Goal: Information Seeking & Learning: Learn about a topic

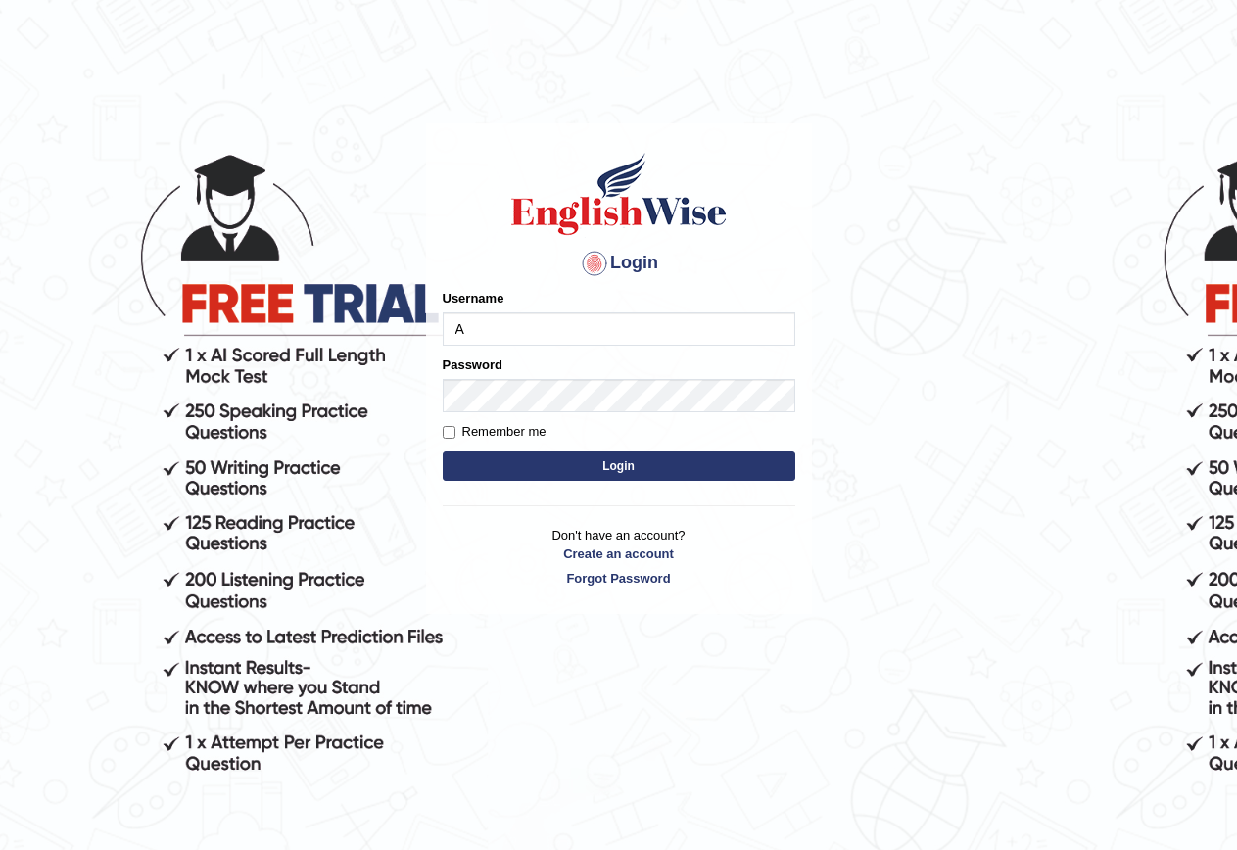
type input "AlexH"
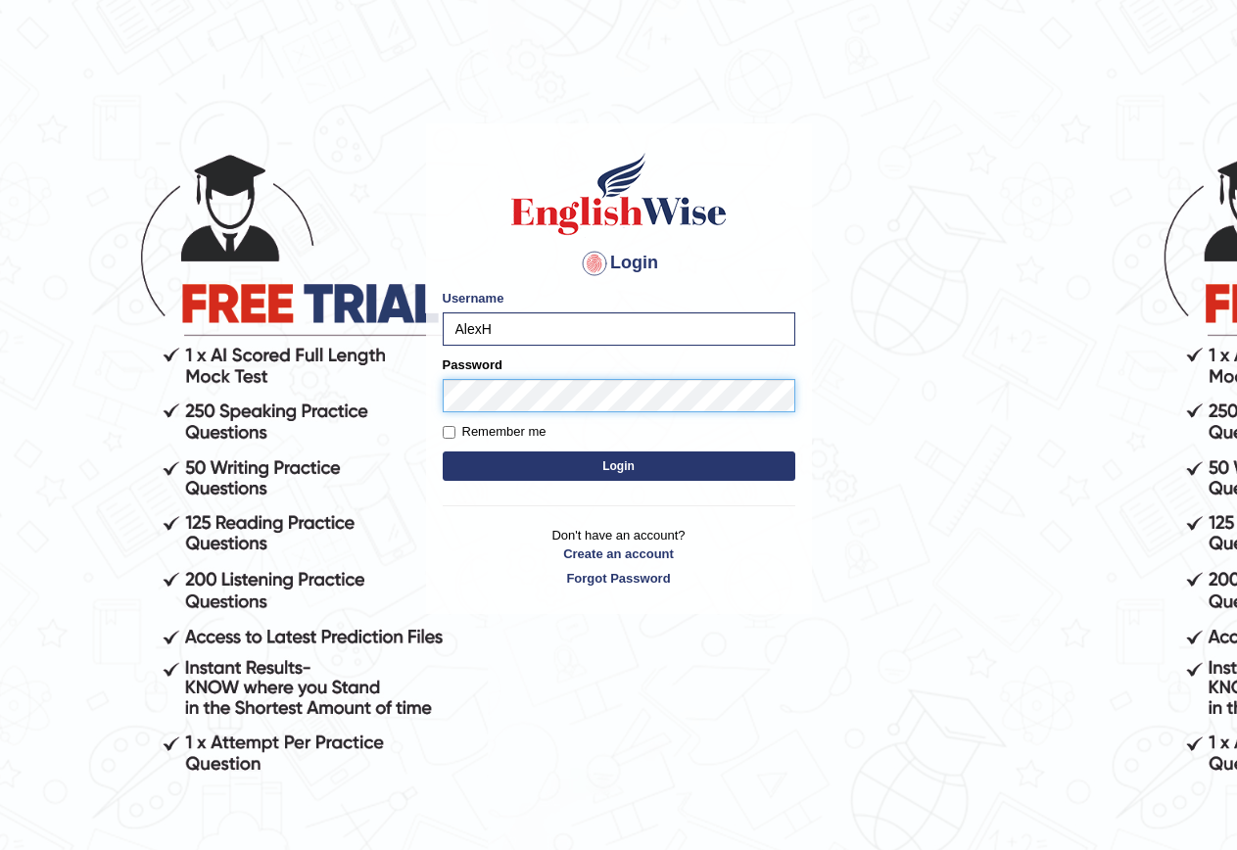
click at [443, 452] on button "Login" at bounding box center [619, 466] width 353 height 29
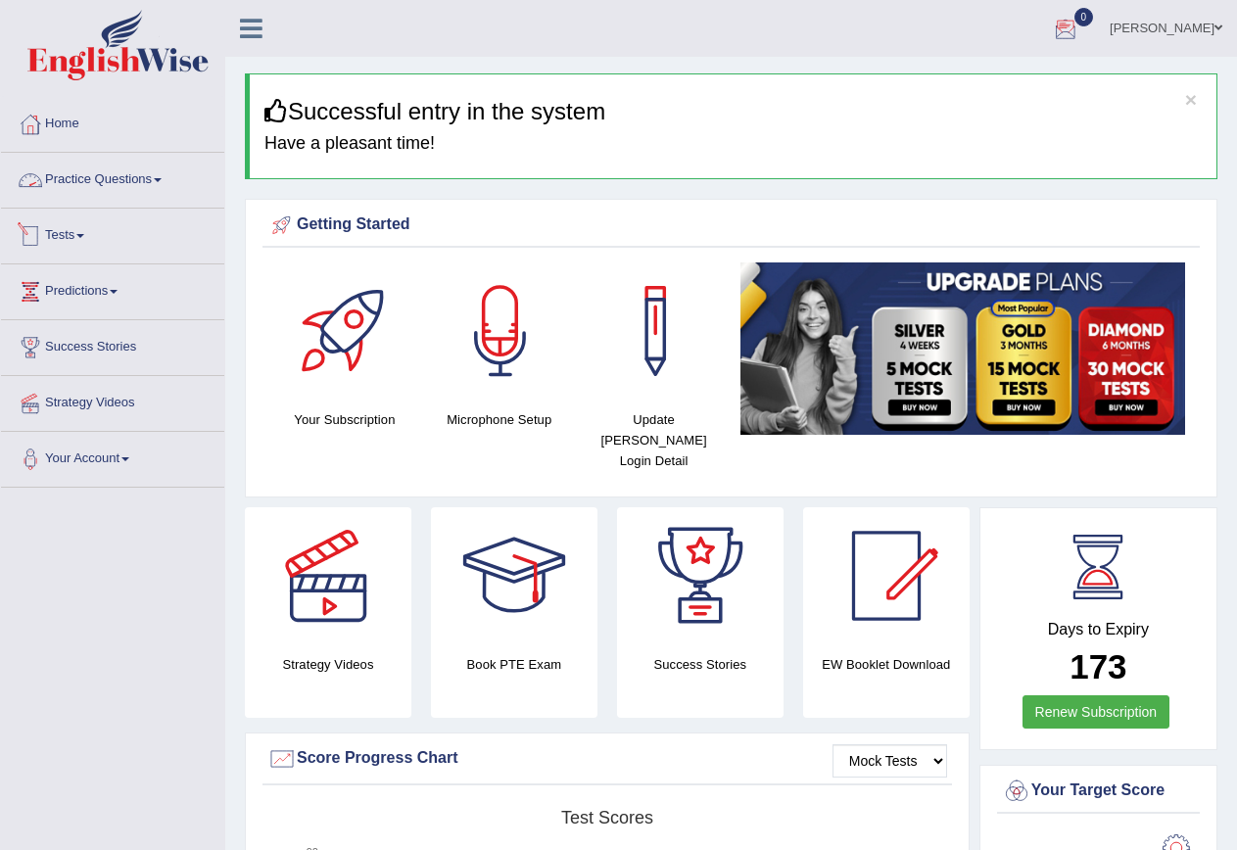
click at [127, 179] on link "Practice Questions" at bounding box center [112, 177] width 223 height 49
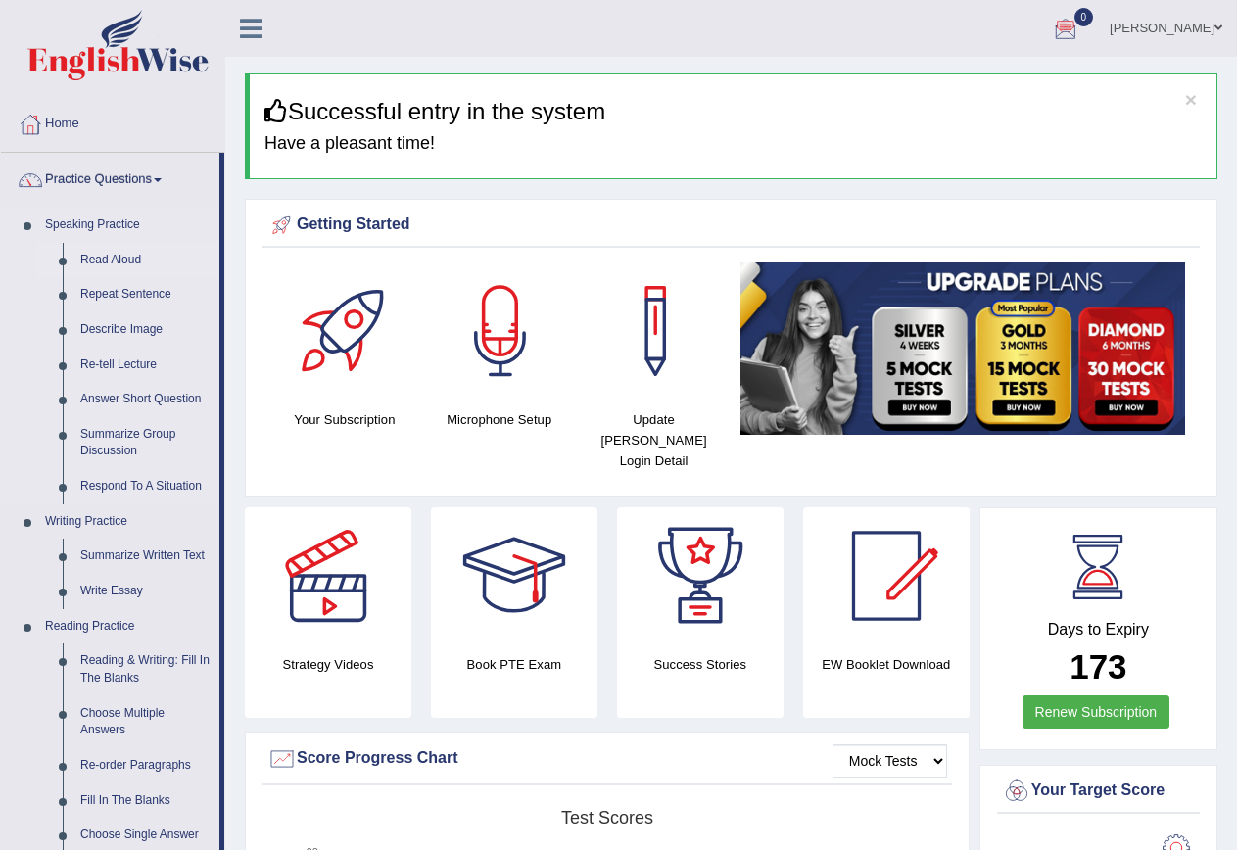
click at [87, 264] on link "Read Aloud" at bounding box center [146, 260] width 148 height 35
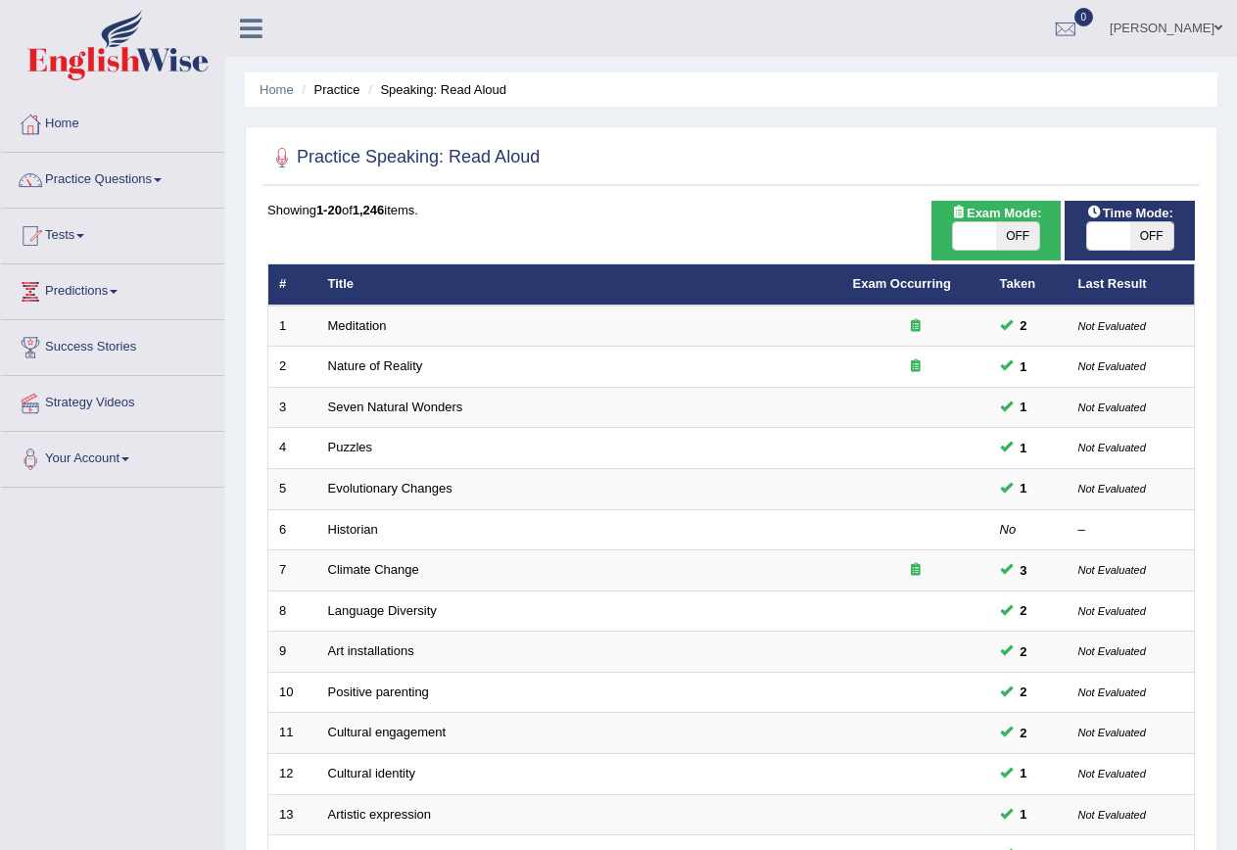
click at [1011, 228] on span "OFF" at bounding box center [1017, 235] width 43 height 27
checkbox input "true"
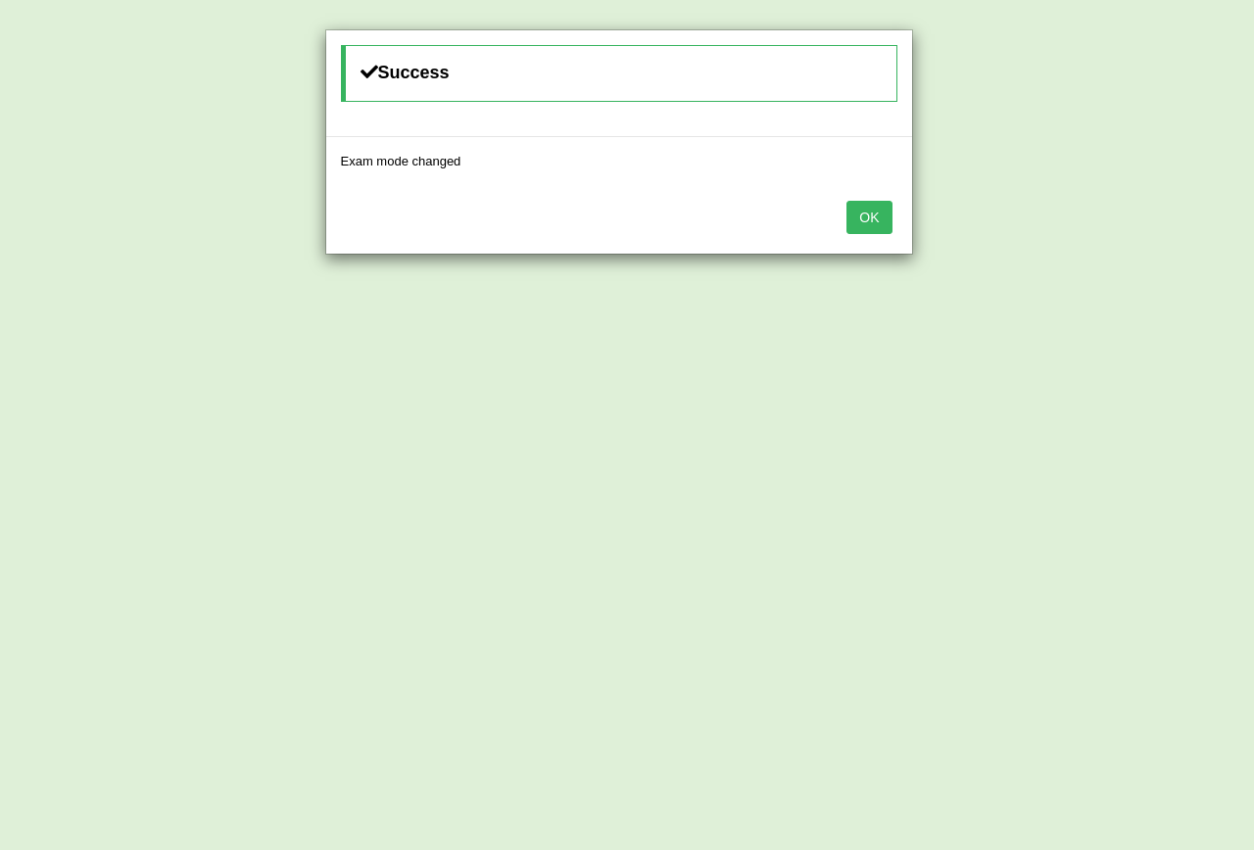
click at [874, 218] on button "OK" at bounding box center [868, 217] width 45 height 33
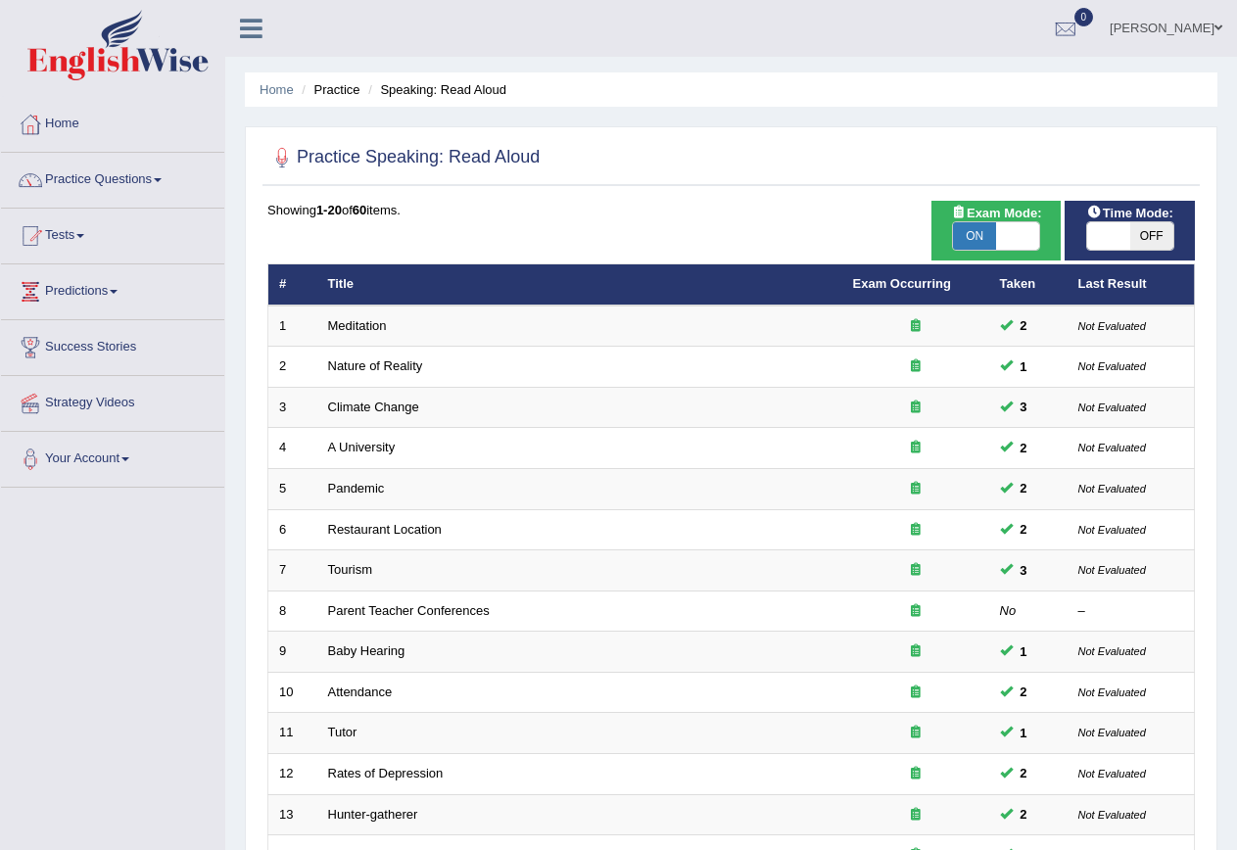
click at [1149, 232] on span "OFF" at bounding box center [1152, 235] width 43 height 27
checkbox input "true"
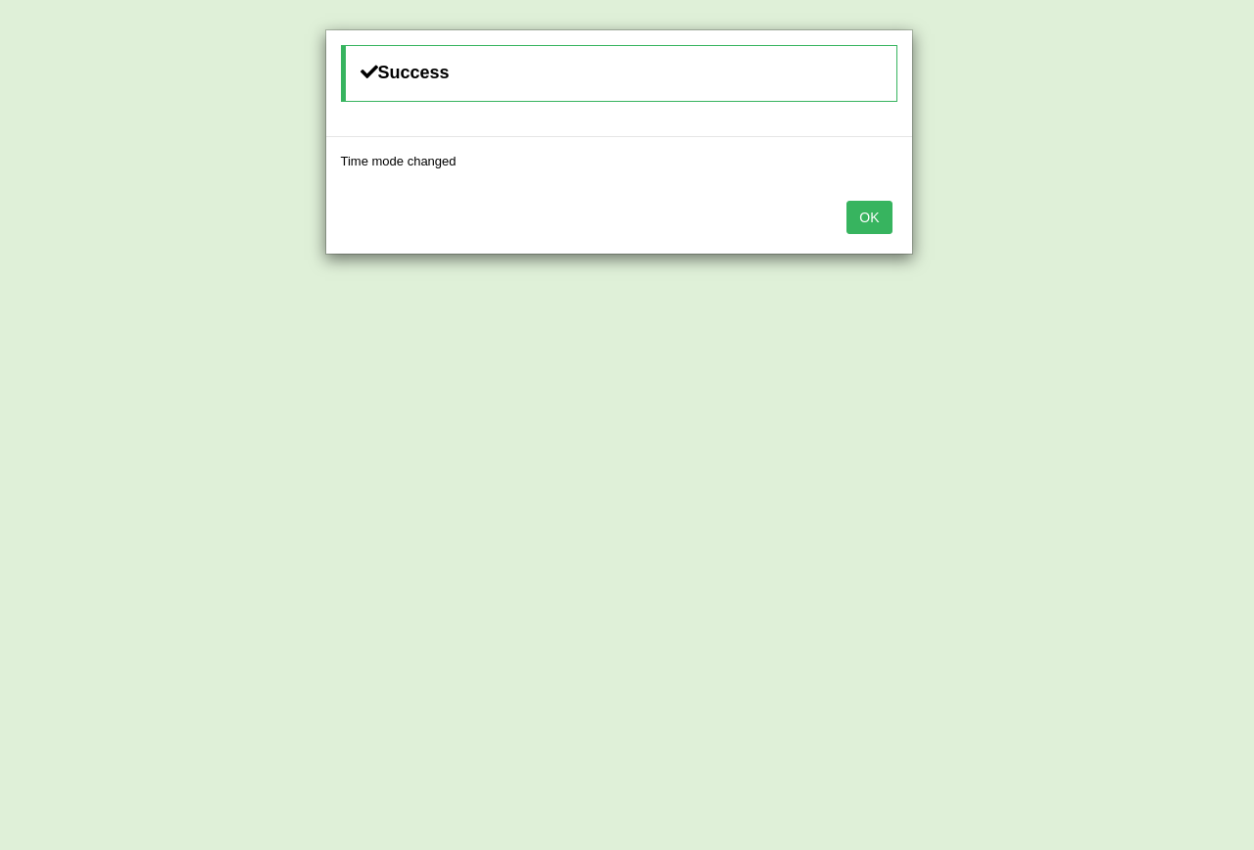
click at [864, 207] on button "OK" at bounding box center [868, 217] width 45 height 33
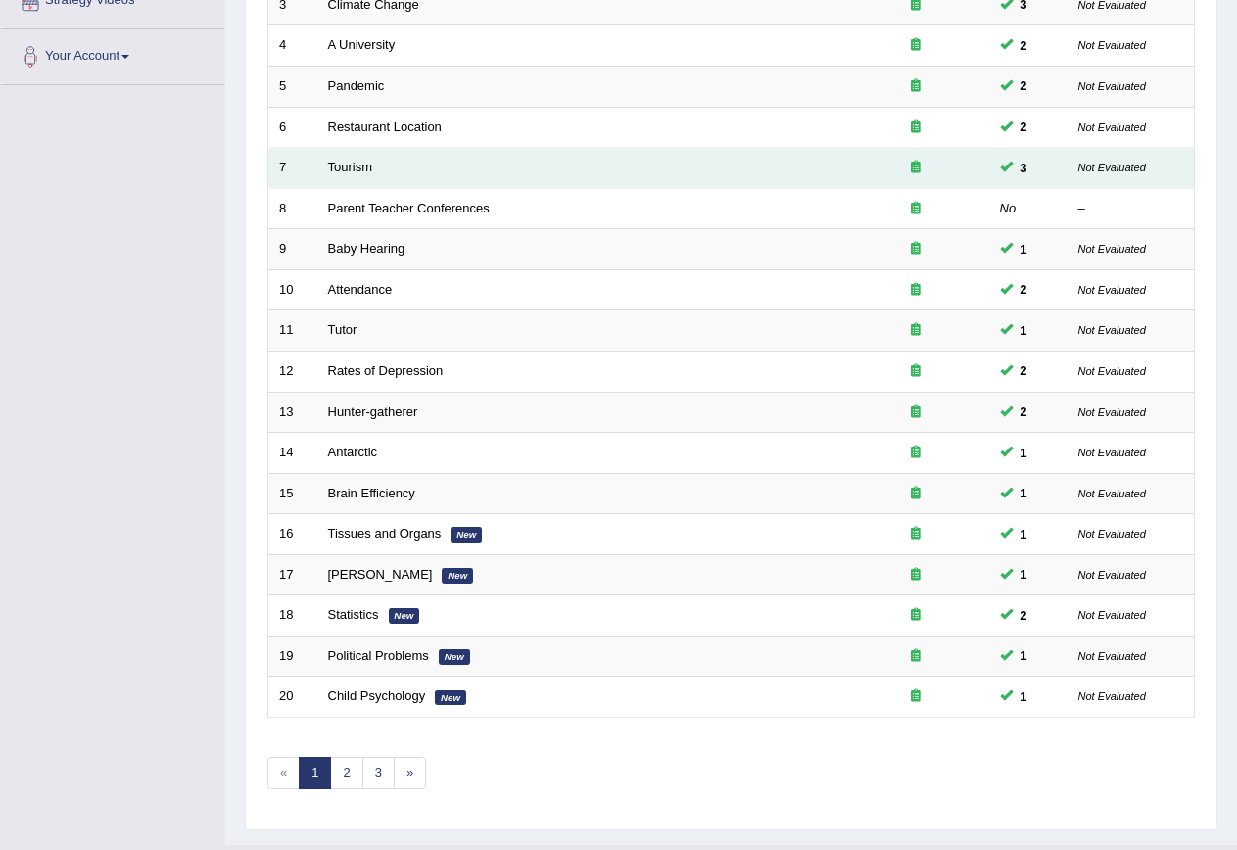
scroll to position [447, 0]
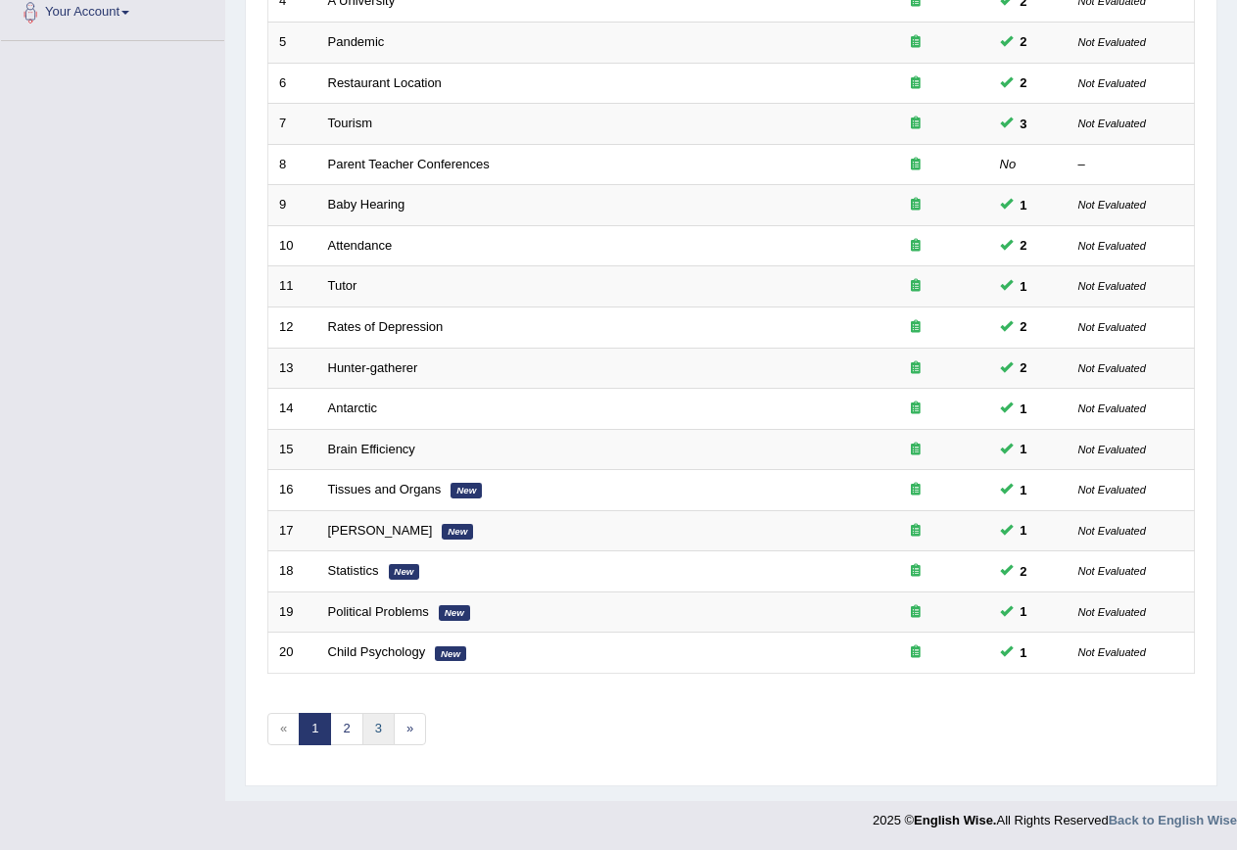
click at [380, 714] on link "3" at bounding box center [378, 729] width 32 height 32
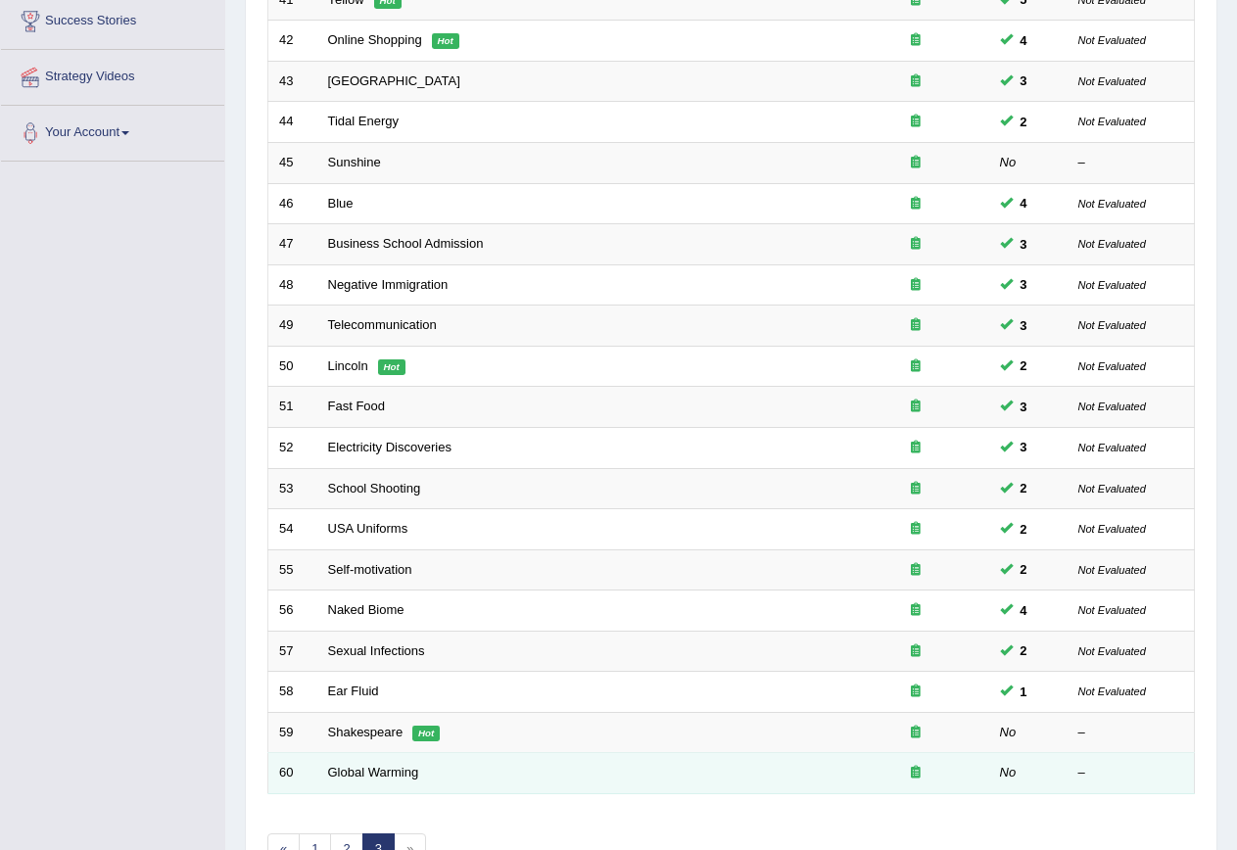
scroll to position [447, 0]
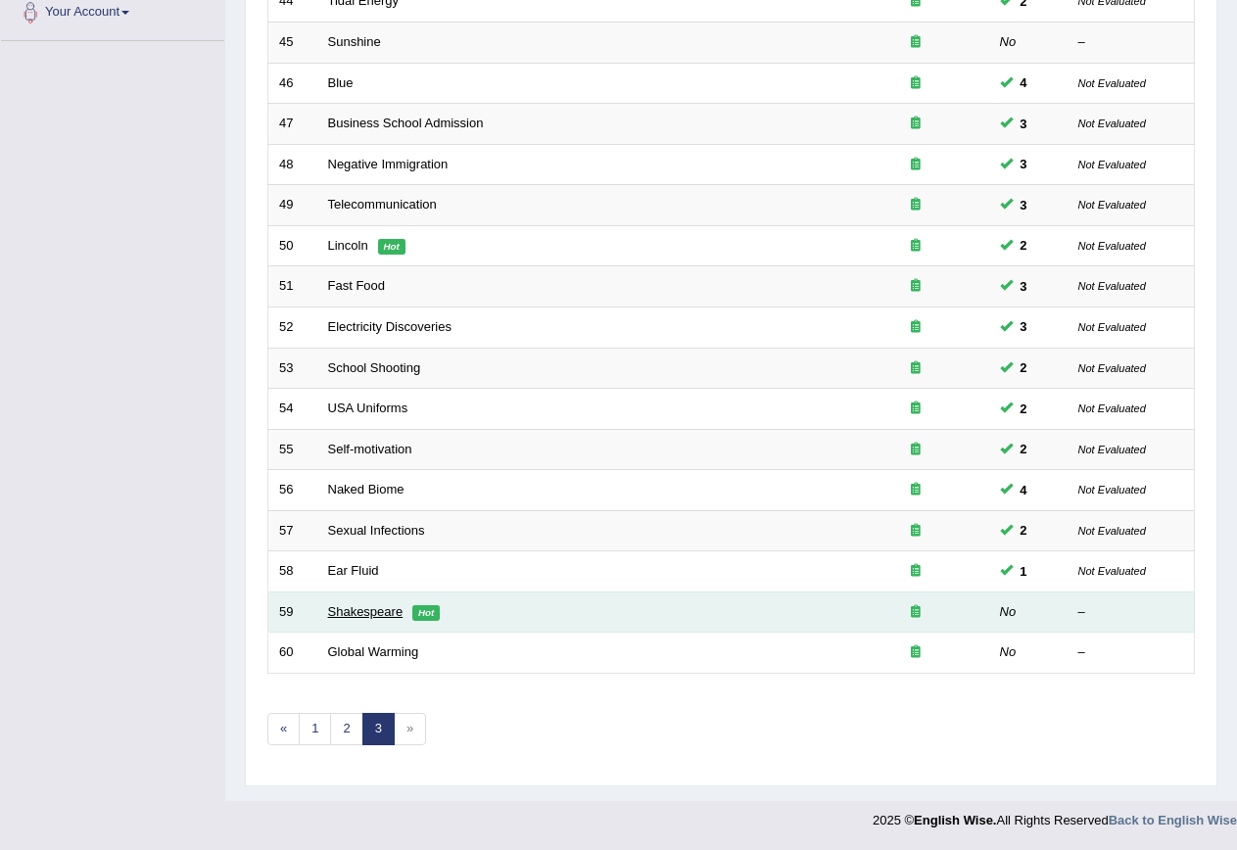
click at [387, 604] on link "Shakespeare" at bounding box center [365, 611] width 75 height 15
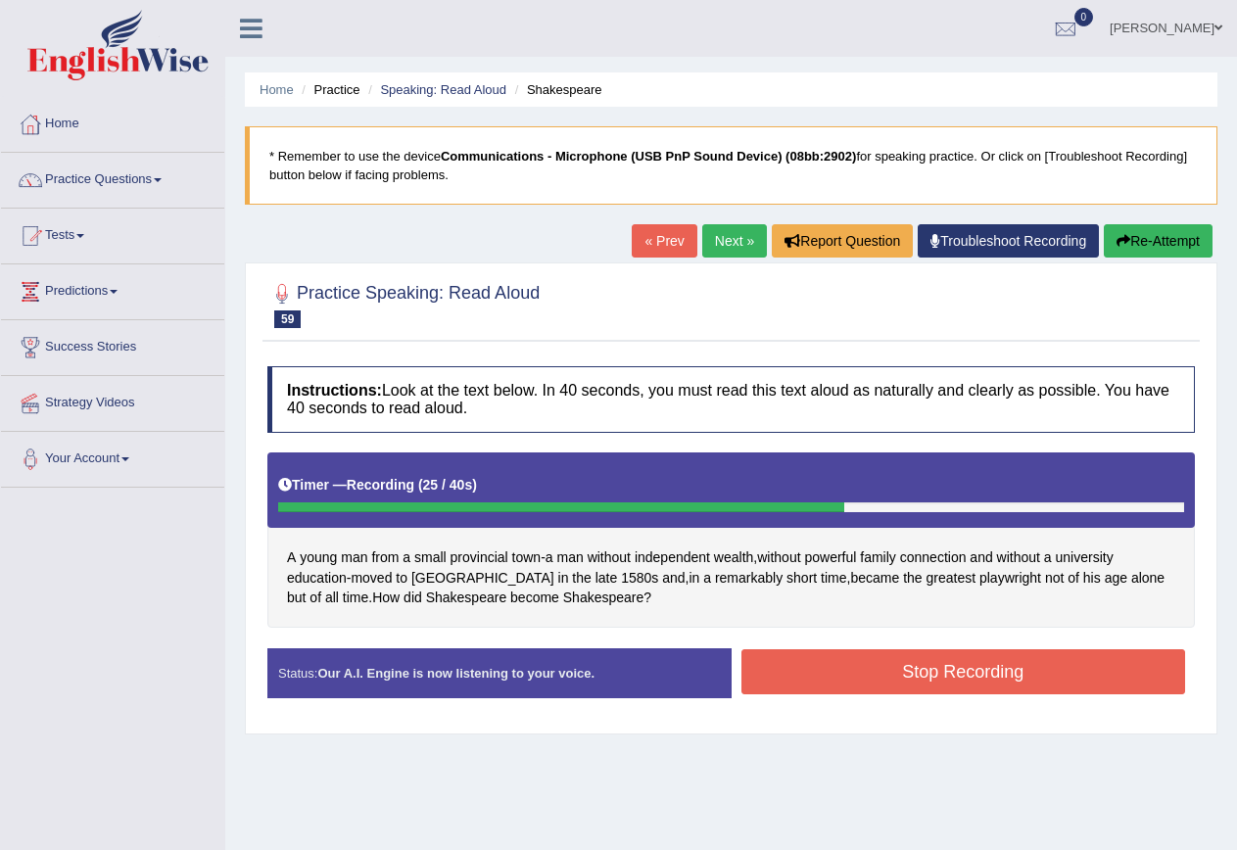
click at [1117, 661] on button "Stop Recording" at bounding box center [964, 672] width 445 height 45
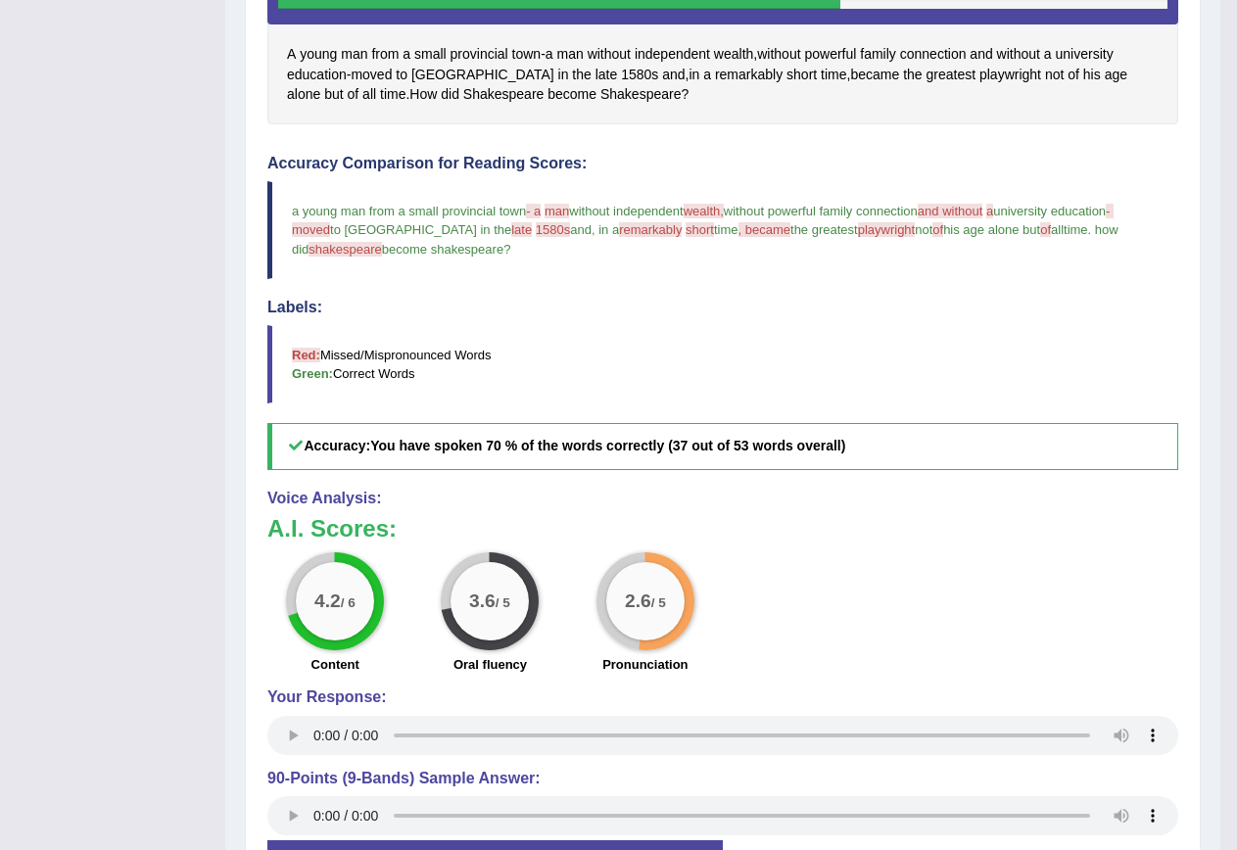
scroll to position [645, 0]
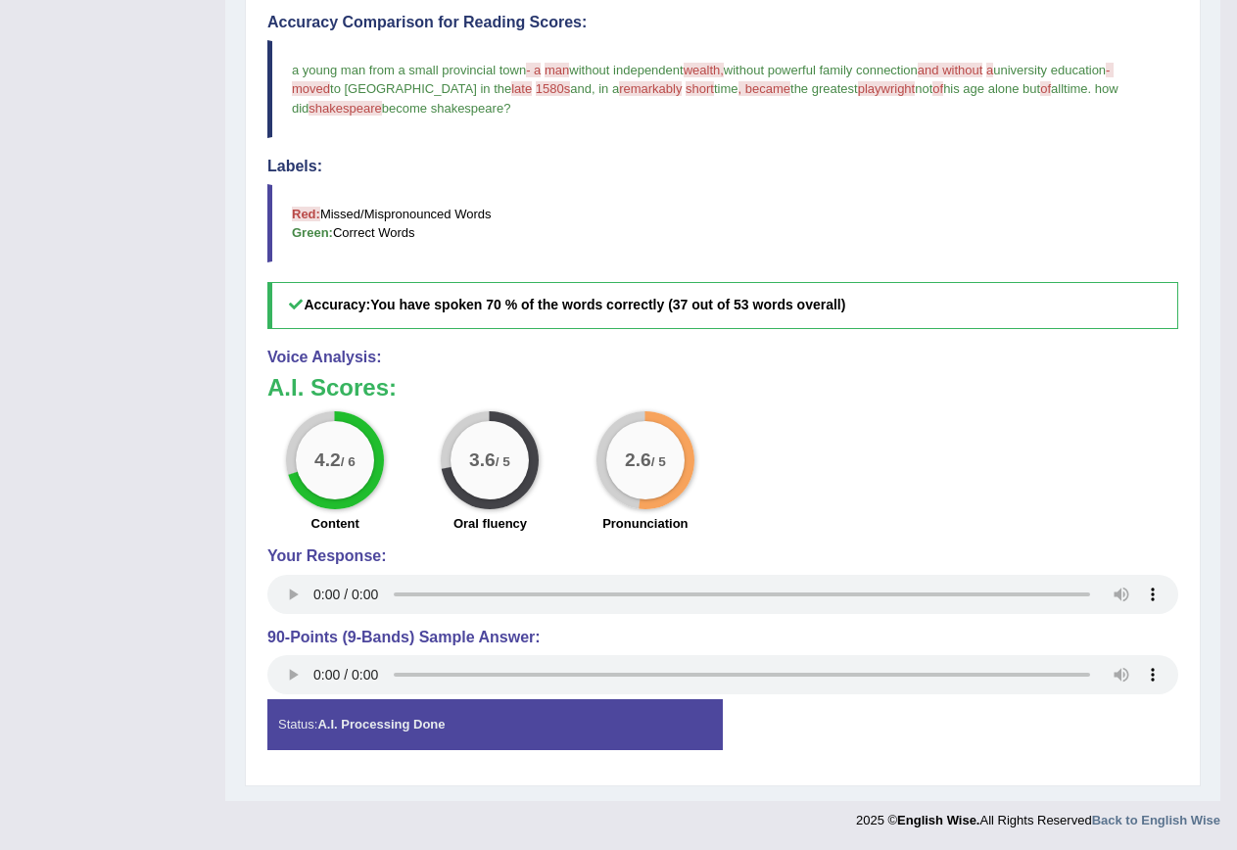
click at [1170, 408] on div "A.I. Scores: 4.2 / 6 Content 3.6 / 5 Oral fluency 2.6 / 5 Pronunciation" at bounding box center [722, 456] width 911 height 163
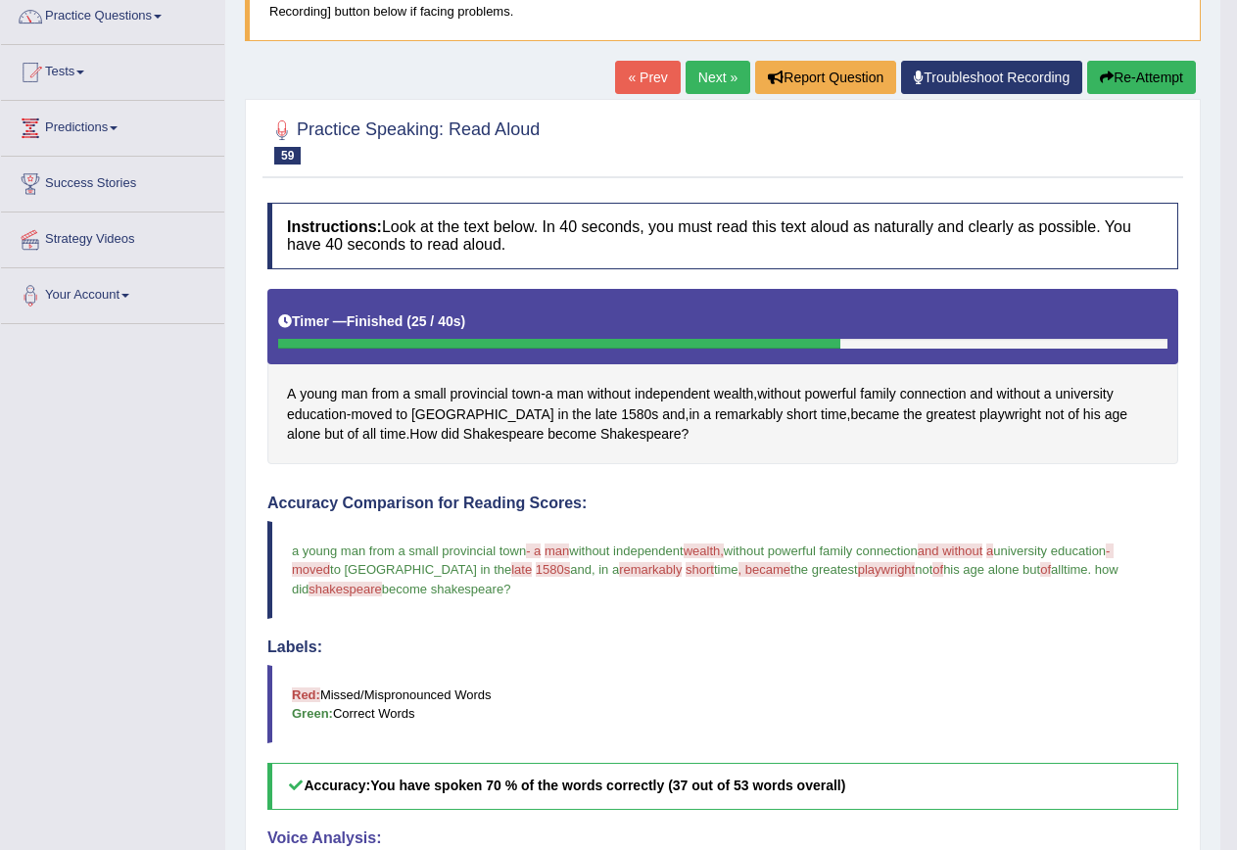
scroll to position [155, 0]
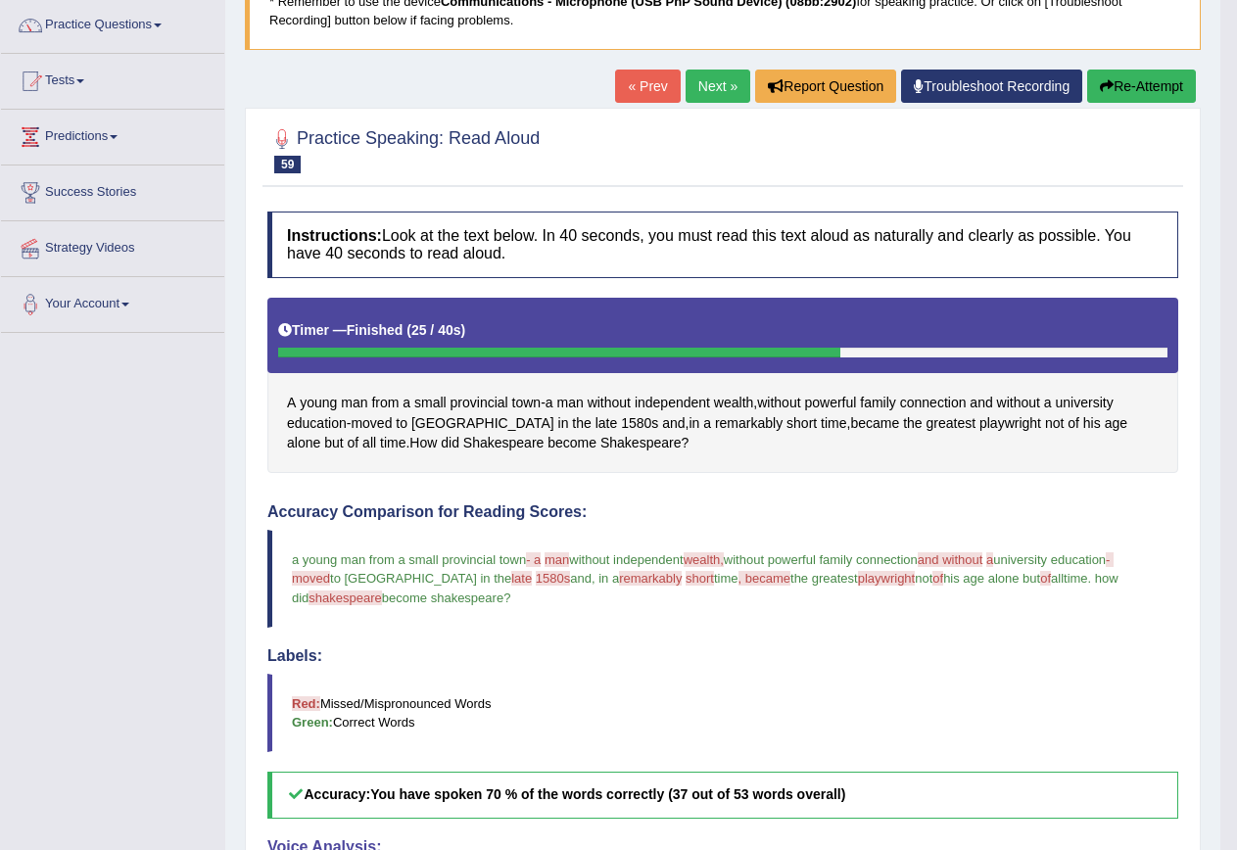
click at [1126, 78] on button "Re-Attempt" at bounding box center [1141, 86] width 109 height 33
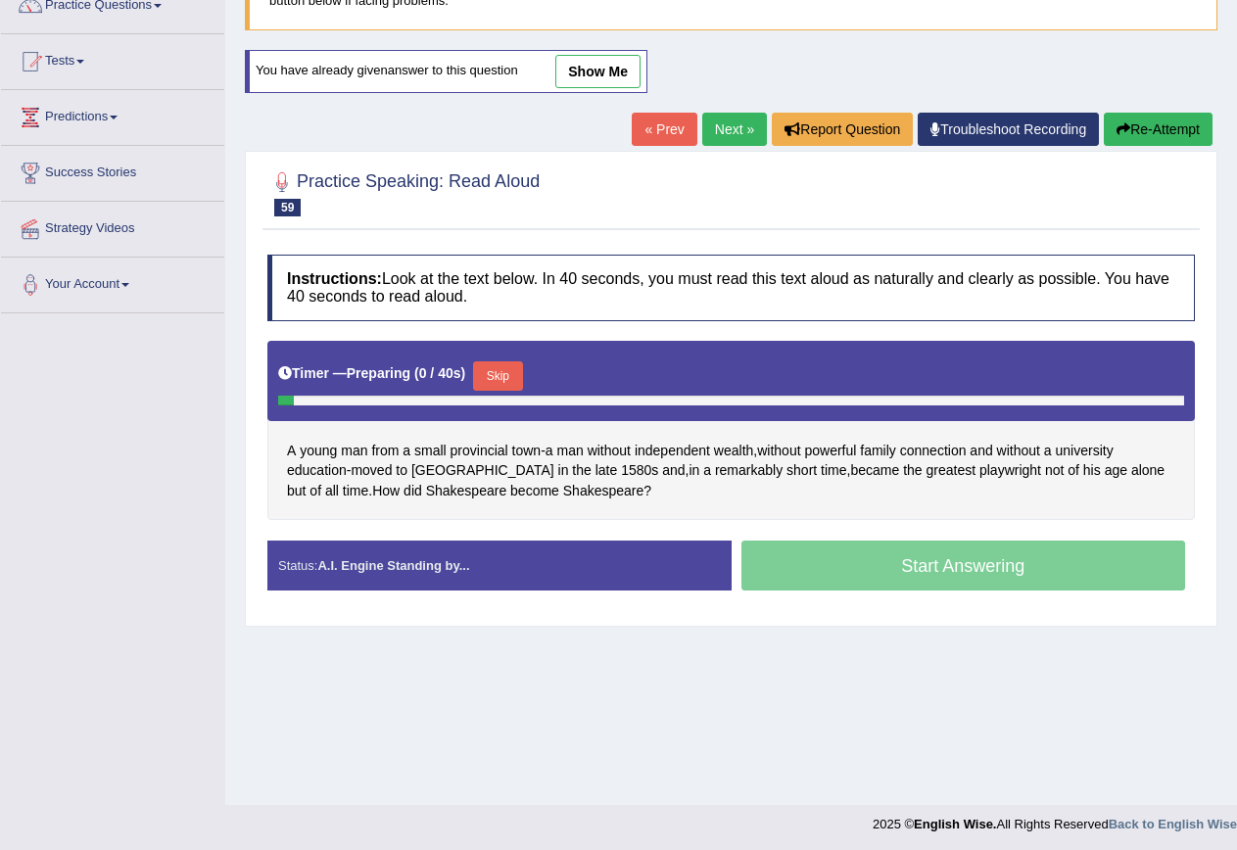
scroll to position [178, 0]
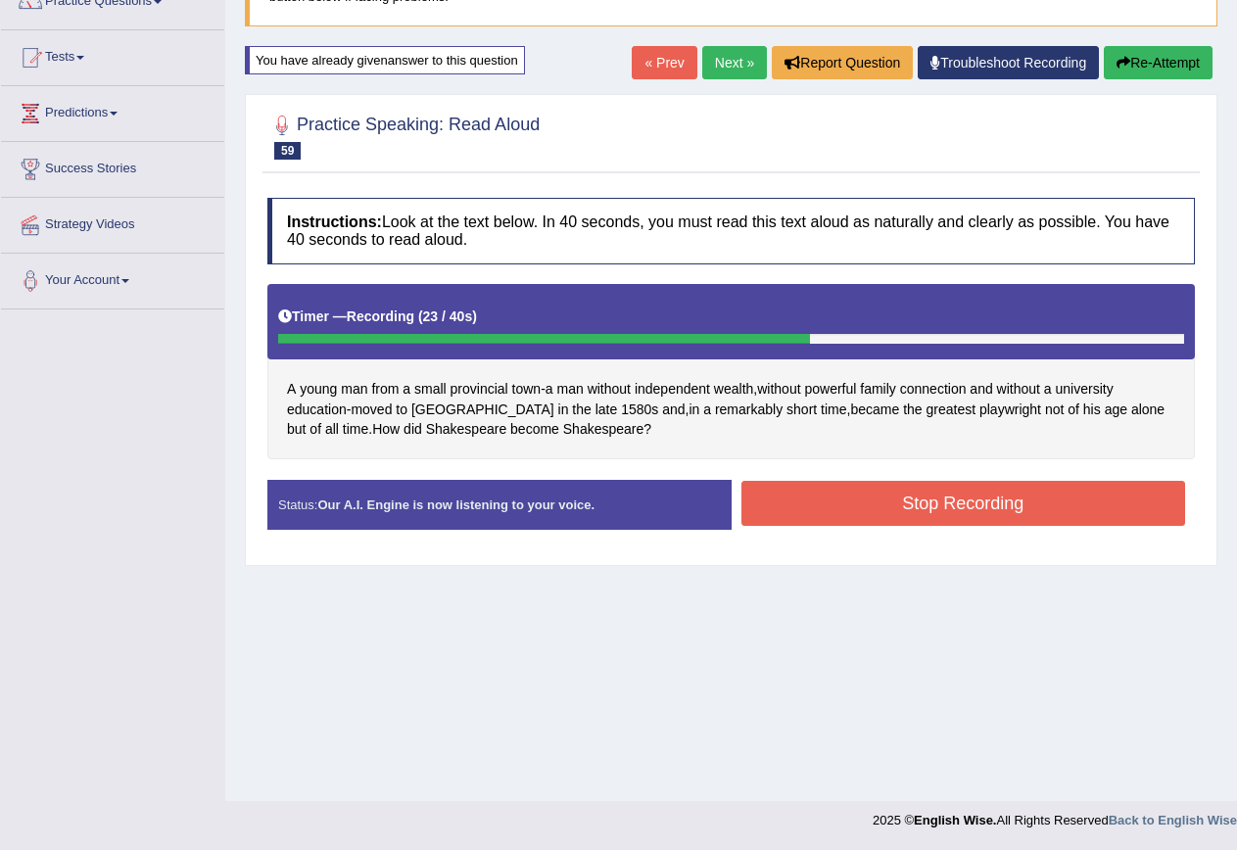
click at [1137, 527] on div "Stop Recording" at bounding box center [964, 506] width 464 height 50
click at [1137, 507] on button "Stop Recording" at bounding box center [964, 503] width 445 height 45
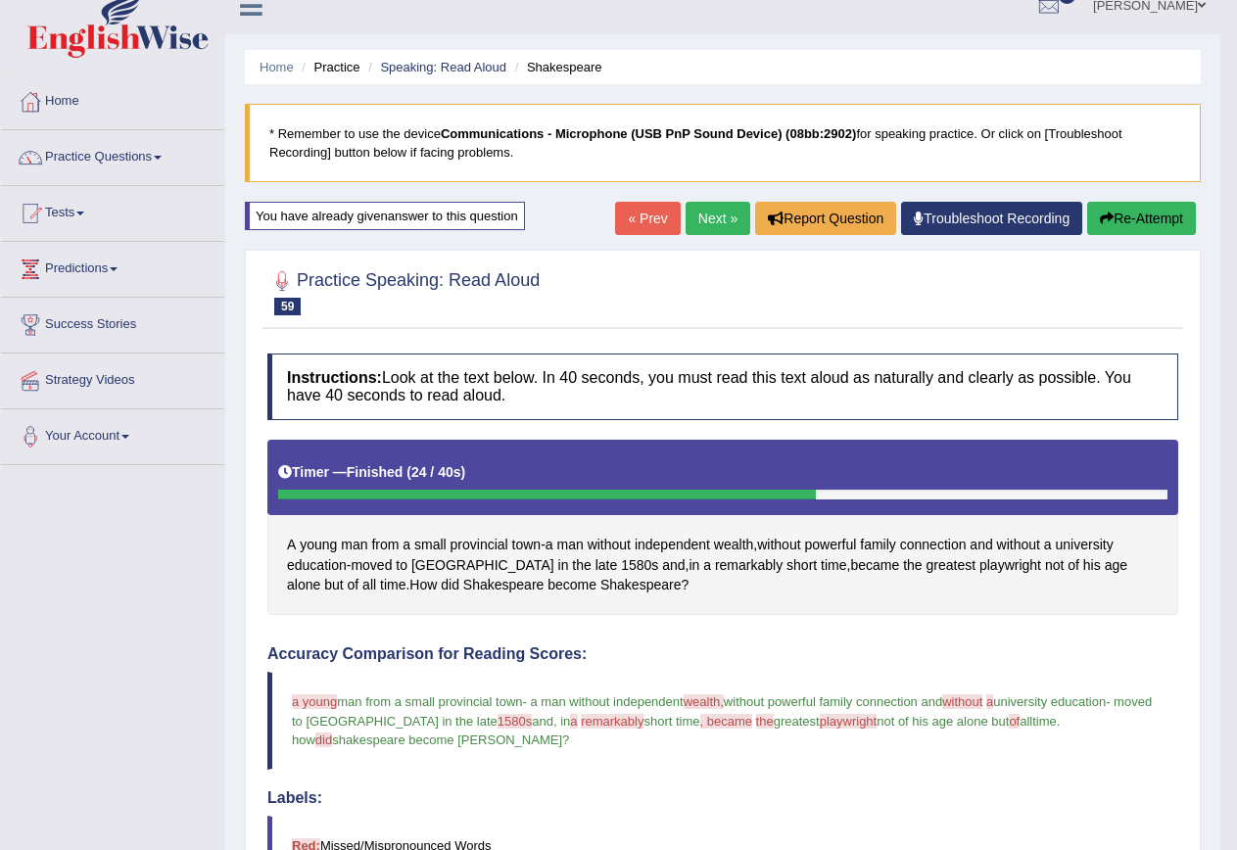
scroll to position [0, 0]
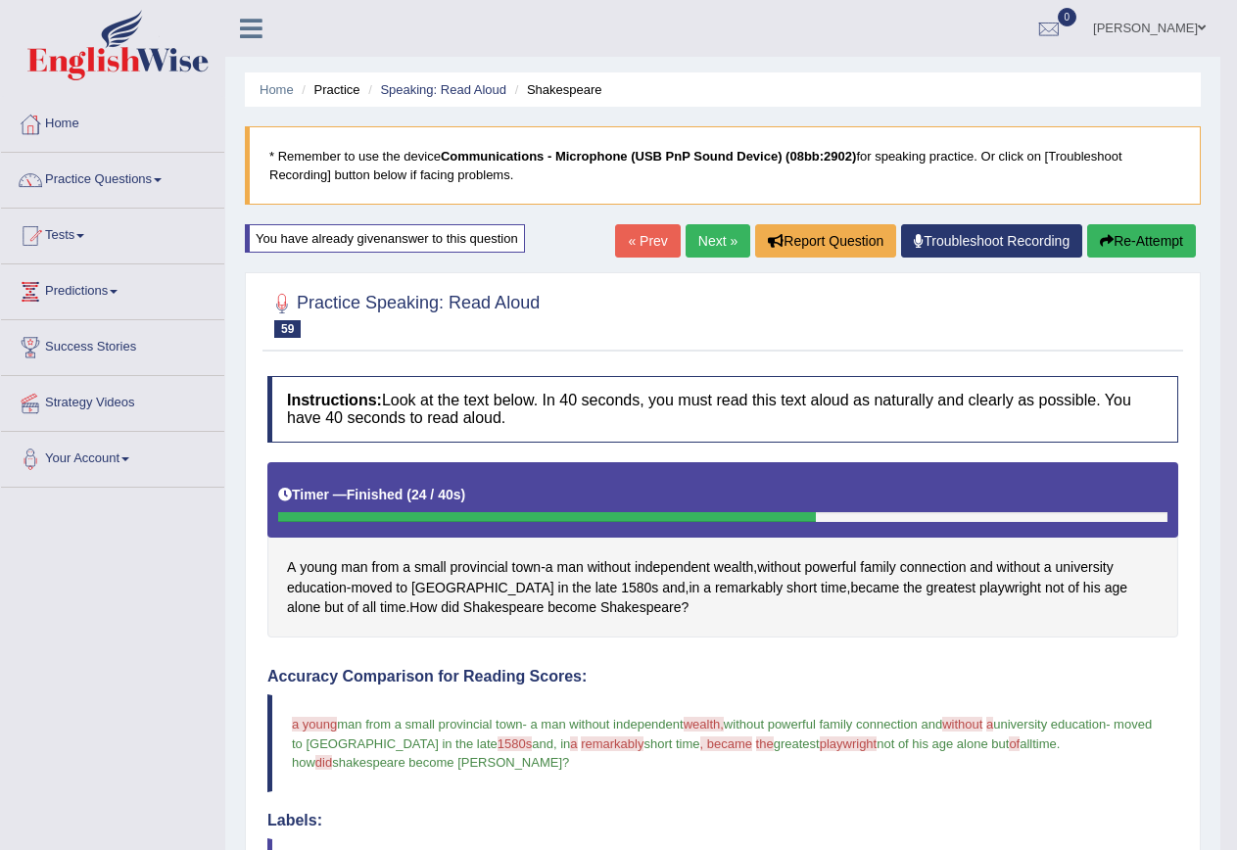
click at [1136, 237] on button "Re-Attempt" at bounding box center [1141, 240] width 109 height 33
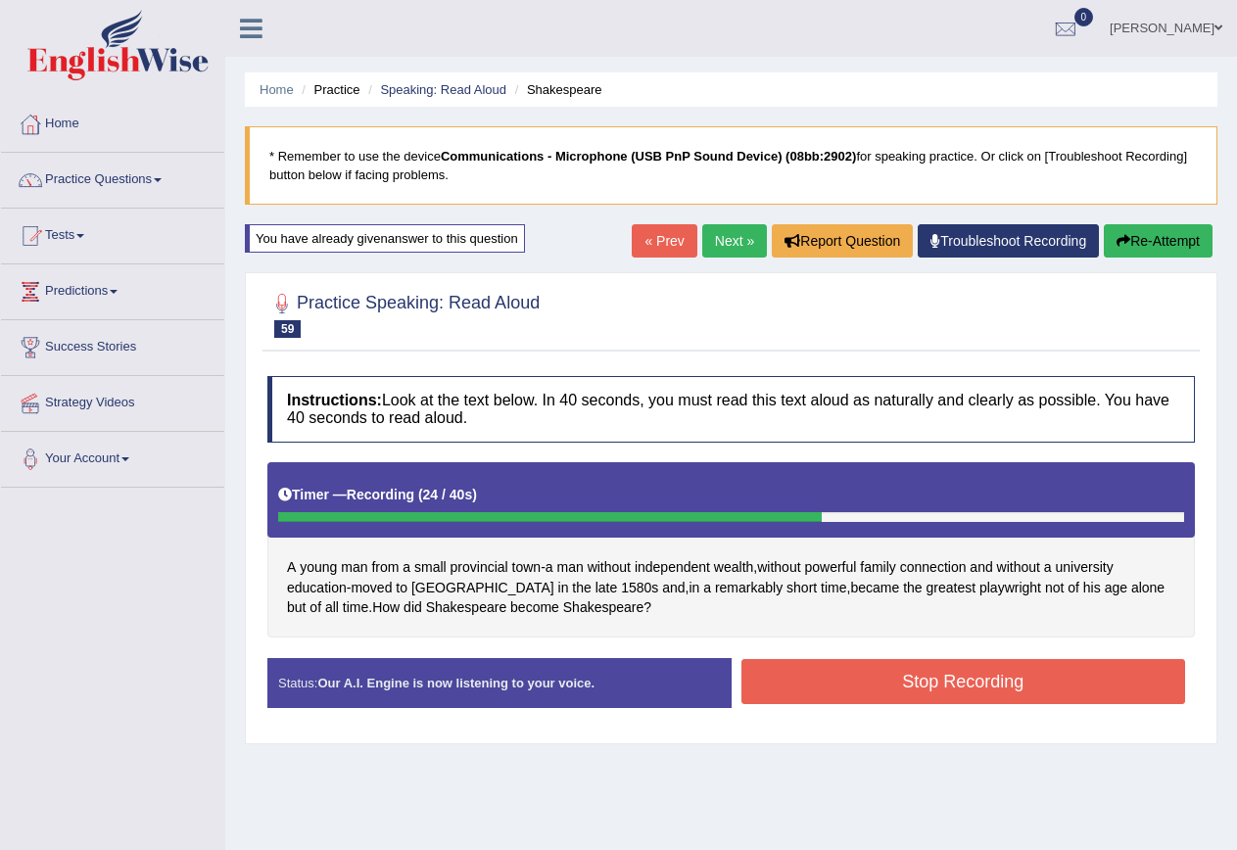
click at [1022, 689] on button "Stop Recording" at bounding box center [964, 681] width 445 height 45
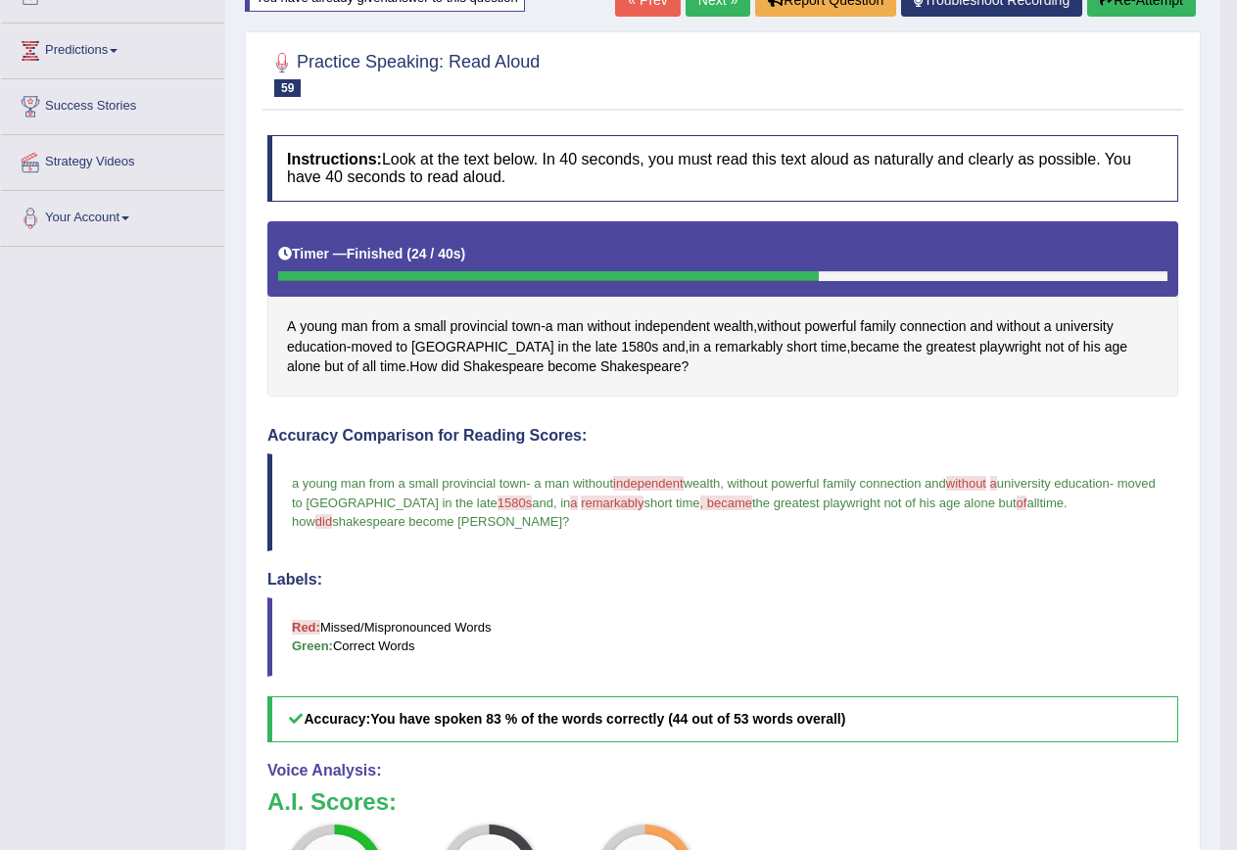
scroll to position [165, 0]
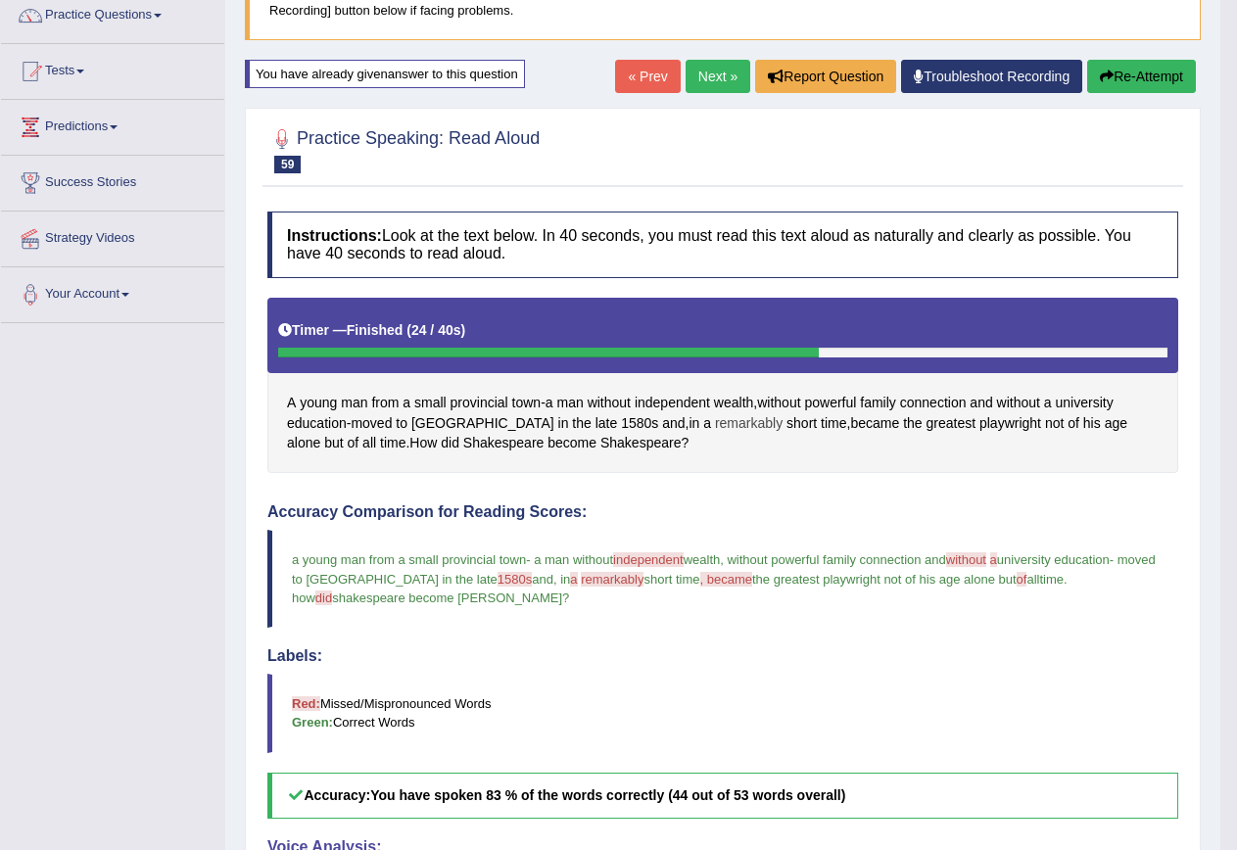
click at [715, 425] on span "remarkably" at bounding box center [749, 423] width 68 height 21
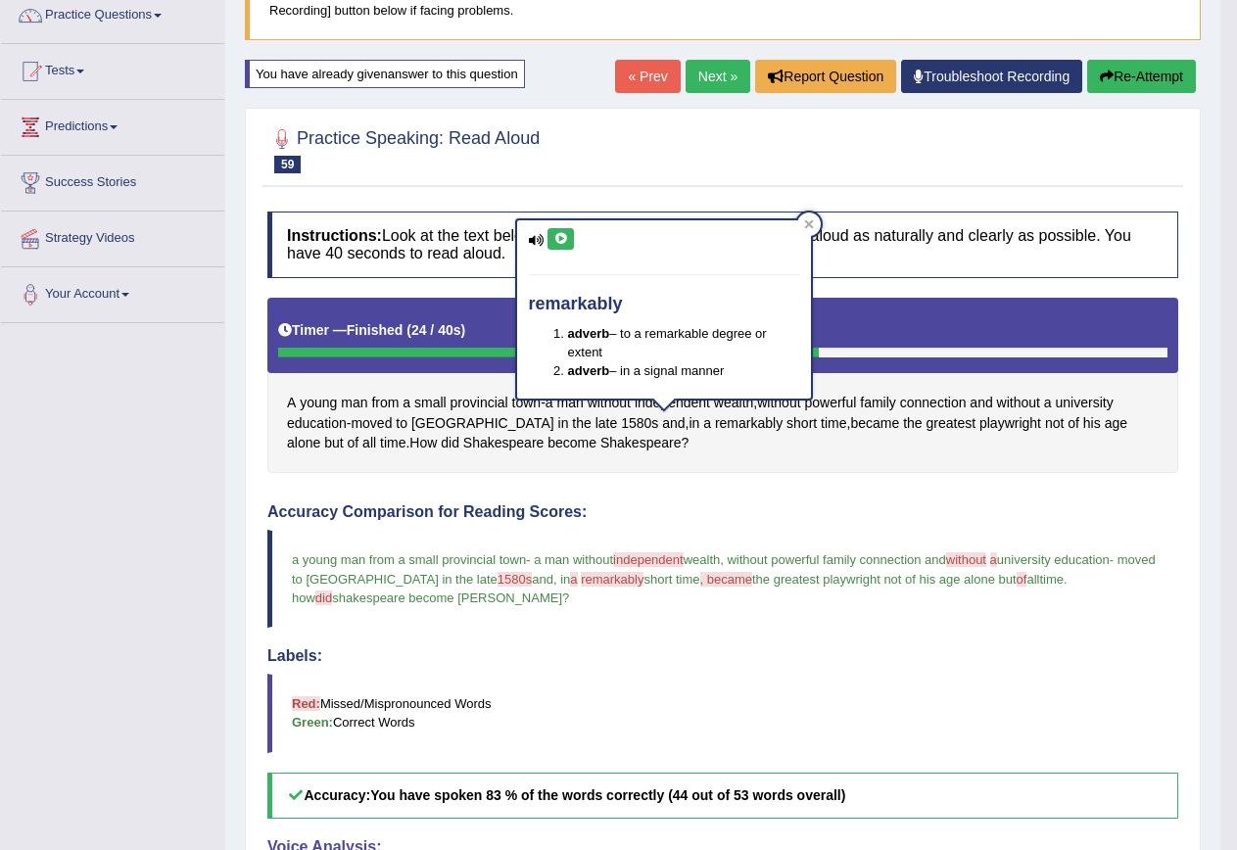
click at [556, 233] on icon at bounding box center [561, 239] width 15 height 12
click at [561, 233] on icon at bounding box center [561, 239] width 15 height 12
click at [818, 224] on div at bounding box center [809, 225] width 24 height 24
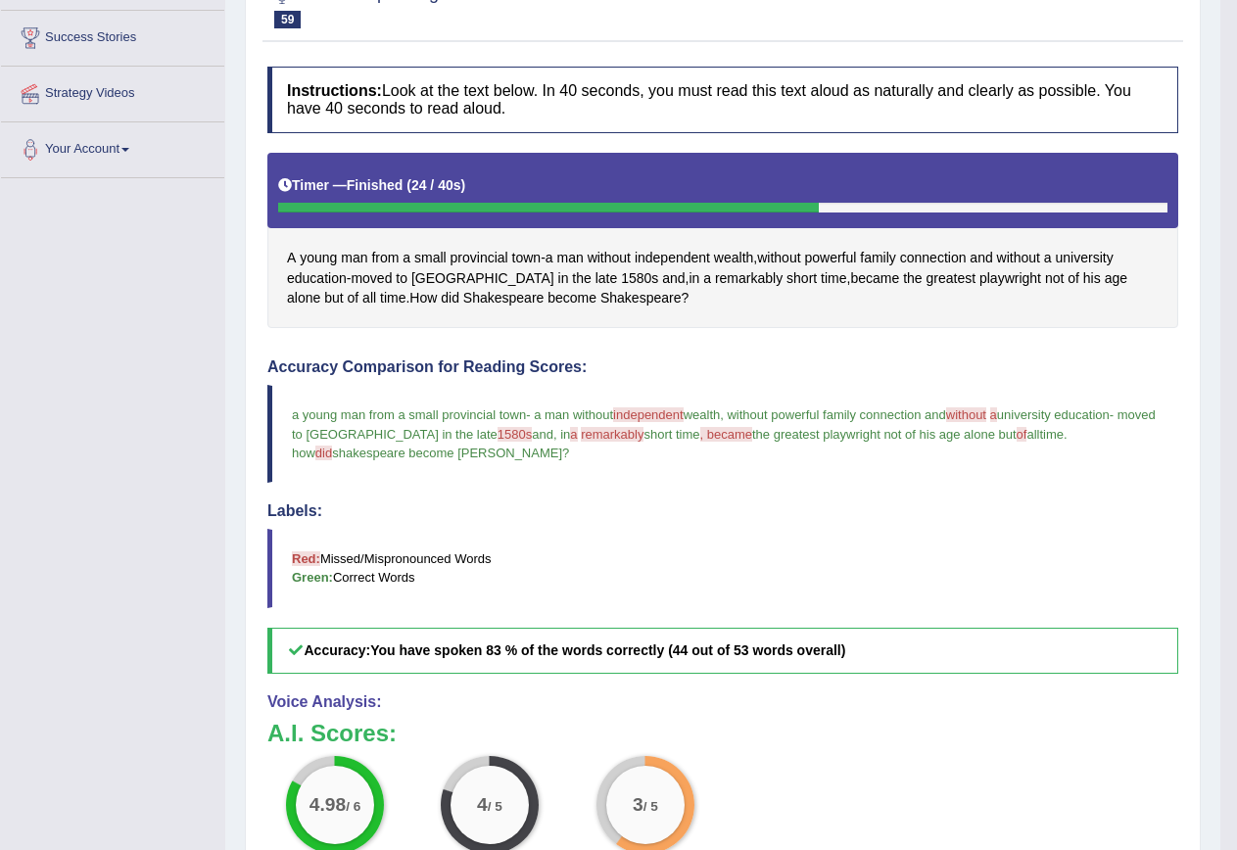
scroll to position [0, 0]
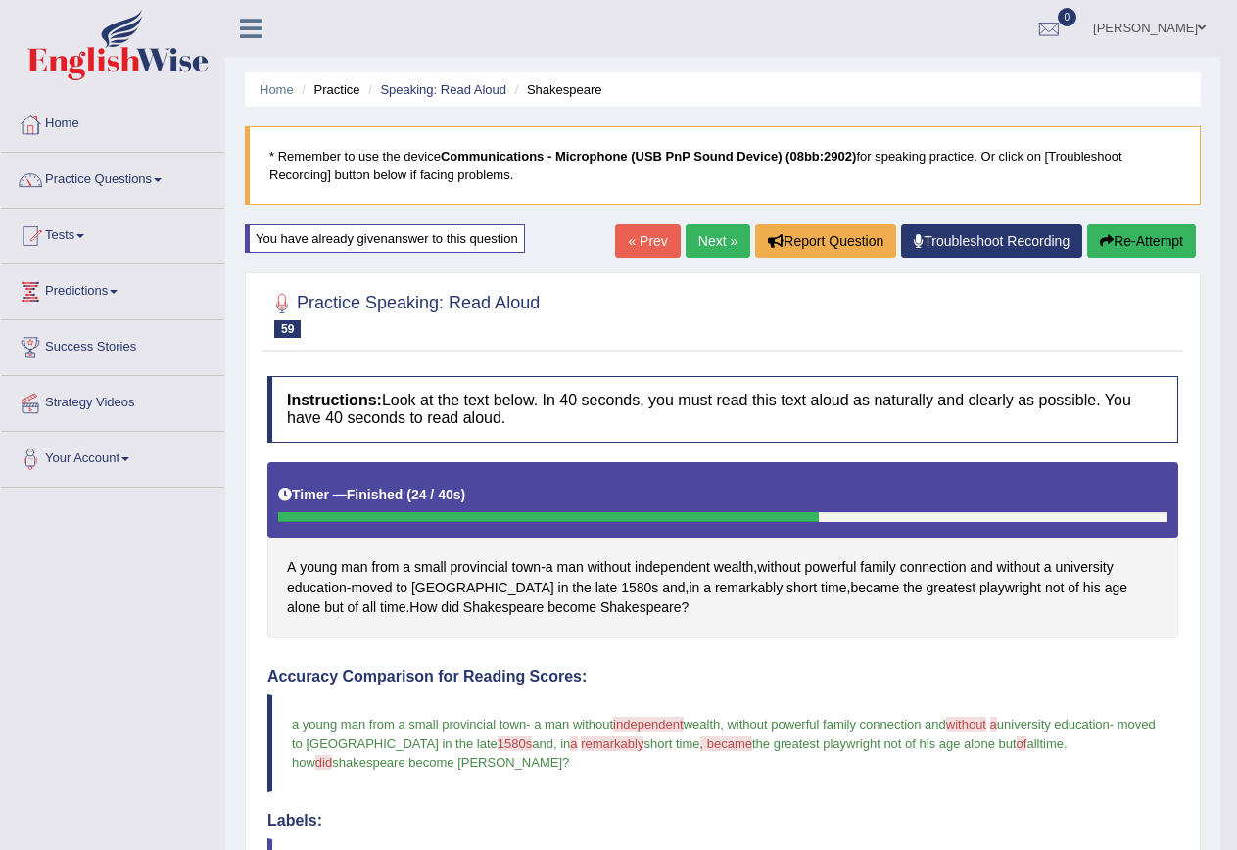
click at [1157, 236] on button "Re-Attempt" at bounding box center [1141, 240] width 109 height 33
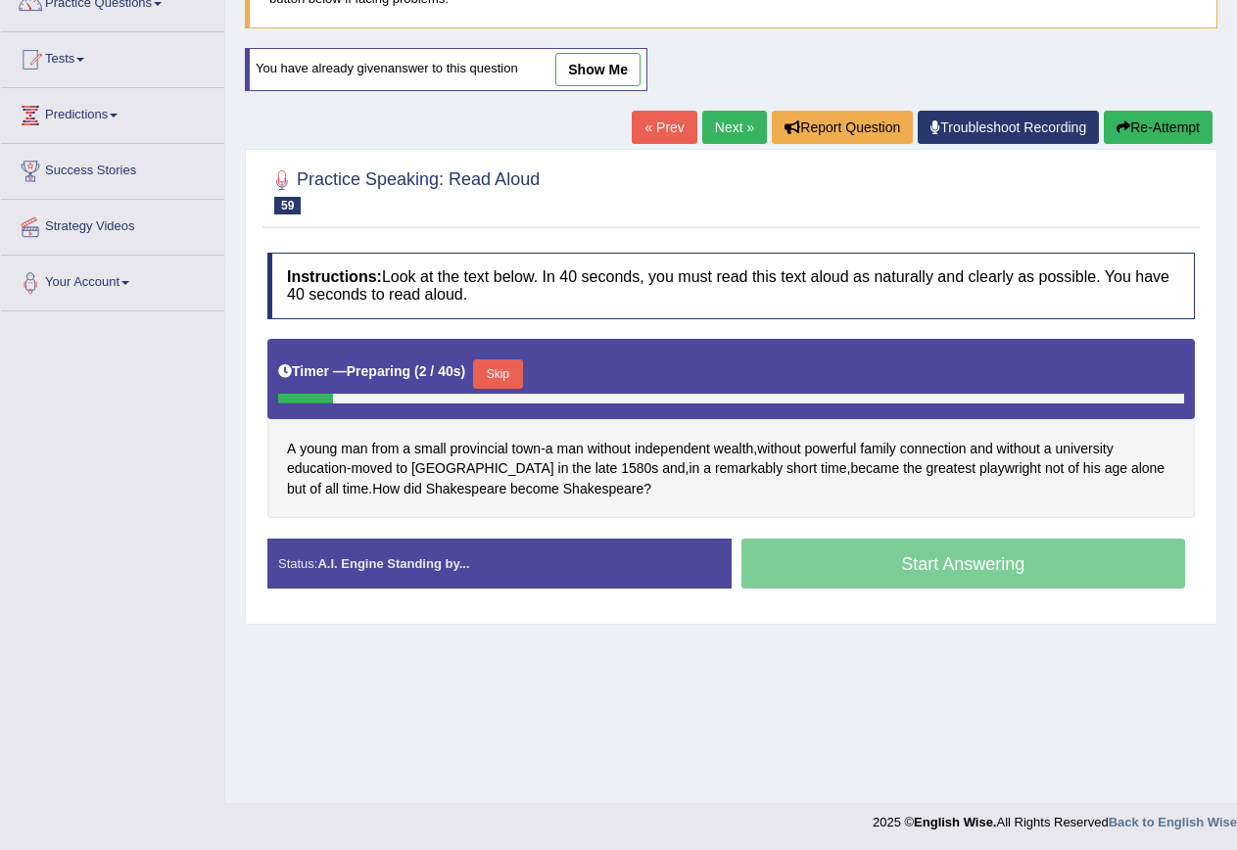
scroll to position [178, 0]
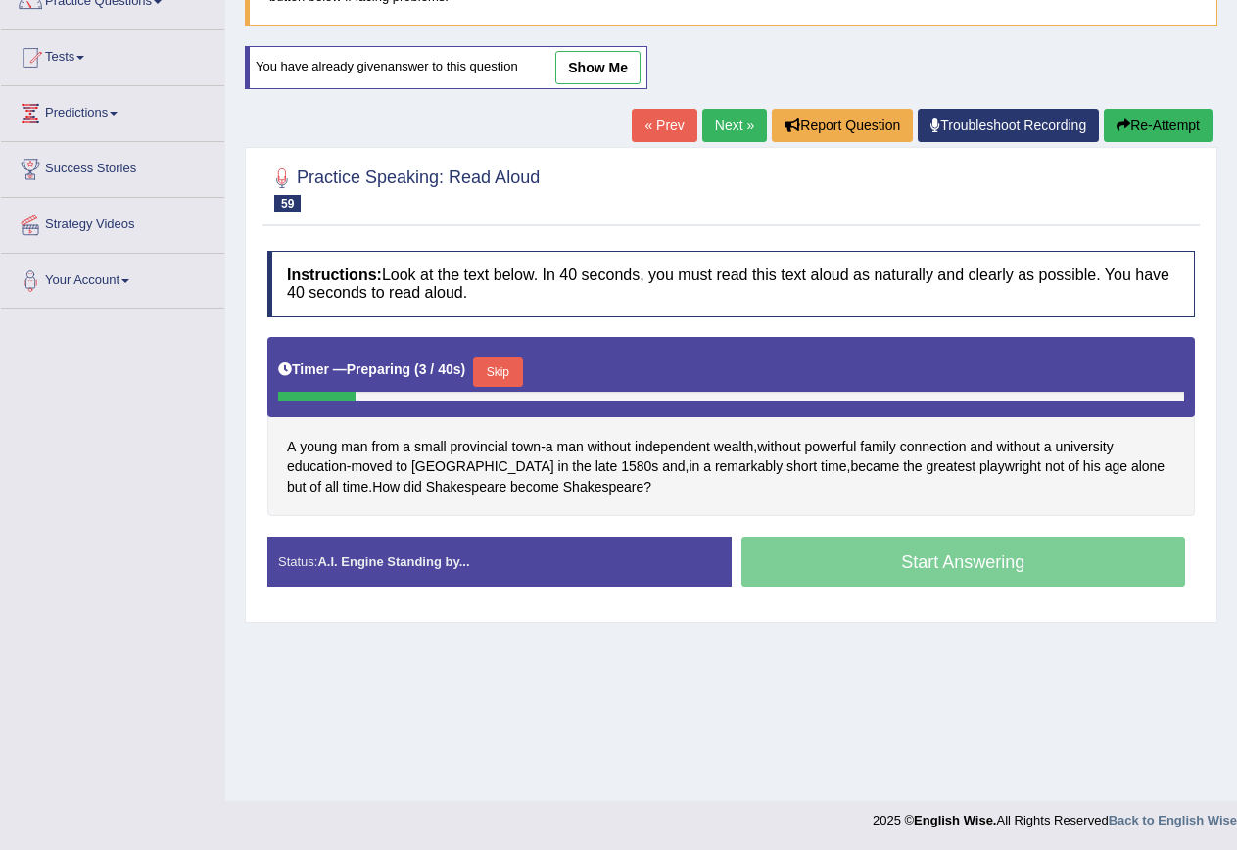
click at [504, 371] on button "Skip" at bounding box center [497, 372] width 49 height 29
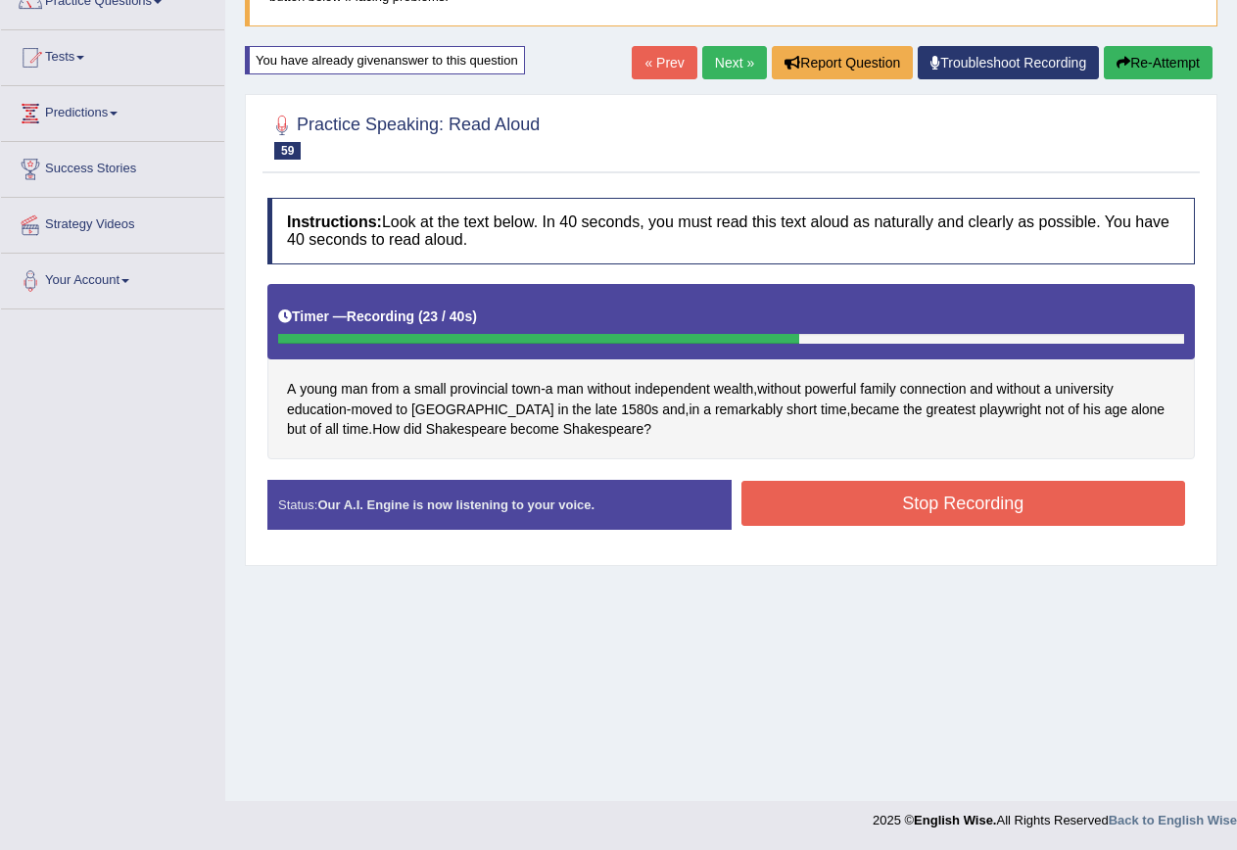
click at [1143, 510] on button "Stop Recording" at bounding box center [964, 503] width 445 height 45
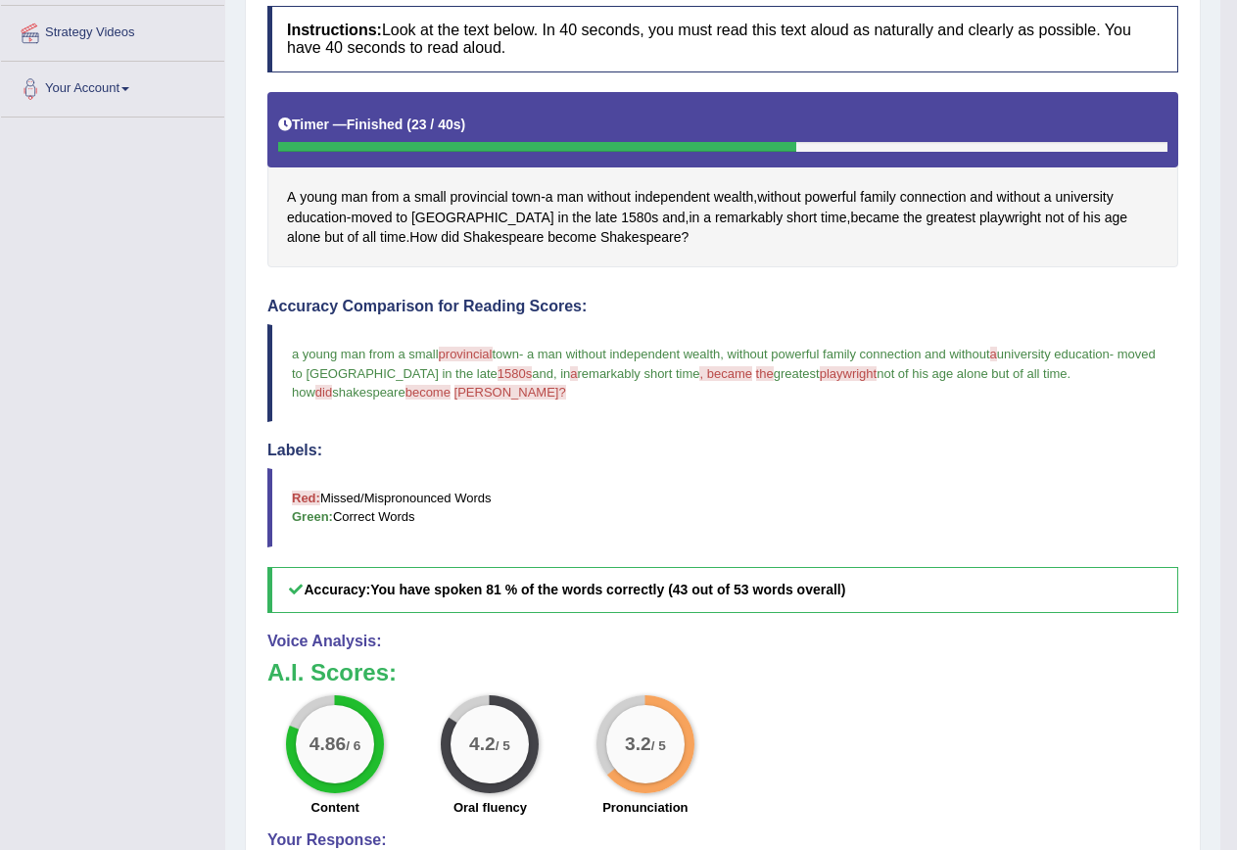
scroll to position [374, 0]
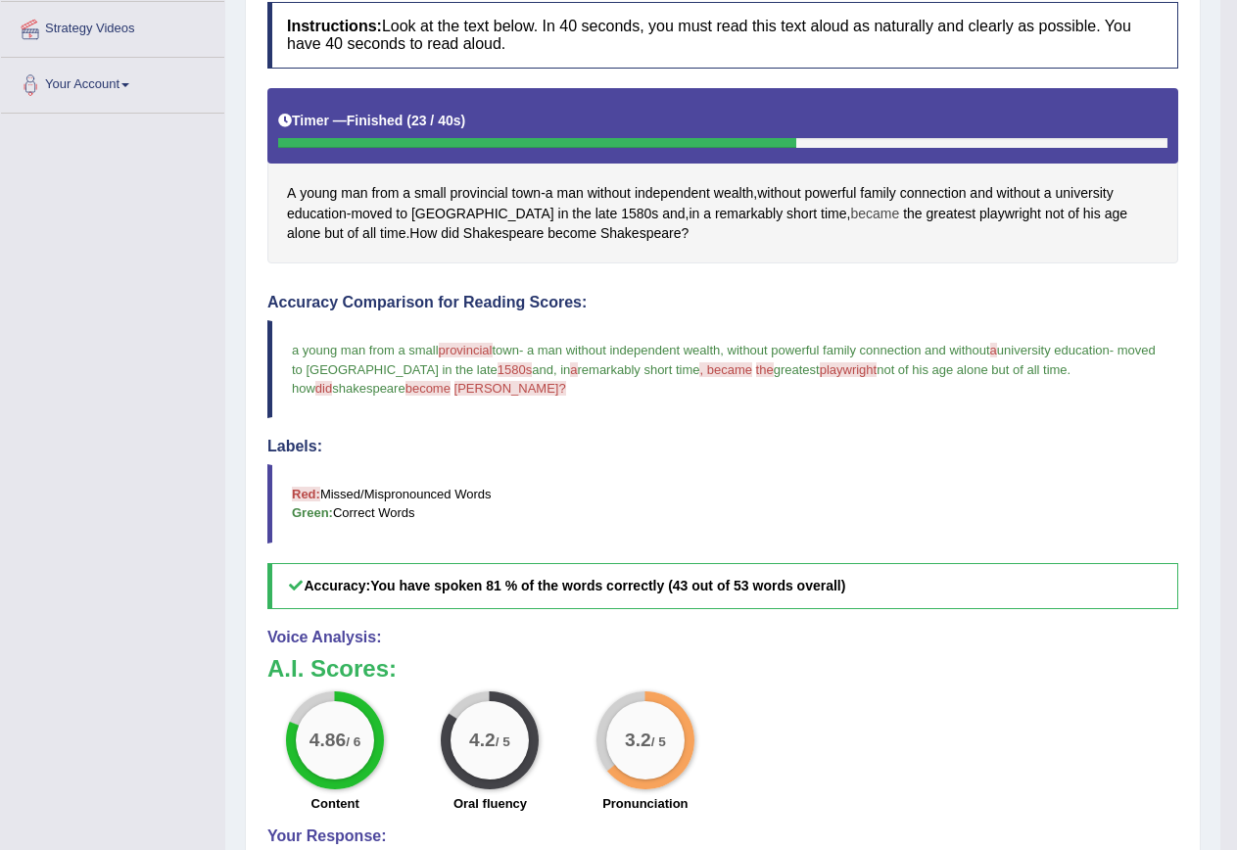
click at [850, 217] on span "became" at bounding box center [874, 214] width 49 height 21
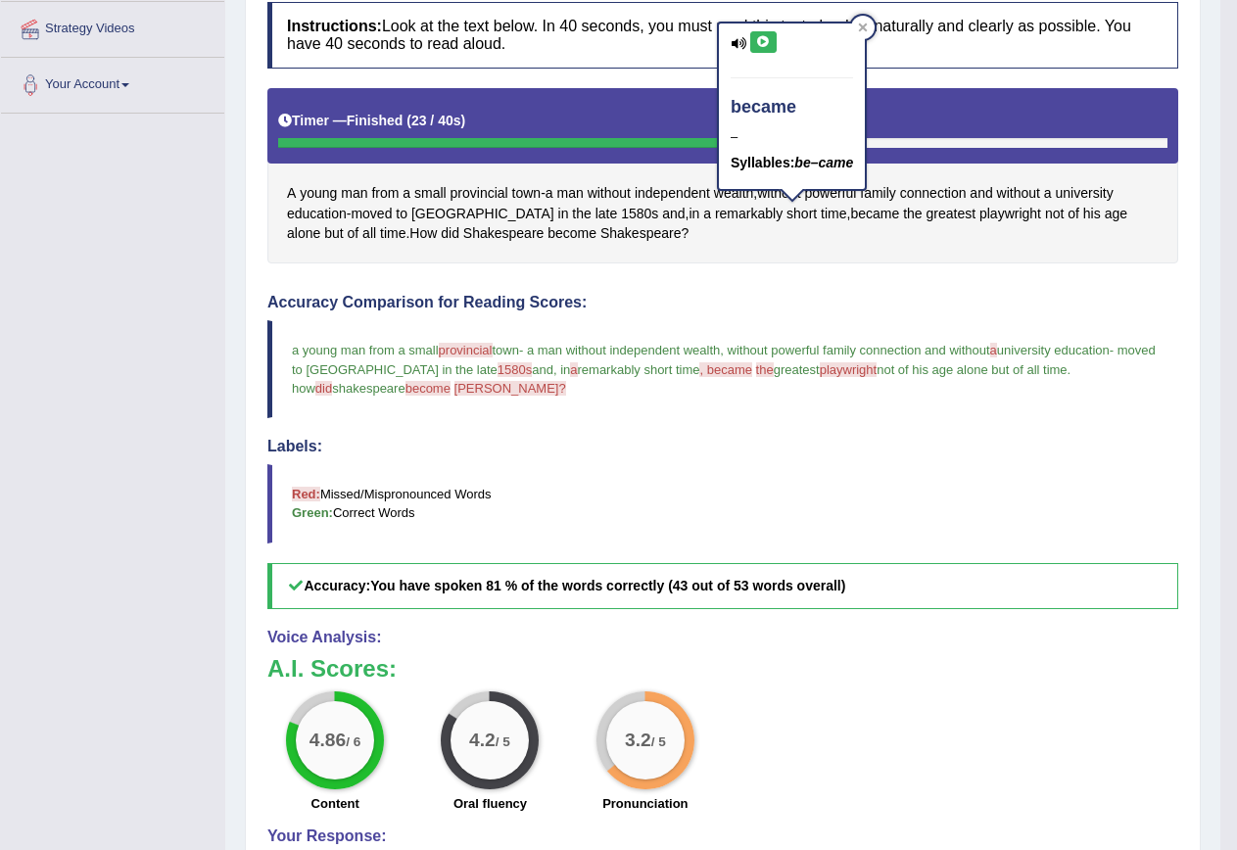
click at [769, 45] on icon at bounding box center [763, 42] width 15 height 12
click at [492, 196] on span "provincial" at bounding box center [480, 193] width 58 height 21
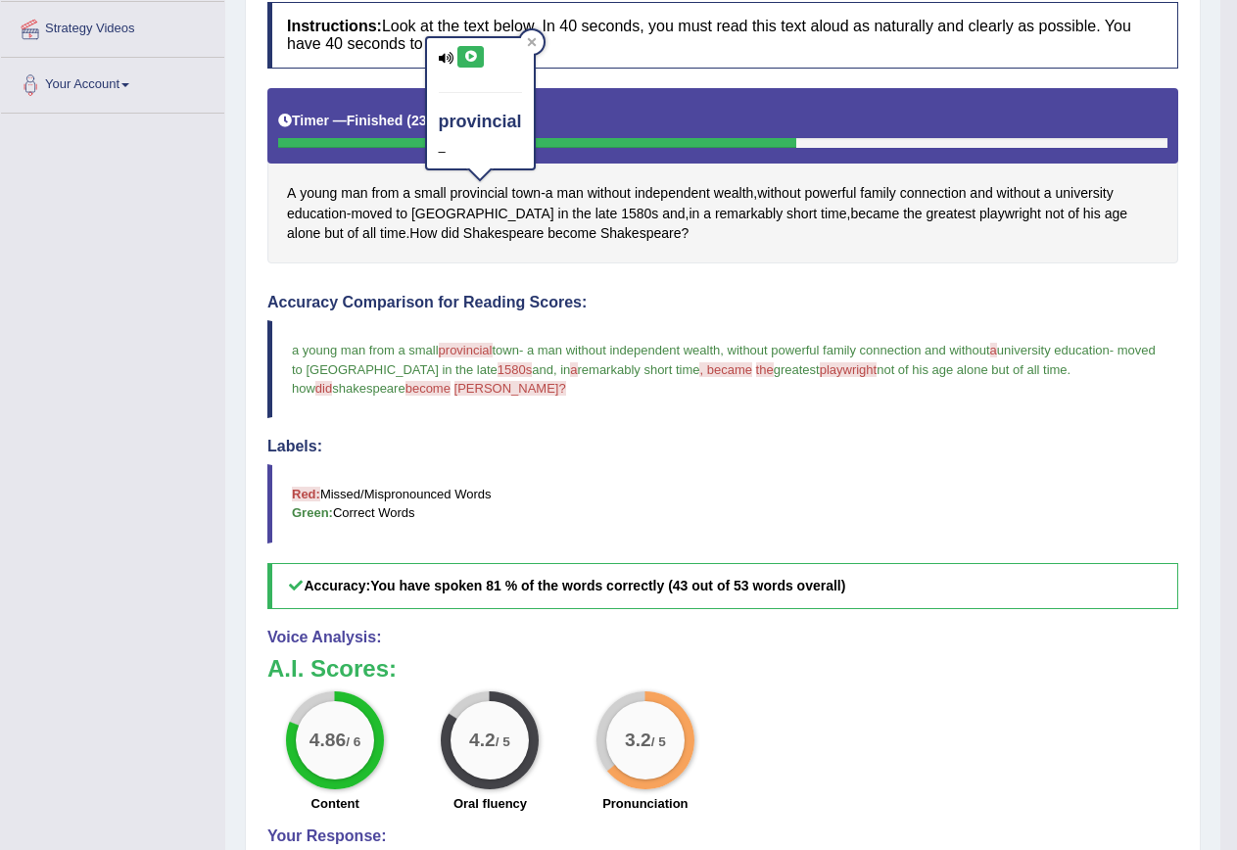
click at [468, 48] on button at bounding box center [471, 57] width 26 height 22
click at [466, 59] on icon at bounding box center [470, 57] width 15 height 12
click at [621, 219] on span "1580s" at bounding box center [639, 214] width 37 height 21
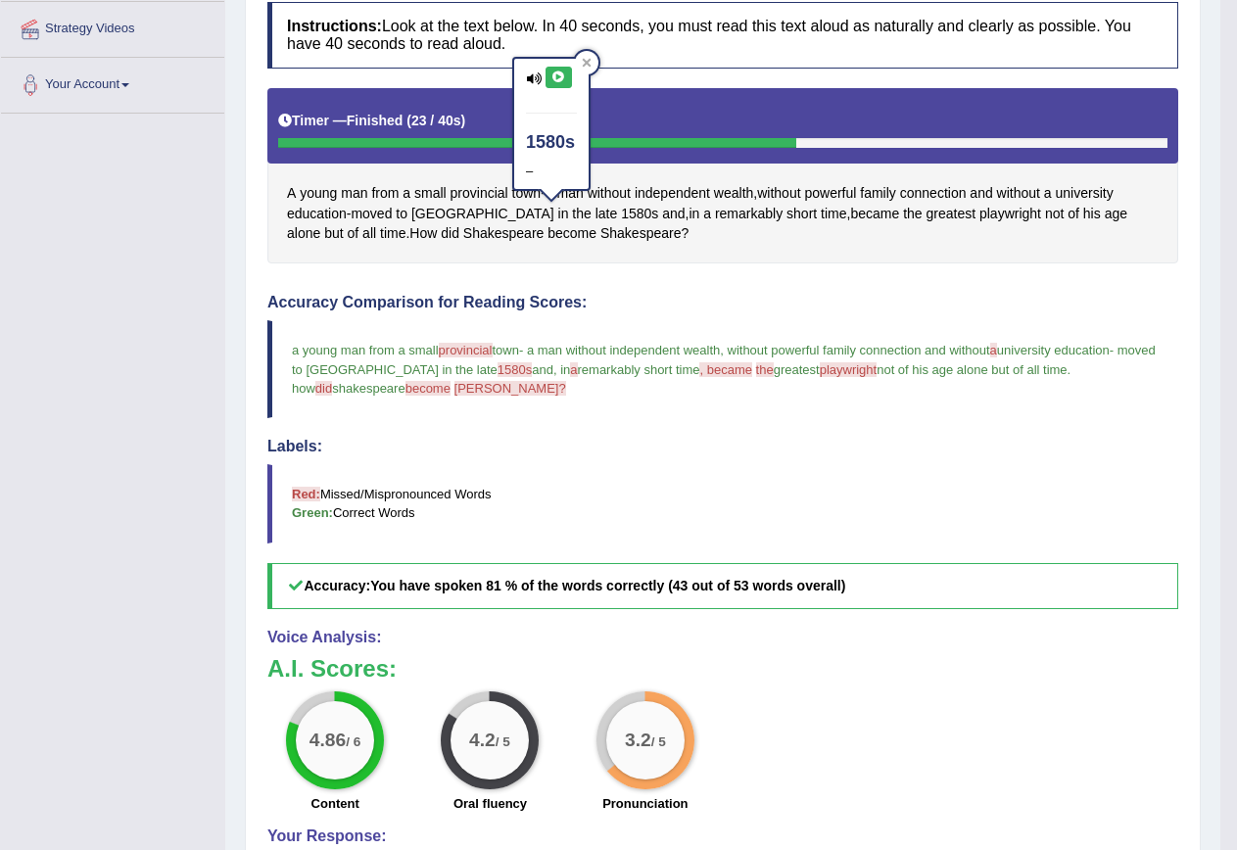
click at [559, 74] on icon at bounding box center [559, 78] width 15 height 12
click at [827, 368] on span "playwright" at bounding box center [849, 369] width 58 height 15
click at [980, 206] on span "playwright" at bounding box center [1011, 214] width 62 height 21
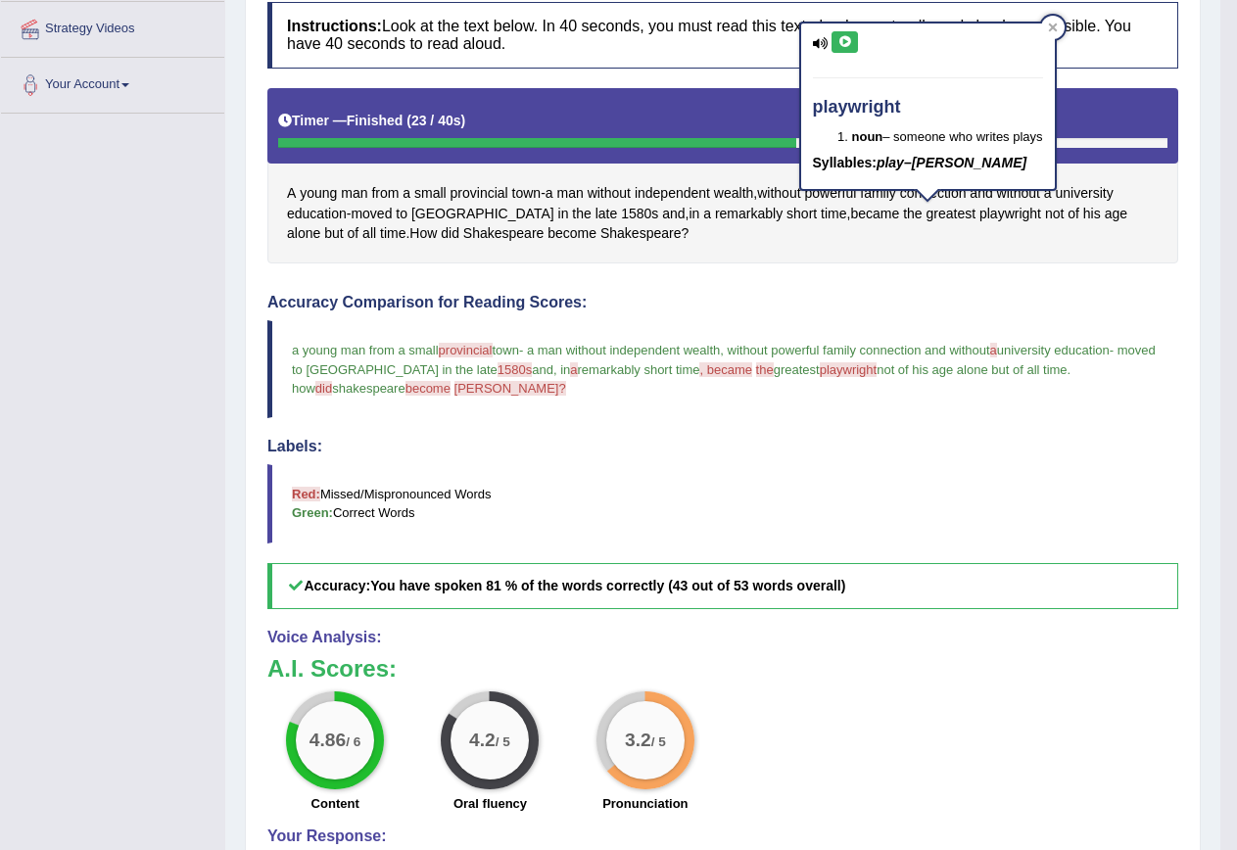
click at [840, 52] on button at bounding box center [845, 42] width 26 height 22
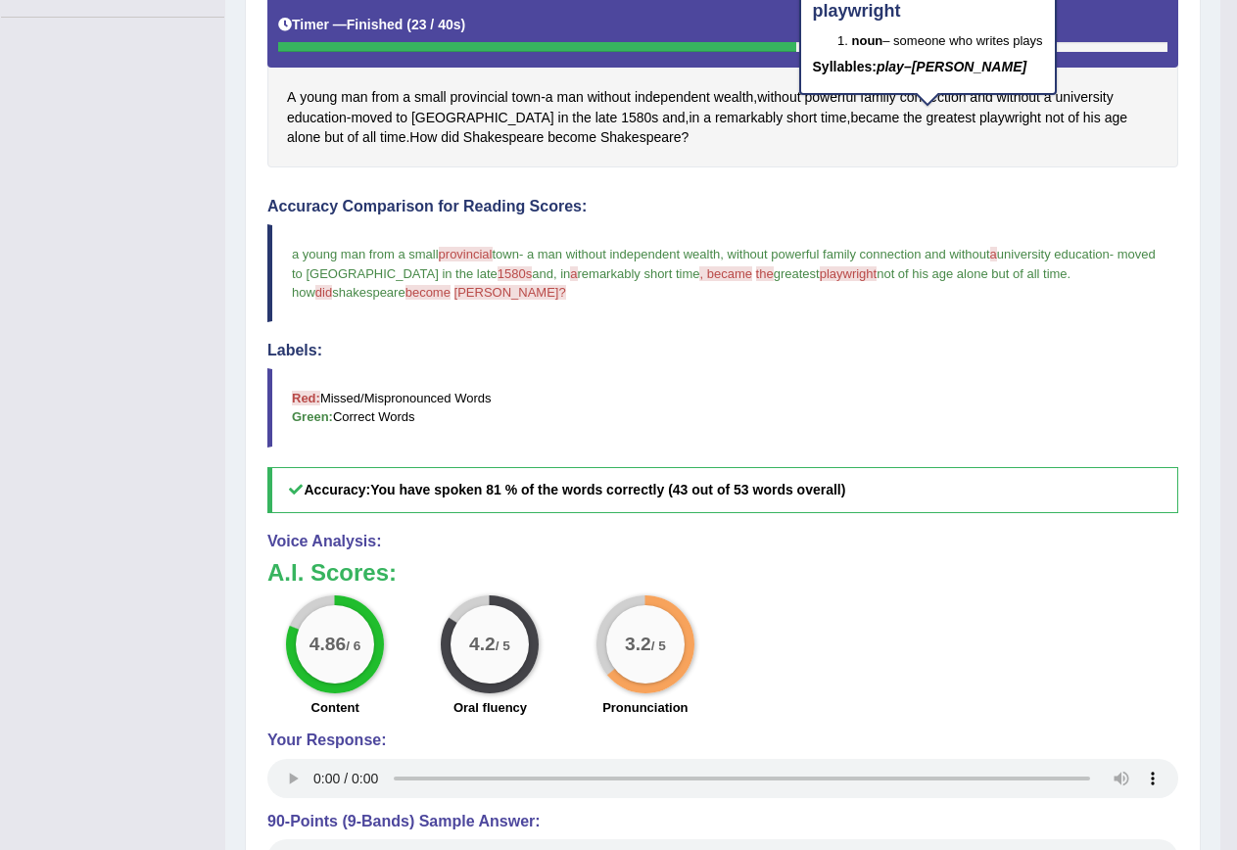
scroll to position [67, 0]
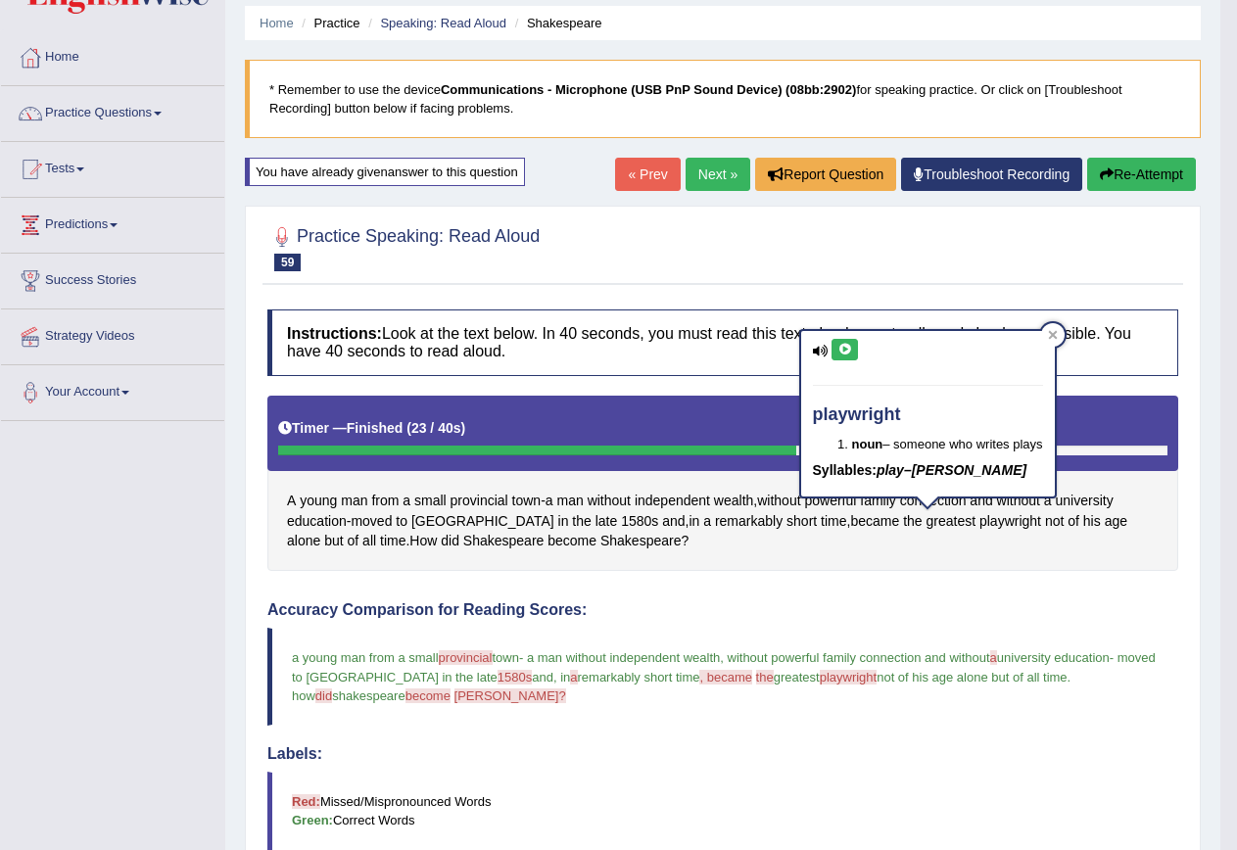
click at [1179, 174] on button "Re-Attempt" at bounding box center [1141, 174] width 109 height 33
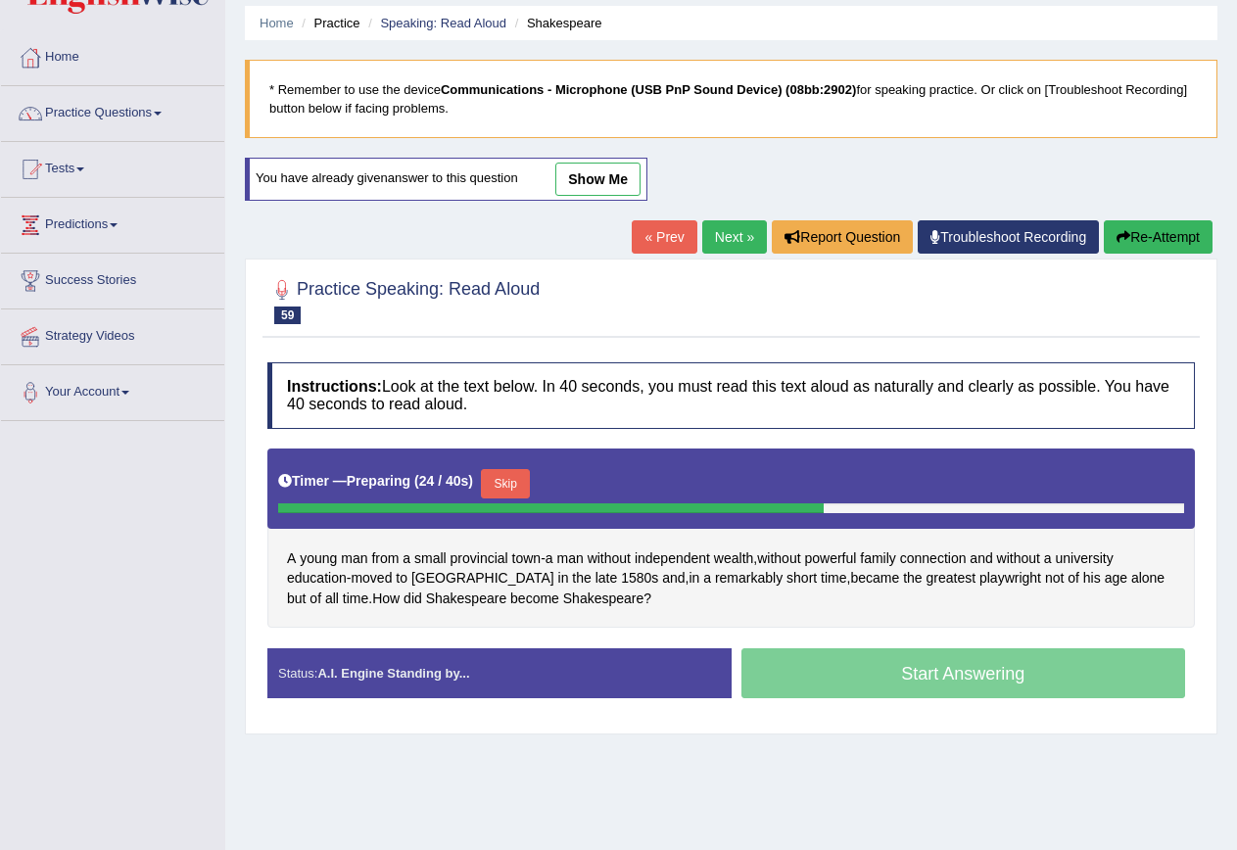
click at [520, 487] on button "Skip" at bounding box center [505, 483] width 49 height 29
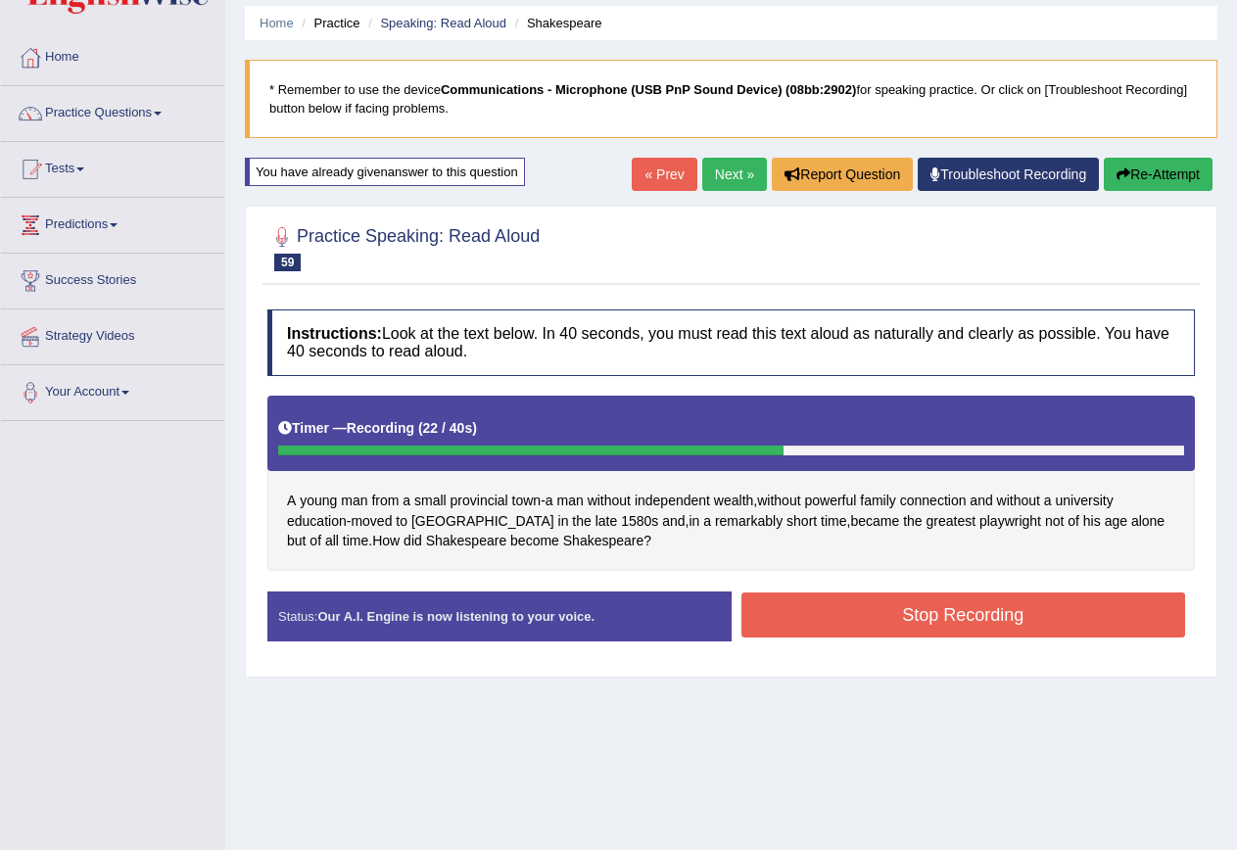
click at [929, 604] on button "Stop Recording" at bounding box center [964, 615] width 445 height 45
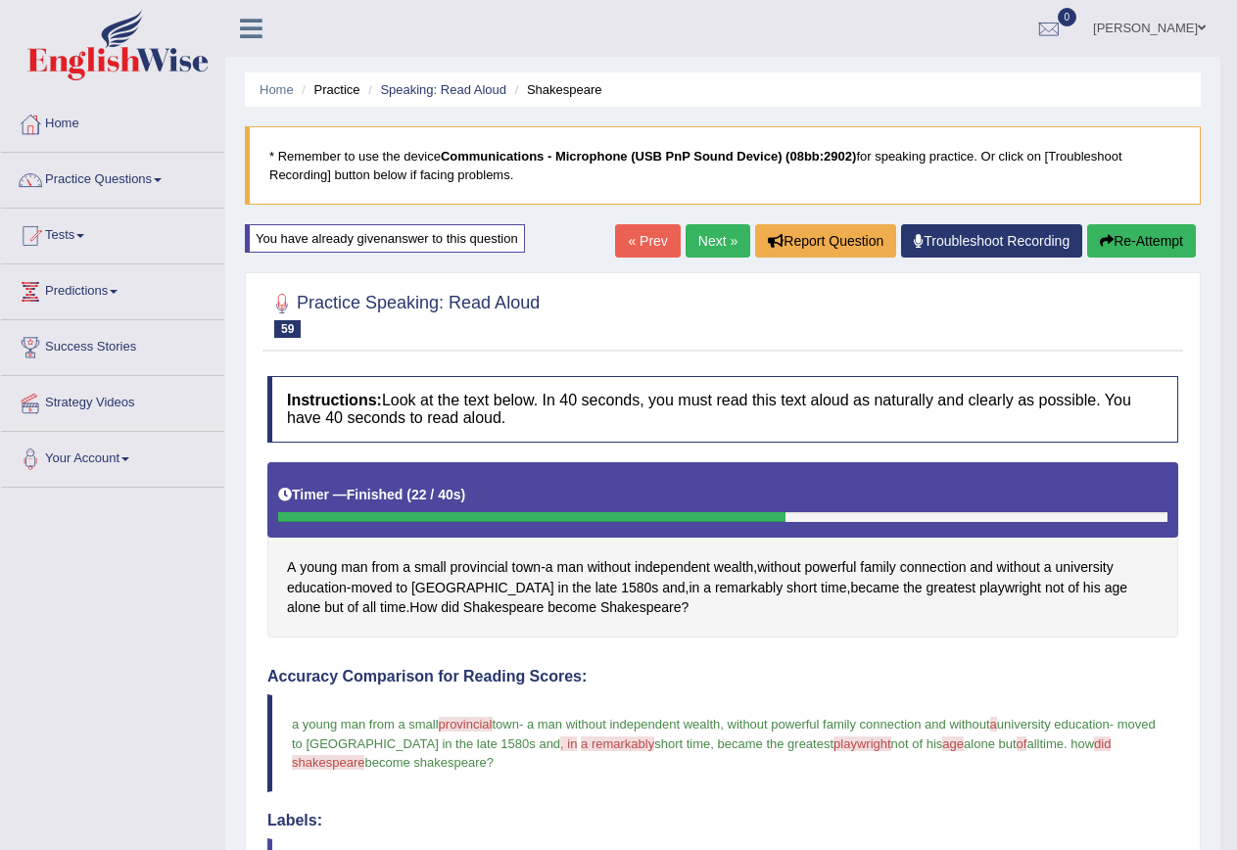
click at [719, 237] on link "Next »" at bounding box center [718, 240] width 65 height 33
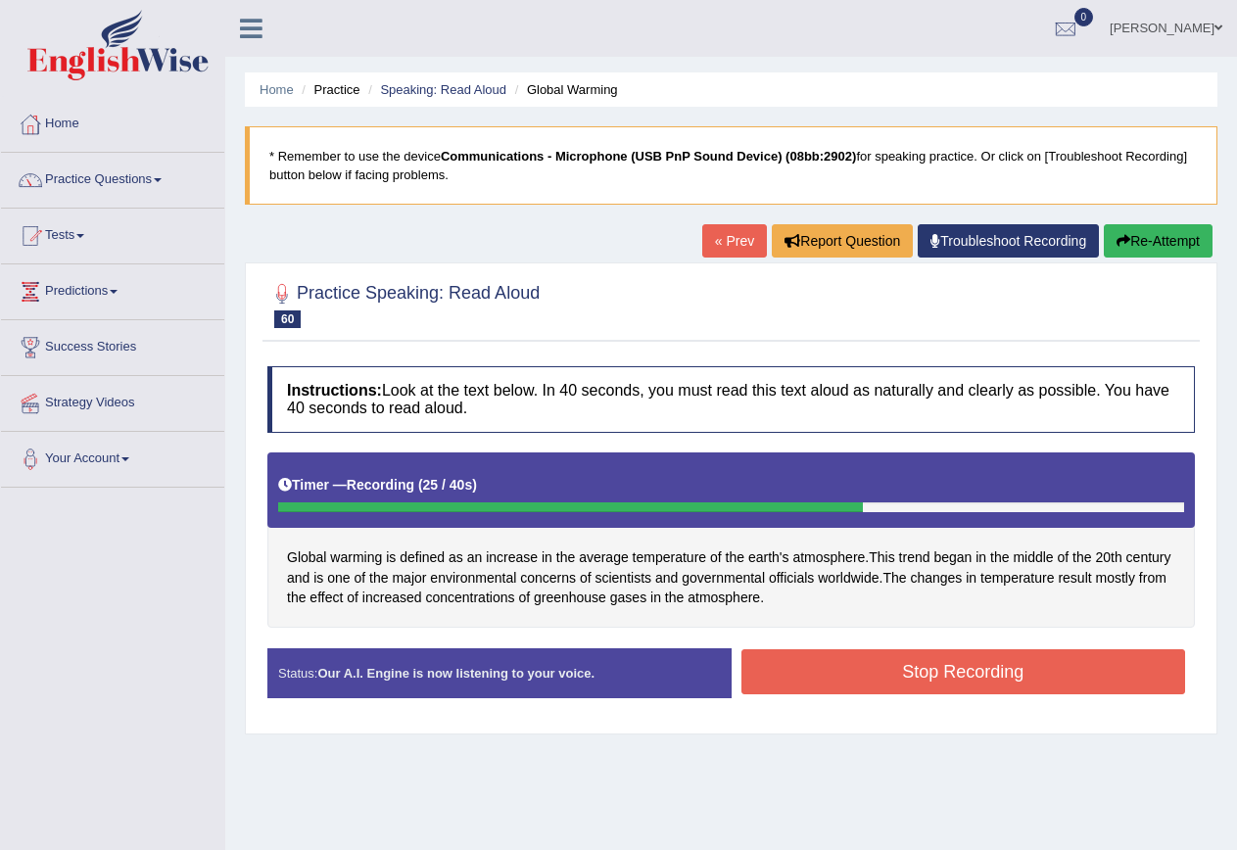
click at [975, 671] on button "Stop Recording" at bounding box center [964, 672] width 445 height 45
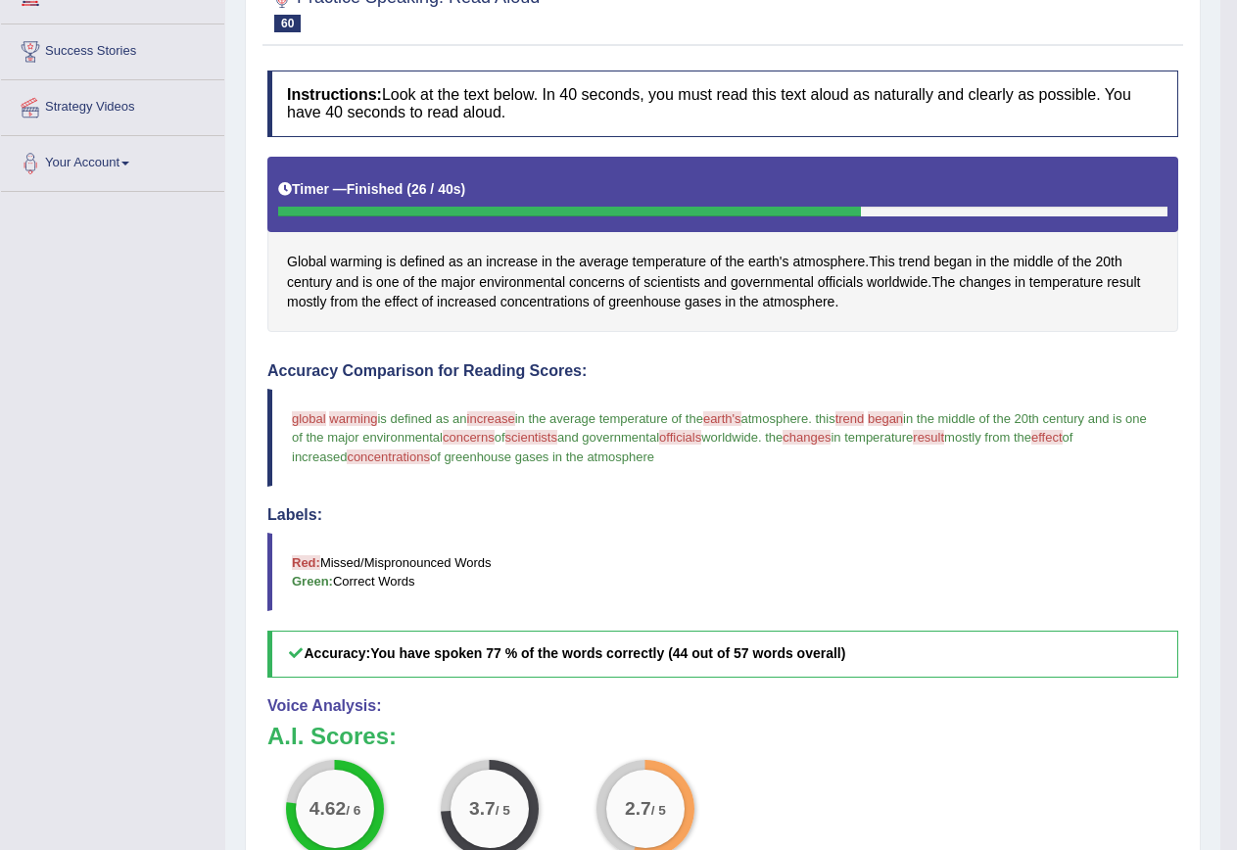
scroll to position [294, 0]
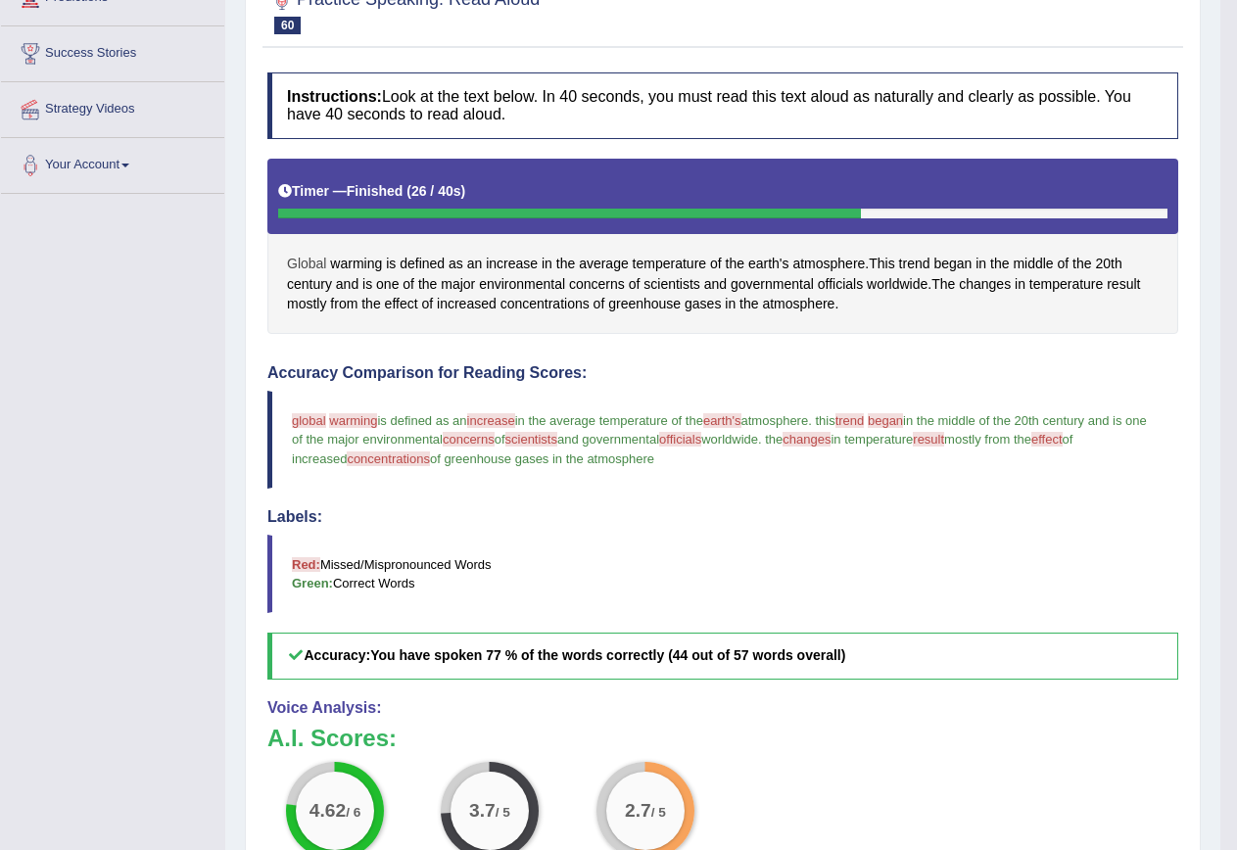
click at [315, 263] on span "Global" at bounding box center [306, 264] width 39 height 21
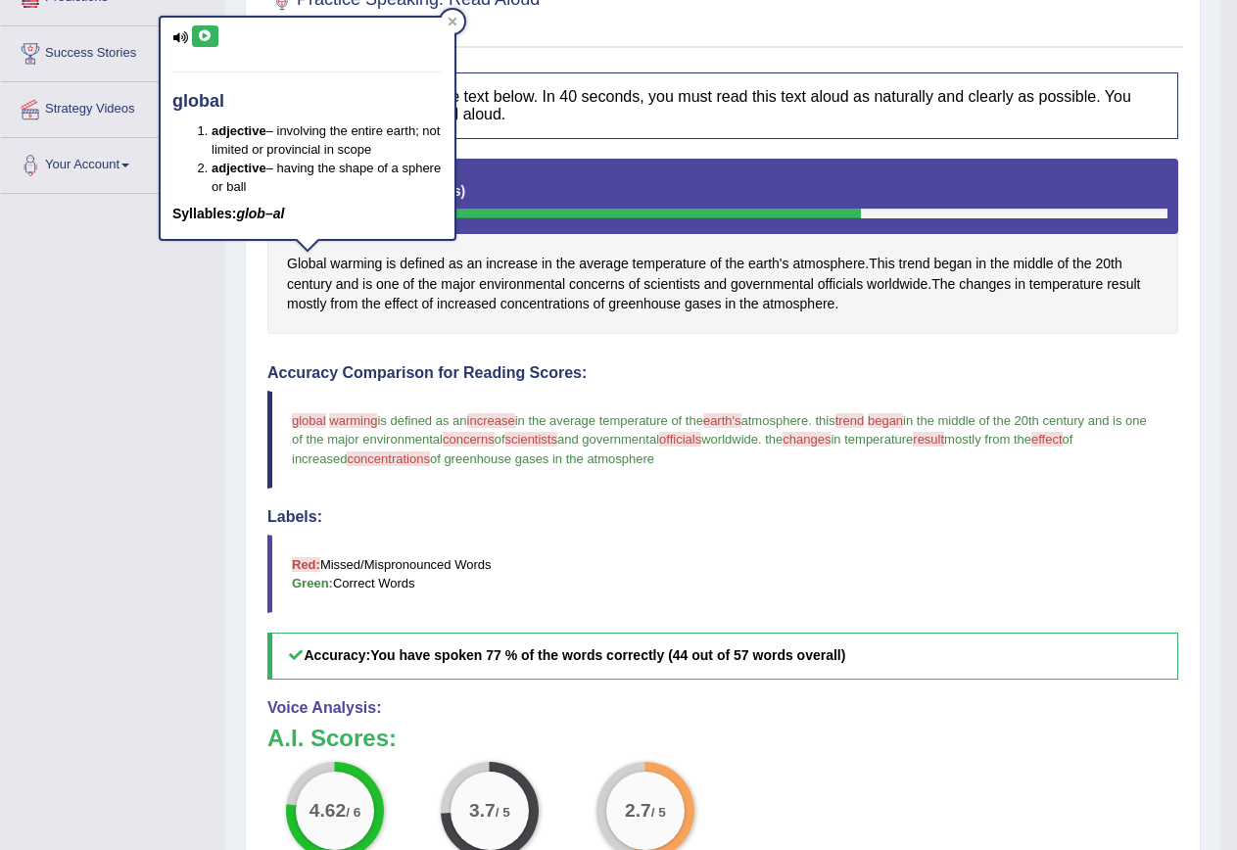
click at [212, 37] on icon at bounding box center [205, 36] width 15 height 12
click at [358, 423] on span "warming" at bounding box center [353, 420] width 48 height 15
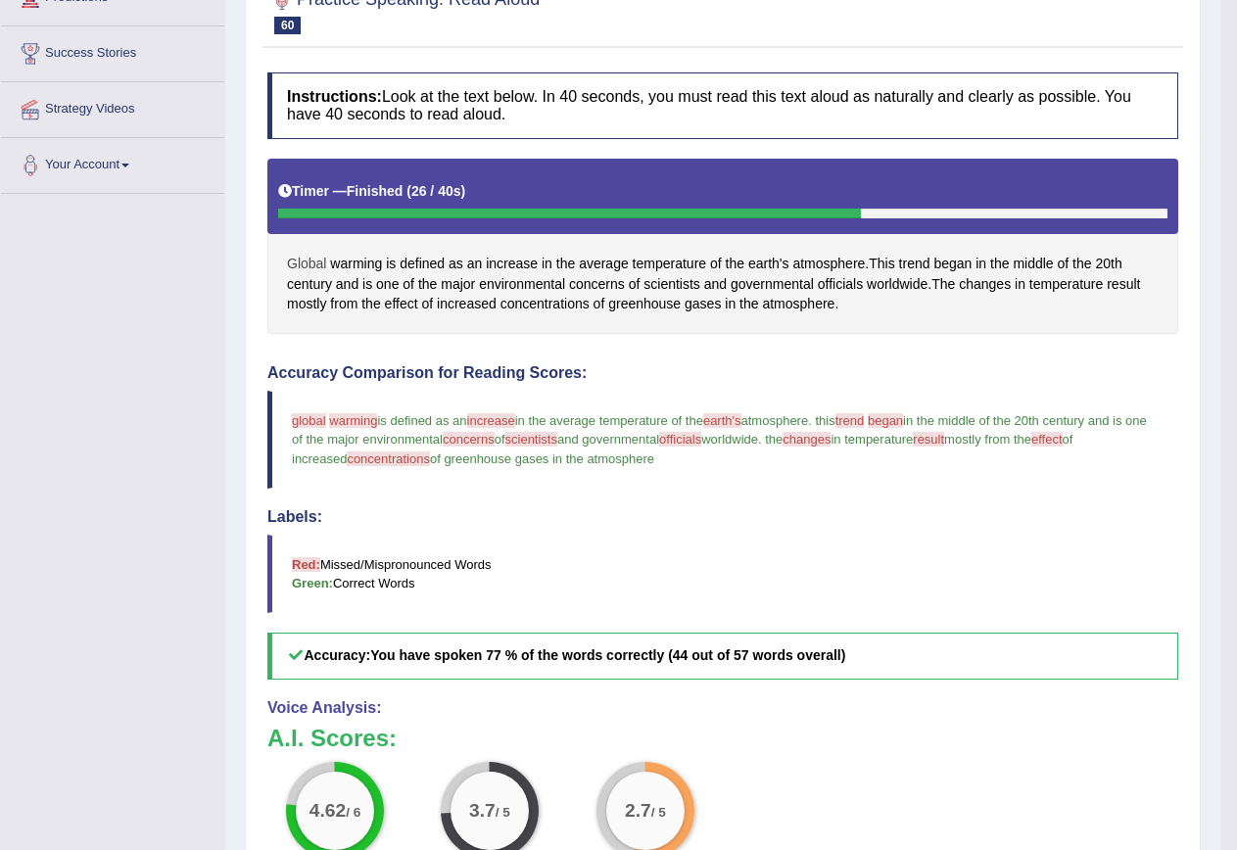
click at [297, 267] on span "Global" at bounding box center [306, 264] width 39 height 21
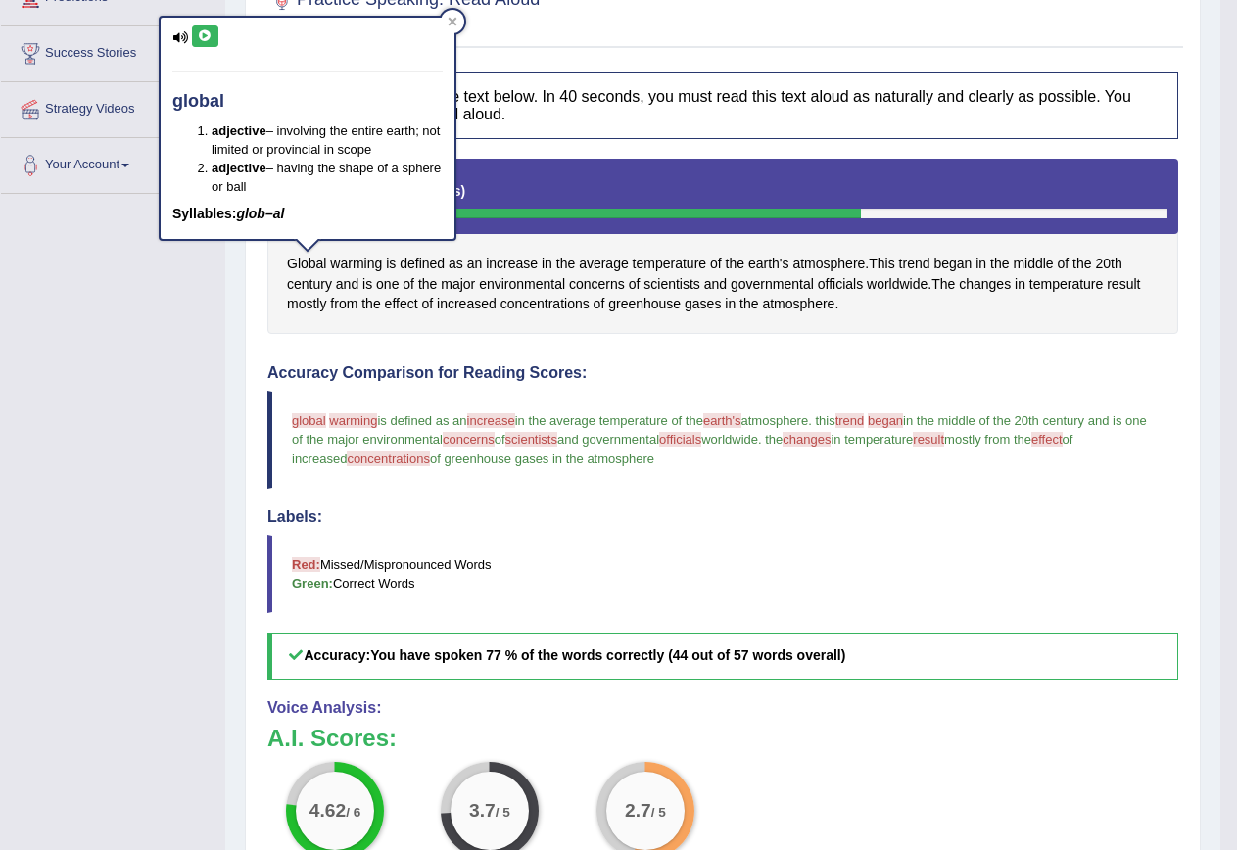
click at [196, 32] on button at bounding box center [205, 36] width 26 height 22
click at [366, 260] on span "warming" at bounding box center [356, 264] width 52 height 21
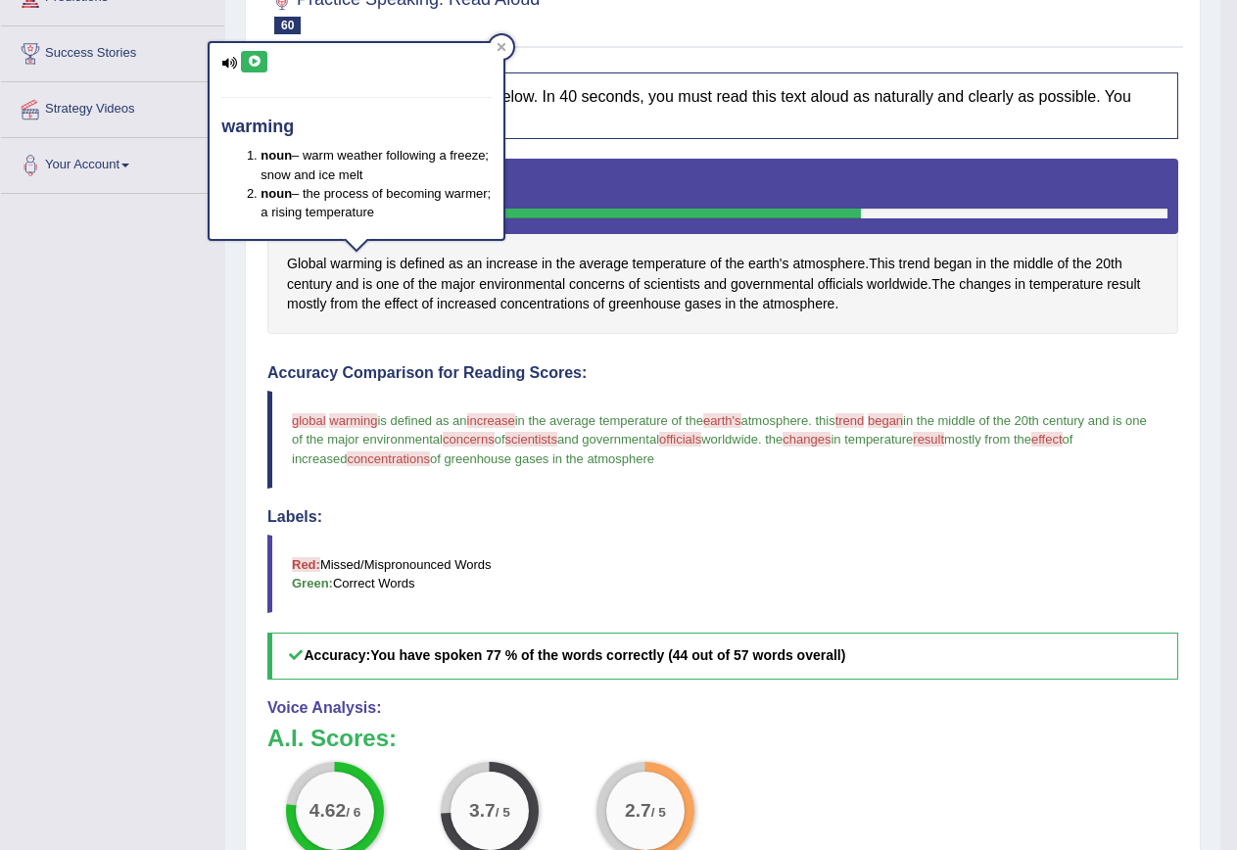
click at [250, 61] on icon at bounding box center [254, 62] width 15 height 12
click at [255, 69] on button at bounding box center [254, 62] width 26 height 22
click at [256, 58] on icon at bounding box center [254, 62] width 15 height 12
click at [253, 70] on button at bounding box center [254, 62] width 26 height 22
click at [595, 315] on div "Global warming is defined as an increase in the average temperature of the eart…" at bounding box center [722, 246] width 911 height 175
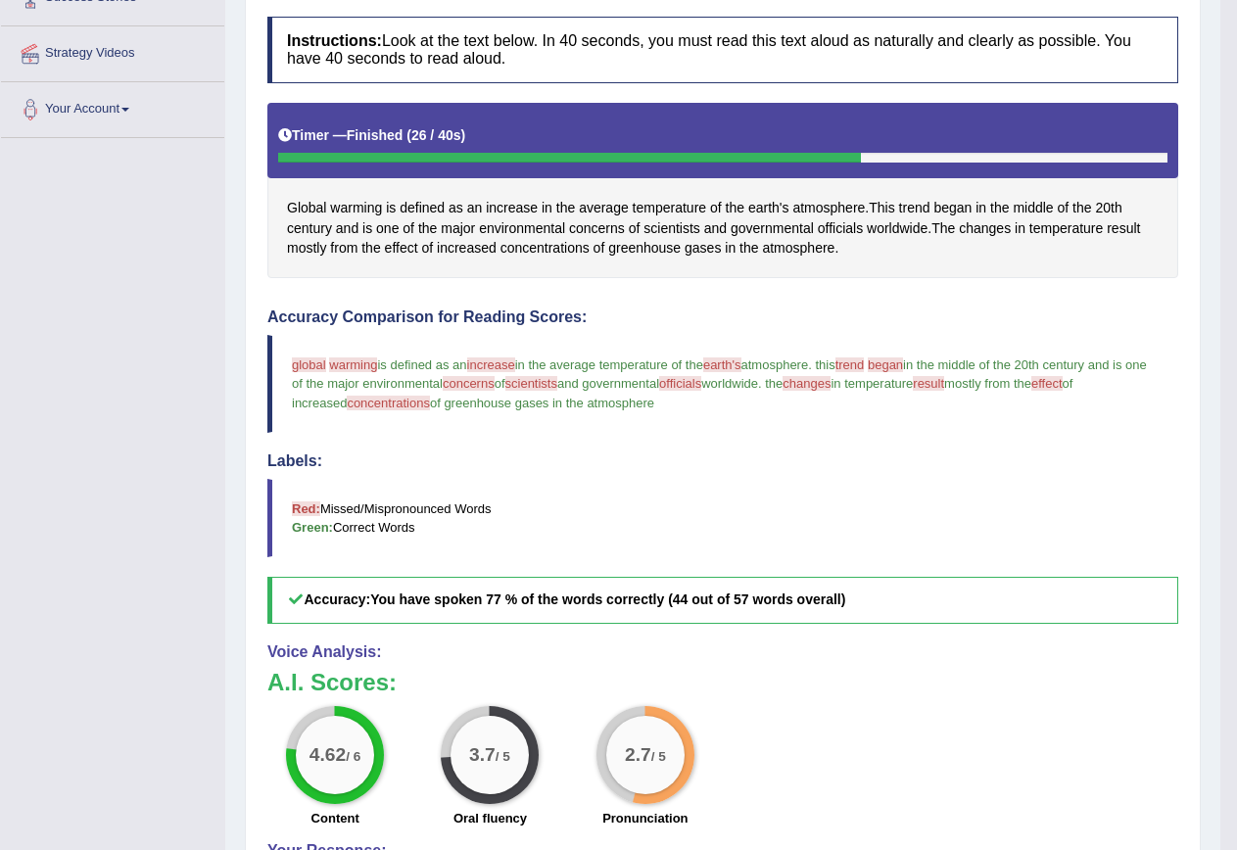
scroll to position [351, 0]
click at [507, 209] on span "increase" at bounding box center [512, 207] width 52 height 21
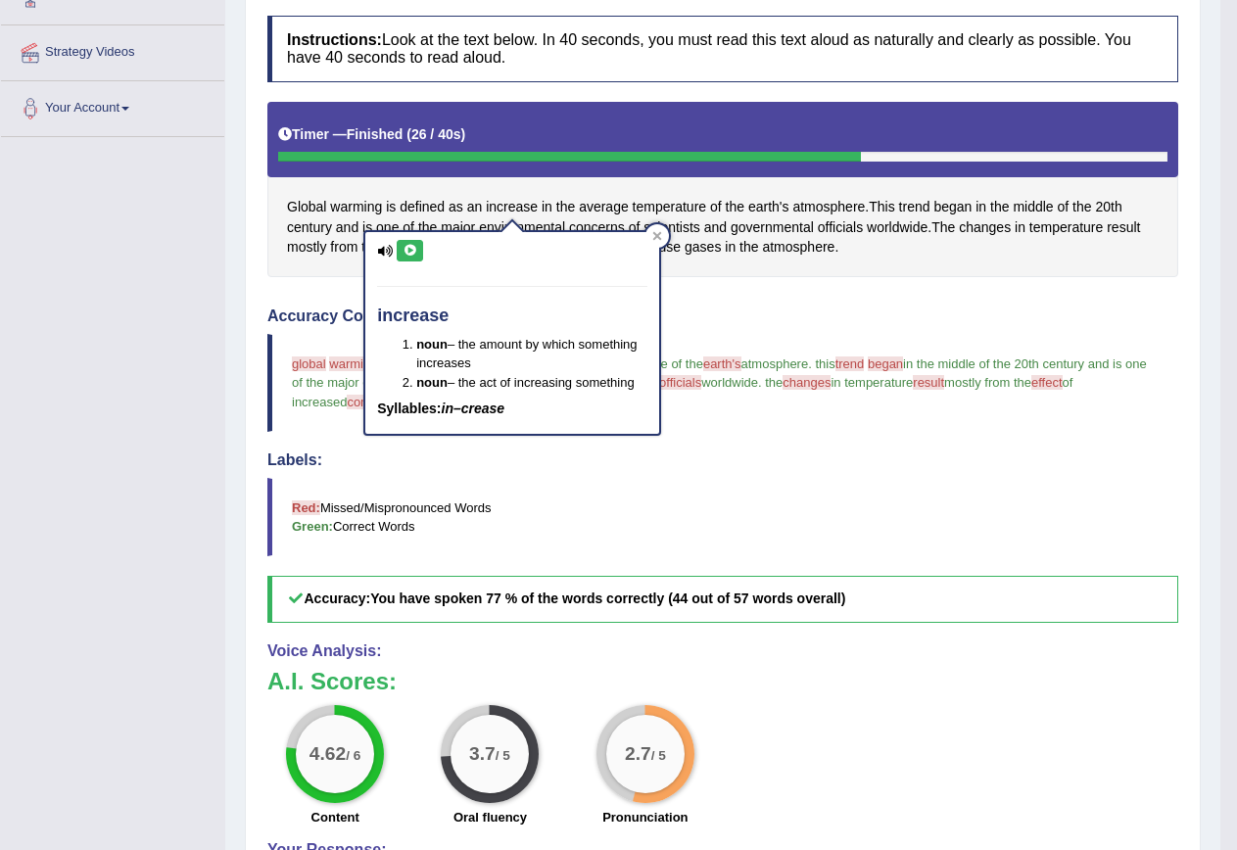
click at [415, 249] on icon at bounding box center [410, 251] width 15 height 12
click at [403, 236] on div "increase noun – the amount by which something increases noun – the act of incre…" at bounding box center [512, 333] width 294 height 203
click at [408, 241] on button at bounding box center [410, 251] width 26 height 22
click at [407, 251] on icon at bounding box center [410, 251] width 15 height 12
click at [765, 285] on div "Instructions: Look at the text below. In 40 seconds, you must read this text al…" at bounding box center [723, 537] width 921 height 1063
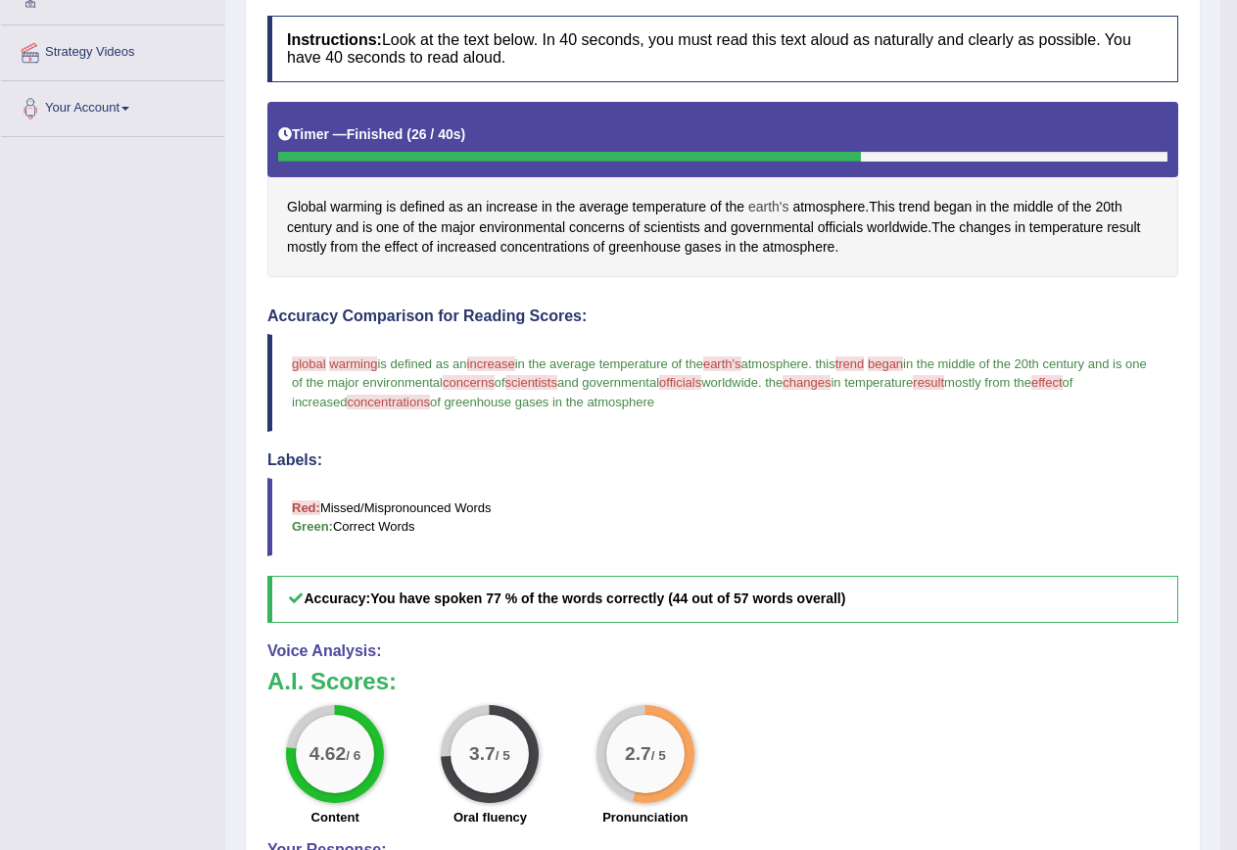
click at [772, 200] on span "earth's" at bounding box center [768, 207] width 41 height 21
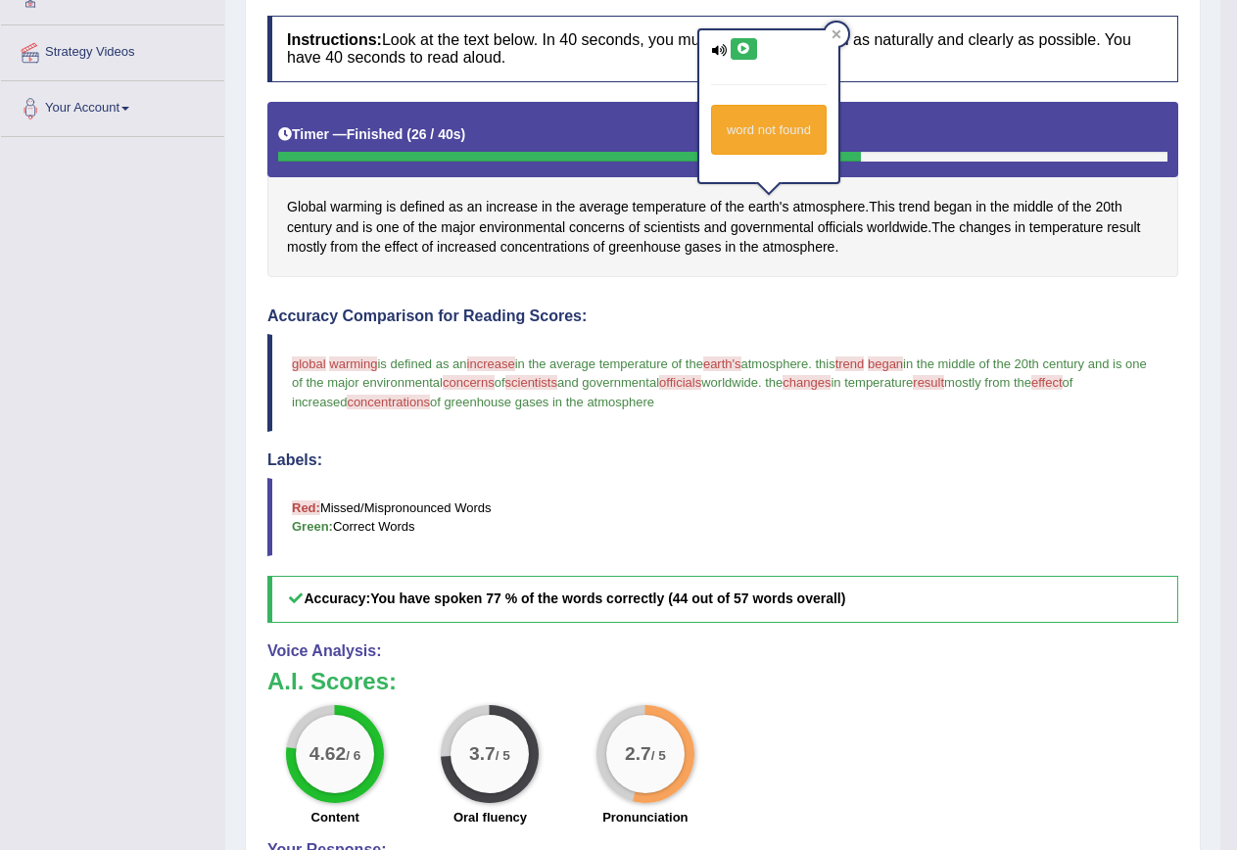
click at [747, 55] on button at bounding box center [744, 49] width 26 height 22
click at [749, 49] on icon at bounding box center [744, 49] width 15 height 12
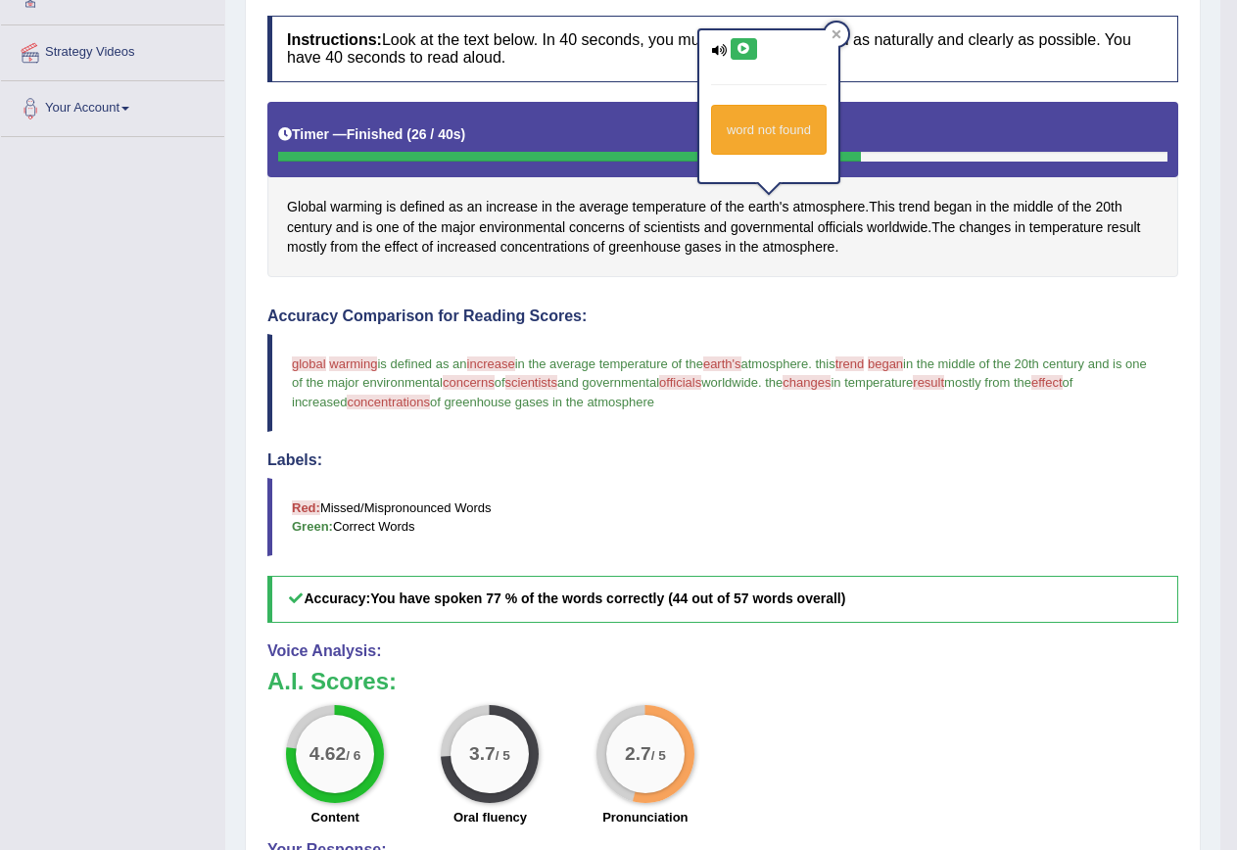
click at [865, 367] on span "trend" at bounding box center [850, 364] width 29 height 15
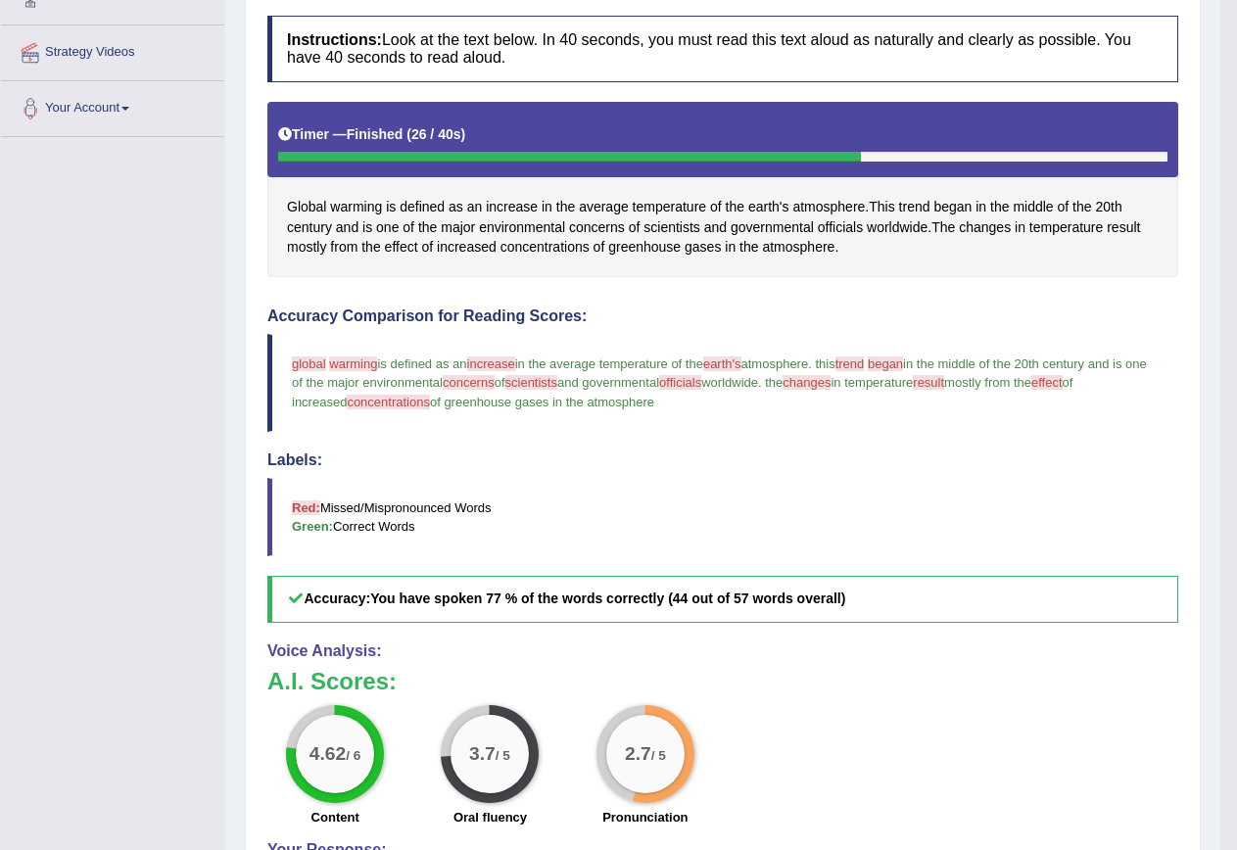
click at [865, 361] on span "trend" at bounding box center [850, 364] width 29 height 15
click at [918, 202] on span "trend" at bounding box center [914, 207] width 31 height 21
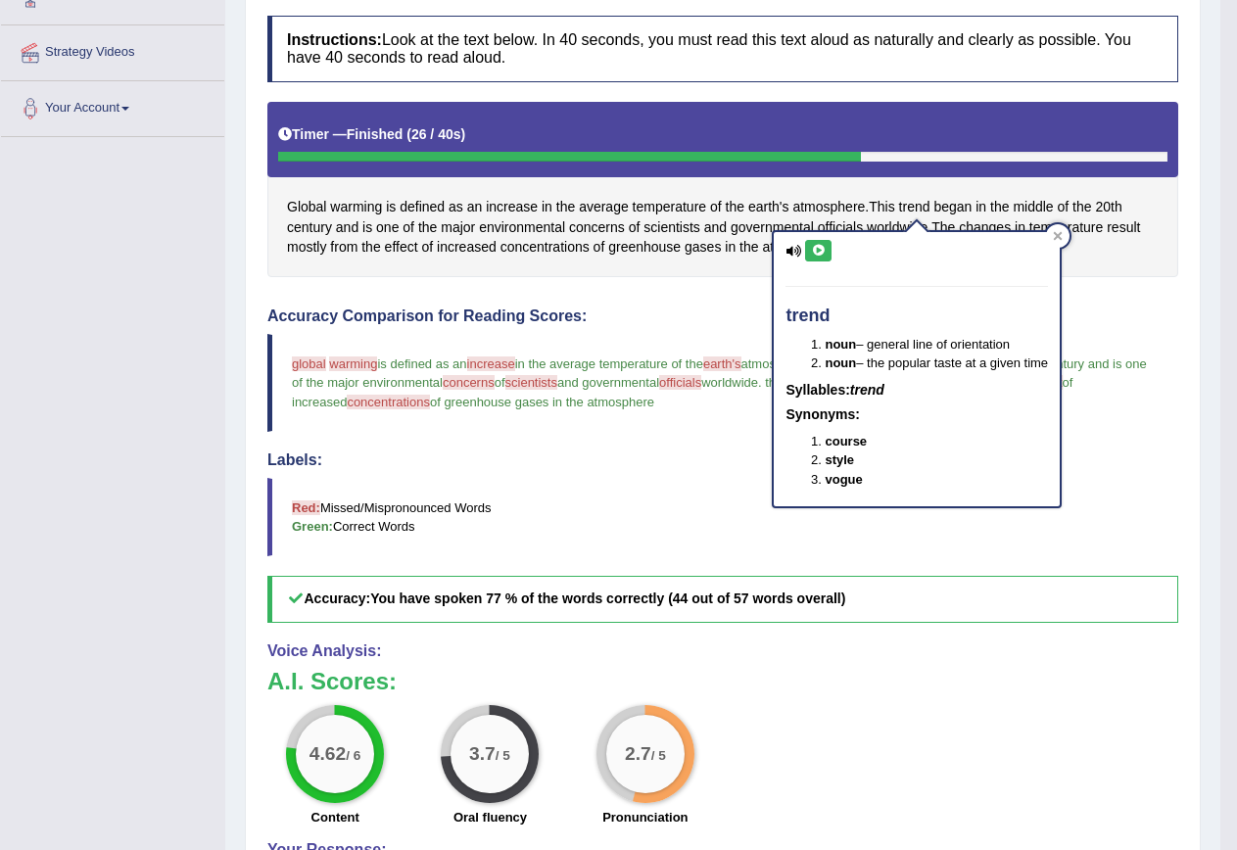
click at [816, 255] on icon at bounding box center [818, 251] width 15 height 12
click at [959, 206] on span "began" at bounding box center [953, 207] width 38 height 21
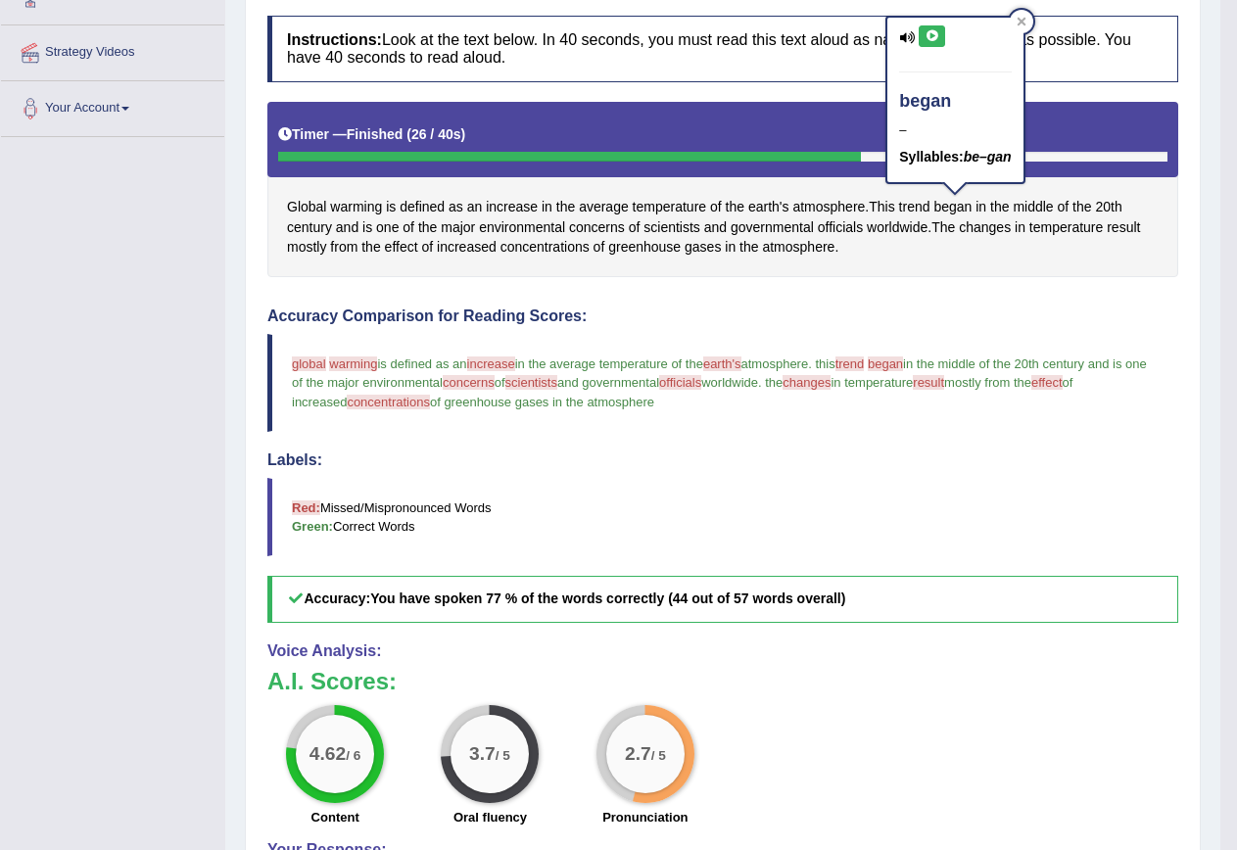
click at [940, 27] on button at bounding box center [932, 36] width 26 height 22
click at [687, 221] on span "scientists" at bounding box center [672, 227] width 57 height 21
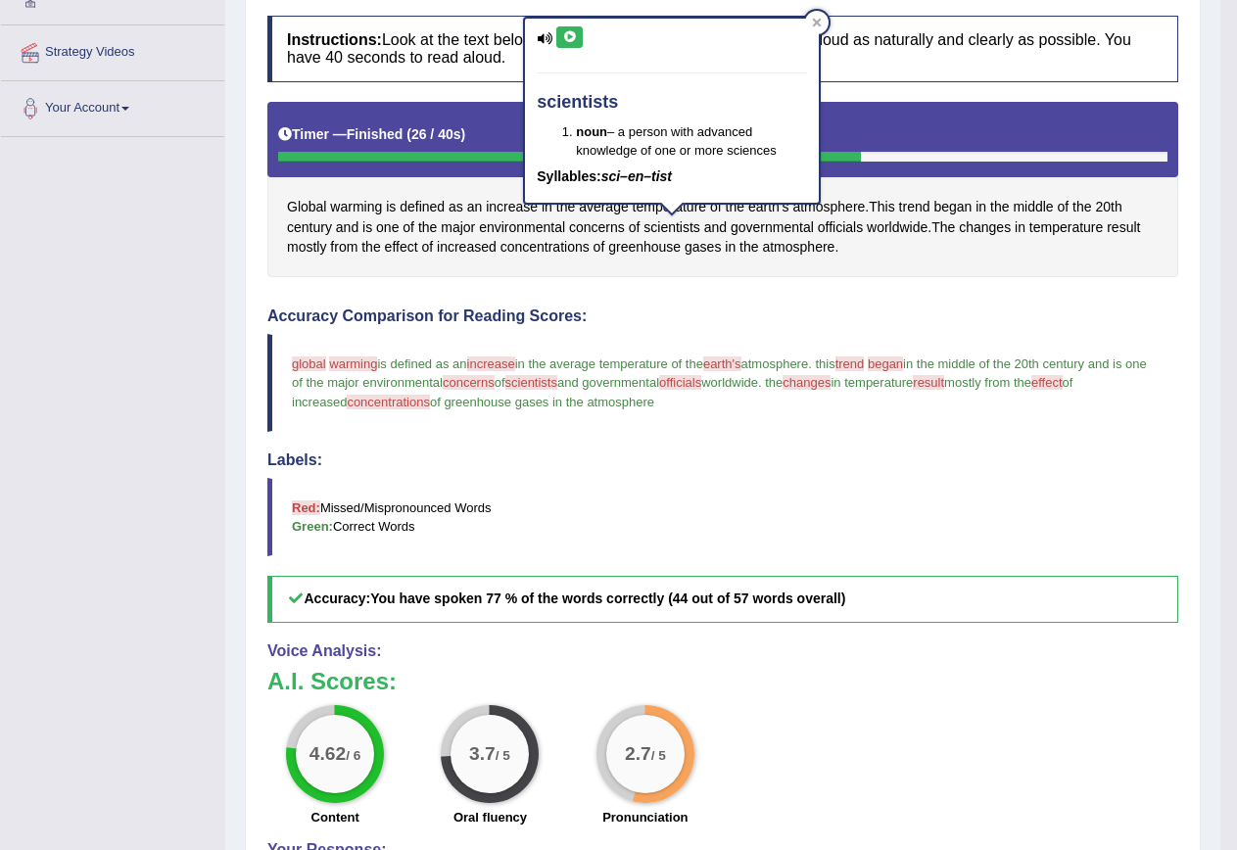
click at [568, 35] on icon at bounding box center [569, 37] width 15 height 12
click at [824, 22] on div at bounding box center [817, 23] width 24 height 24
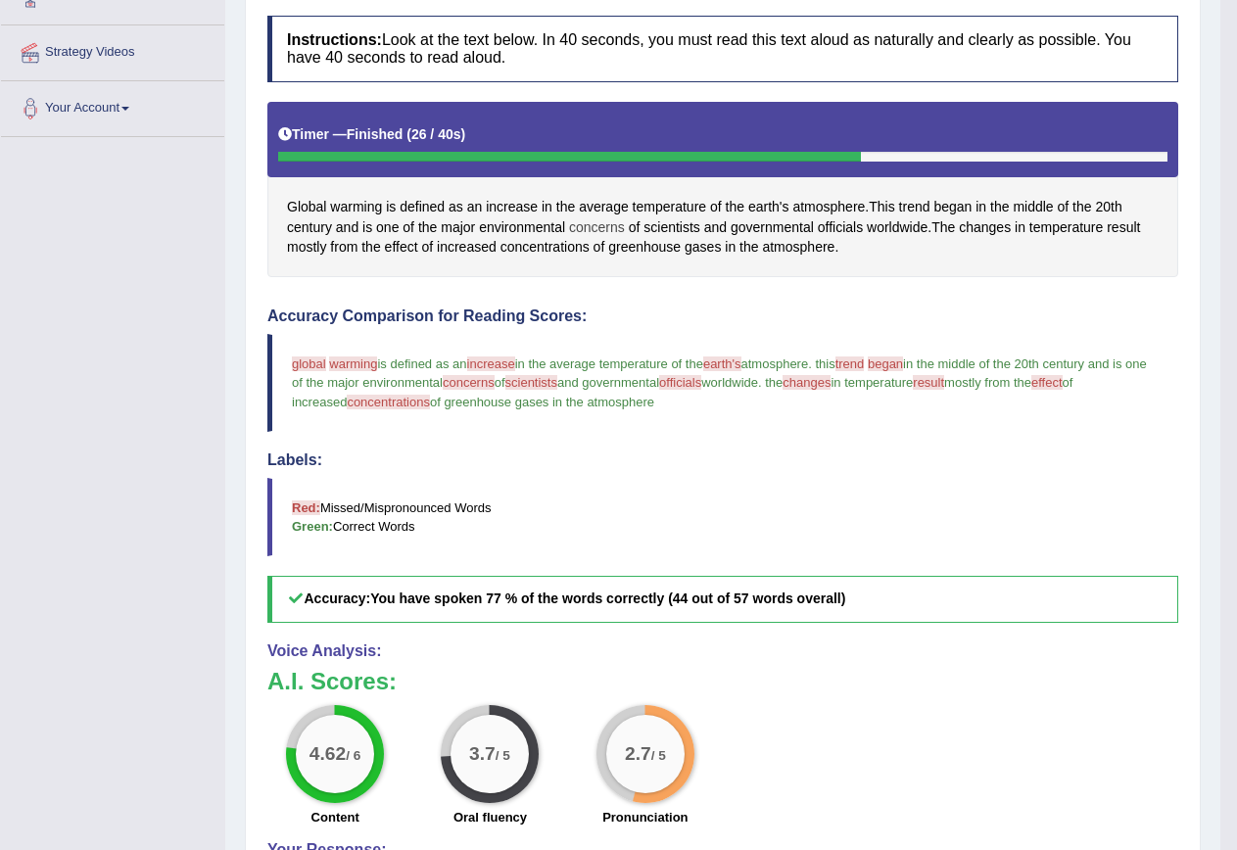
click at [602, 226] on span "concerns" at bounding box center [597, 227] width 56 height 21
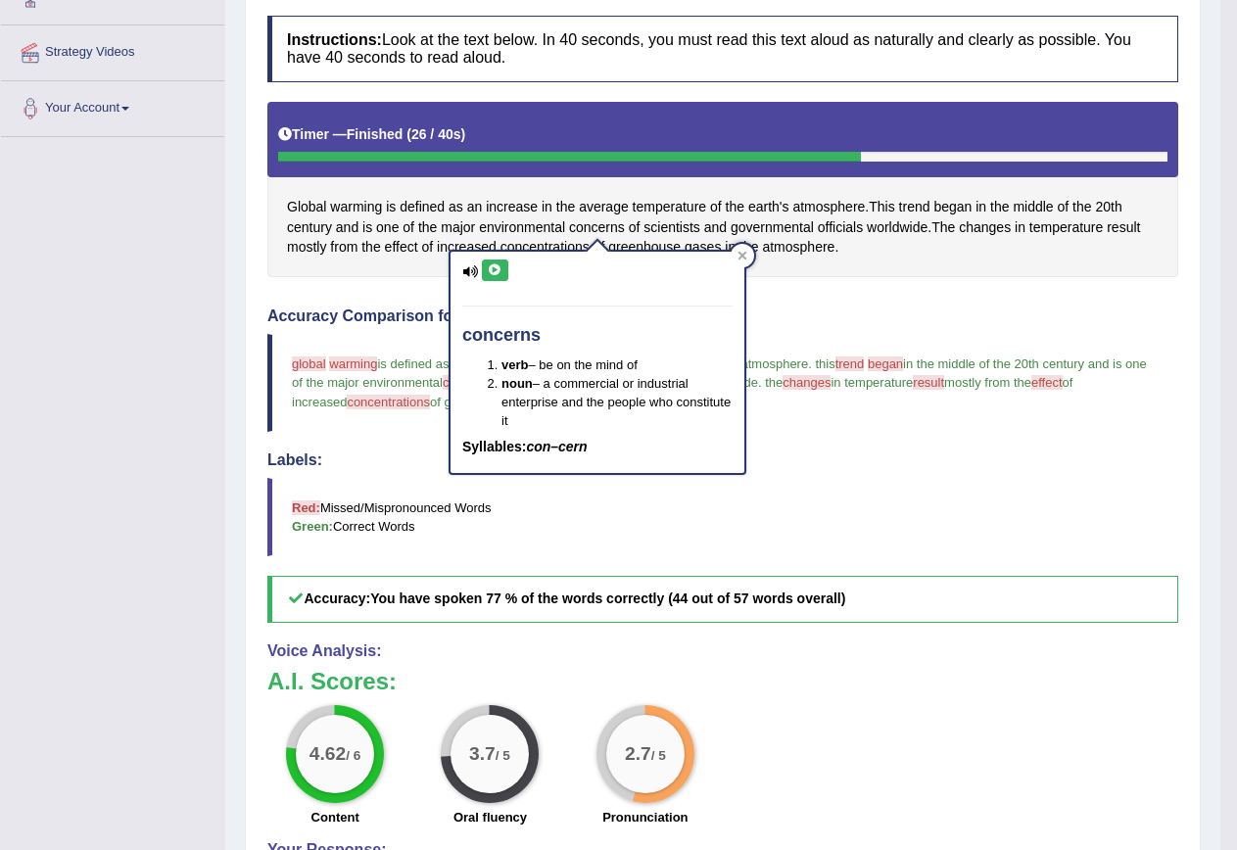
click at [492, 275] on icon at bounding box center [495, 271] width 15 height 12
click at [492, 274] on icon at bounding box center [495, 271] width 15 height 12
click at [495, 275] on icon at bounding box center [495, 271] width 15 height 12
click at [500, 275] on icon at bounding box center [495, 271] width 15 height 12
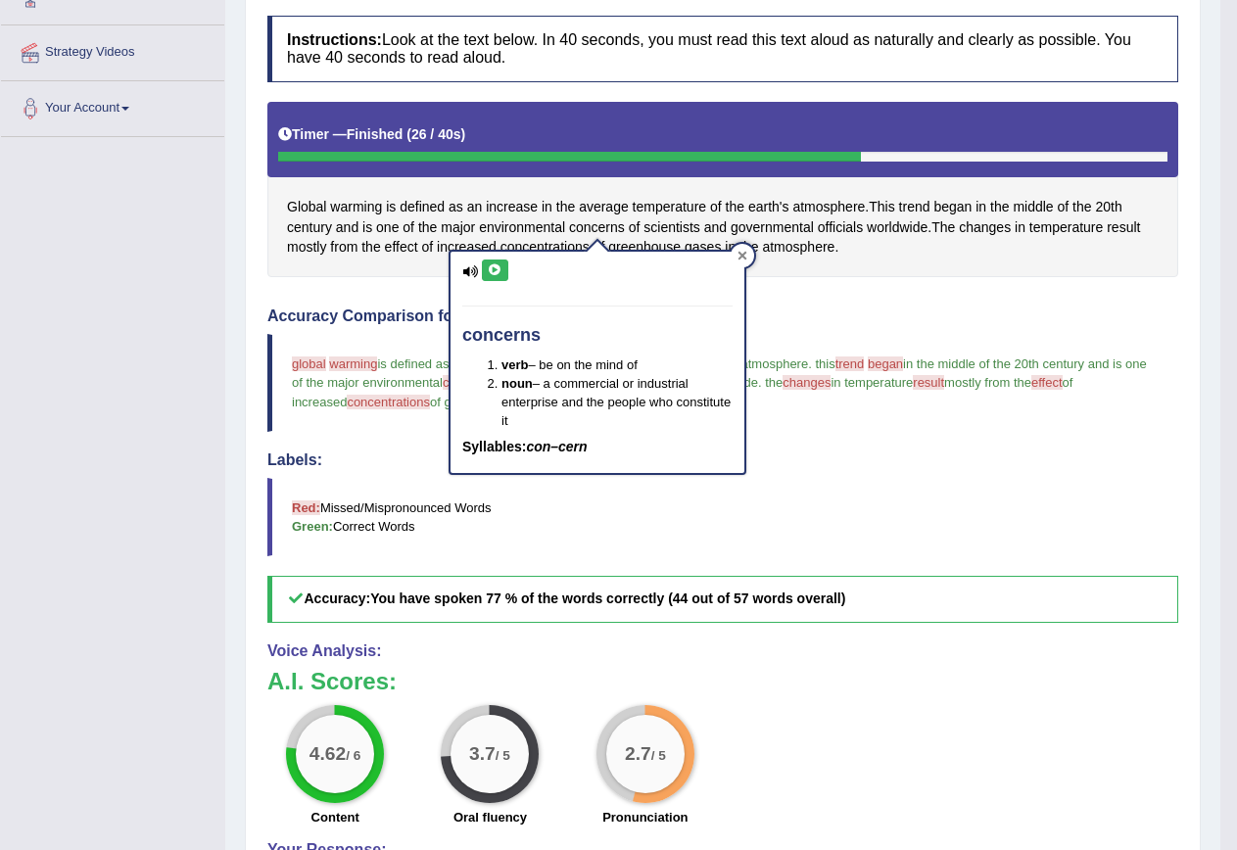
click at [742, 250] on div at bounding box center [743, 256] width 24 height 24
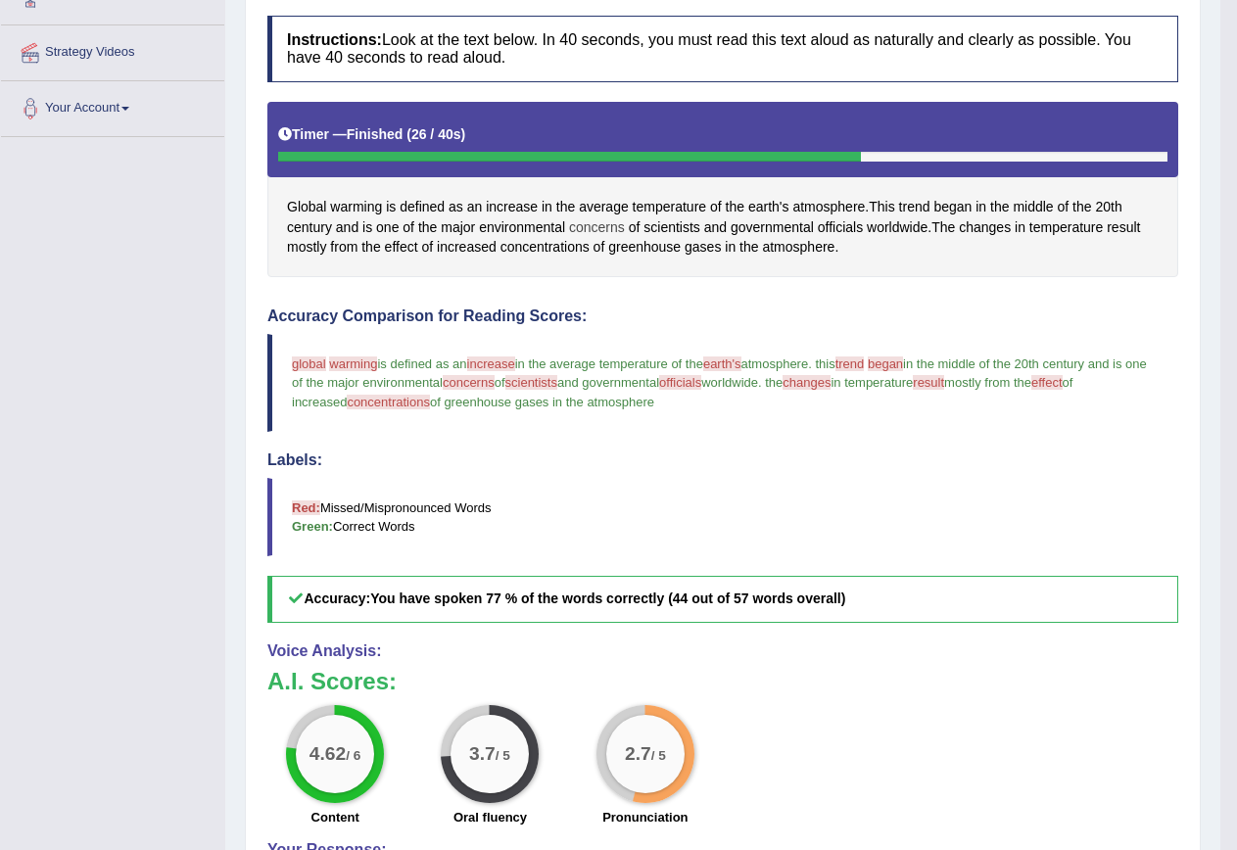
click at [591, 228] on span "concerns" at bounding box center [597, 227] width 56 height 21
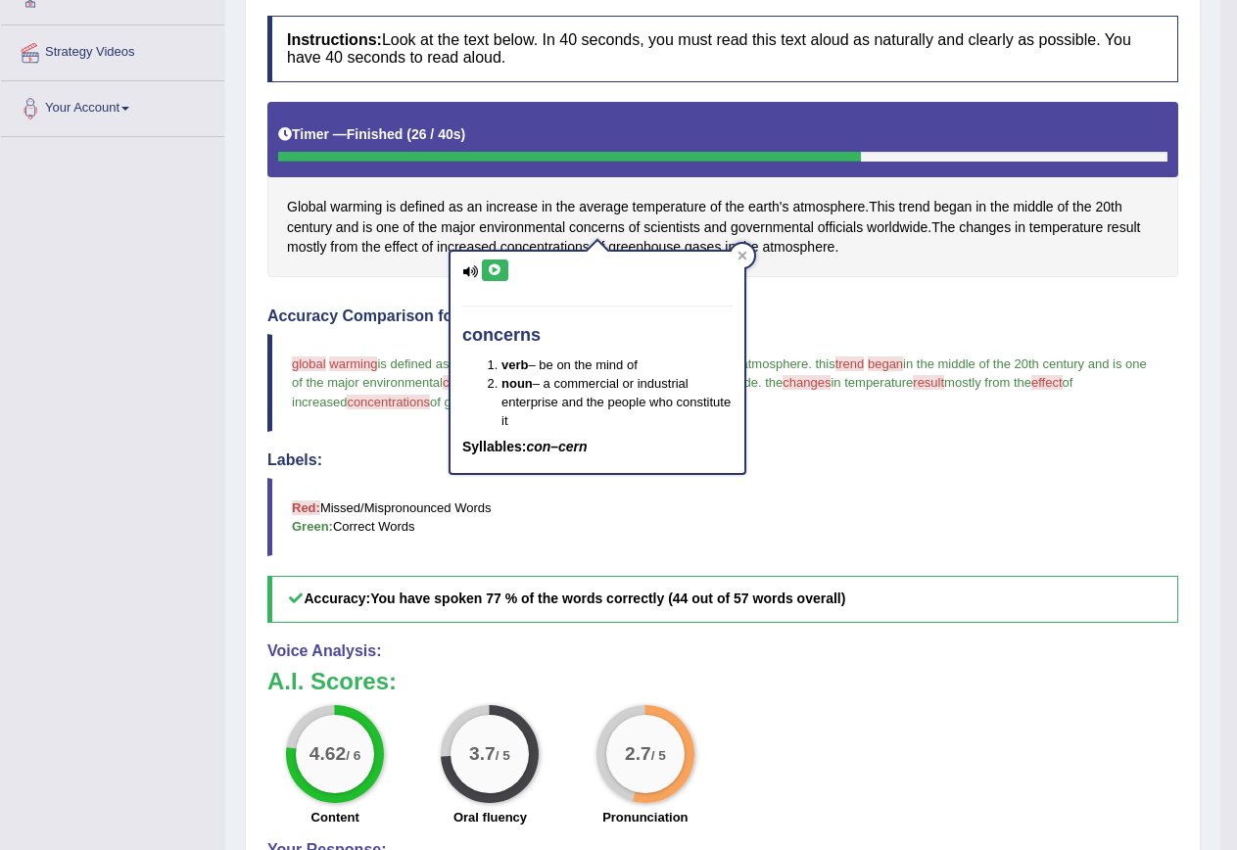
click at [507, 269] on button at bounding box center [495, 271] width 26 height 22
click at [752, 256] on div at bounding box center [743, 256] width 24 height 24
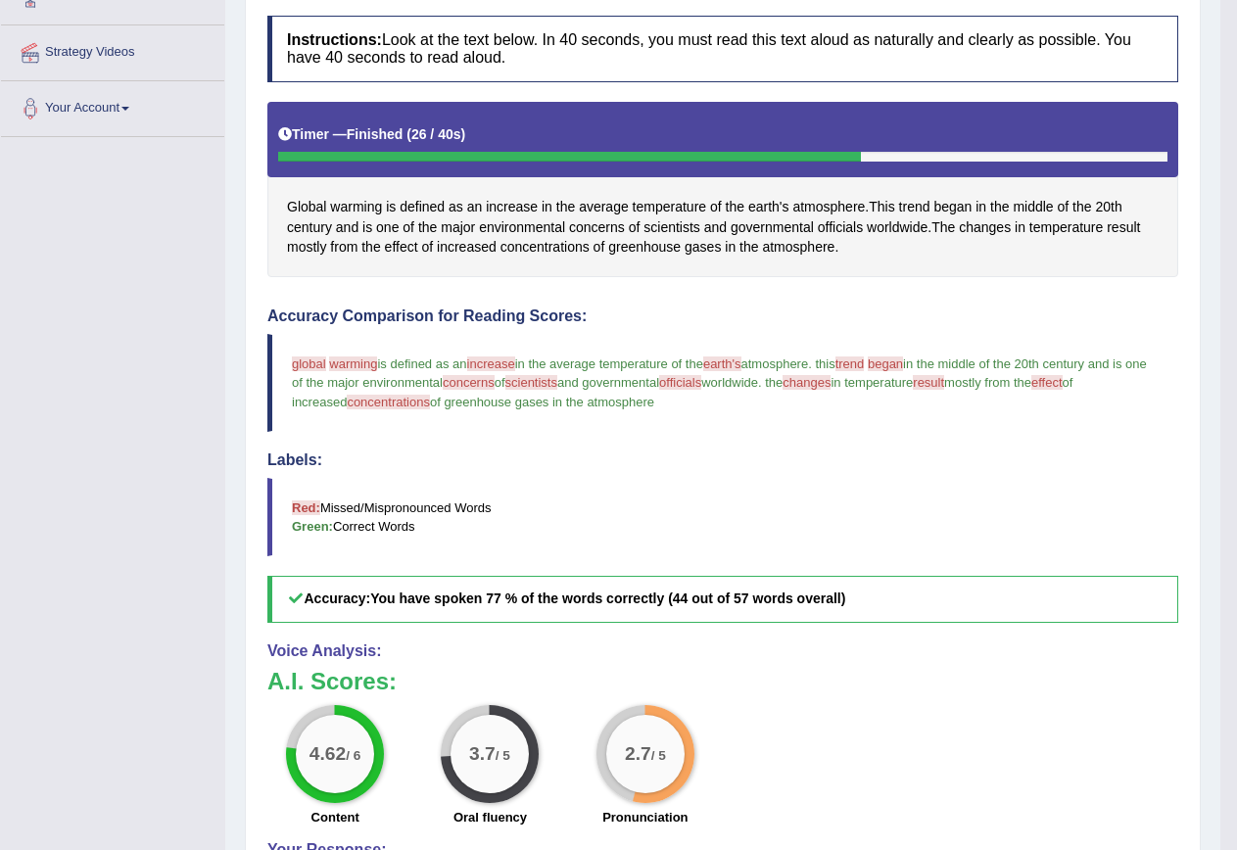
scroll to position [155, 0]
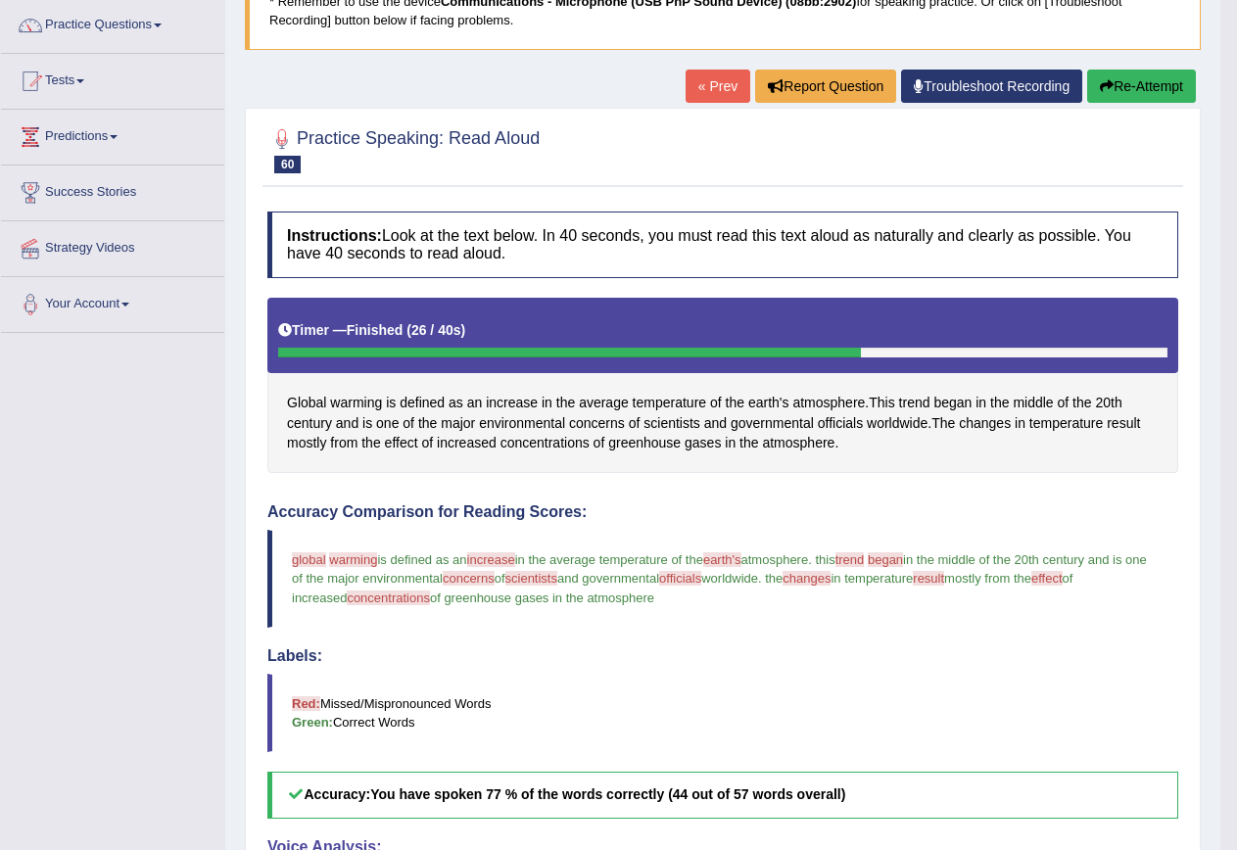
click at [1153, 88] on button "Re-Attempt" at bounding box center [1141, 86] width 109 height 33
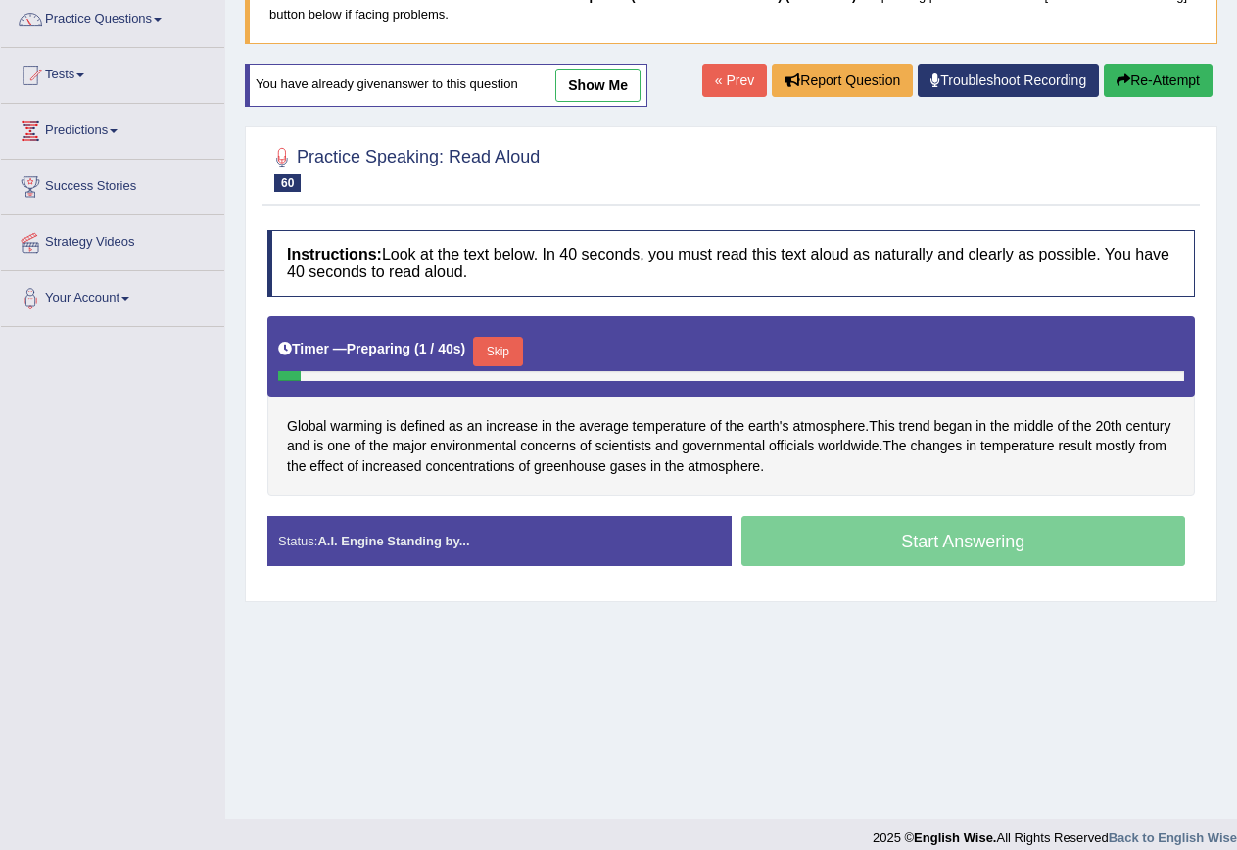
scroll to position [178, 0]
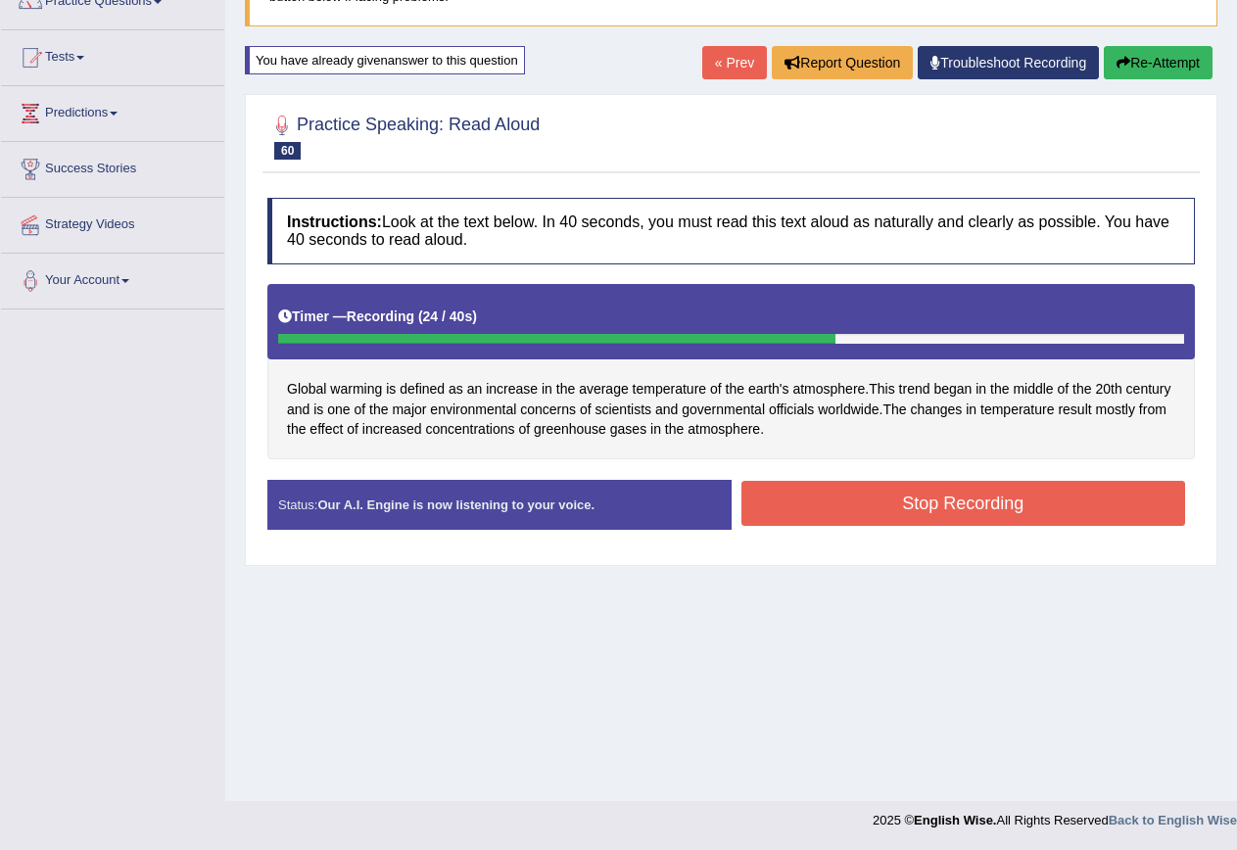
click at [906, 511] on button "Stop Recording" at bounding box center [964, 503] width 445 height 45
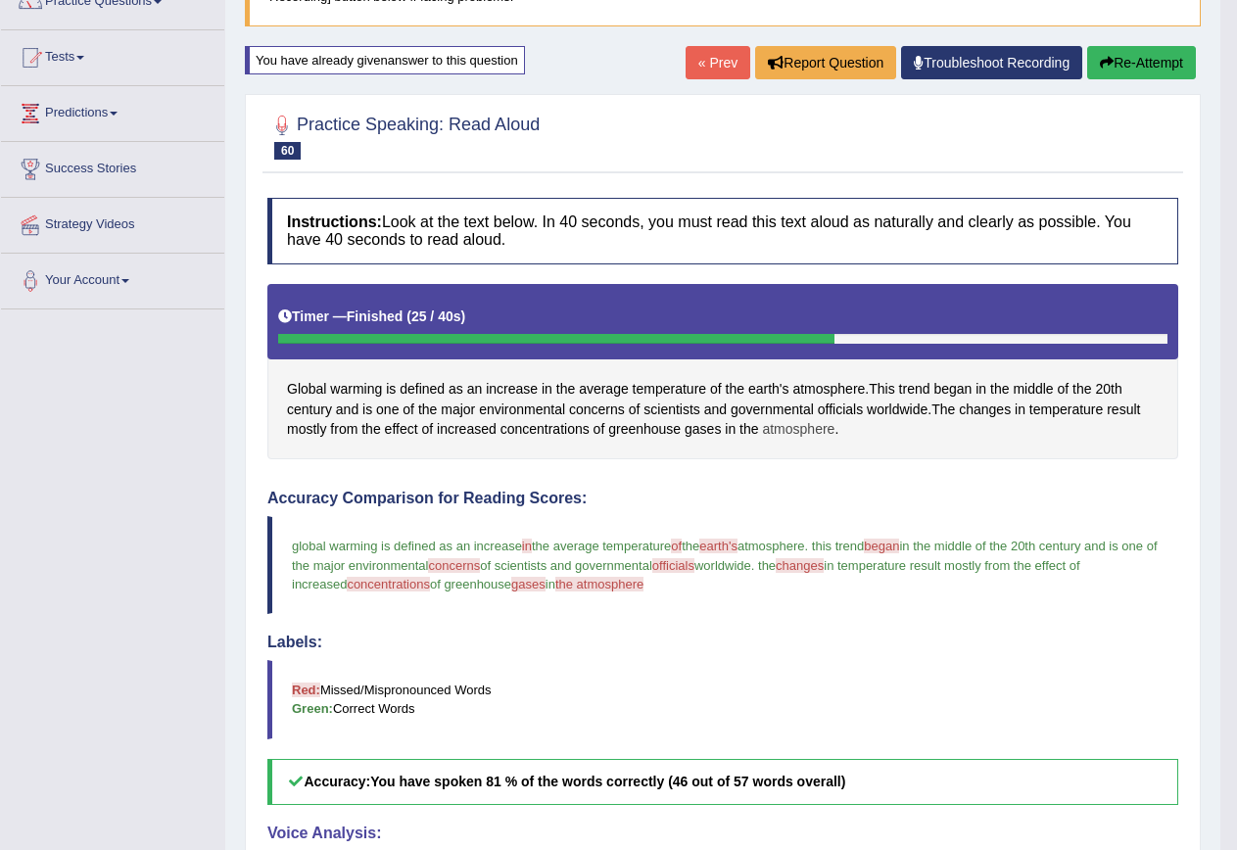
click at [818, 424] on span "atmosphere" at bounding box center [798, 429] width 72 height 21
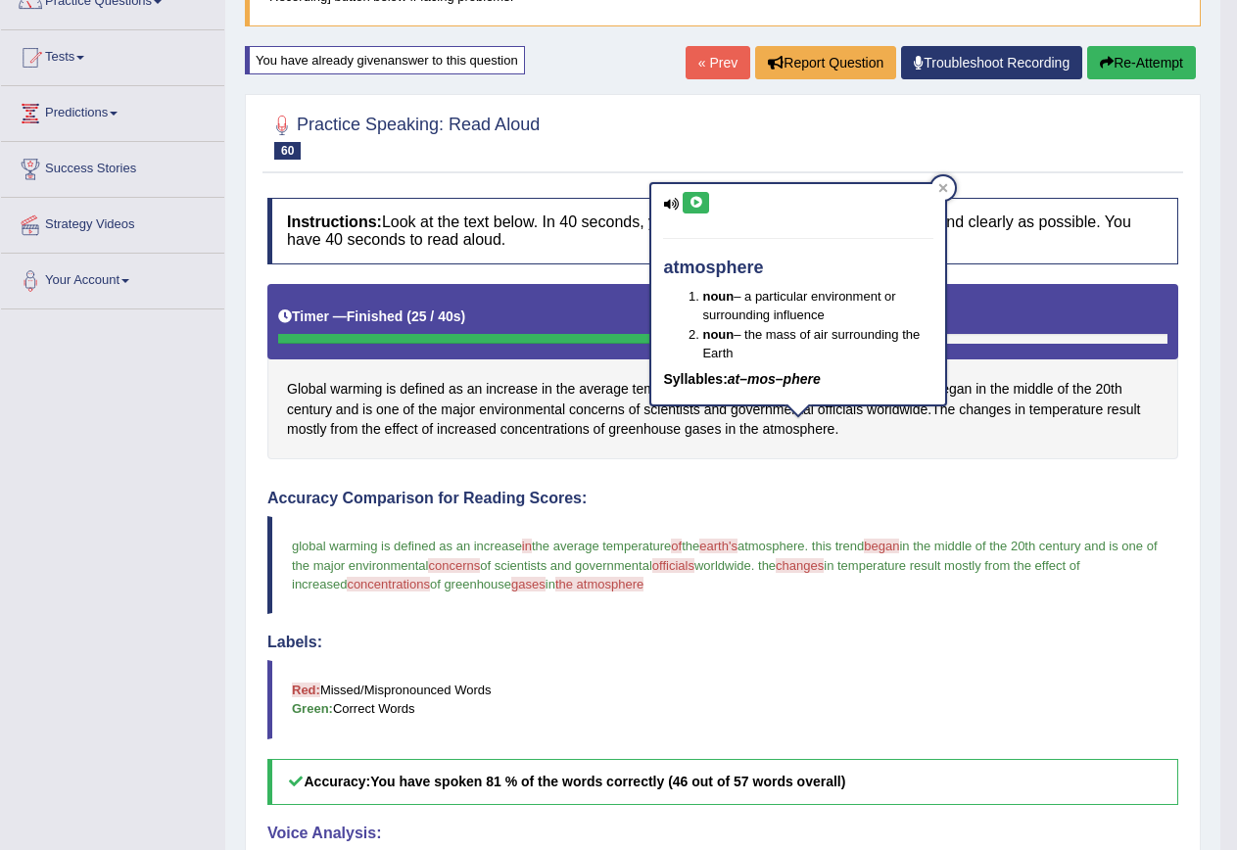
click at [676, 206] on icon at bounding box center [671, 204] width 16 height 13
click at [685, 203] on button at bounding box center [696, 203] width 26 height 22
click at [950, 186] on div at bounding box center [944, 188] width 24 height 24
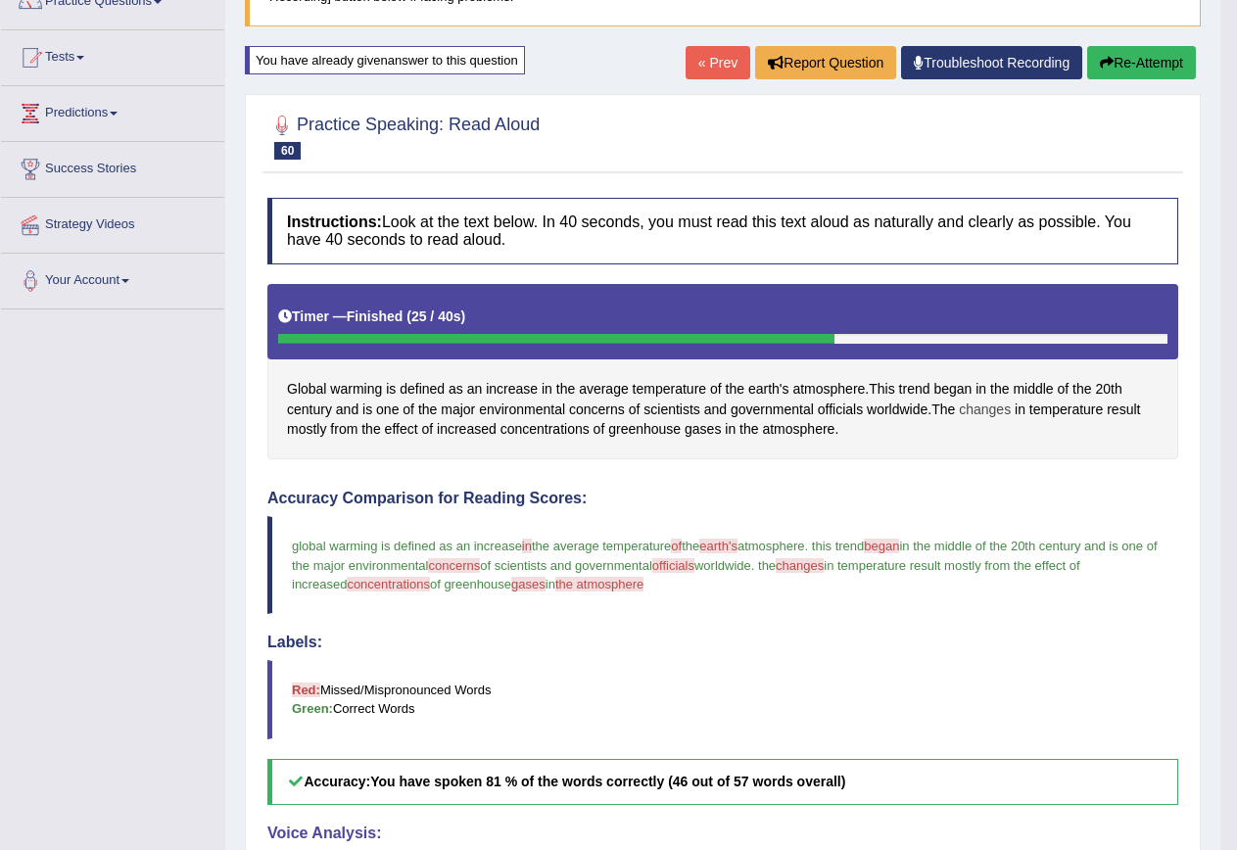
click at [977, 404] on span "changes" at bounding box center [985, 410] width 52 height 21
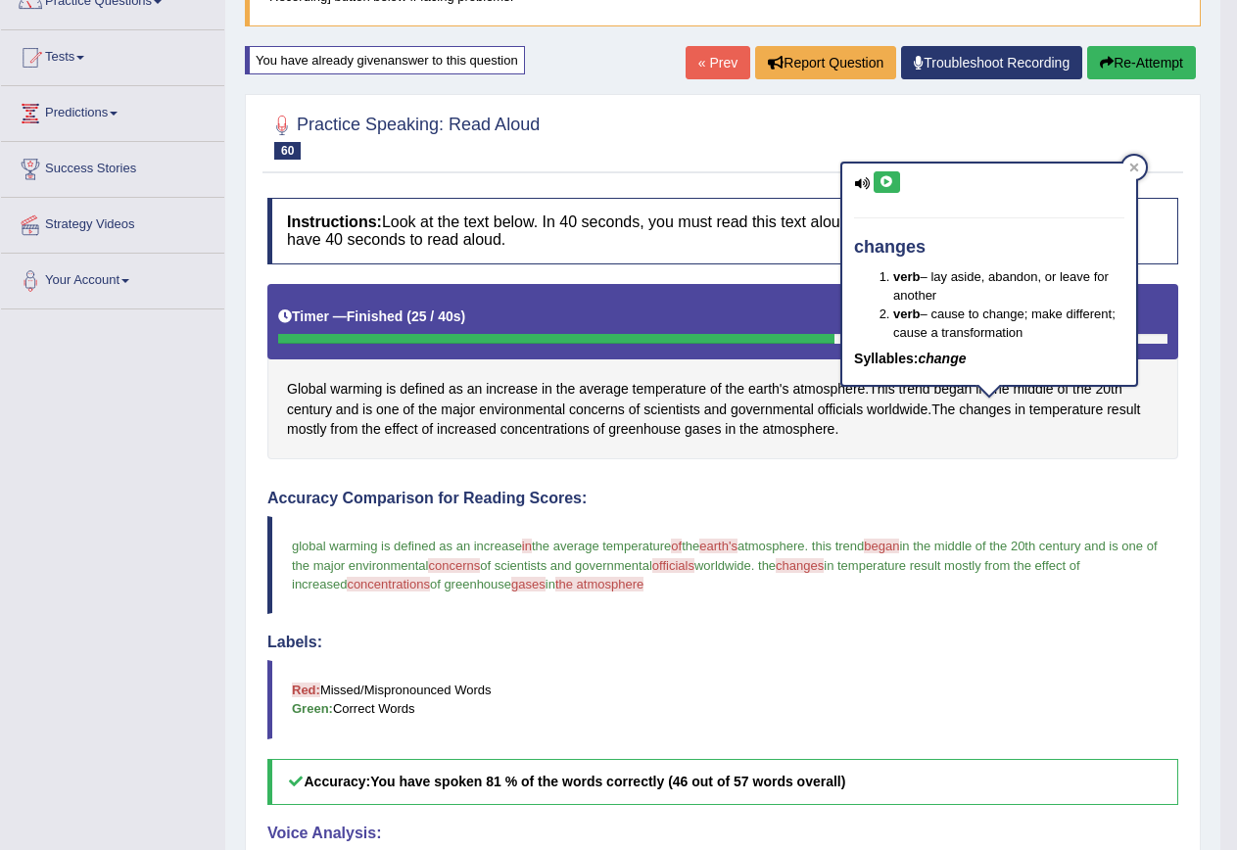
click at [890, 177] on icon at bounding box center [887, 182] width 15 height 12
click at [600, 410] on span "concerns" at bounding box center [597, 410] width 56 height 21
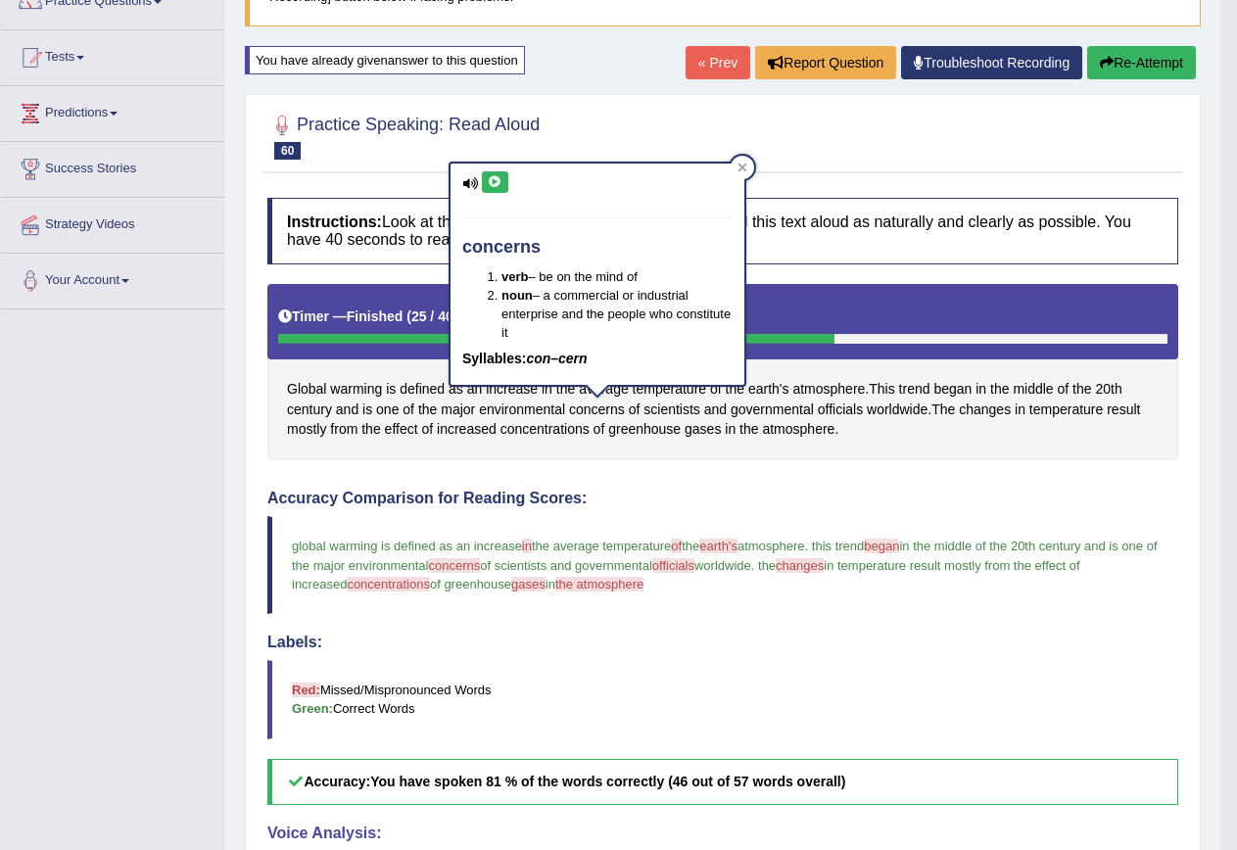
click at [501, 176] on icon at bounding box center [495, 182] width 15 height 12
click at [1150, 70] on button "Re-Attempt" at bounding box center [1141, 62] width 109 height 33
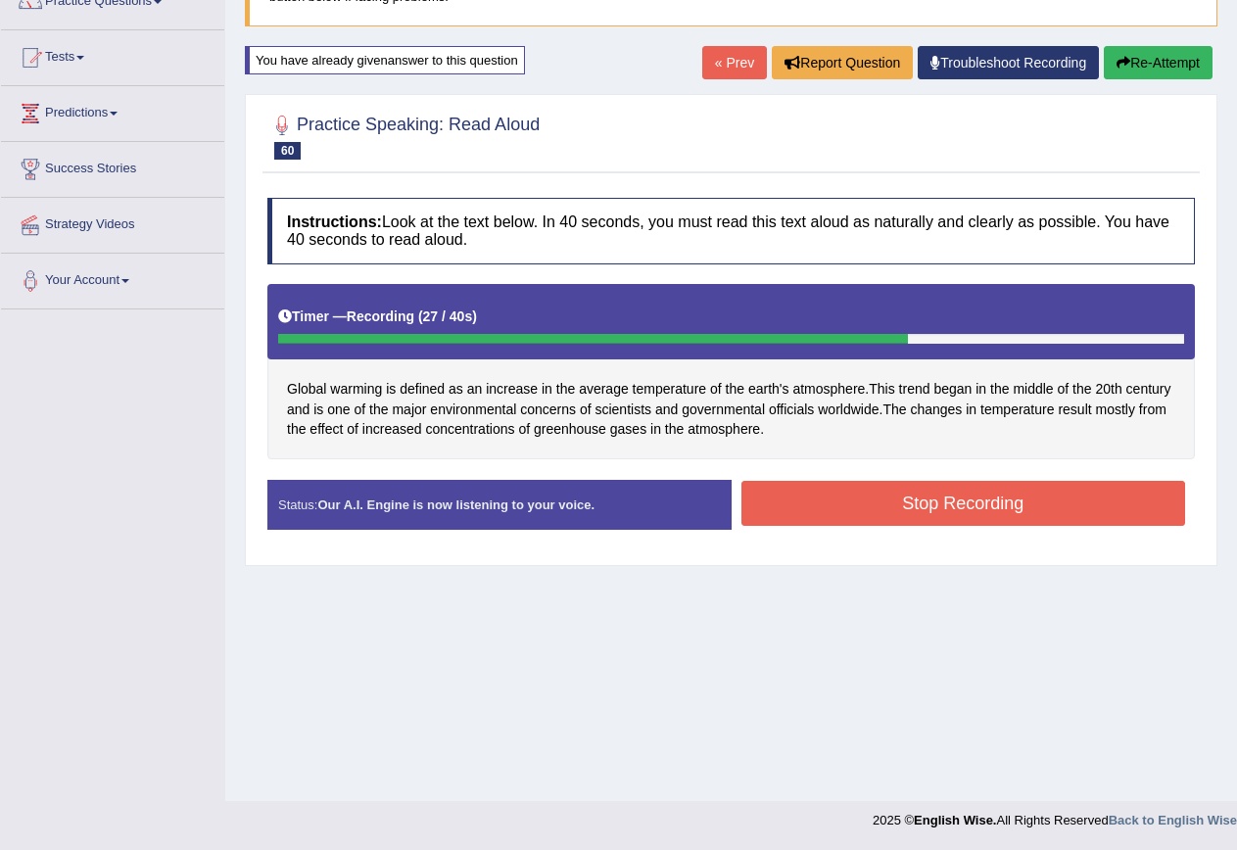
click at [930, 510] on button "Stop Recording" at bounding box center [964, 503] width 445 height 45
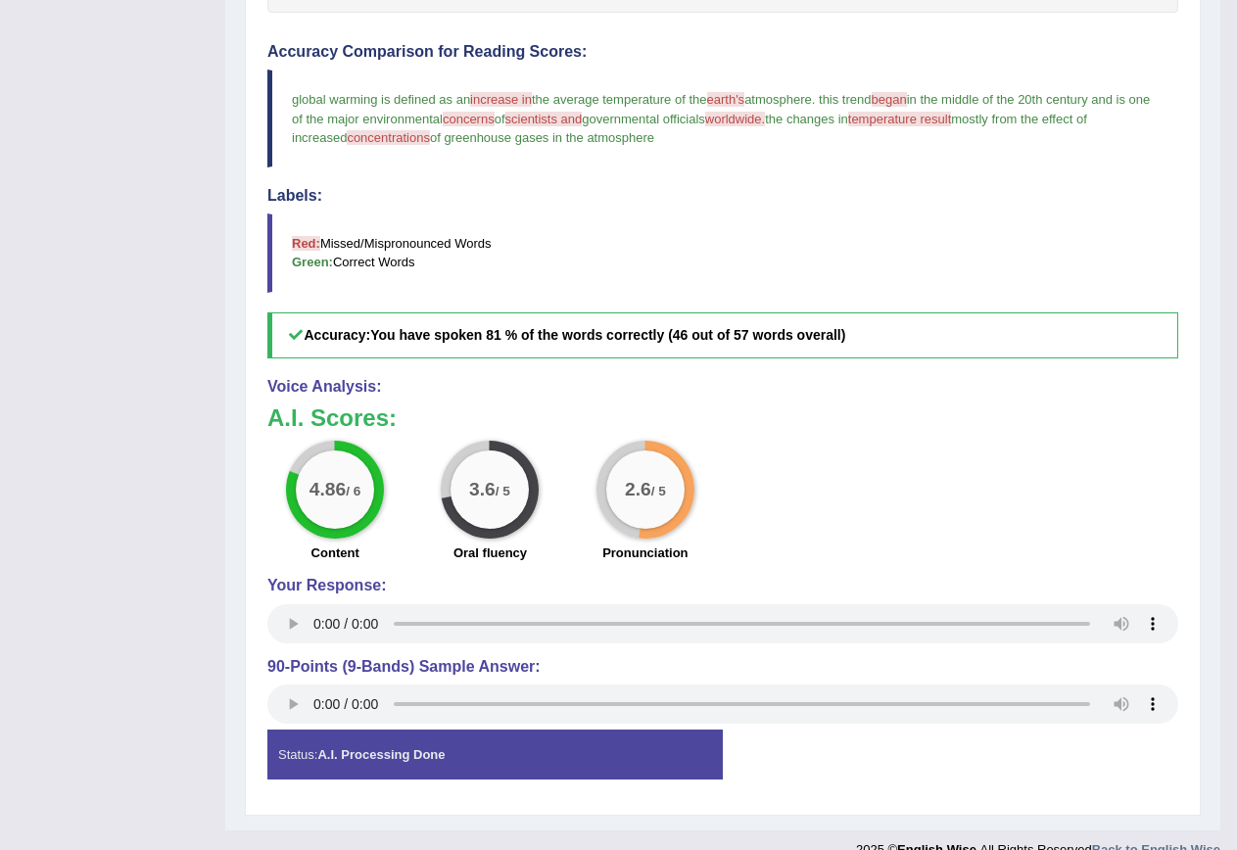
scroll to position [654, 0]
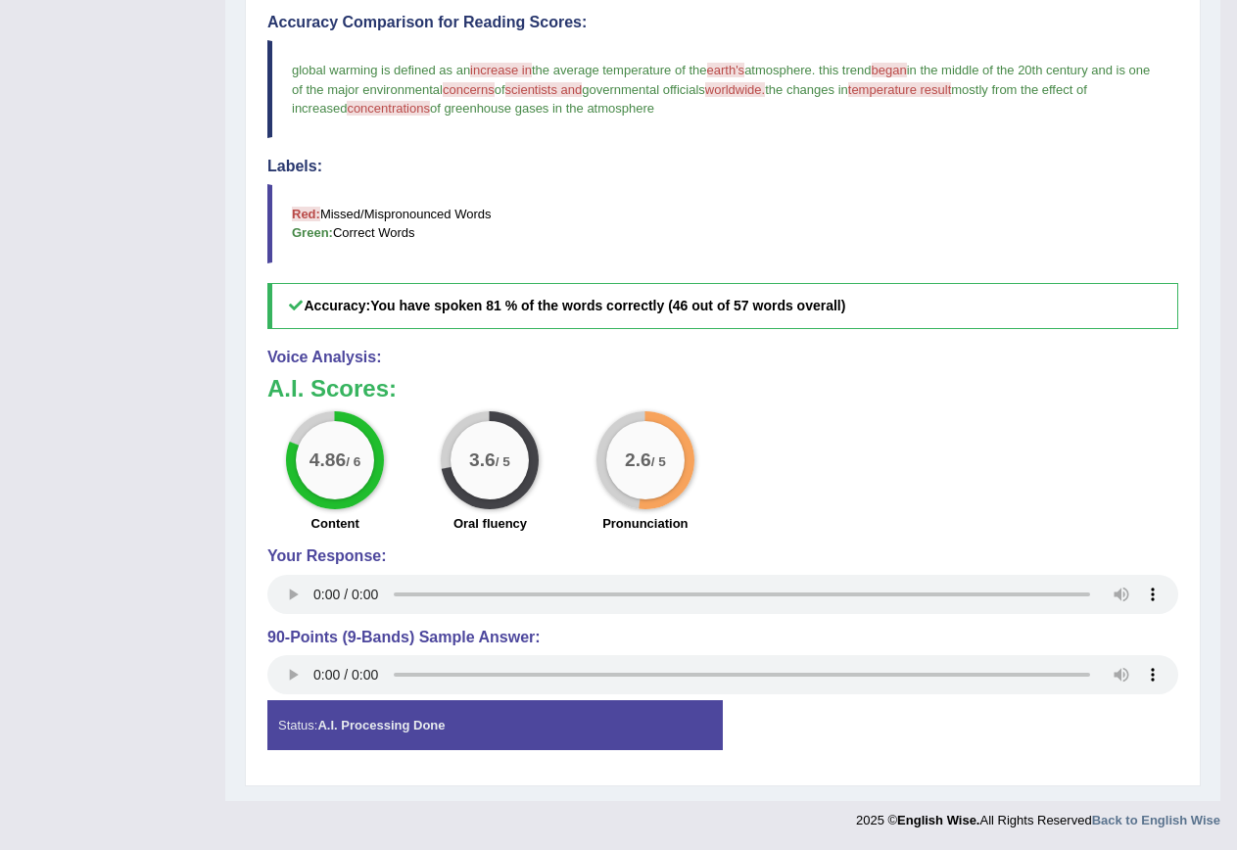
click at [777, 469] on div "4.86 / 6 Content 3.6 / 5 Oral fluency 2.6 / 5 Pronunciation" at bounding box center [723, 474] width 931 height 126
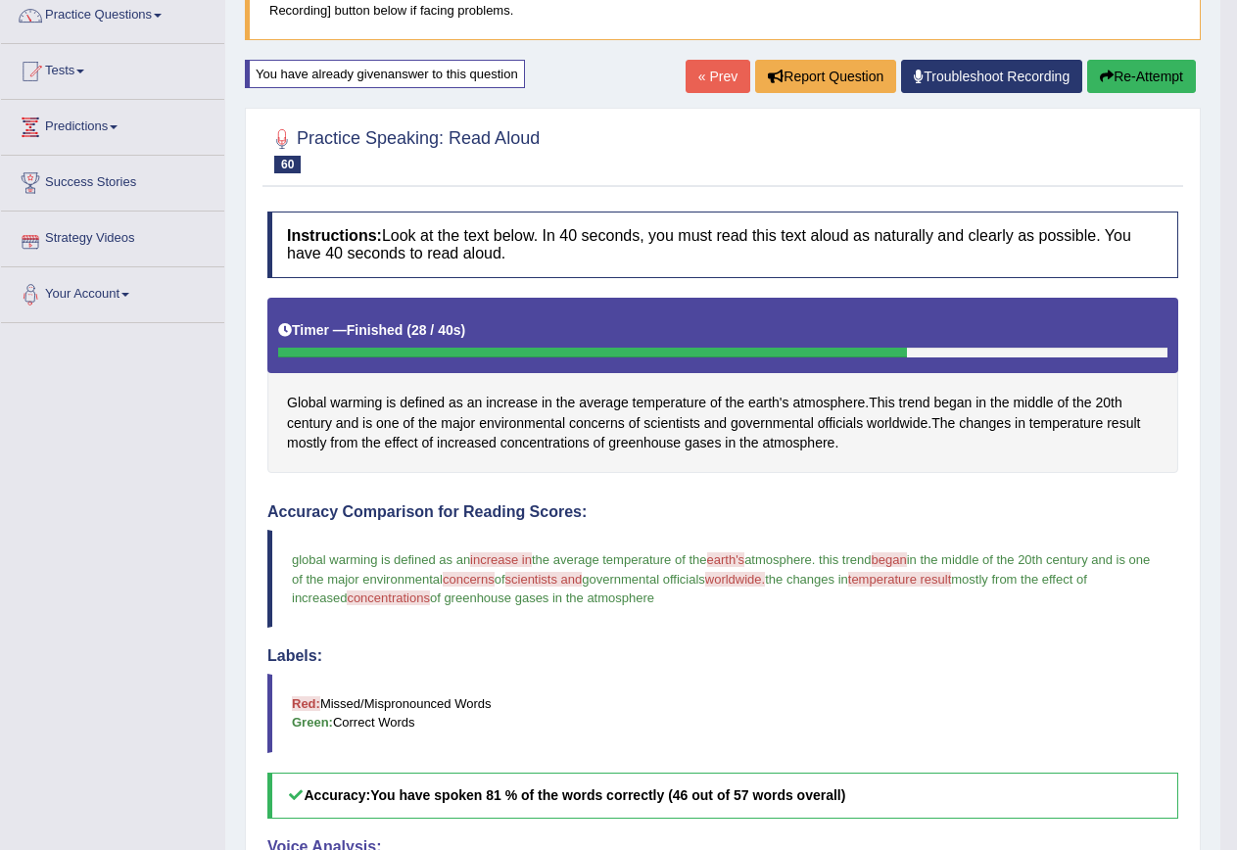
scroll to position [0, 0]
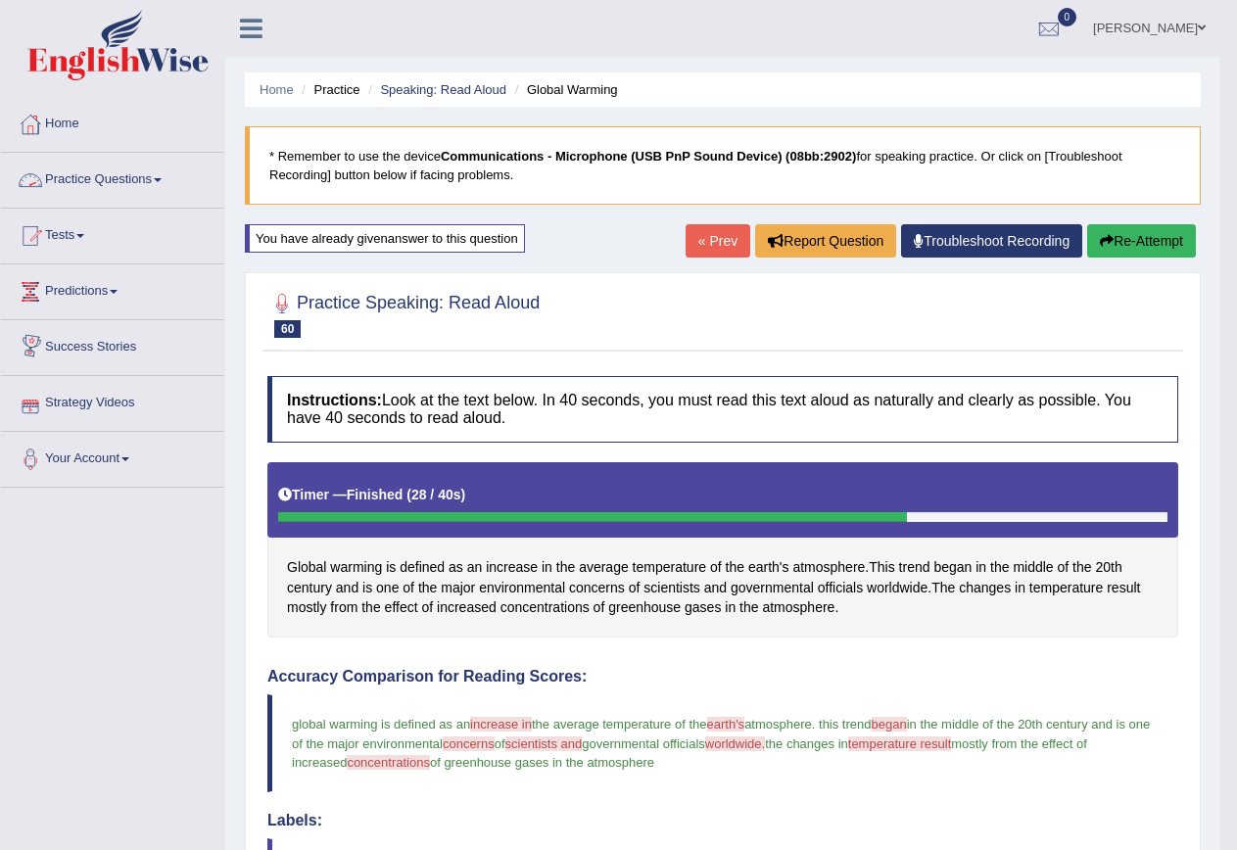
click at [79, 165] on link "Practice Questions" at bounding box center [112, 177] width 223 height 49
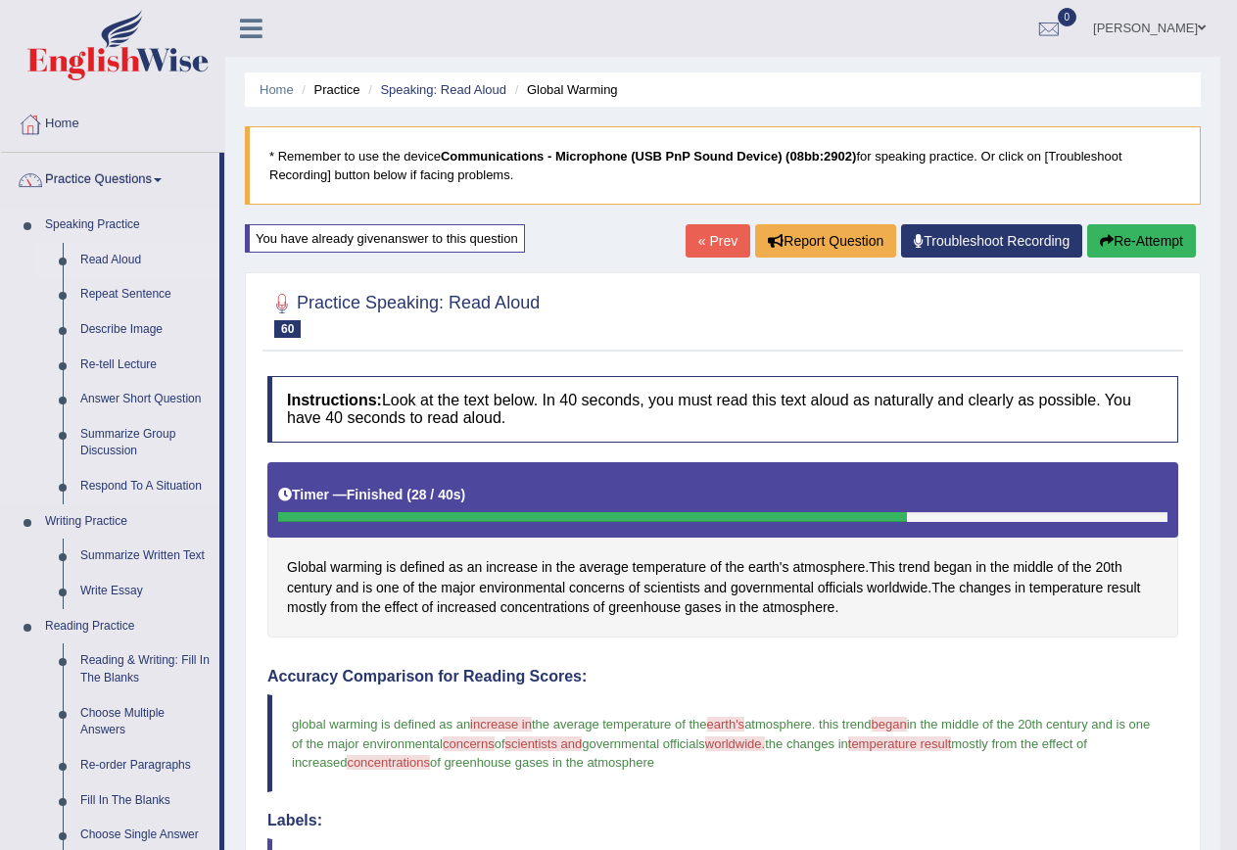
click at [99, 252] on link "Read Aloud" at bounding box center [146, 260] width 148 height 35
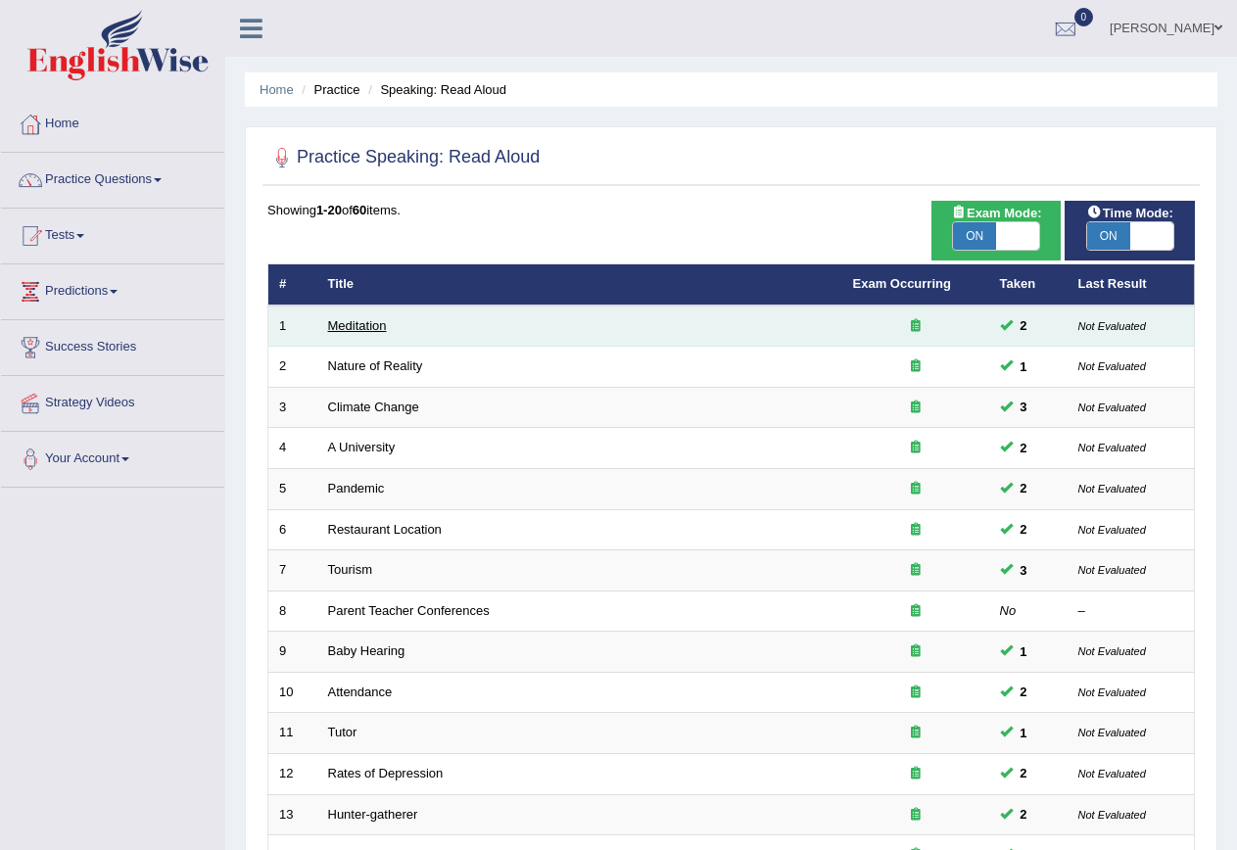
click at [368, 328] on link "Meditation" at bounding box center [357, 325] width 59 height 15
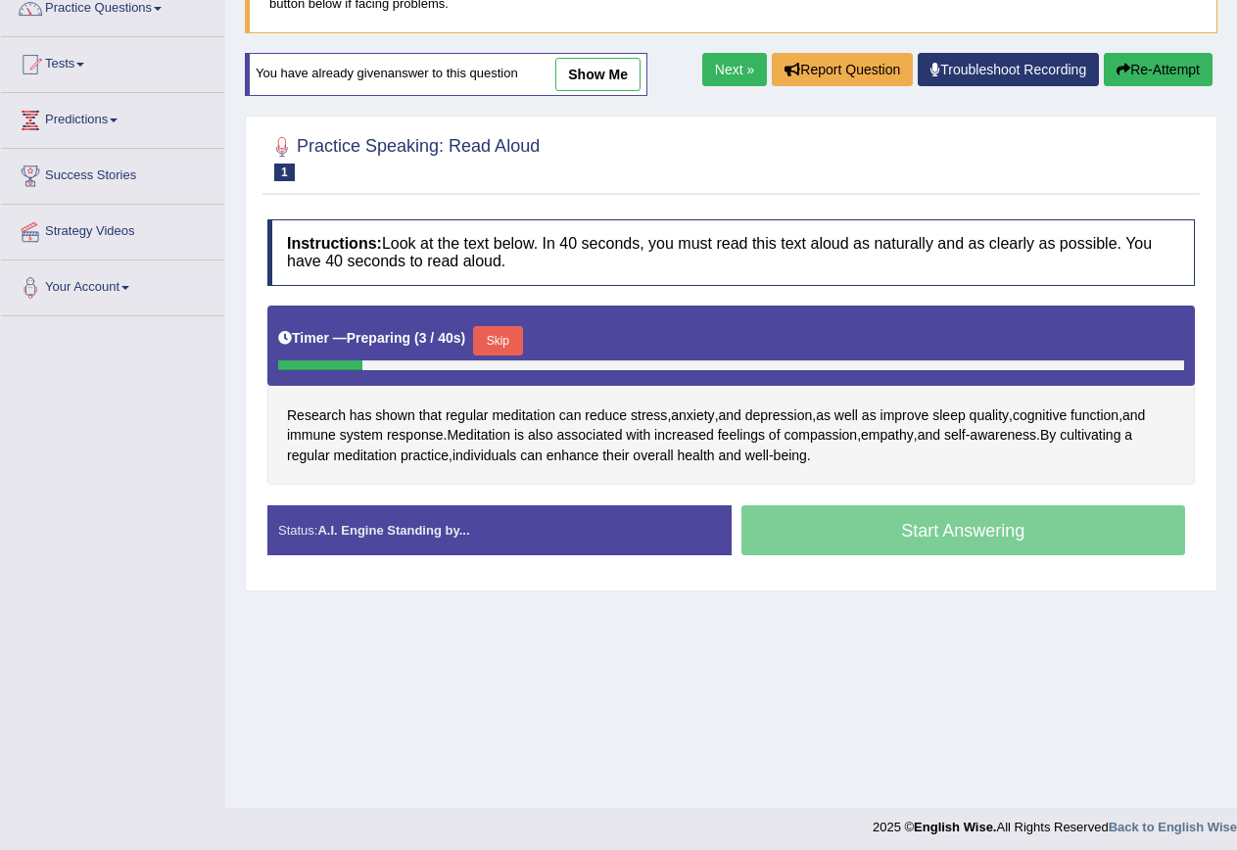
scroll to position [178, 0]
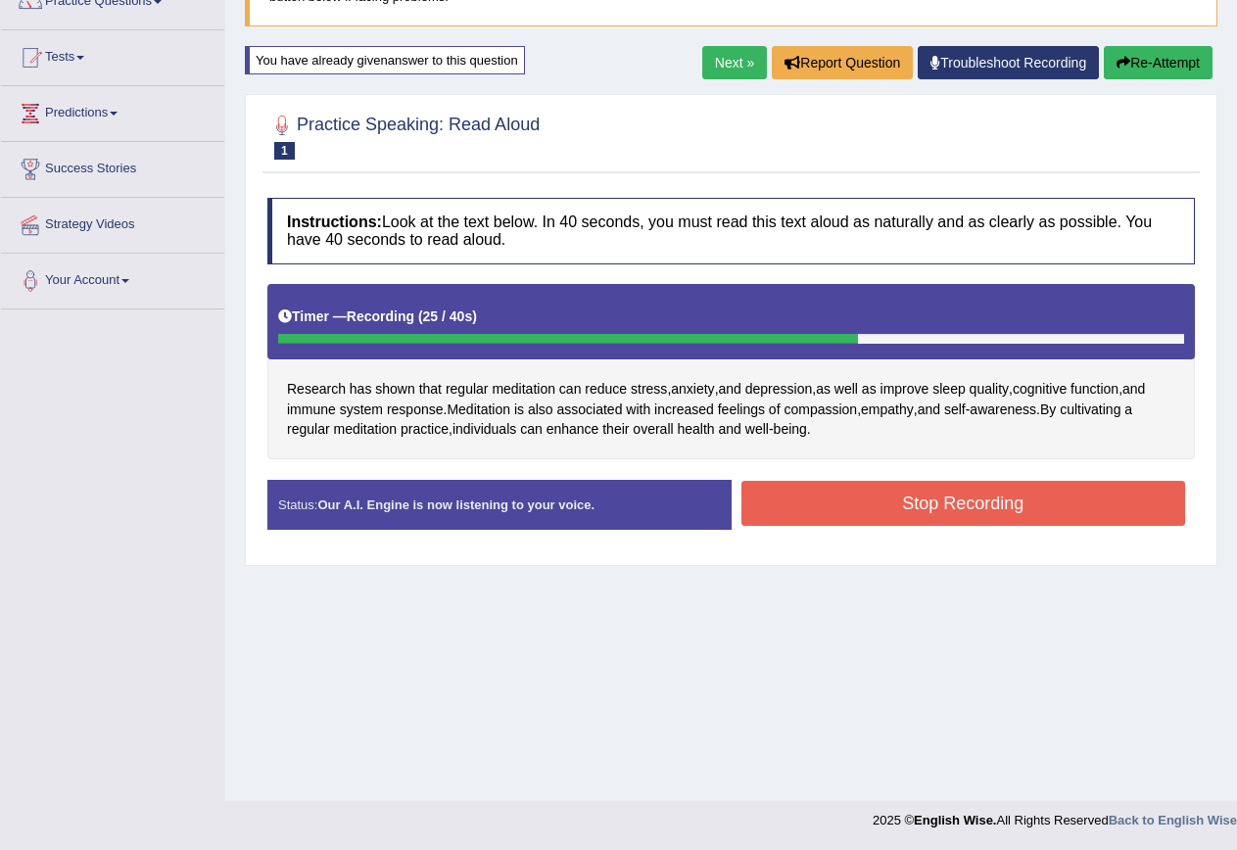
click at [1055, 502] on button "Stop Recording" at bounding box center [964, 503] width 445 height 45
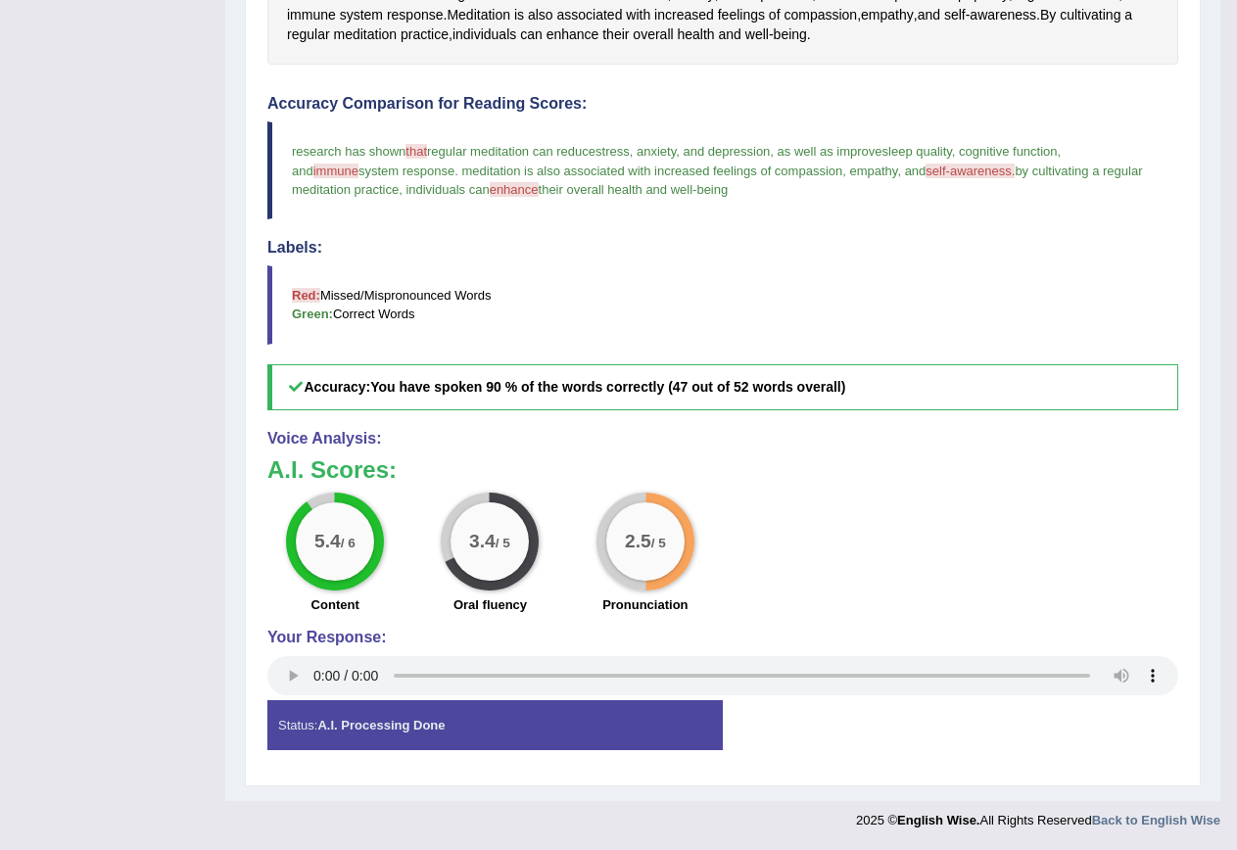
scroll to position [0, 0]
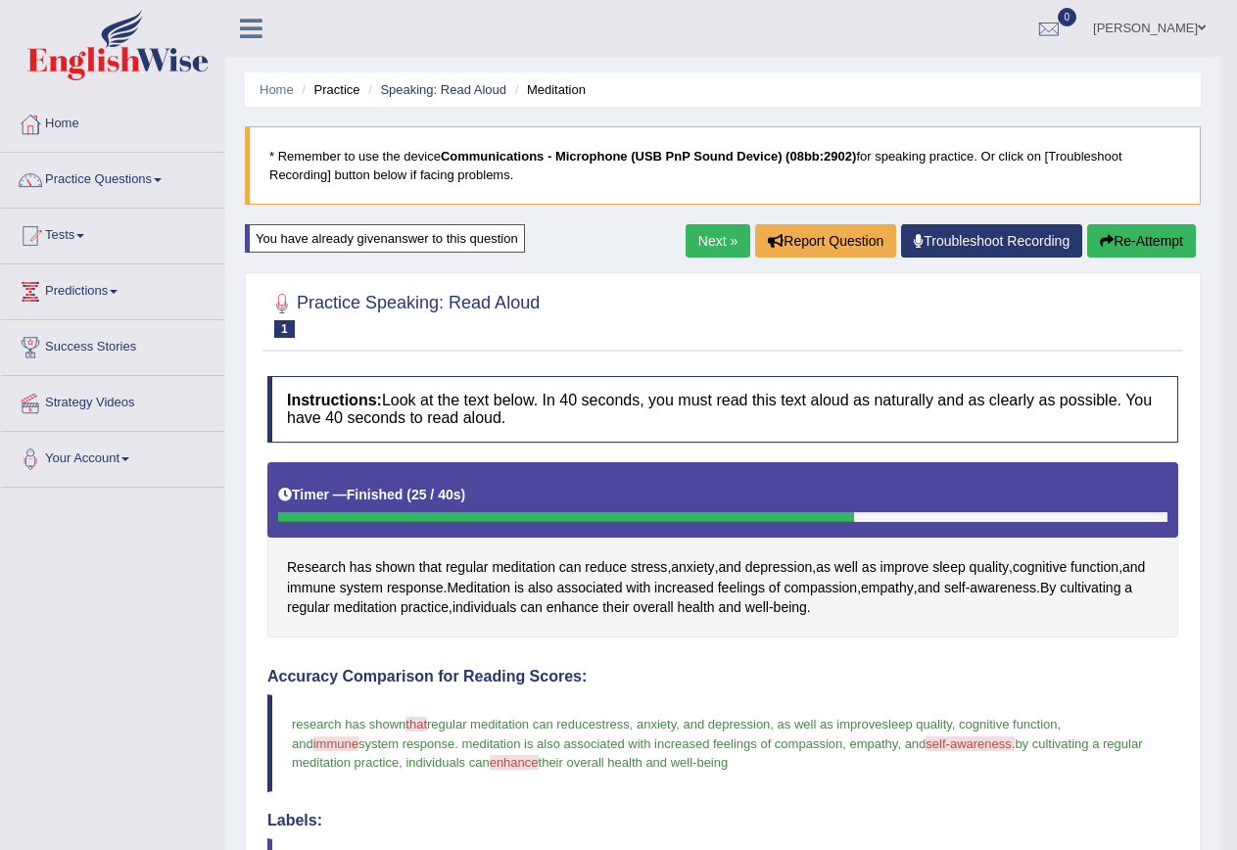
click at [1180, 247] on button "Re-Attempt" at bounding box center [1141, 240] width 109 height 33
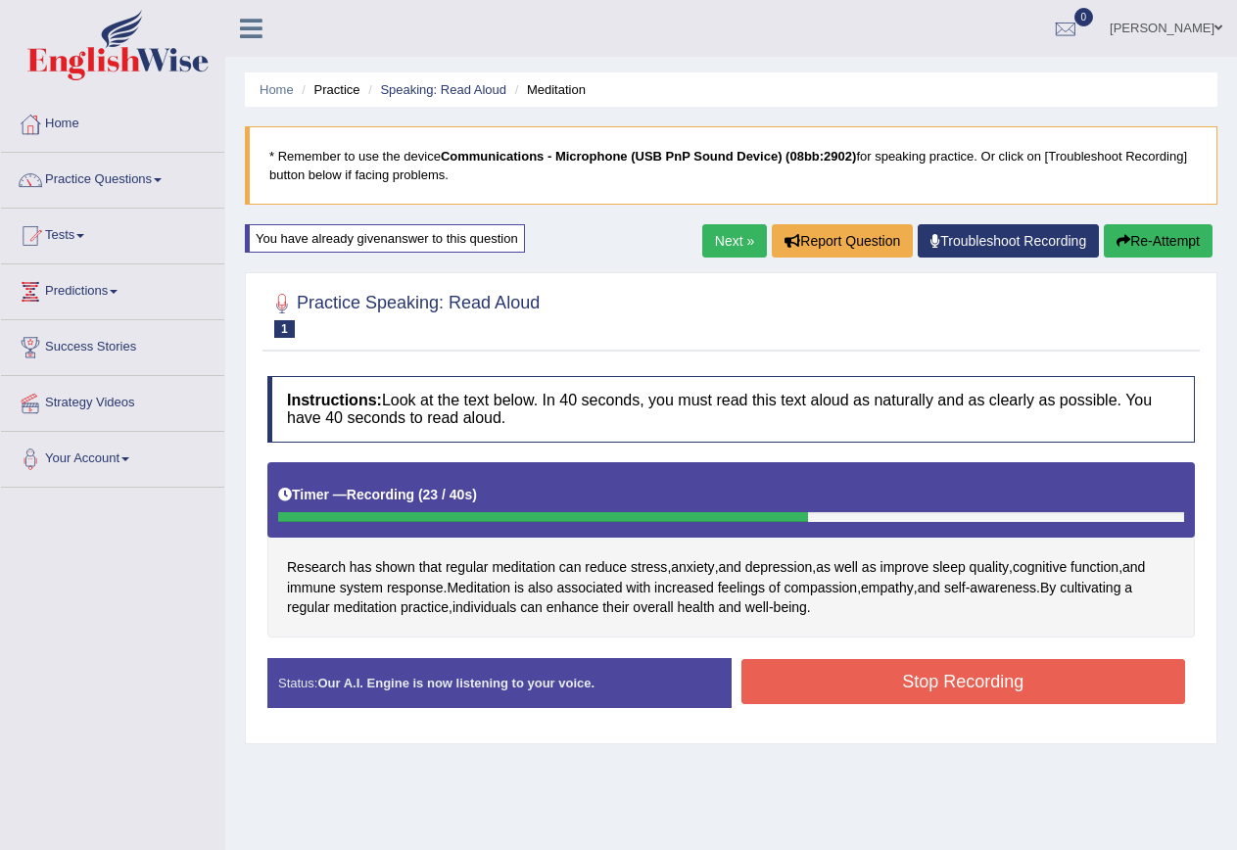
click at [972, 671] on button "Stop Recording" at bounding box center [964, 681] width 445 height 45
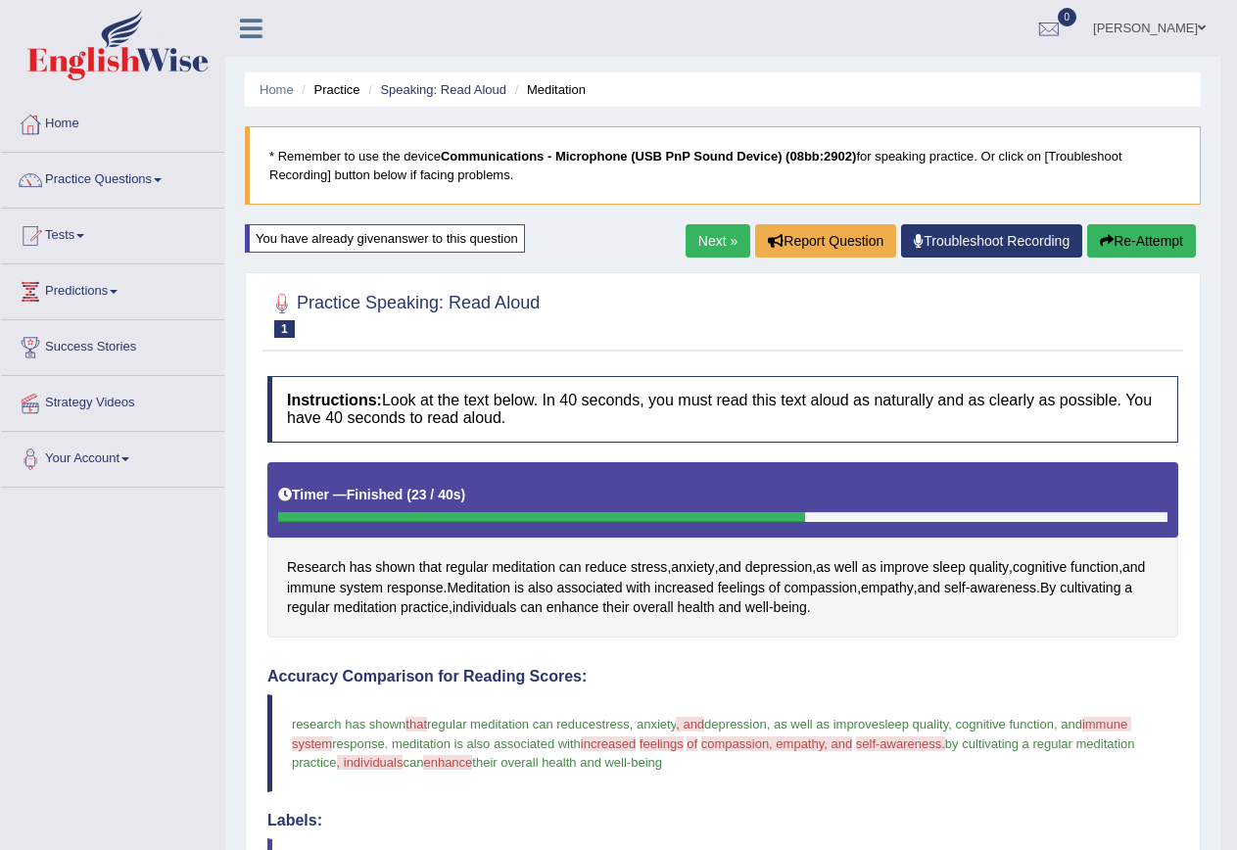
click at [1150, 222] on div "Home Practice Speaking: Read Aloud Meditation * Remember to use the device Comm…" at bounding box center [722, 687] width 995 height 1375
click at [1154, 224] on button "Re-Attempt" at bounding box center [1141, 240] width 109 height 33
click at [1158, 233] on button "Re-Attempt" at bounding box center [1141, 240] width 109 height 33
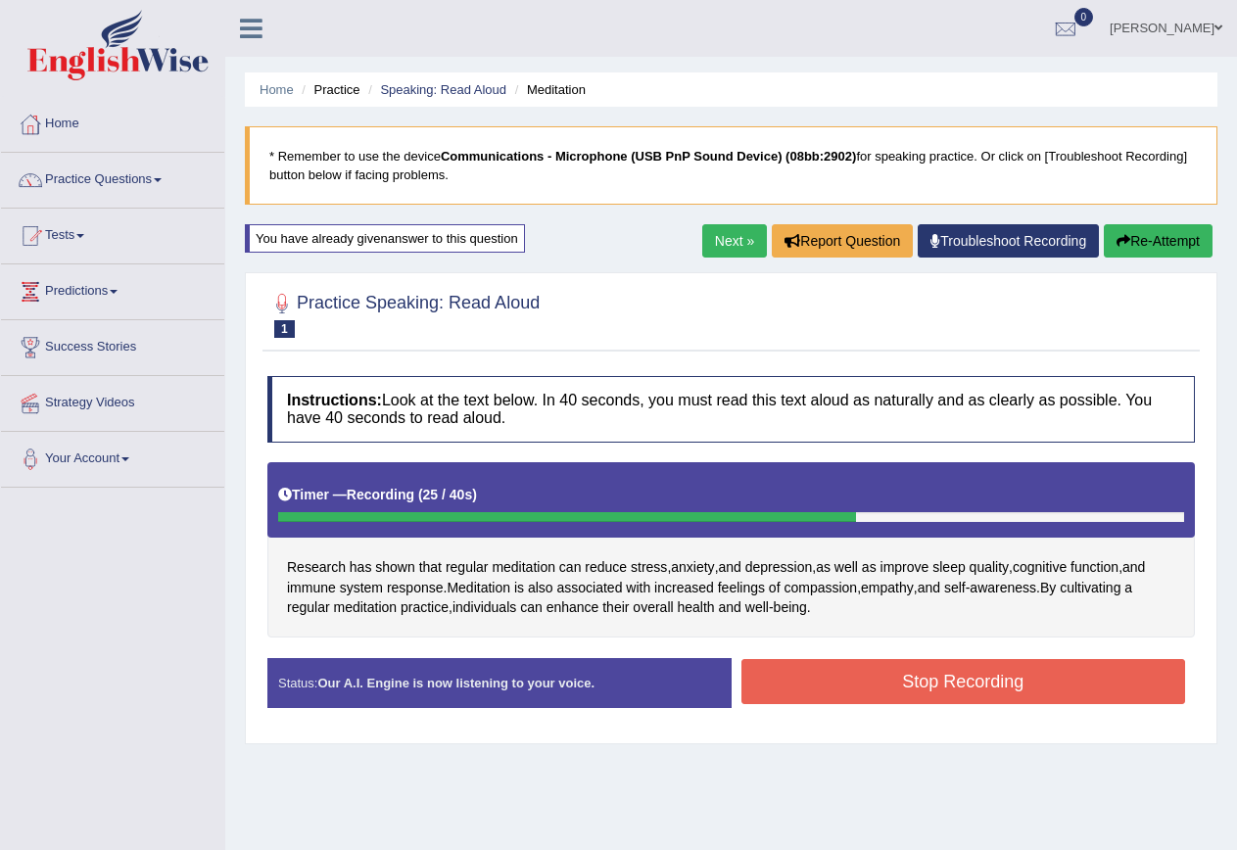
click at [1067, 691] on button "Stop Recording" at bounding box center [964, 681] width 445 height 45
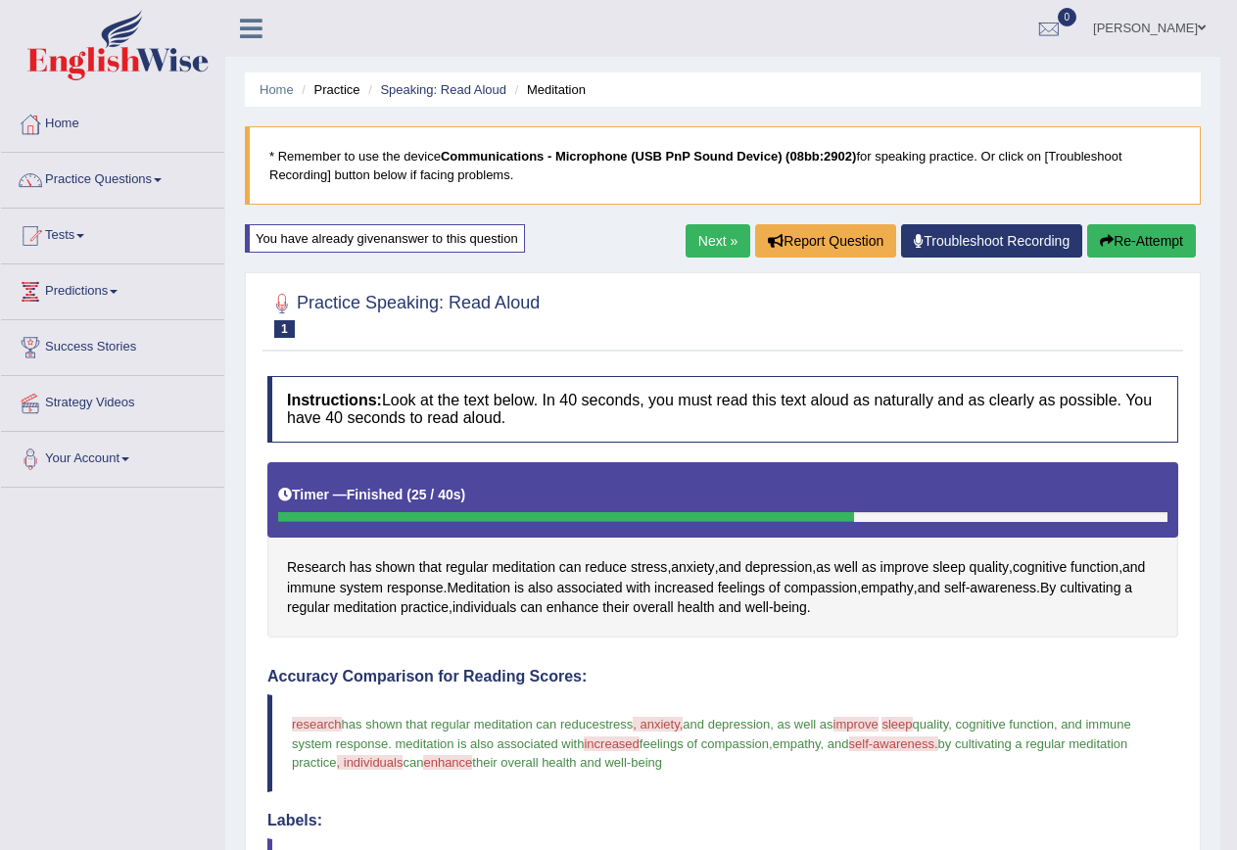
click at [690, 246] on link "Next »" at bounding box center [718, 240] width 65 height 33
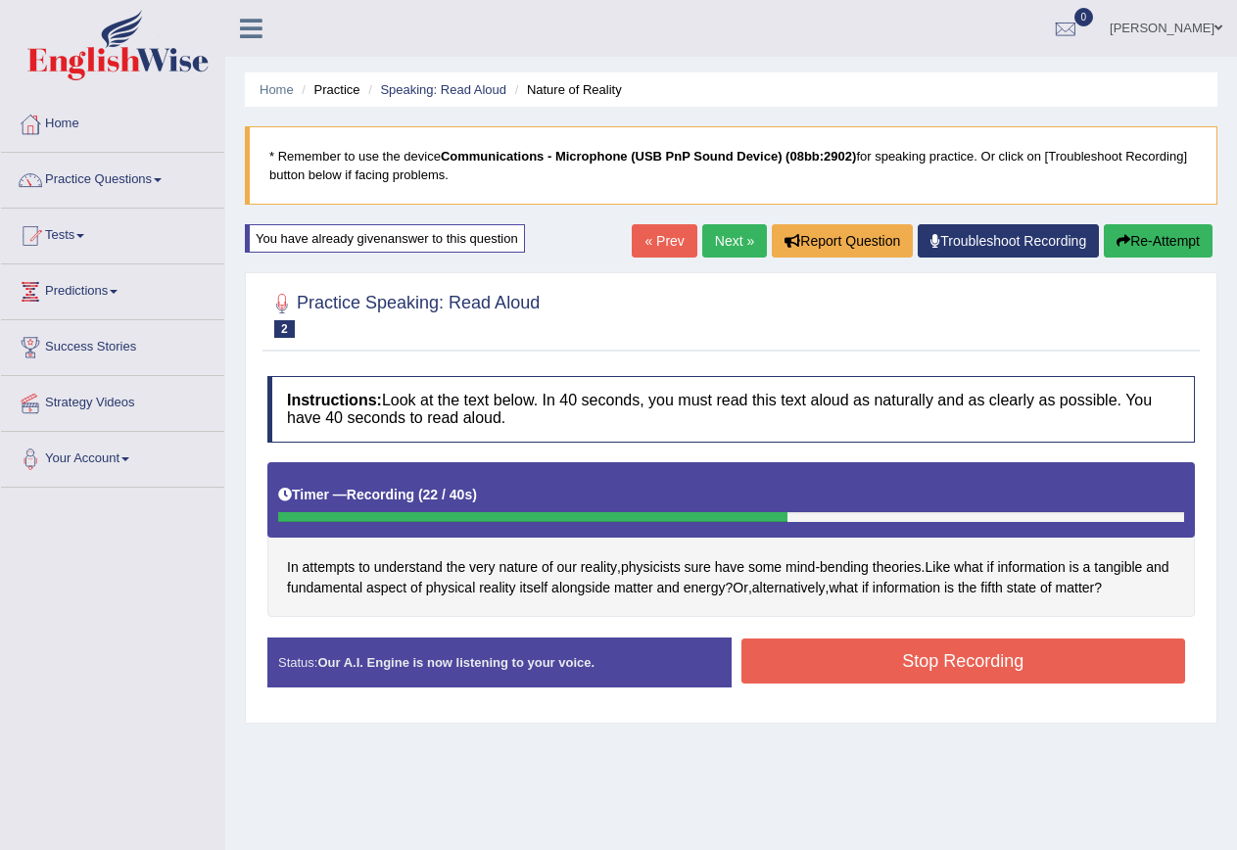
click at [1016, 672] on button "Stop Recording" at bounding box center [964, 661] width 445 height 45
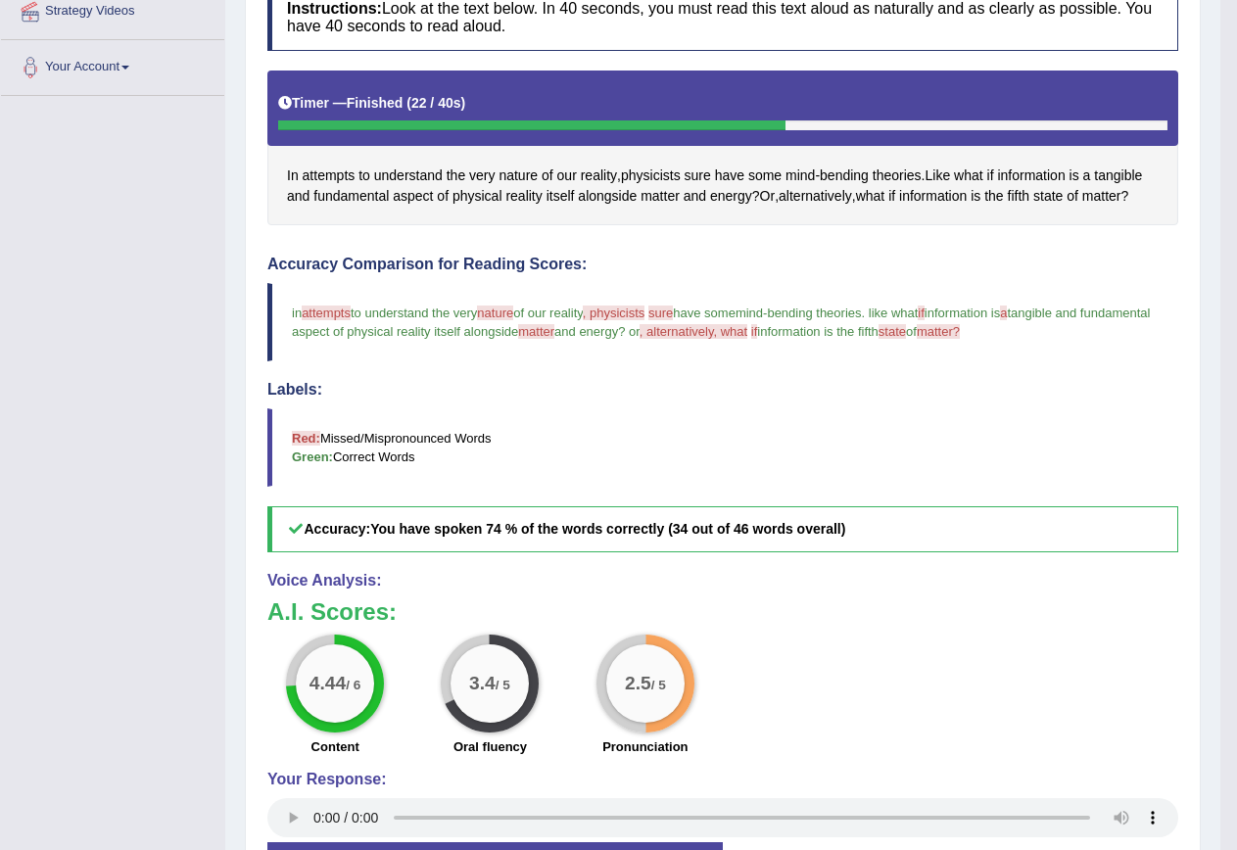
scroll to position [294, 0]
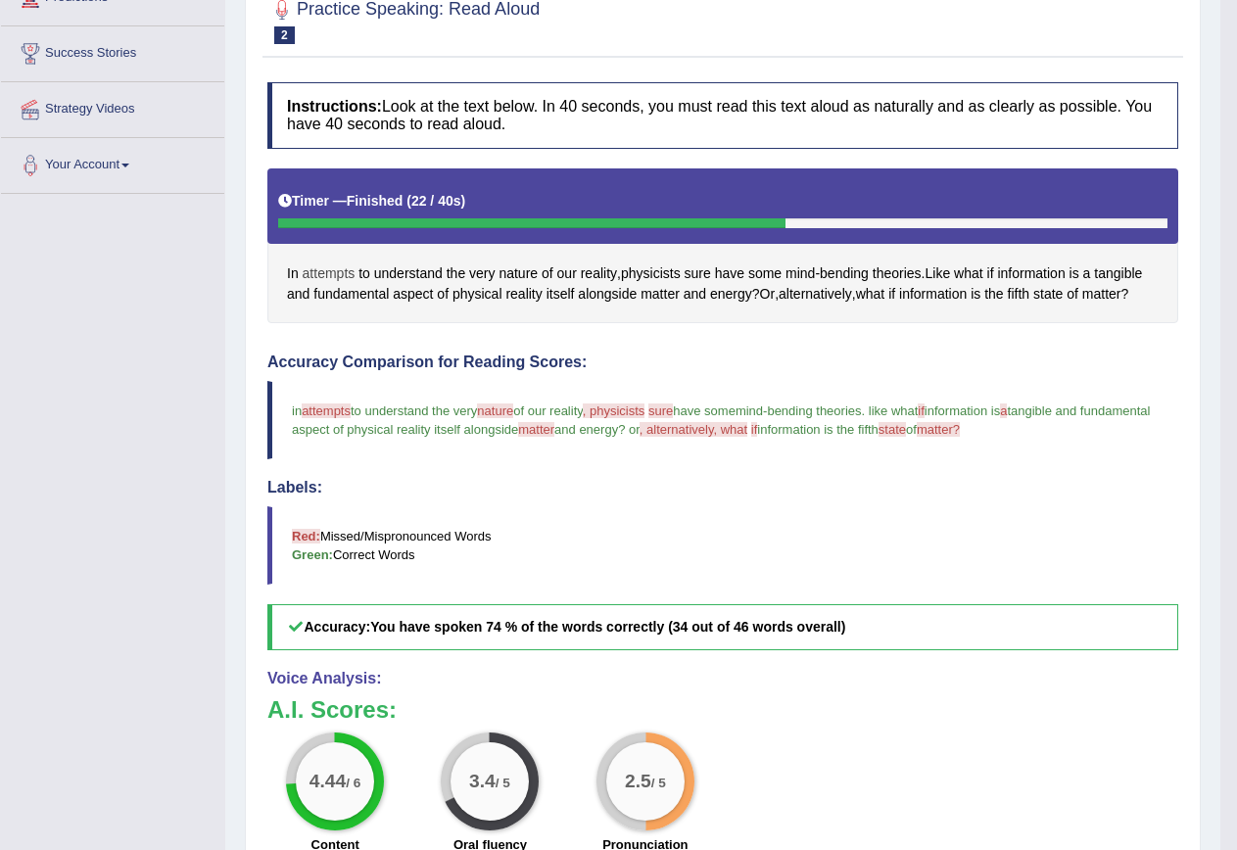
click at [337, 269] on span "attempts" at bounding box center [329, 274] width 53 height 21
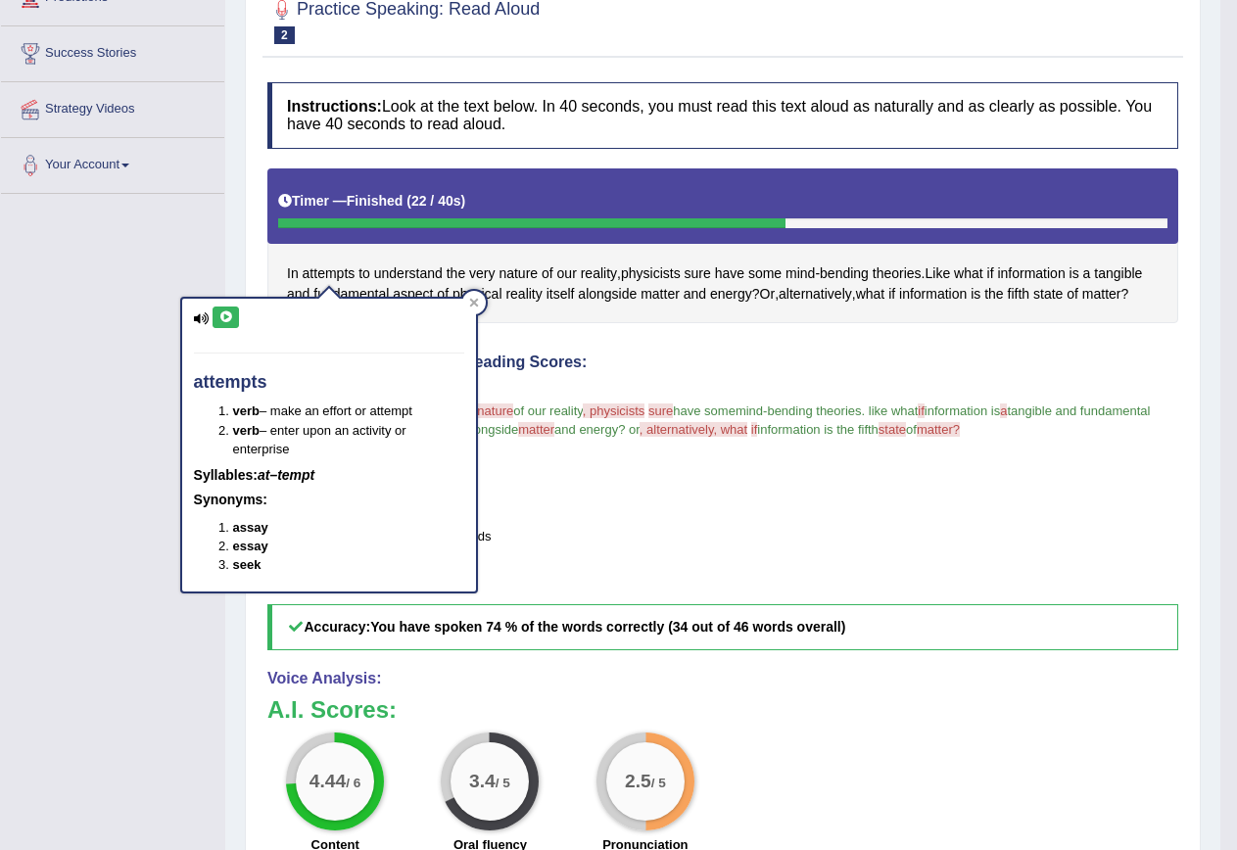
click at [235, 311] on button at bounding box center [226, 318] width 26 height 22
click at [469, 301] on icon at bounding box center [474, 303] width 10 height 10
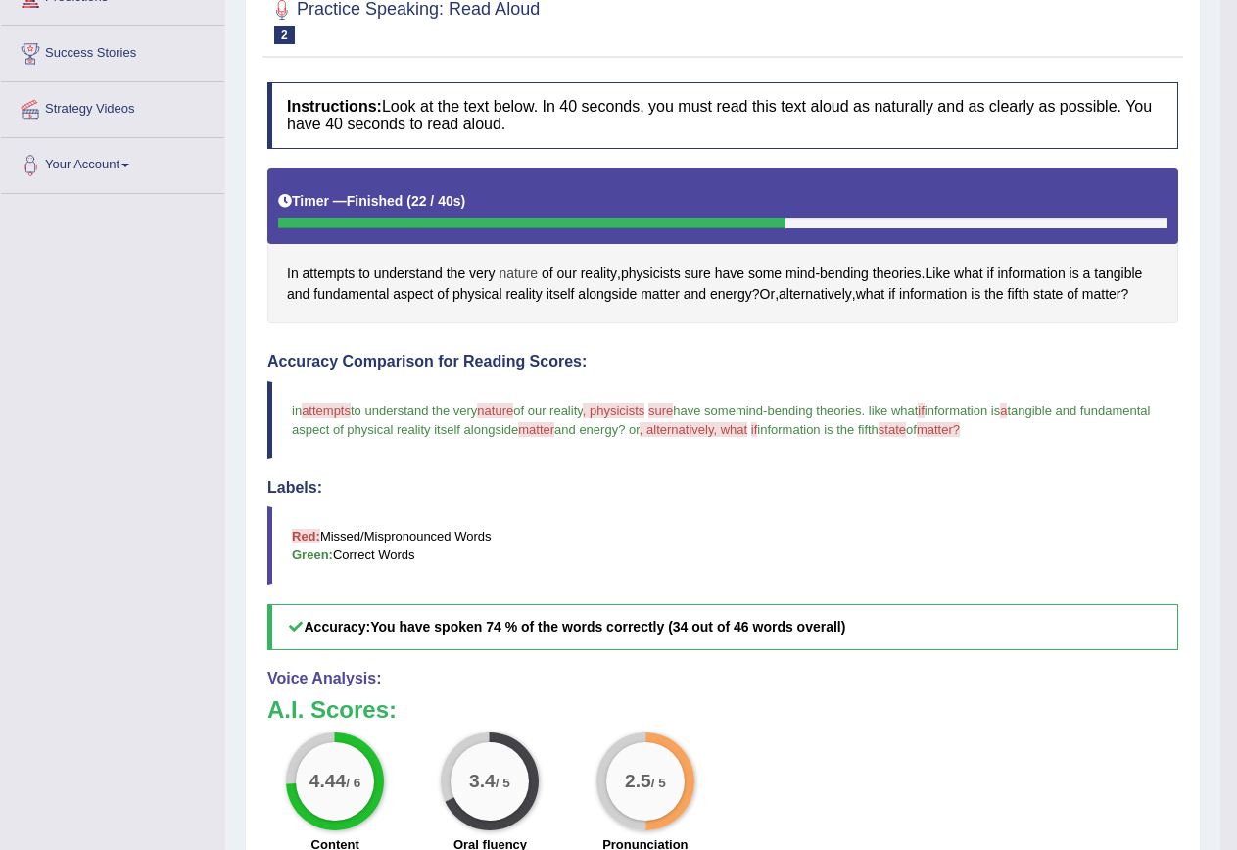
click at [515, 274] on span "nature" at bounding box center [518, 274] width 39 height 21
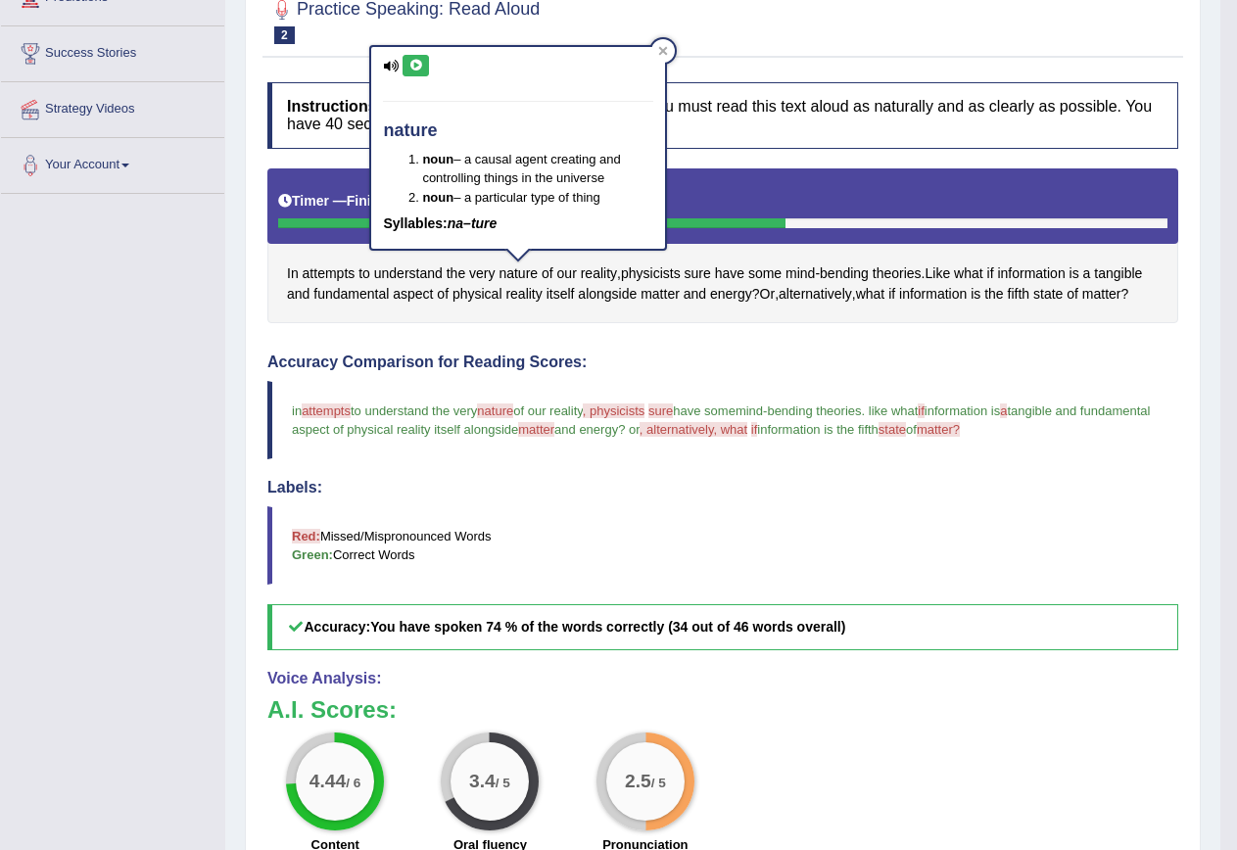
click at [413, 65] on icon at bounding box center [416, 66] width 15 height 12
click at [659, 293] on span "matter" at bounding box center [660, 294] width 39 height 21
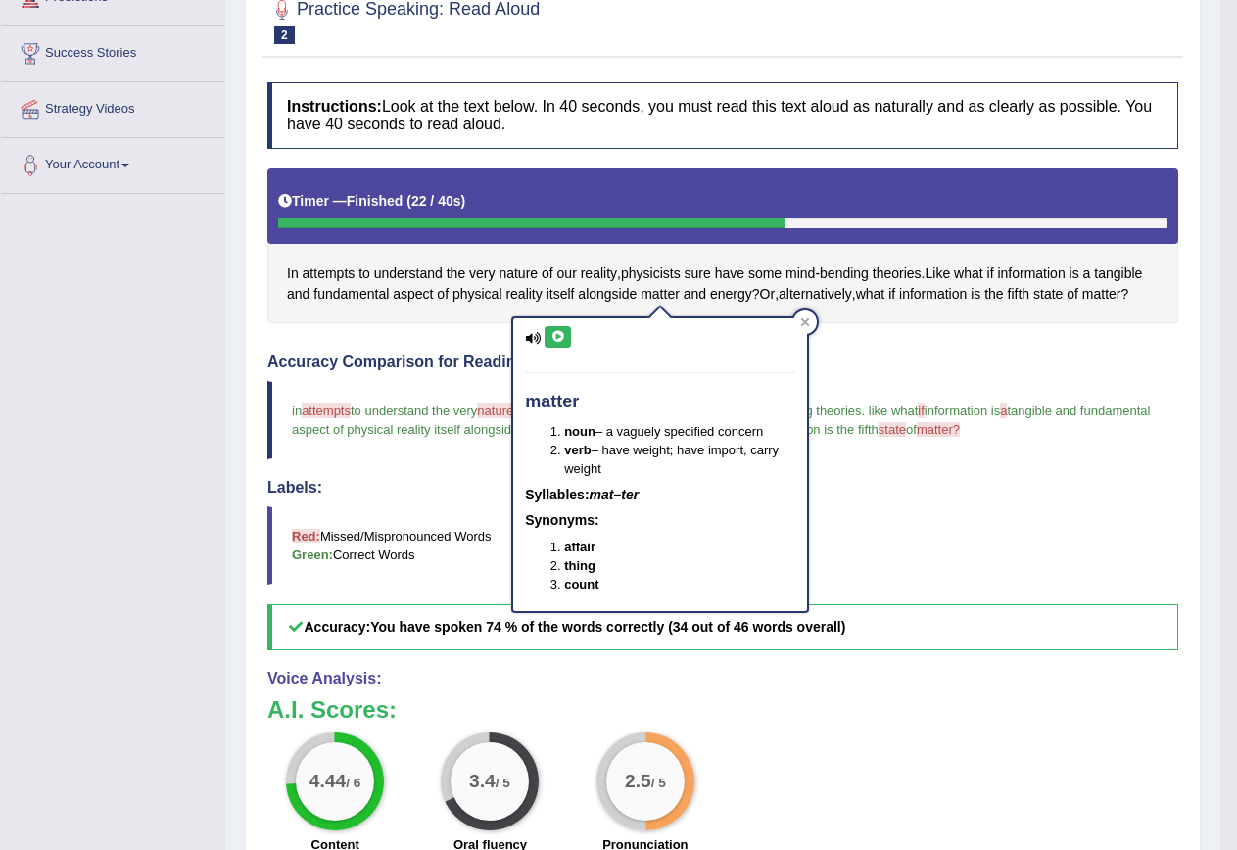
click at [555, 340] on icon at bounding box center [558, 337] width 15 height 12
drag, startPoint x: 537, startPoint y: 343, endPoint x: 551, endPoint y: 339, distance: 14.3
click at [539, 343] on icon at bounding box center [533, 338] width 16 height 13
click at [568, 334] on button at bounding box center [558, 337] width 26 height 22
click at [951, 338] on div "Instructions: Look at the text below. In 40 seconds, you must read this text al…" at bounding box center [723, 543] width 921 height 943
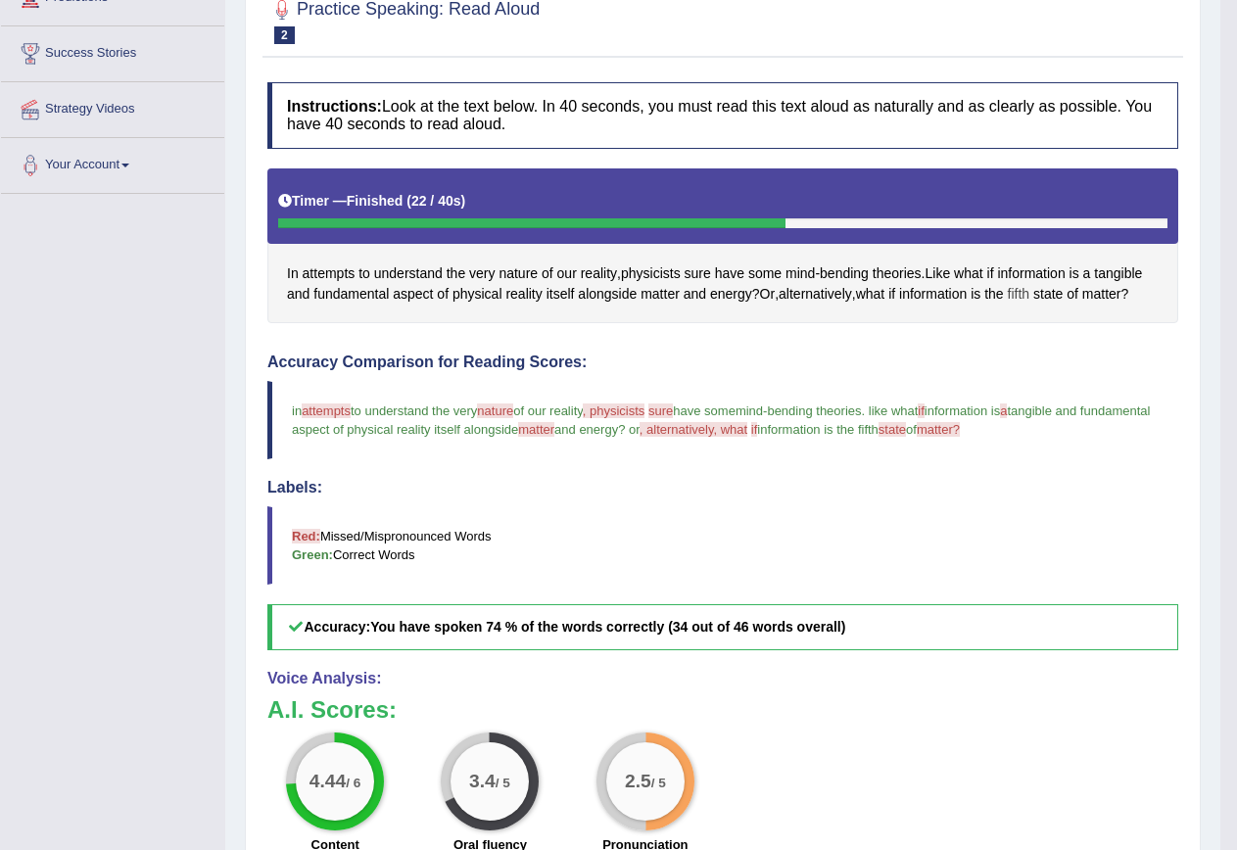
click at [1031, 292] on span "fifth" at bounding box center [1019, 294] width 23 height 21
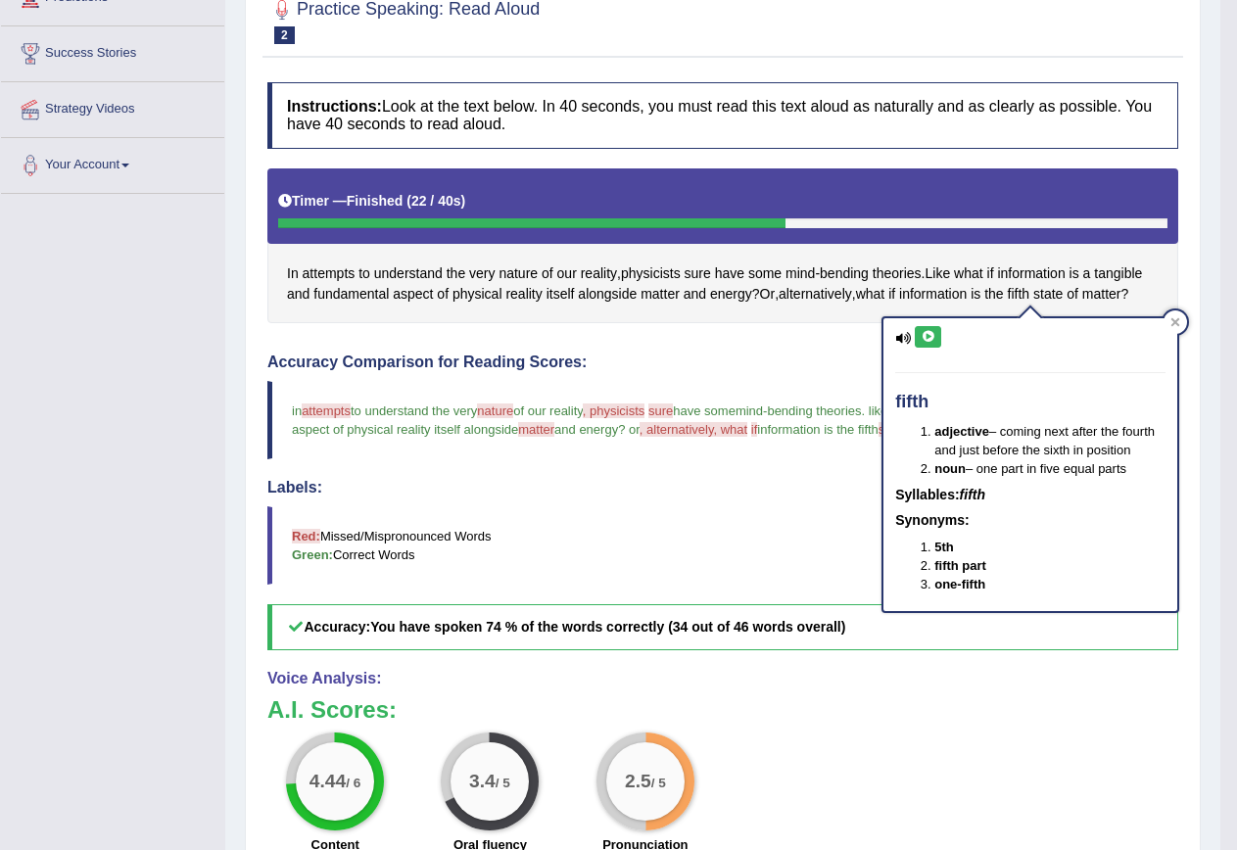
click at [941, 333] on button at bounding box center [928, 337] width 26 height 22
click at [928, 329] on button at bounding box center [928, 337] width 26 height 22
click at [727, 354] on h4 "Accuracy Comparison for Reading Scores:" at bounding box center [722, 363] width 911 height 18
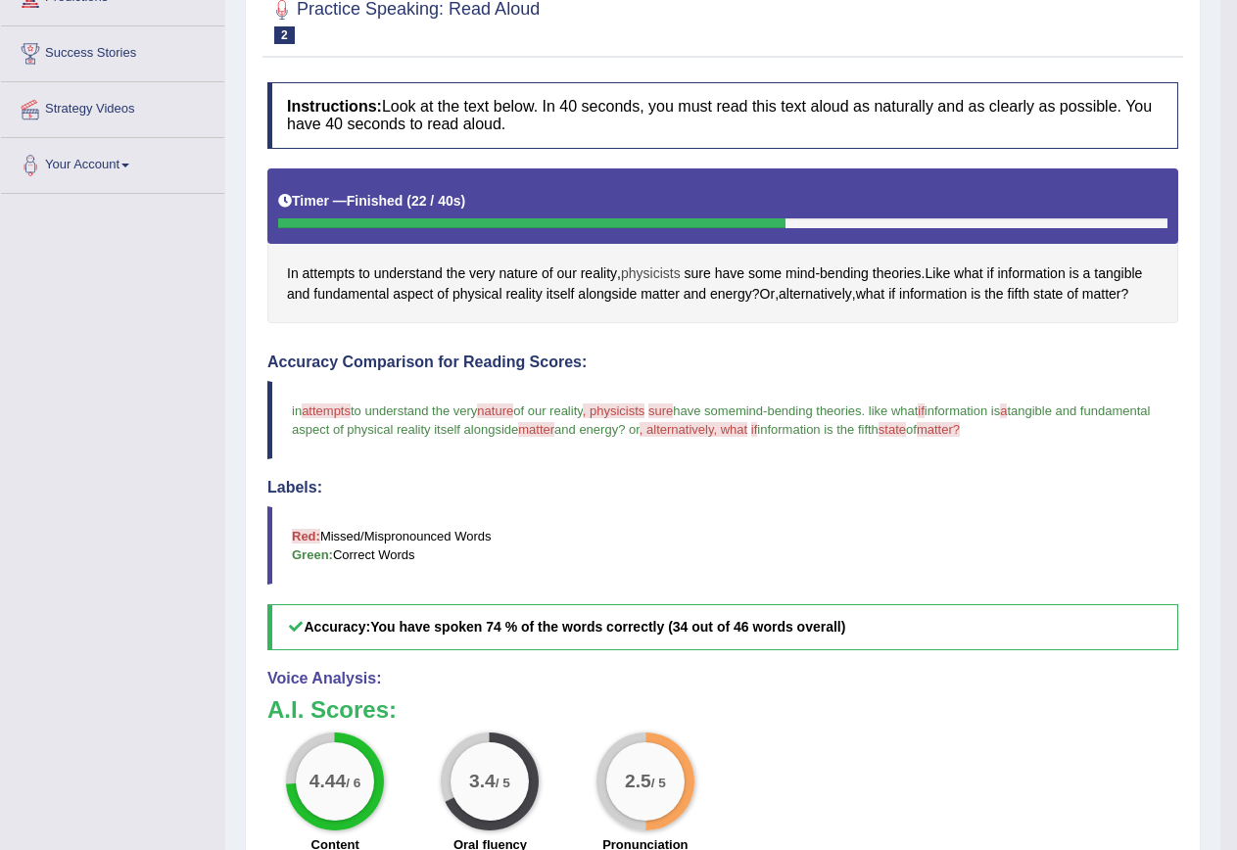
click at [665, 269] on span "physicists" at bounding box center [651, 274] width 60 height 21
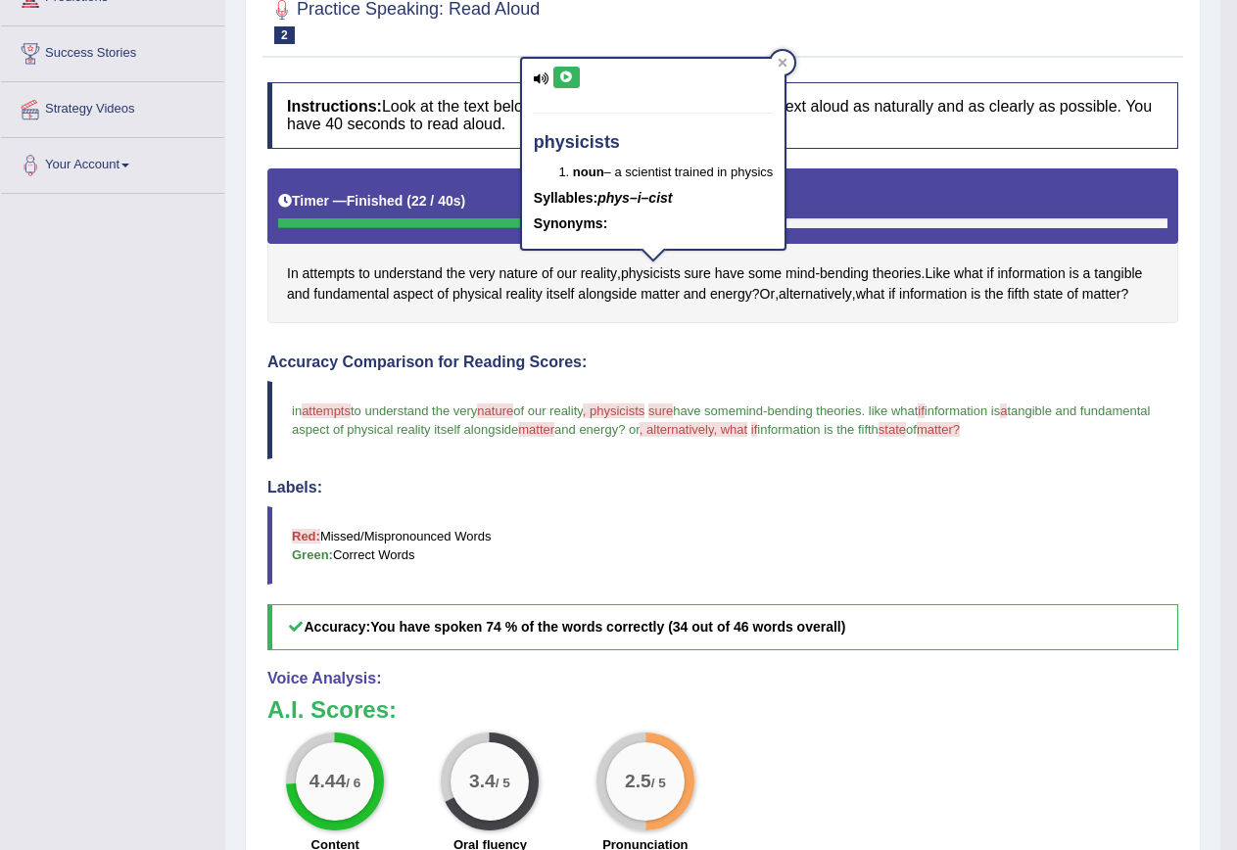
click at [556, 48] on div at bounding box center [722, 20] width 911 height 60
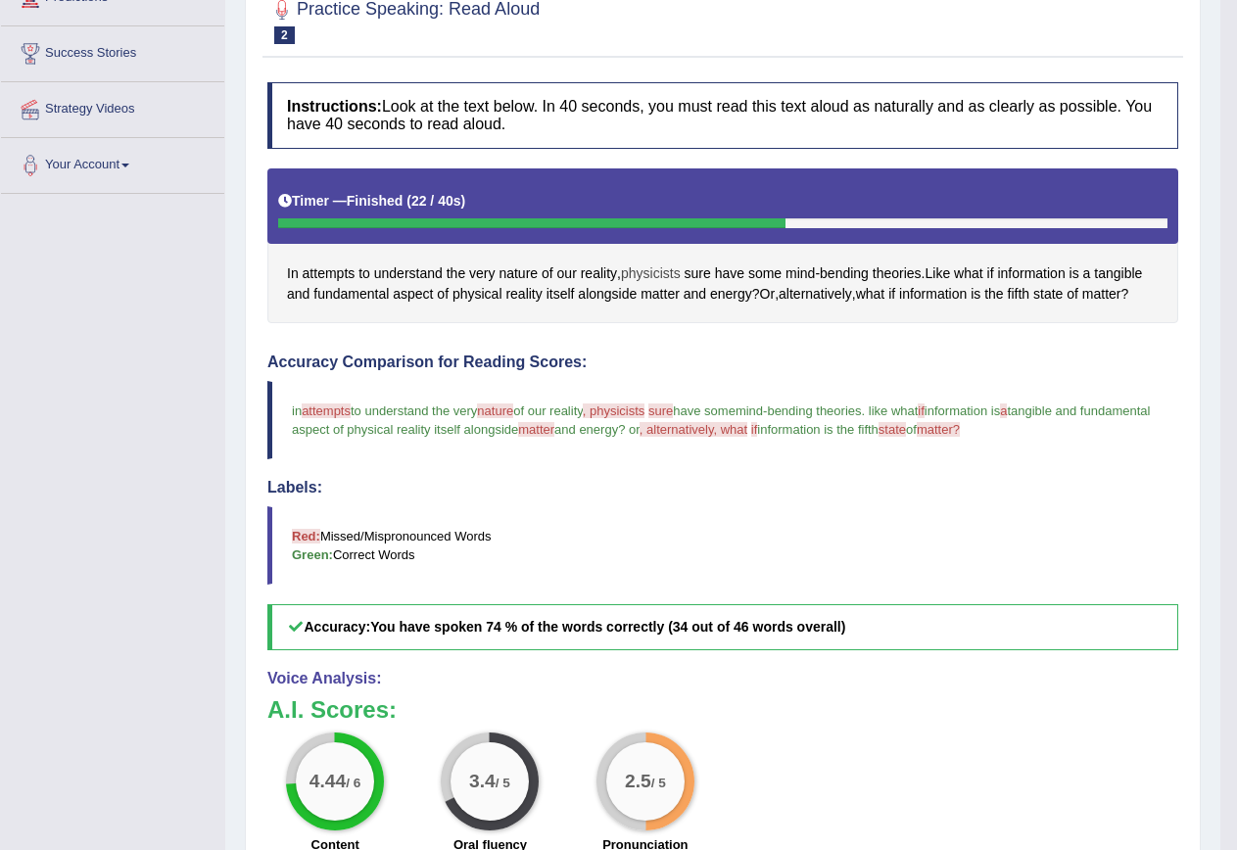
click at [636, 273] on span "physicists" at bounding box center [651, 274] width 60 height 21
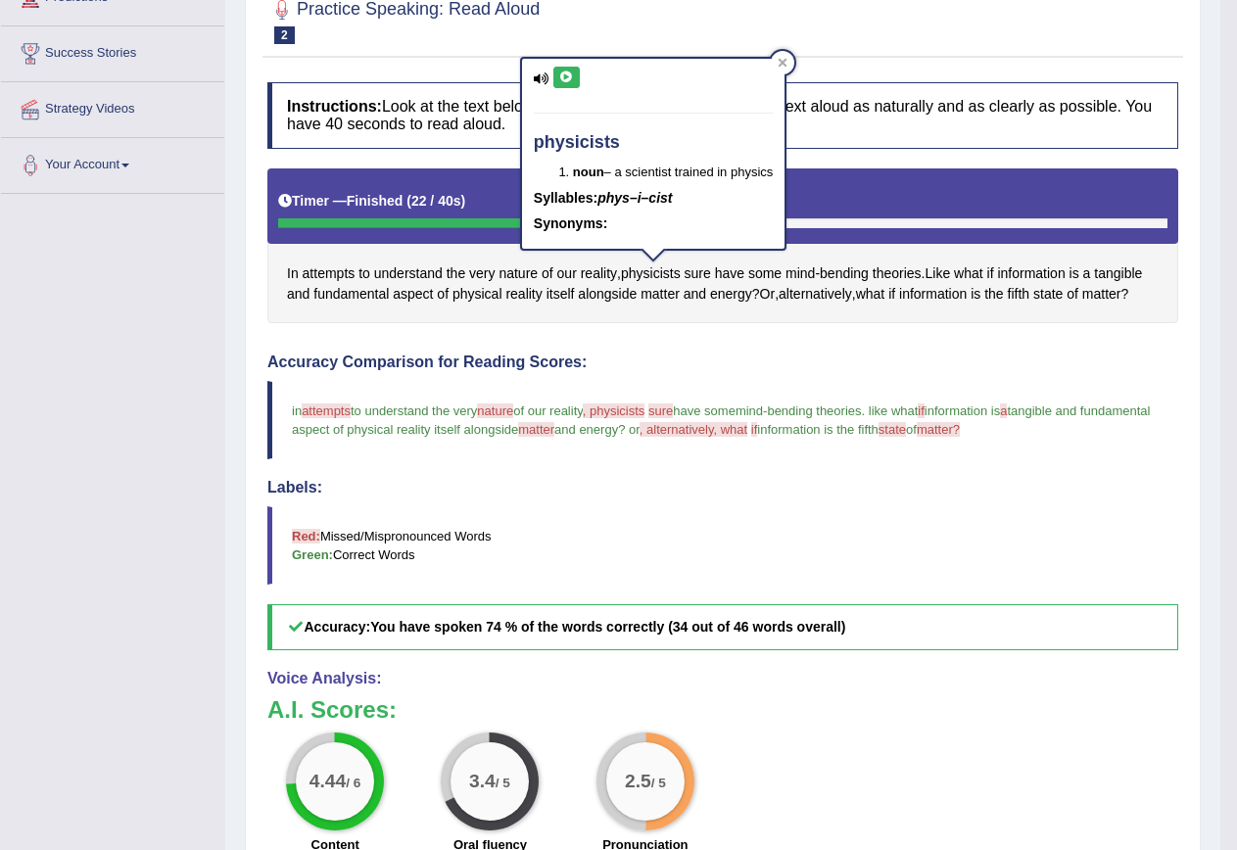
click at [570, 72] on icon at bounding box center [566, 78] width 15 height 12
click at [505, 410] on span "nature" at bounding box center [495, 411] width 36 height 15
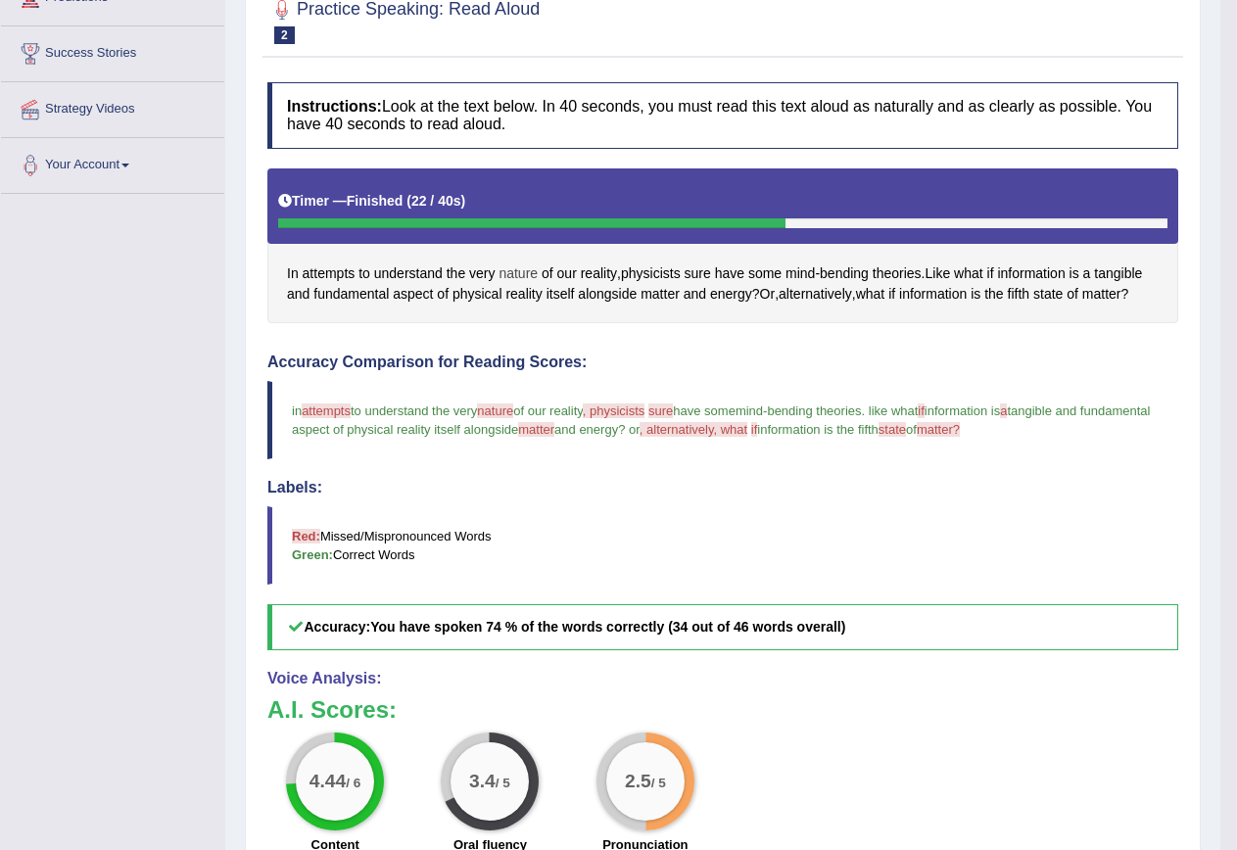
click at [506, 275] on span "nature" at bounding box center [518, 274] width 39 height 21
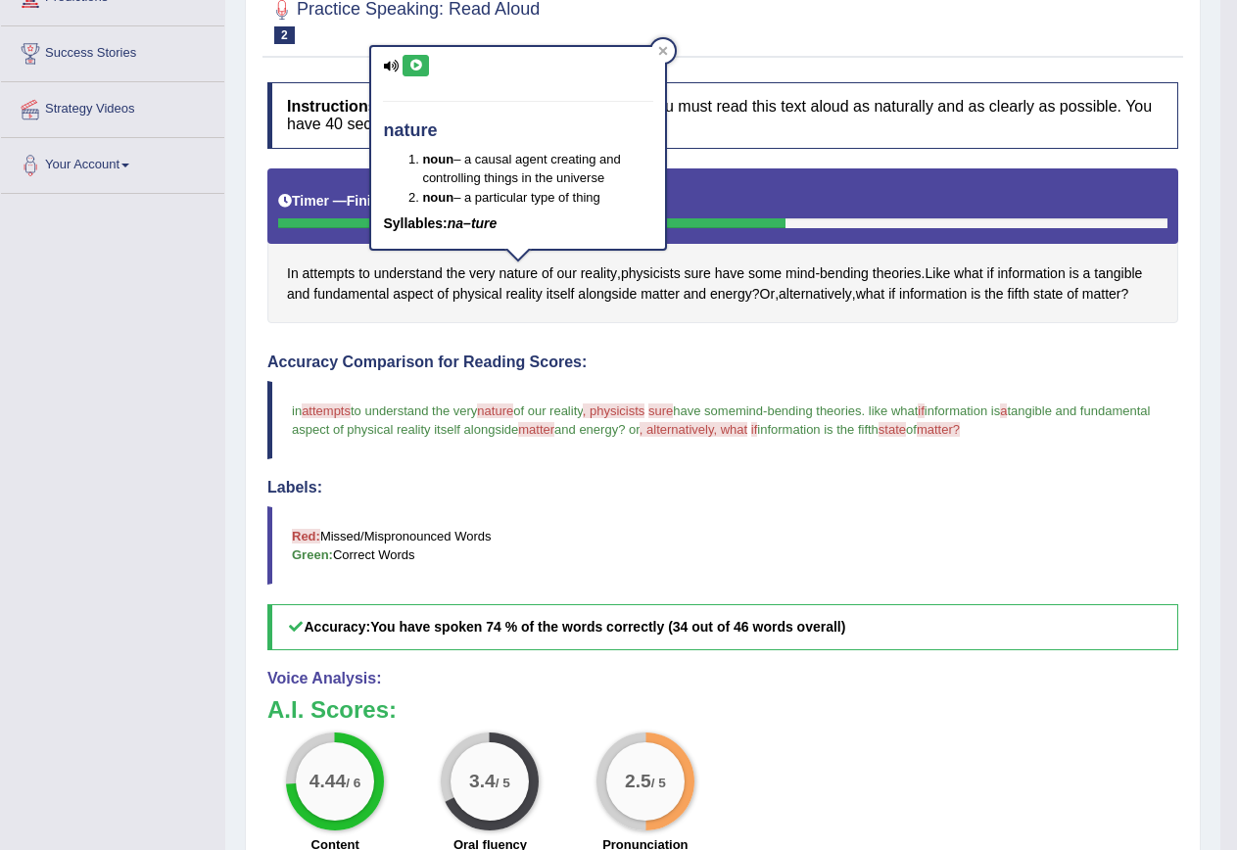
click at [414, 70] on icon at bounding box center [416, 66] width 15 height 12
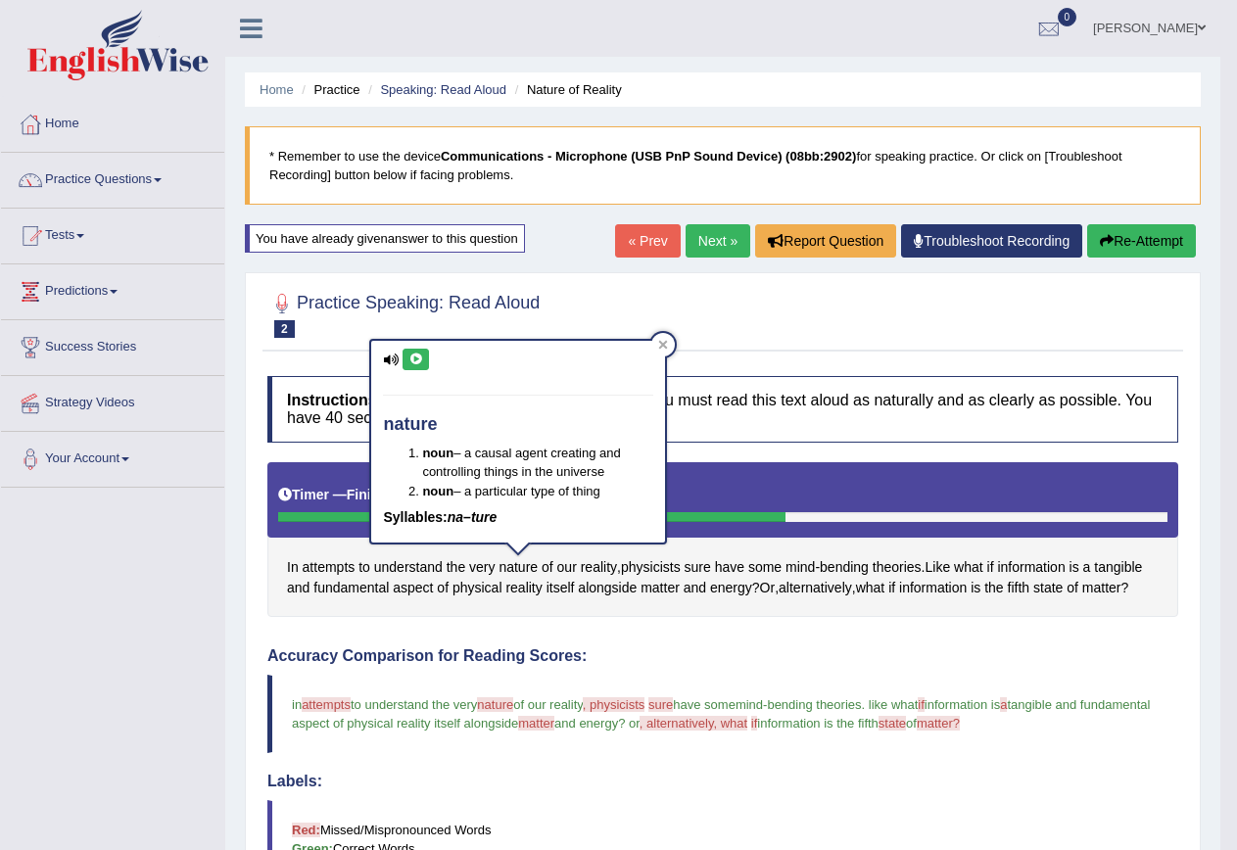
click at [1106, 243] on icon "button" at bounding box center [1107, 241] width 14 height 14
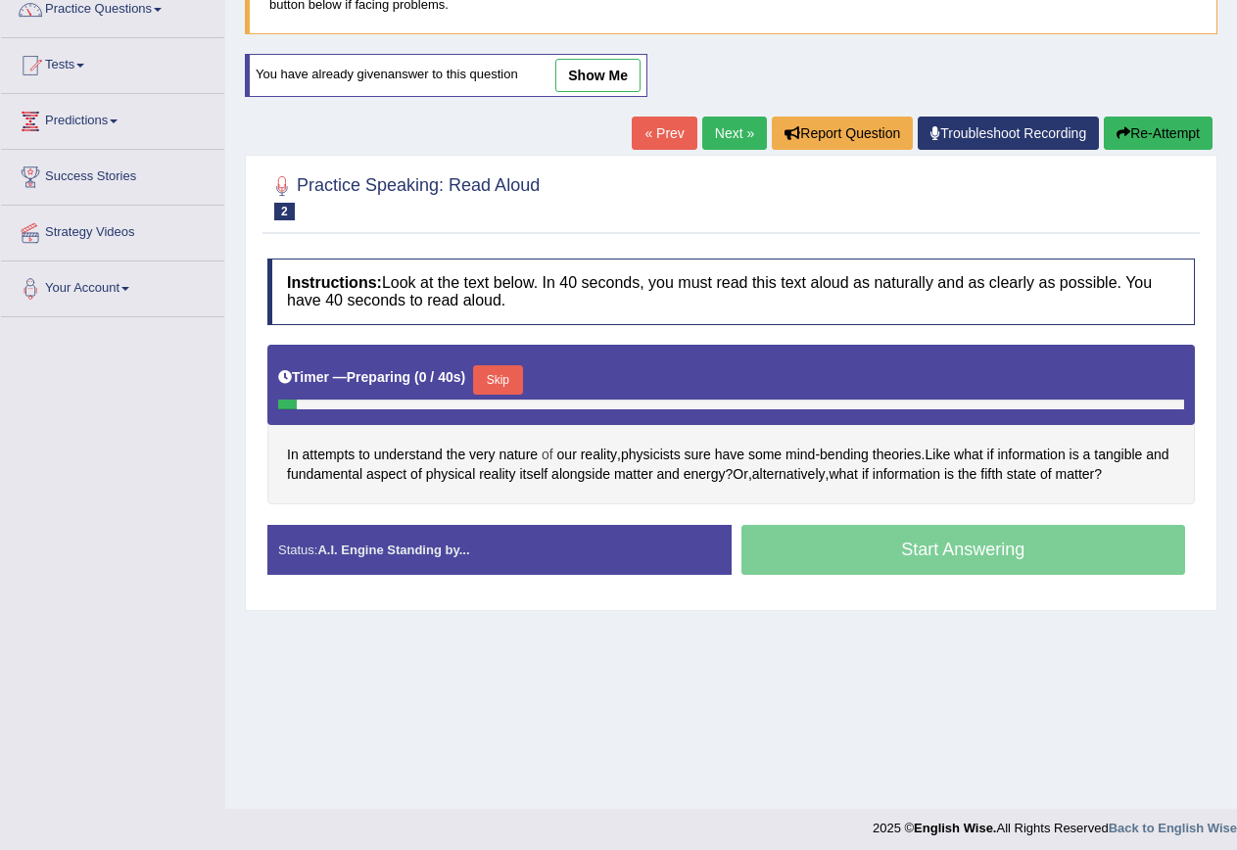
scroll to position [178, 0]
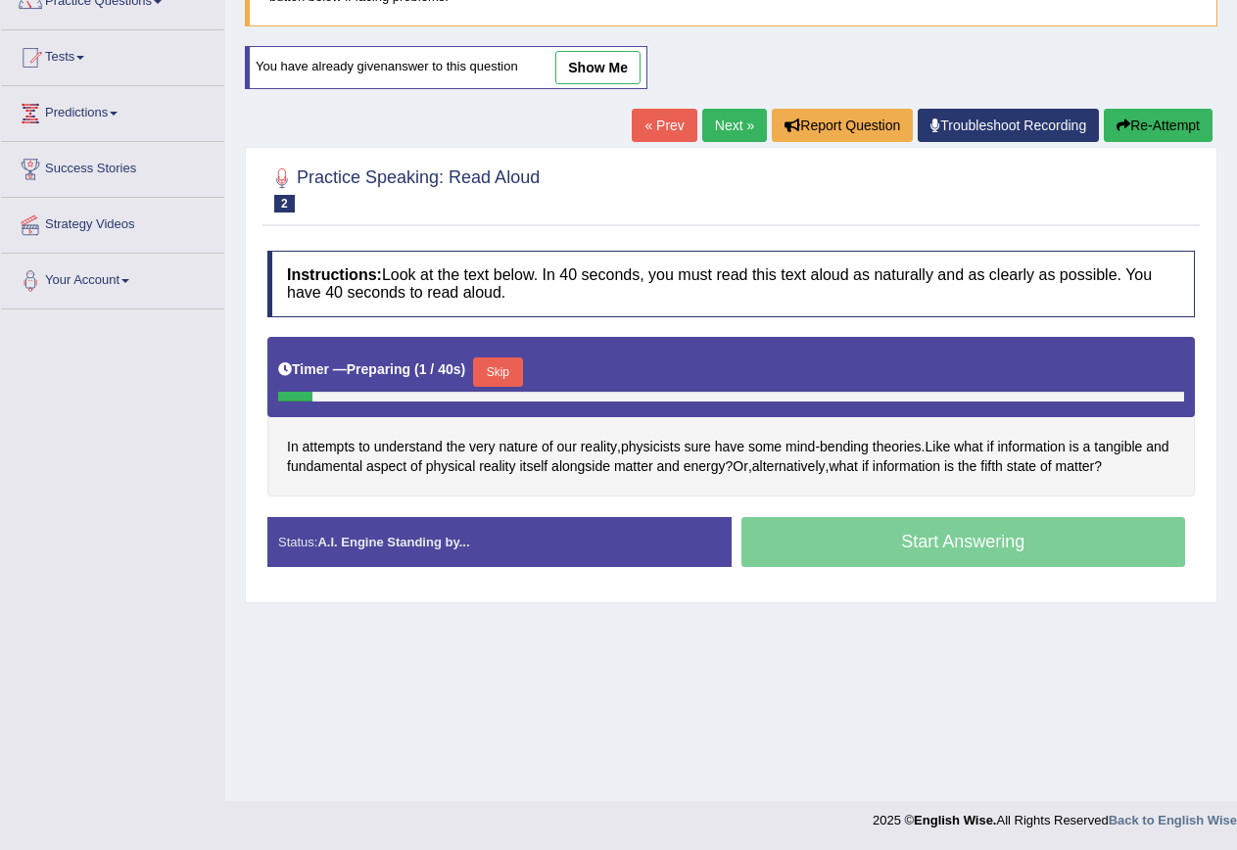
click at [511, 362] on button "Skip" at bounding box center [497, 372] width 49 height 29
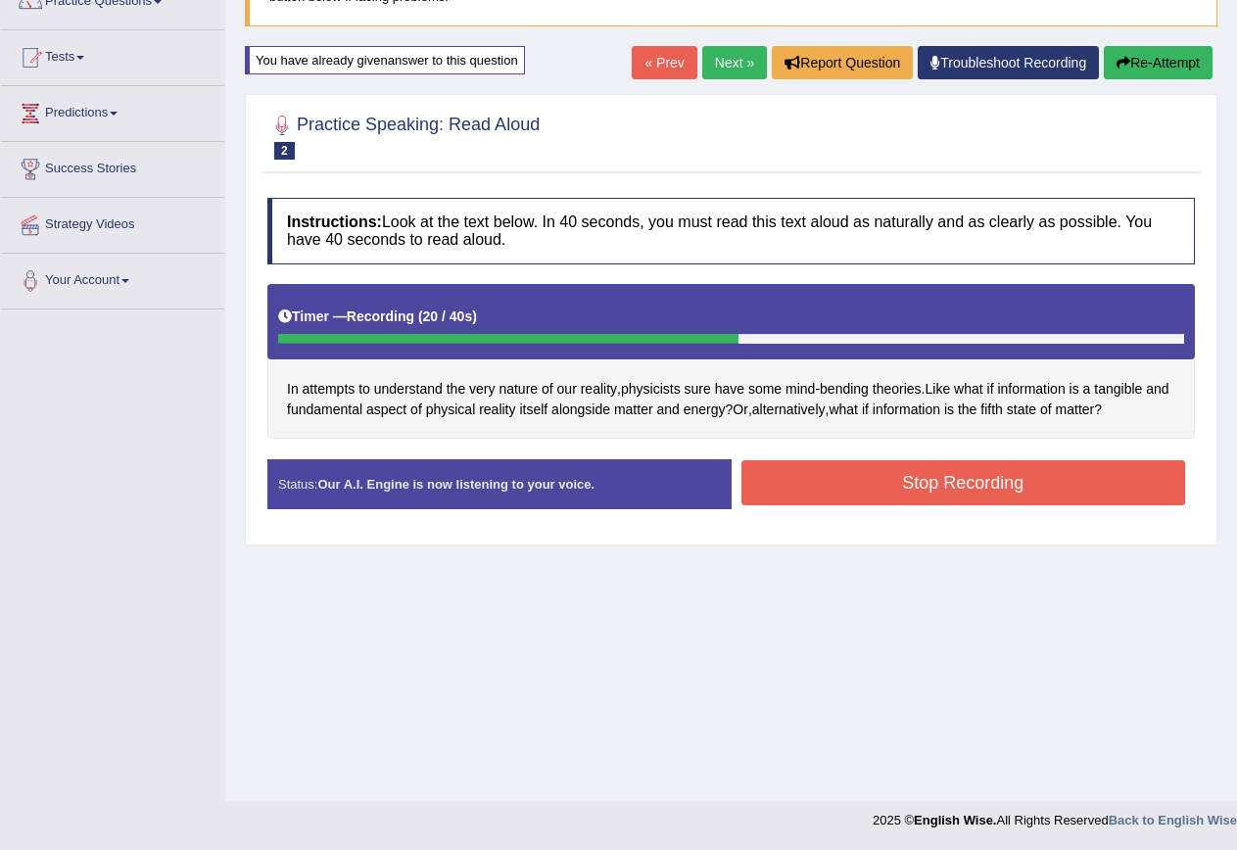
click at [1120, 474] on button "Stop Recording" at bounding box center [964, 482] width 445 height 45
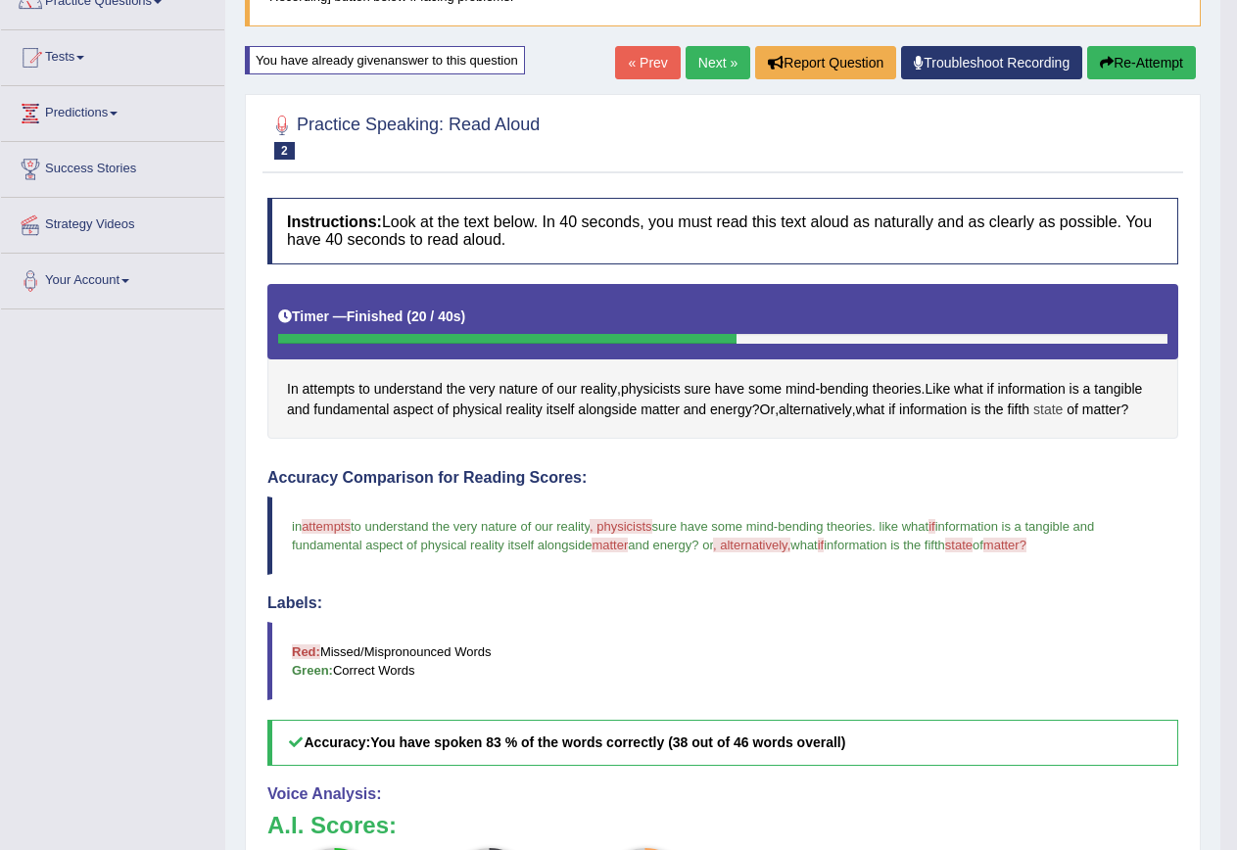
click at [1061, 412] on span "state" at bounding box center [1048, 410] width 29 height 21
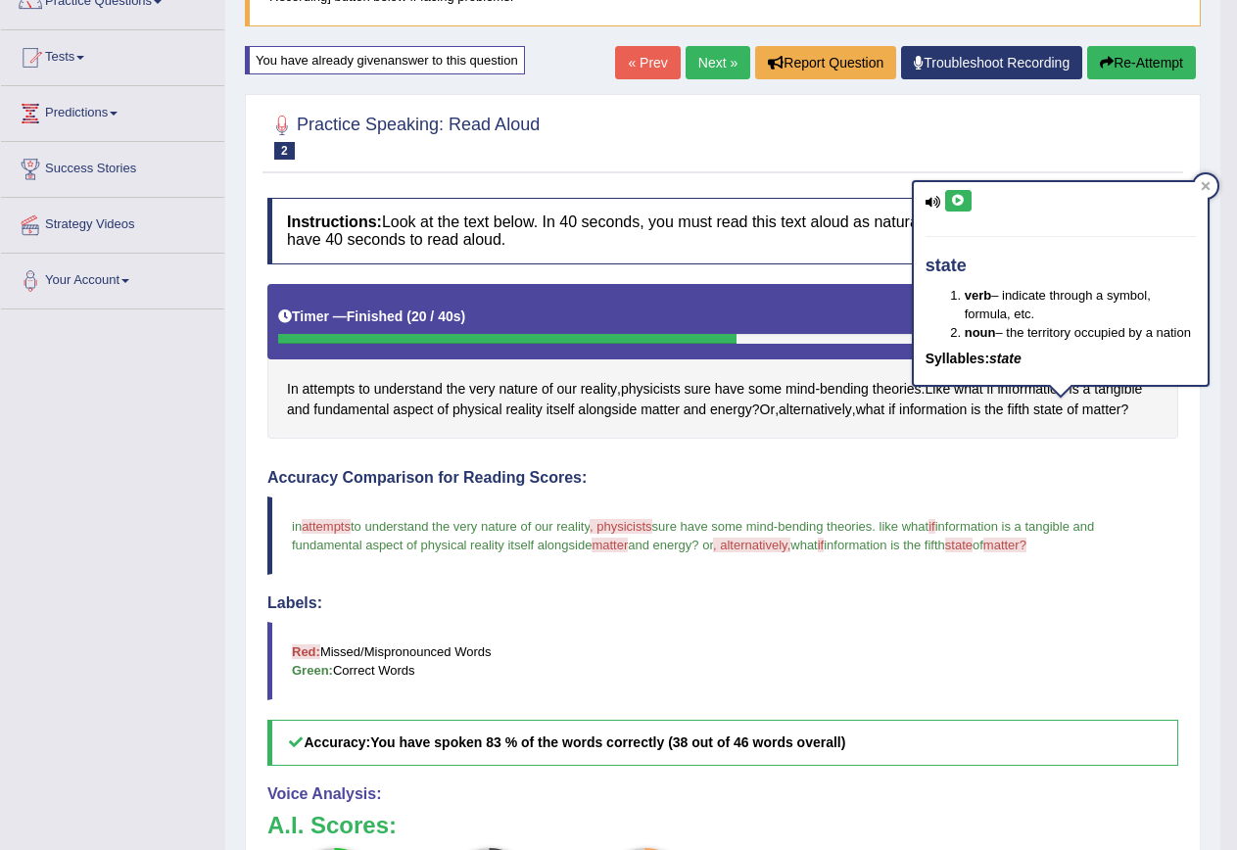
click at [960, 205] on icon at bounding box center [958, 201] width 15 height 12
click at [964, 203] on icon at bounding box center [958, 201] width 15 height 12
click at [649, 388] on span "physicists" at bounding box center [651, 389] width 60 height 21
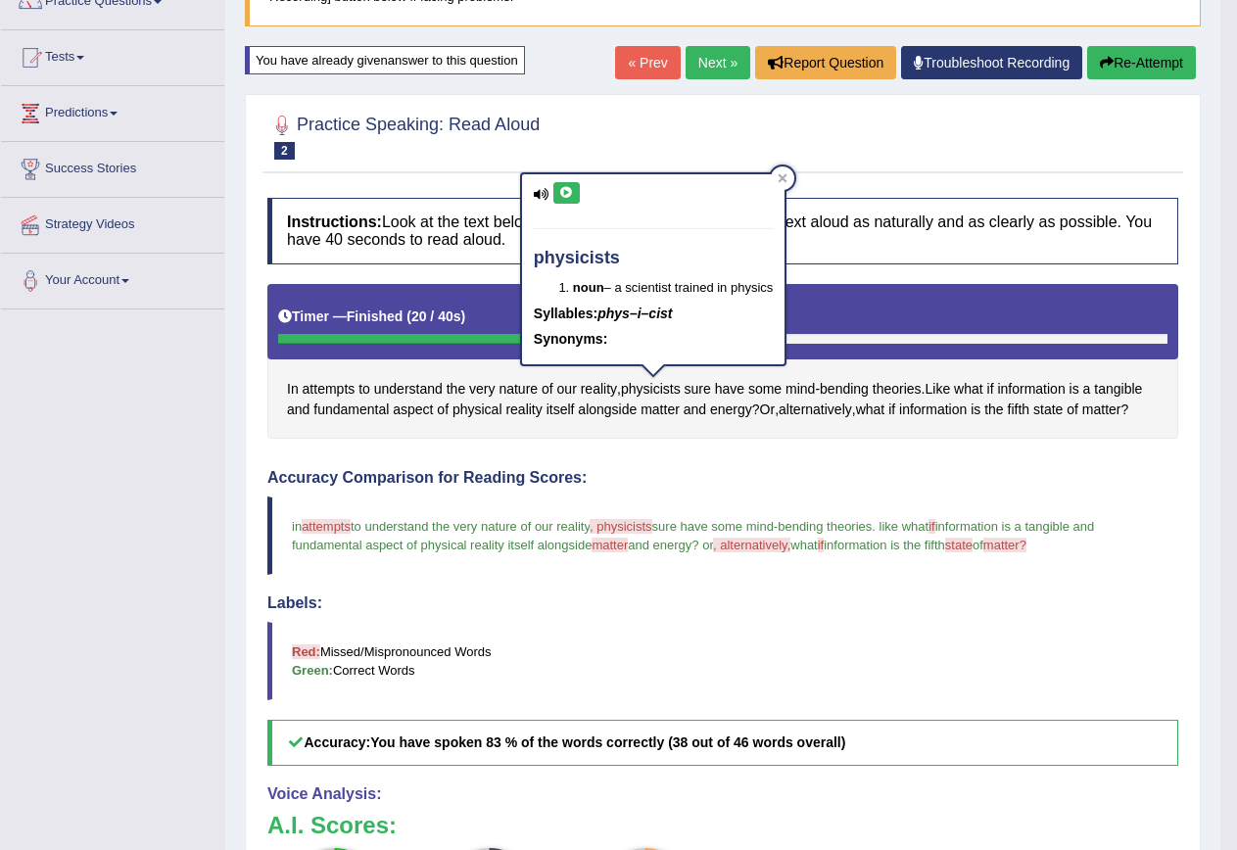
click at [565, 187] on icon at bounding box center [566, 193] width 15 height 12
click at [345, 386] on span "attempts" at bounding box center [329, 389] width 53 height 21
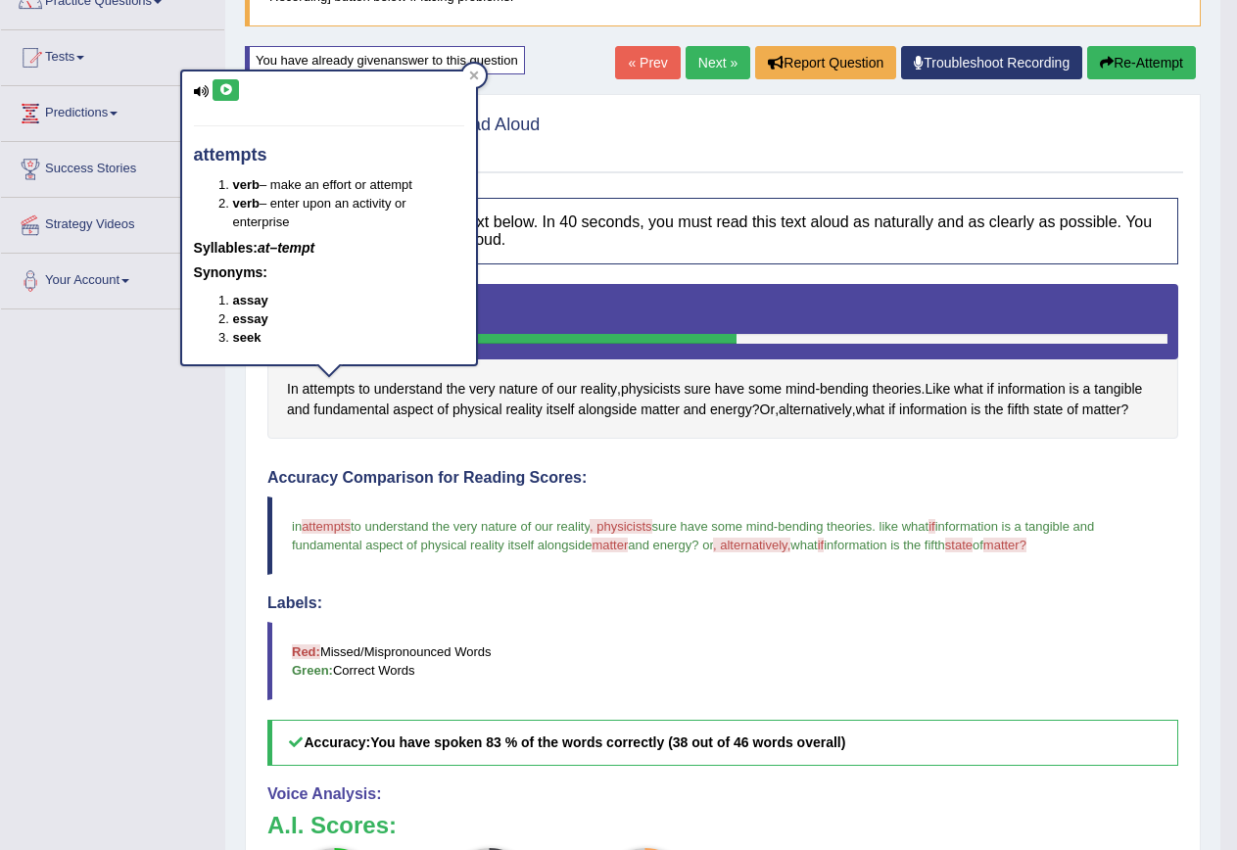
click at [230, 89] on icon at bounding box center [225, 90] width 15 height 12
click at [710, 568] on blockquote "in attempts a thames to understand the very nature of our reality , physicists …" at bounding box center [722, 536] width 911 height 78
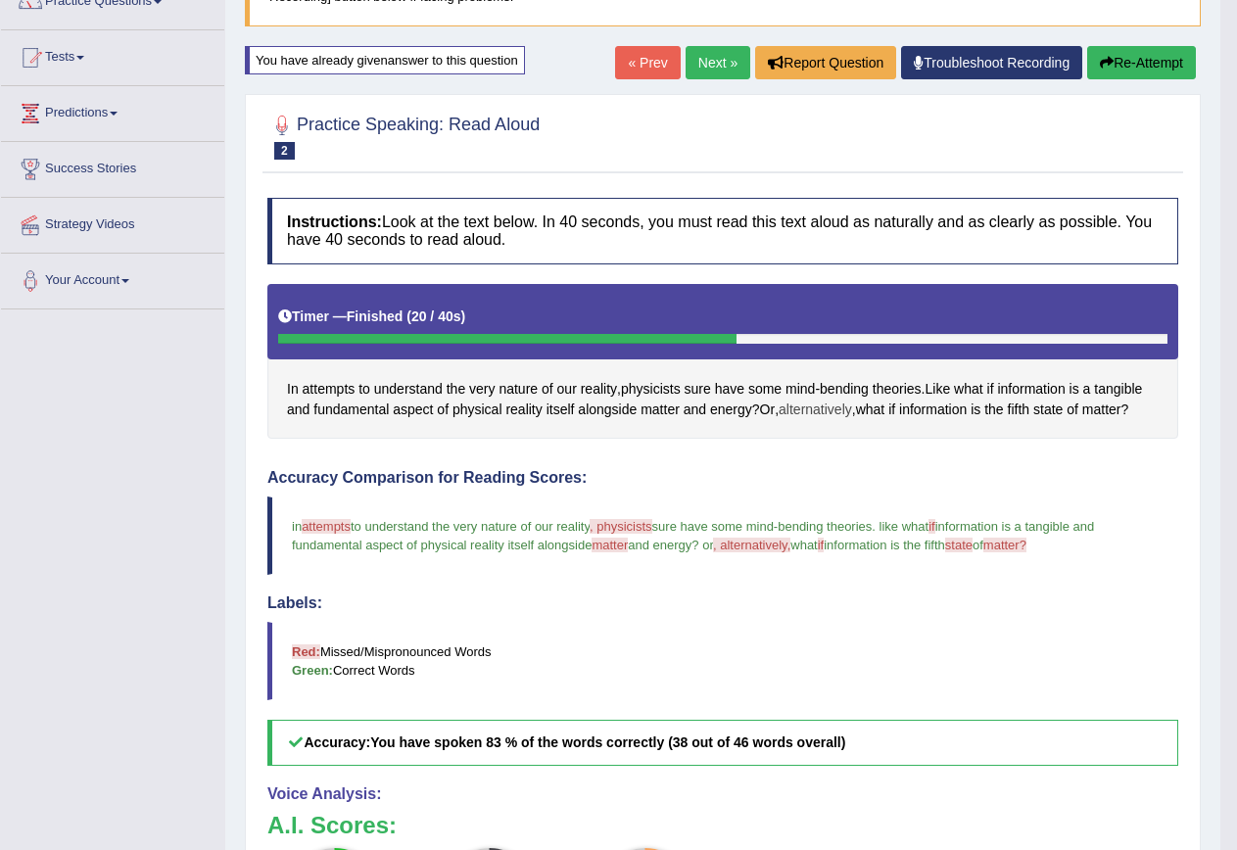
click at [815, 415] on span "alternatively" at bounding box center [815, 410] width 73 height 21
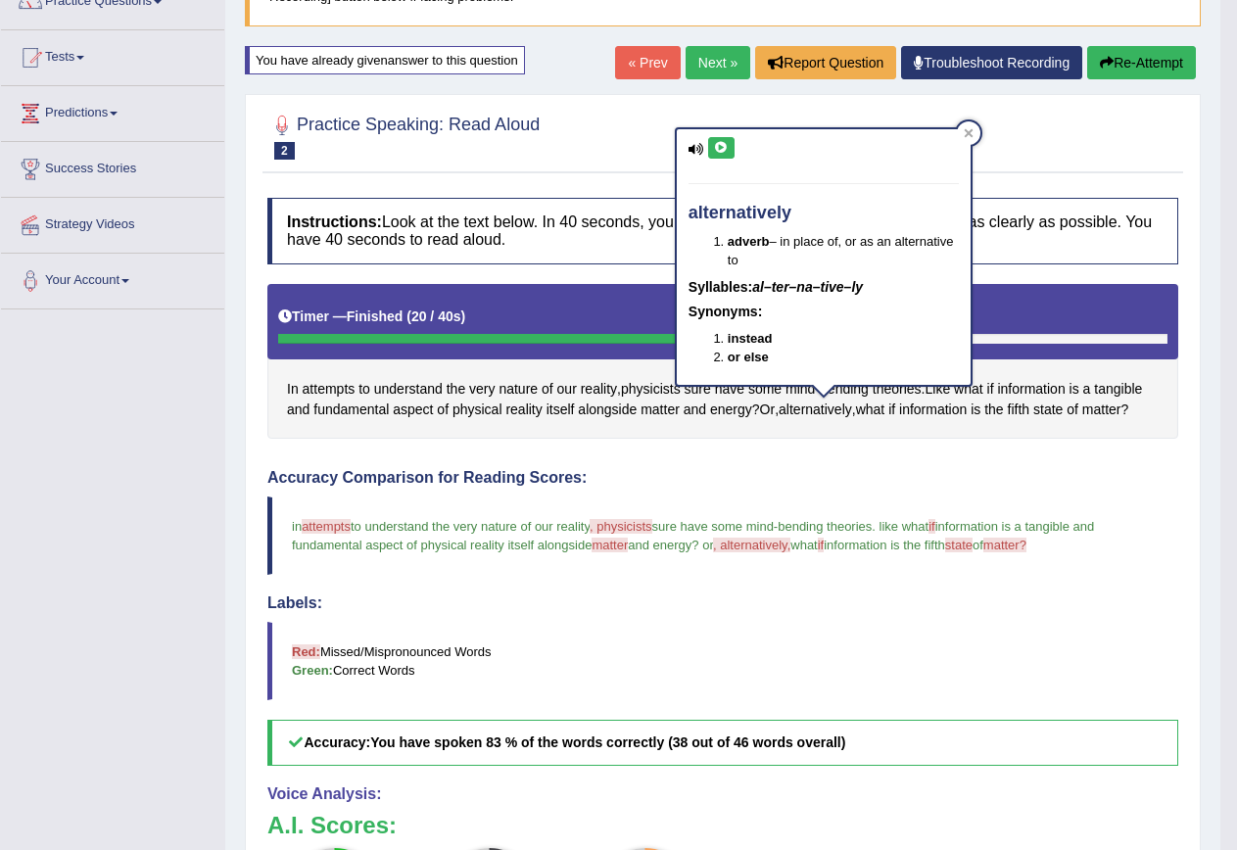
click at [731, 151] on button at bounding box center [721, 148] width 26 height 22
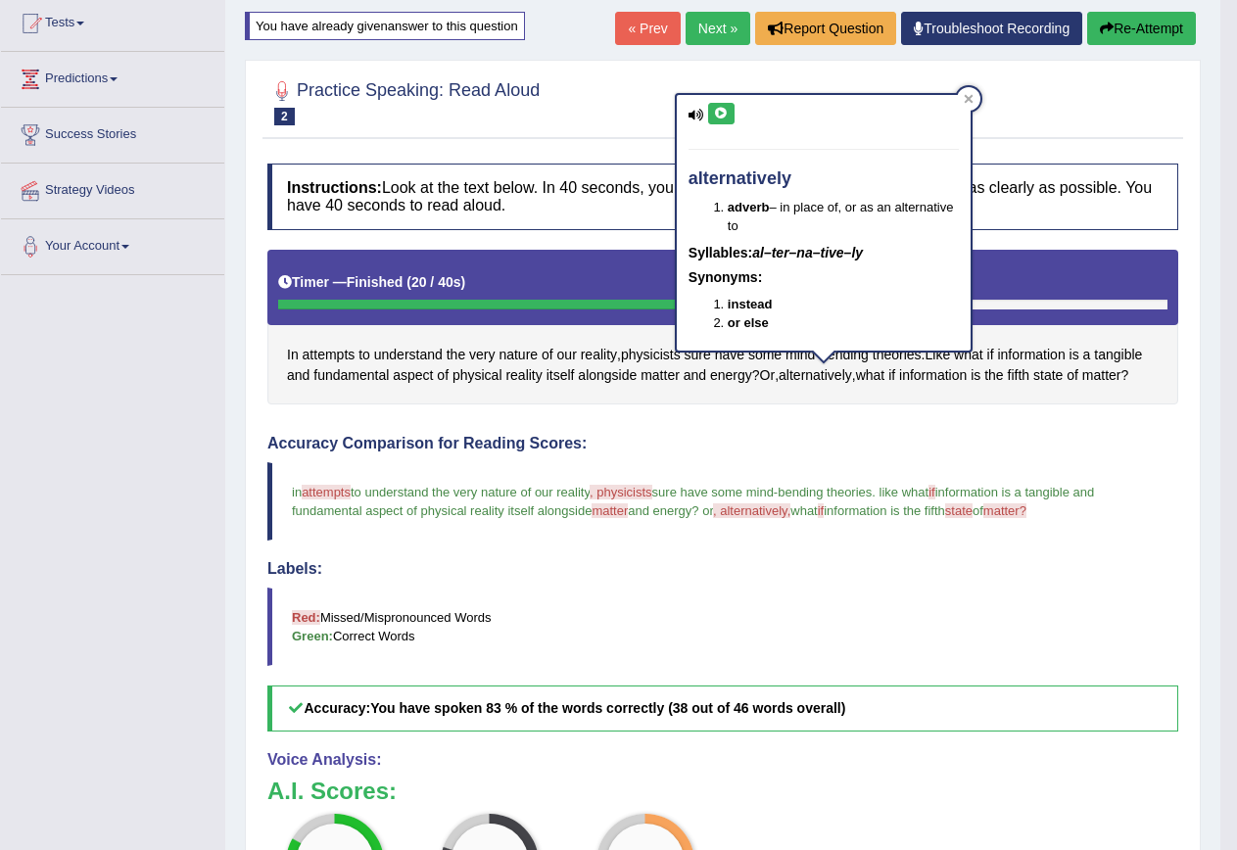
scroll to position [142, 0]
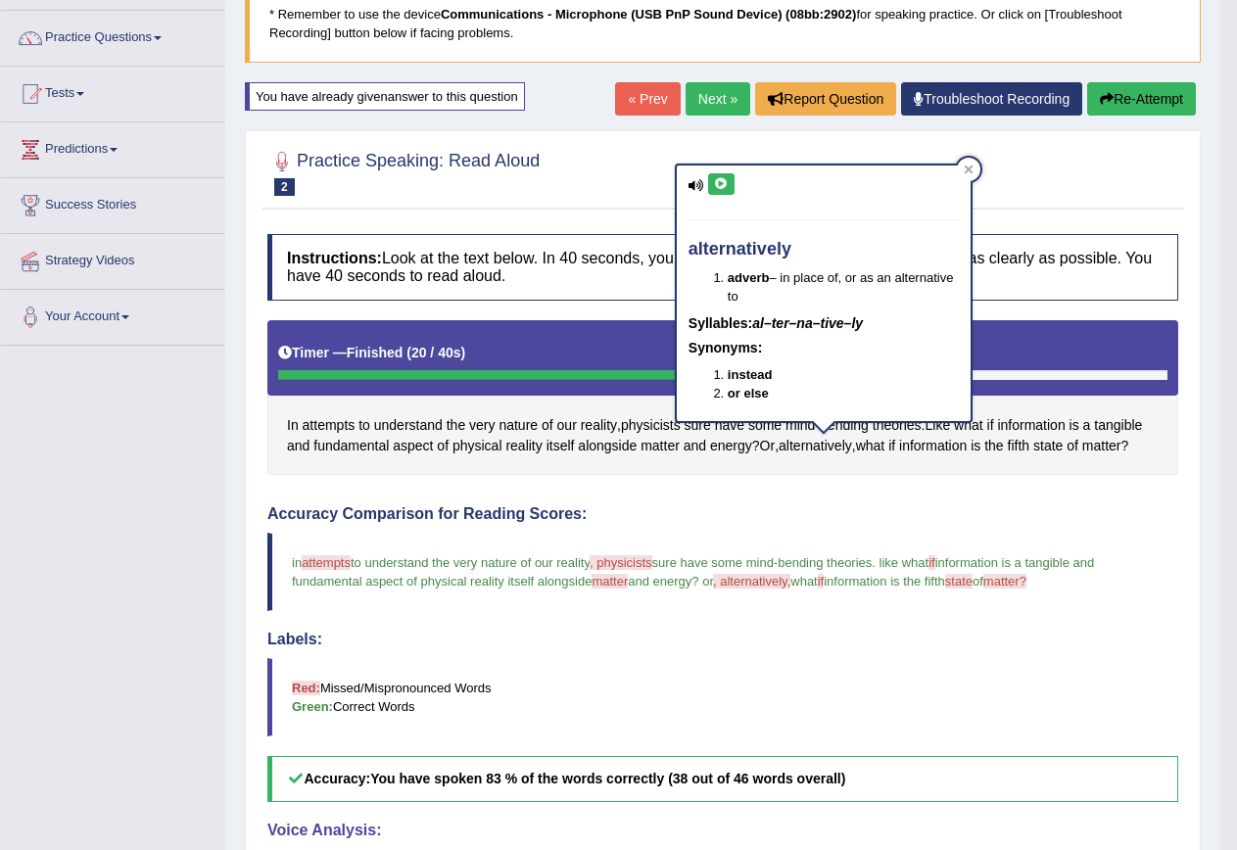
click at [1171, 103] on button "Re-Attempt" at bounding box center [1141, 98] width 109 height 33
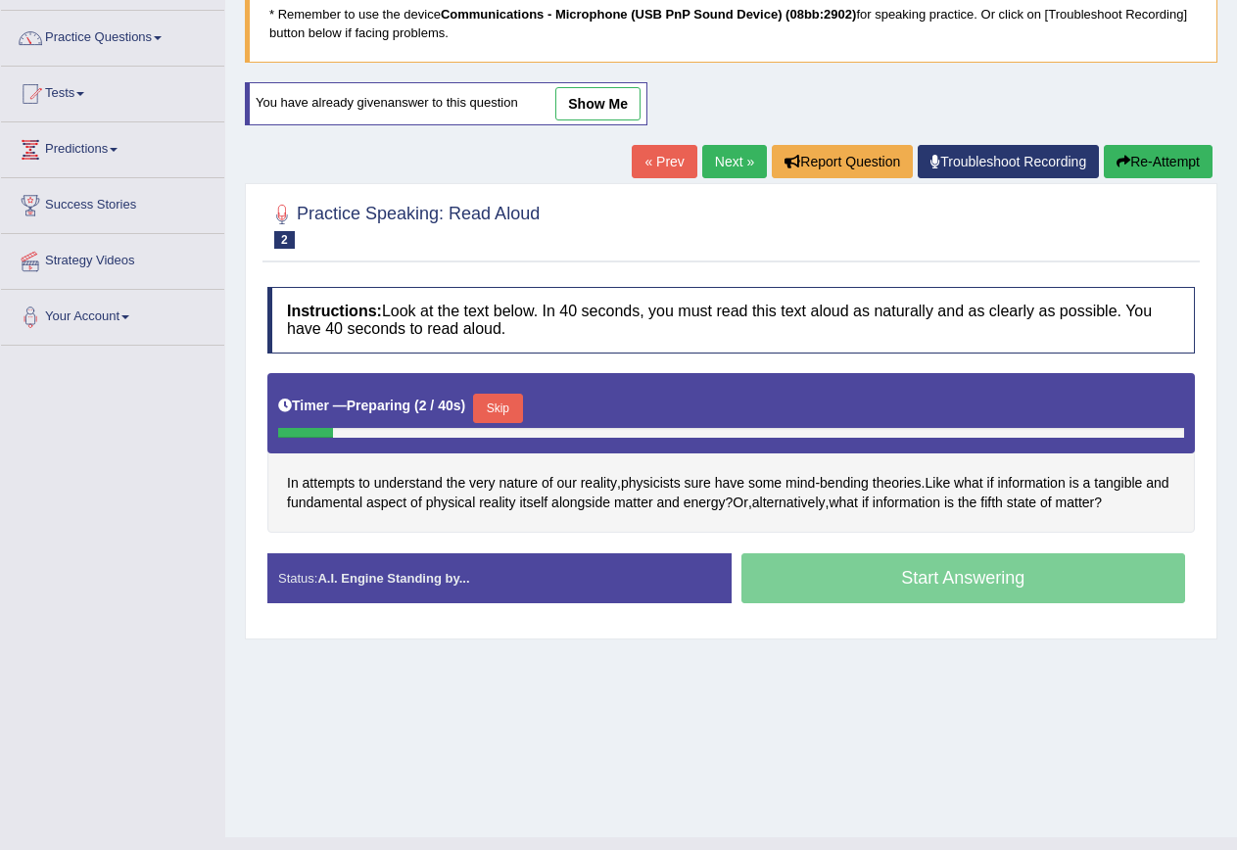
click at [493, 402] on button "Skip" at bounding box center [497, 408] width 49 height 29
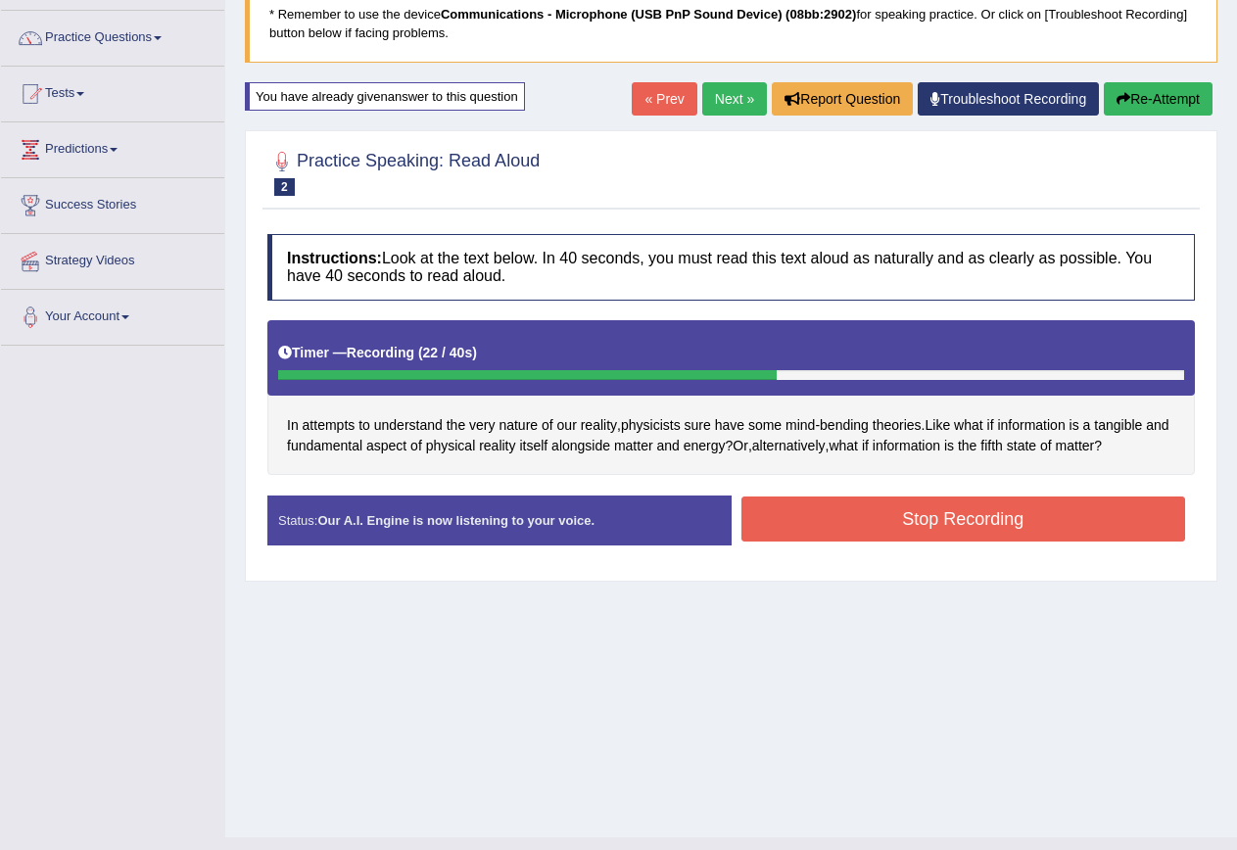
click at [1112, 507] on button "Stop Recording" at bounding box center [964, 519] width 445 height 45
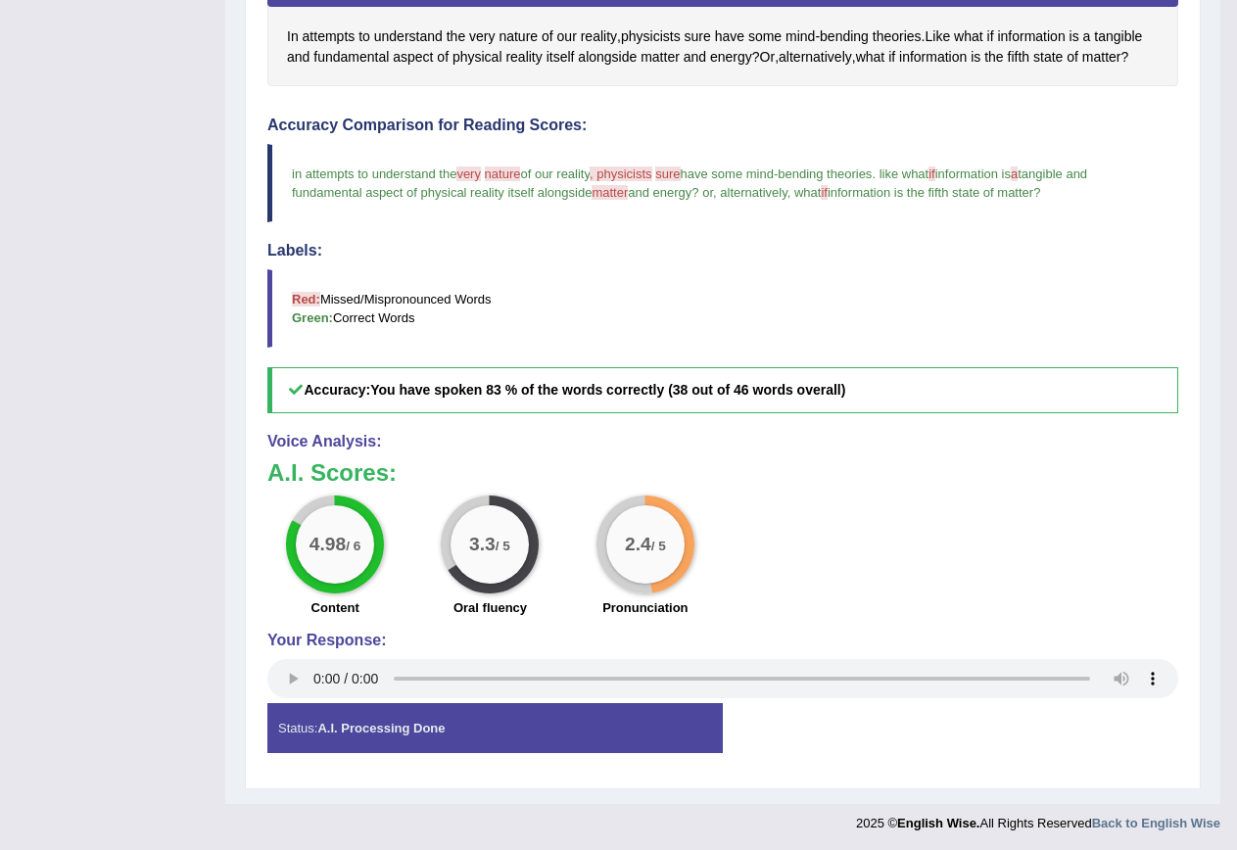
scroll to position [534, 0]
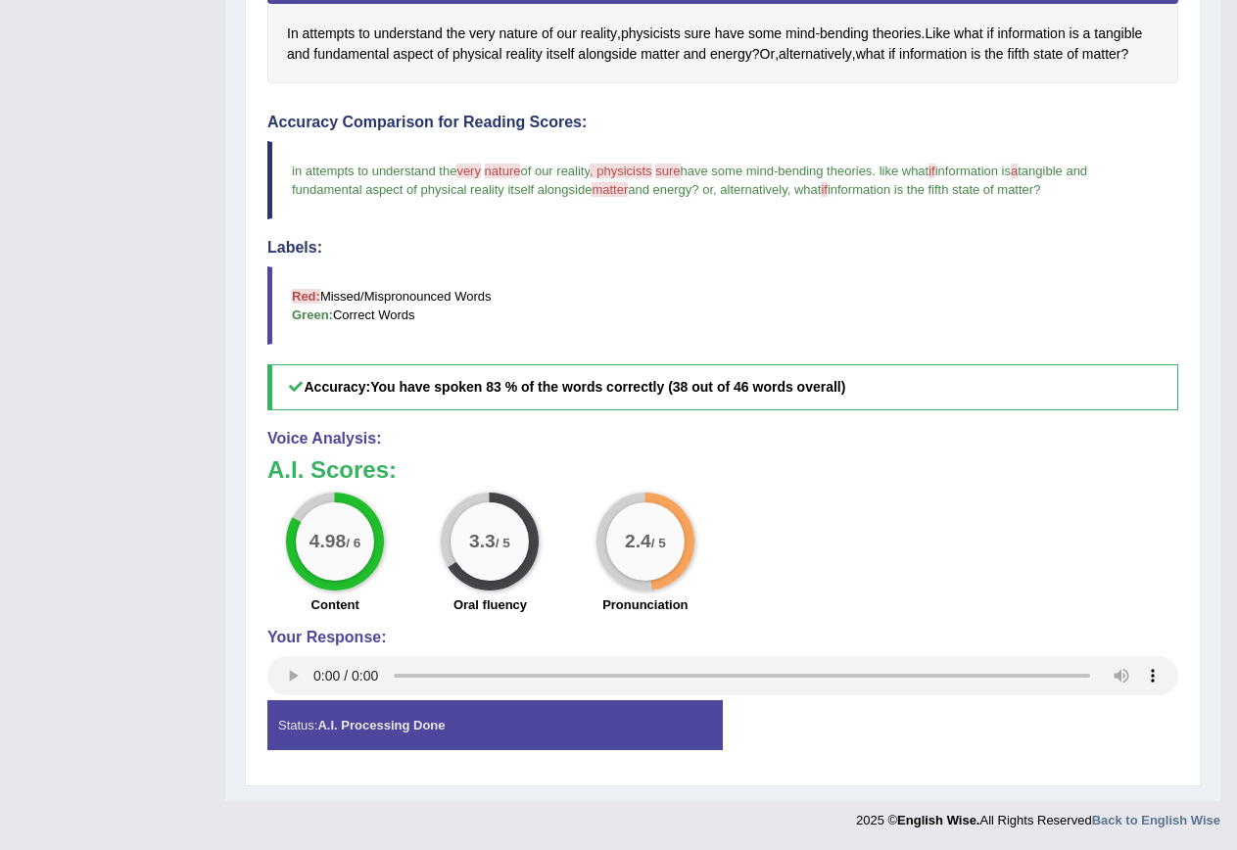
click at [630, 515] on div "2.4 / 5" at bounding box center [645, 542] width 78 height 78
click at [628, 512] on div "2.4 / 5" at bounding box center [645, 542] width 78 height 78
click at [628, 511] on div "2.4 / 5" at bounding box center [645, 542] width 78 height 78
click at [628, 509] on div "2.4 / 5" at bounding box center [645, 542] width 78 height 78
click at [628, 507] on div "2.4 / 5" at bounding box center [645, 542] width 78 height 78
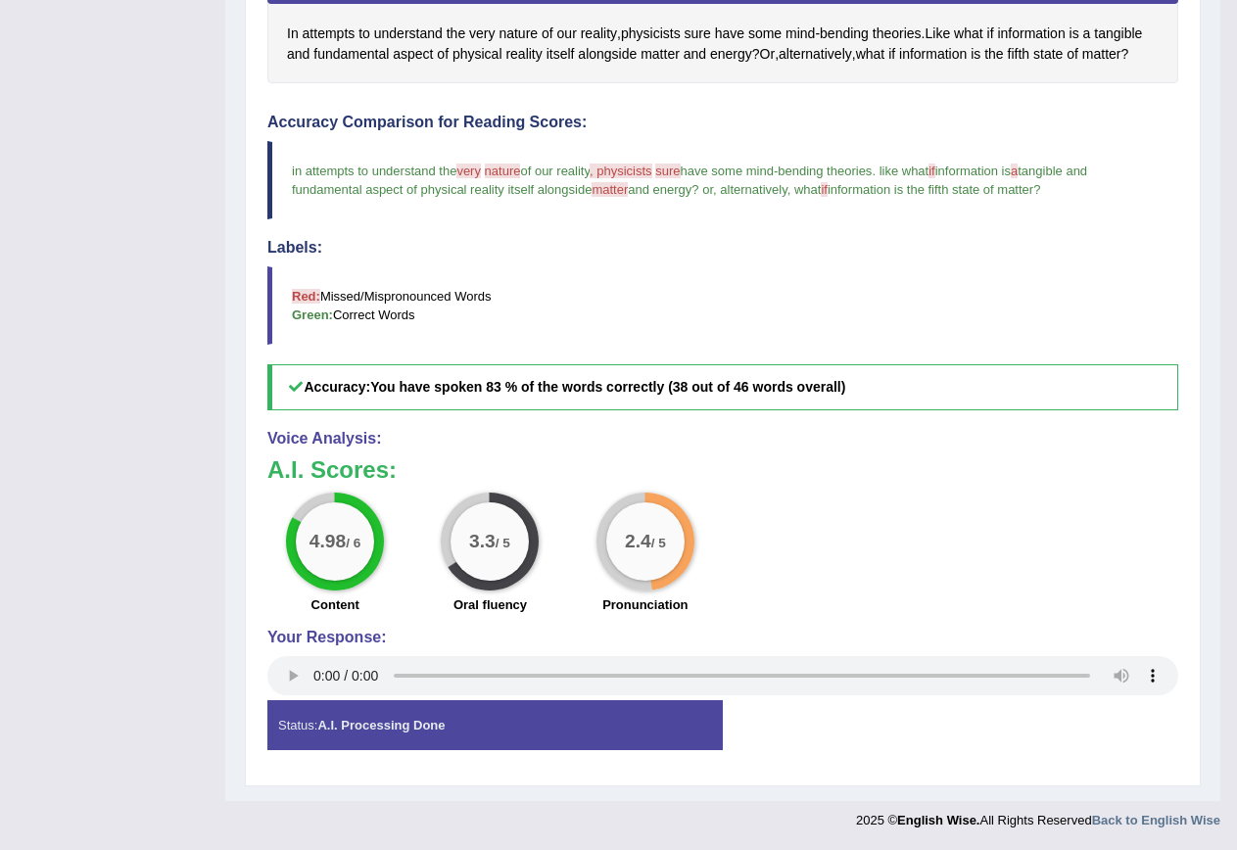
click at [628, 507] on div "2.4 / 5" at bounding box center [645, 542] width 78 height 78
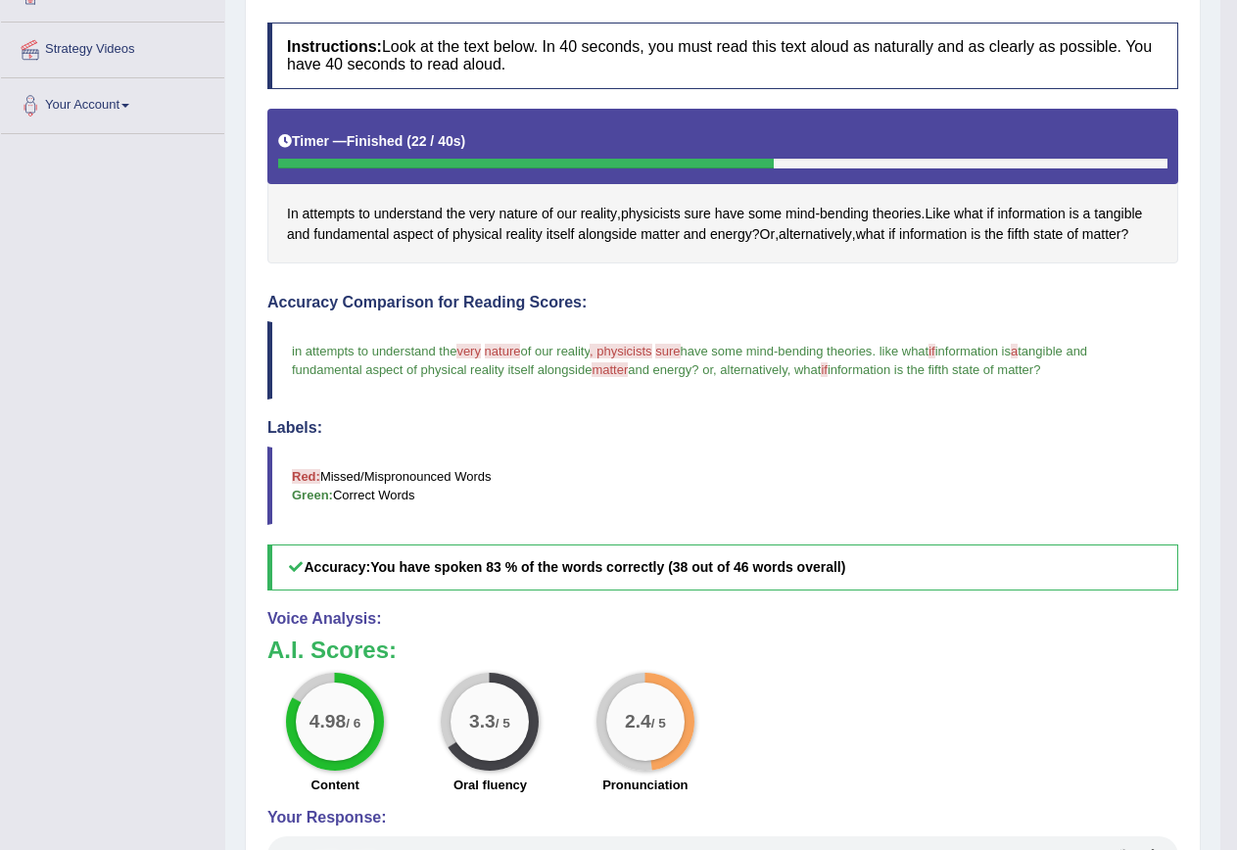
scroll to position [0, 0]
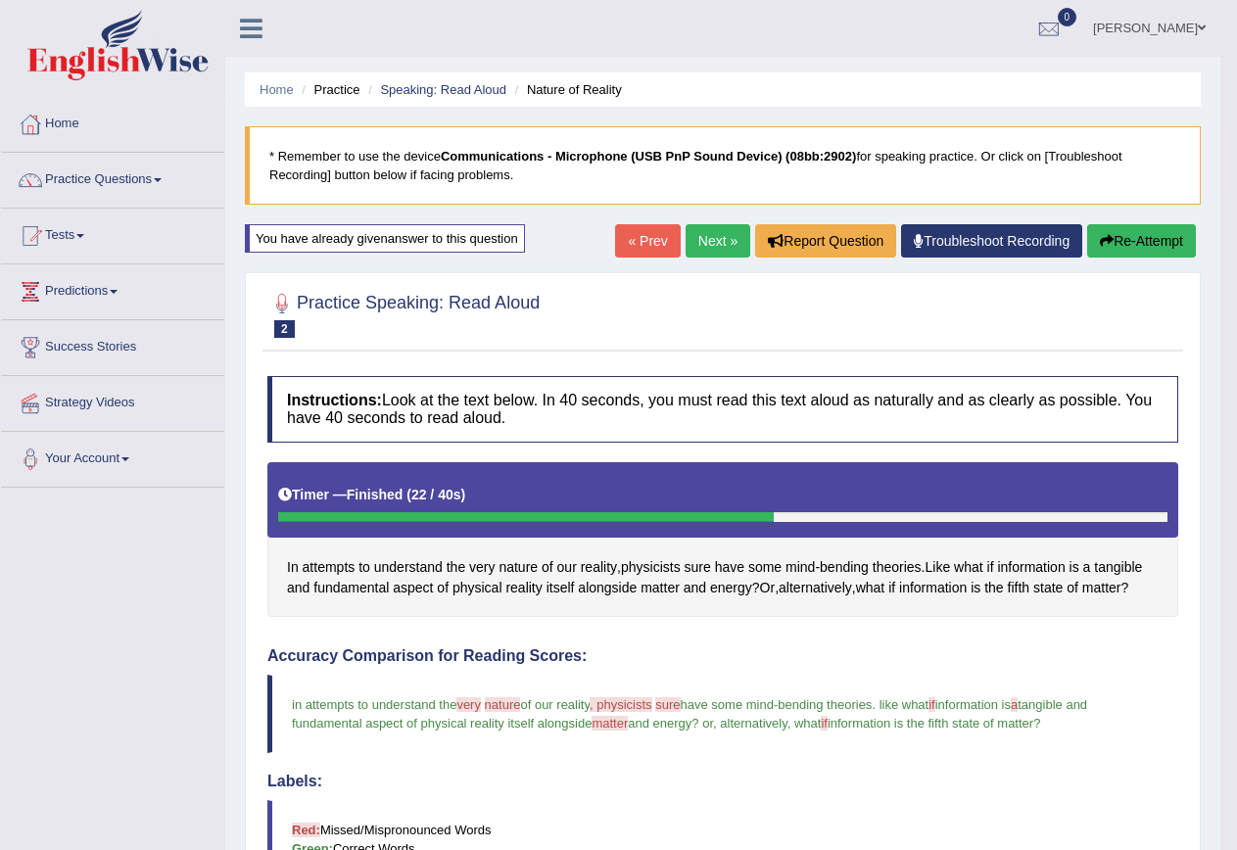
click at [715, 241] on link "Next »" at bounding box center [718, 240] width 65 height 33
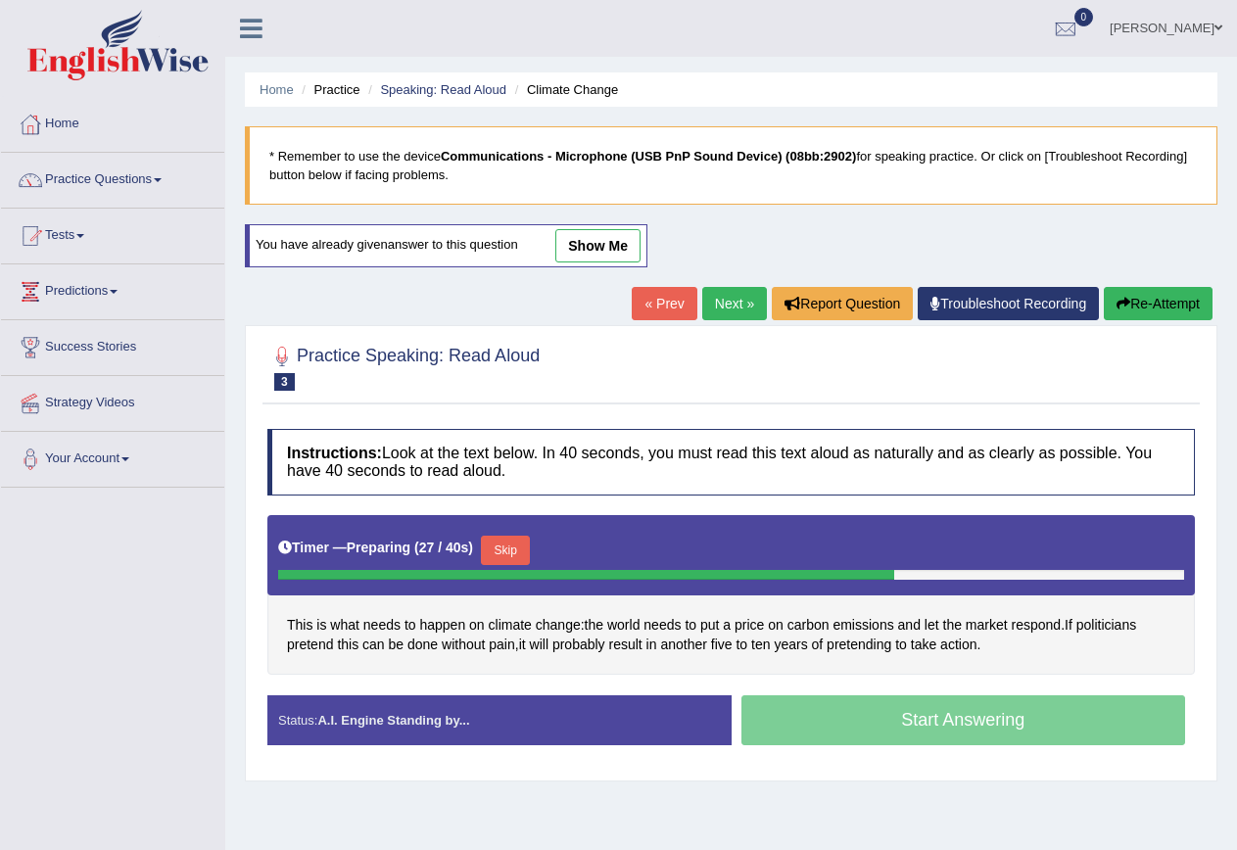
click at [1022, 731] on div "Start Answering" at bounding box center [964, 723] width 464 height 55
click at [530, 549] on button "Skip" at bounding box center [505, 550] width 49 height 29
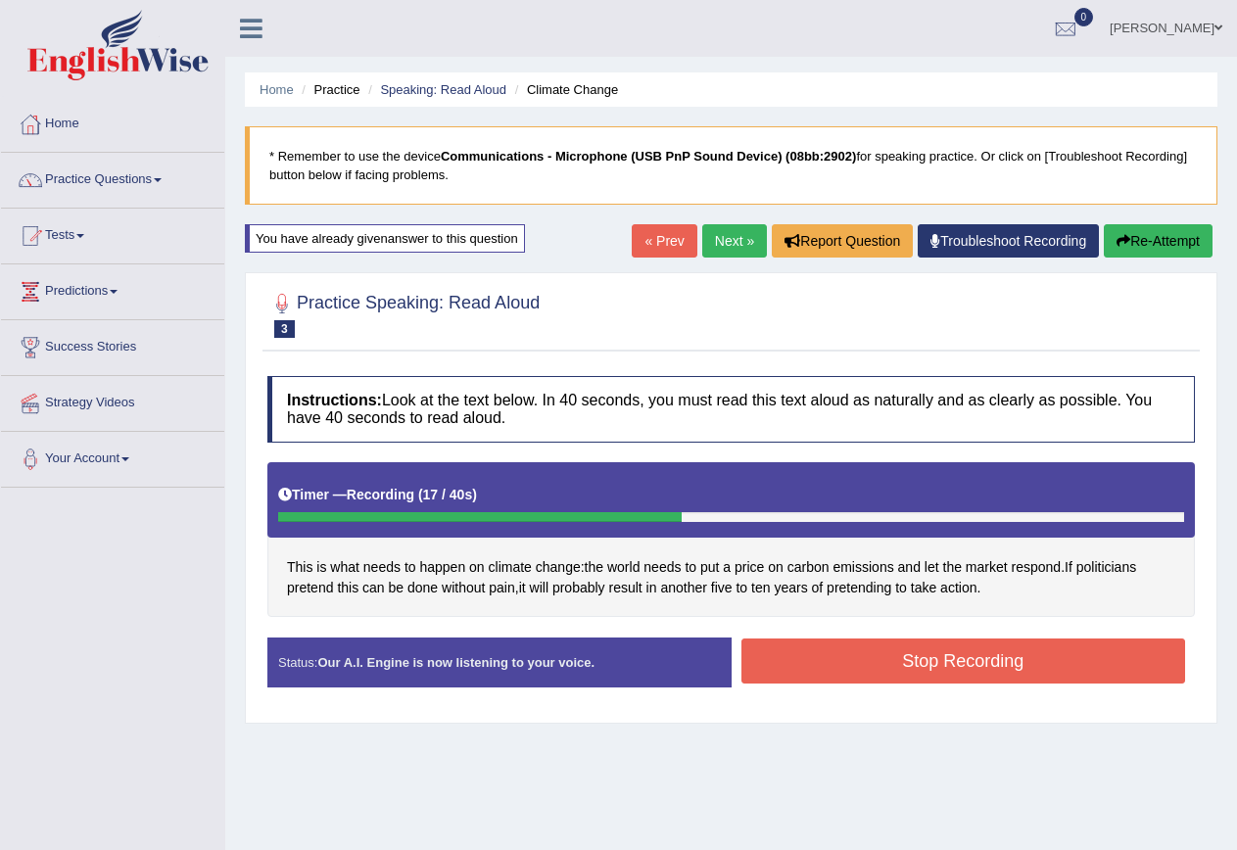
click at [1109, 684] on button "Stop Recording" at bounding box center [964, 661] width 445 height 45
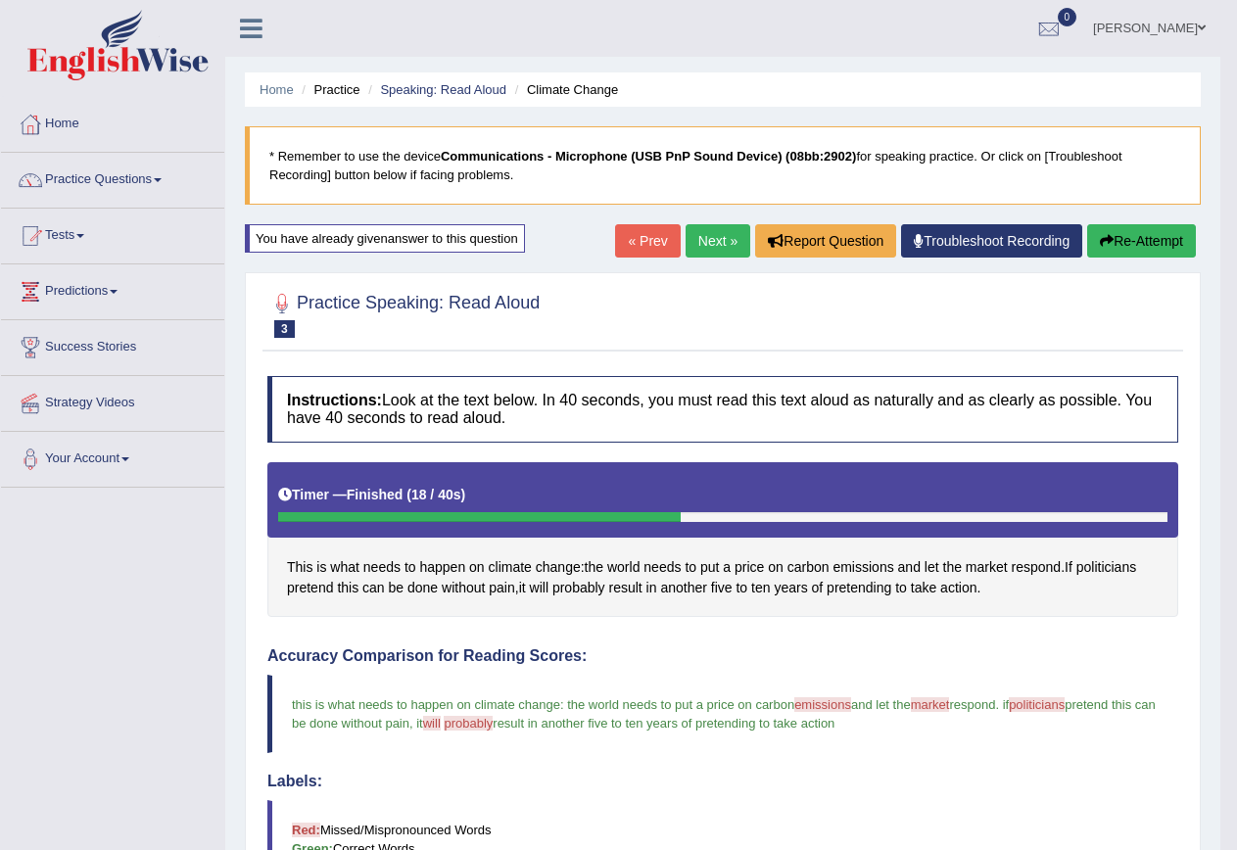
click at [1094, 248] on button "Re-Attempt" at bounding box center [1141, 240] width 109 height 33
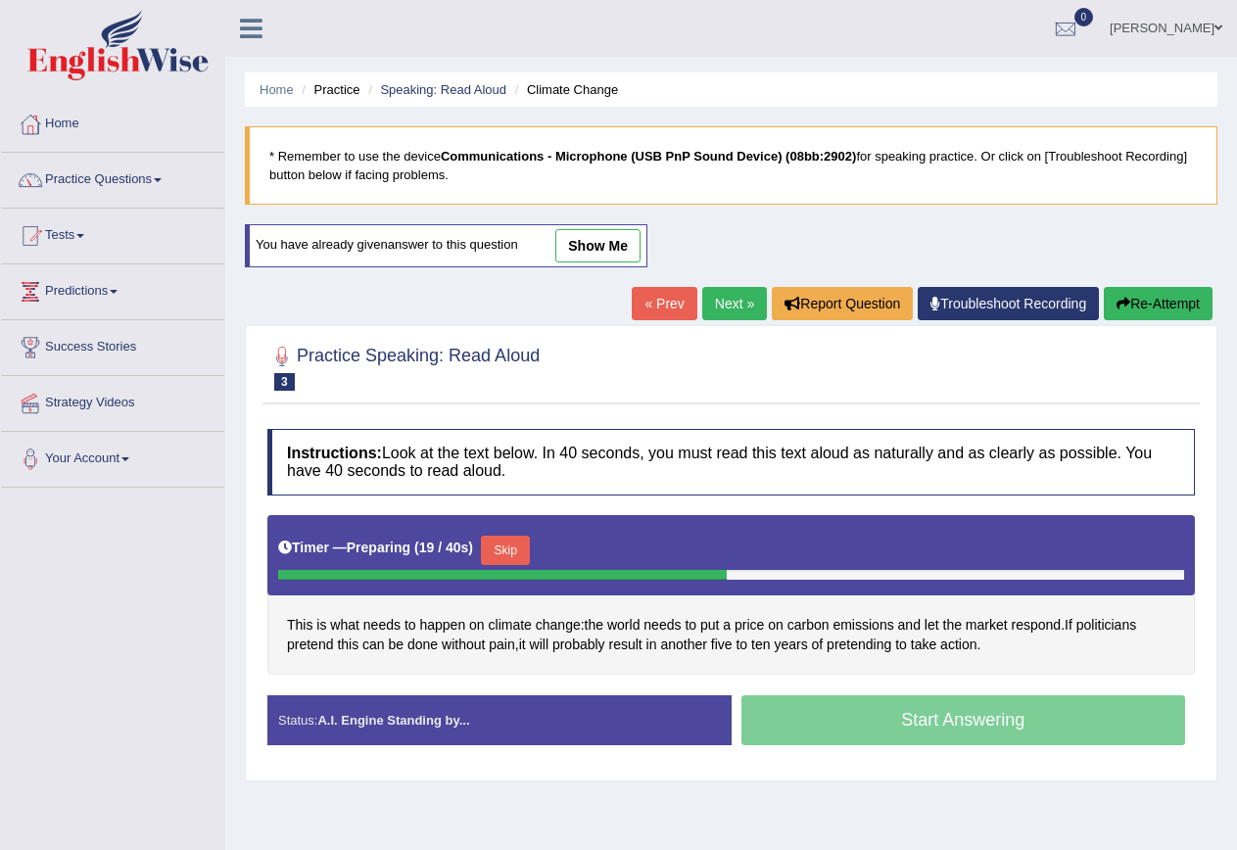
scroll to position [178, 0]
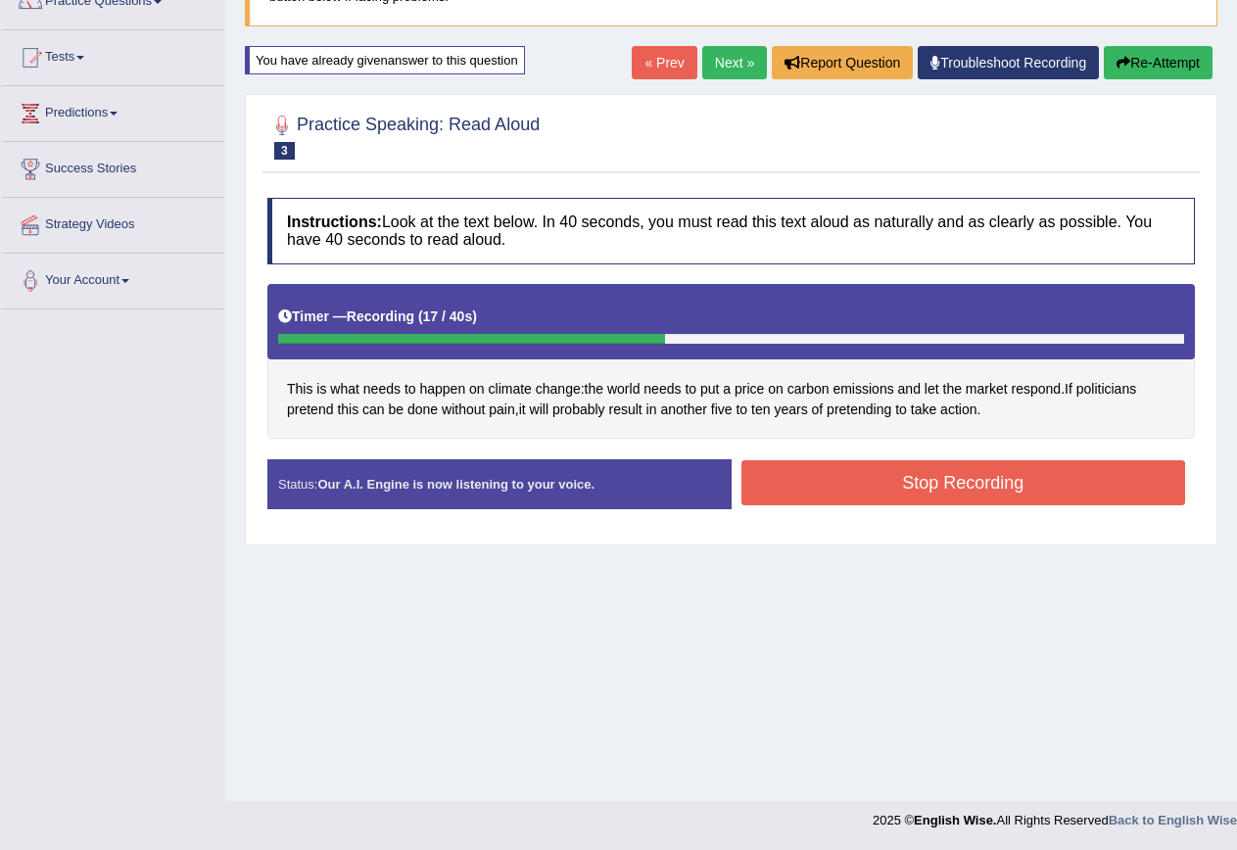
click at [1102, 486] on button "Stop Recording" at bounding box center [964, 482] width 445 height 45
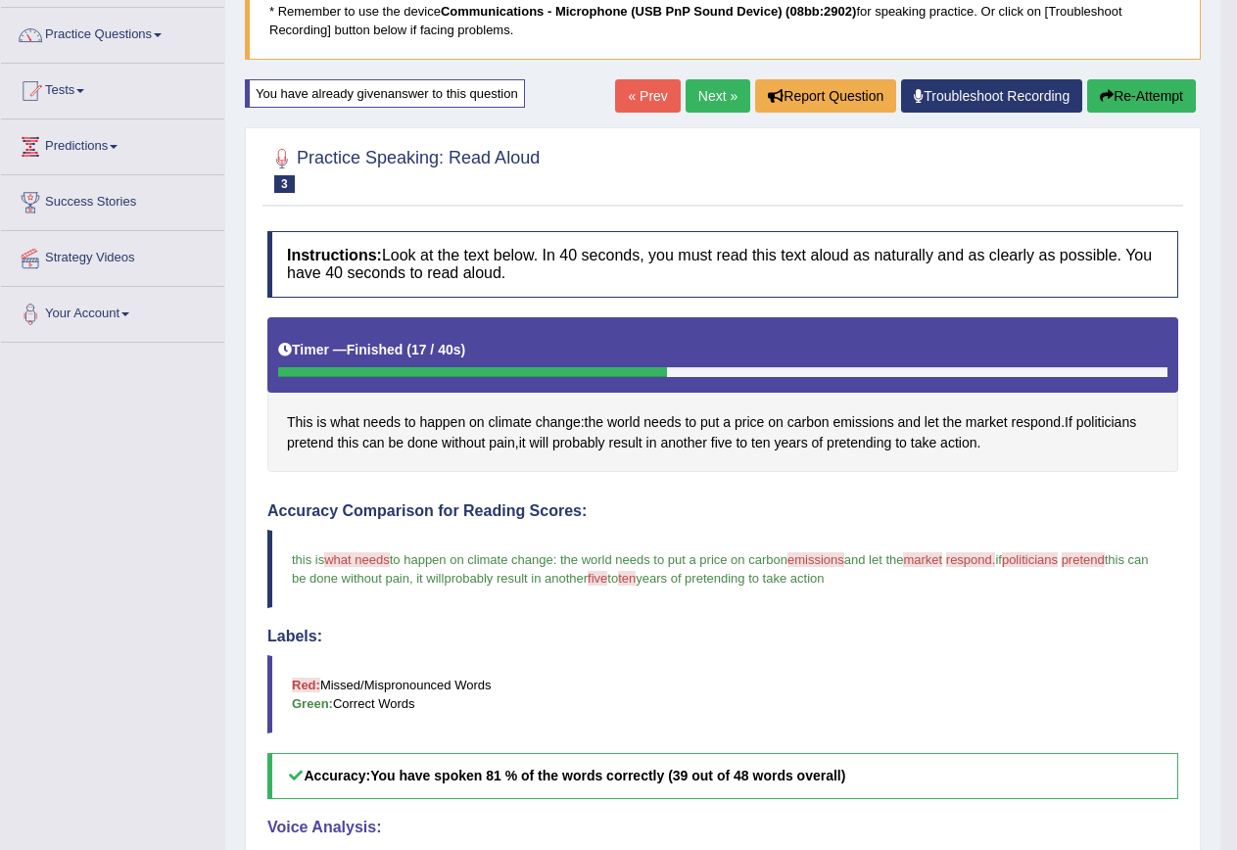
scroll to position [0, 0]
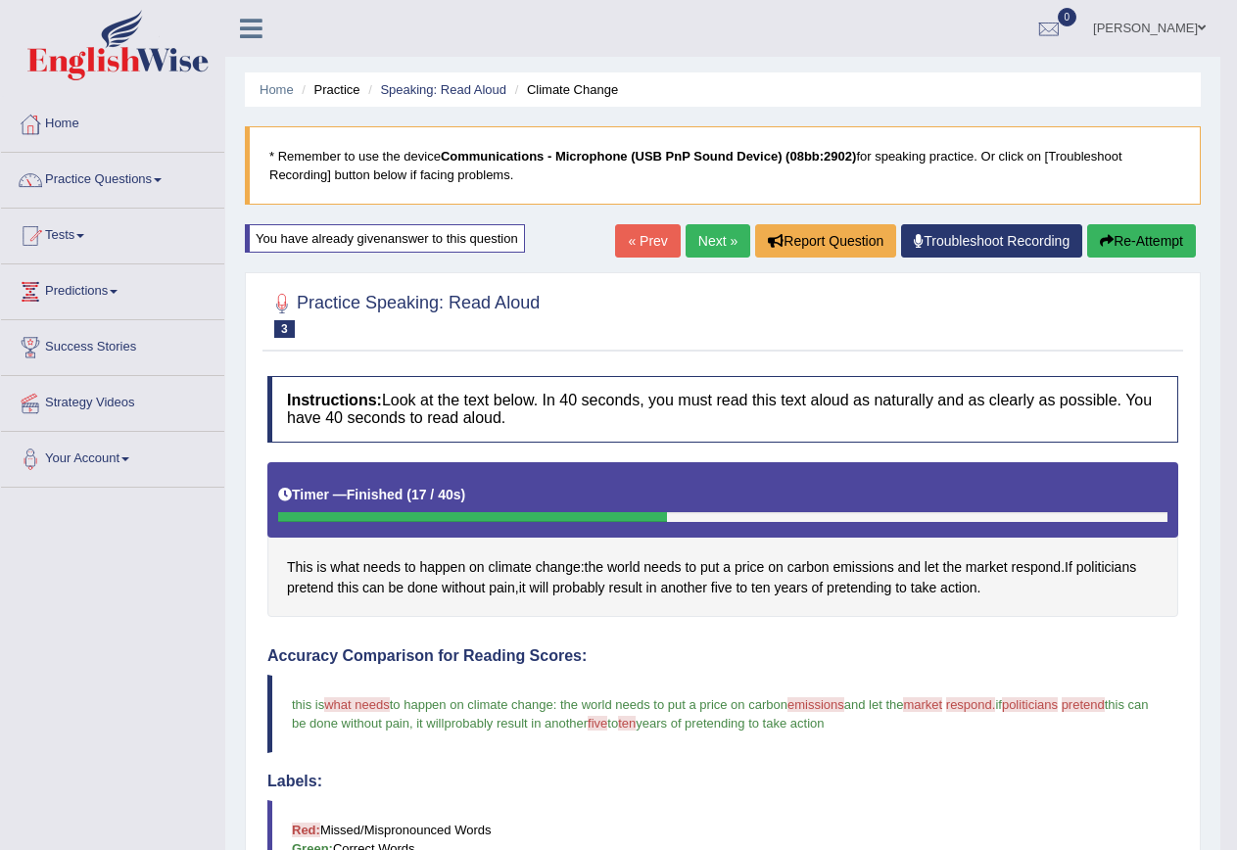
click at [734, 251] on link "Next »" at bounding box center [718, 240] width 65 height 33
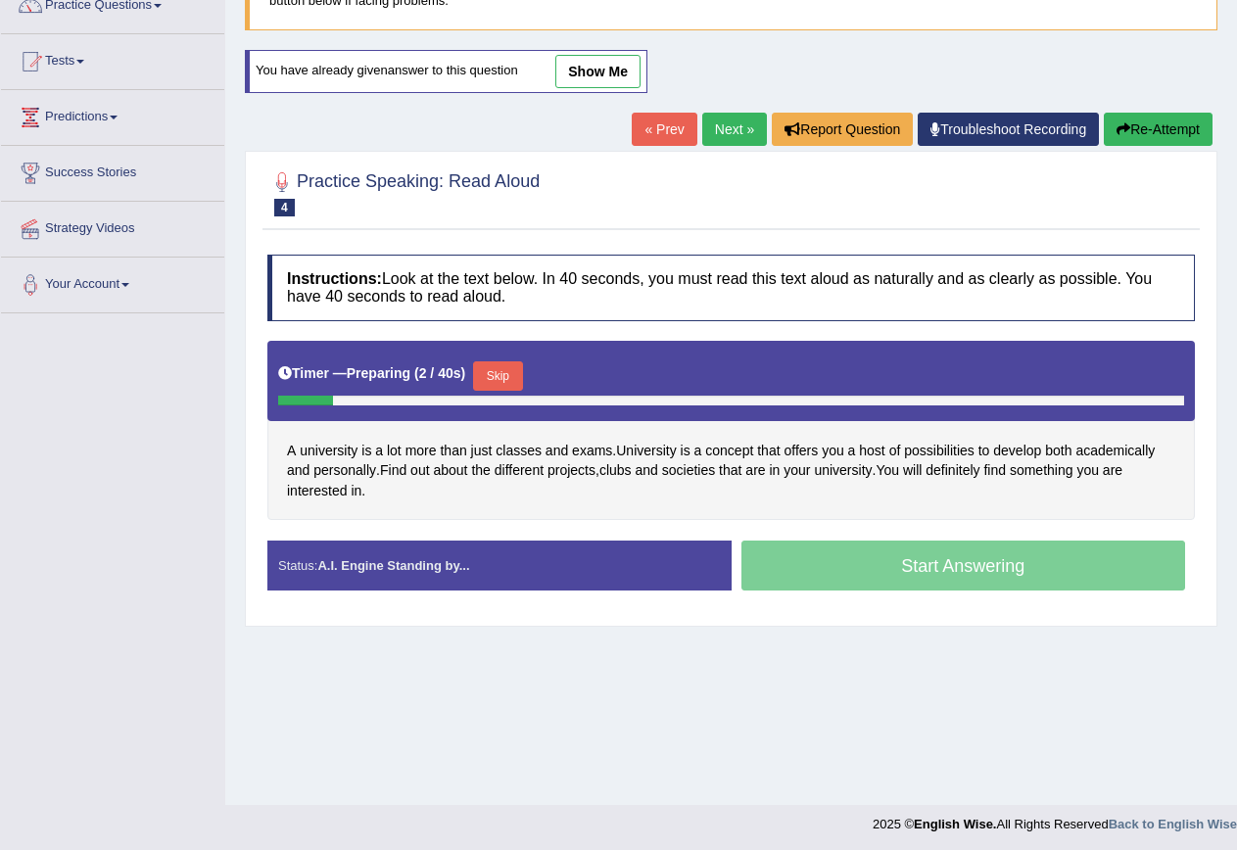
scroll to position [178, 0]
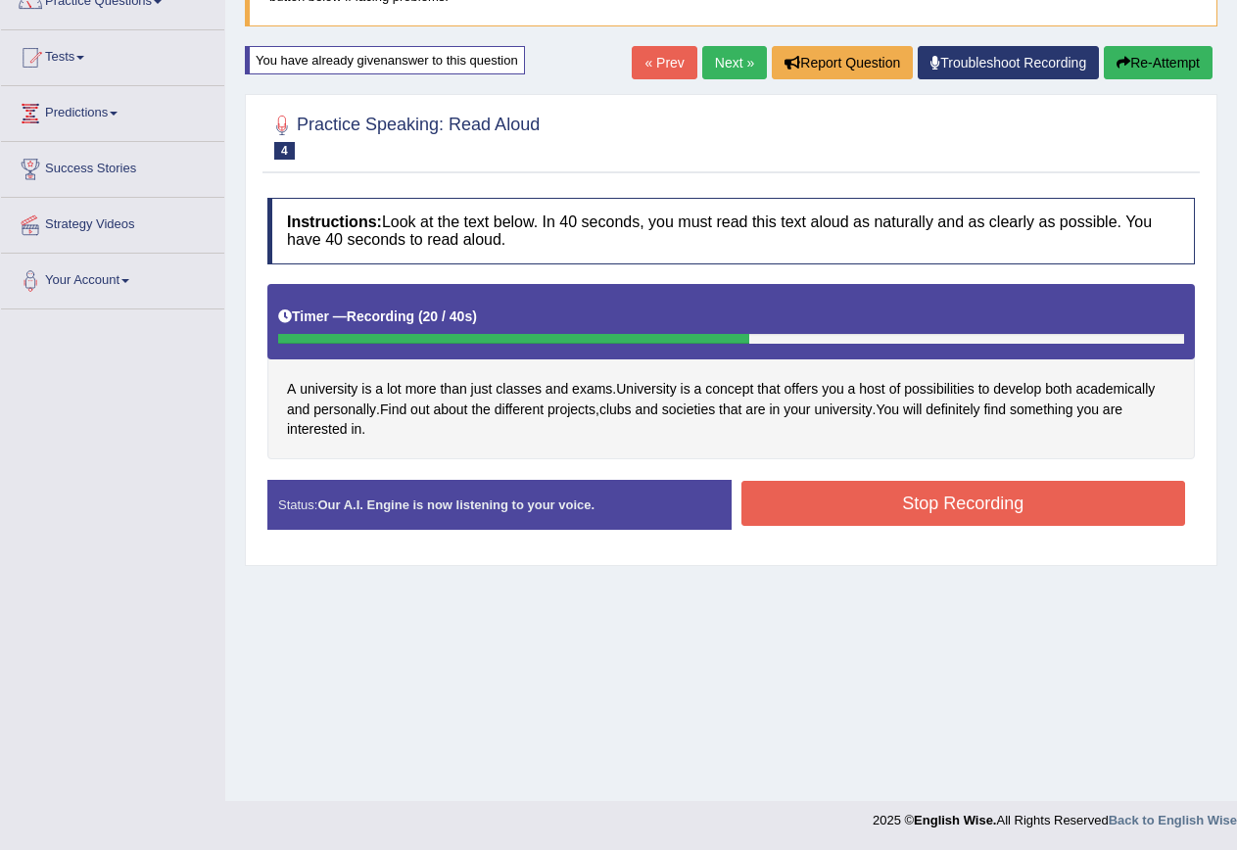
click at [968, 496] on button "Stop Recording" at bounding box center [964, 503] width 445 height 45
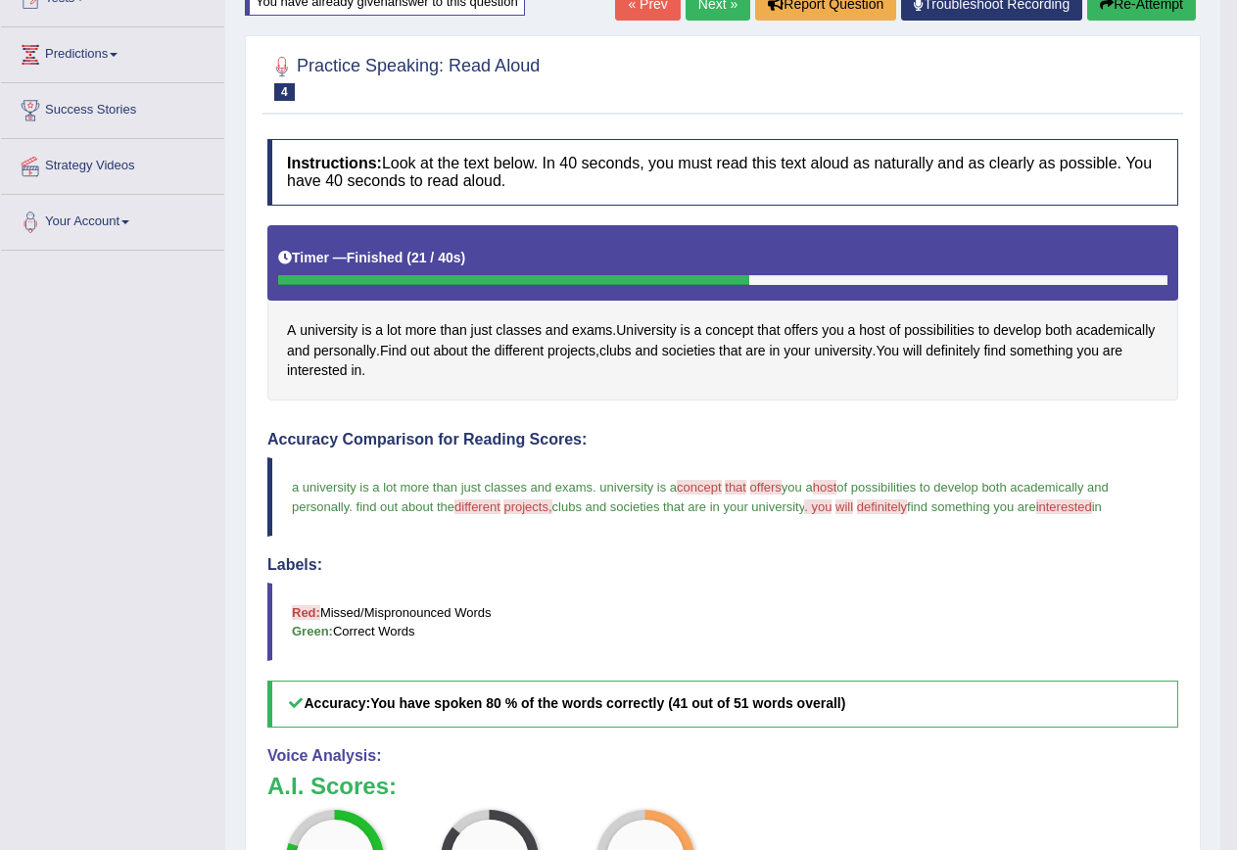
scroll to position [0, 0]
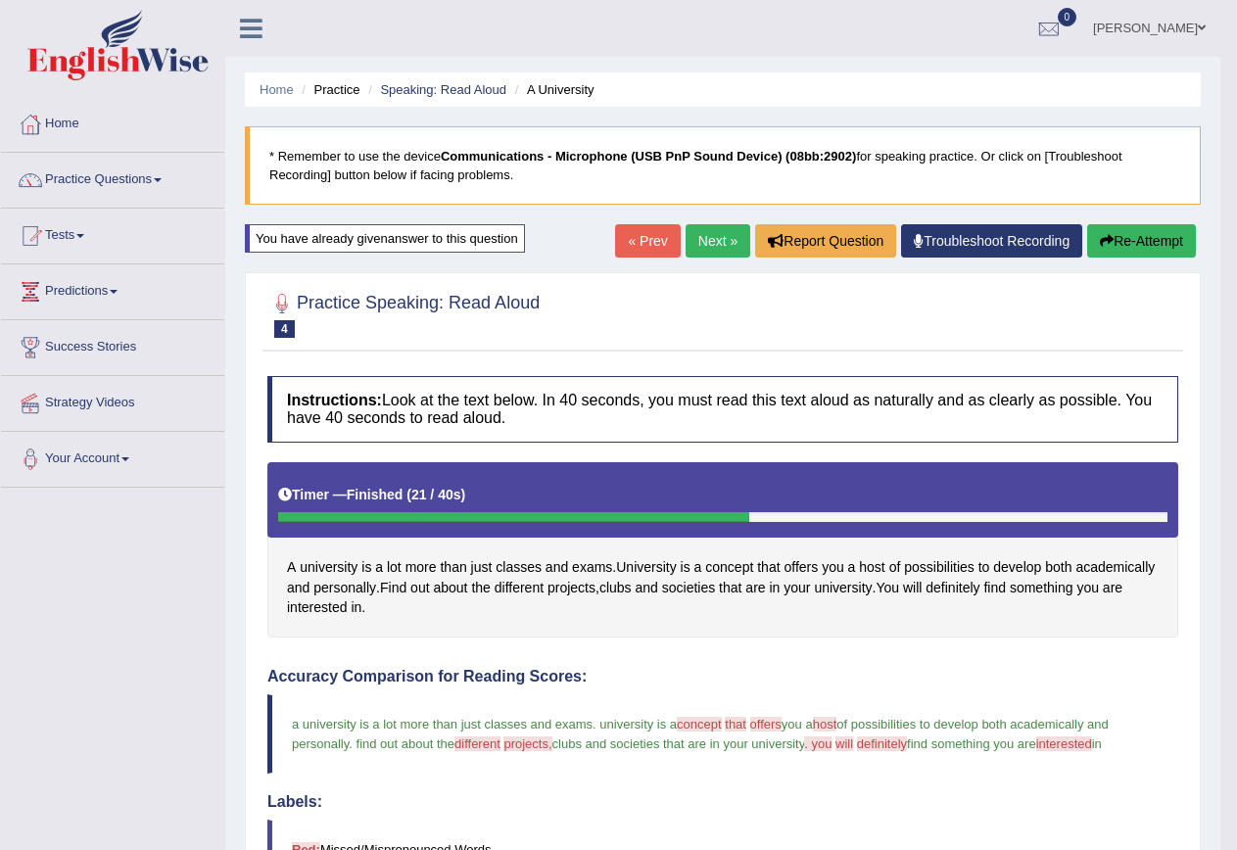
click at [717, 236] on link "Next »" at bounding box center [718, 240] width 65 height 33
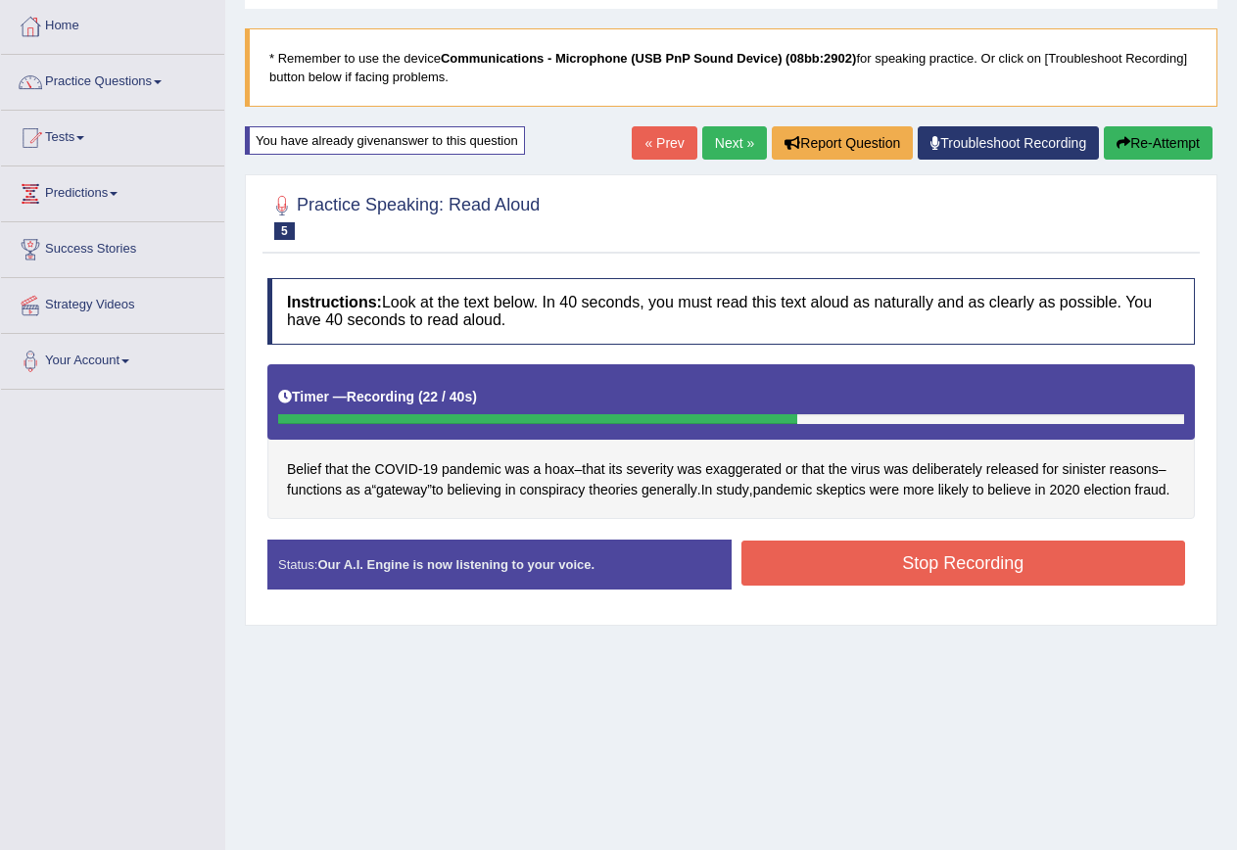
click at [936, 591] on div "Stop Recording" at bounding box center [964, 566] width 464 height 50
click at [963, 586] on button "Stop Recording" at bounding box center [964, 563] width 445 height 45
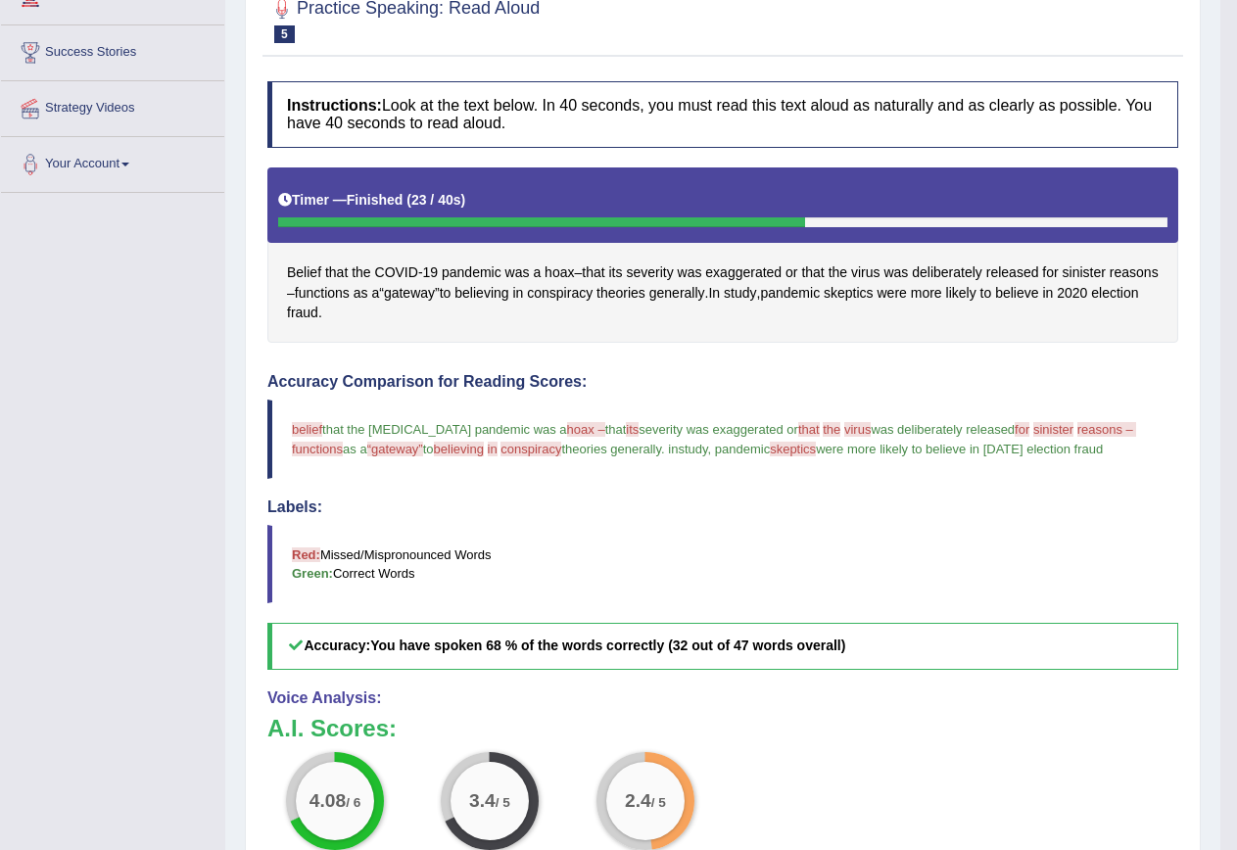
scroll to position [261, 0]
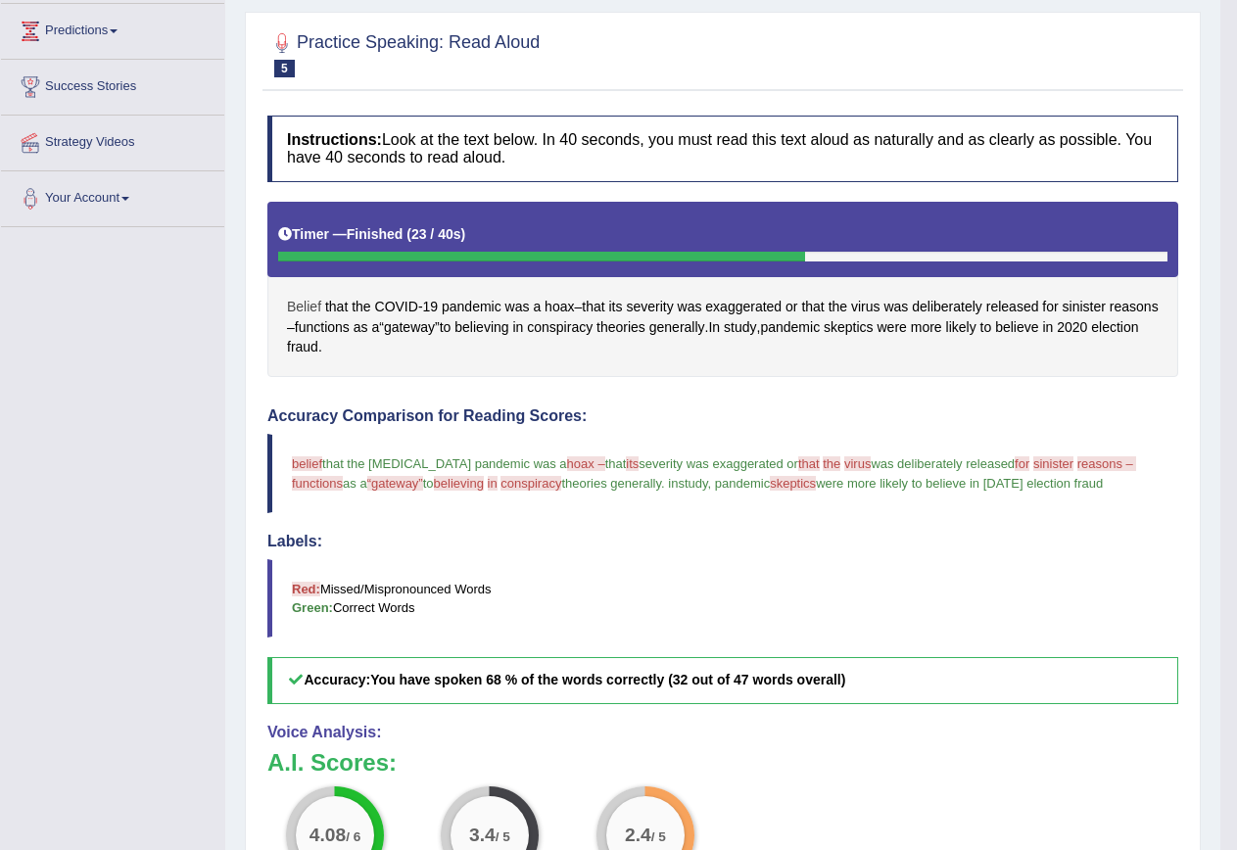
click at [295, 301] on span "Belief" at bounding box center [304, 307] width 34 height 21
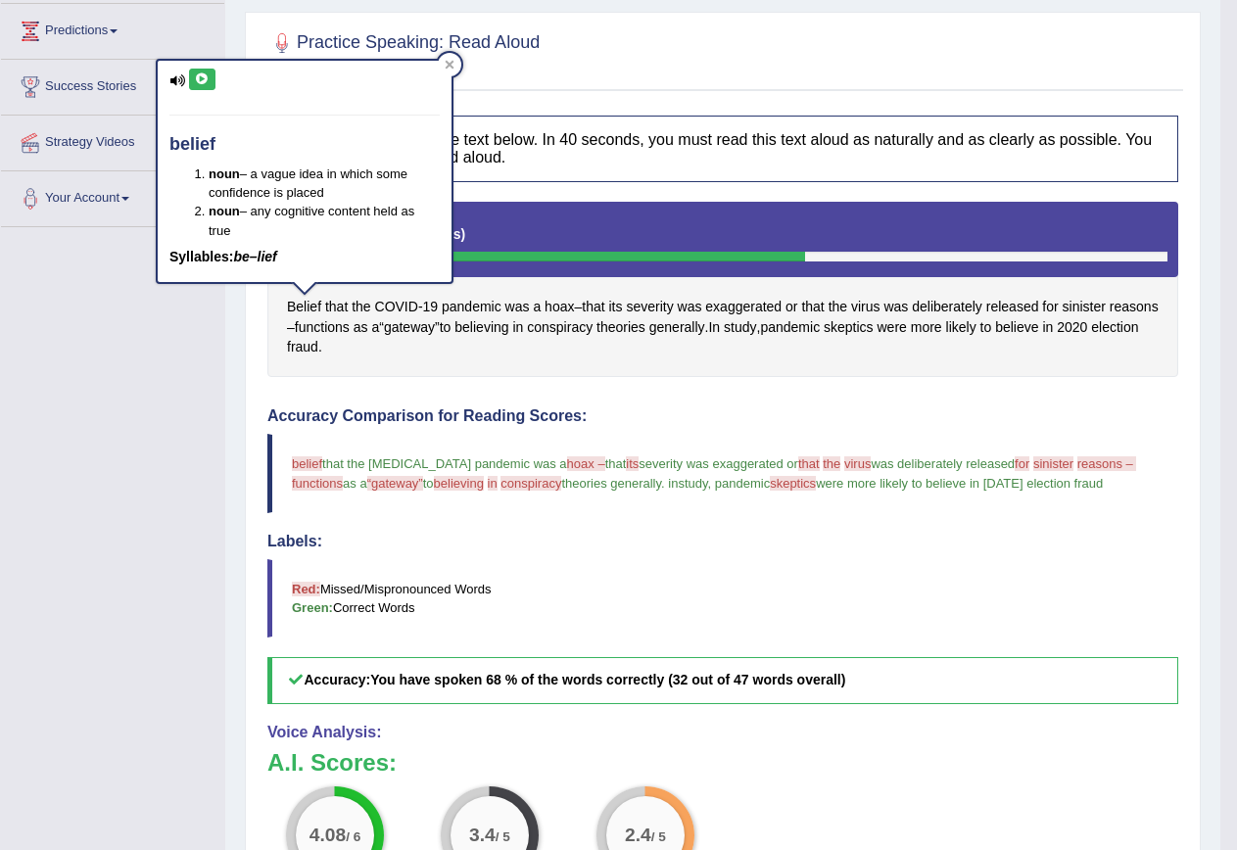
click at [200, 74] on icon at bounding box center [202, 79] width 15 height 12
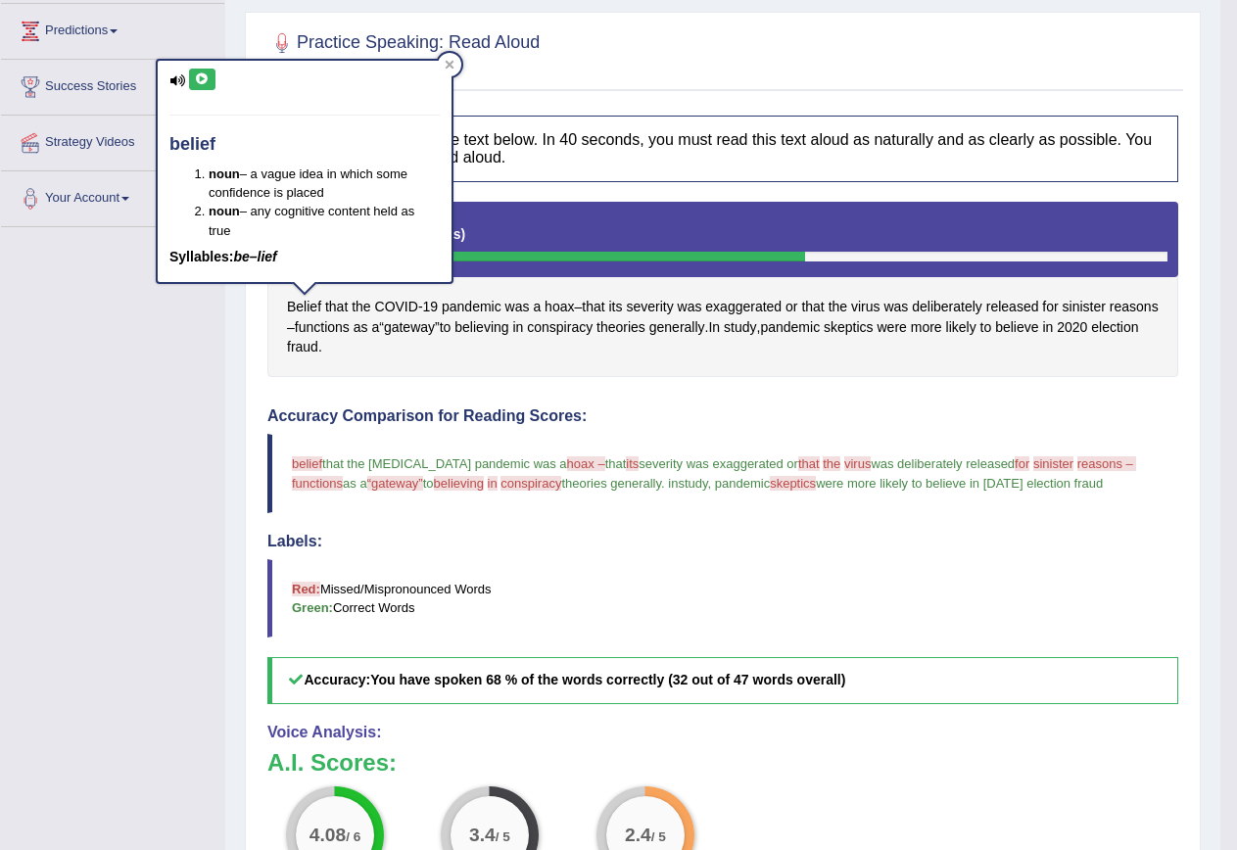
click at [200, 74] on icon at bounding box center [202, 79] width 15 height 12
click at [551, 311] on span "hoax" at bounding box center [559, 307] width 29 height 21
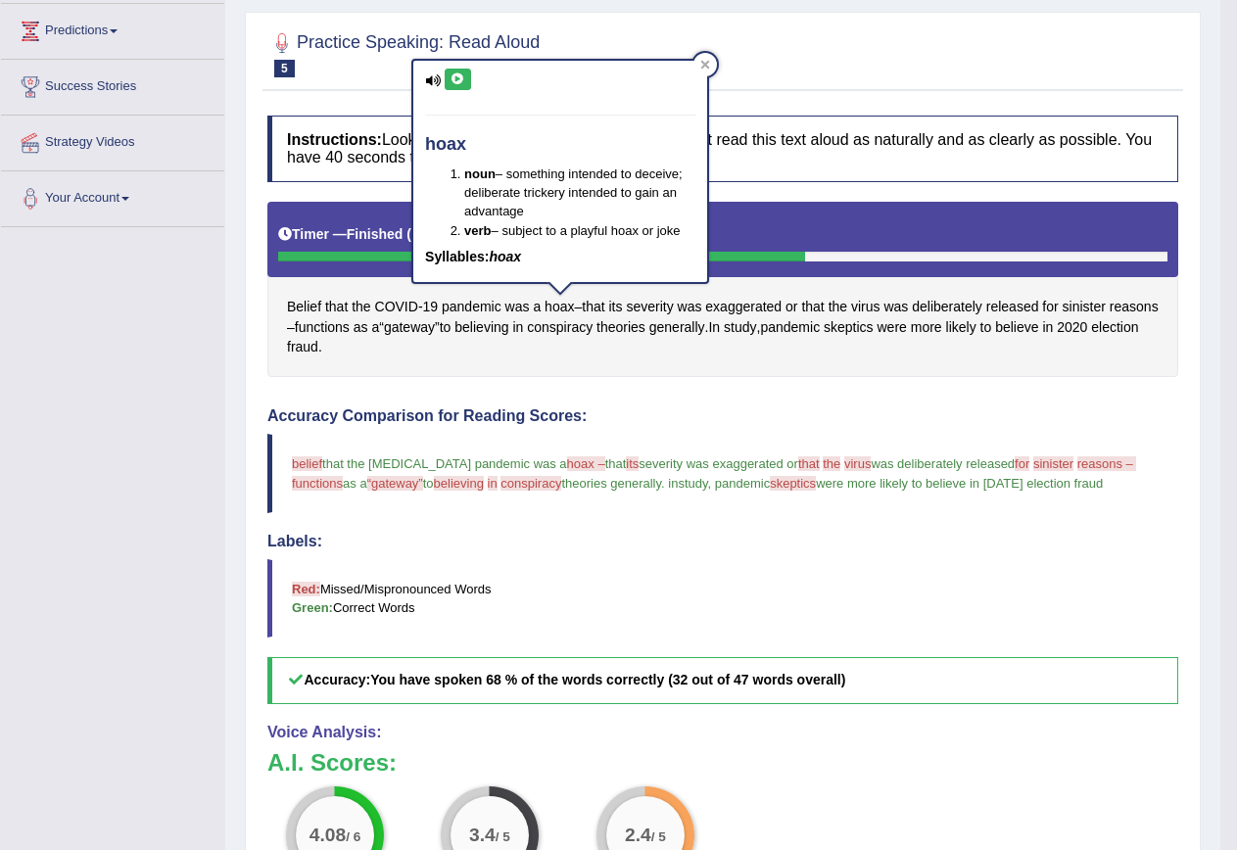
click at [457, 76] on icon at bounding box center [458, 79] width 15 height 12
click at [1013, 301] on span "released" at bounding box center [1013, 307] width 53 height 21
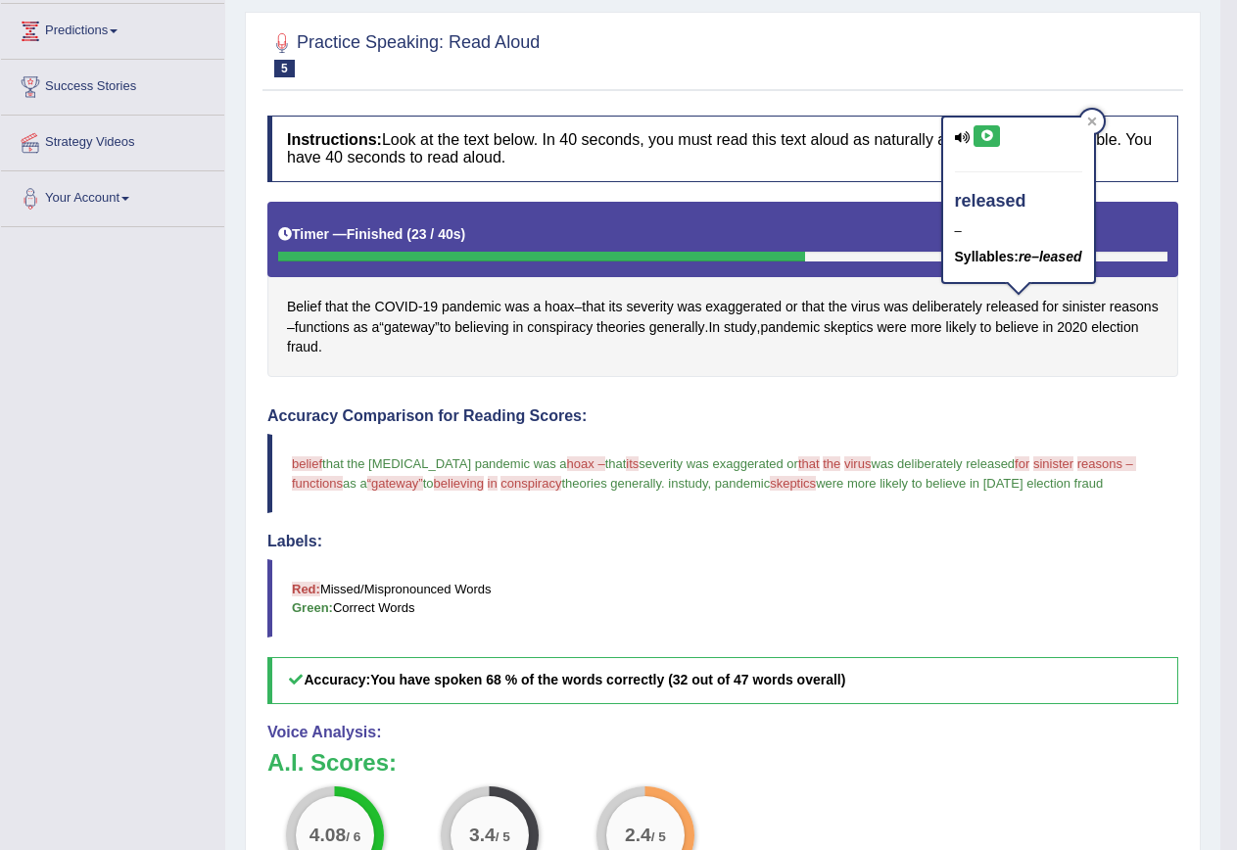
click at [1004, 143] on div "released – Syllables: re–leased" at bounding box center [1018, 200] width 151 height 165
click at [1003, 140] on div "released – Syllables: re–leased" at bounding box center [1018, 200] width 151 height 165
click at [983, 134] on icon at bounding box center [987, 136] width 15 height 12
click at [982, 134] on icon at bounding box center [987, 136] width 15 height 12
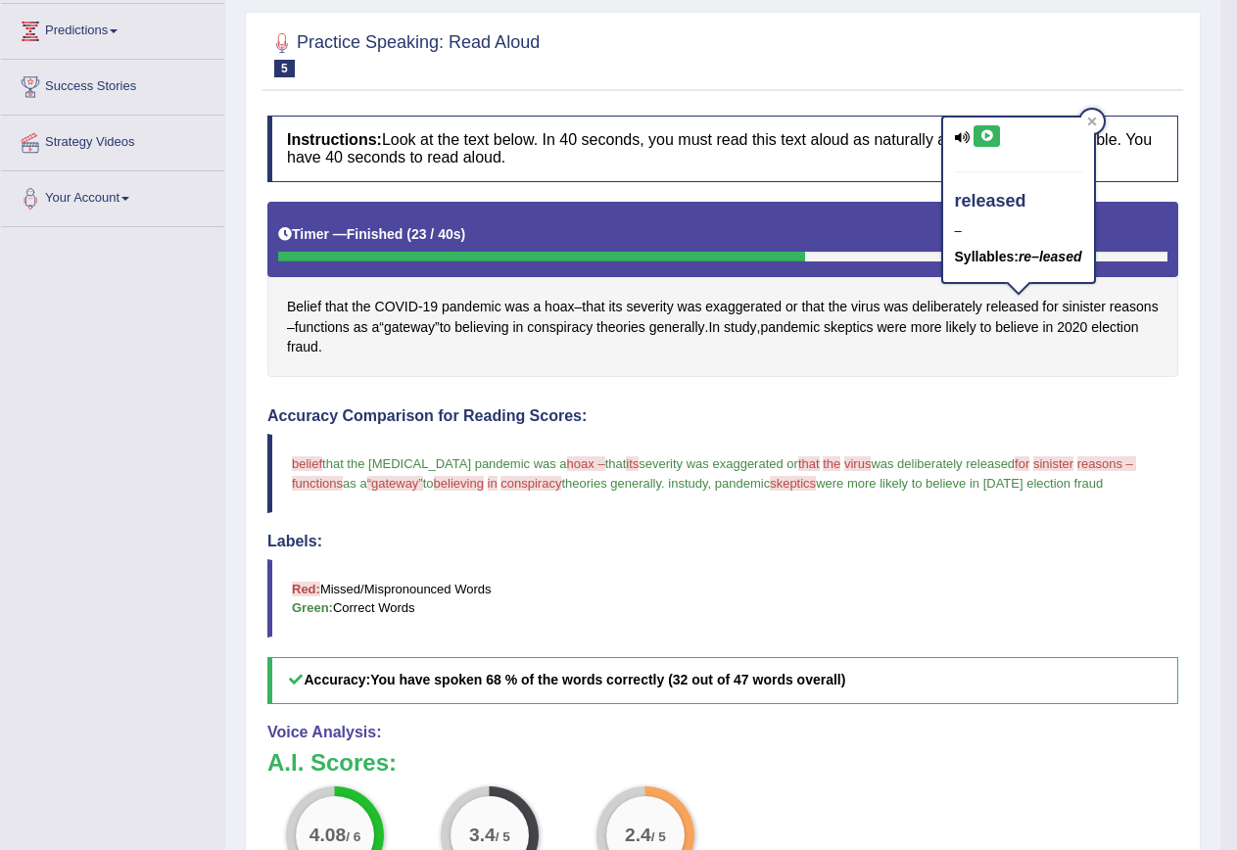
click at [982, 134] on icon at bounding box center [987, 136] width 15 height 12
click at [1095, 298] on span "sinister" at bounding box center [1084, 307] width 43 height 21
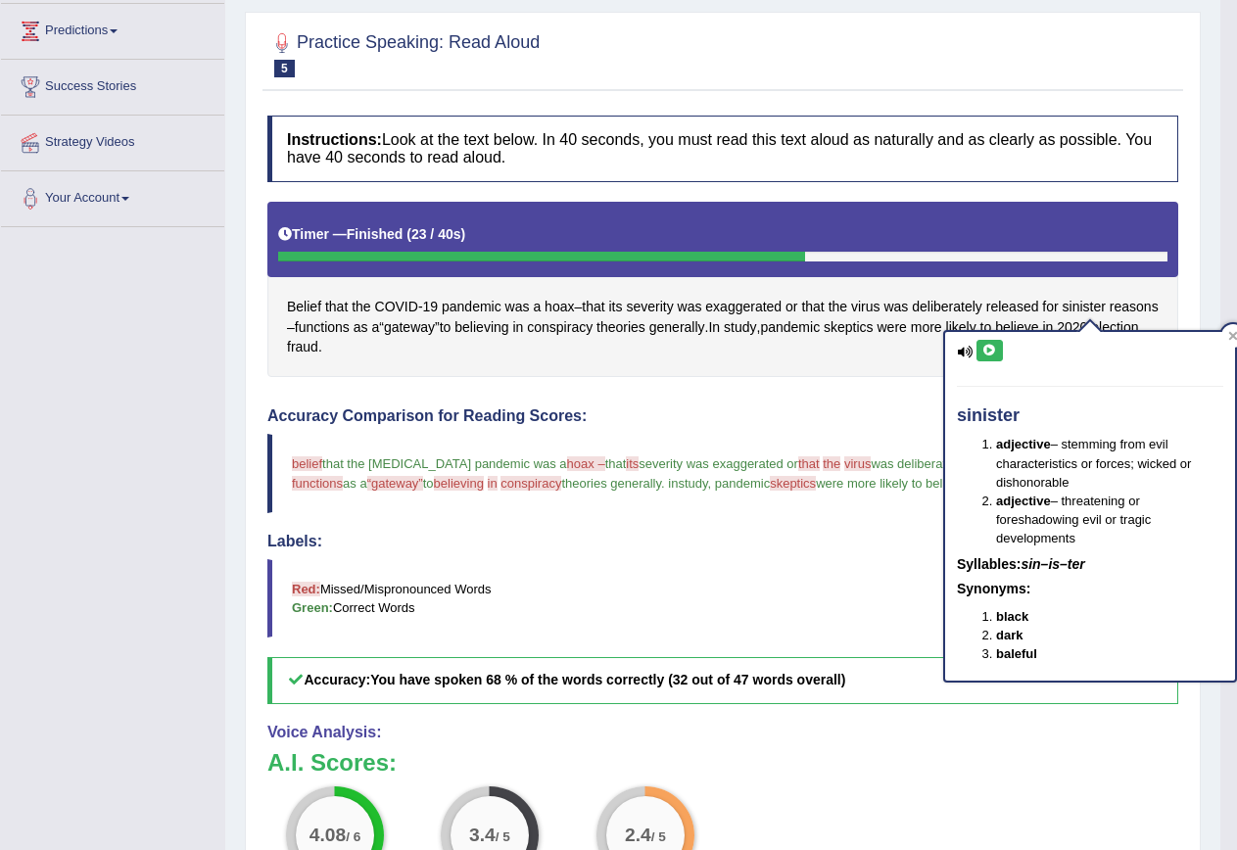
click at [995, 357] on button at bounding box center [990, 351] width 26 height 22
click at [995, 351] on icon at bounding box center [990, 351] width 15 height 12
click at [1231, 338] on icon at bounding box center [1234, 335] width 9 height 9
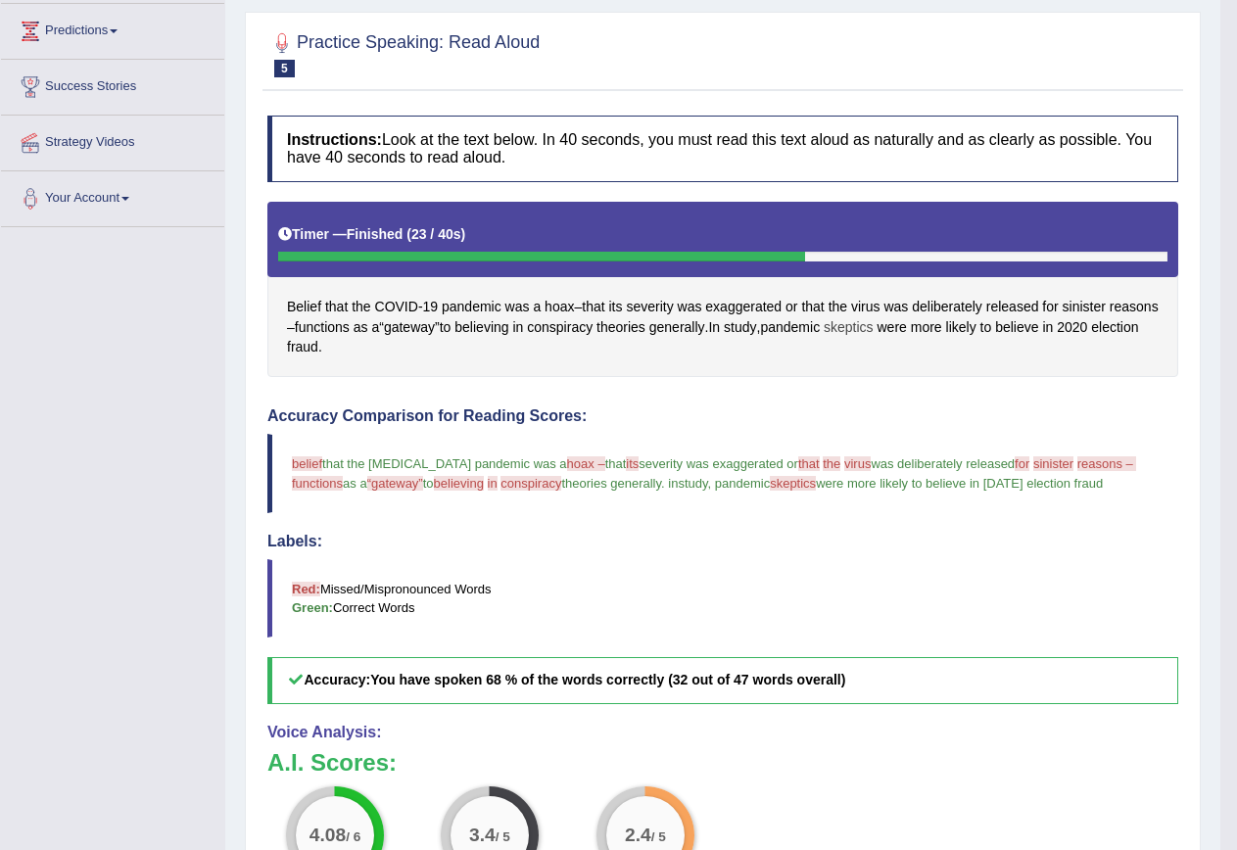
click at [874, 331] on span "skeptics" at bounding box center [849, 327] width 50 height 21
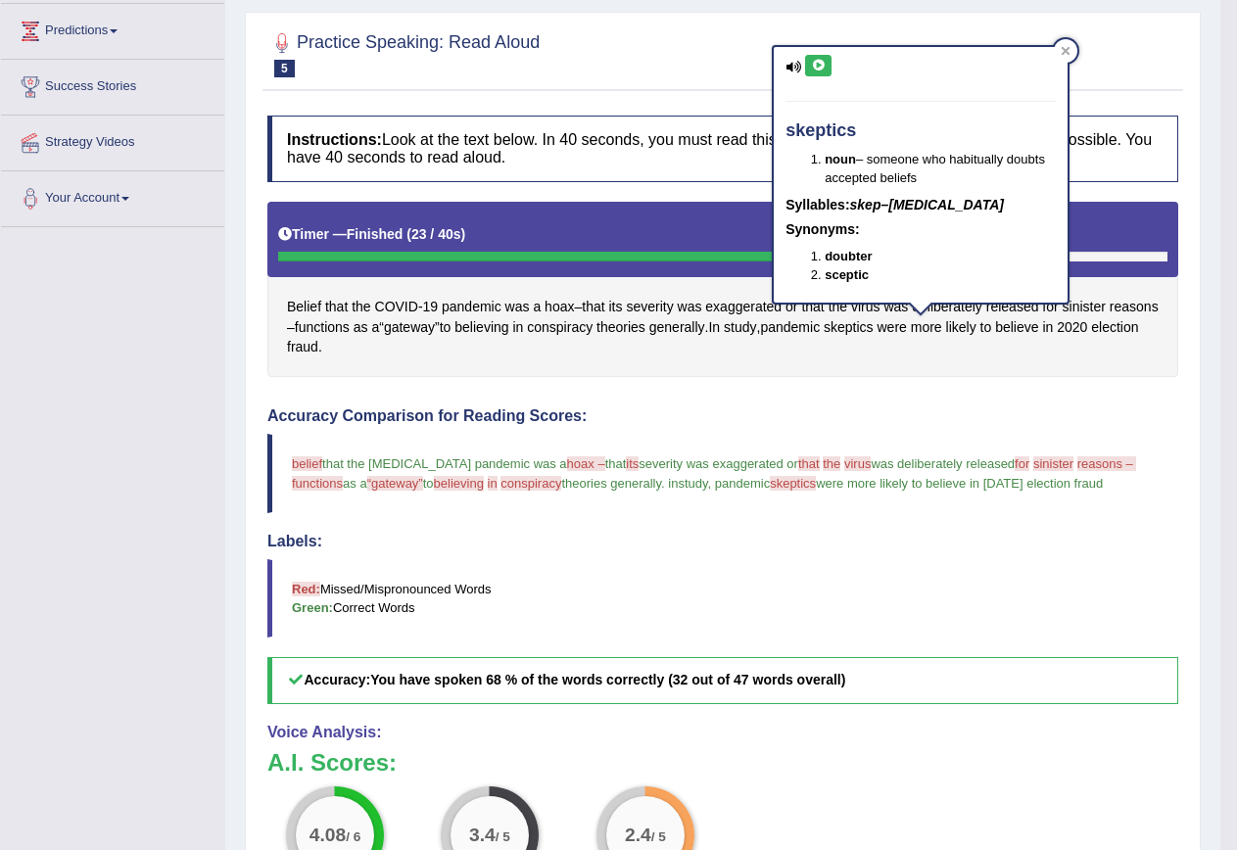
click at [817, 60] on icon at bounding box center [818, 66] width 15 height 12
click at [1180, 74] on div "Practice Speaking: Read Aloud 5 Pandemic" at bounding box center [723, 57] width 921 height 69
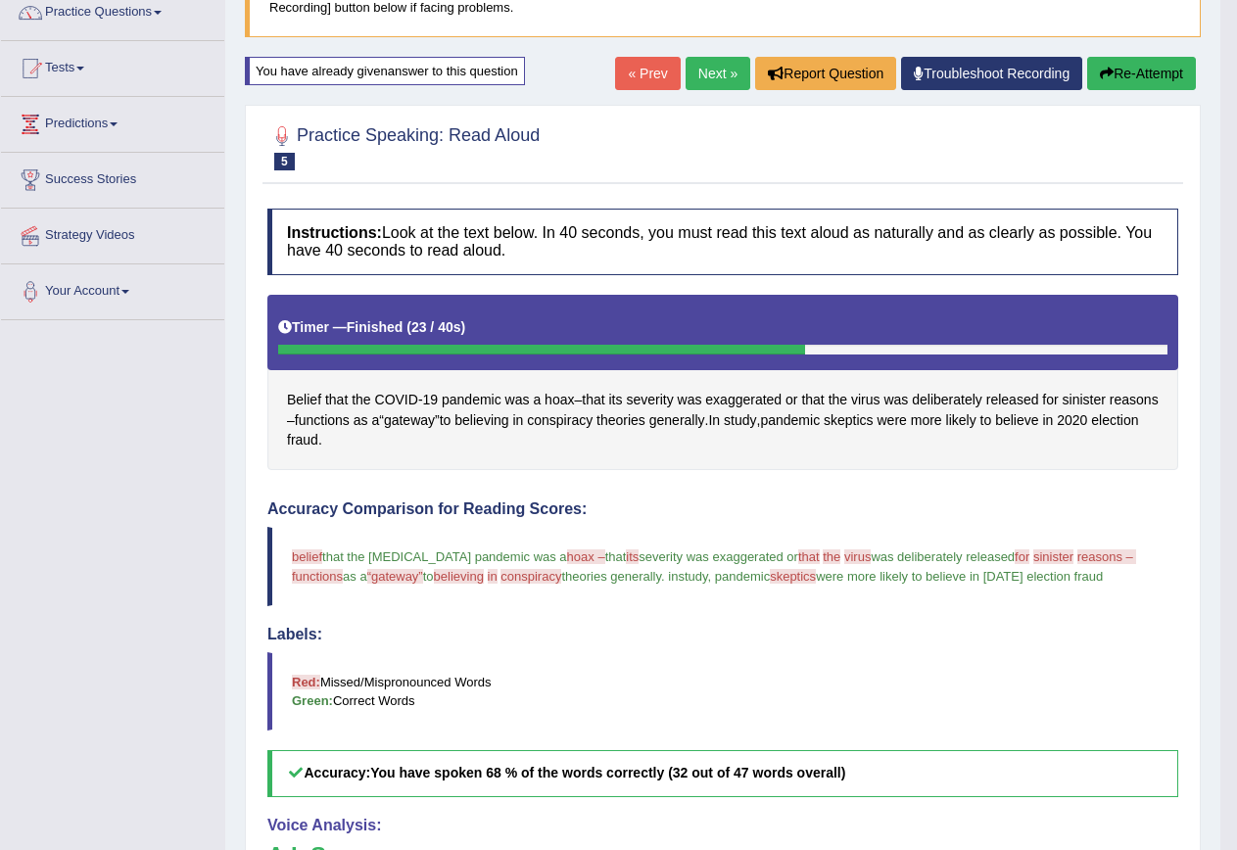
scroll to position [65, 0]
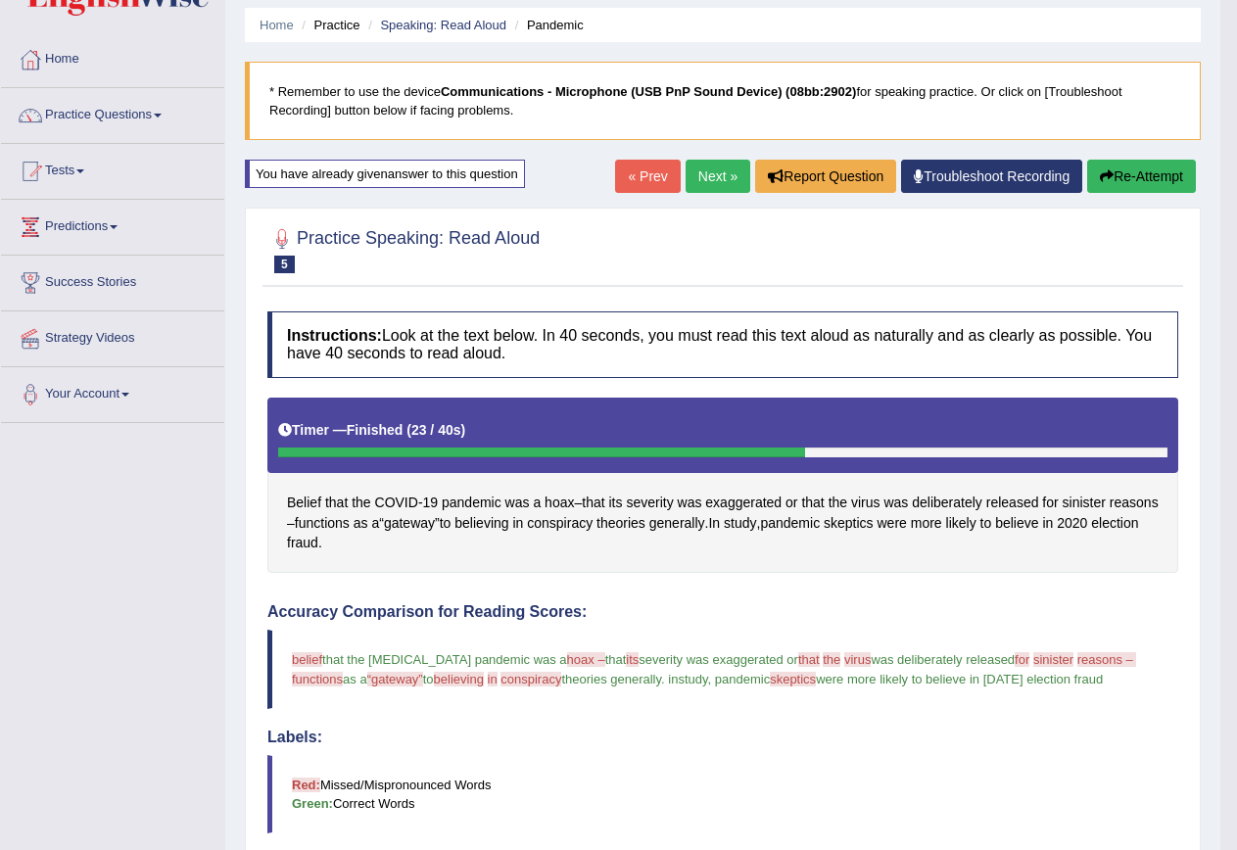
click at [1110, 177] on button "Re-Attempt" at bounding box center [1141, 176] width 109 height 33
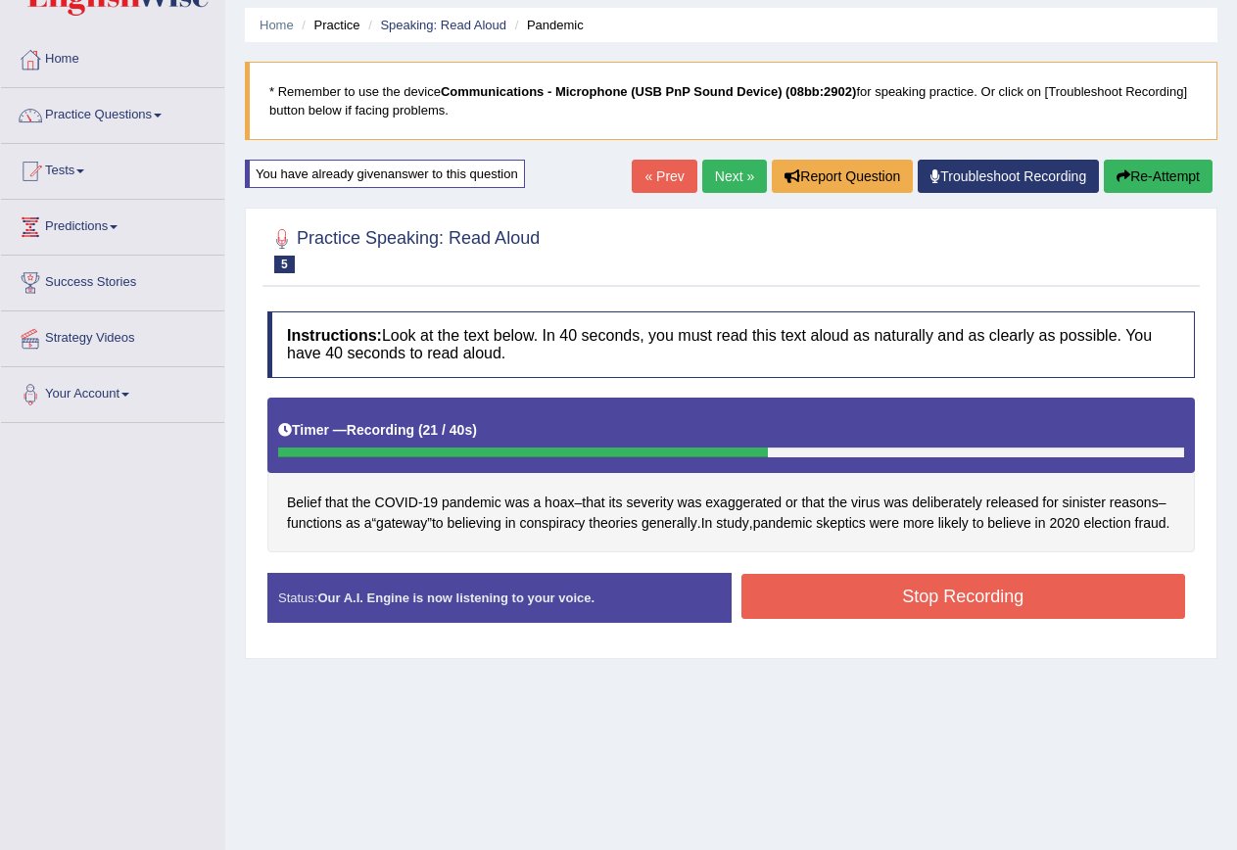
click at [1041, 619] on button "Stop Recording" at bounding box center [964, 596] width 445 height 45
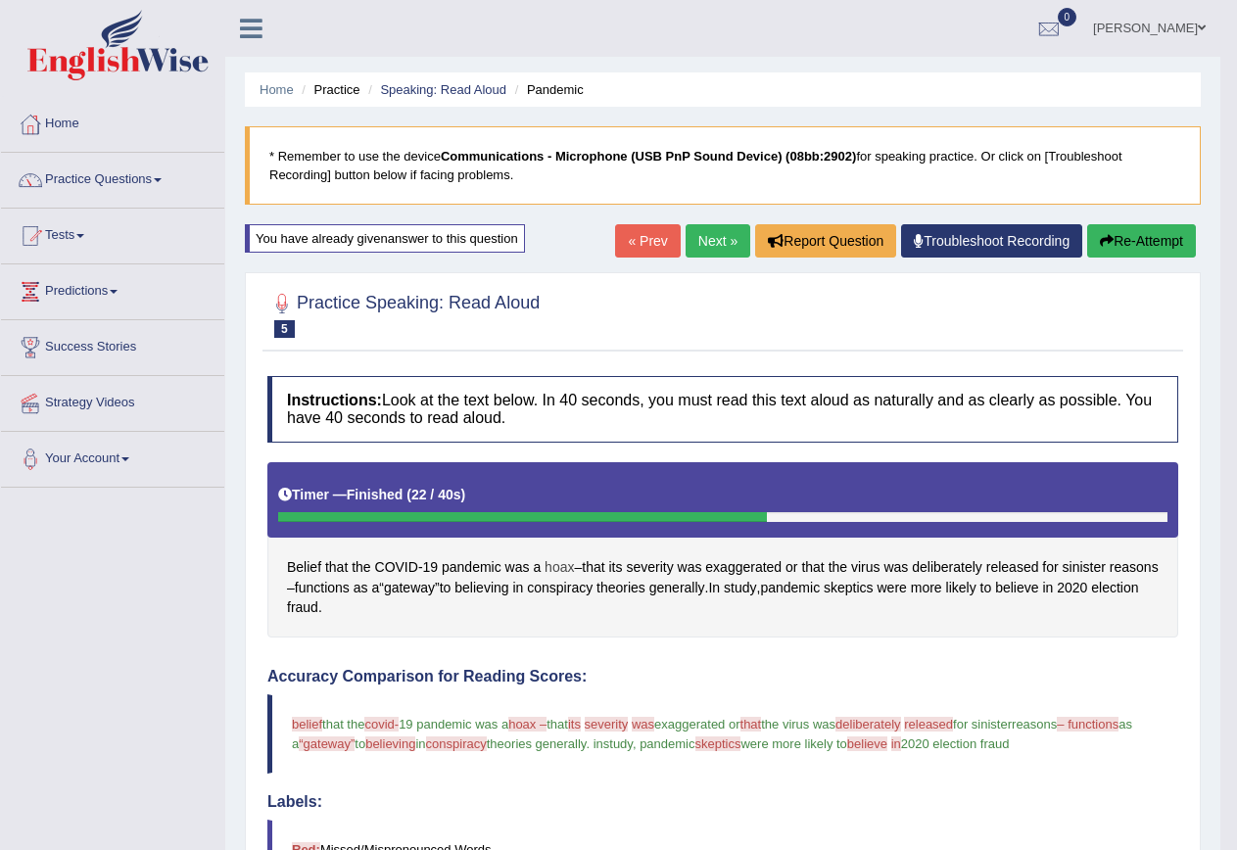
click at [560, 570] on span "hoax" at bounding box center [559, 567] width 29 height 21
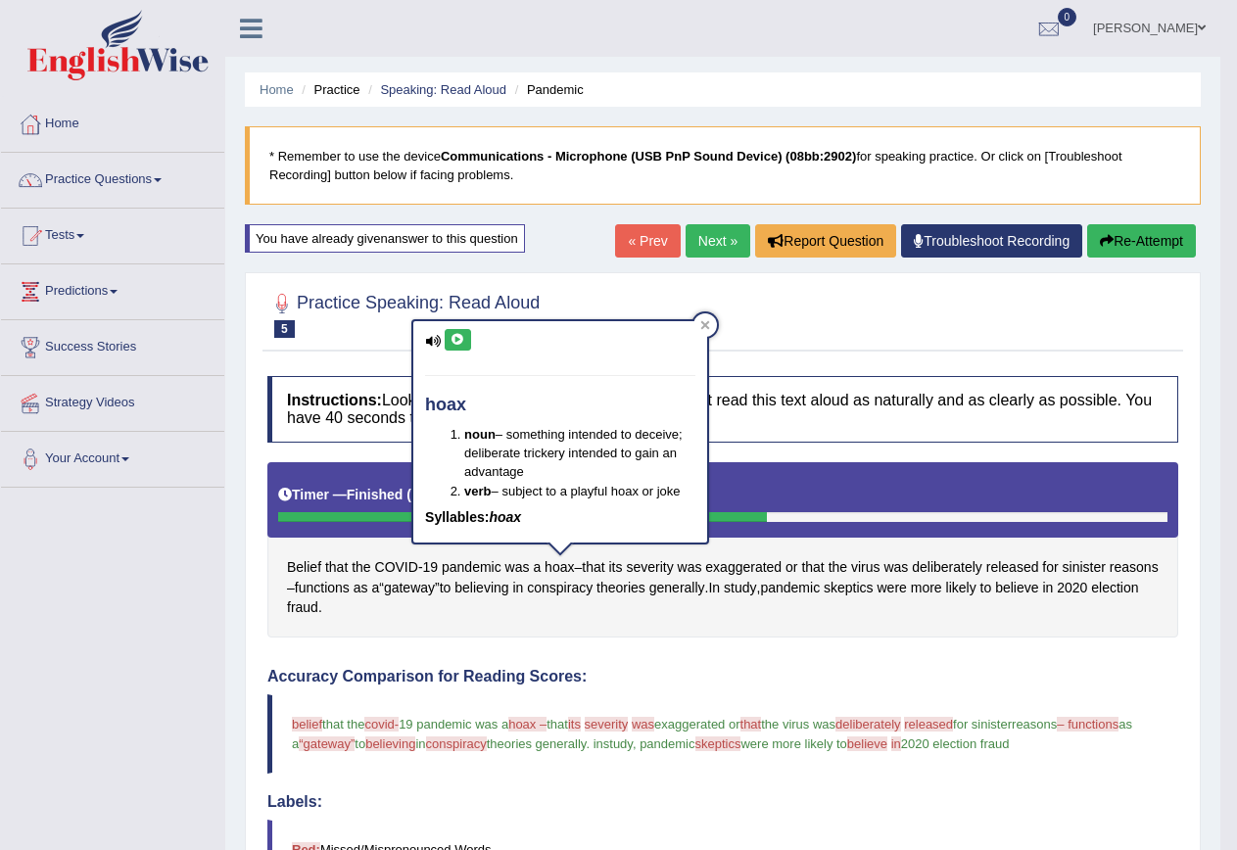
click at [458, 330] on button at bounding box center [458, 340] width 26 height 22
click at [461, 339] on icon at bounding box center [458, 340] width 15 height 12
click at [1160, 236] on button "Re-Attempt" at bounding box center [1141, 240] width 109 height 33
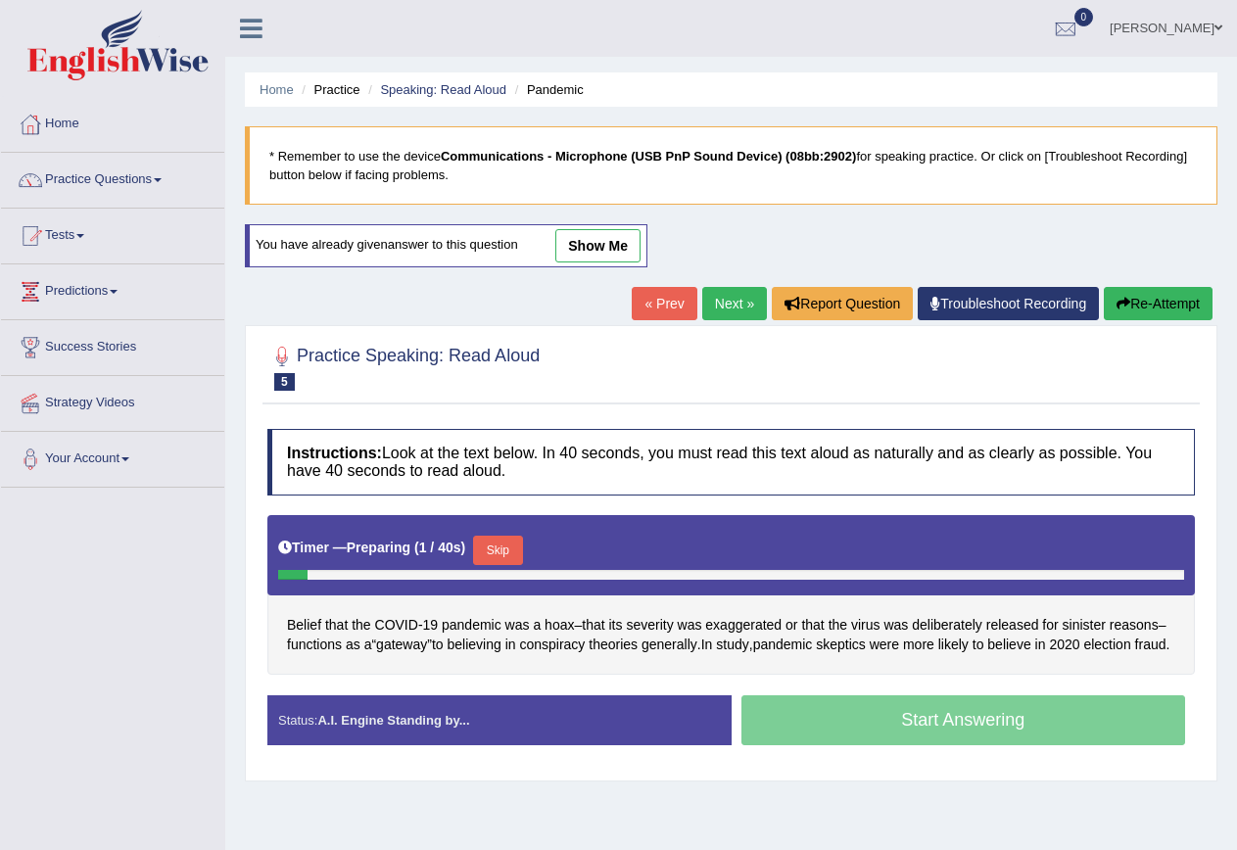
click at [494, 545] on button "Skip" at bounding box center [497, 550] width 49 height 29
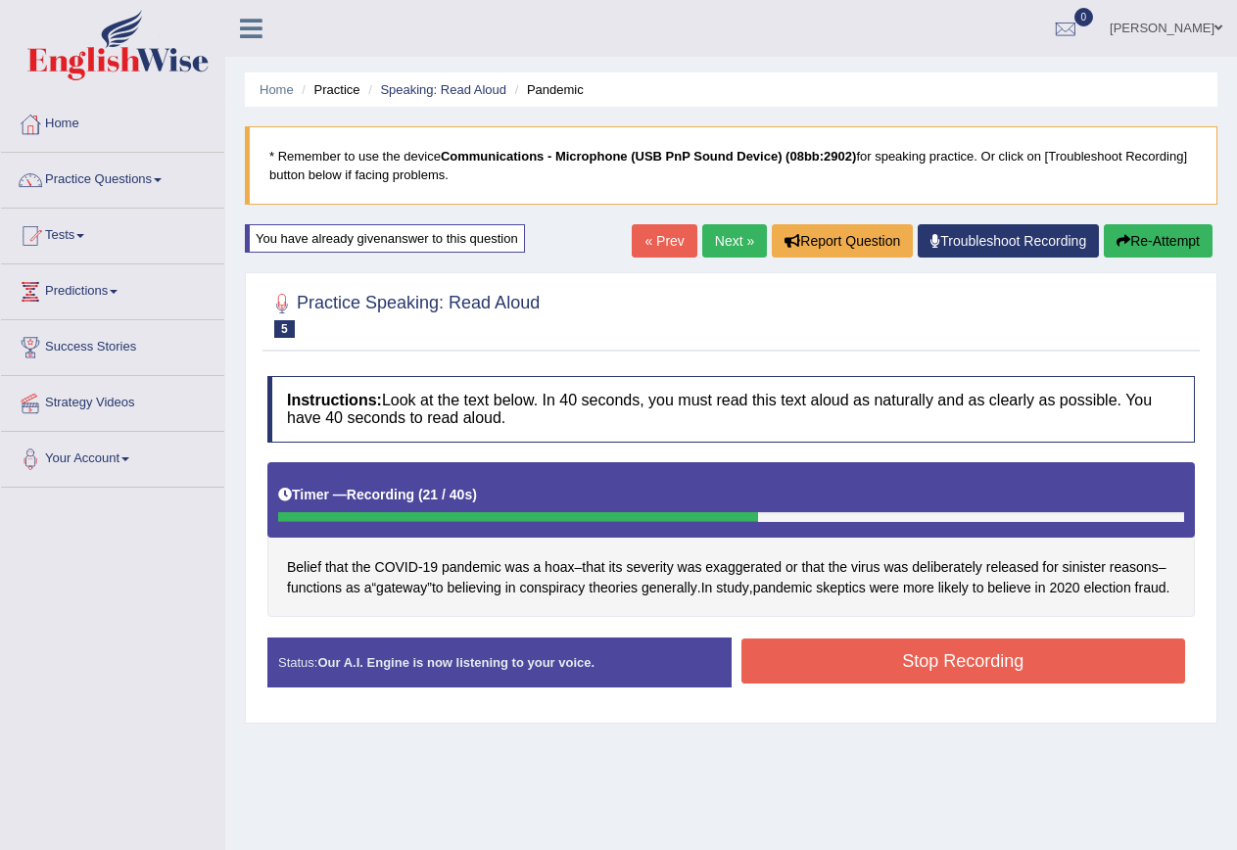
click at [906, 707] on div "Status: Our A.I. Engine is now listening to your voice. Start Answering Stop Re…" at bounding box center [731, 673] width 928 height 70
click at [932, 684] on button "Stop Recording" at bounding box center [964, 661] width 445 height 45
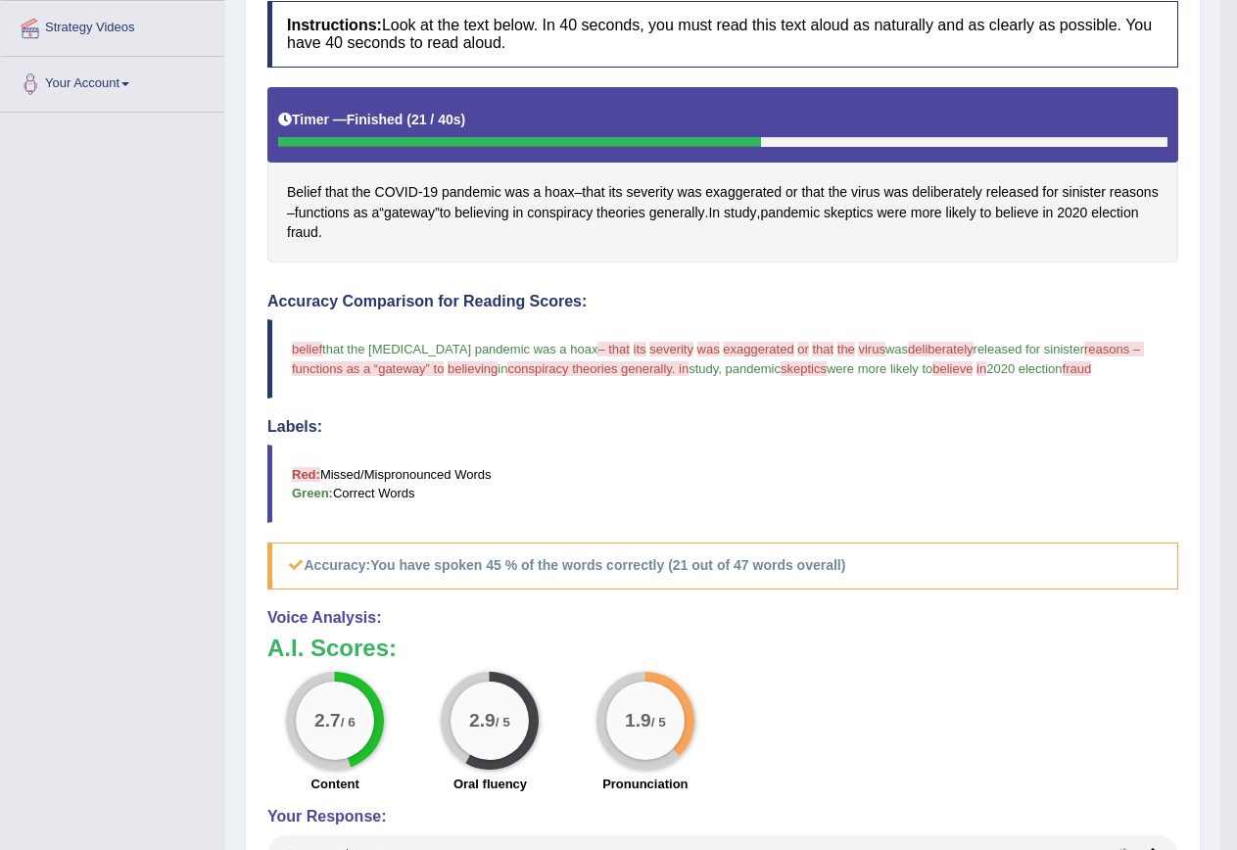
scroll to position [65, 0]
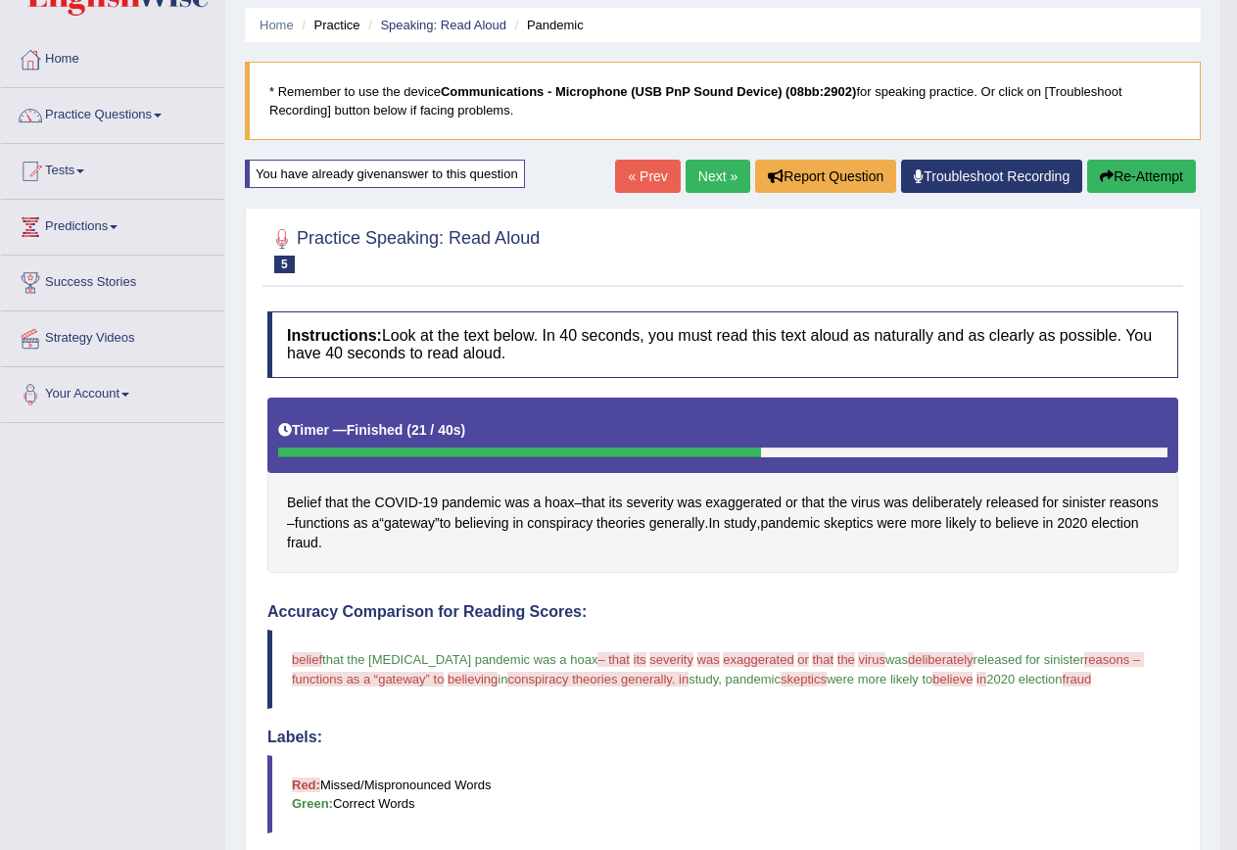
click at [1152, 178] on button "Re-Attempt" at bounding box center [1141, 176] width 109 height 33
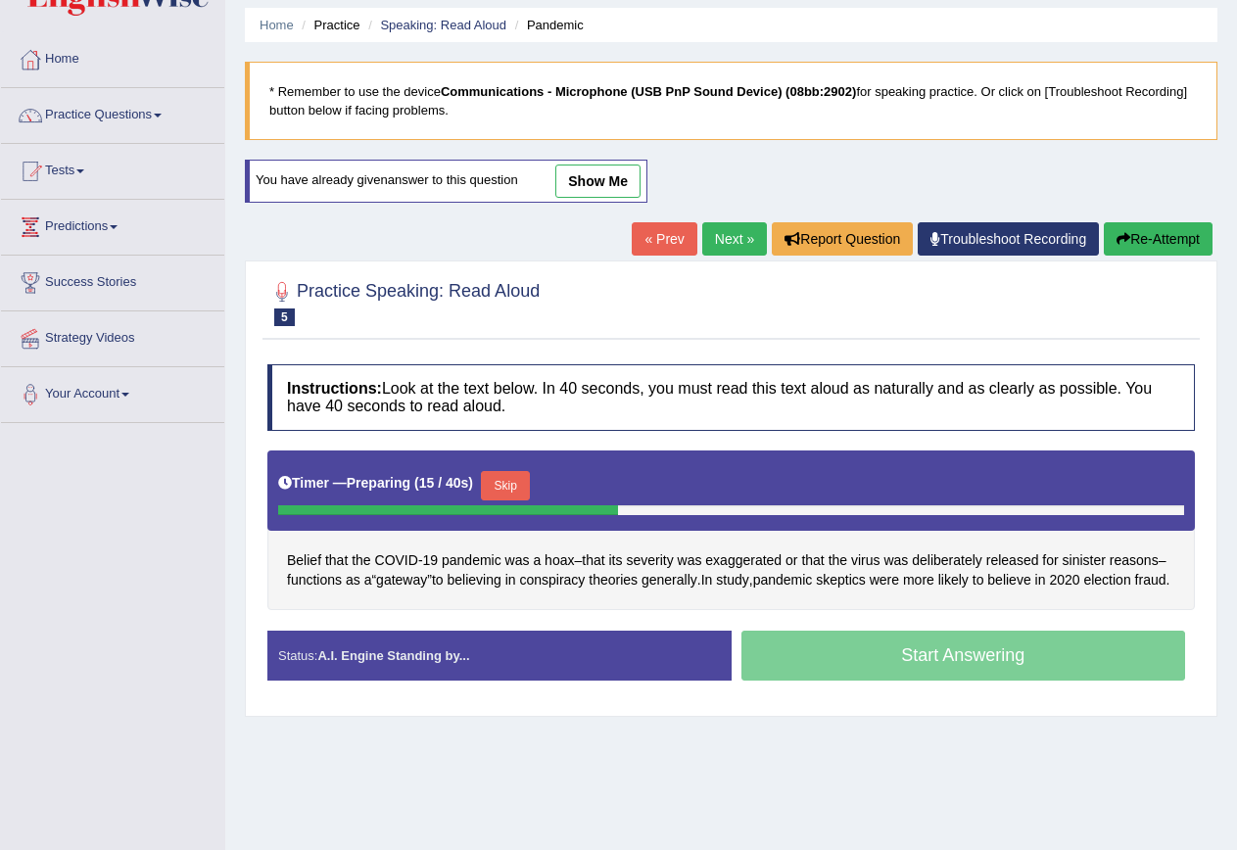
click at [504, 478] on button "Skip" at bounding box center [505, 485] width 49 height 29
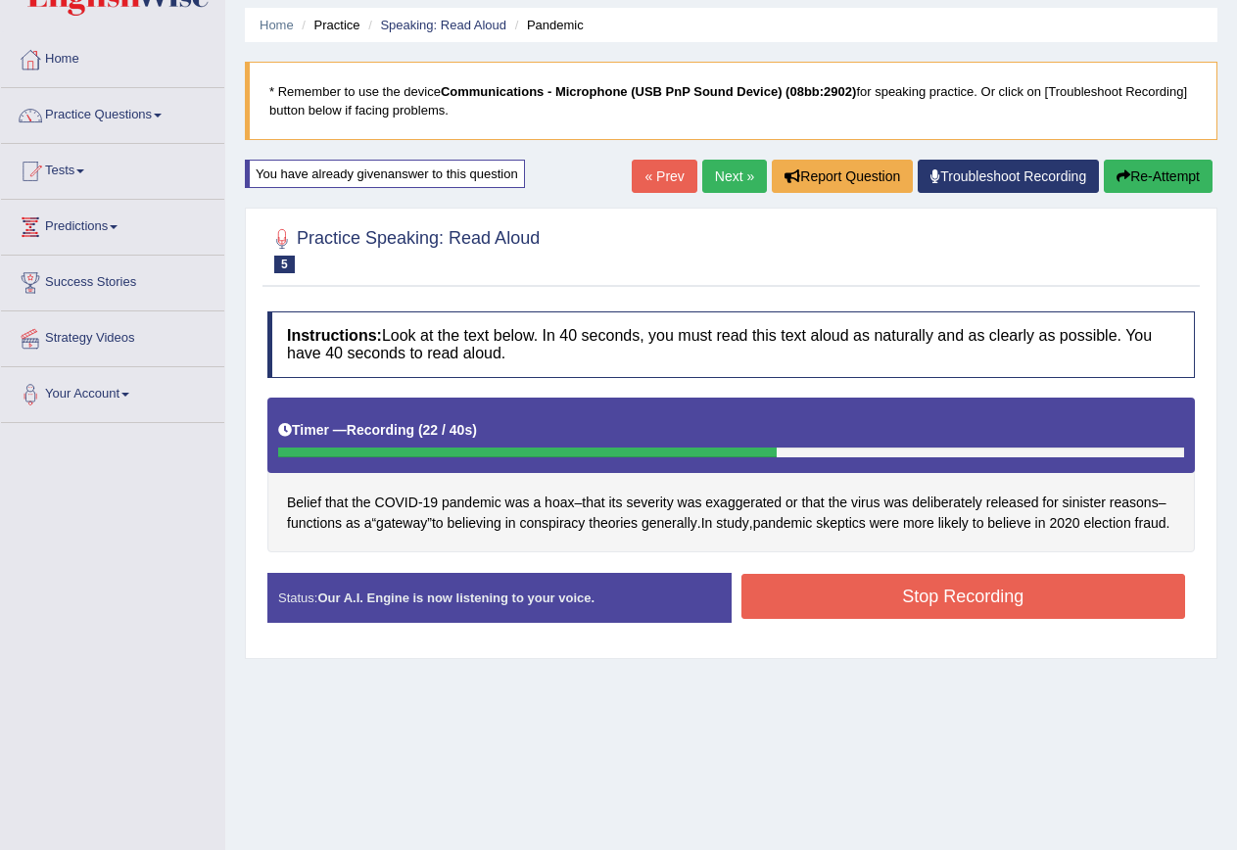
click at [906, 596] on button "Stop Recording" at bounding box center [964, 596] width 445 height 45
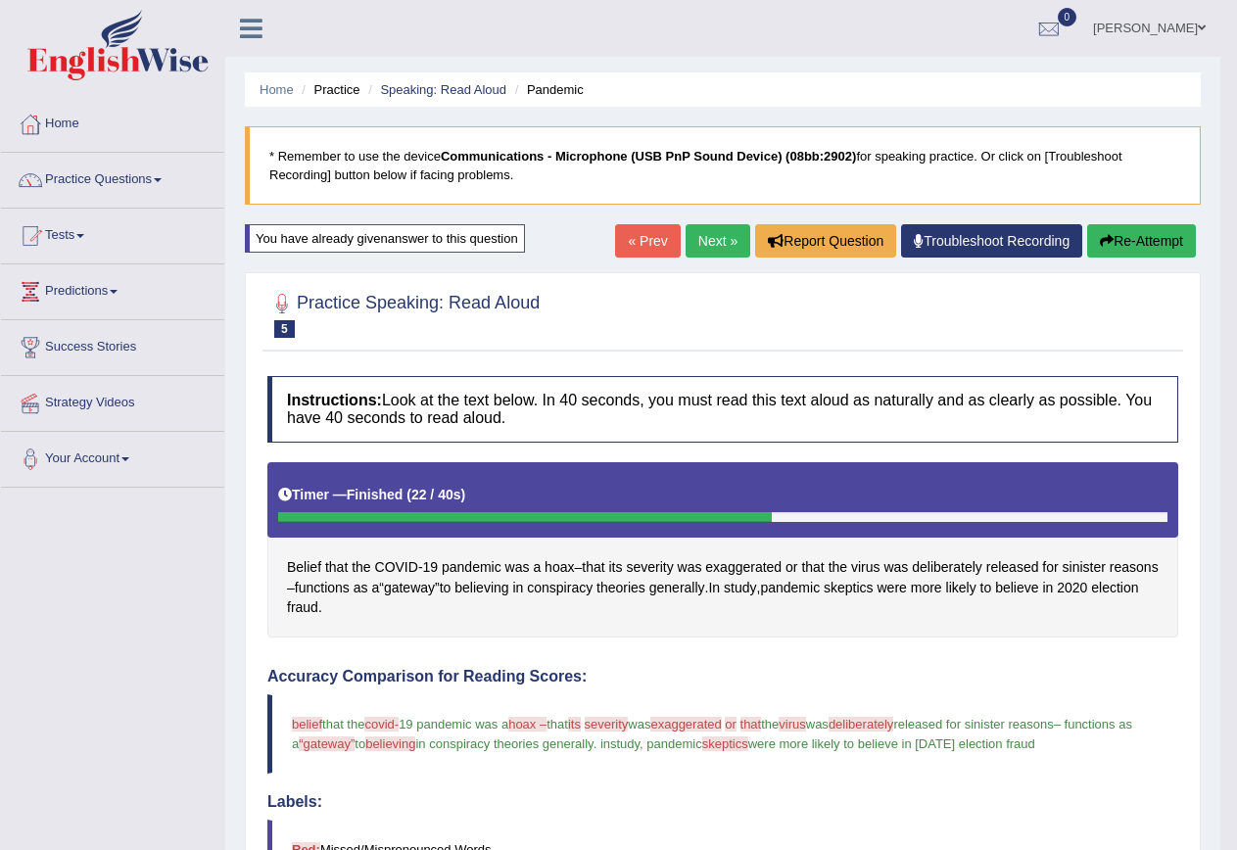
click at [1141, 233] on button "Re-Attempt" at bounding box center [1141, 240] width 109 height 33
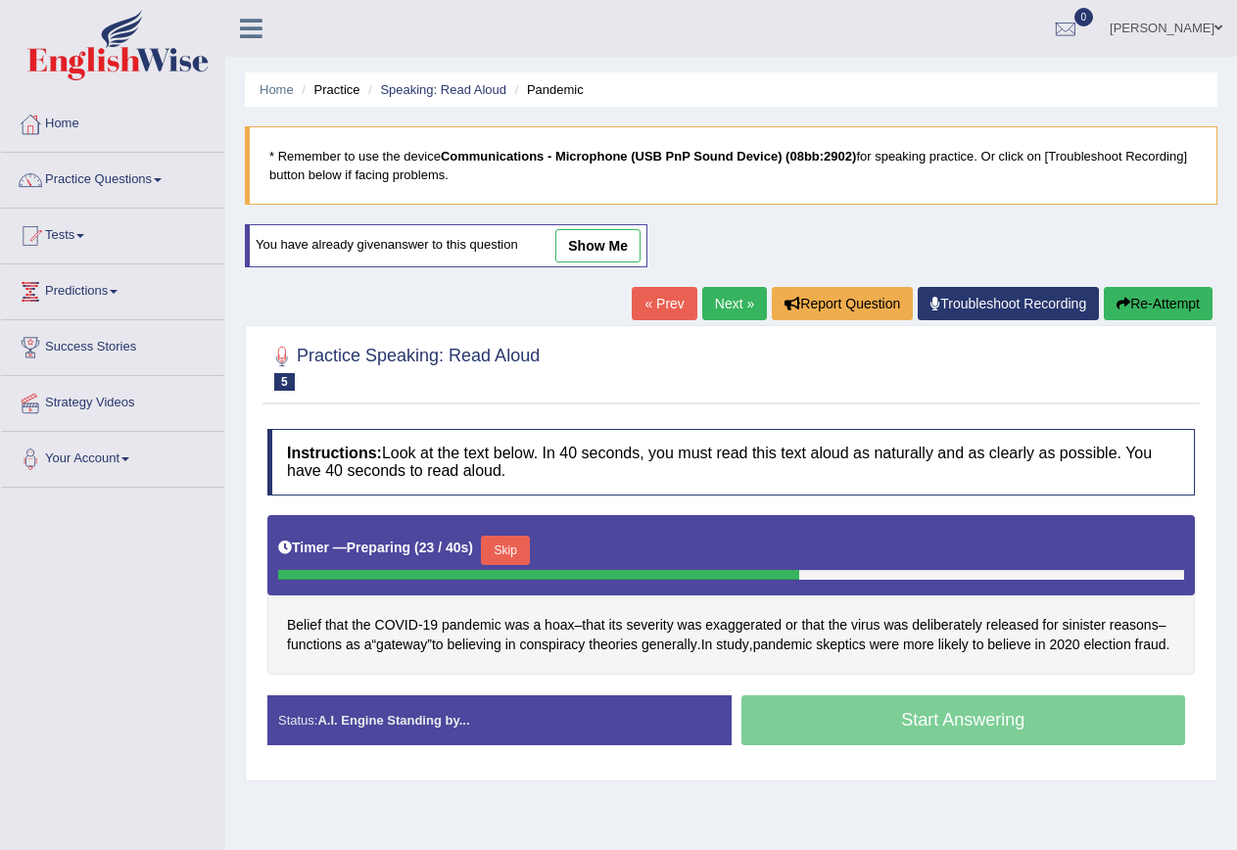
click at [514, 541] on button "Skip" at bounding box center [505, 550] width 49 height 29
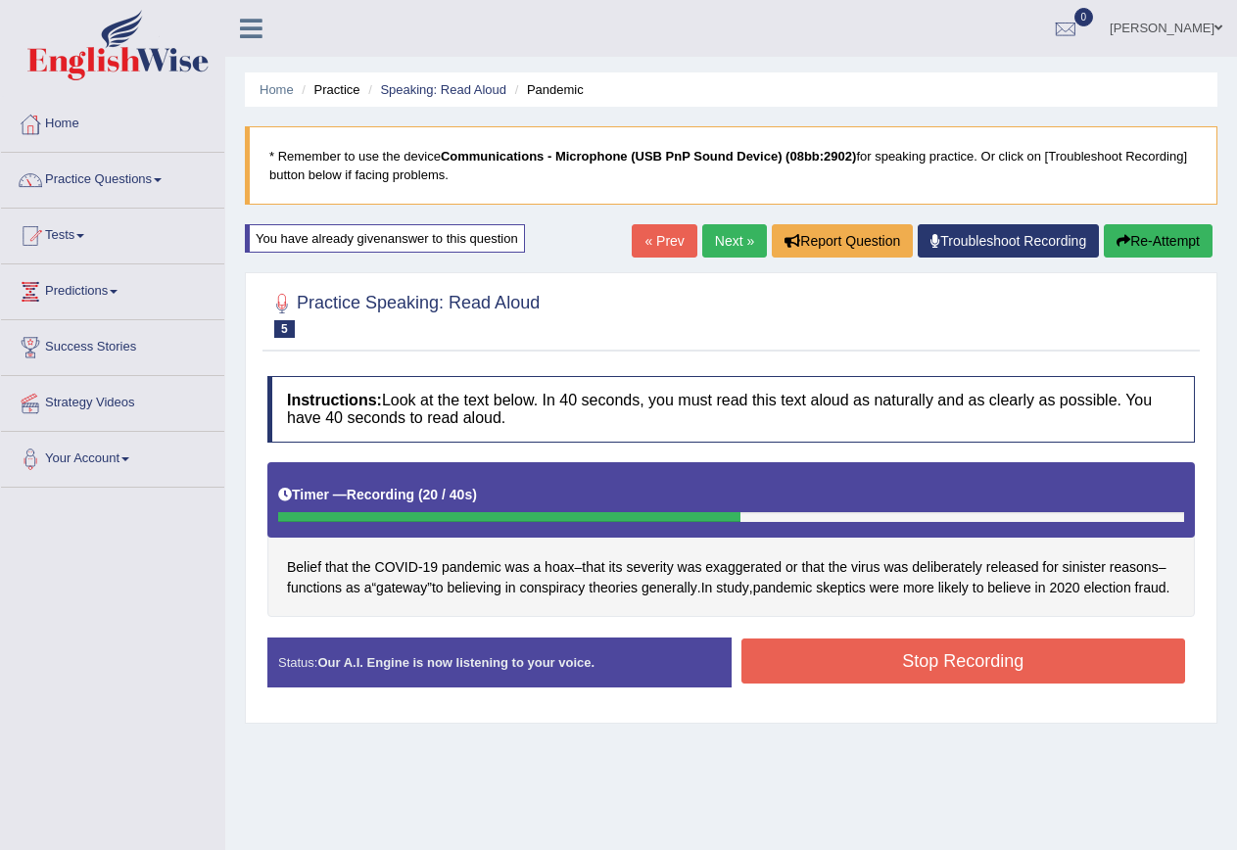
click at [922, 682] on button "Stop Recording" at bounding box center [964, 661] width 445 height 45
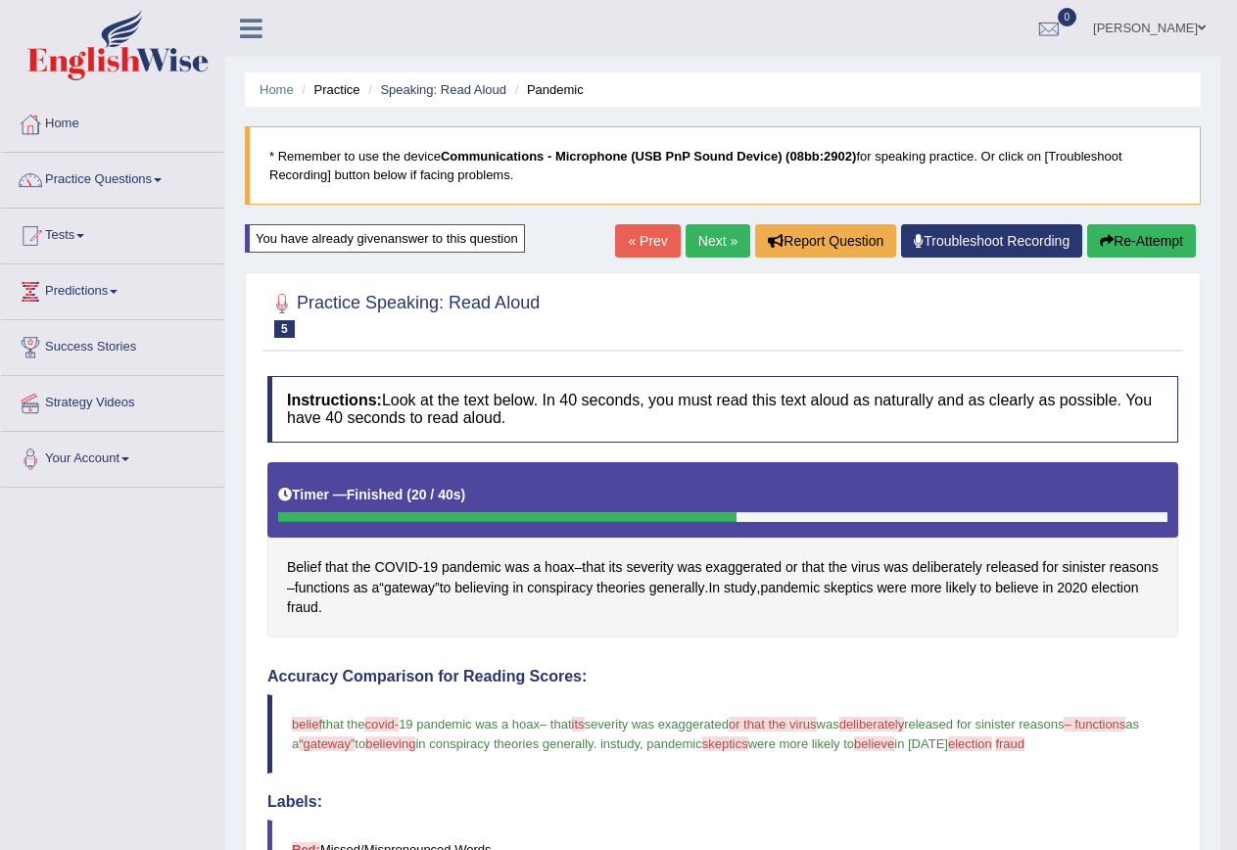
click at [731, 250] on link "Next »" at bounding box center [718, 240] width 65 height 33
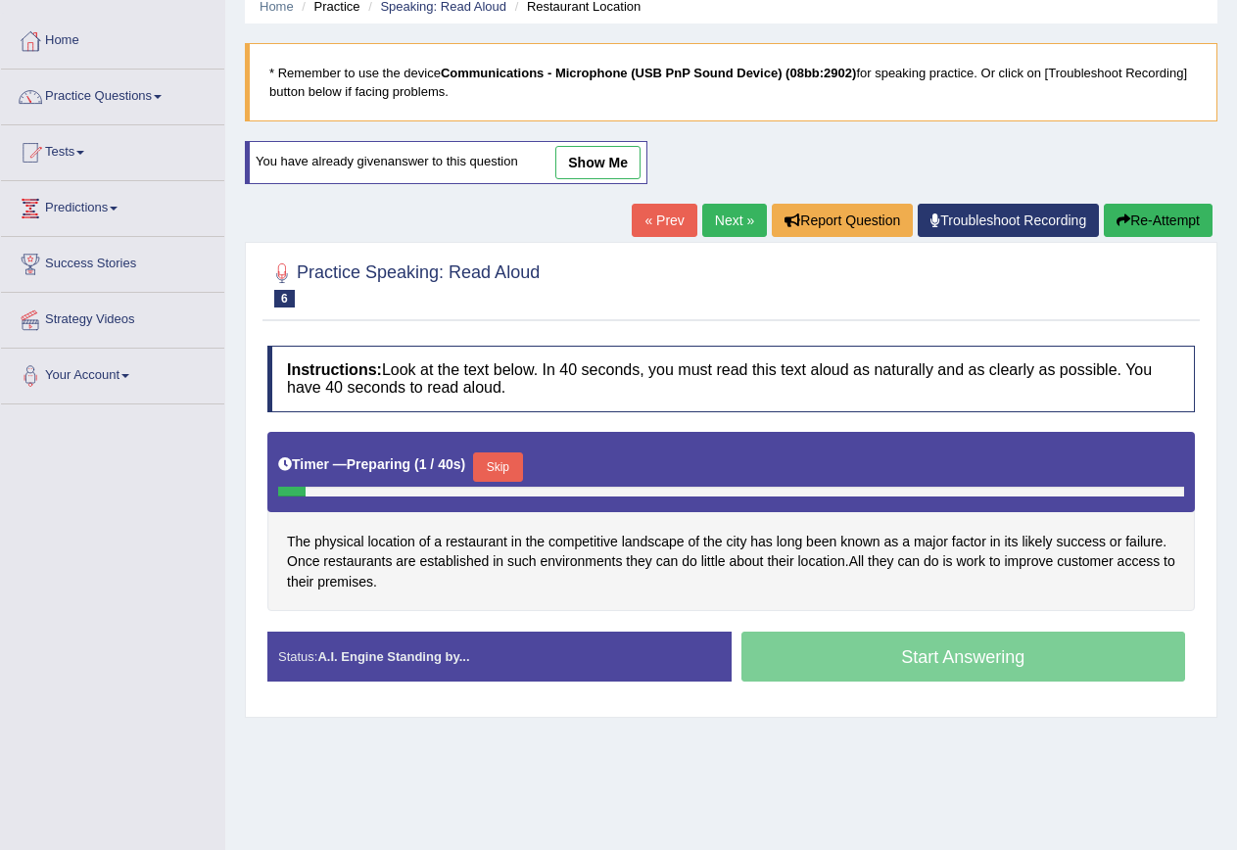
scroll to position [178, 0]
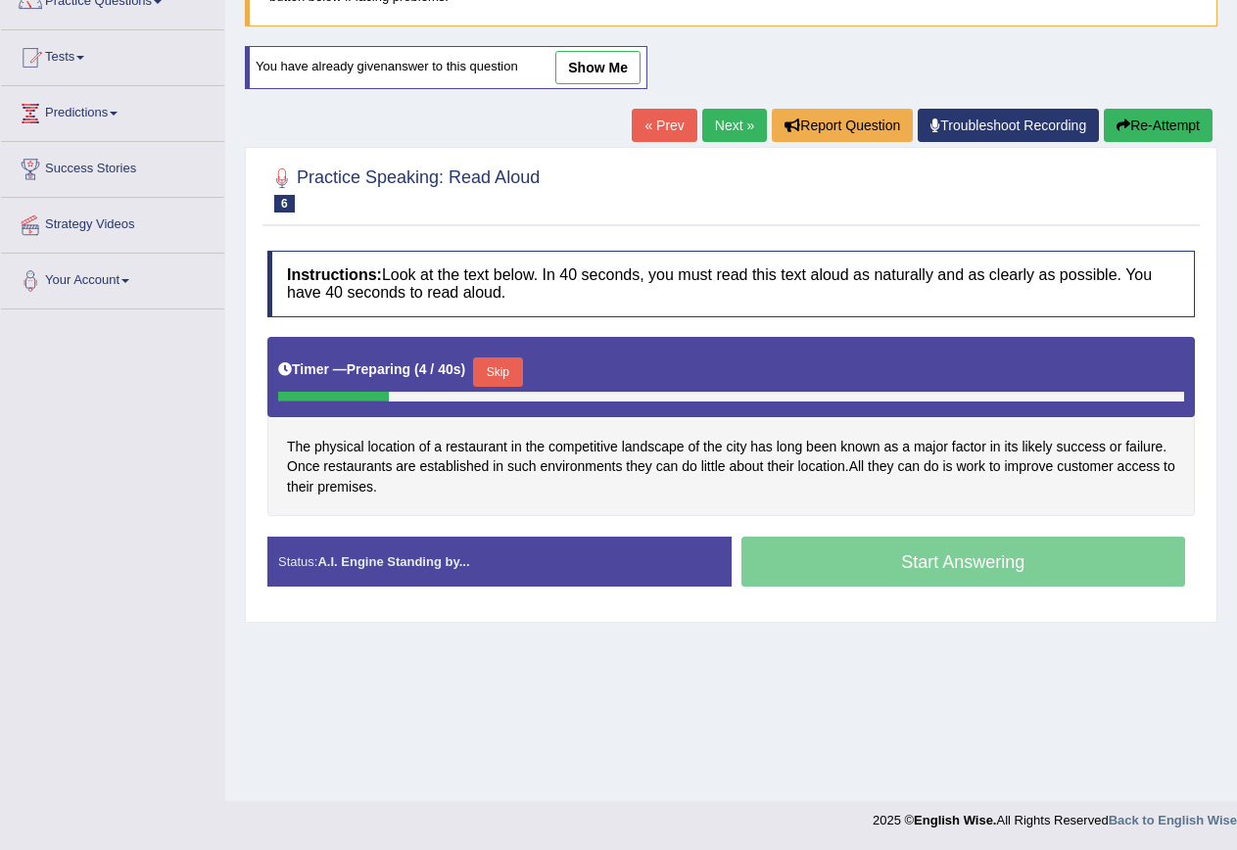
click at [494, 373] on button "Skip" at bounding box center [497, 372] width 49 height 29
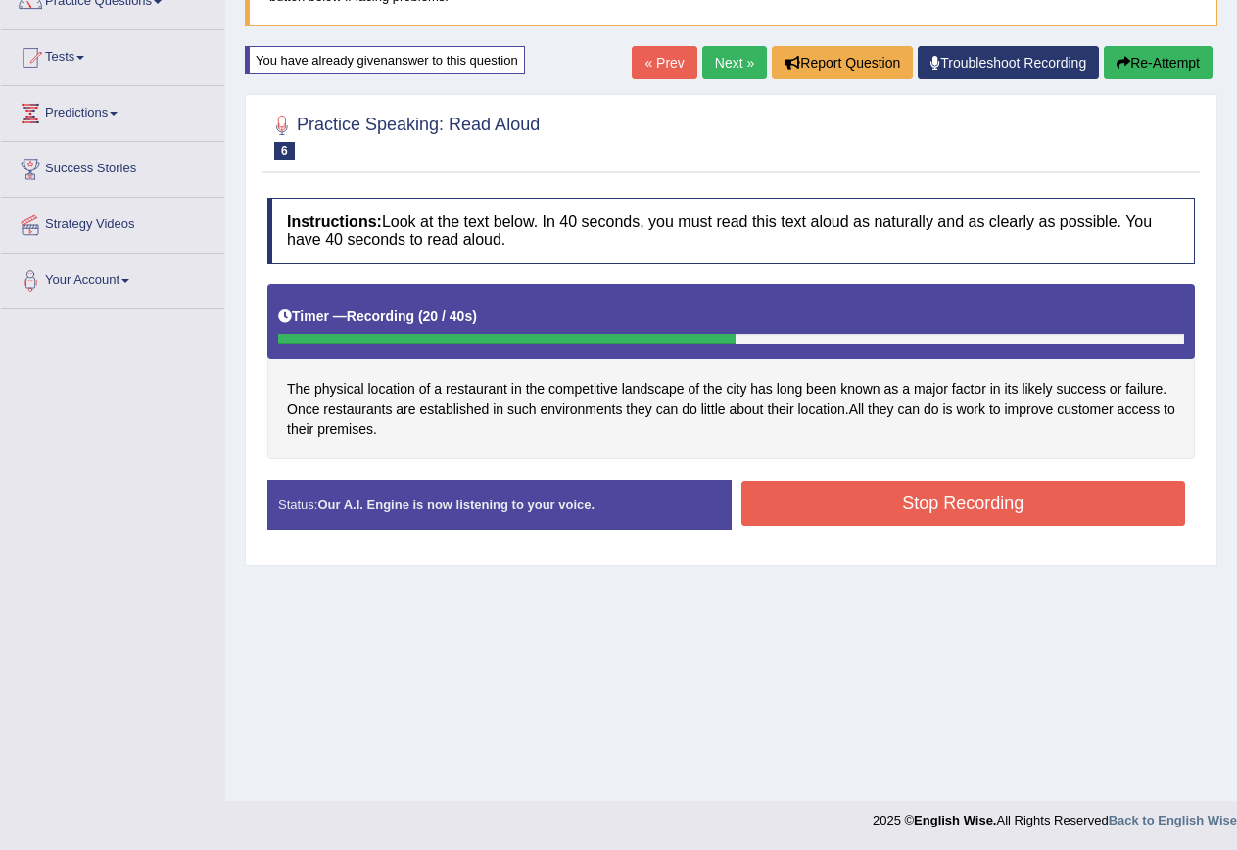
click at [768, 490] on button "Stop Recording" at bounding box center [964, 503] width 445 height 45
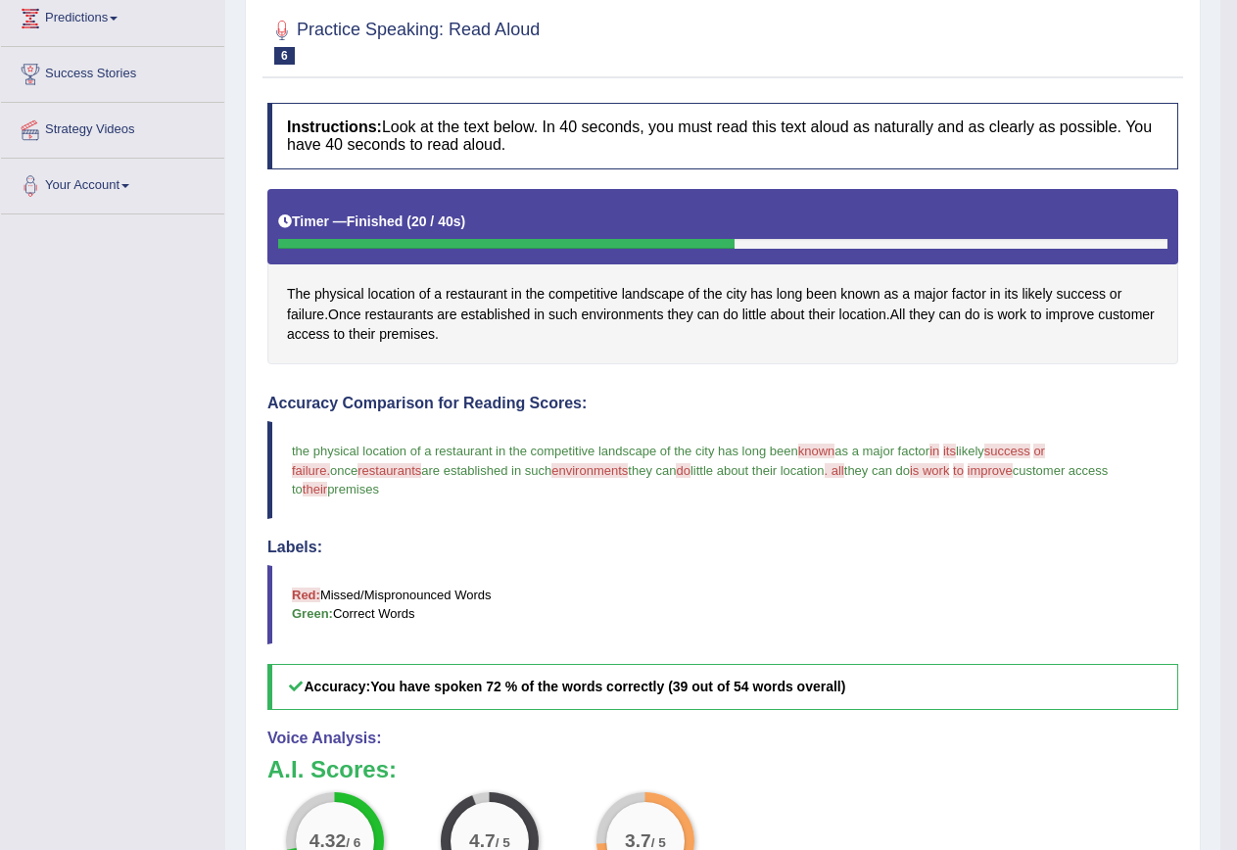
scroll to position [0, 0]
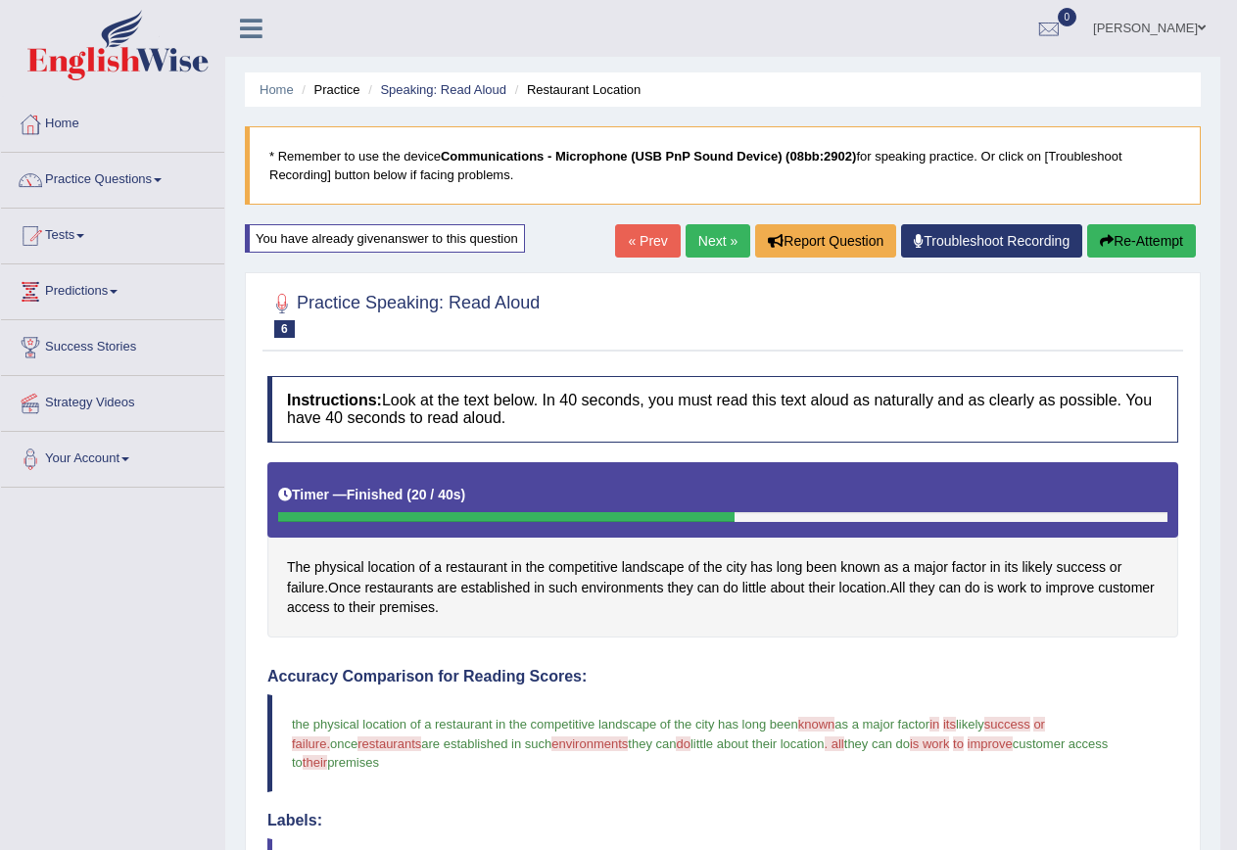
click at [1176, 240] on button "Re-Attempt" at bounding box center [1141, 240] width 109 height 33
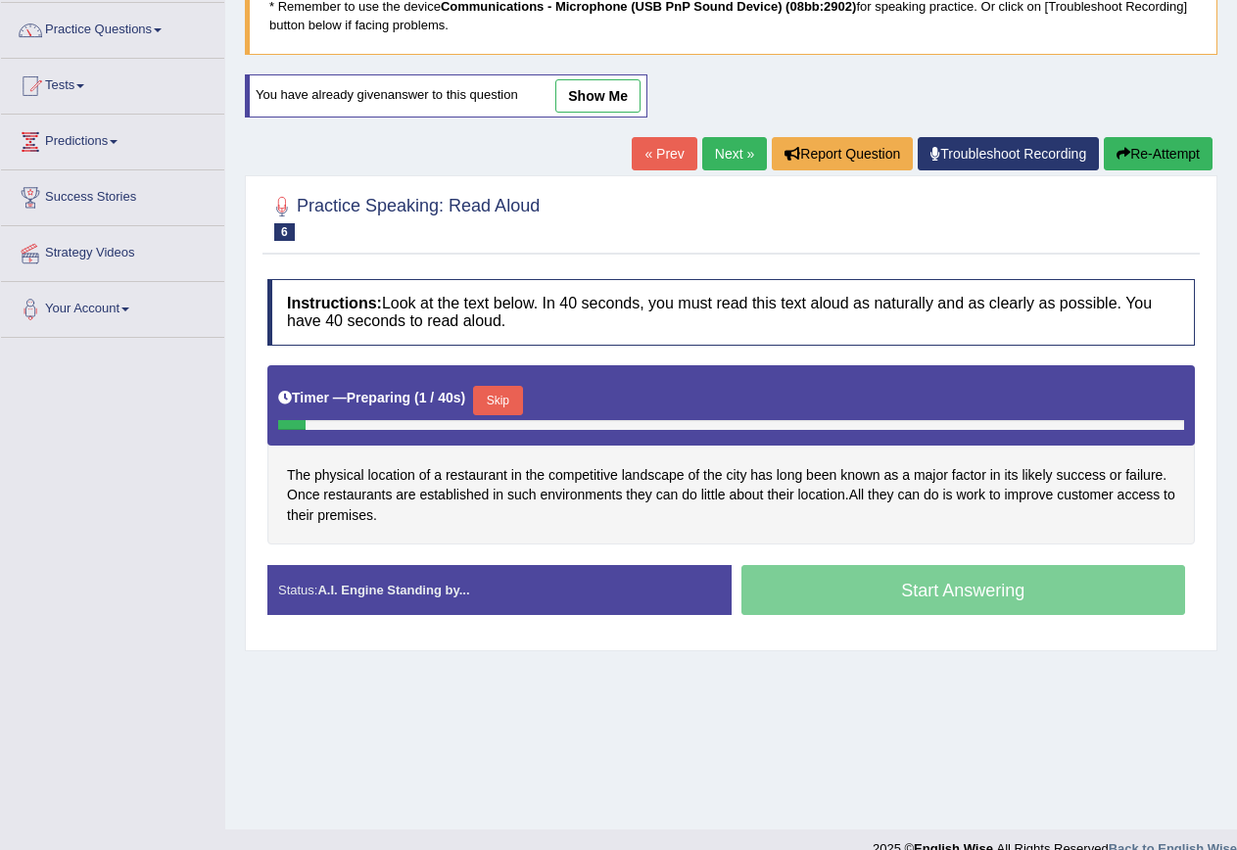
scroll to position [178, 0]
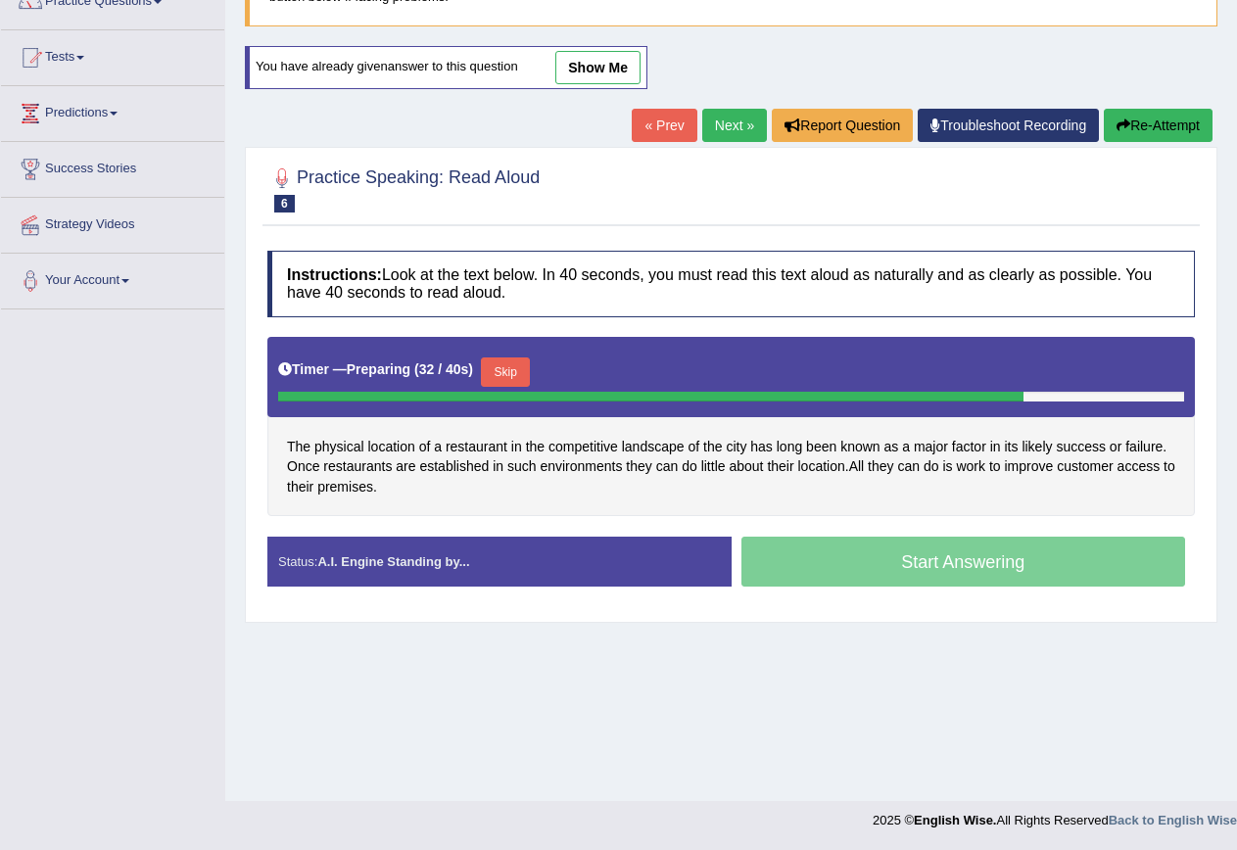
click at [529, 373] on button "Skip" at bounding box center [505, 372] width 49 height 29
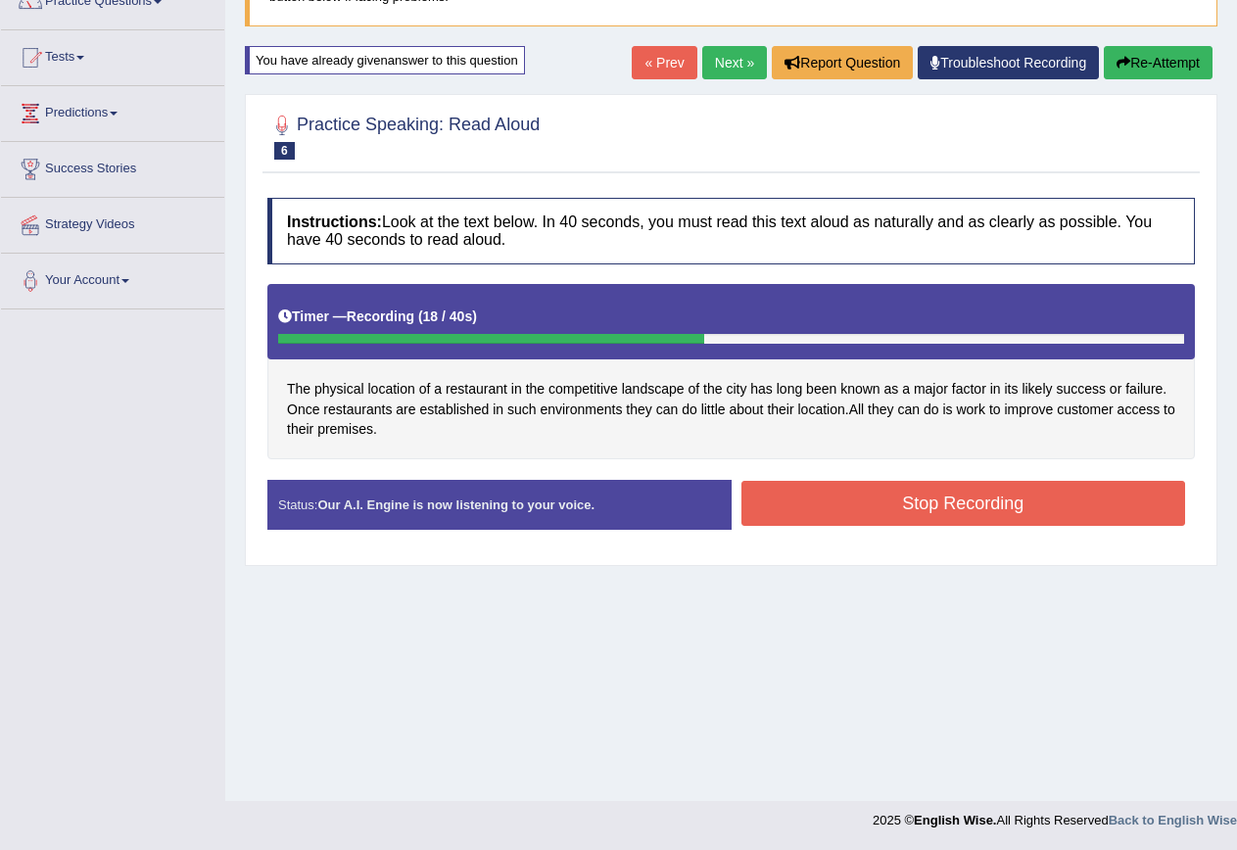
click at [806, 517] on button "Stop Recording" at bounding box center [964, 503] width 445 height 45
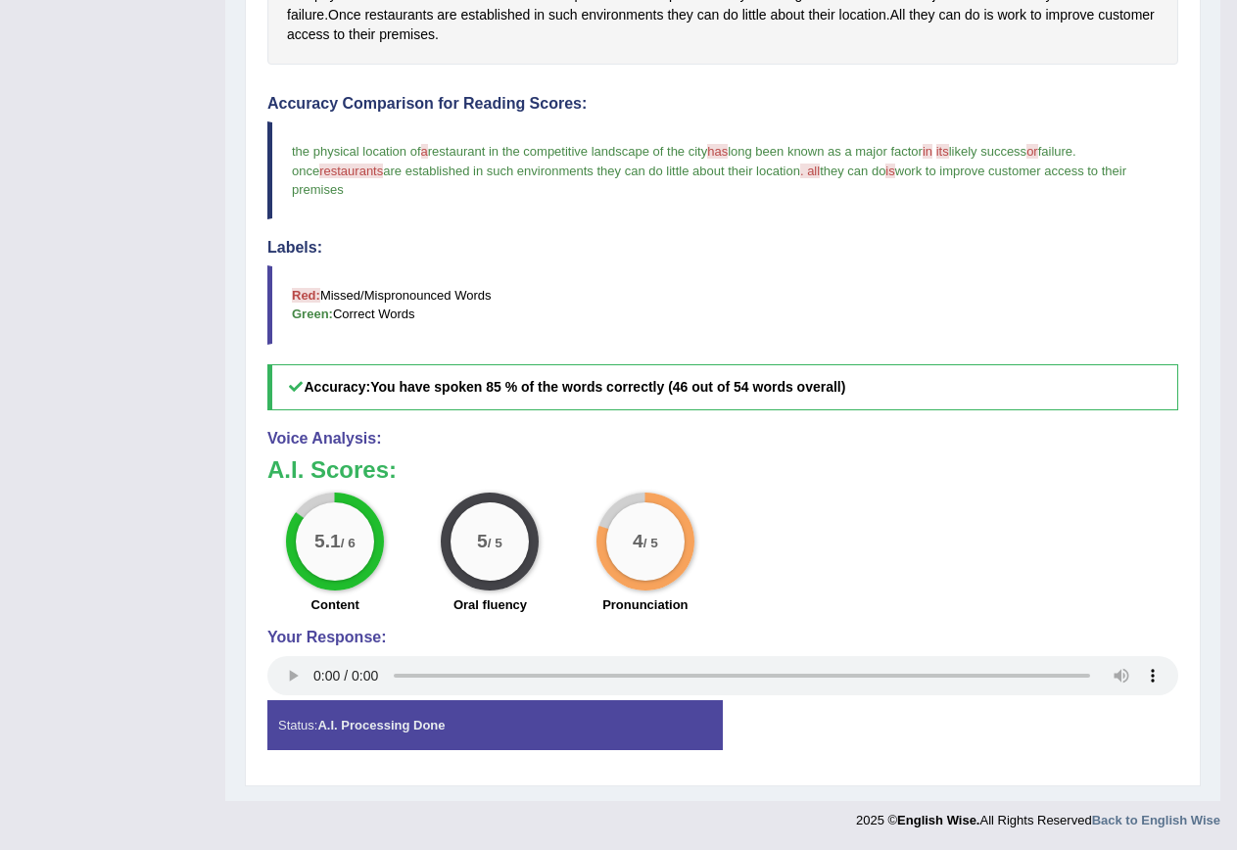
scroll to position [0, 0]
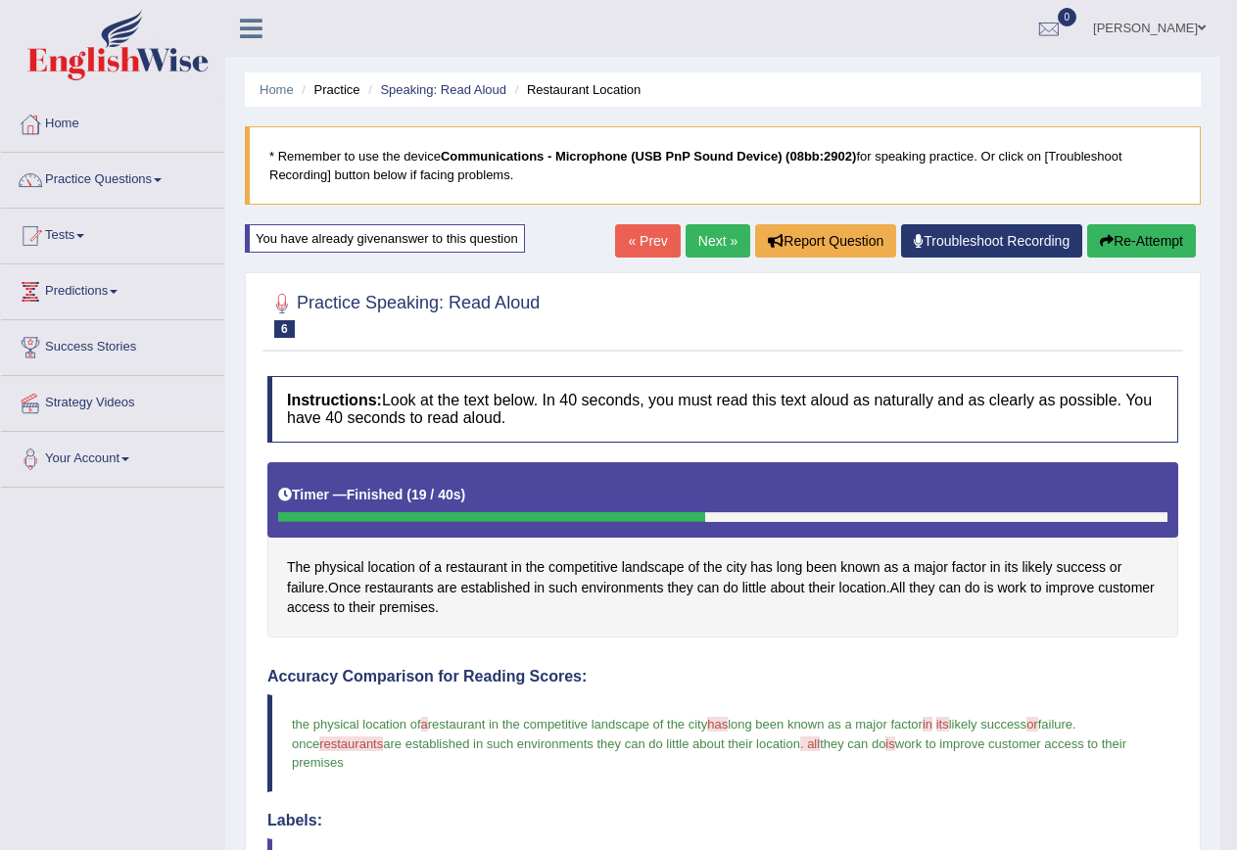
click at [1157, 250] on button "Re-Attempt" at bounding box center [1141, 240] width 109 height 33
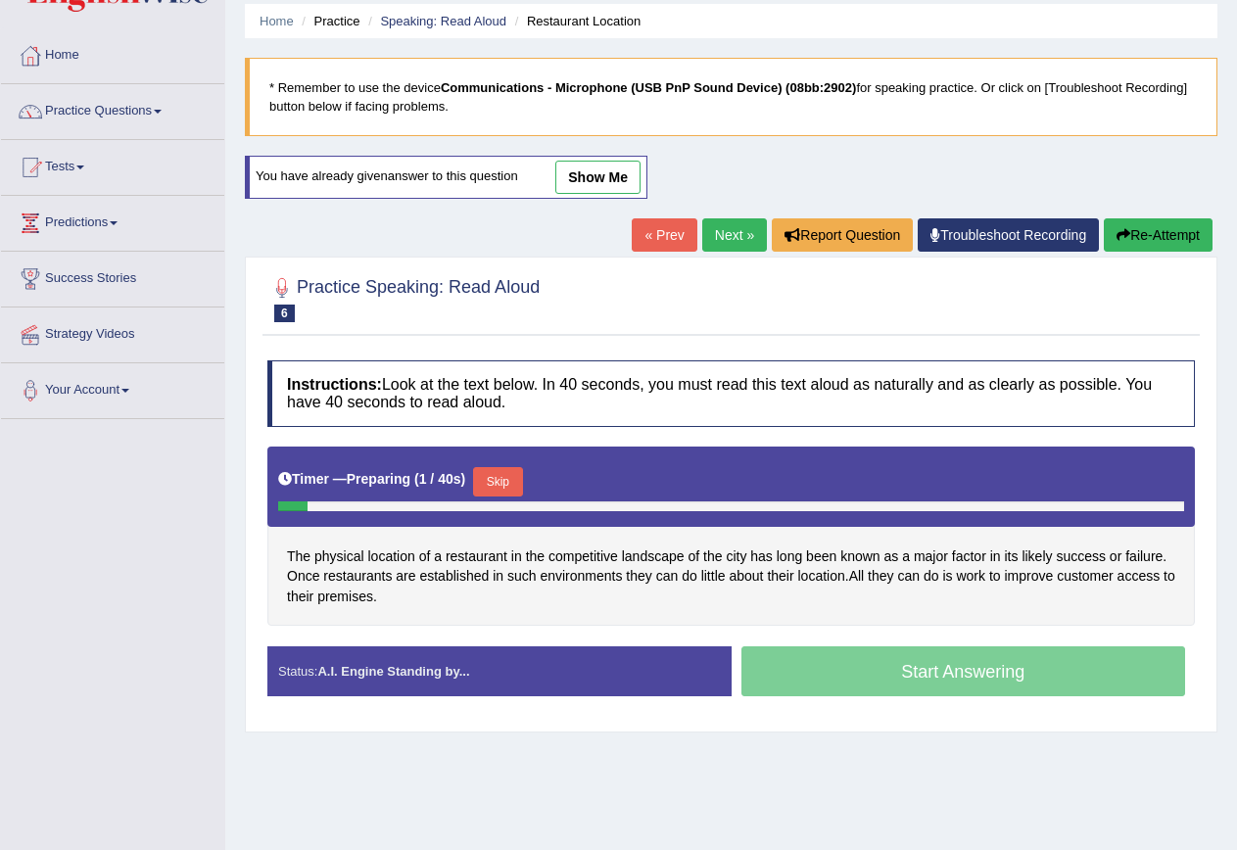
scroll to position [178, 0]
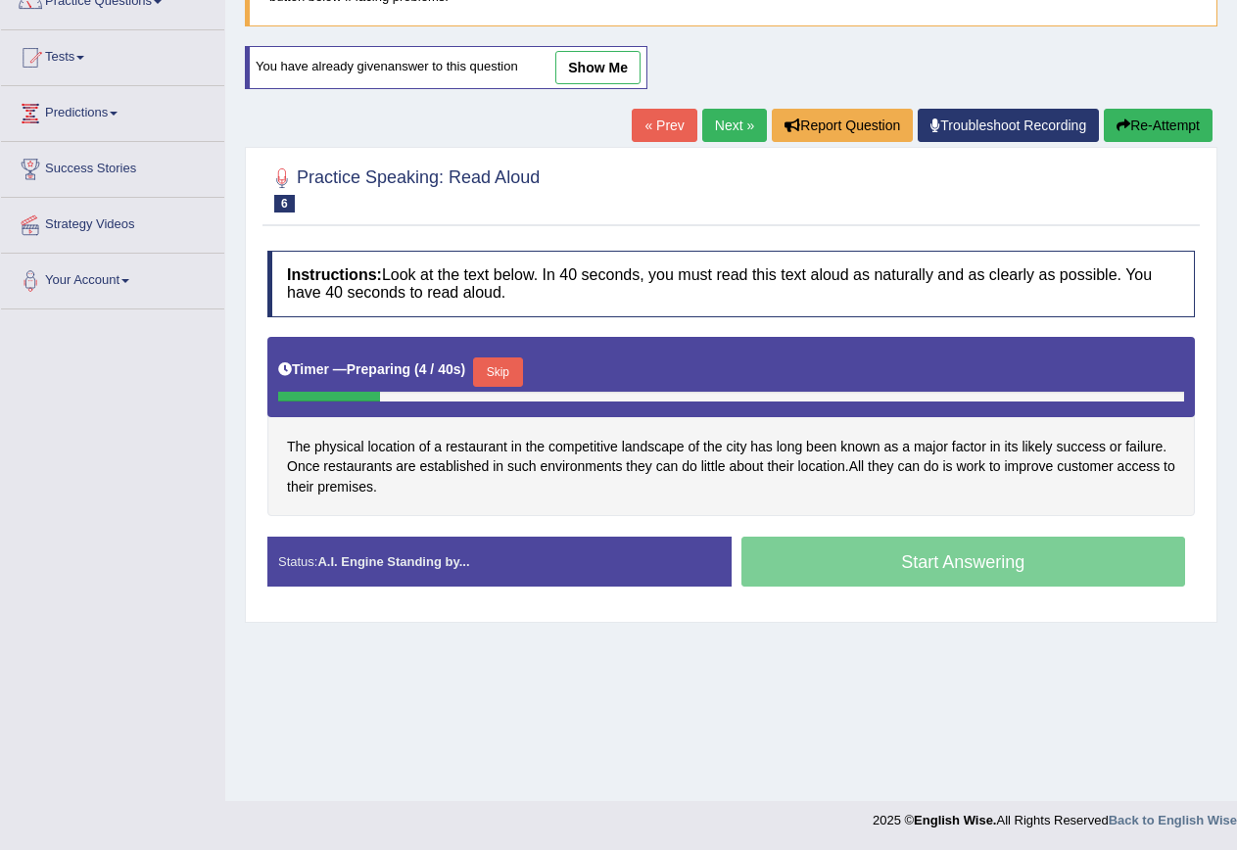
click at [511, 371] on button "Skip" at bounding box center [497, 372] width 49 height 29
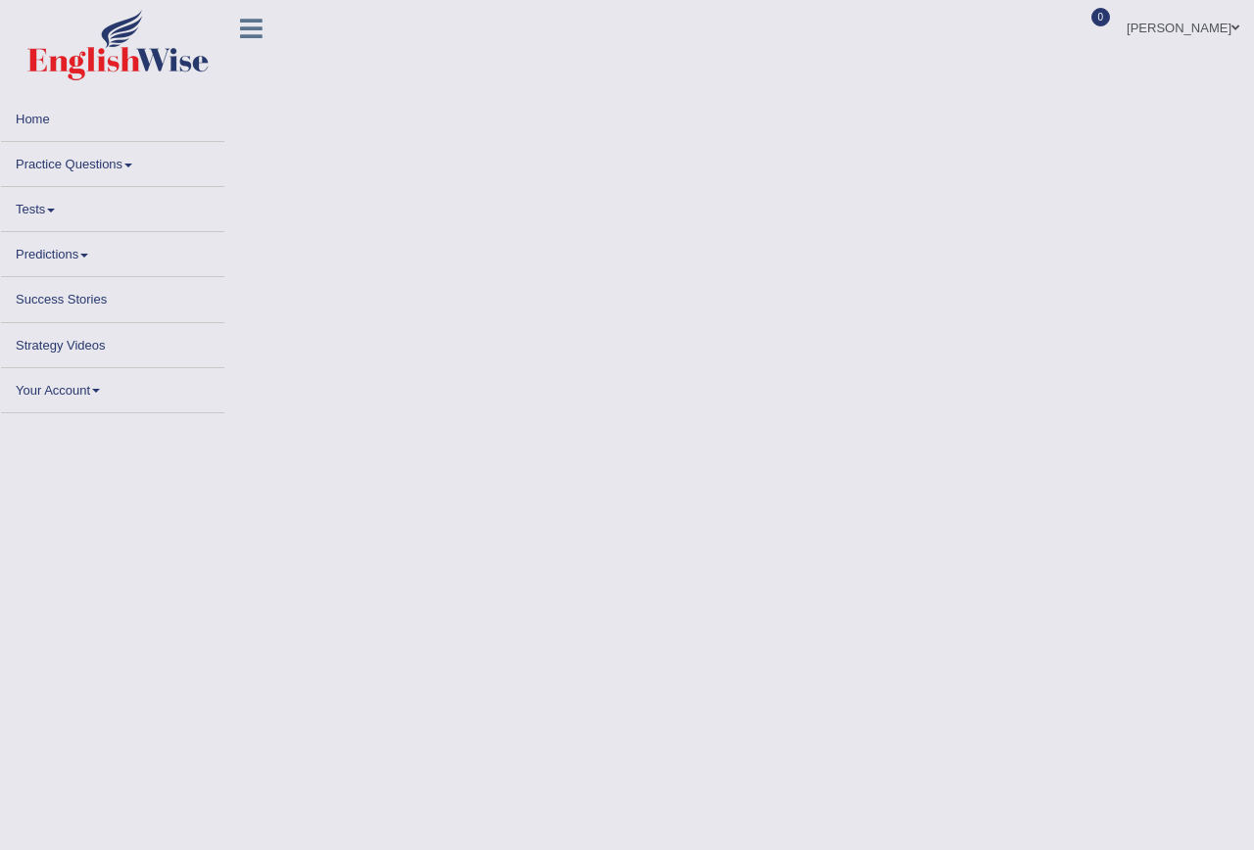
click at [439, 209] on body "Toggle navigation Home Practice Questions Speaking Practice Read Aloud Repeat S…" at bounding box center [627, 425] width 1254 height 850
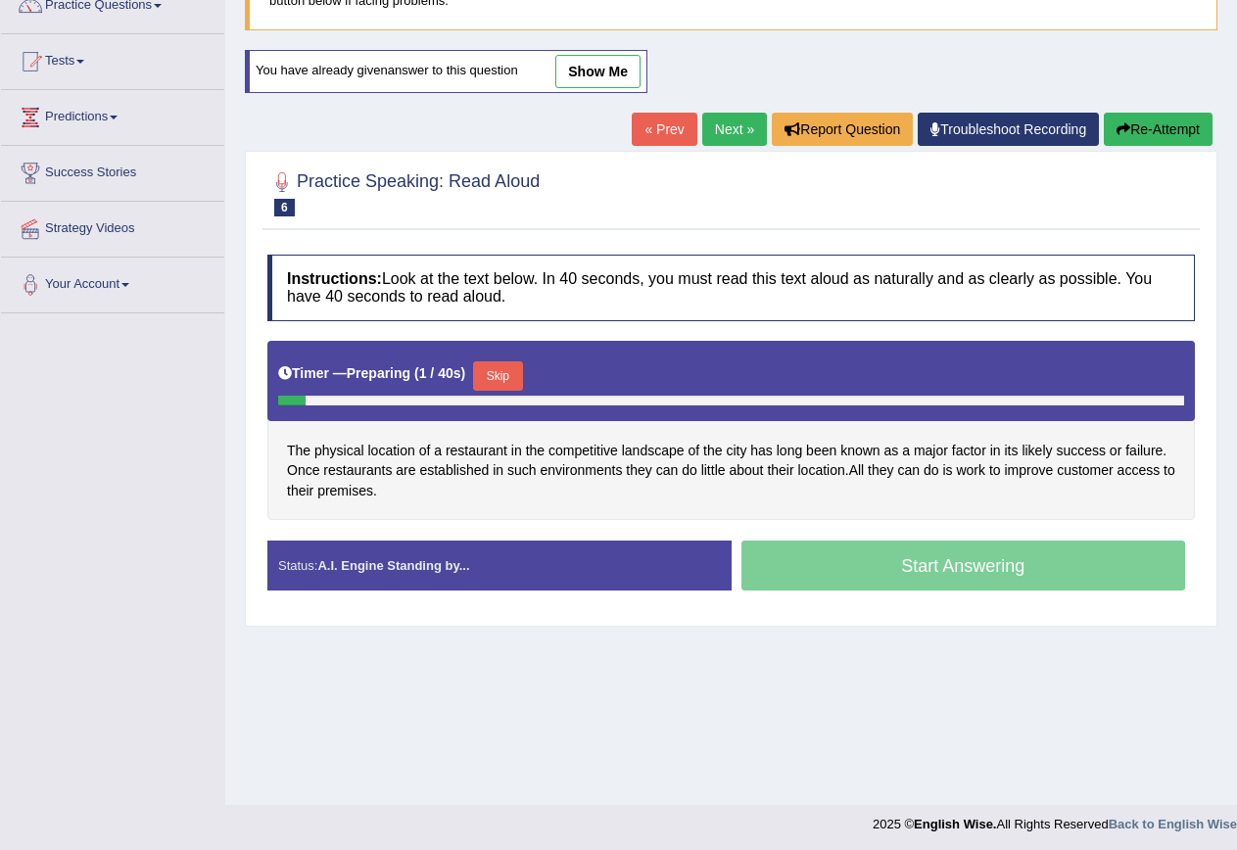
scroll to position [178, 0]
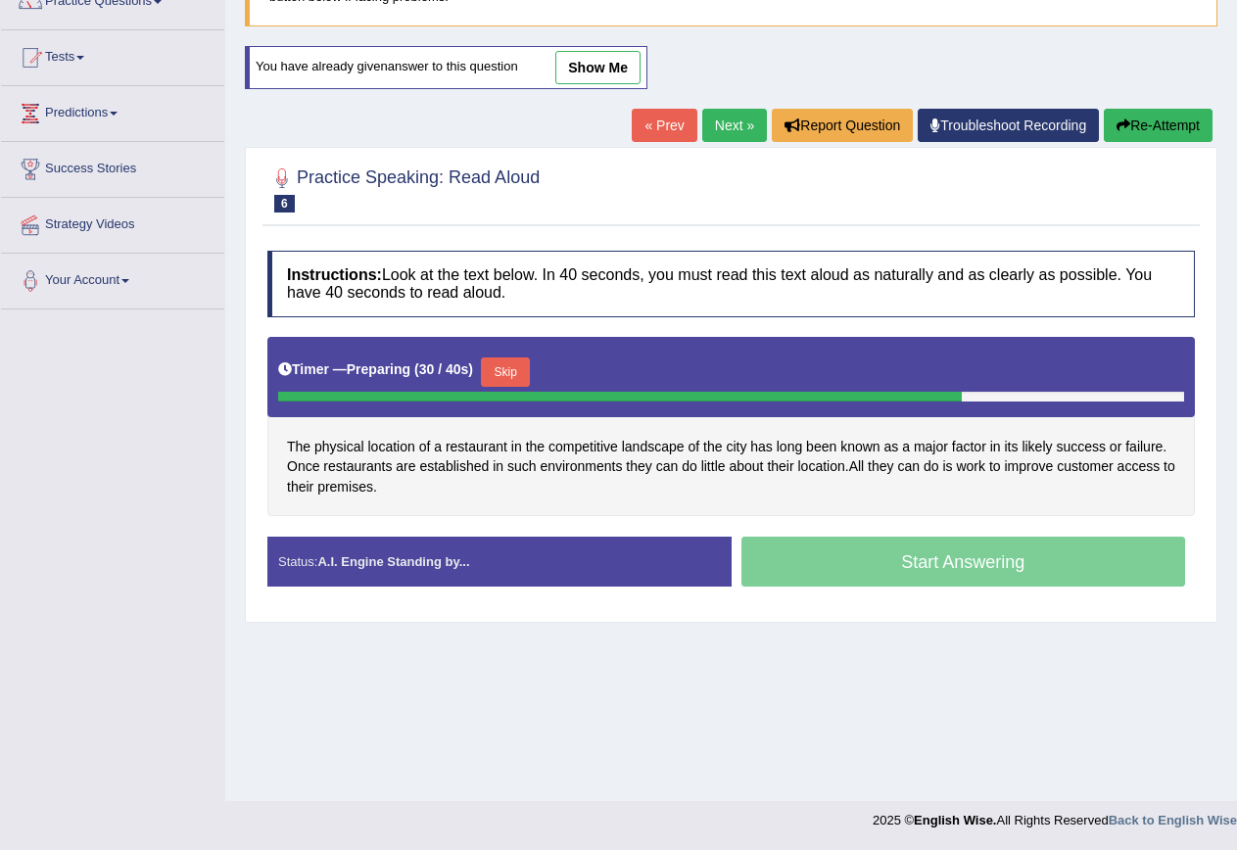
click at [512, 371] on button "Skip" at bounding box center [505, 372] width 49 height 29
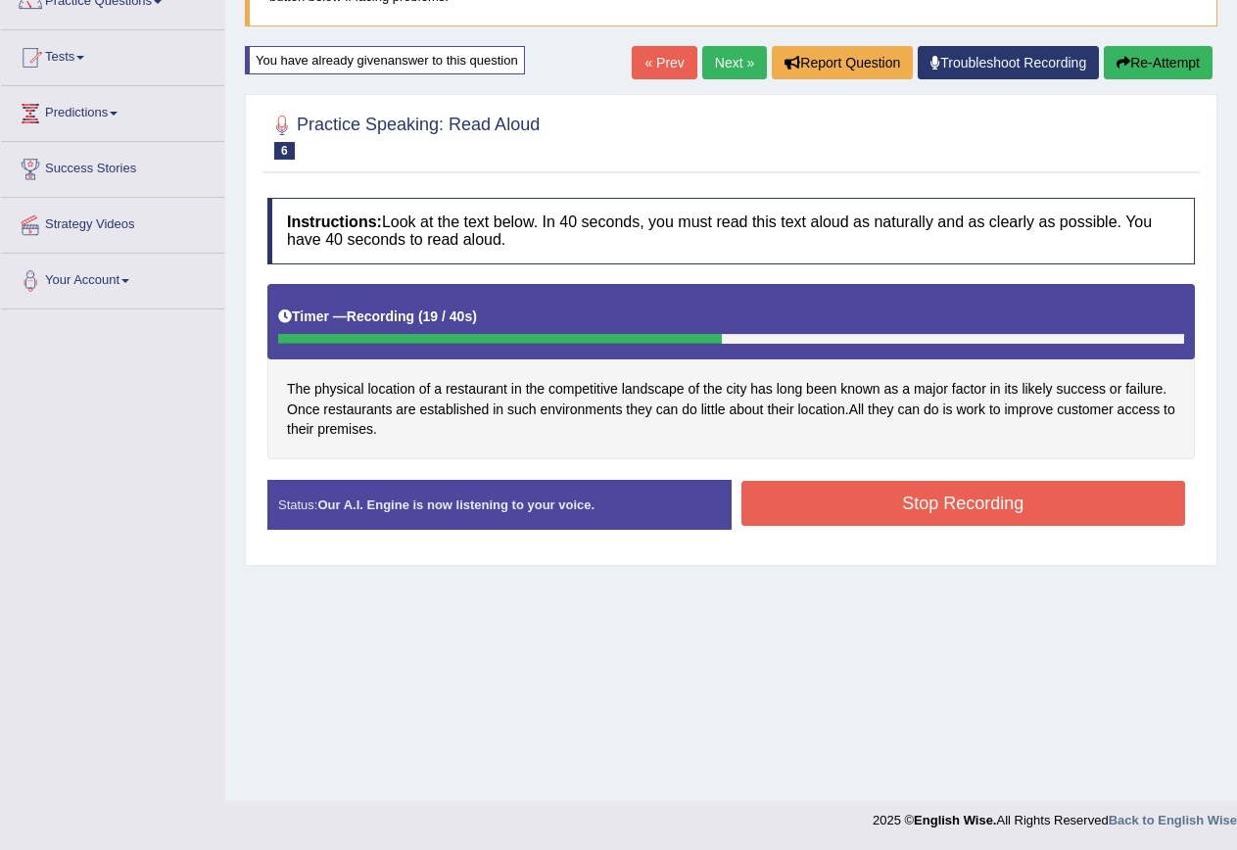
click at [851, 493] on button "Stop Recording" at bounding box center [964, 503] width 445 height 45
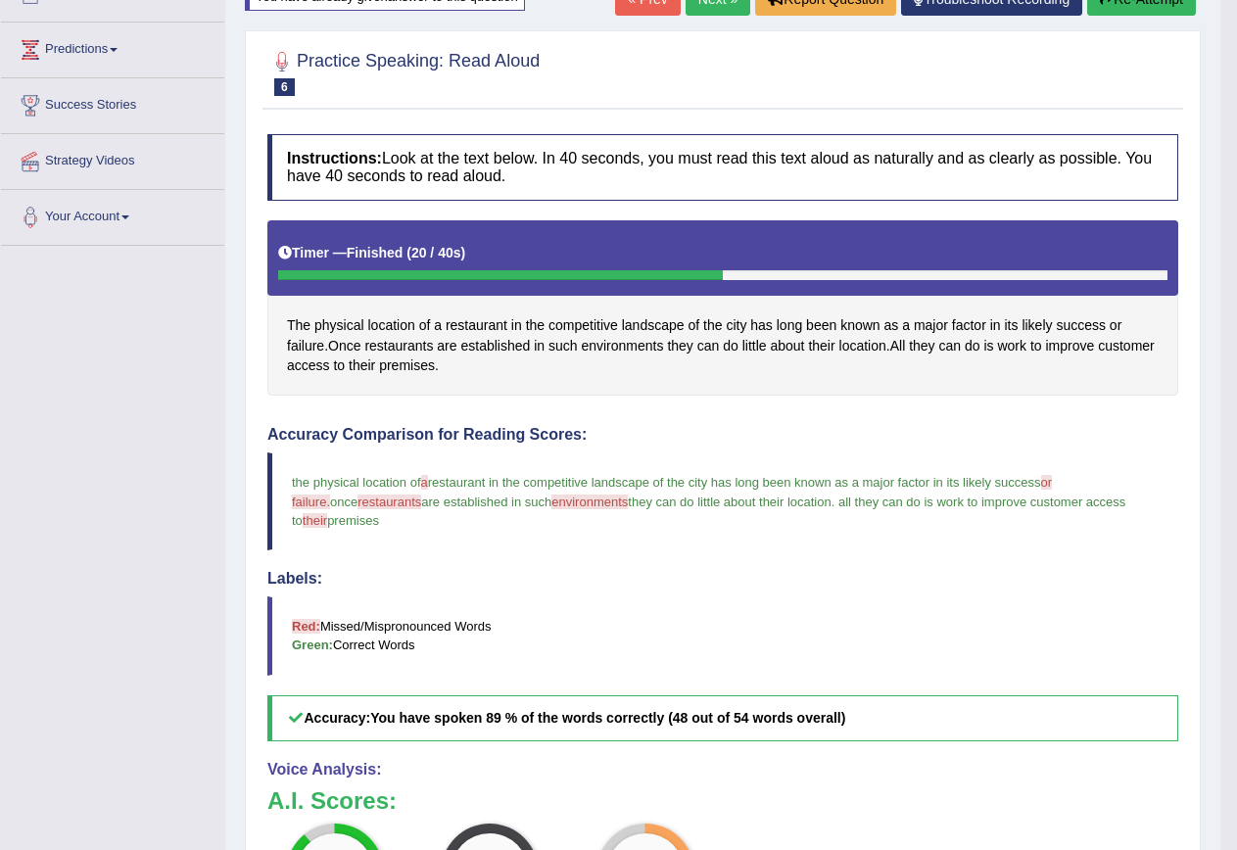
scroll to position [276, 0]
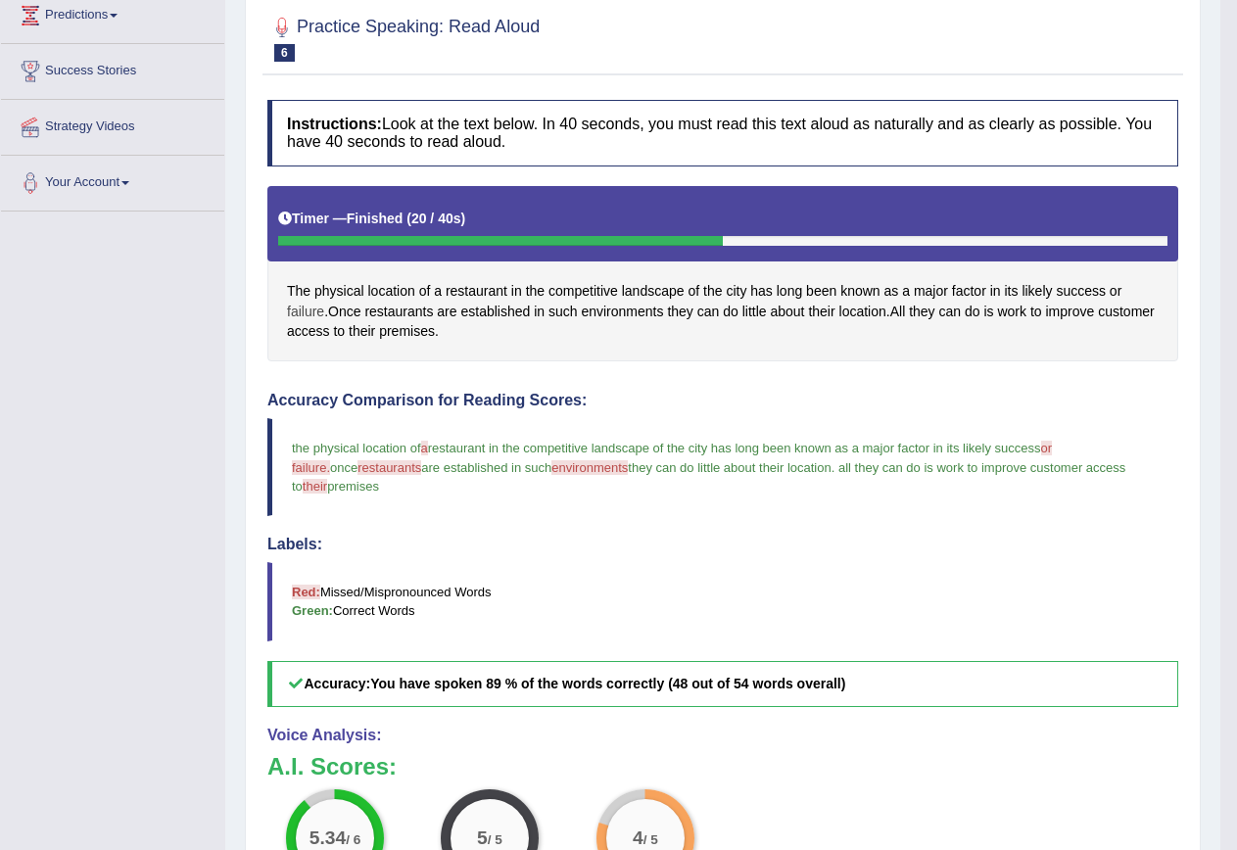
click at [301, 314] on span "failure" at bounding box center [305, 312] width 37 height 21
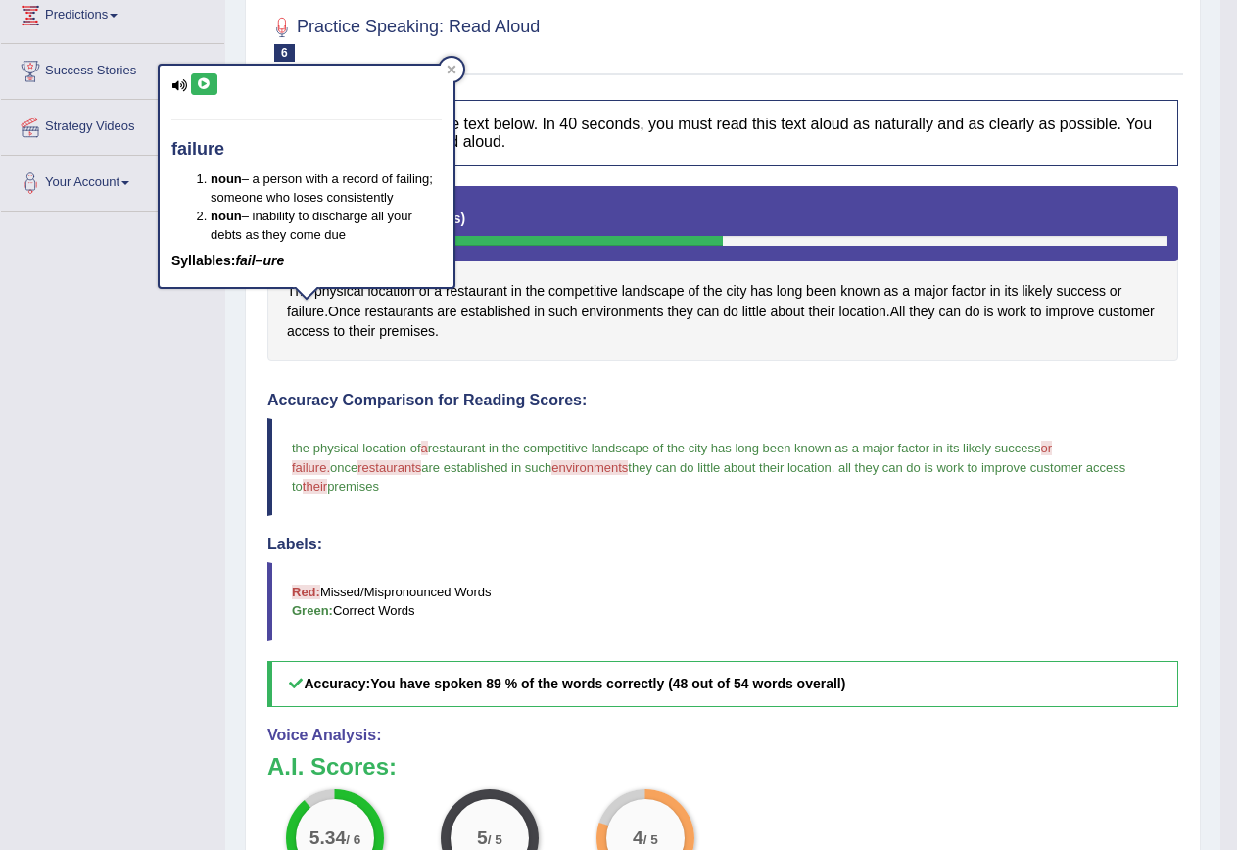
click at [193, 82] on button at bounding box center [204, 84] width 26 height 22
click at [204, 87] on icon at bounding box center [204, 84] width 15 height 12
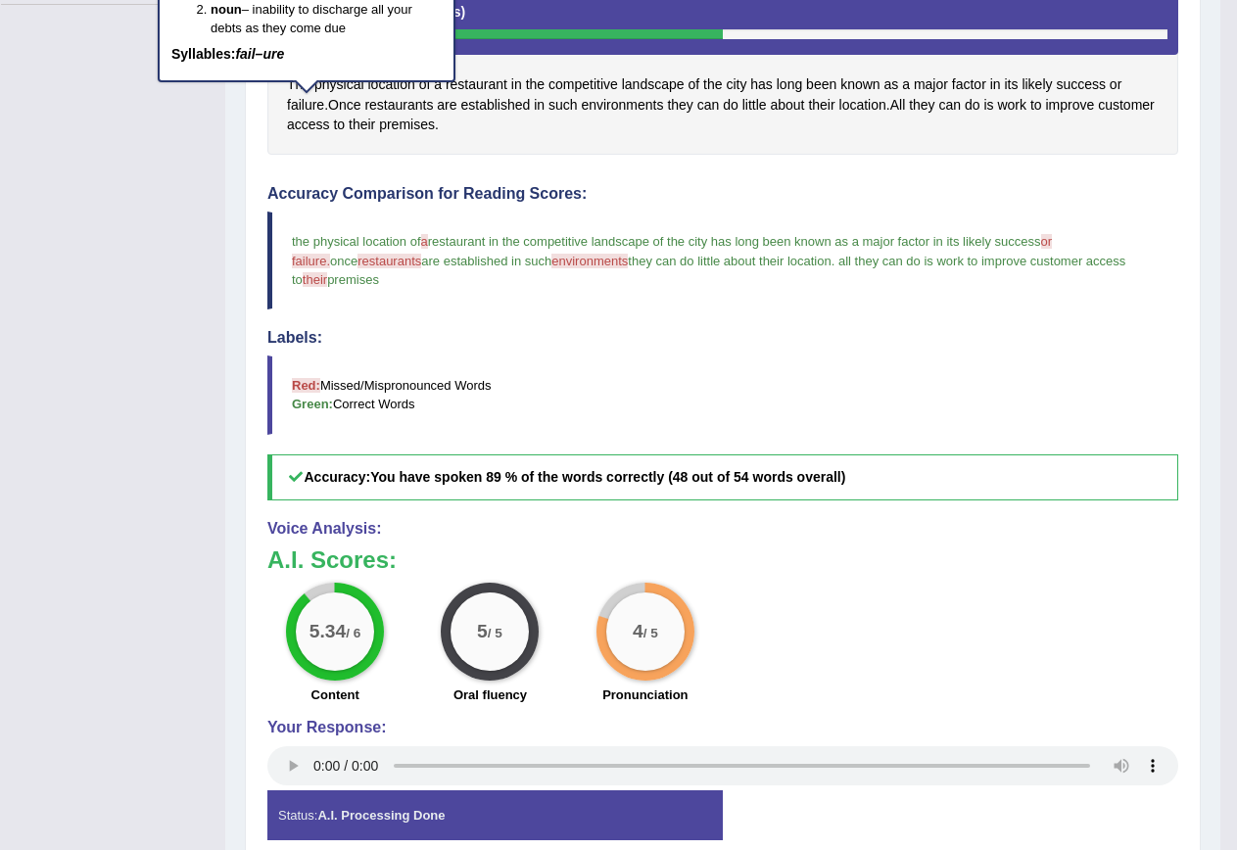
scroll to position [181, 0]
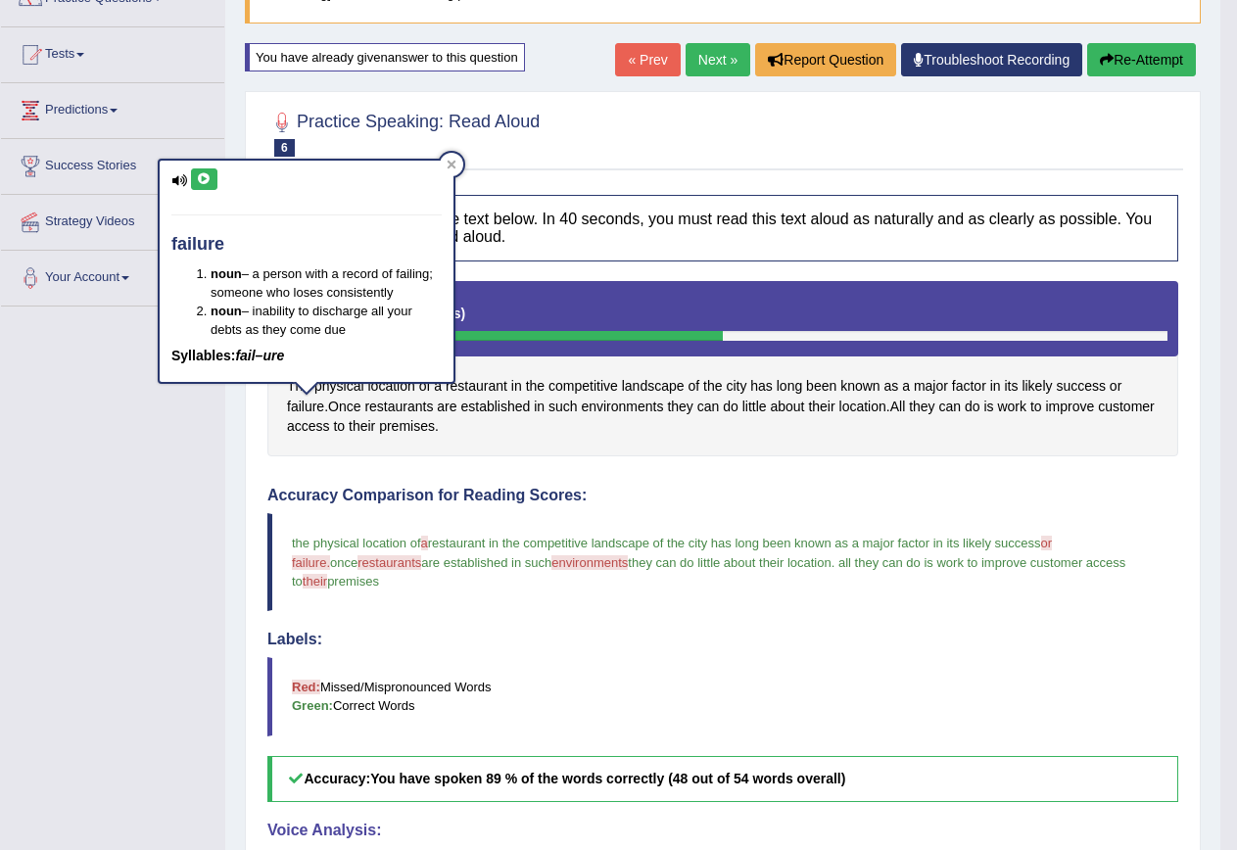
drag, startPoint x: 1128, startPoint y: 41, endPoint x: 1134, endPoint y: 68, distance: 27.3
click at [1129, 42] on div "Home Practice Speaking: Read Aloud Restaurant Location * Remember to use the de…" at bounding box center [722, 506] width 995 height 1375
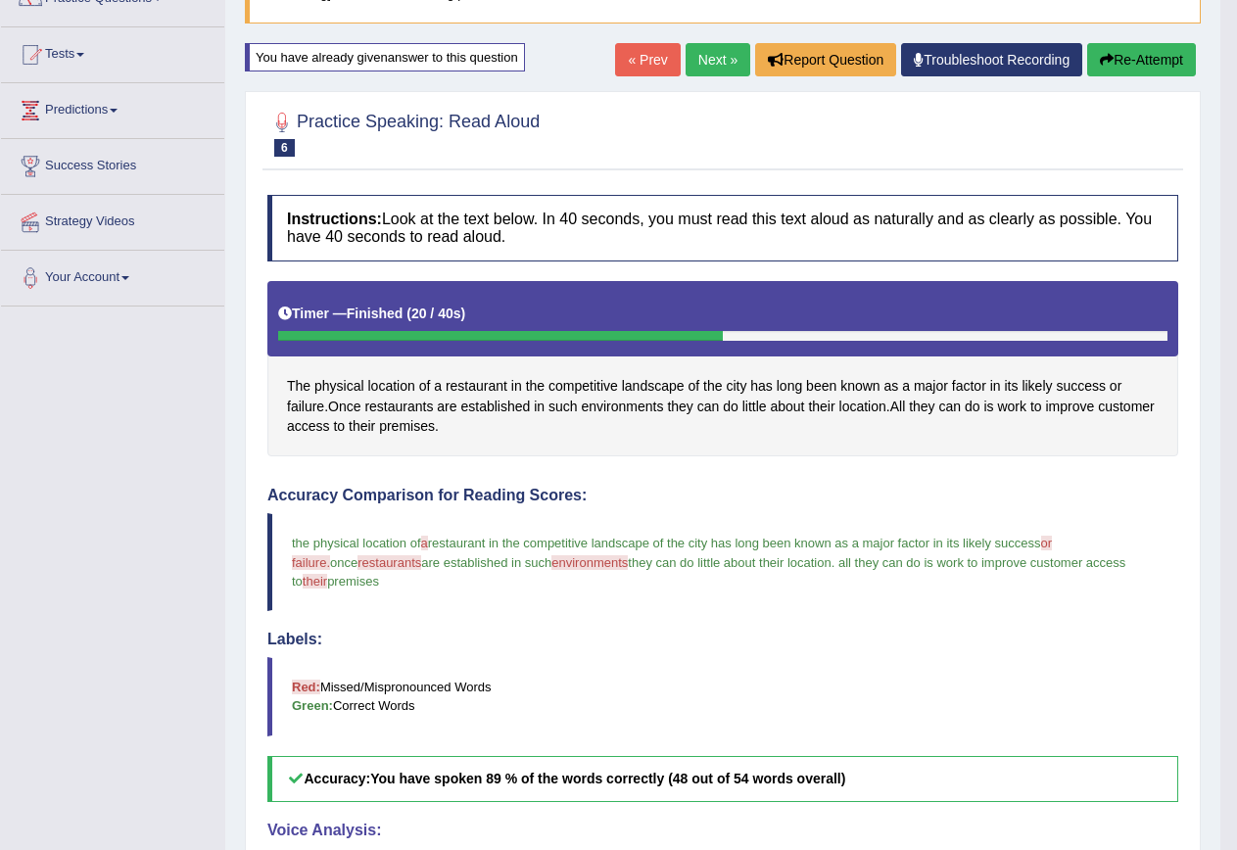
click at [1136, 69] on button "Re-Attempt" at bounding box center [1141, 59] width 109 height 33
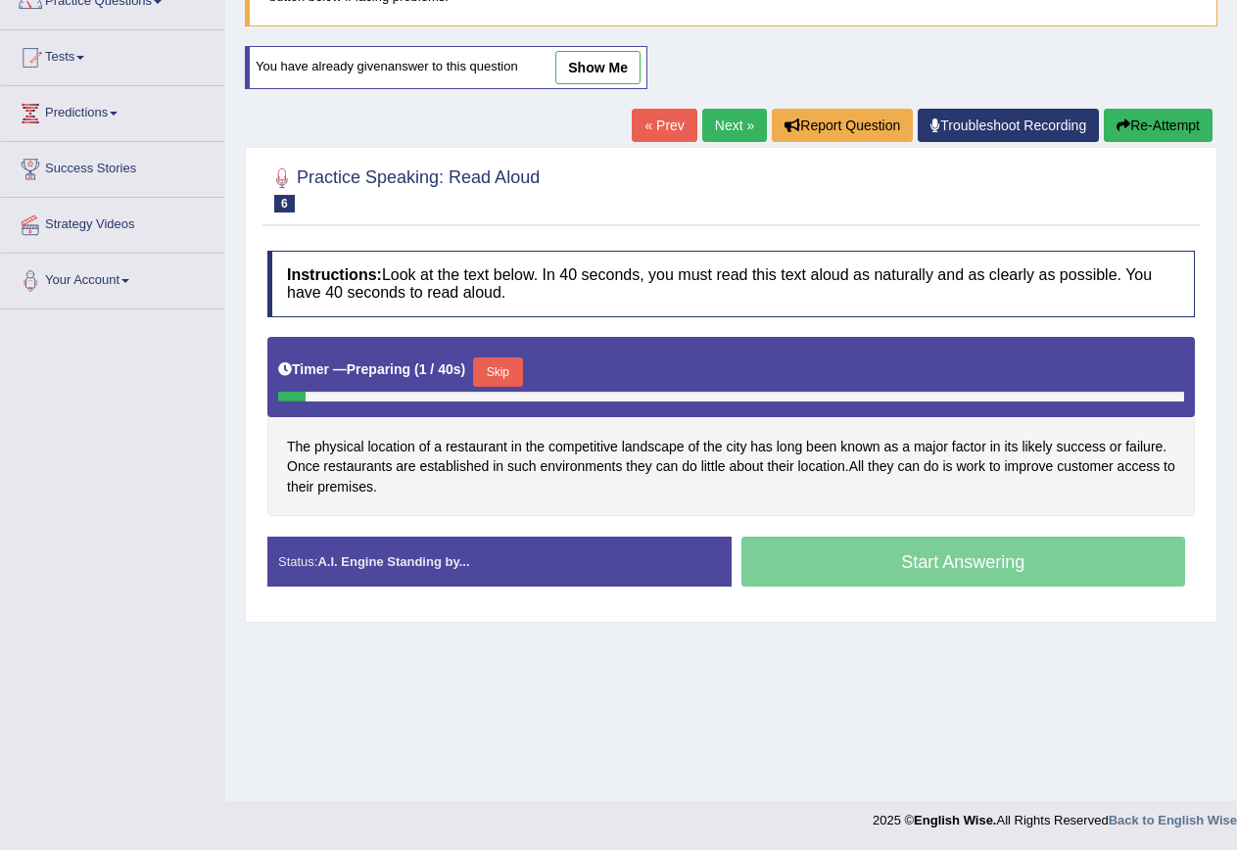
click at [519, 373] on button "Skip" at bounding box center [497, 372] width 49 height 29
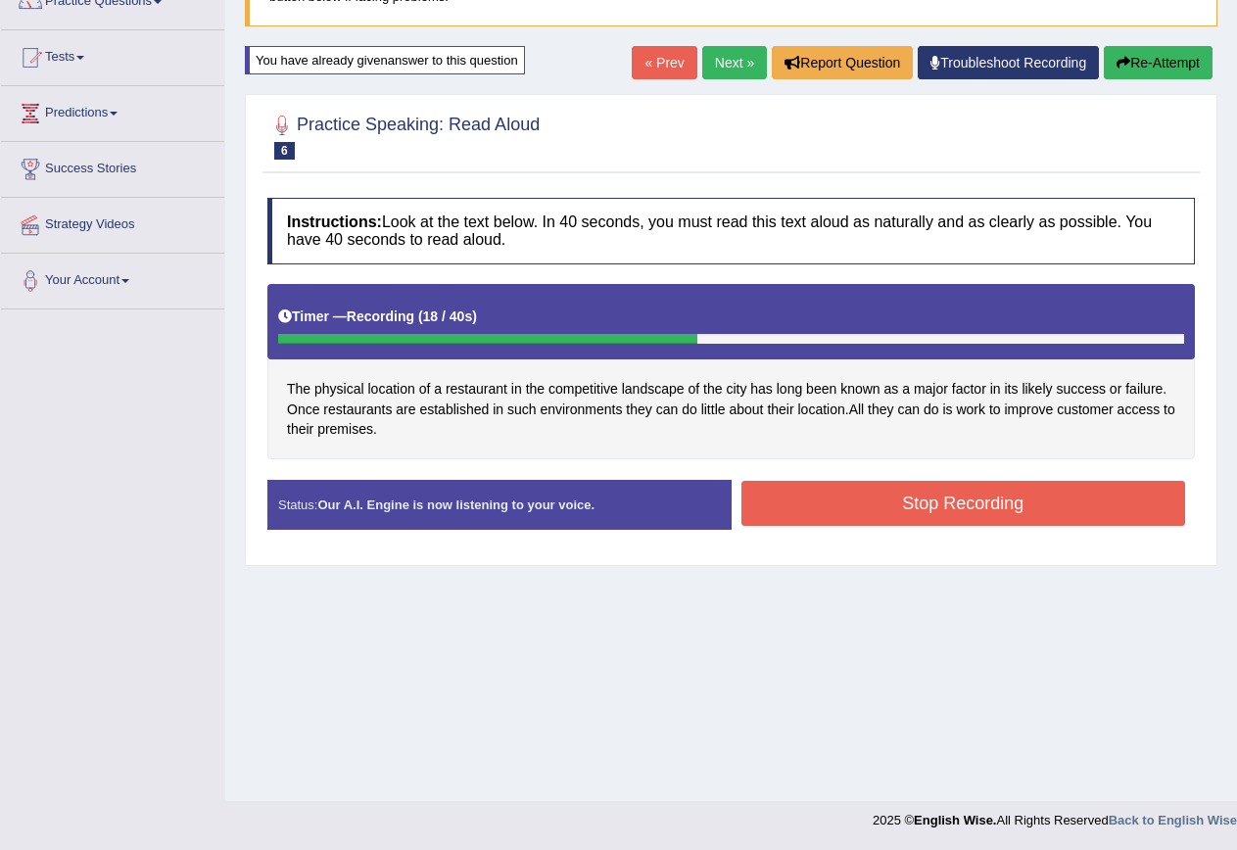
click at [1038, 507] on button "Stop Recording" at bounding box center [964, 503] width 445 height 45
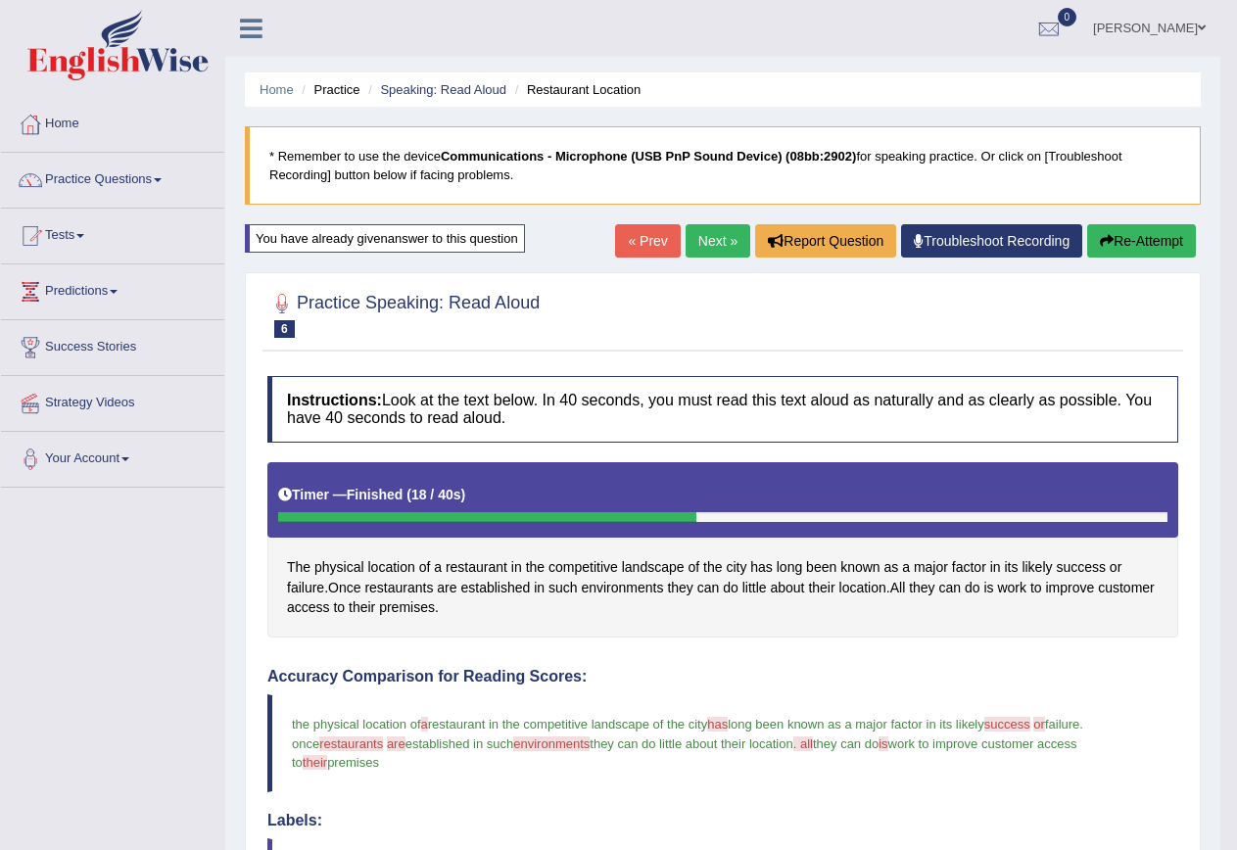
click at [715, 245] on link "Next »" at bounding box center [718, 240] width 65 height 33
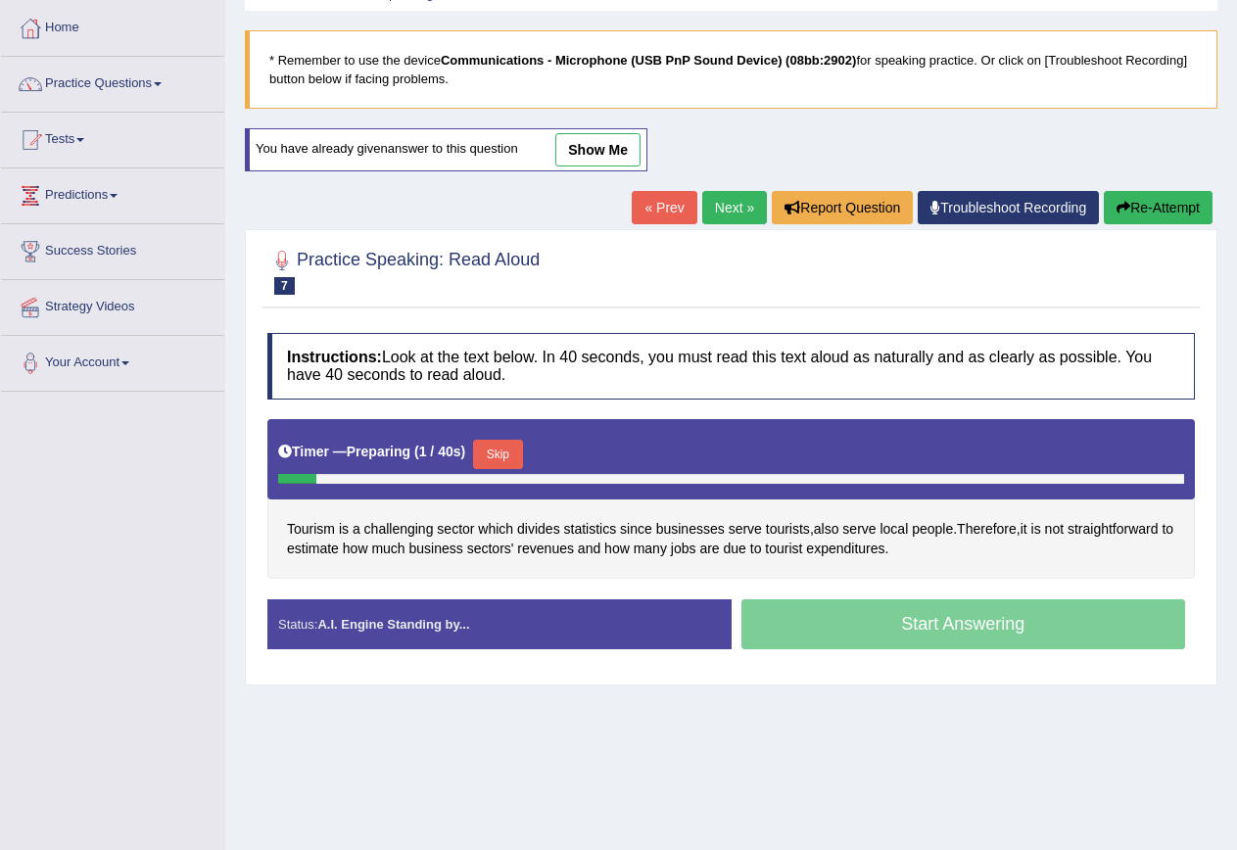
scroll to position [178, 0]
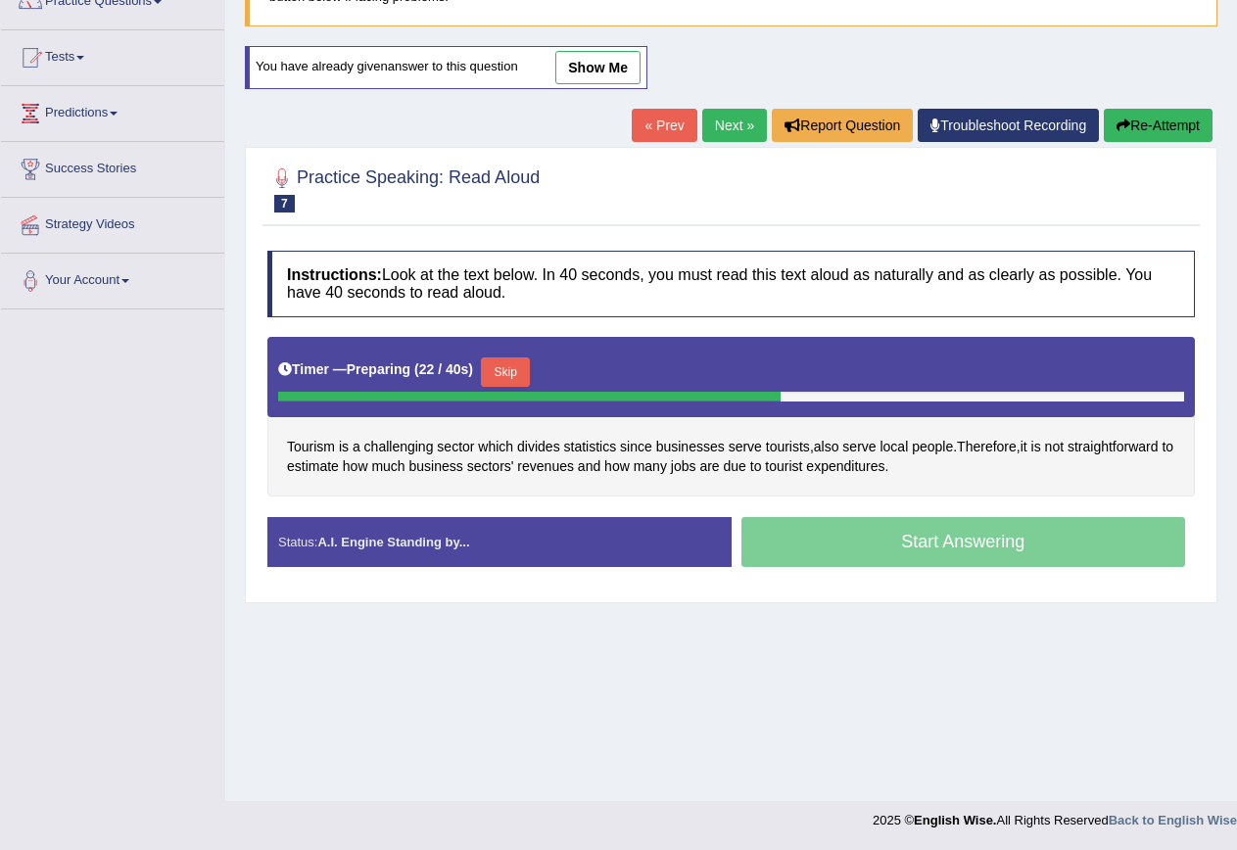
click at [508, 380] on button "Skip" at bounding box center [505, 372] width 49 height 29
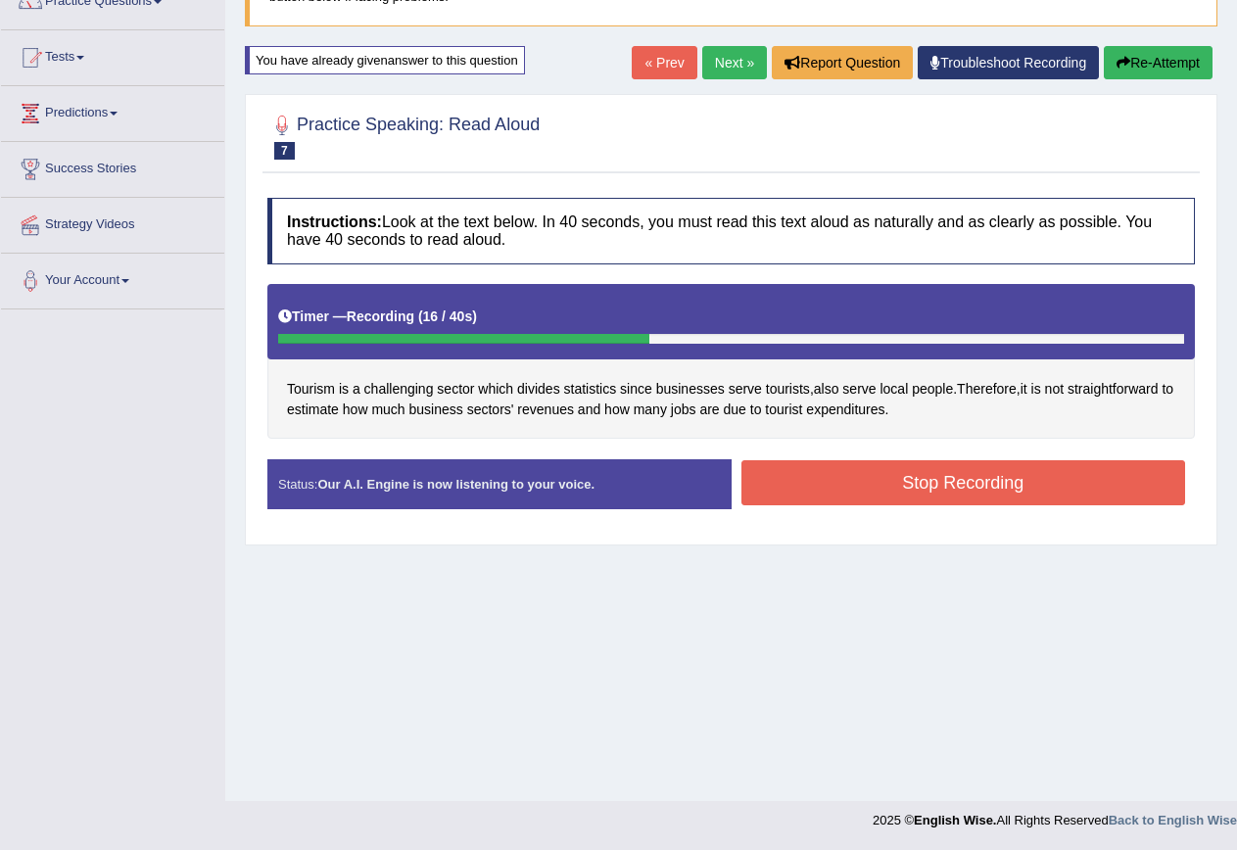
click at [982, 485] on button "Stop Recording" at bounding box center [964, 482] width 445 height 45
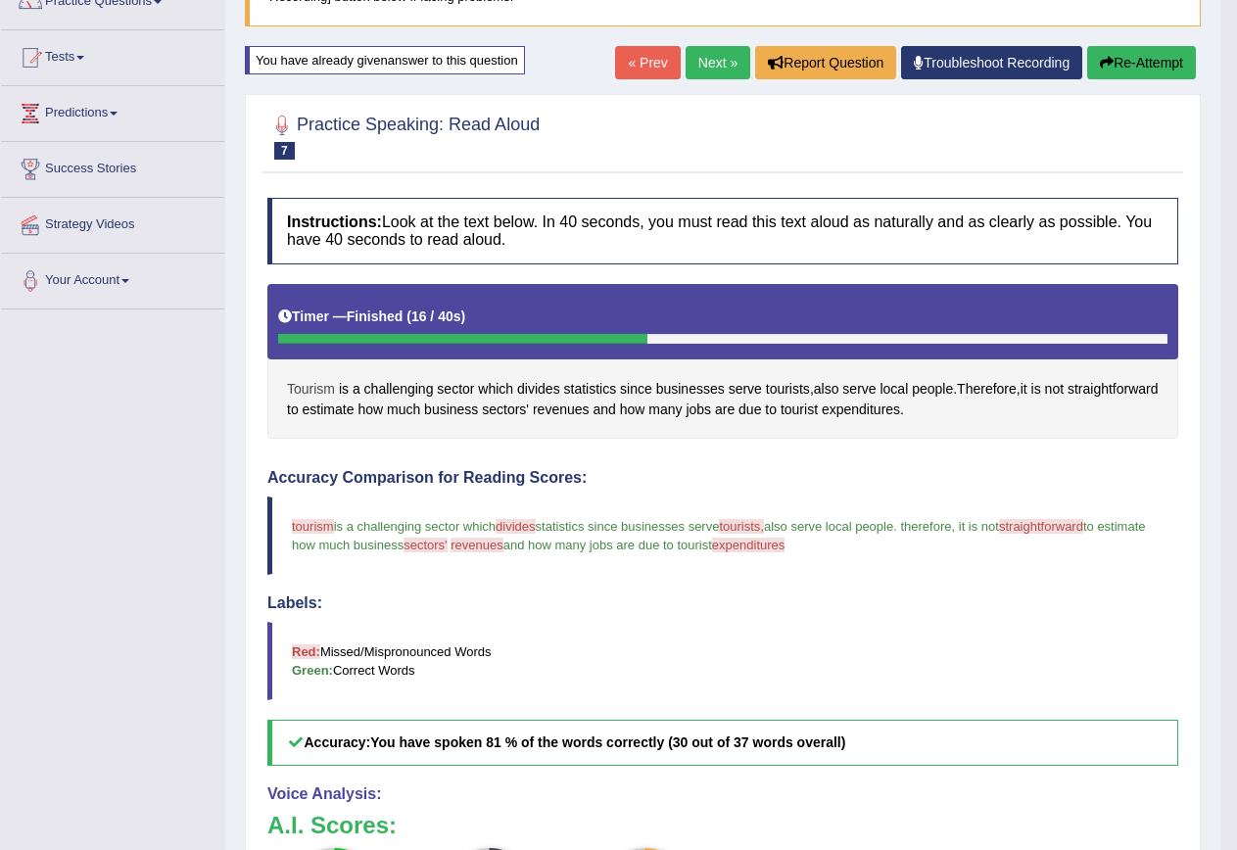
click at [310, 389] on span "Tourism" at bounding box center [311, 389] width 48 height 21
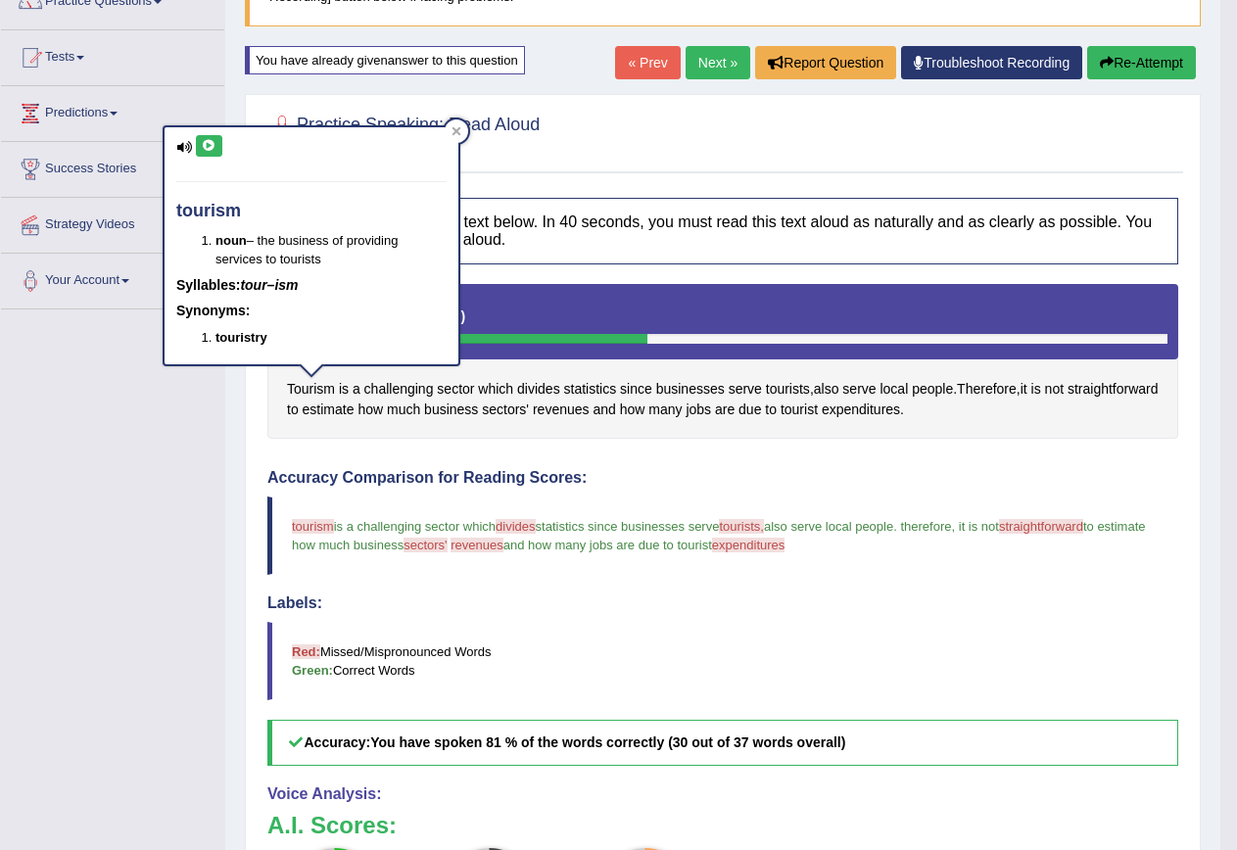
click at [208, 144] on icon at bounding box center [209, 146] width 15 height 12
click at [529, 394] on span "divides" at bounding box center [538, 389] width 43 height 21
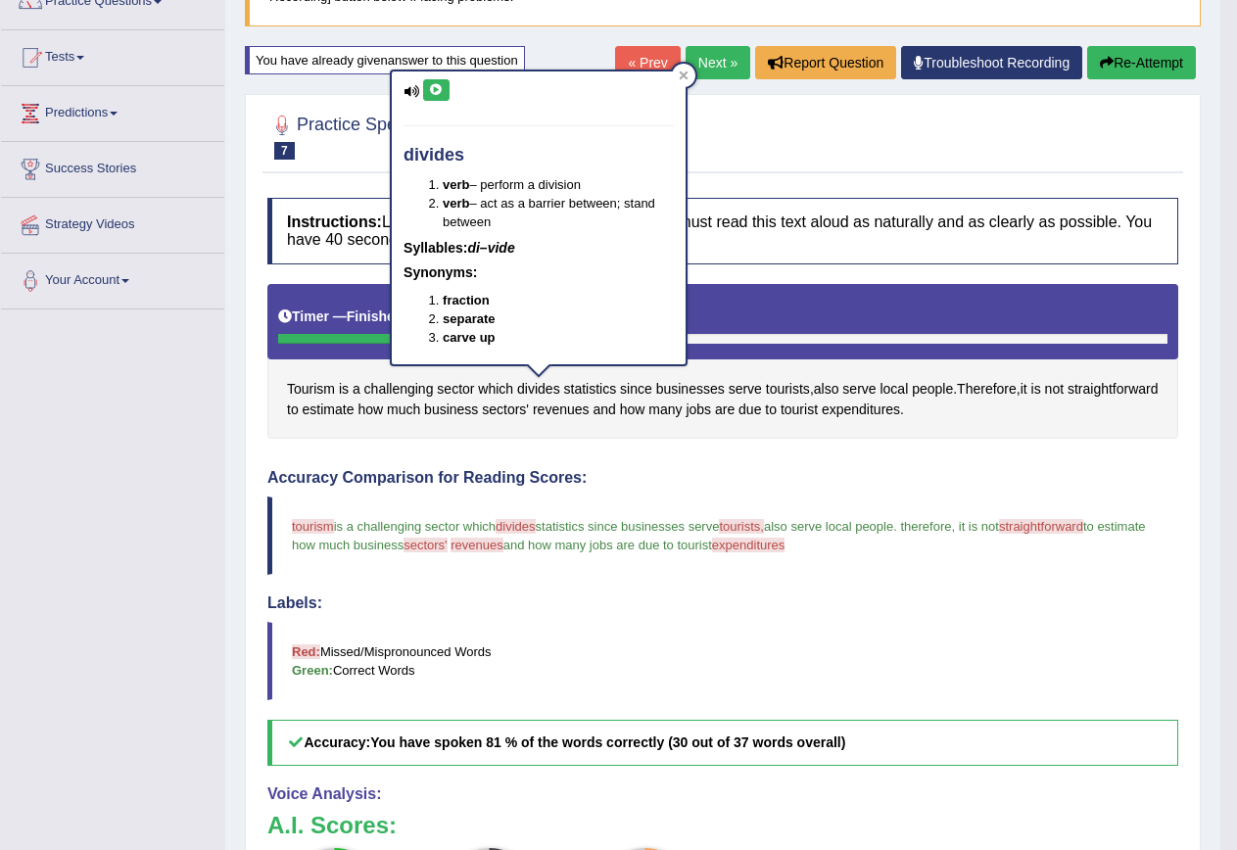
click at [435, 82] on button at bounding box center [436, 90] width 26 height 22
click at [761, 526] on span "tourists," at bounding box center [741, 526] width 45 height 15
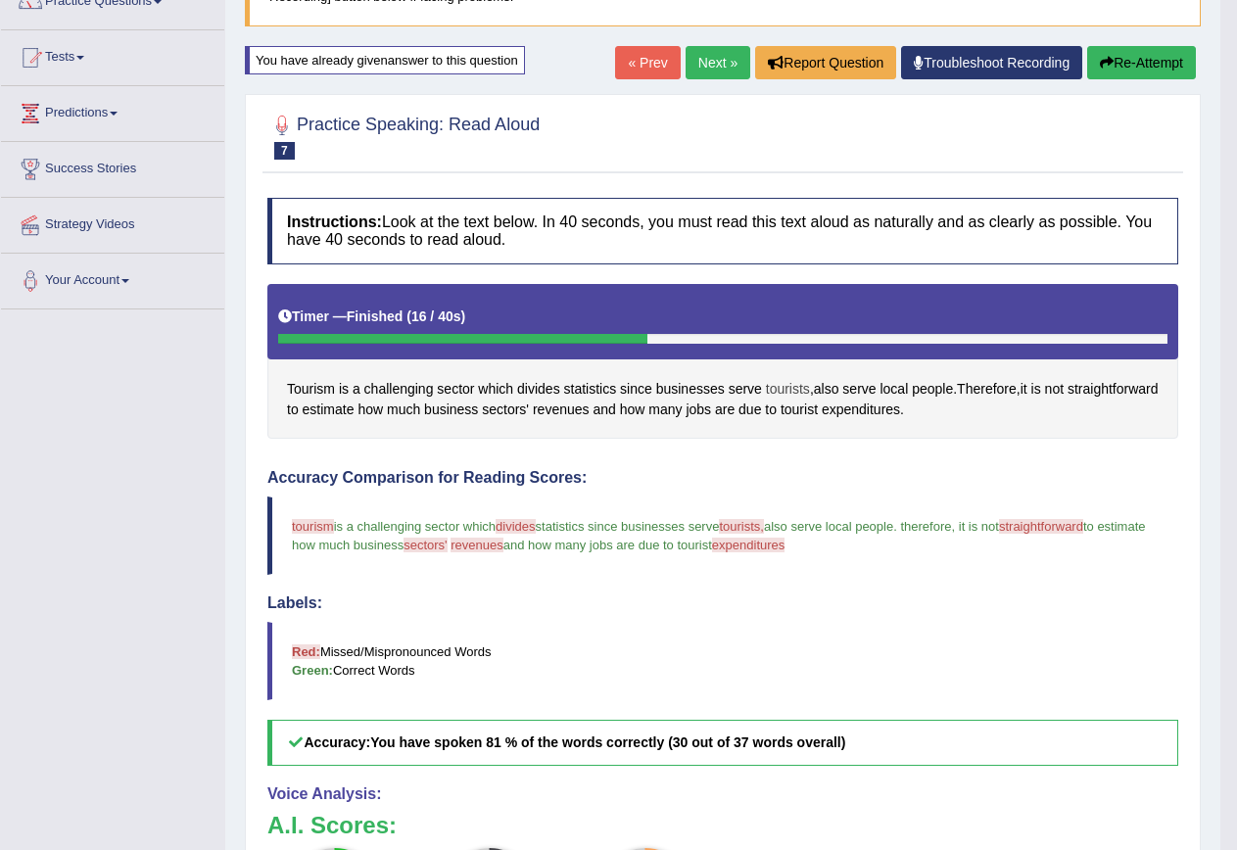
click at [773, 381] on span "tourists" at bounding box center [788, 389] width 44 height 21
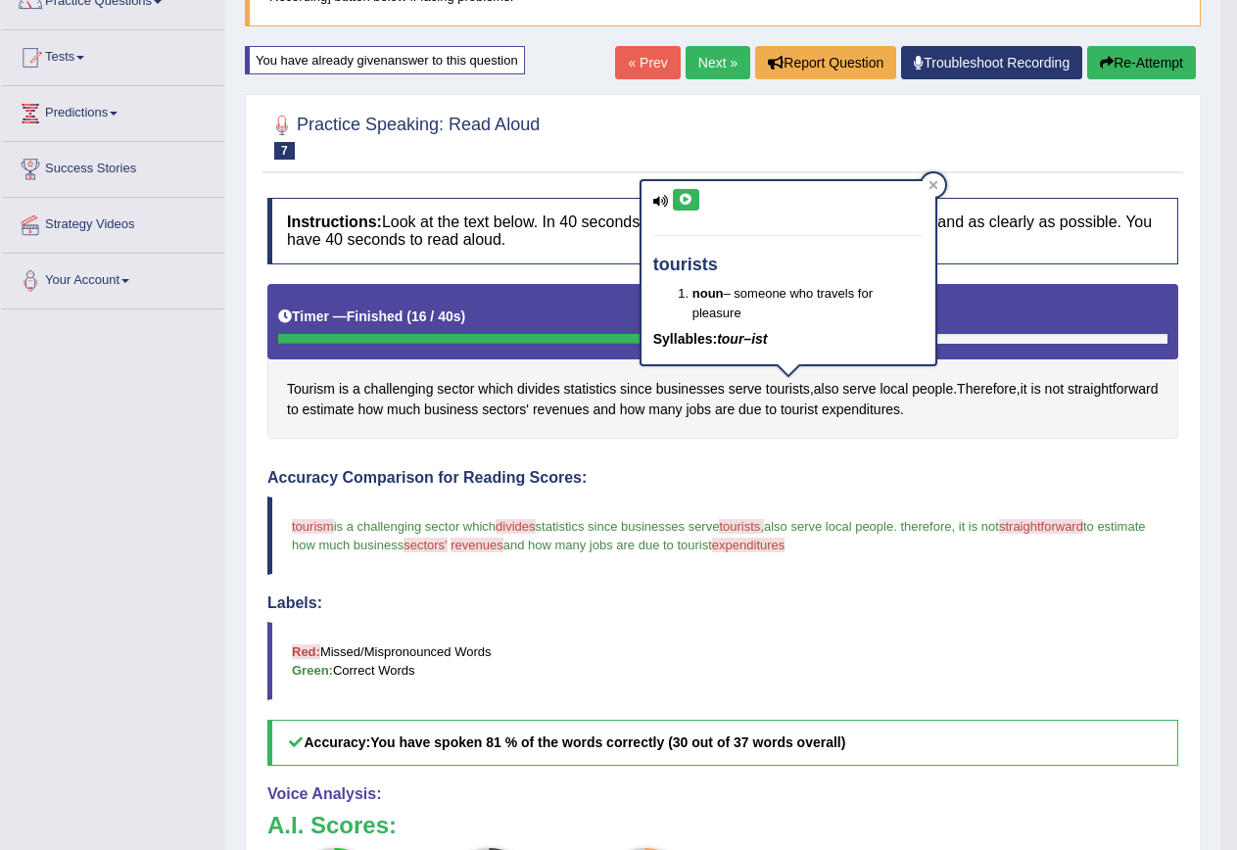
click at [682, 206] on button at bounding box center [686, 200] width 26 height 22
click at [785, 551] on span "expenditures" at bounding box center [748, 545] width 72 height 15
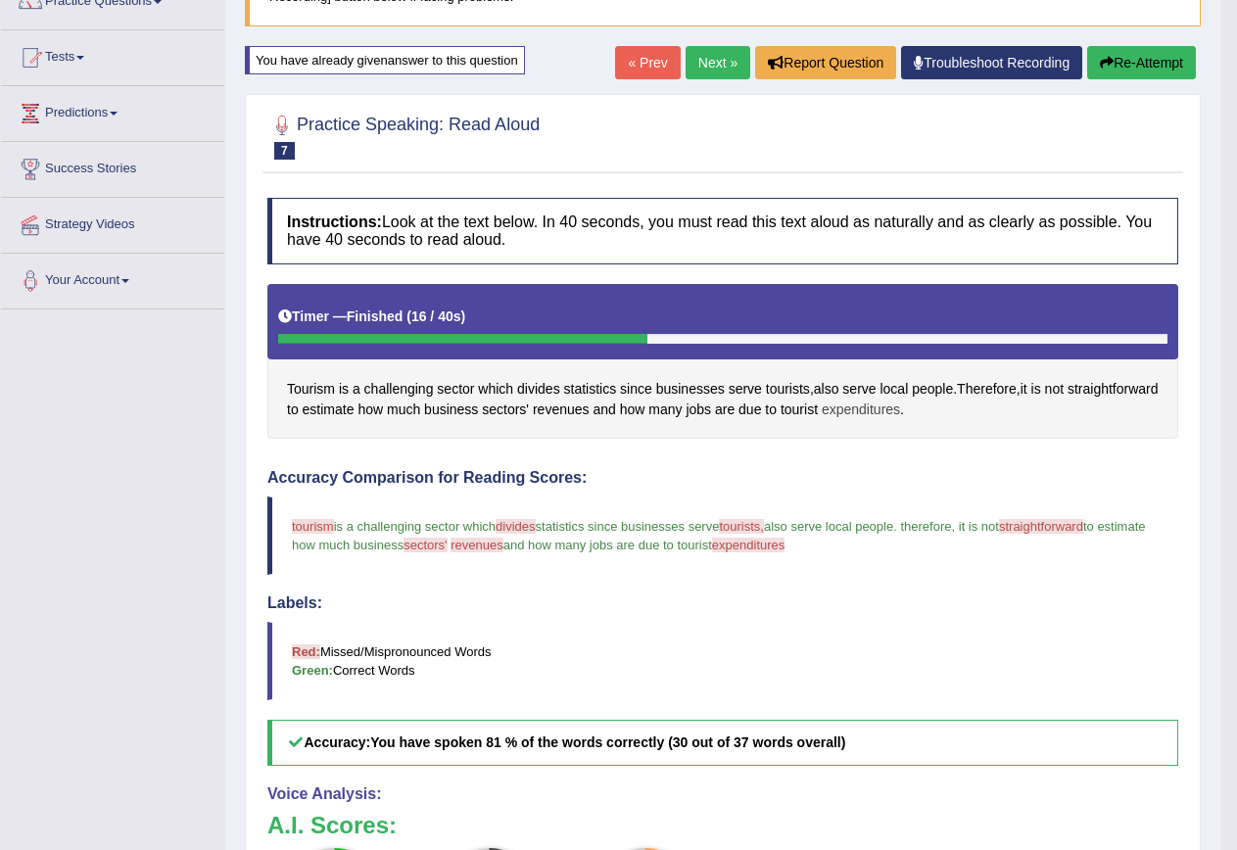
click at [900, 415] on span "expenditures" at bounding box center [861, 410] width 78 height 21
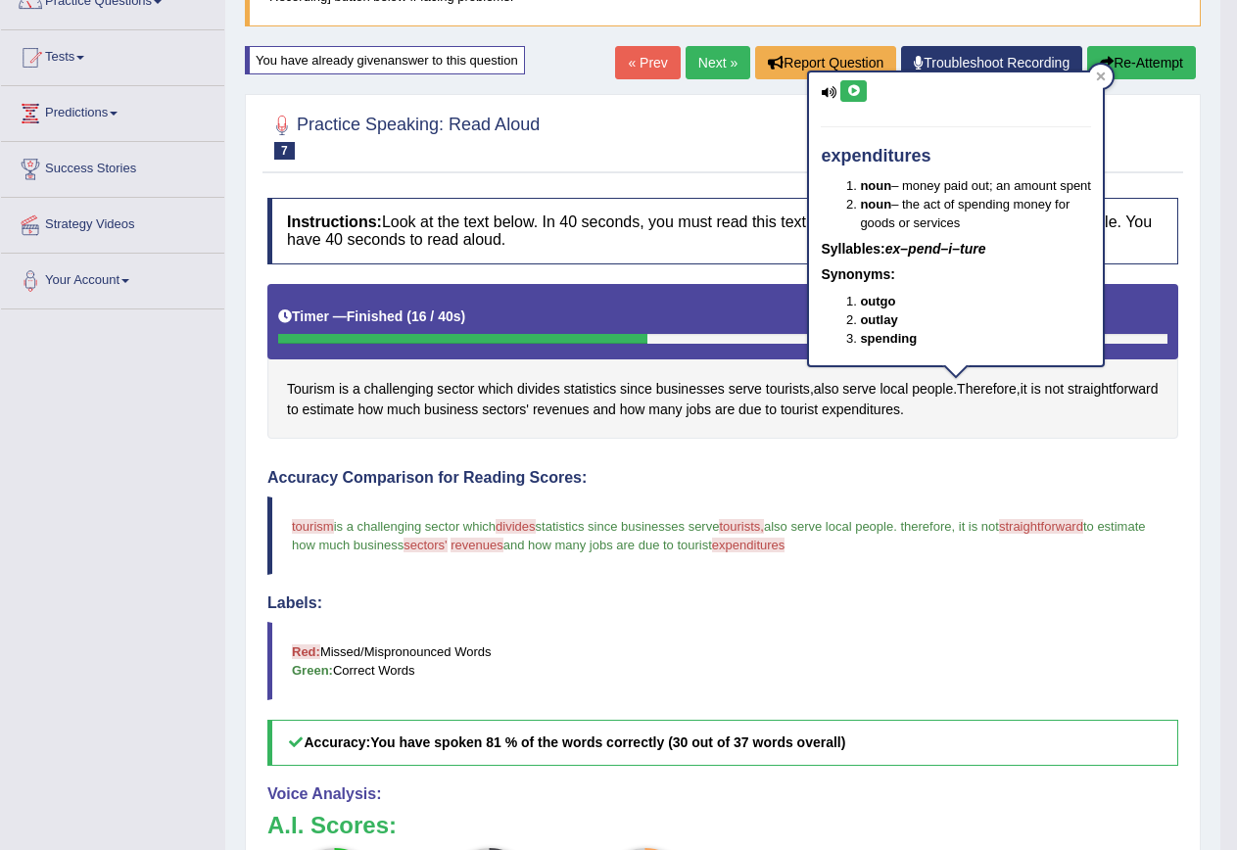
click at [860, 88] on icon at bounding box center [853, 91] width 15 height 12
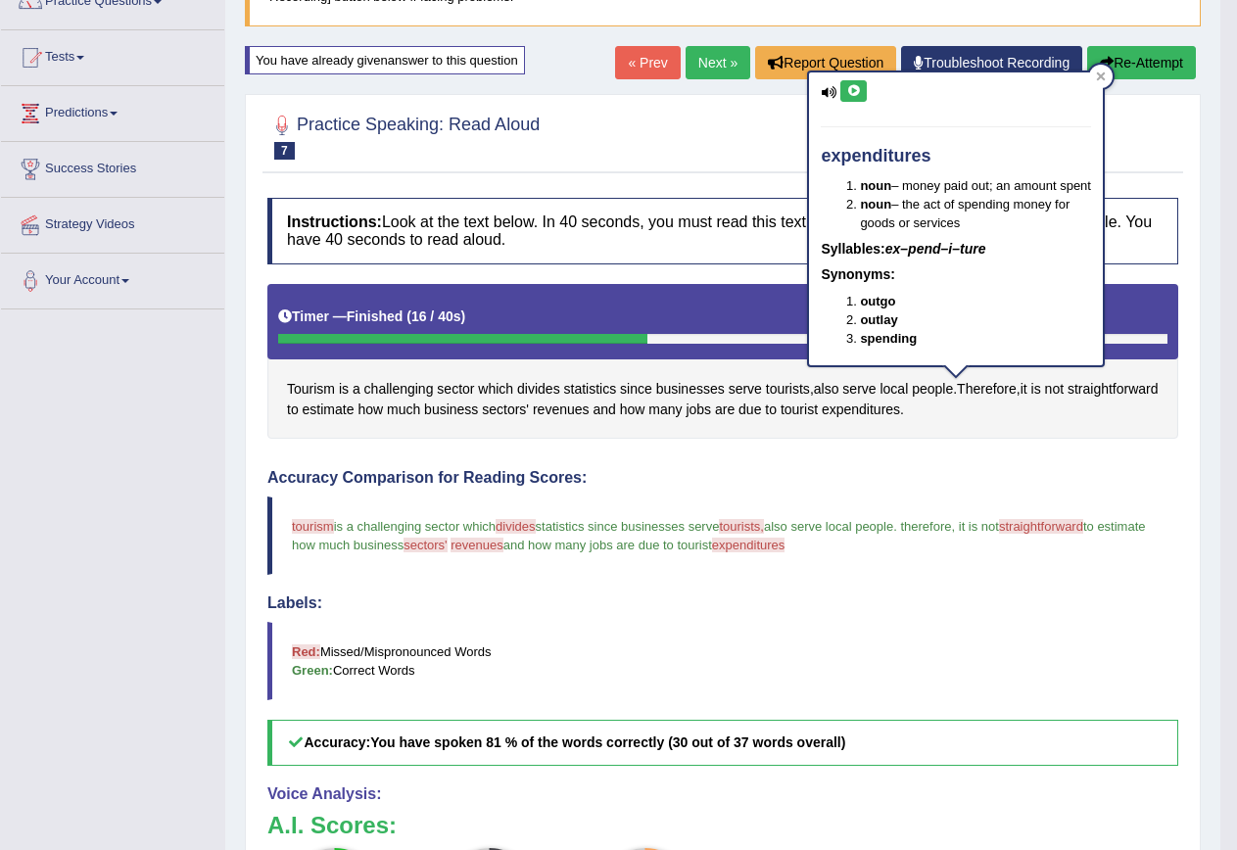
click at [860, 88] on icon at bounding box center [853, 91] width 15 height 12
click at [849, 96] on icon at bounding box center [853, 91] width 15 height 12
click at [1163, 62] on button "Re-Attempt" at bounding box center [1141, 62] width 109 height 33
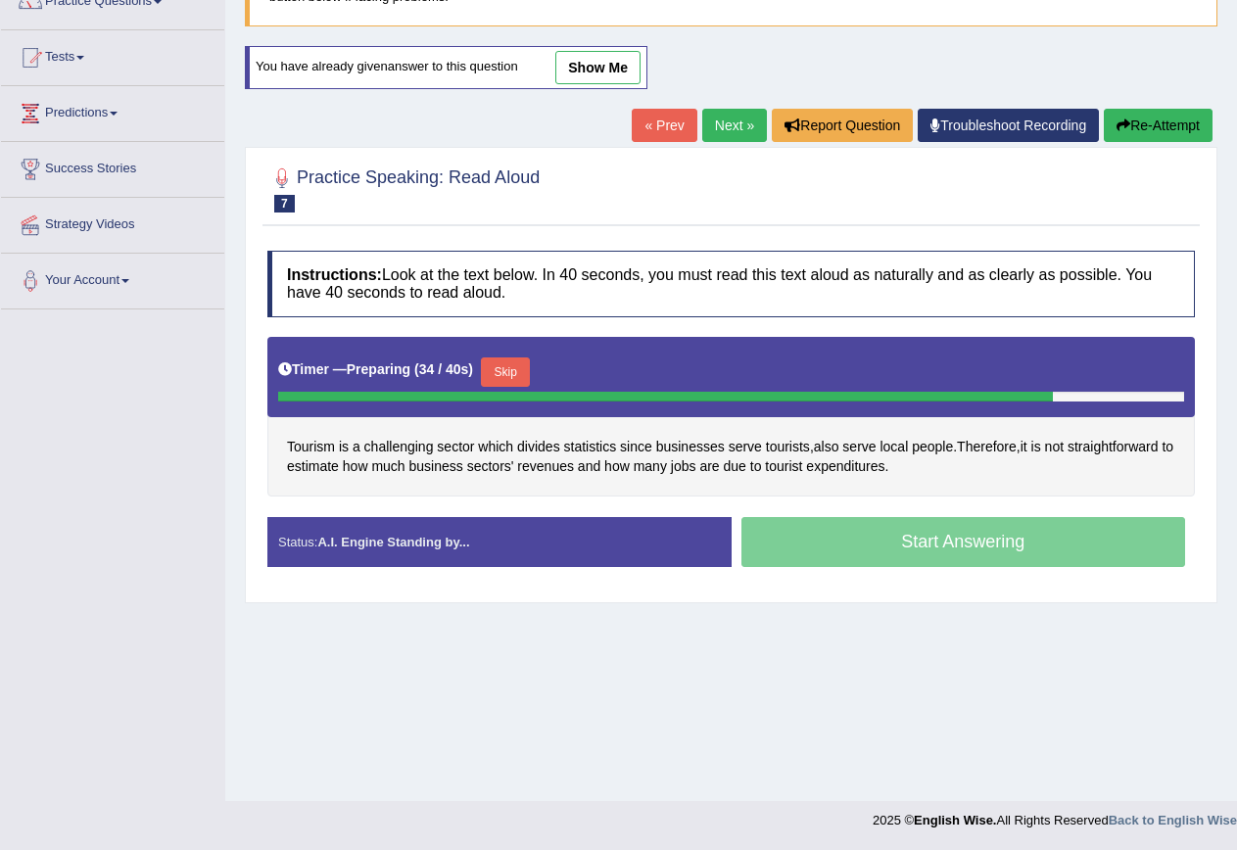
click at [530, 367] on button "Skip" at bounding box center [505, 372] width 49 height 29
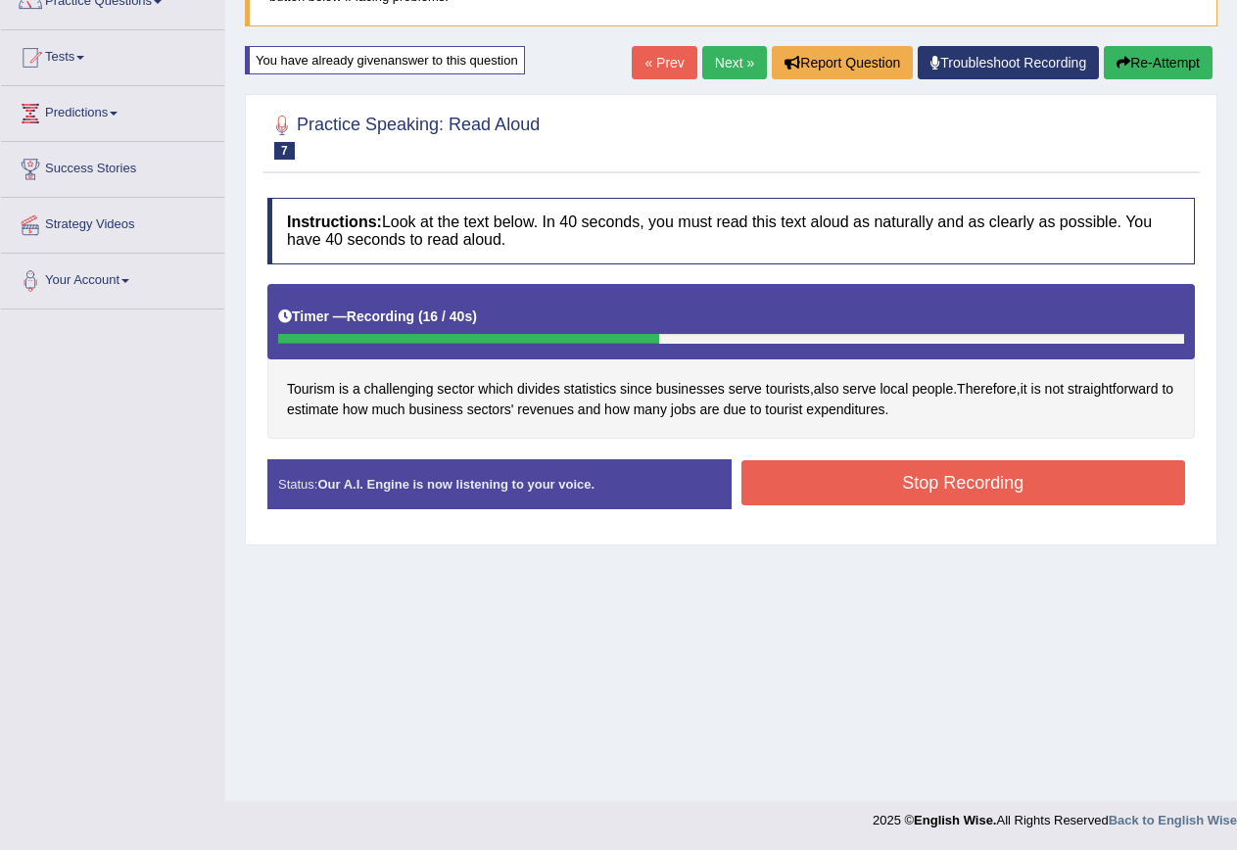
click at [840, 487] on button "Stop Recording" at bounding box center [964, 482] width 445 height 45
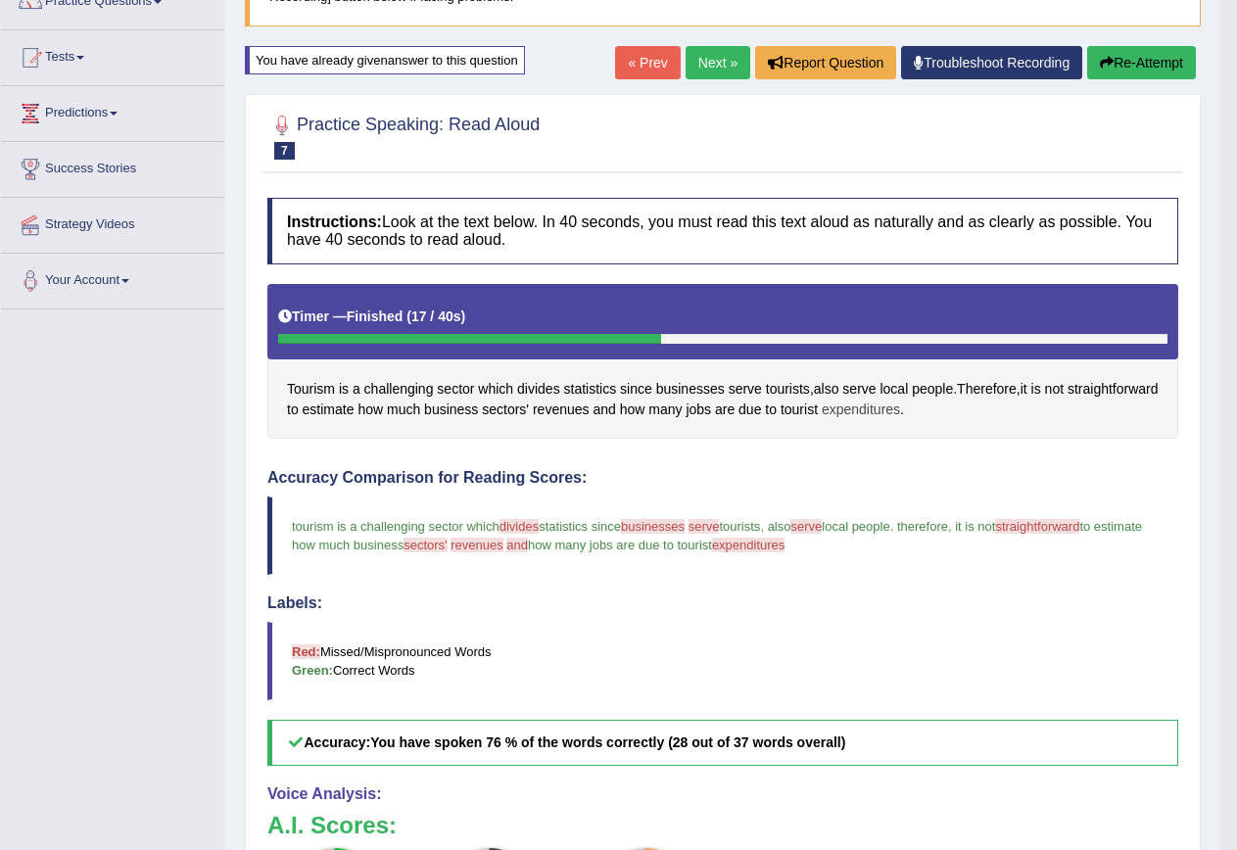
click at [900, 410] on span "expenditures" at bounding box center [861, 410] width 78 height 21
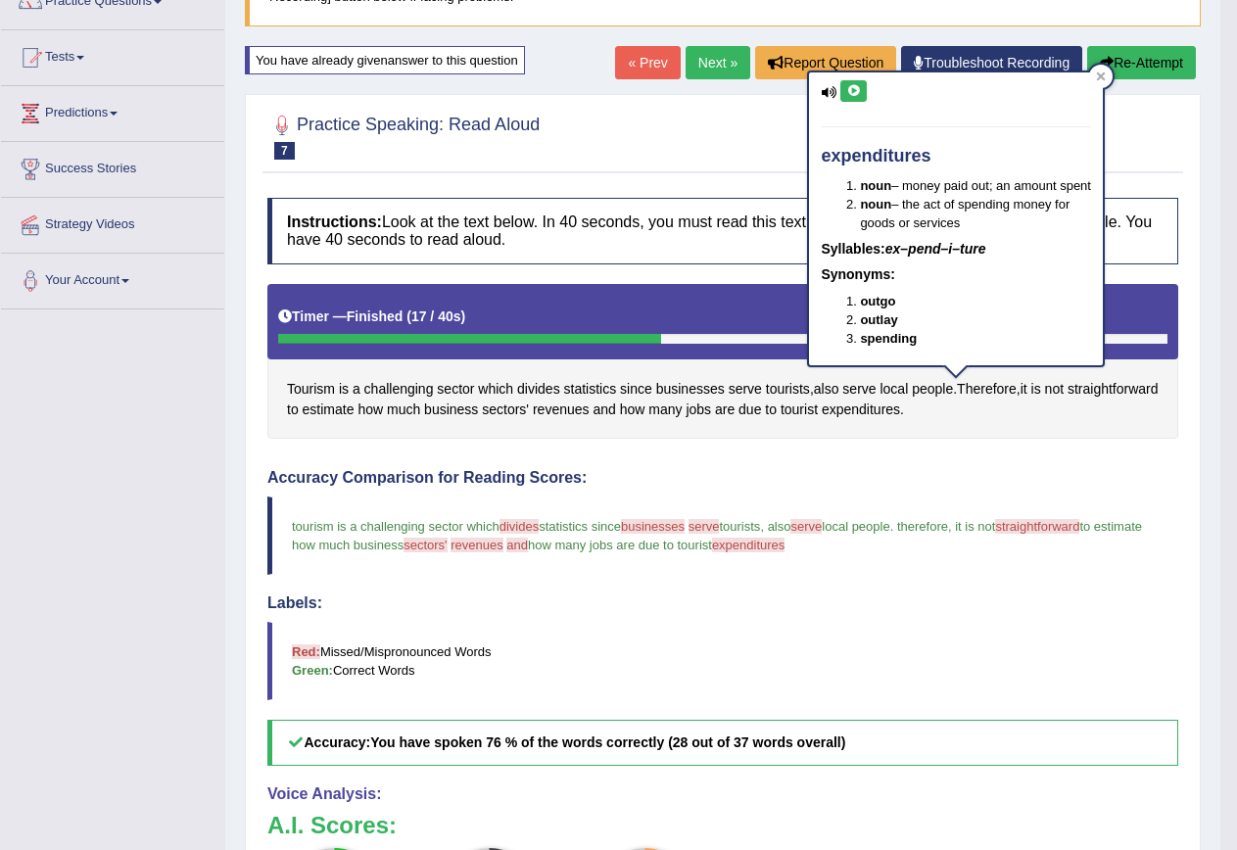
click at [862, 90] on button at bounding box center [854, 91] width 26 height 22
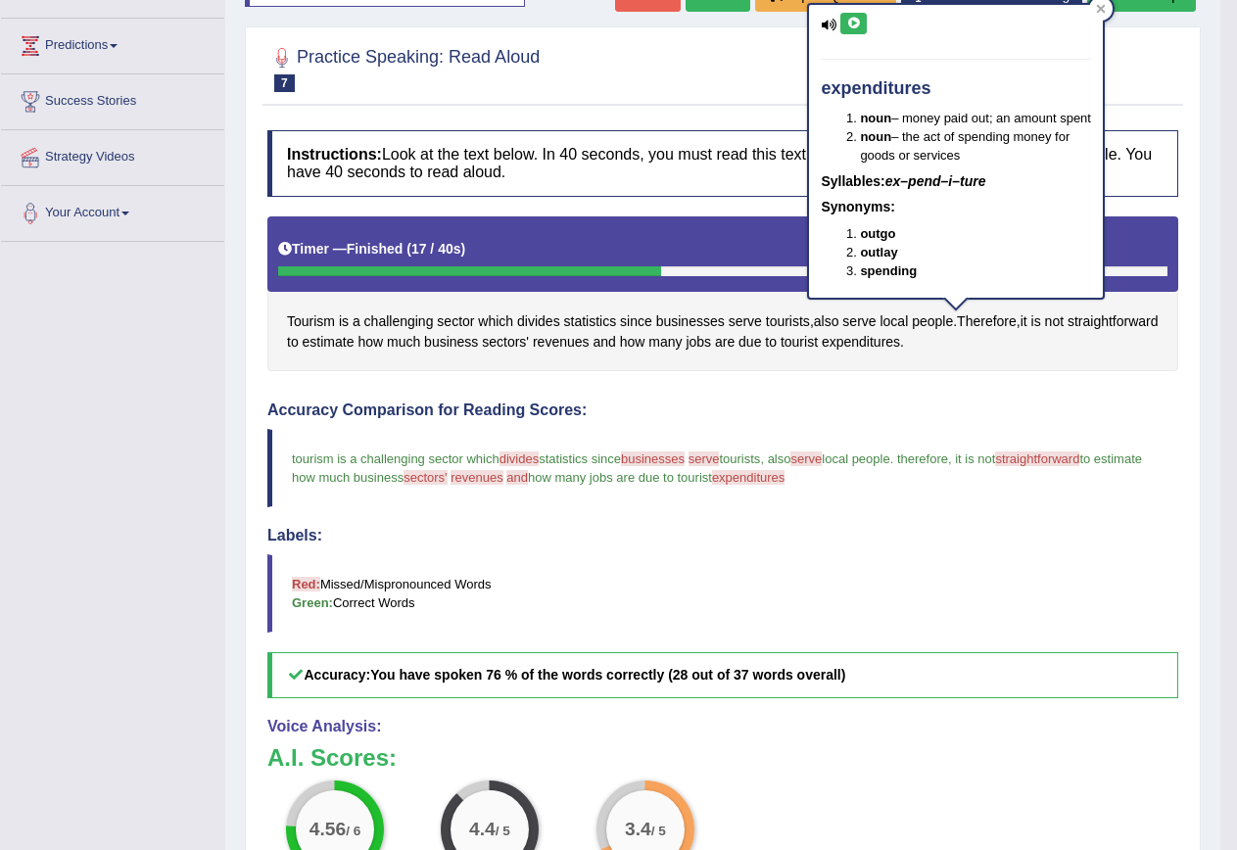
scroll to position [44, 0]
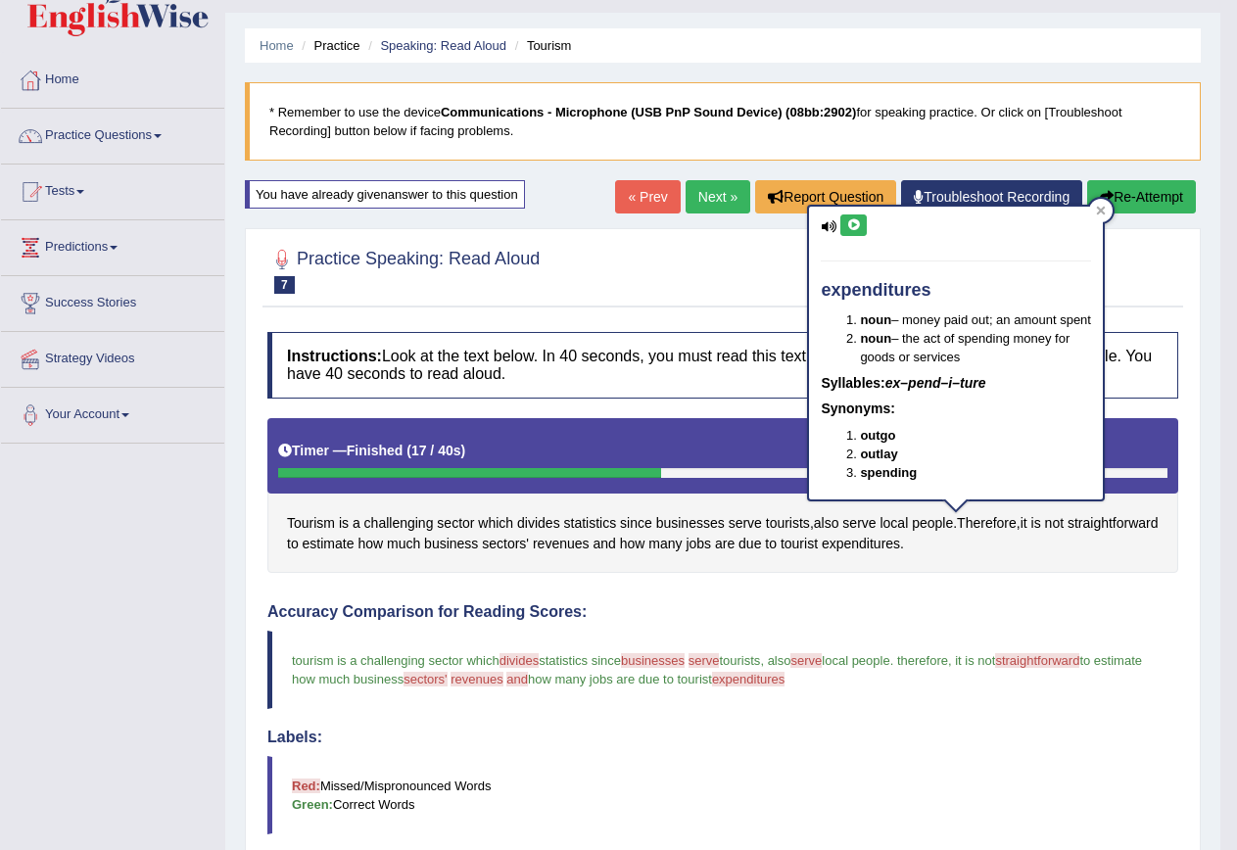
click at [1179, 197] on button "Re-Attempt" at bounding box center [1141, 196] width 109 height 33
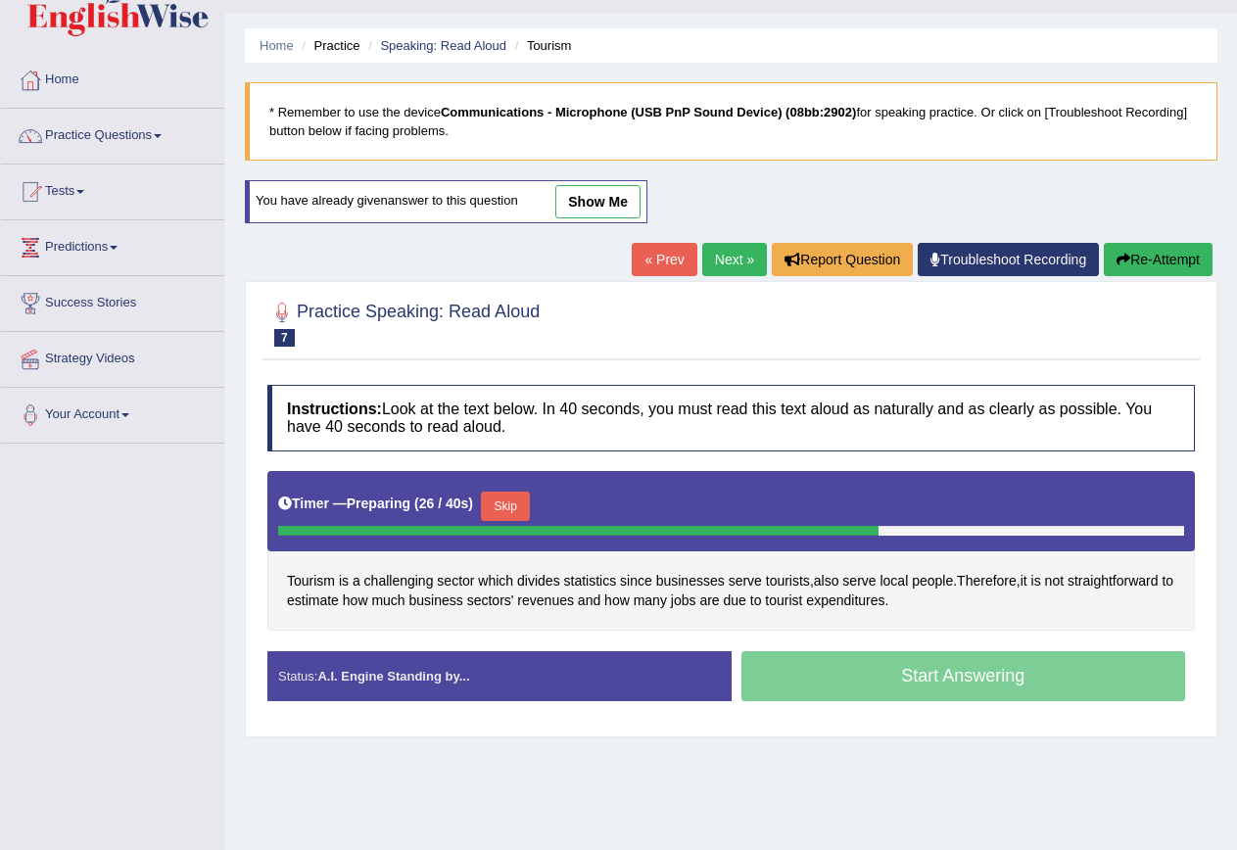
click at [491, 504] on button "Skip" at bounding box center [505, 506] width 49 height 29
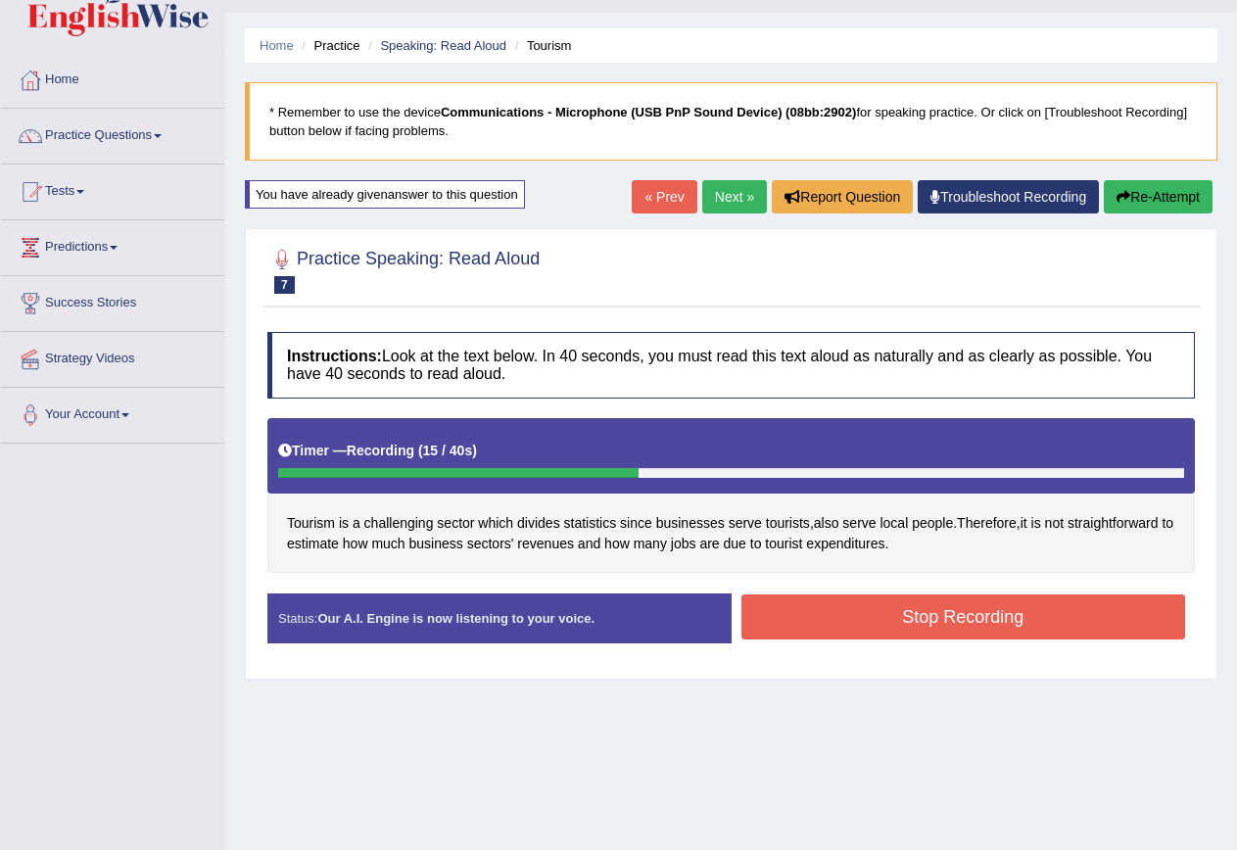
click at [1024, 614] on button "Stop Recording" at bounding box center [964, 617] width 445 height 45
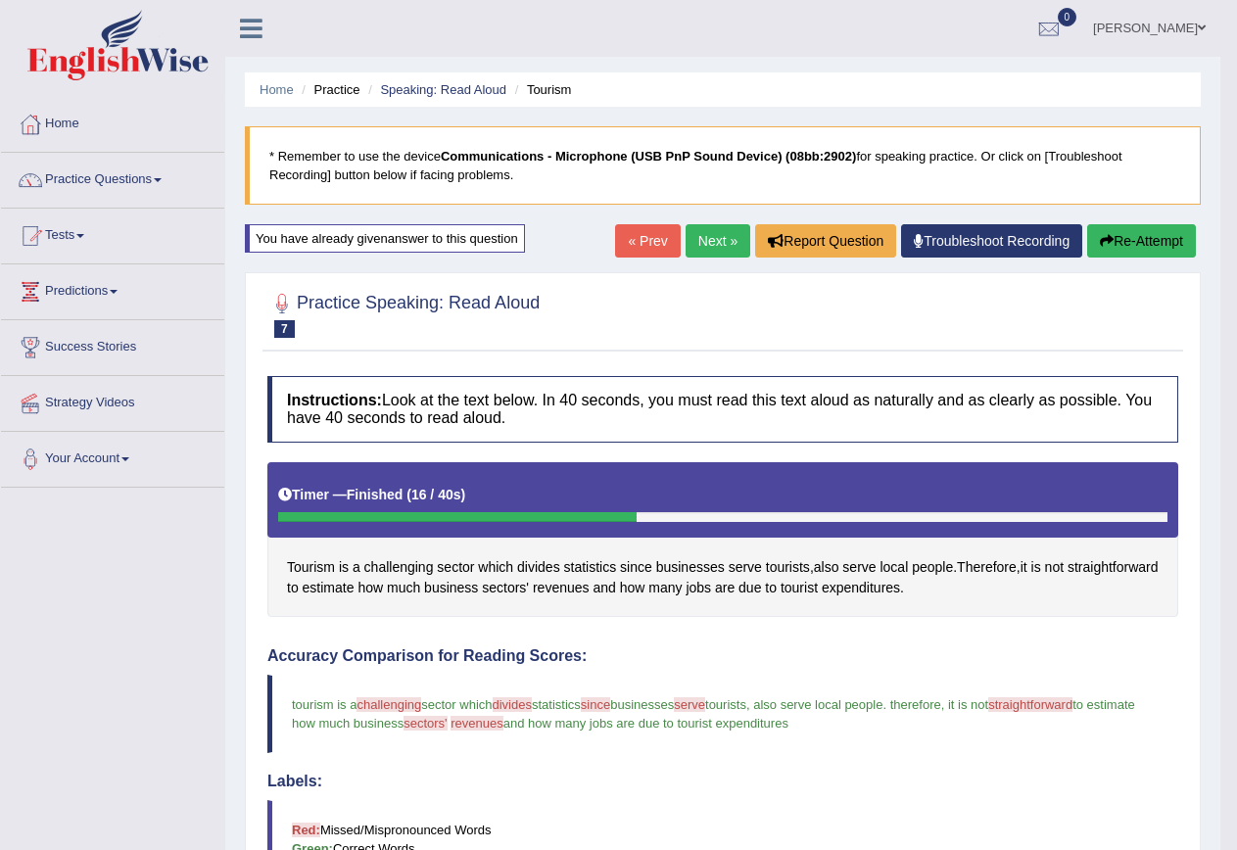
click at [1138, 248] on button "Re-Attempt" at bounding box center [1141, 240] width 109 height 33
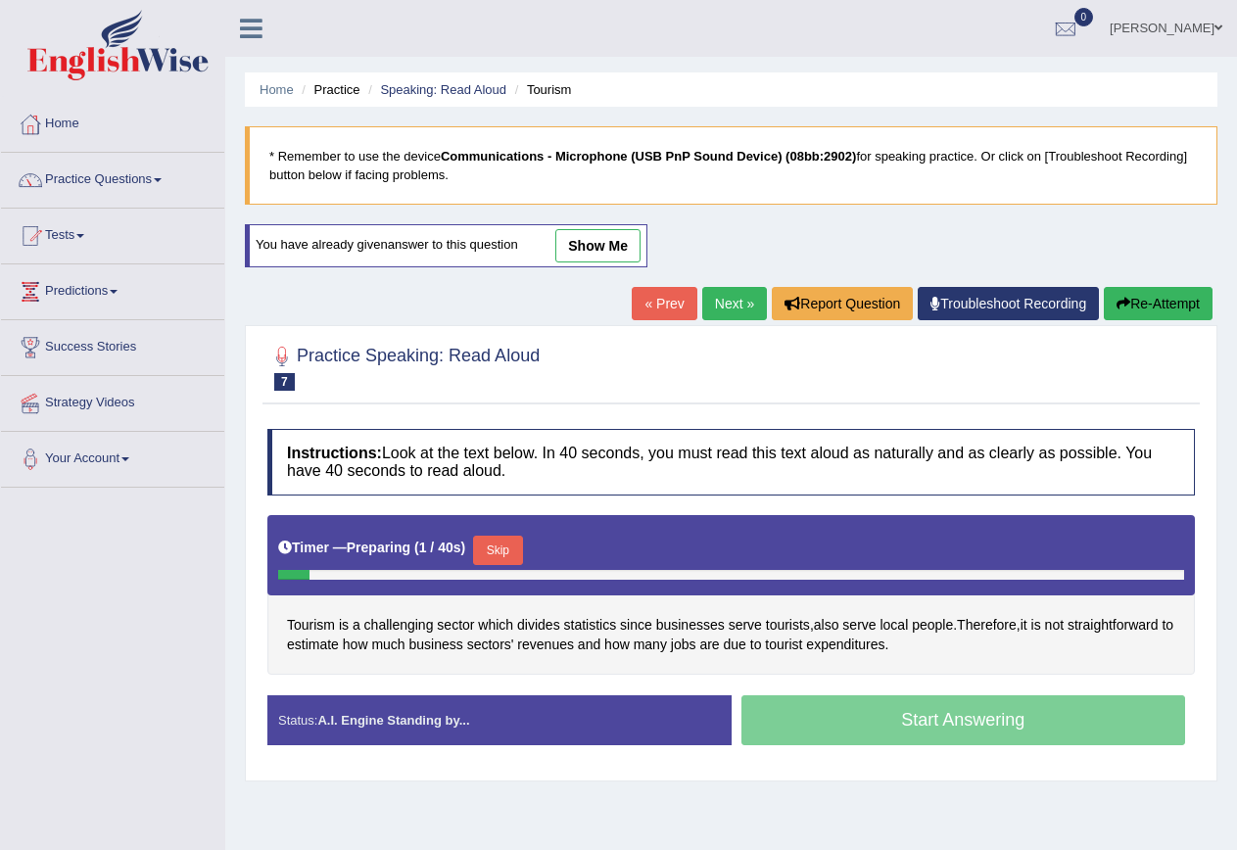
click at [491, 543] on button "Skip" at bounding box center [497, 550] width 49 height 29
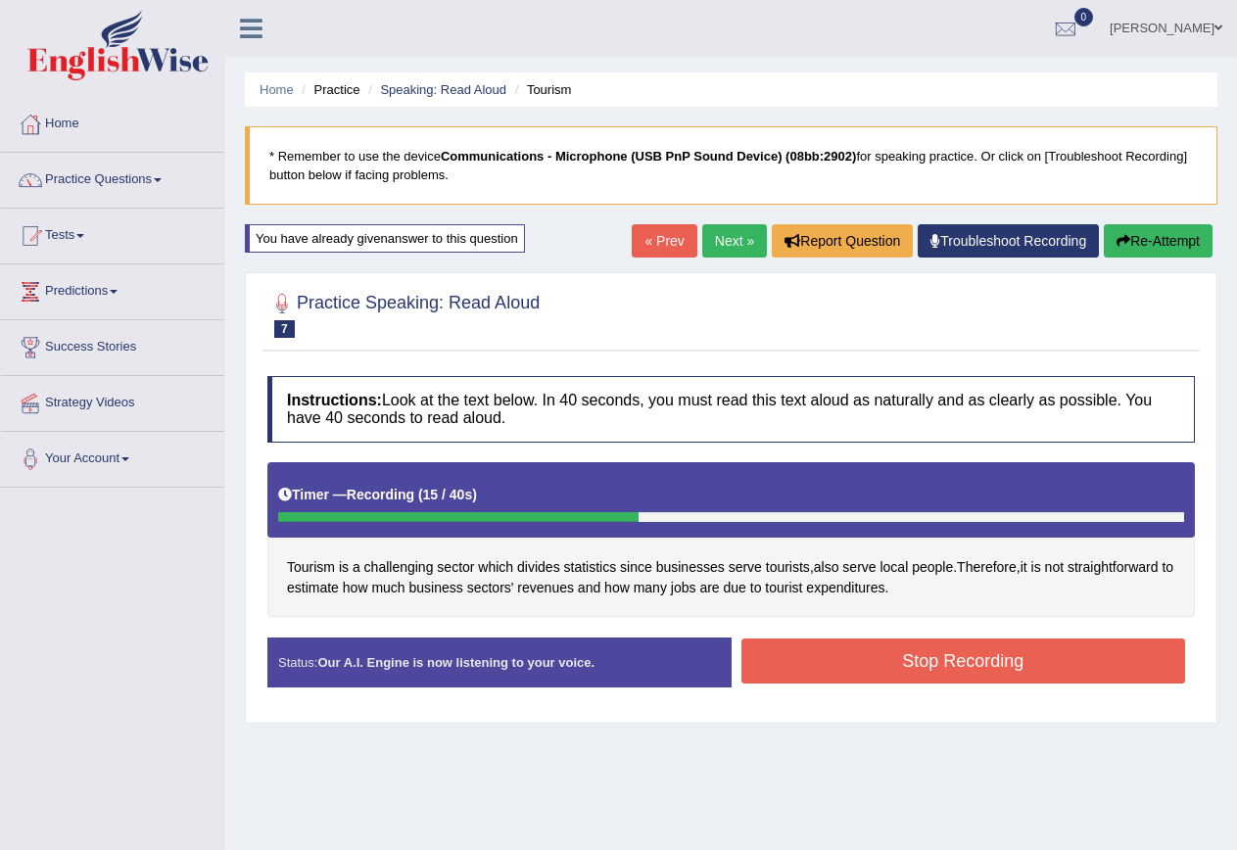
click at [896, 662] on button "Stop Recording" at bounding box center [964, 661] width 445 height 45
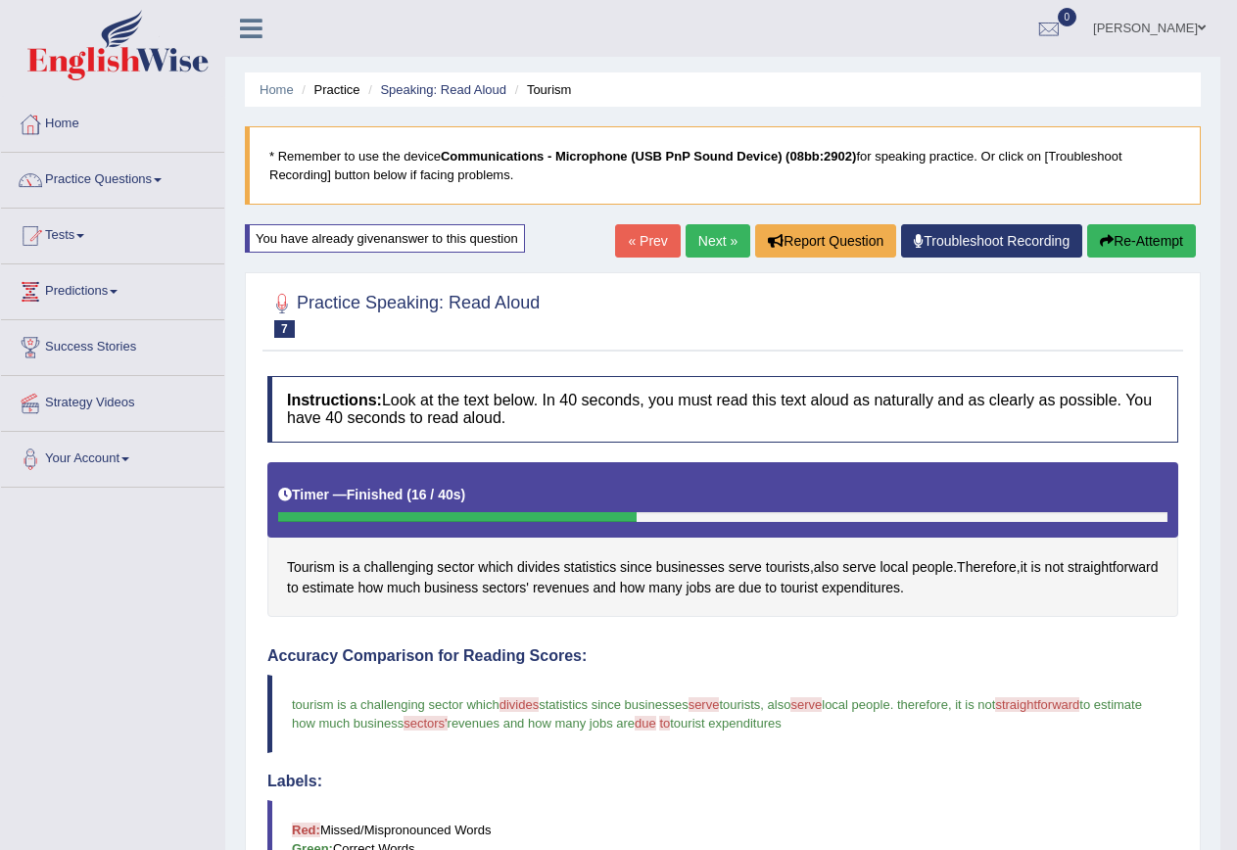
click at [720, 229] on link "Next »" at bounding box center [718, 240] width 65 height 33
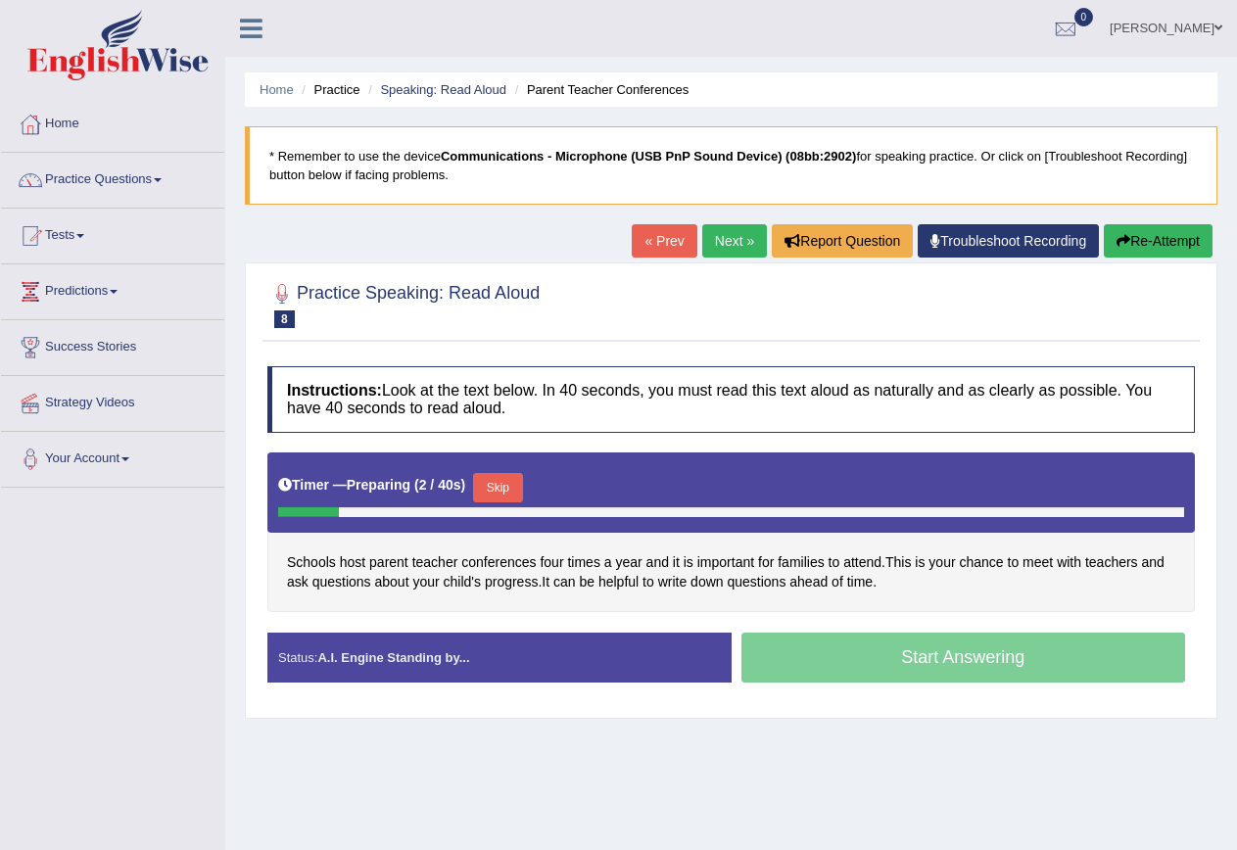
click at [514, 482] on button "Skip" at bounding box center [497, 487] width 49 height 29
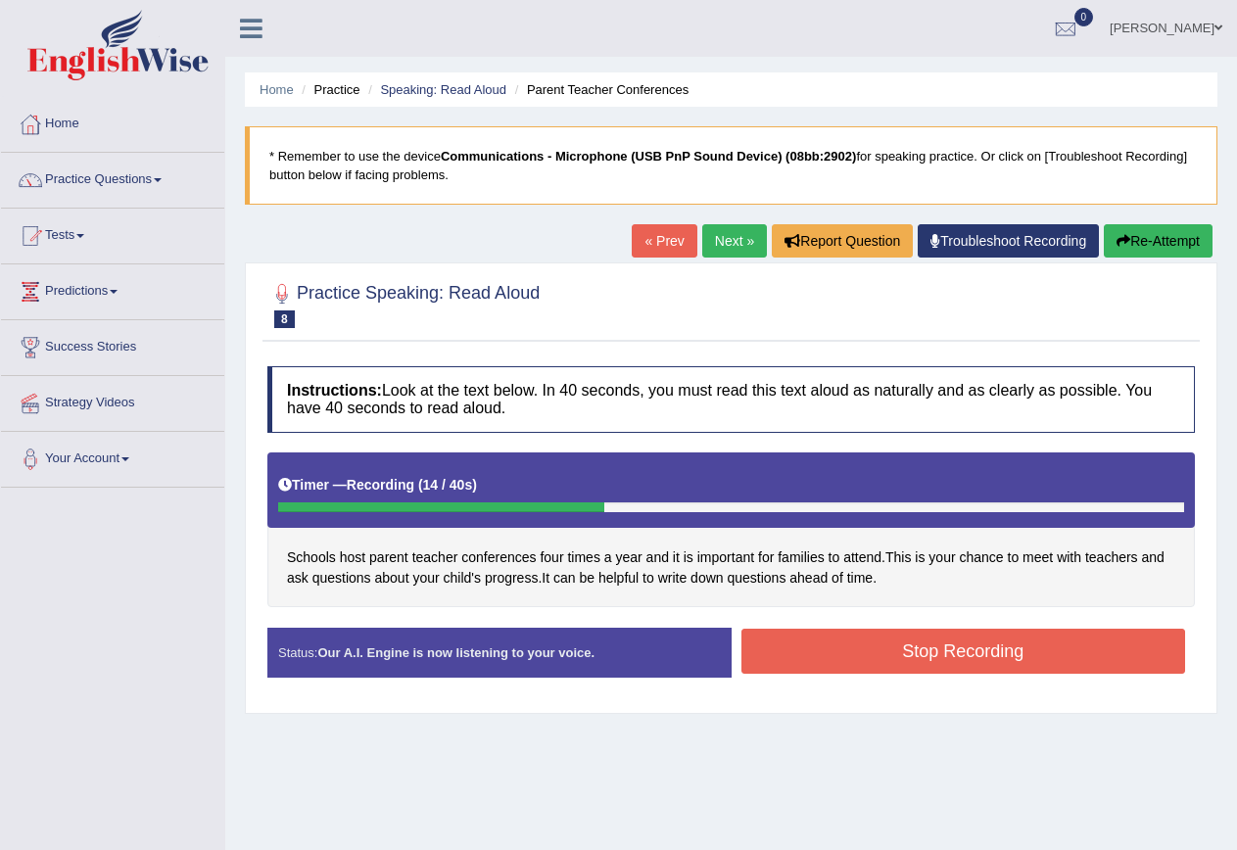
click at [996, 647] on button "Stop Recording" at bounding box center [964, 651] width 445 height 45
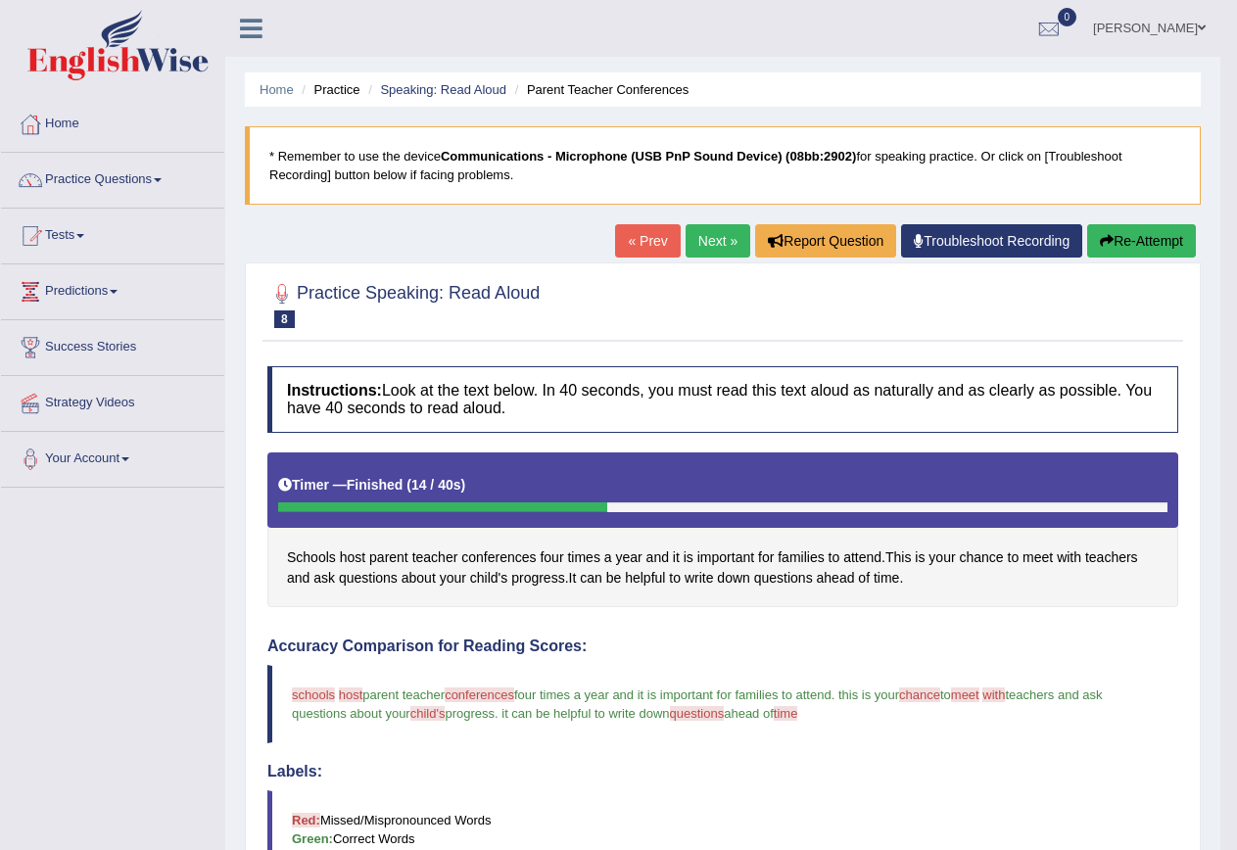
click at [1137, 241] on button "Re-Attempt" at bounding box center [1141, 240] width 109 height 33
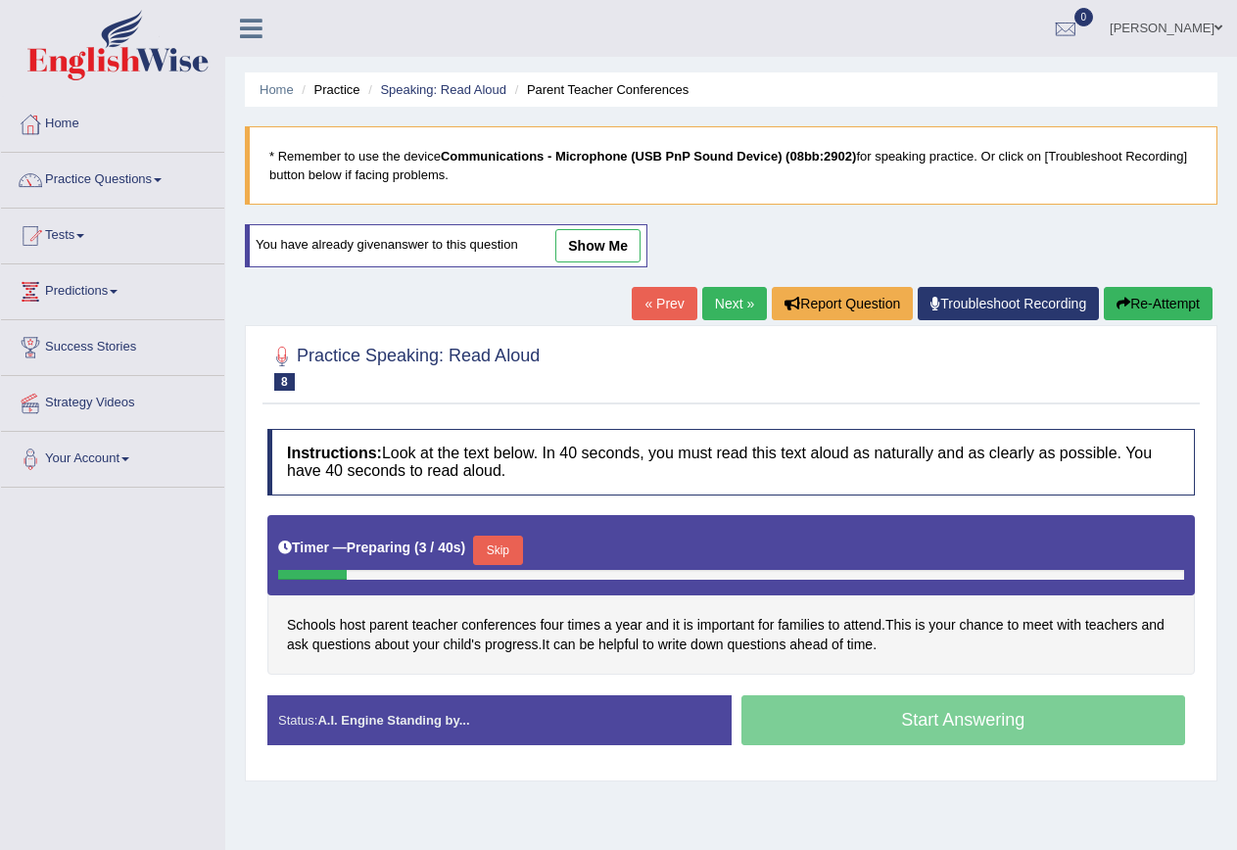
scroll to position [178, 0]
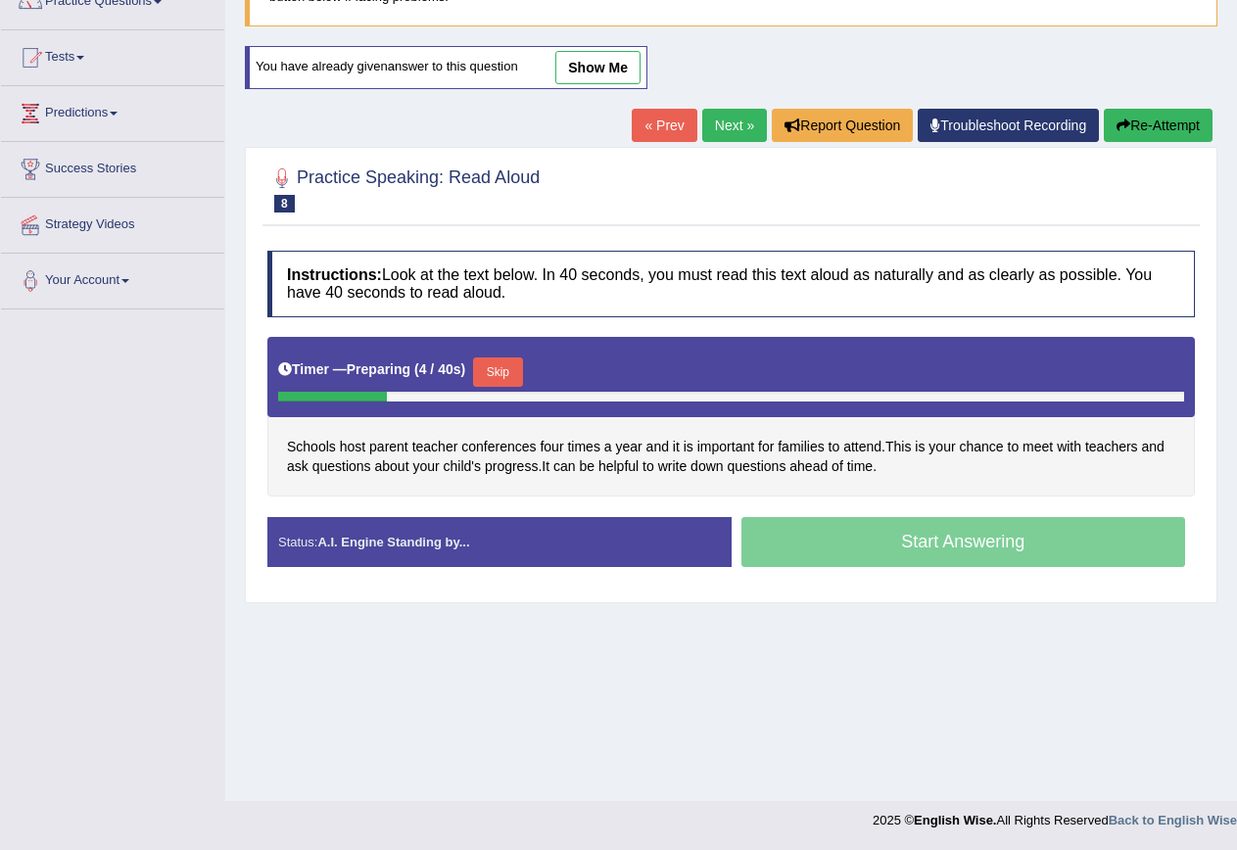
click at [495, 375] on button "Skip" at bounding box center [497, 372] width 49 height 29
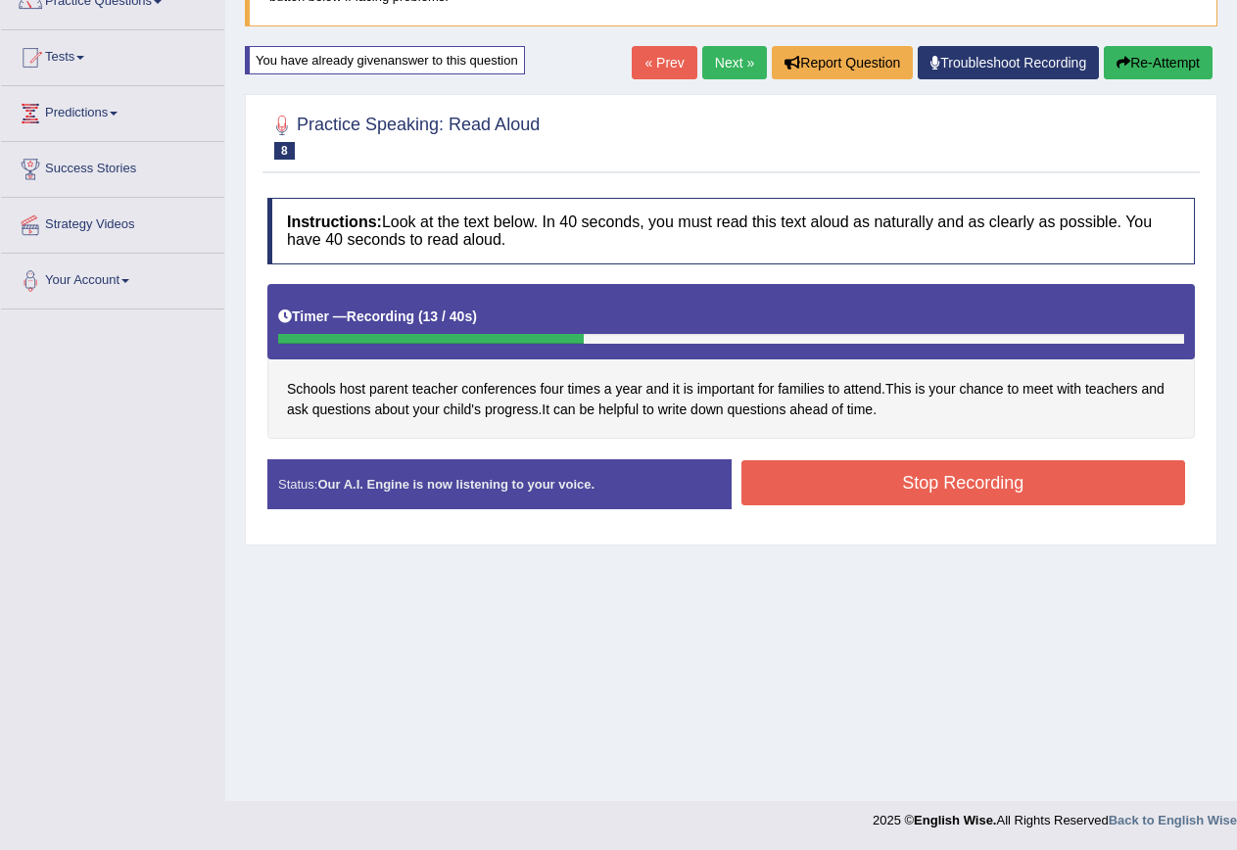
click at [1014, 487] on button "Stop Recording" at bounding box center [964, 482] width 445 height 45
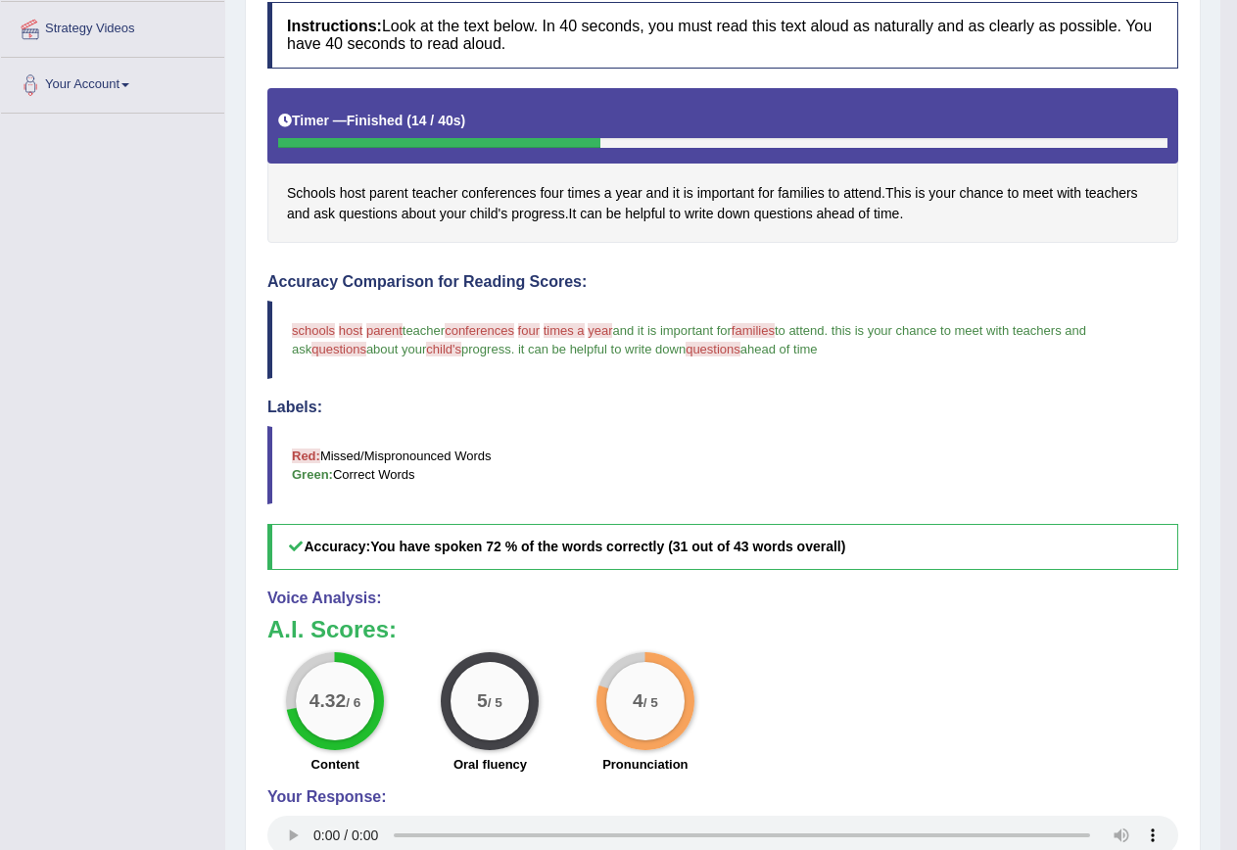
scroll to position [0, 0]
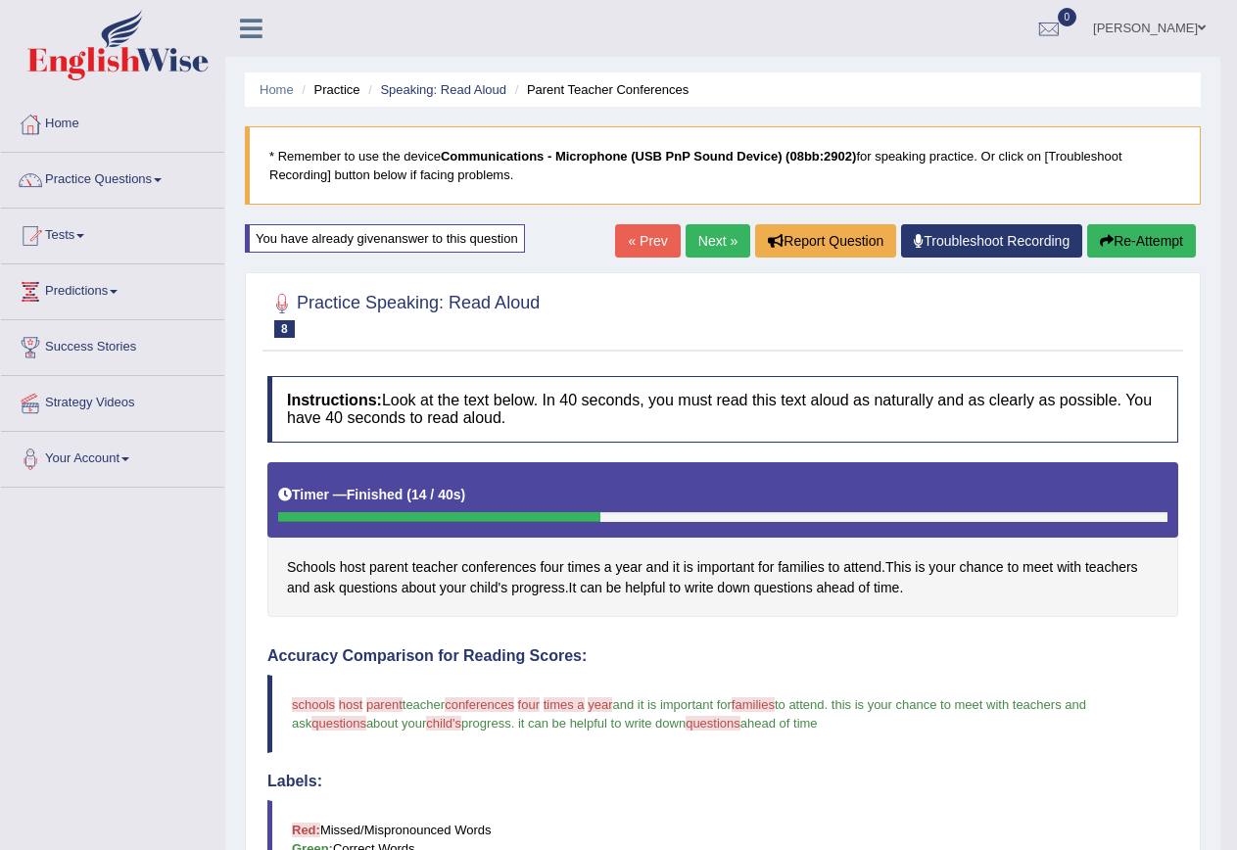
click at [717, 234] on link "Next »" at bounding box center [718, 240] width 65 height 33
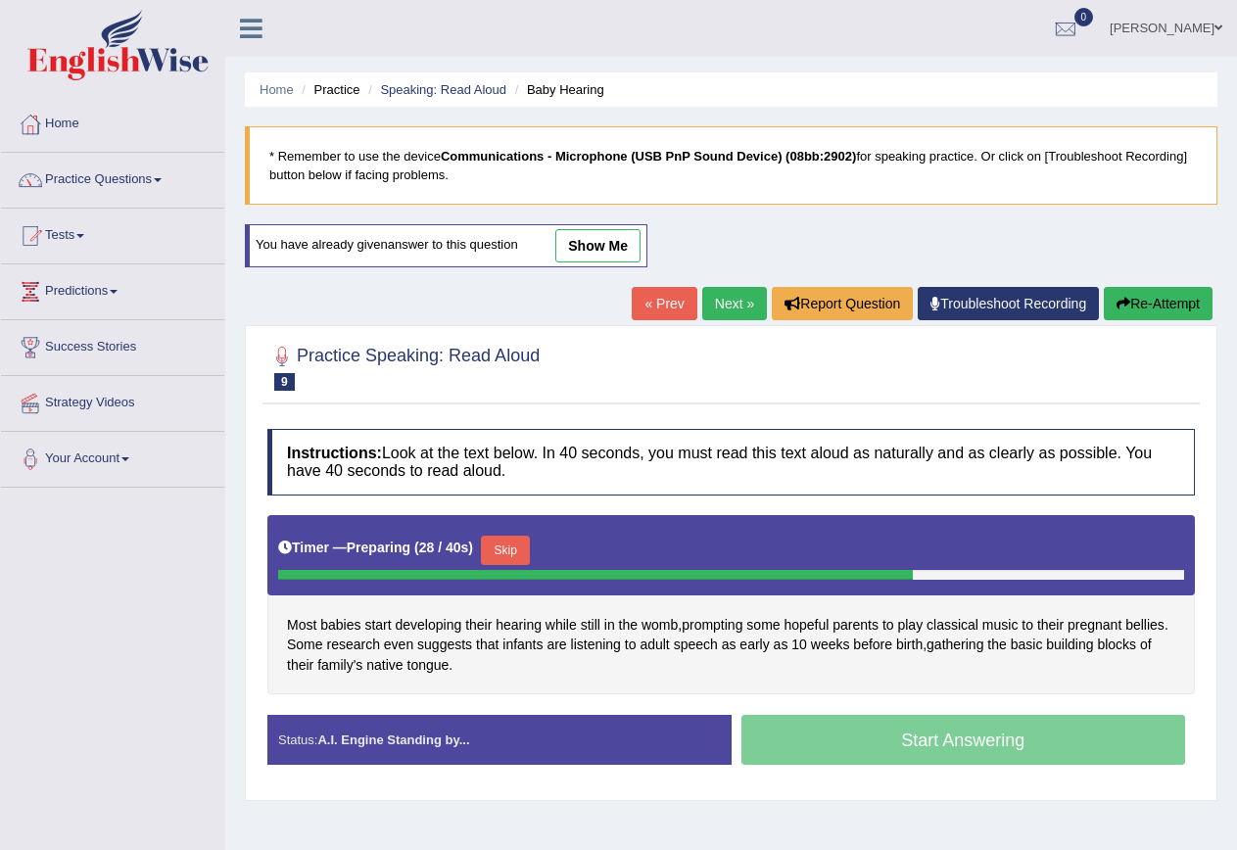
click at [505, 537] on button "Skip" at bounding box center [505, 550] width 49 height 29
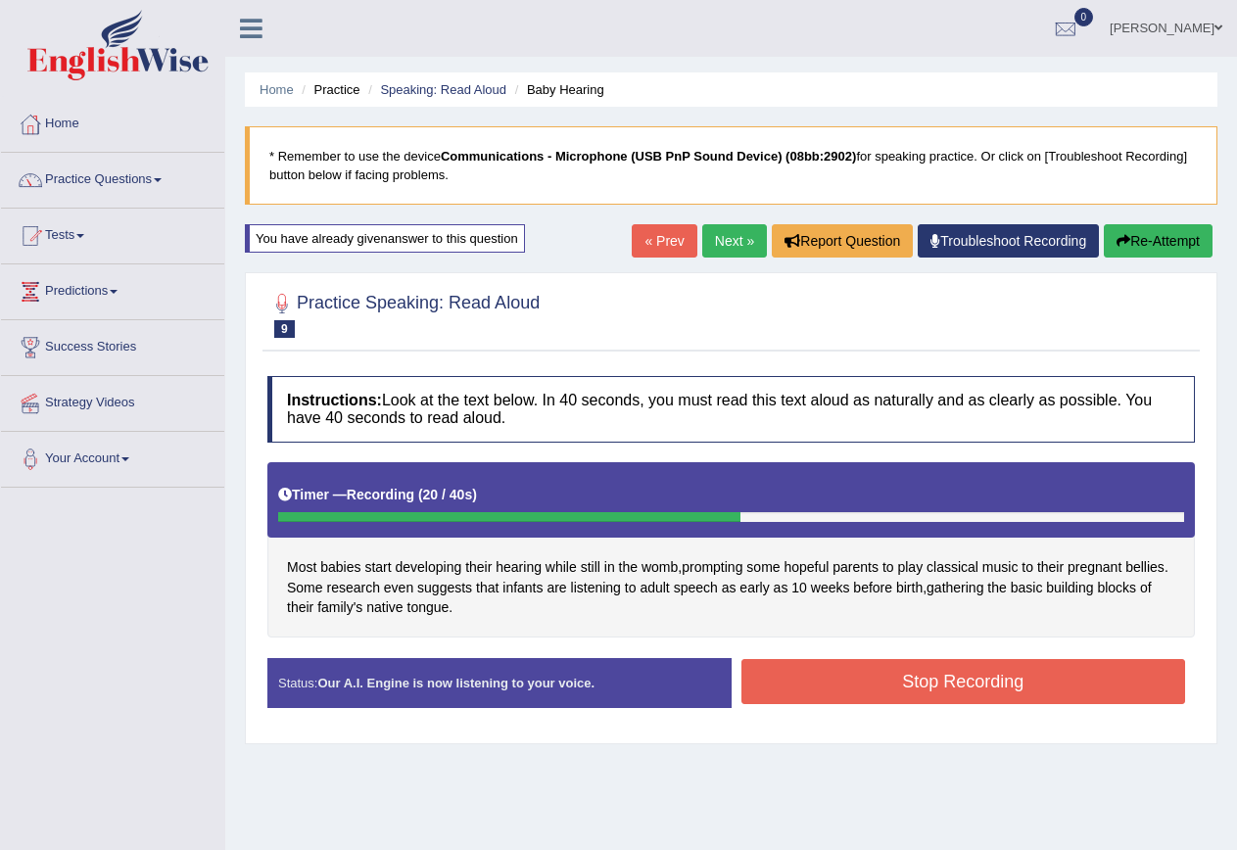
click at [967, 676] on button "Stop Recording" at bounding box center [964, 681] width 445 height 45
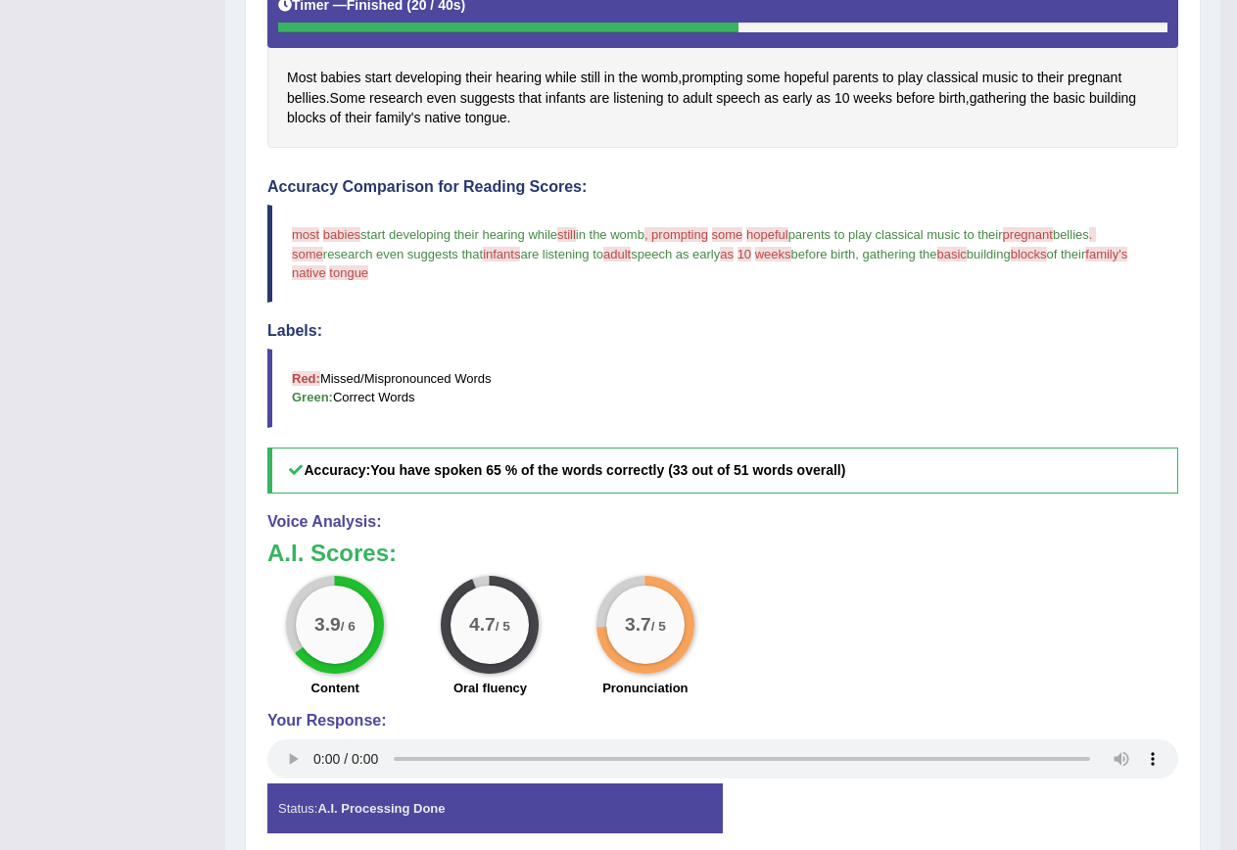
scroll to position [98, 0]
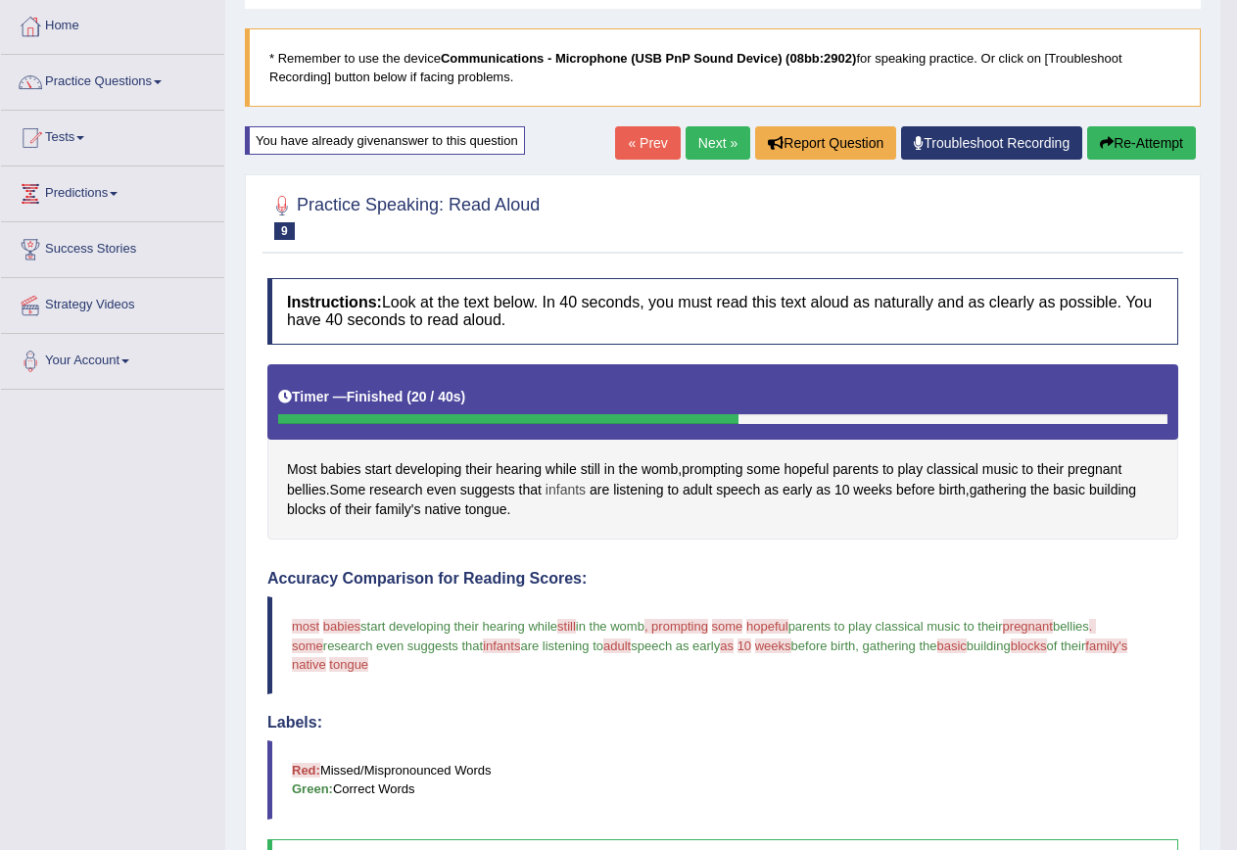
click at [563, 490] on span "infants" at bounding box center [566, 490] width 40 height 21
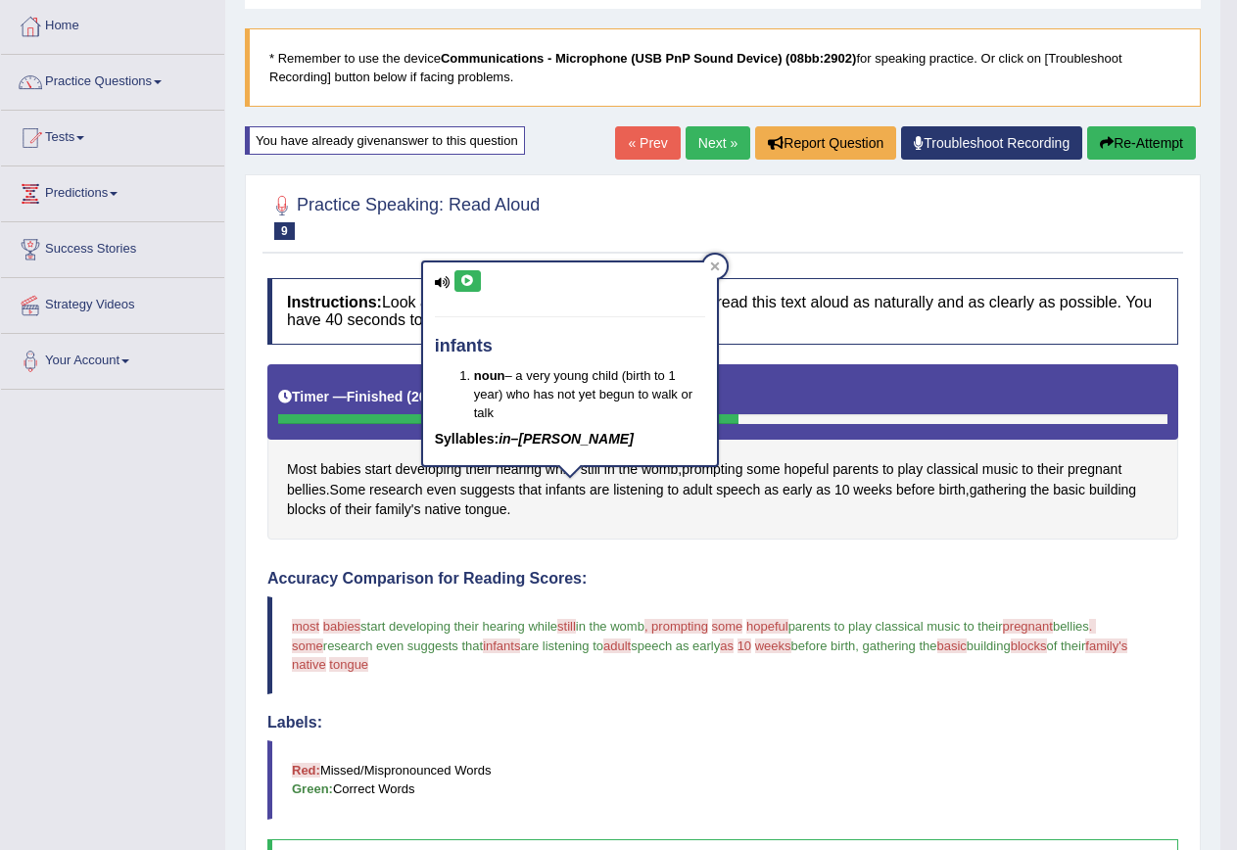
click at [475, 288] on button at bounding box center [468, 281] width 26 height 22
click at [719, 266] on icon at bounding box center [715, 267] width 10 height 10
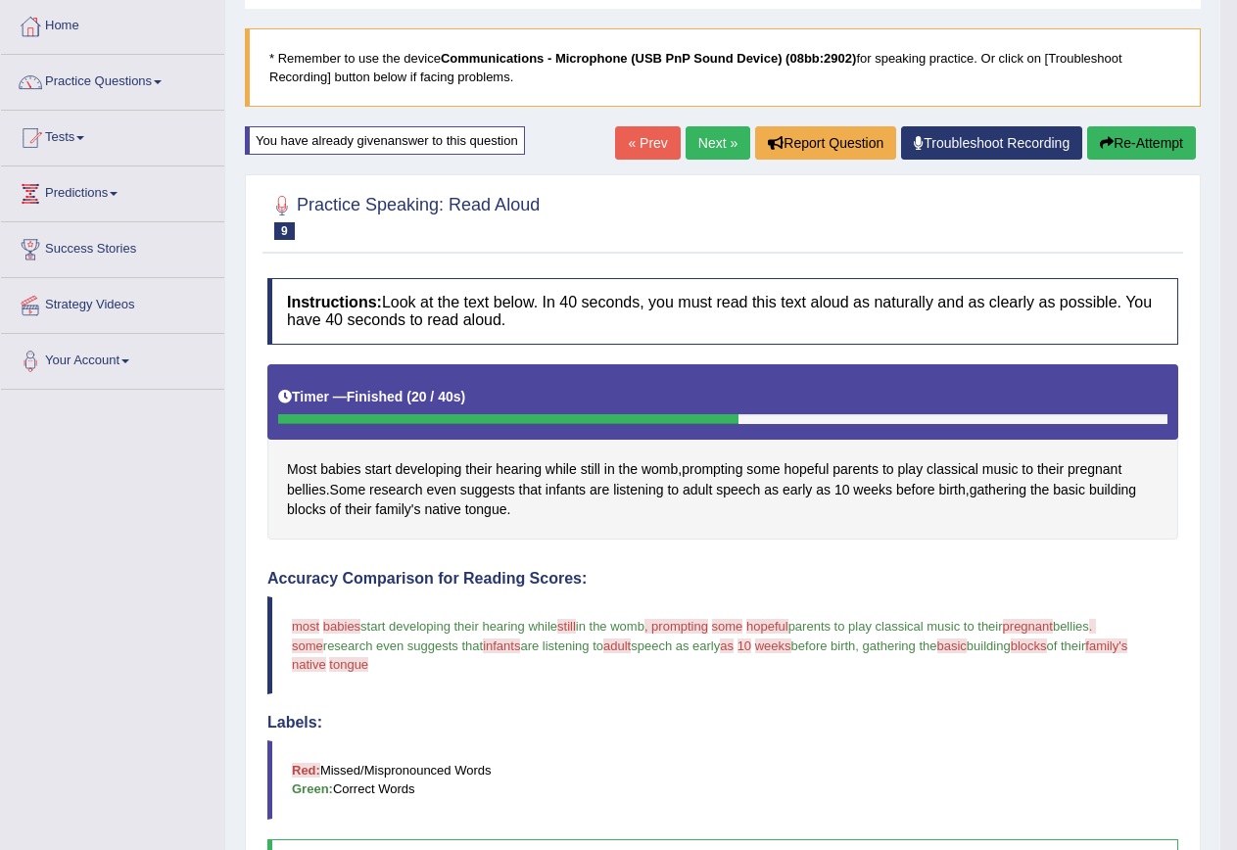
click at [708, 630] on span ", prompting" at bounding box center [677, 626] width 64 height 15
click at [739, 470] on span "prompting" at bounding box center [712, 469] width 61 height 21
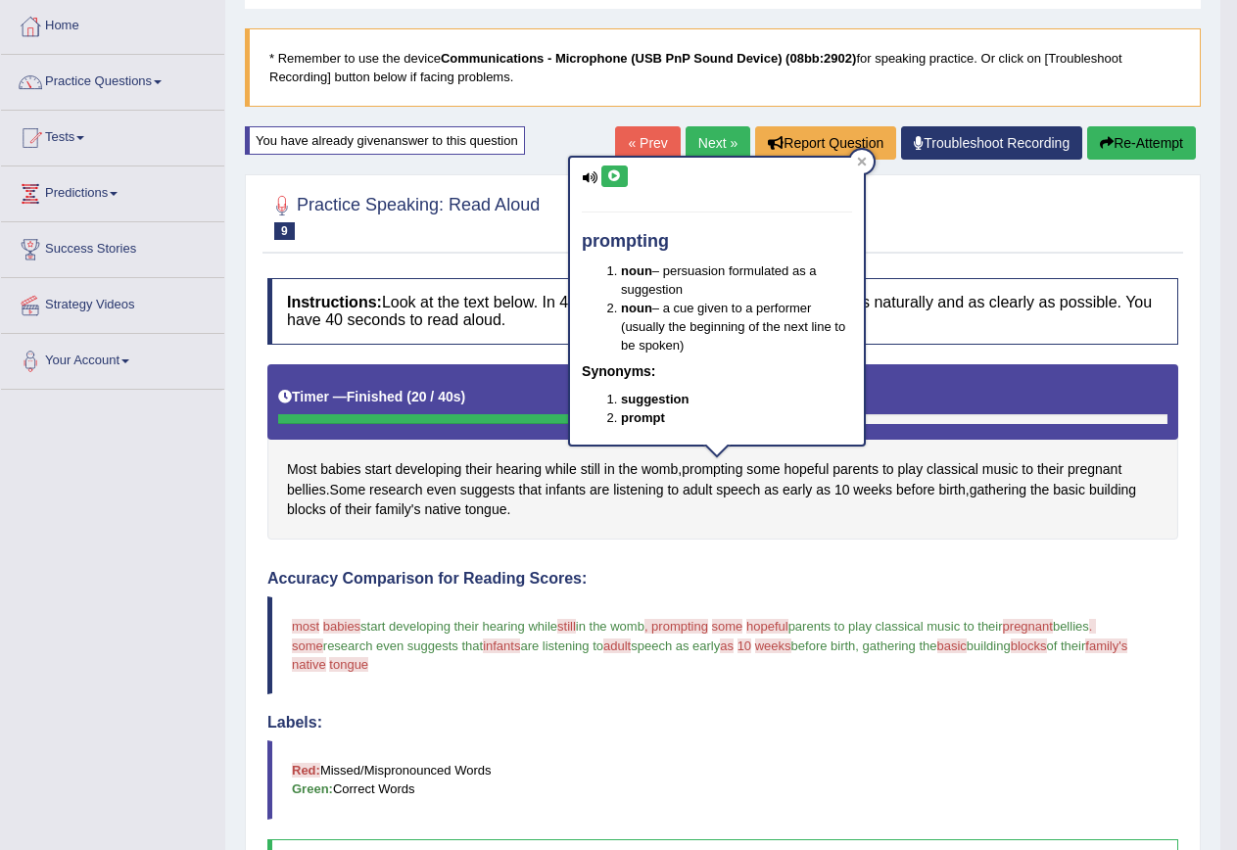
click at [610, 168] on button at bounding box center [615, 177] width 26 height 22
click at [440, 514] on span "native" at bounding box center [442, 510] width 36 height 21
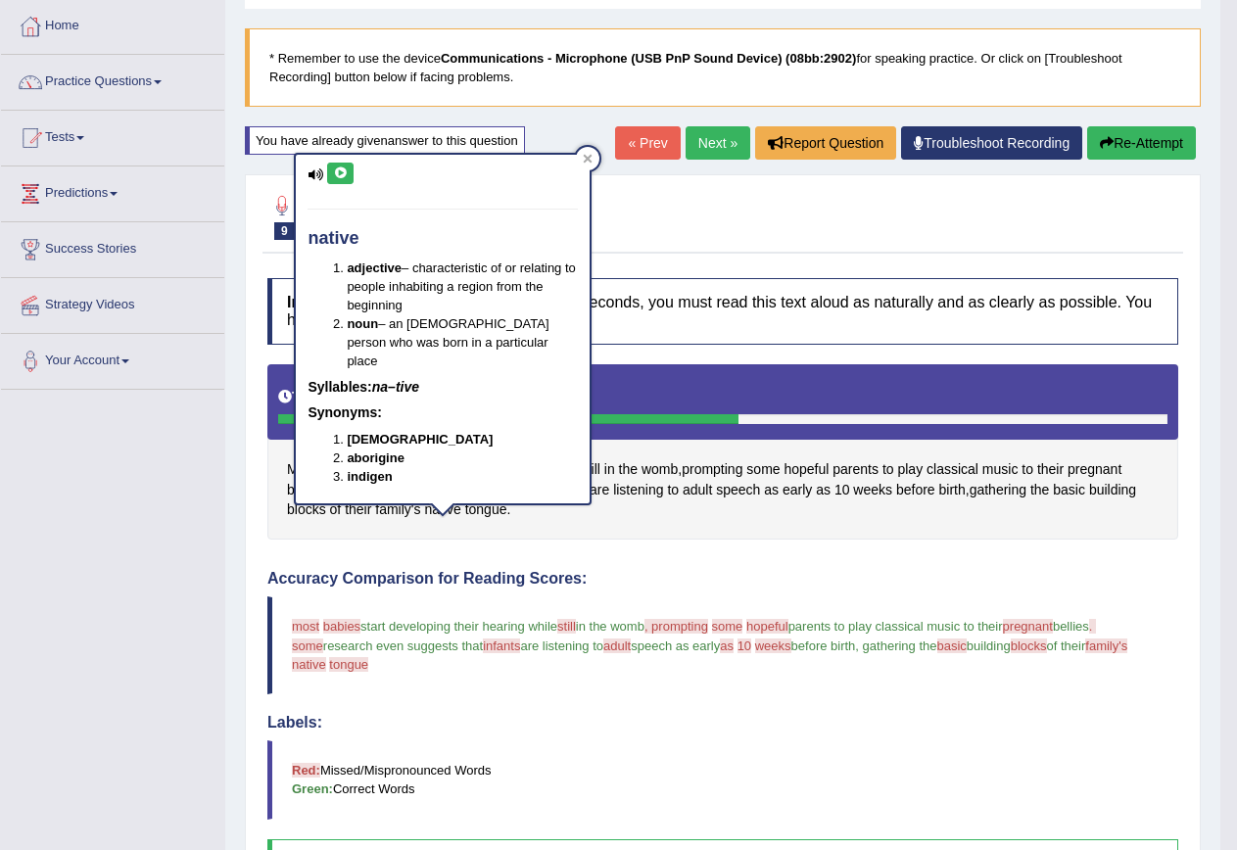
click at [348, 169] on icon at bounding box center [340, 174] width 15 height 12
click at [1140, 139] on button "Re-Attempt" at bounding box center [1141, 142] width 109 height 33
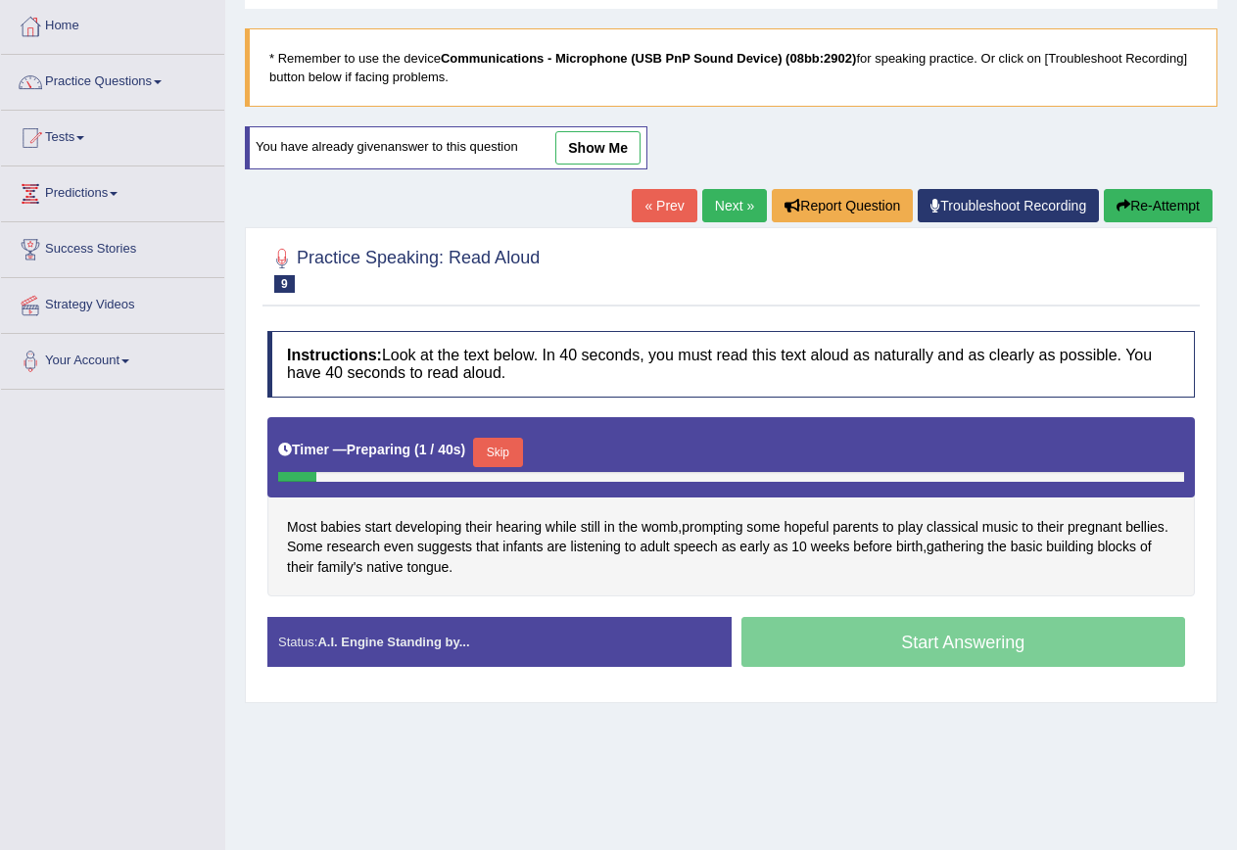
click at [511, 436] on div "Timer — Preparing ( 1 / 40s ) Skip" at bounding box center [731, 452] width 906 height 39
click at [513, 450] on button "Skip" at bounding box center [497, 452] width 49 height 29
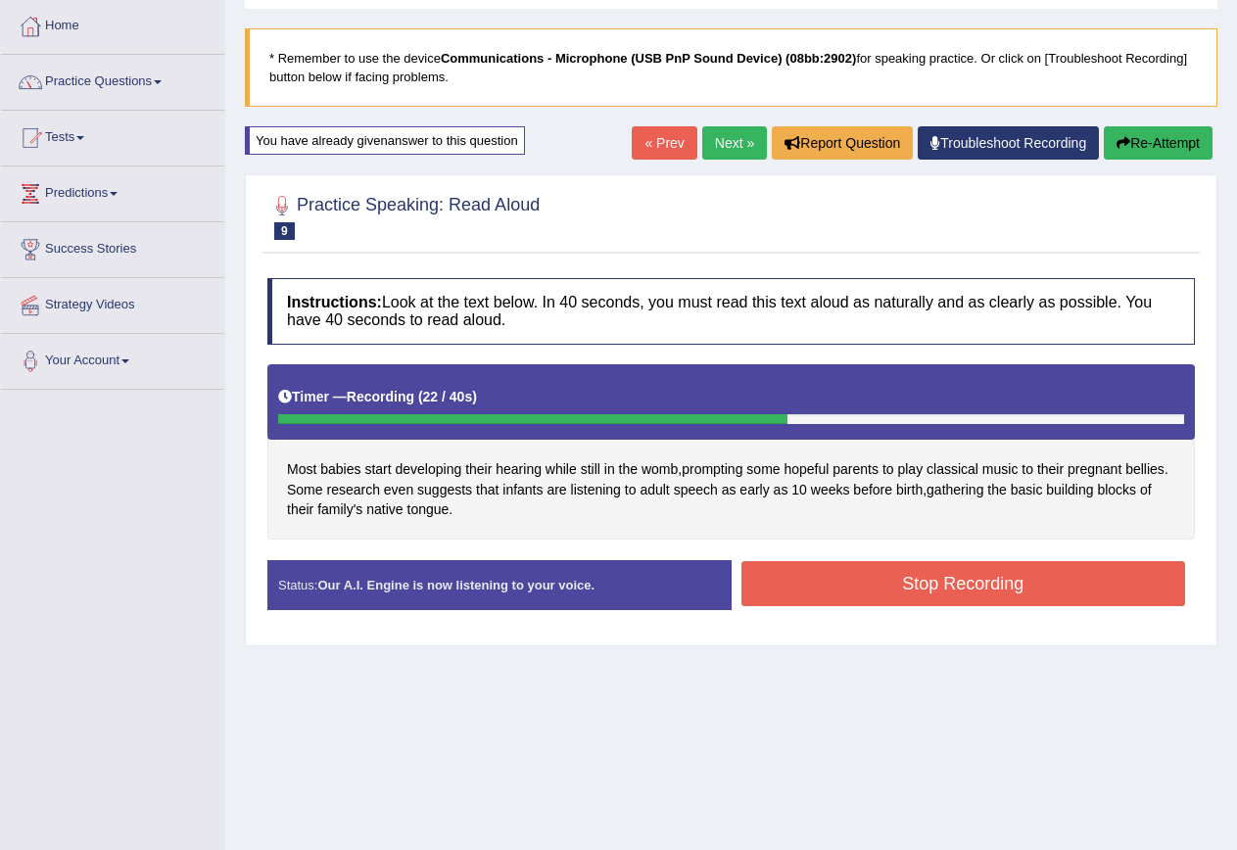
click at [951, 590] on button "Stop Recording" at bounding box center [964, 583] width 445 height 45
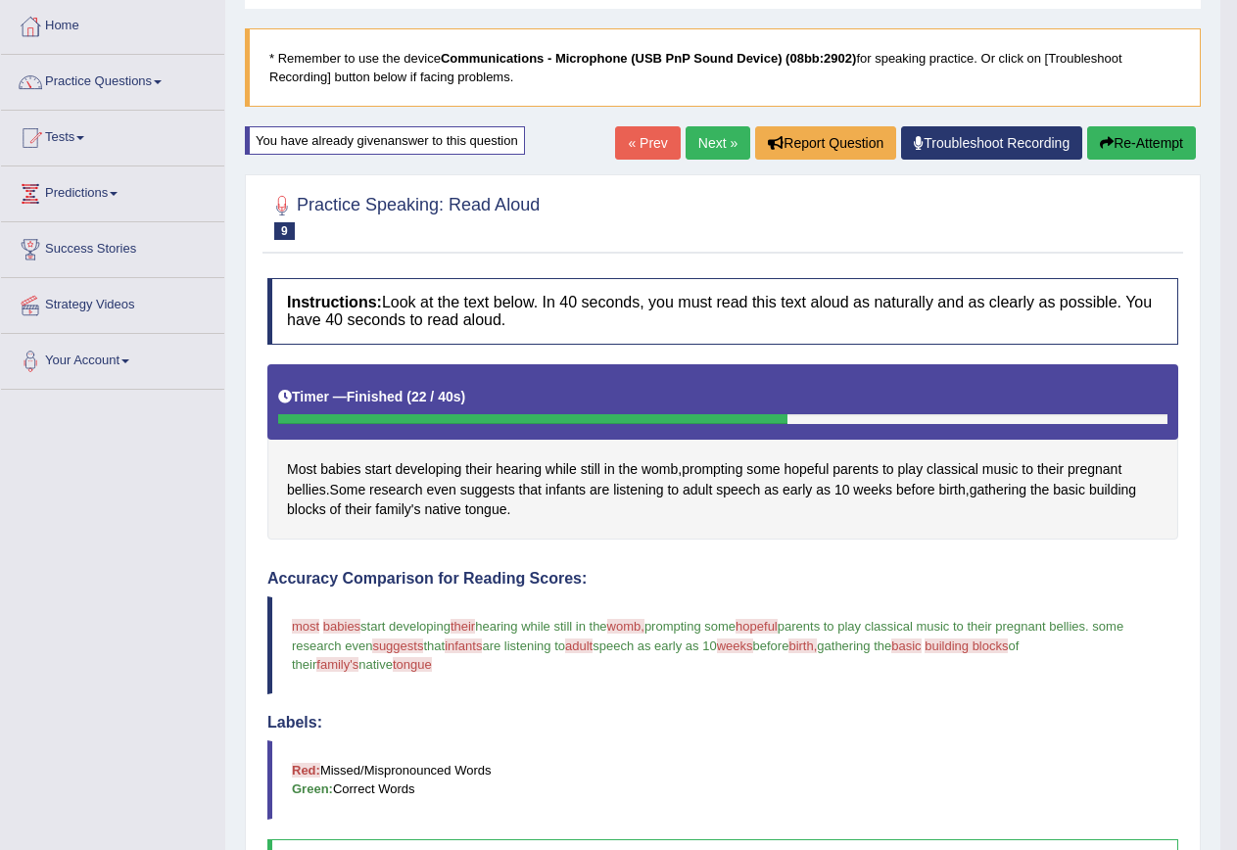
scroll to position [196, 0]
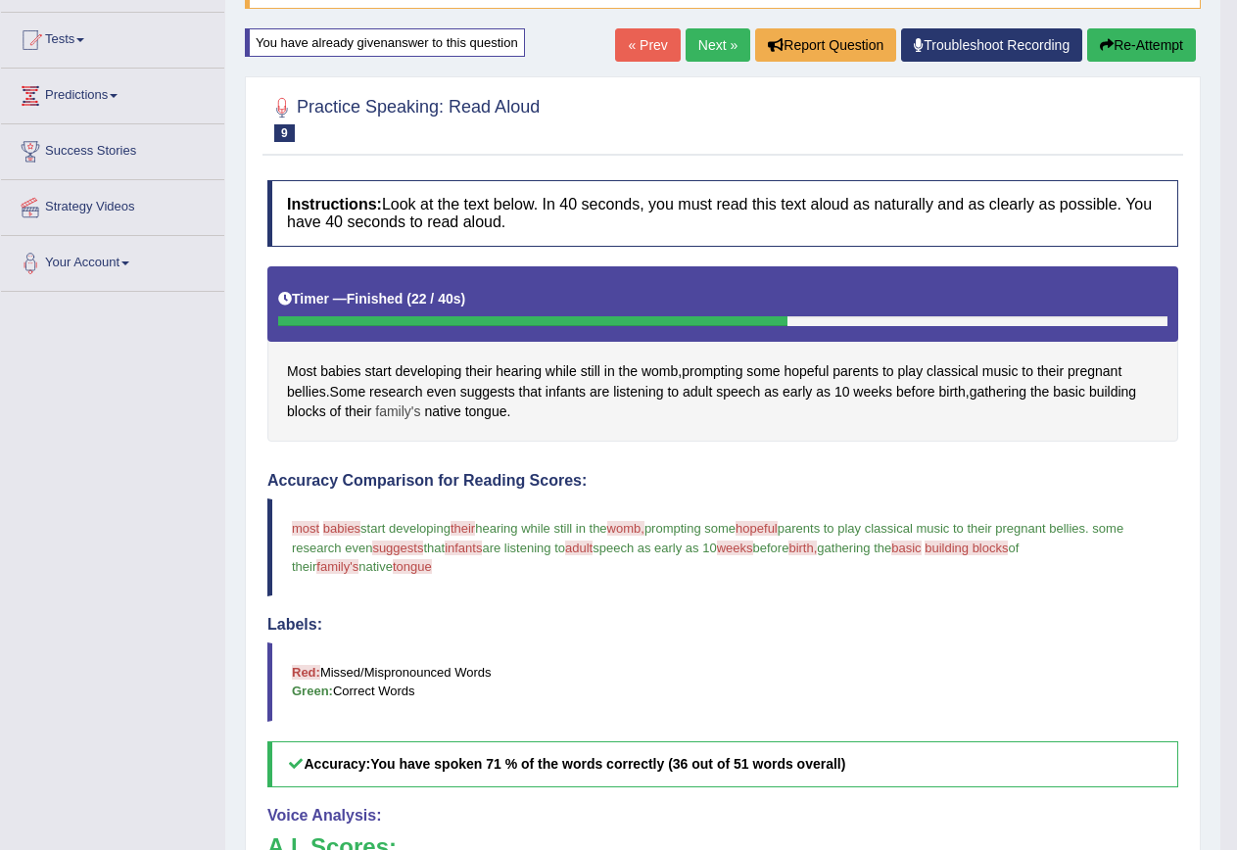
click at [385, 411] on span "family's" at bounding box center [397, 412] width 45 height 21
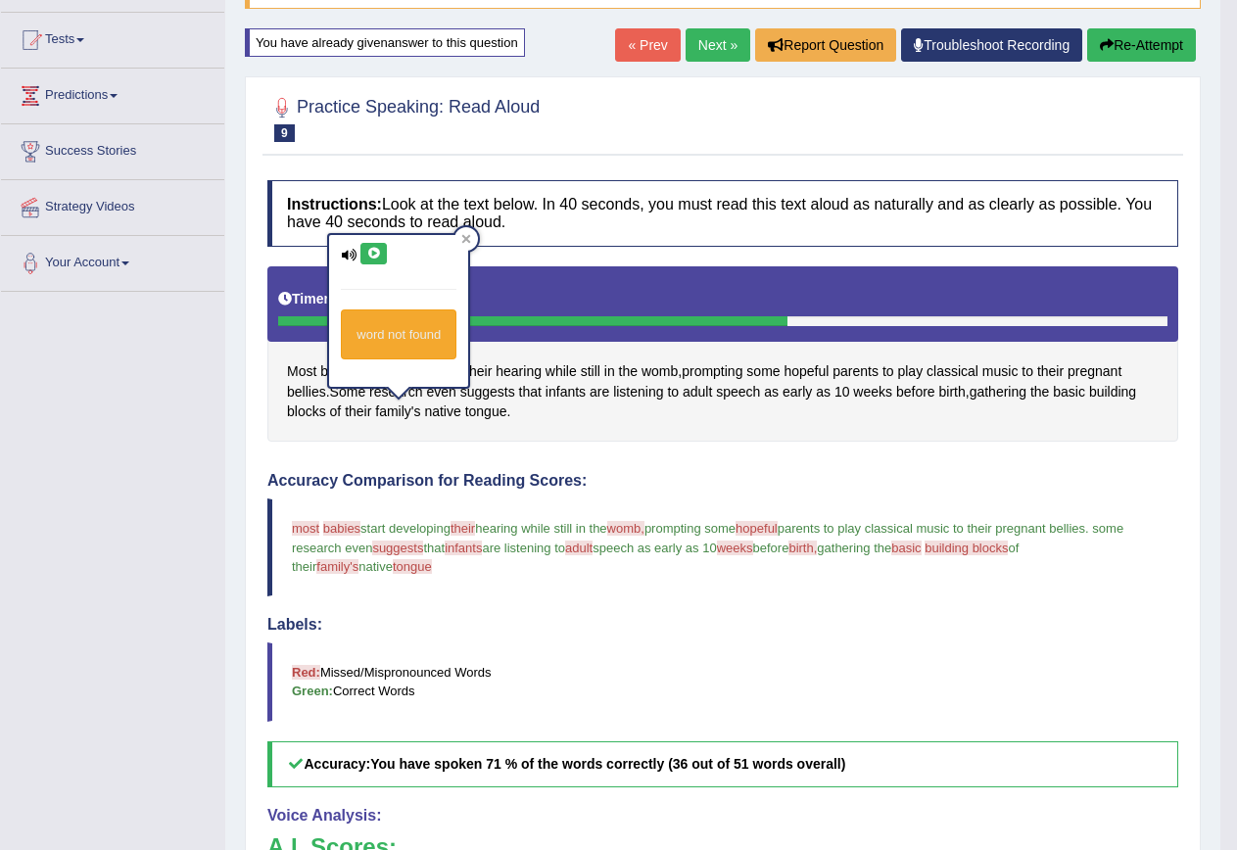
click at [369, 250] on icon at bounding box center [373, 254] width 15 height 12
click at [403, 414] on span "family's" at bounding box center [397, 412] width 45 height 21
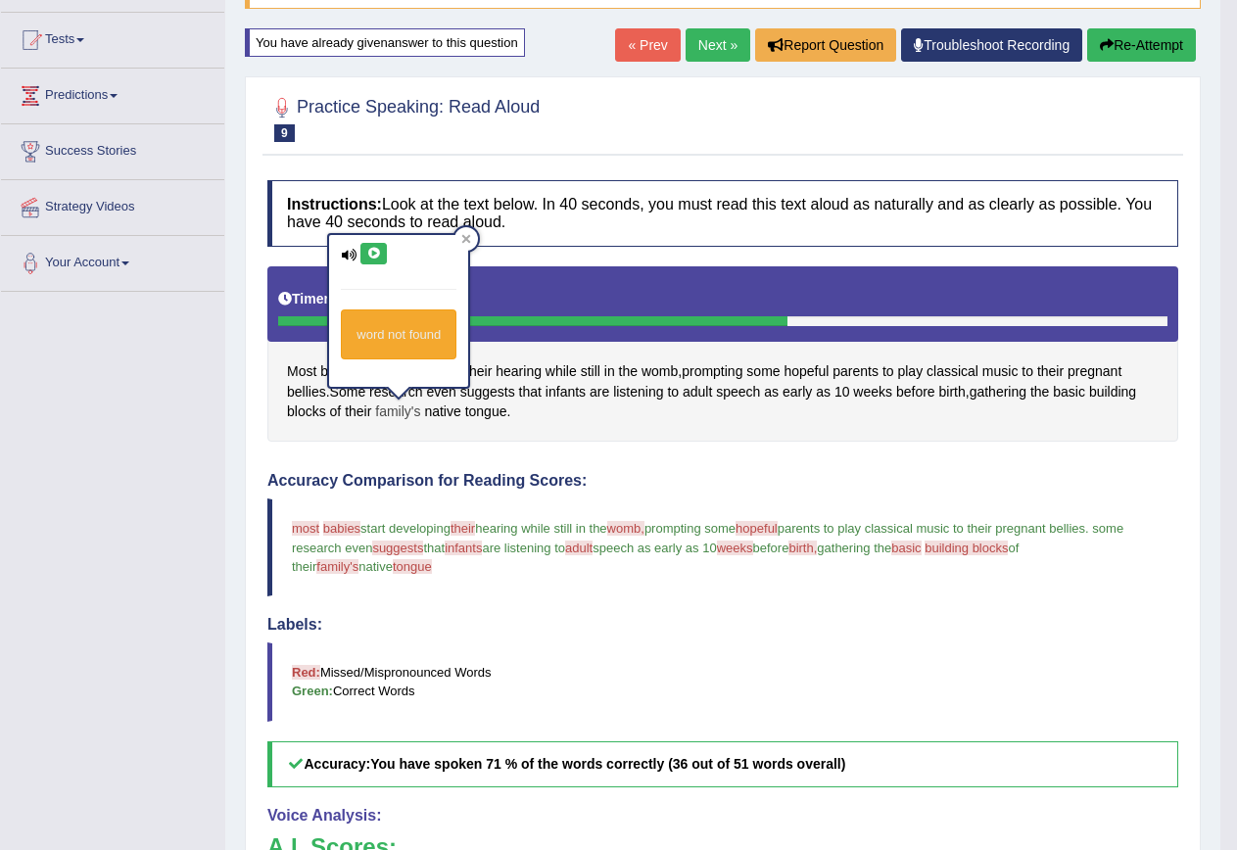
click at [390, 410] on span "family's" at bounding box center [397, 412] width 45 height 21
click at [373, 263] on button at bounding box center [374, 254] width 26 height 22
click at [375, 260] on button at bounding box center [374, 254] width 26 height 22
click at [375, 260] on icon at bounding box center [373, 254] width 15 height 12
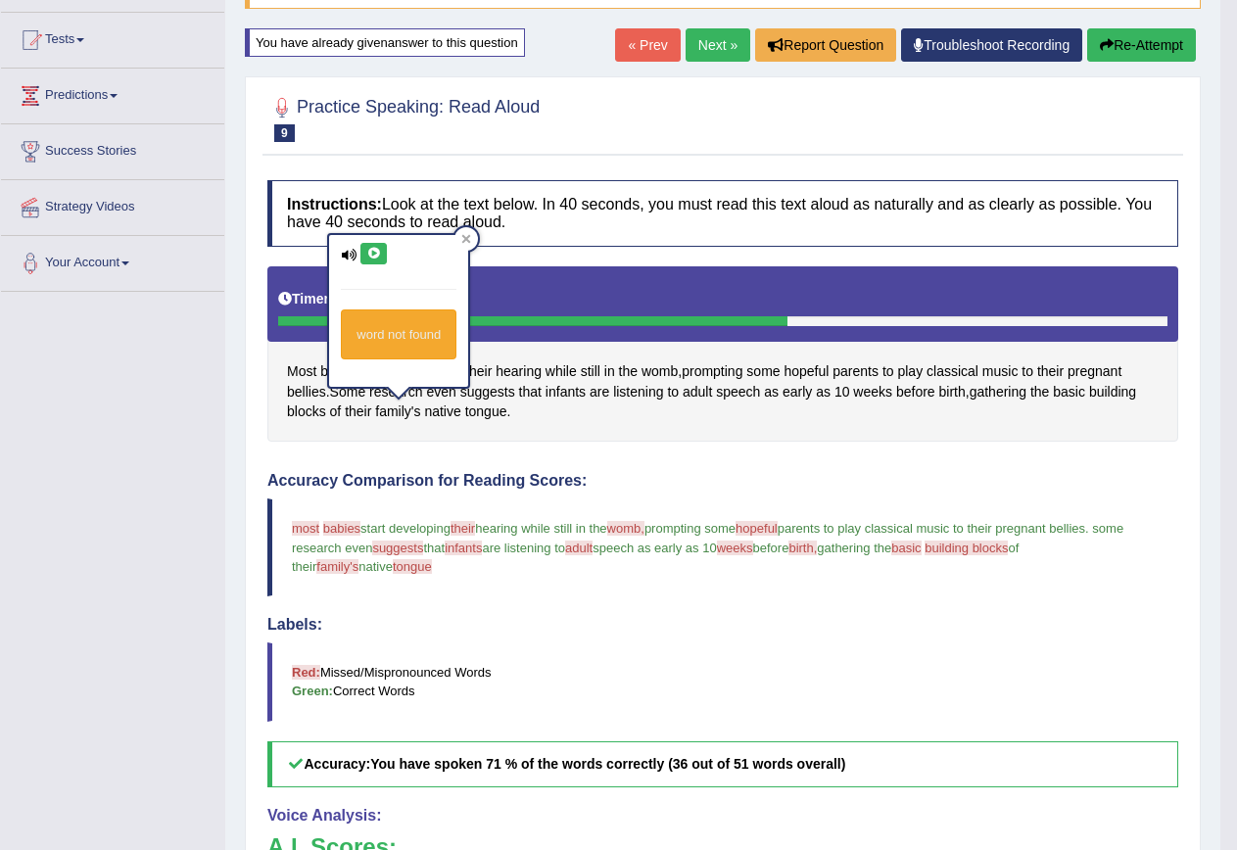
click at [375, 260] on icon at bounding box center [373, 254] width 15 height 12
click at [462, 239] on icon at bounding box center [466, 239] width 10 height 10
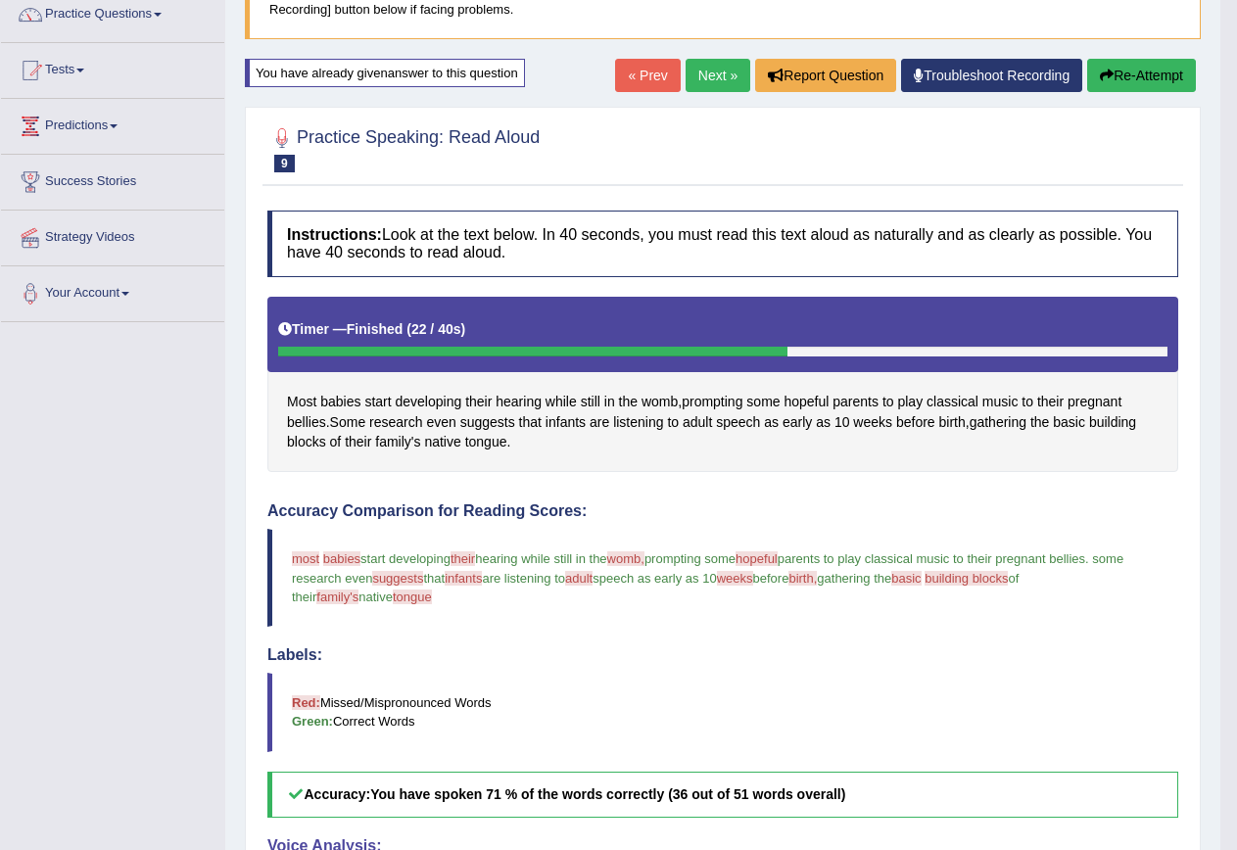
scroll to position [0, 0]
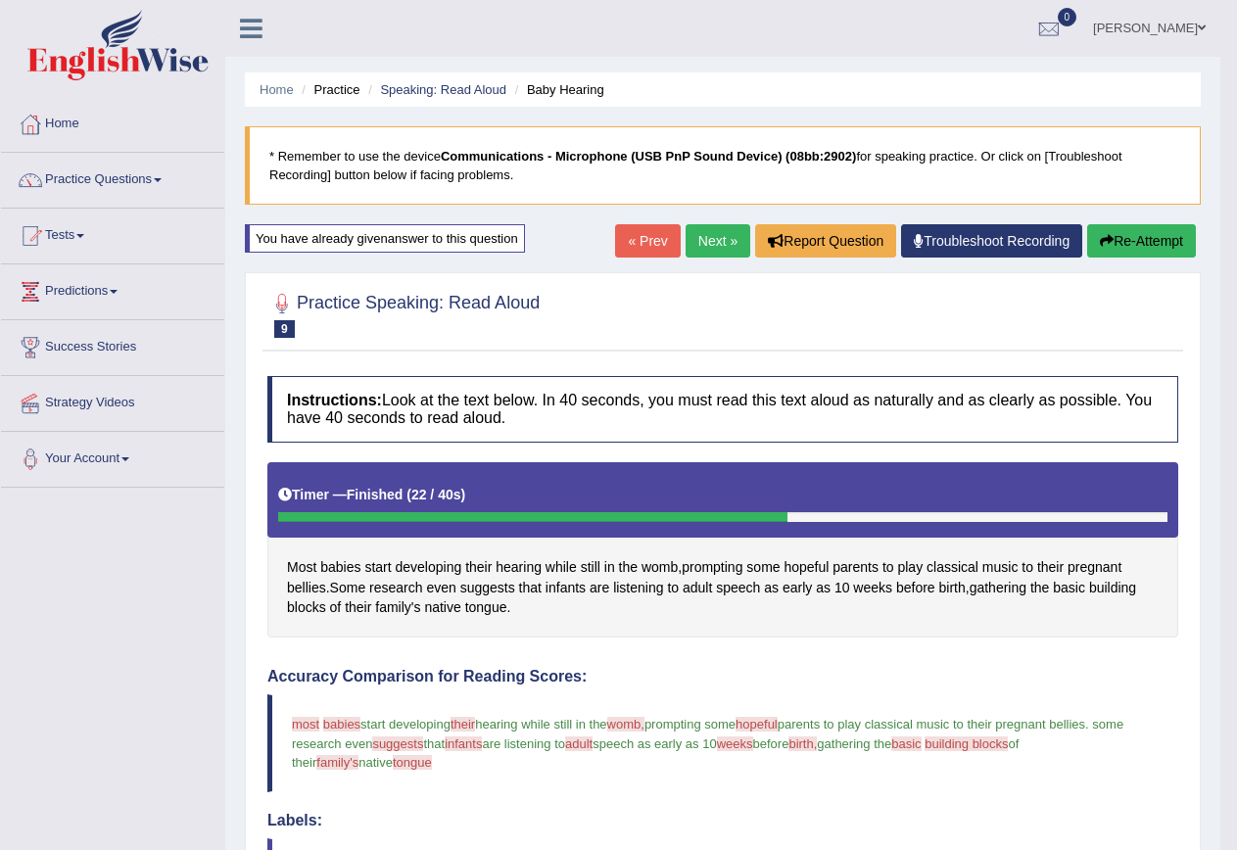
click at [1125, 246] on button "Re-Attempt" at bounding box center [1141, 240] width 109 height 33
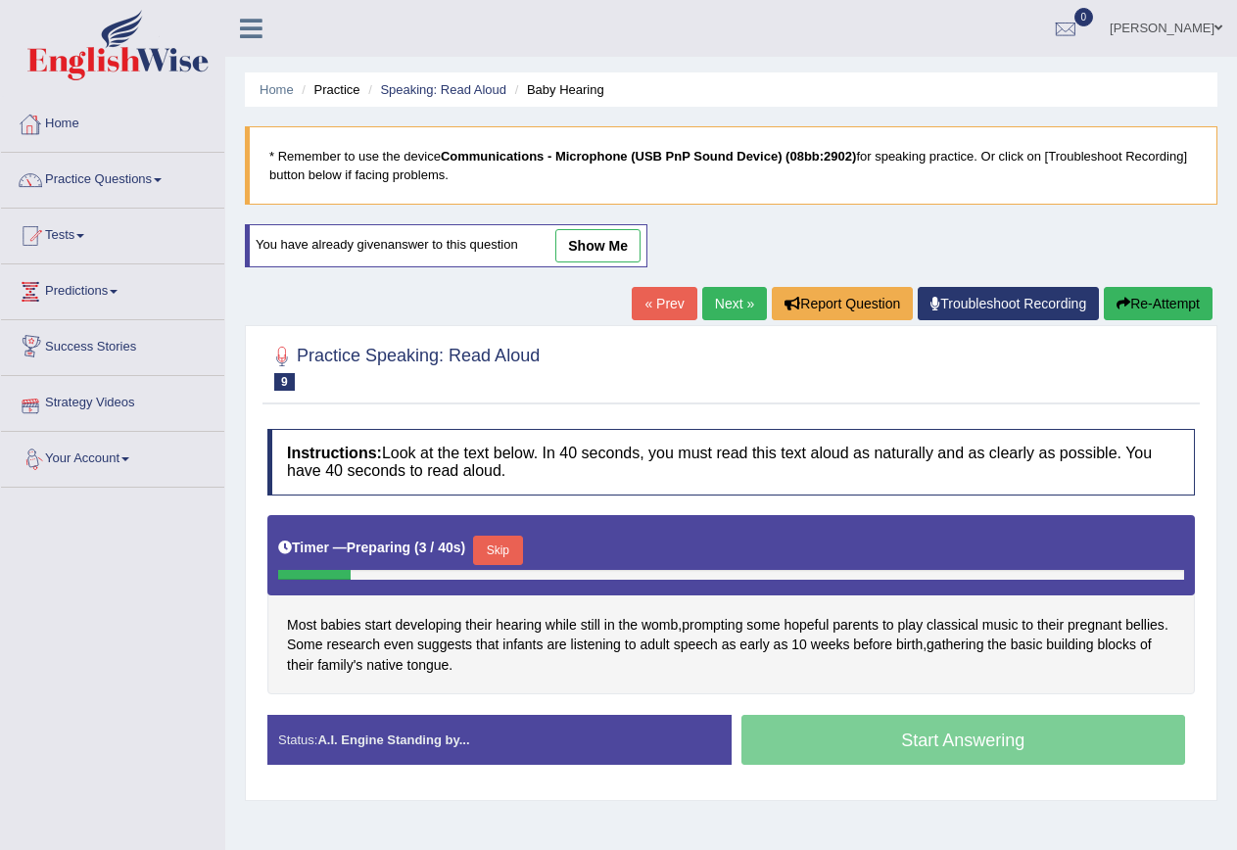
click at [493, 542] on button "Skip" at bounding box center [497, 550] width 49 height 29
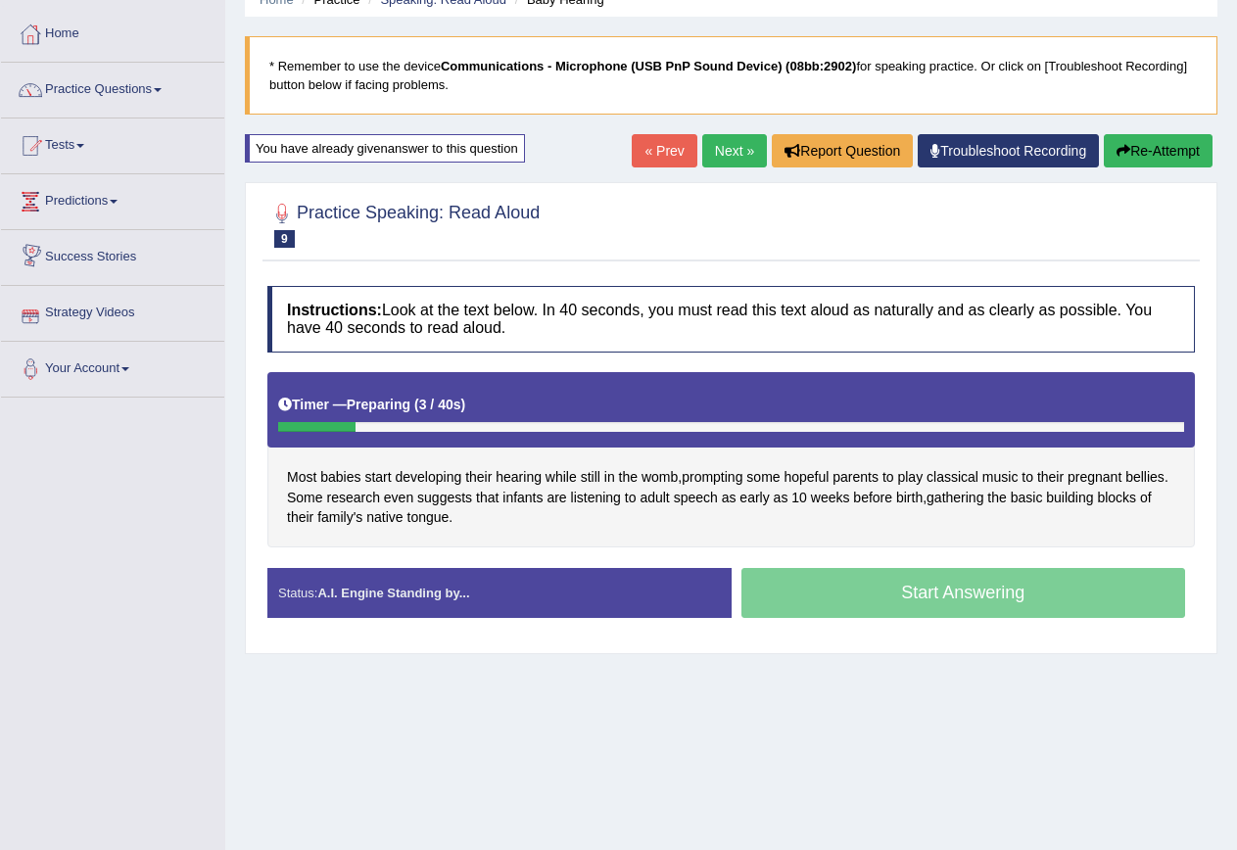
scroll to position [178, 0]
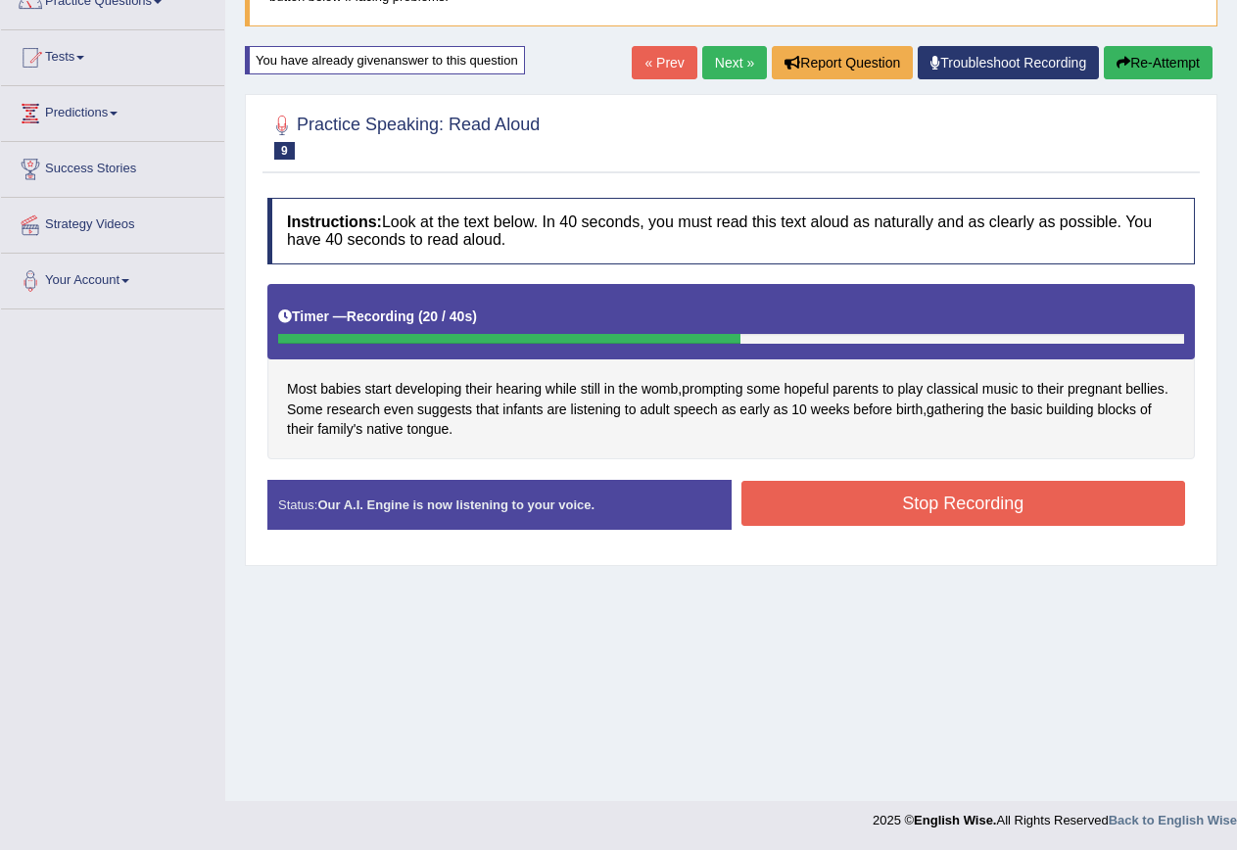
click at [808, 513] on button "Stop Recording" at bounding box center [964, 503] width 445 height 45
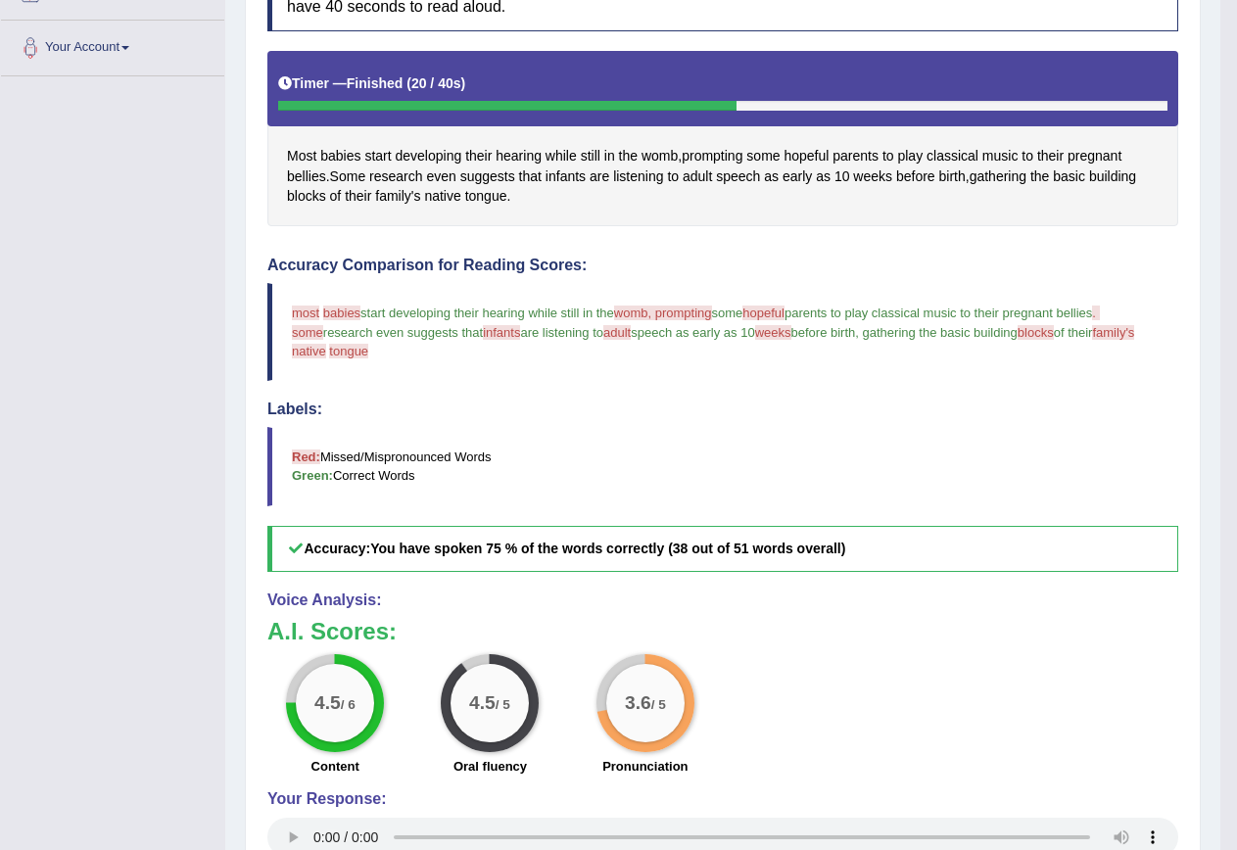
scroll to position [83, 0]
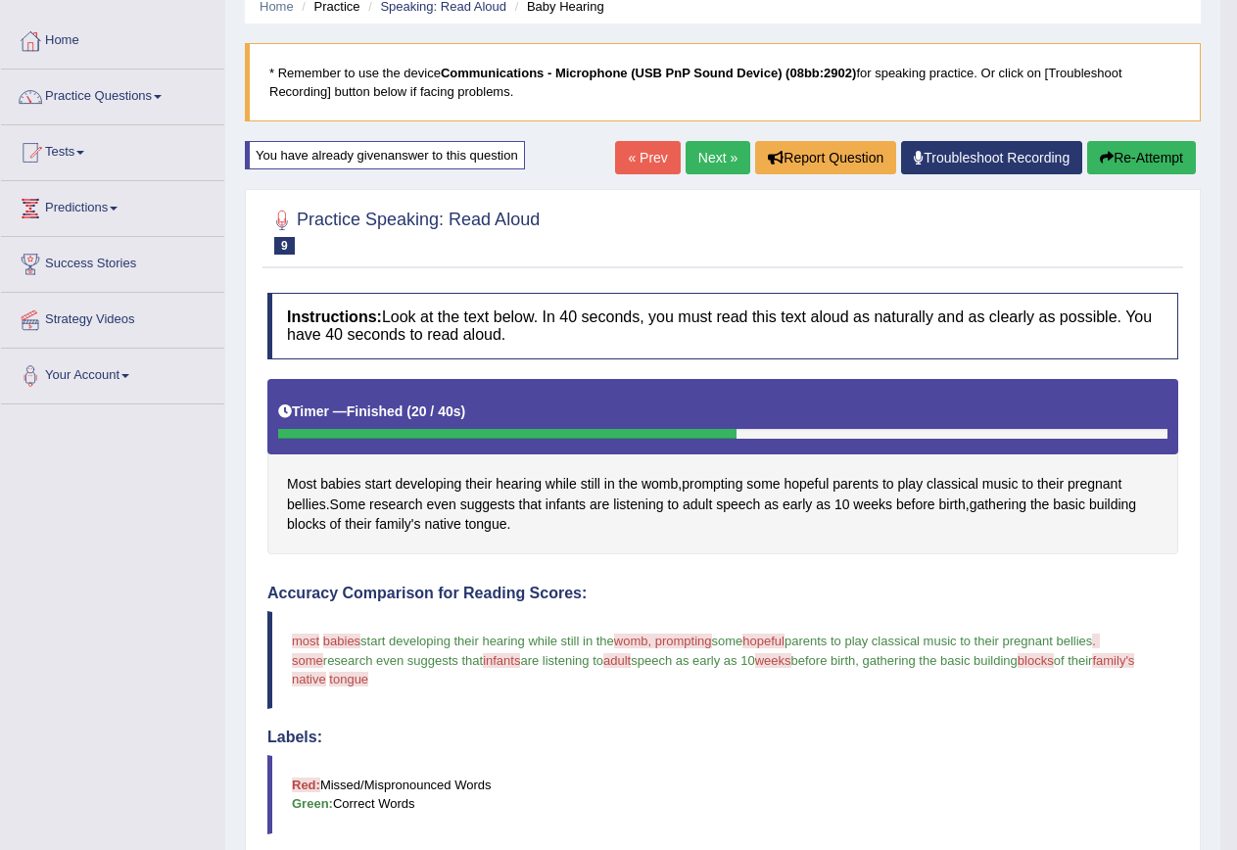
click at [709, 153] on link "Next »" at bounding box center [718, 157] width 65 height 33
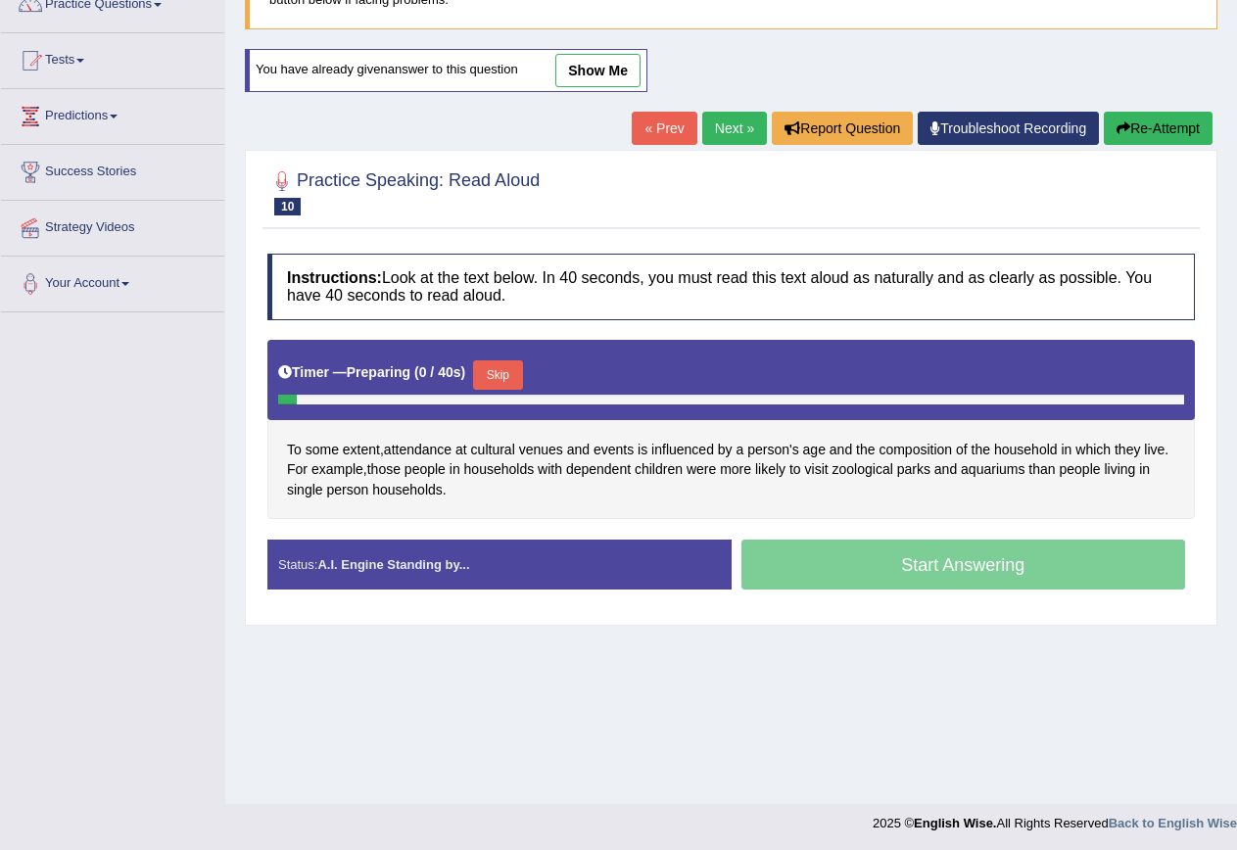
scroll to position [178, 0]
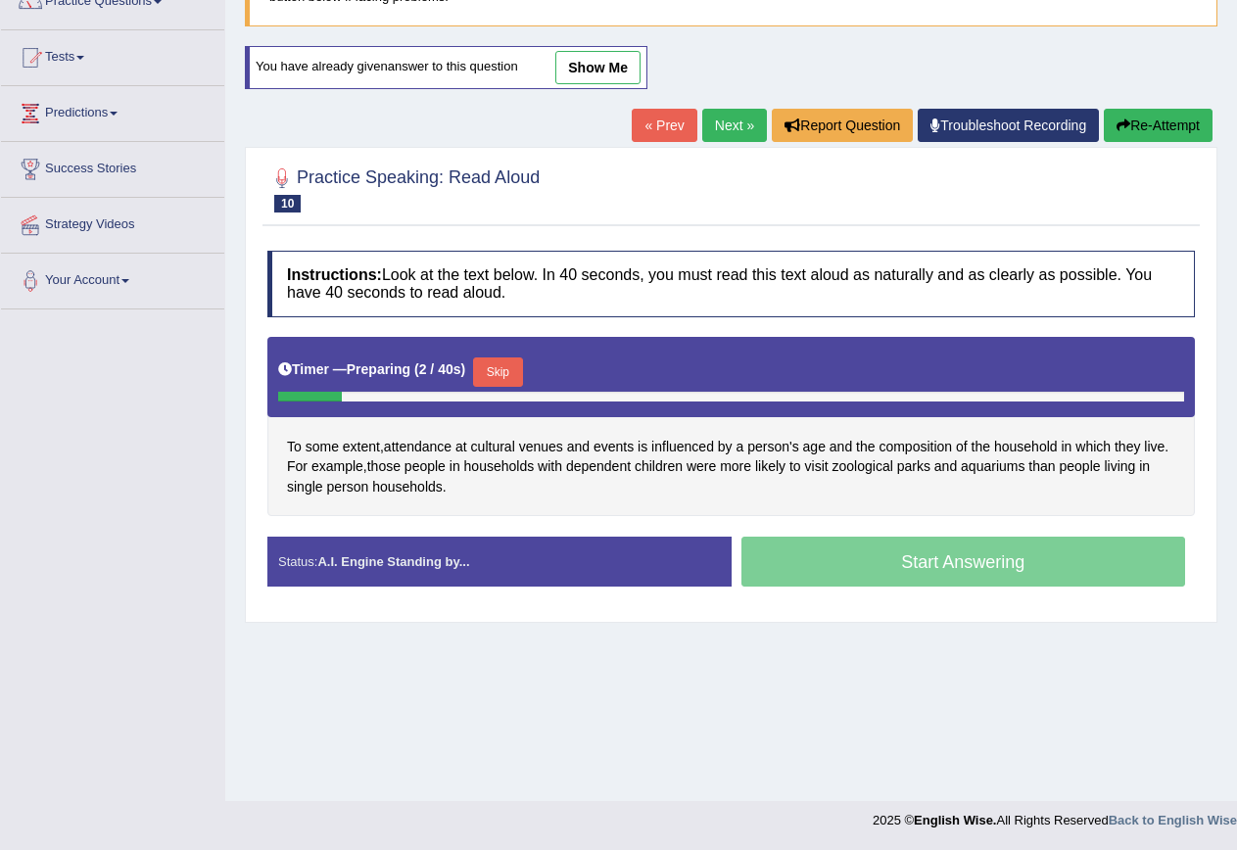
click at [515, 367] on button "Skip" at bounding box center [497, 372] width 49 height 29
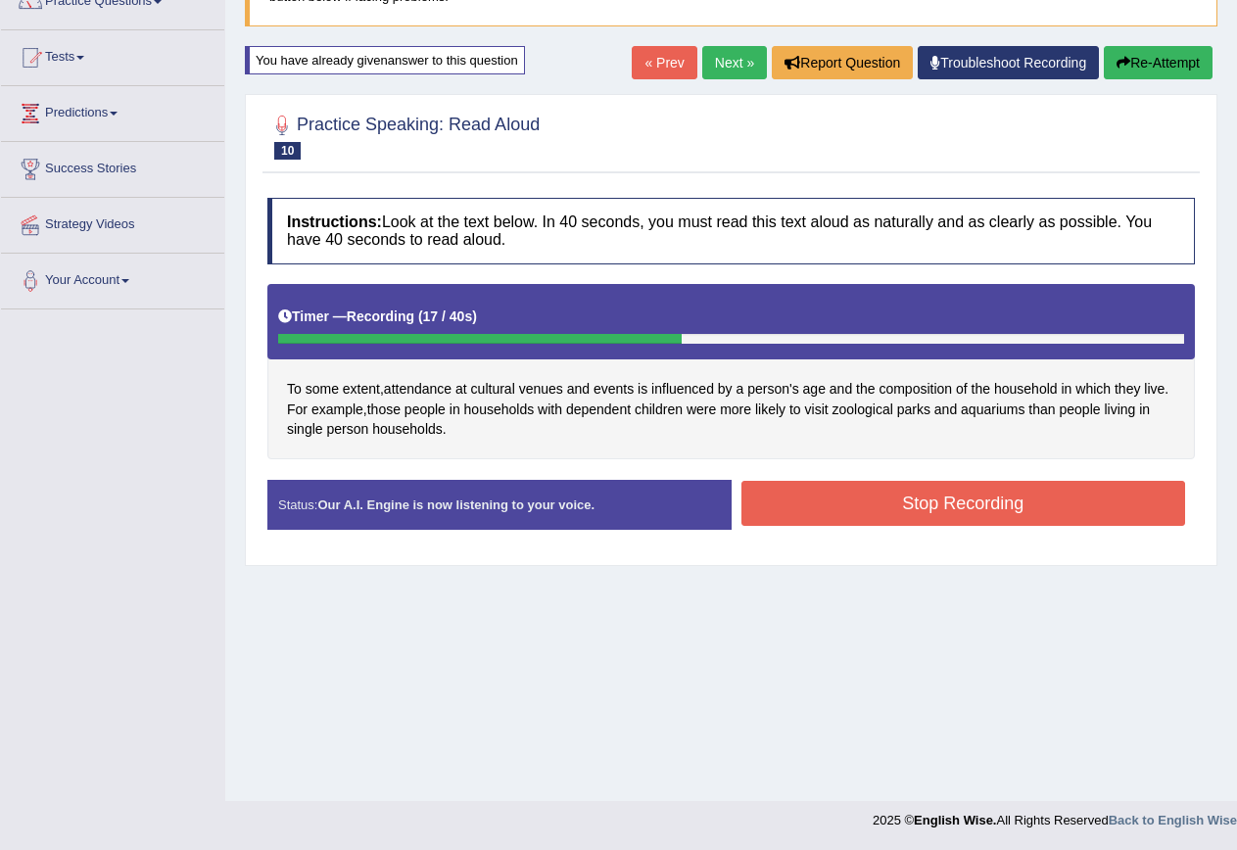
click at [838, 485] on button "Stop Recording" at bounding box center [964, 503] width 445 height 45
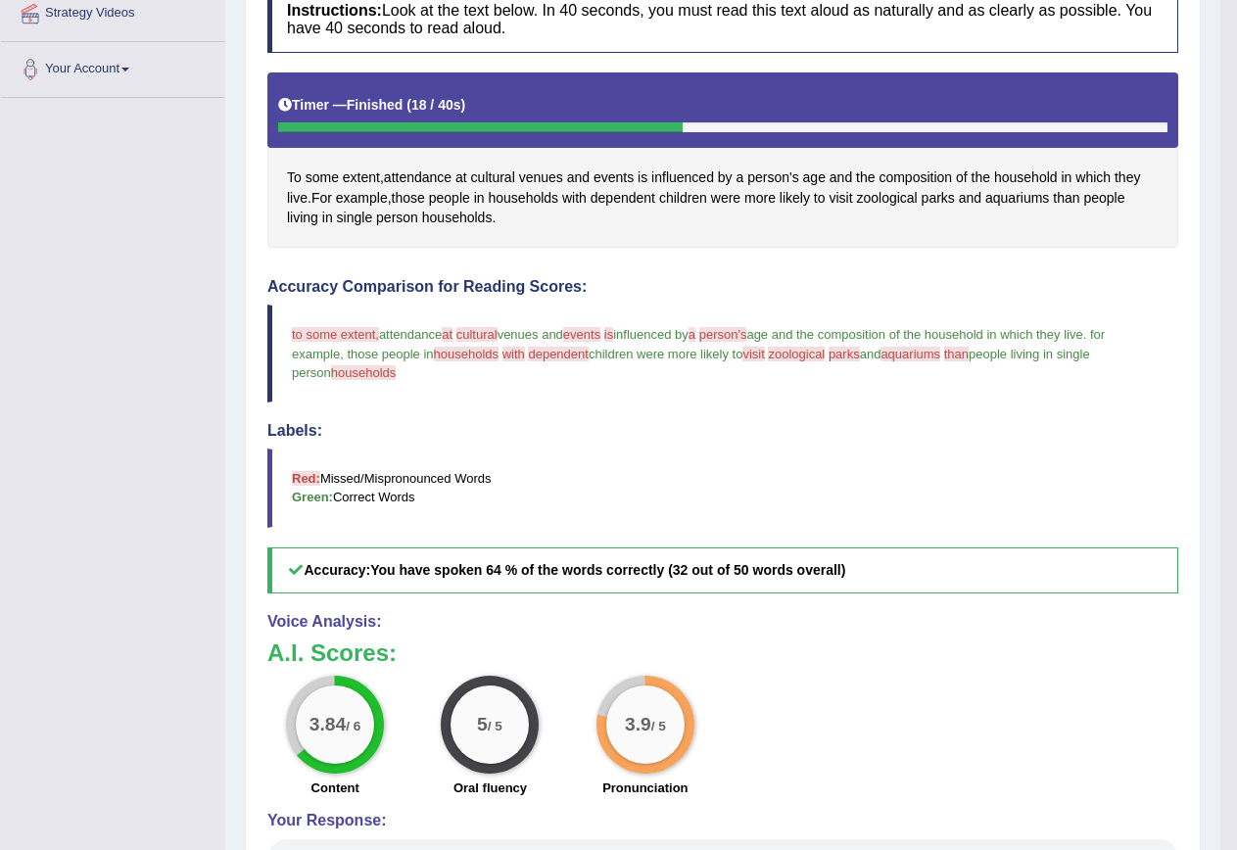
scroll to position [0, 0]
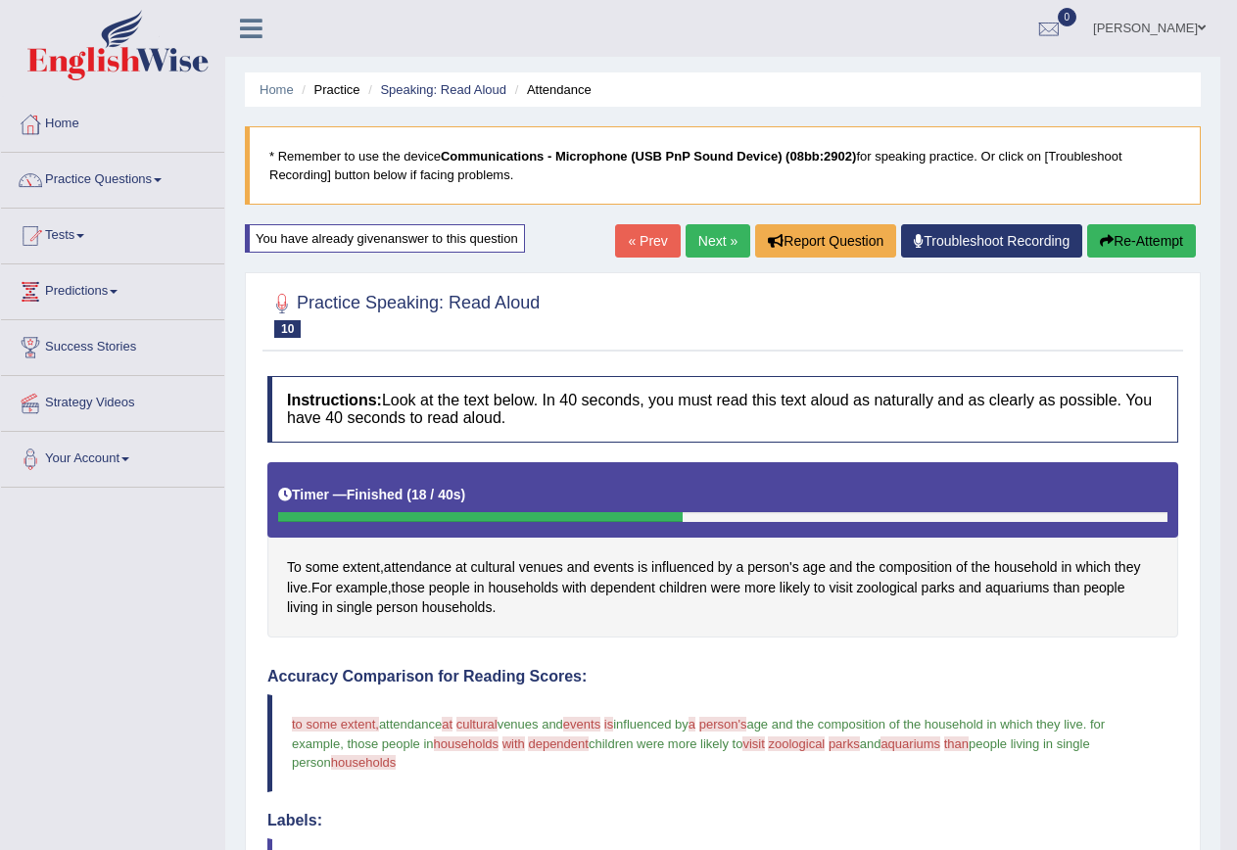
click at [1147, 246] on button "Re-Attempt" at bounding box center [1141, 240] width 109 height 33
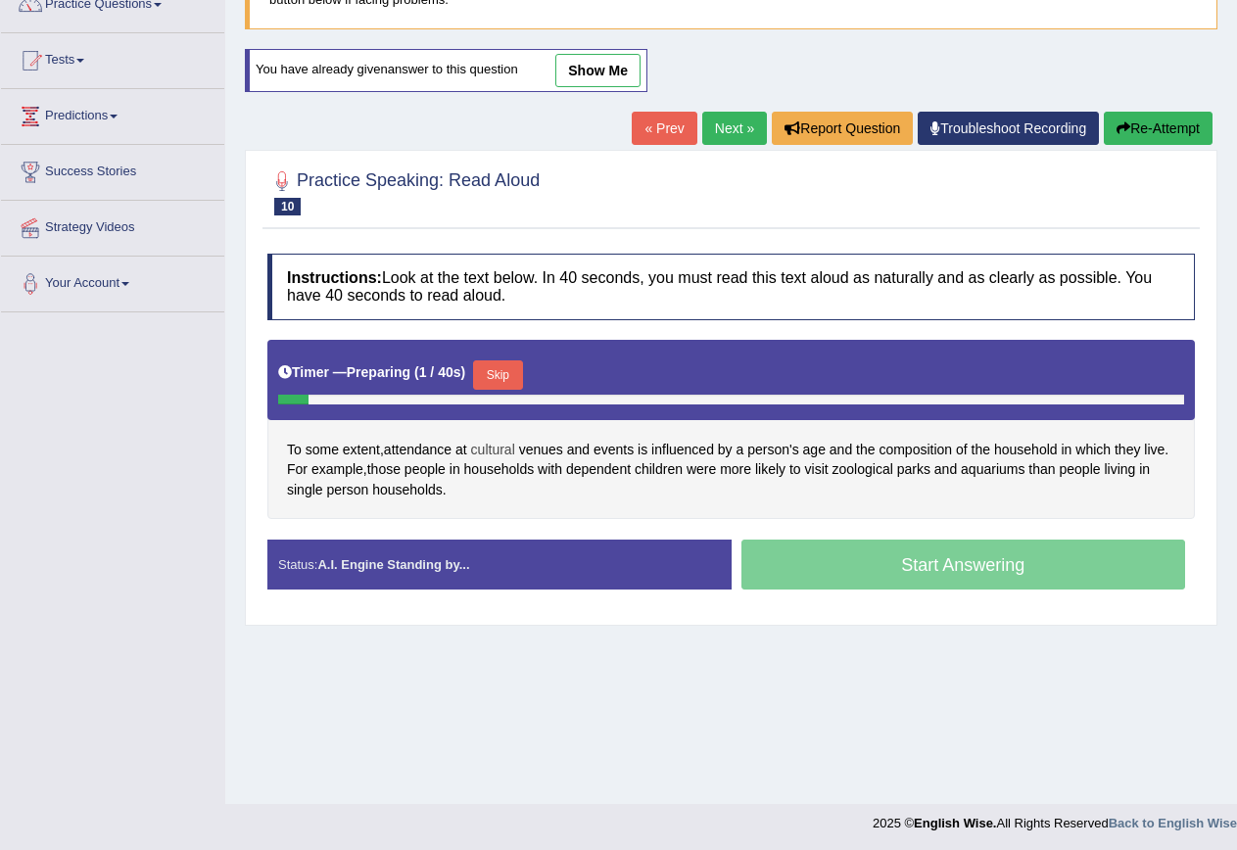
scroll to position [178, 0]
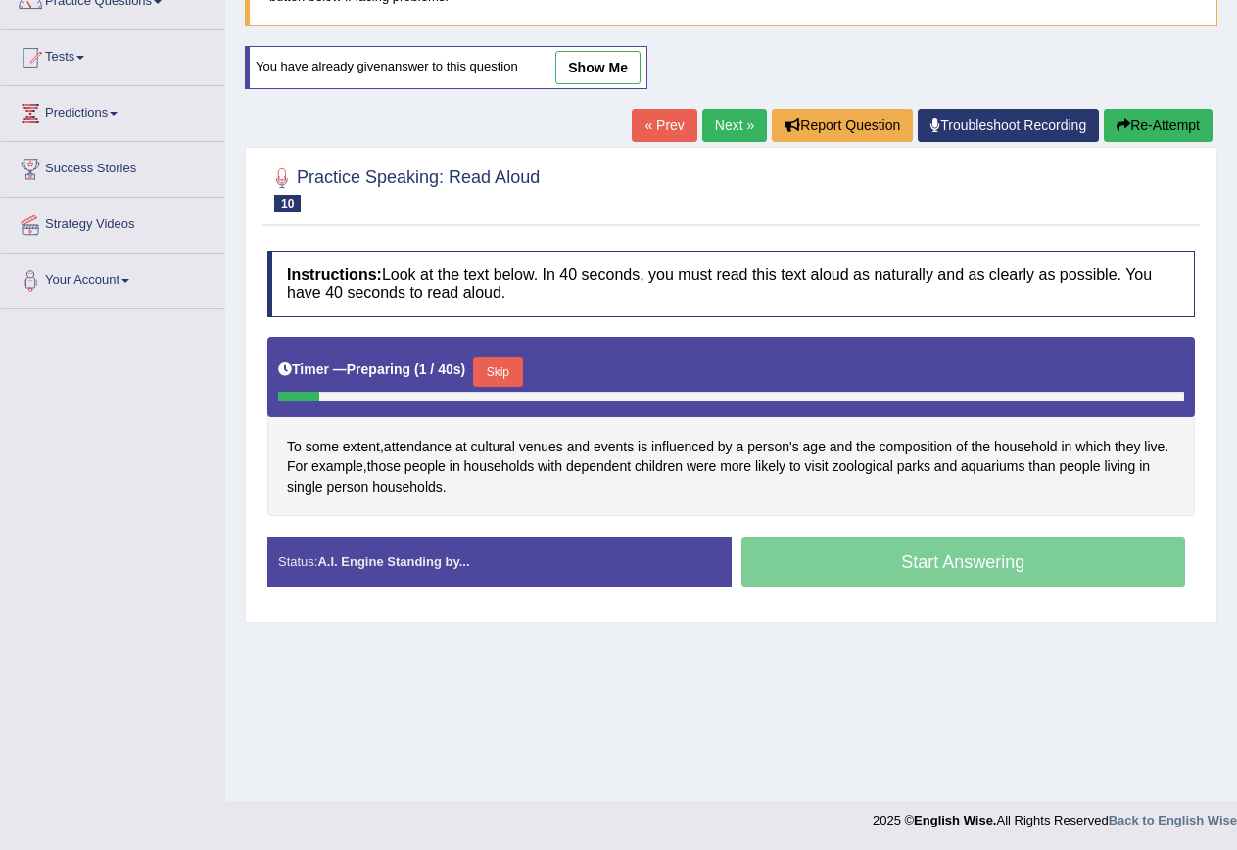
click at [507, 367] on button "Skip" at bounding box center [497, 372] width 49 height 29
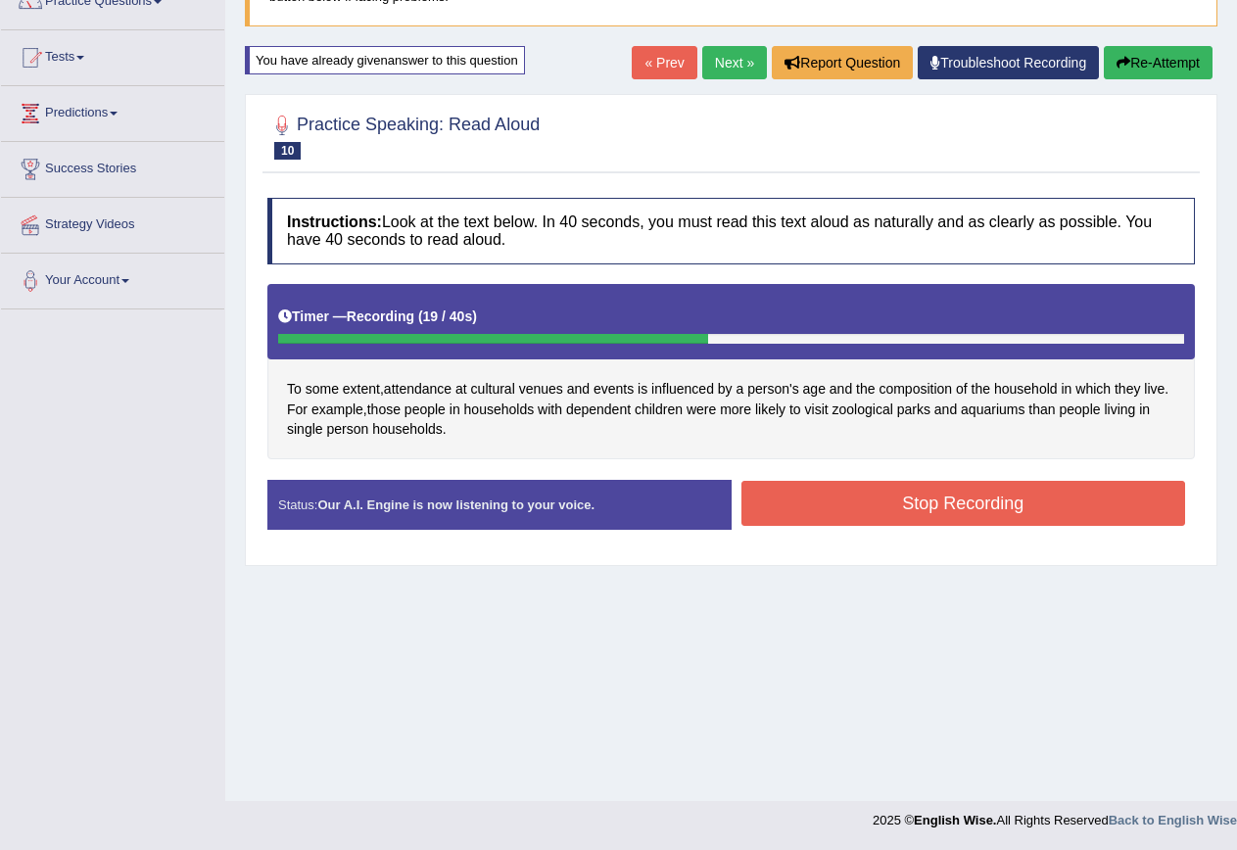
click at [779, 507] on button "Stop Recording" at bounding box center [964, 503] width 445 height 45
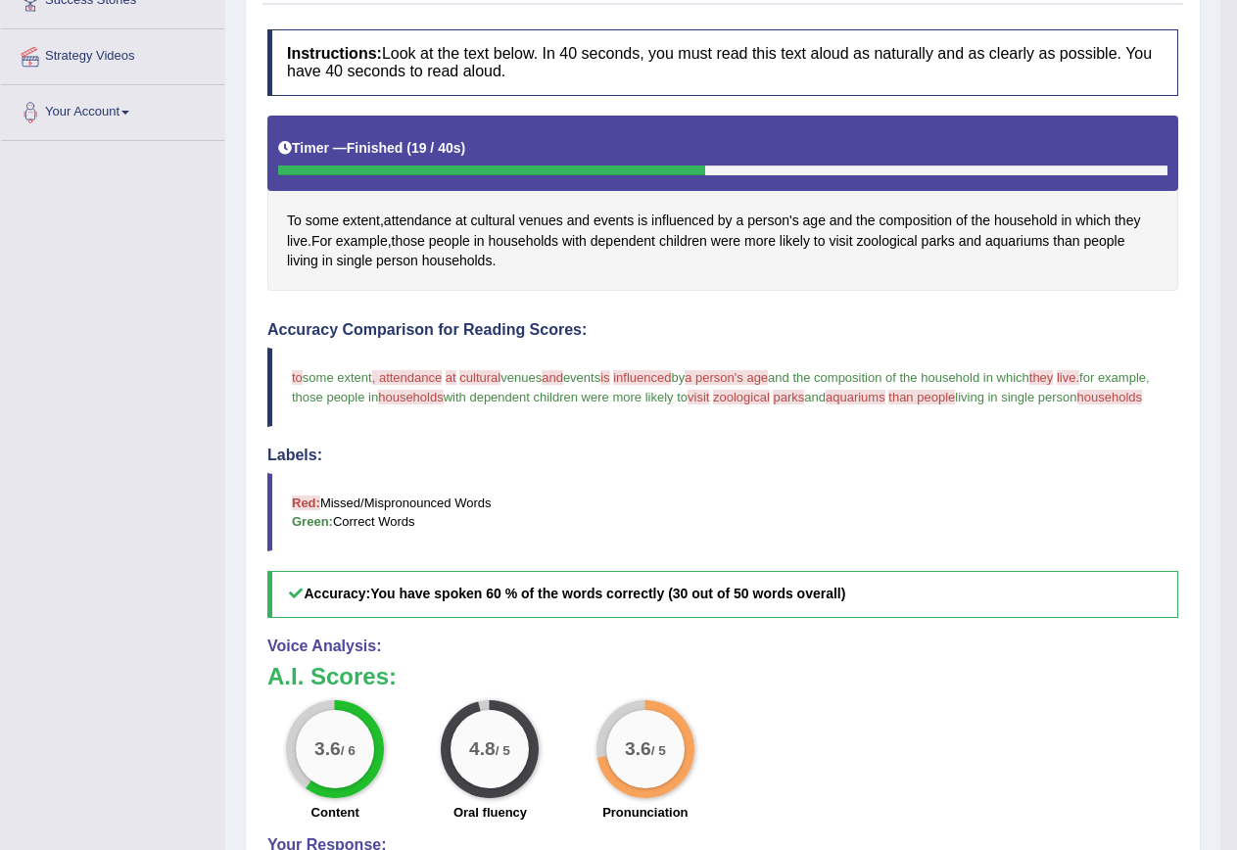
scroll to position [80, 0]
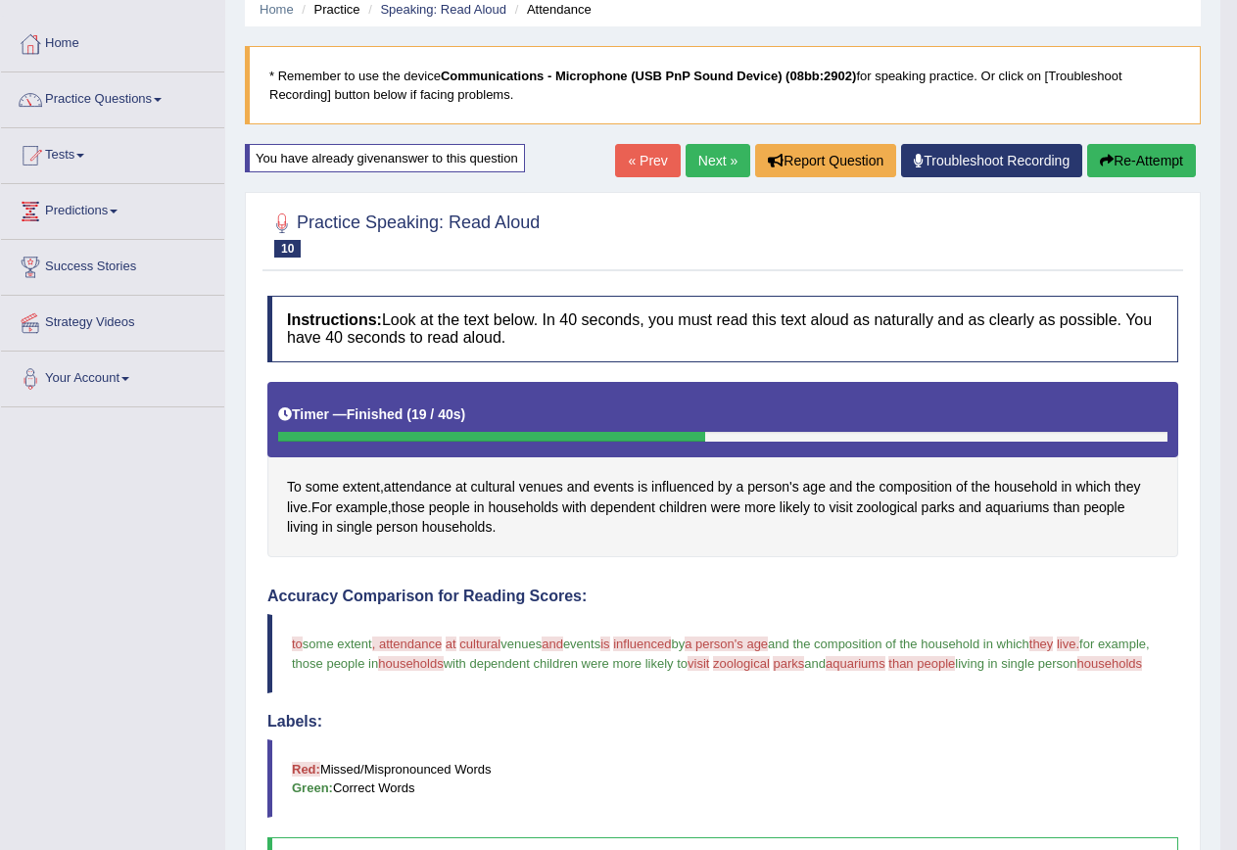
click at [1122, 161] on button "Re-Attempt" at bounding box center [1141, 160] width 109 height 33
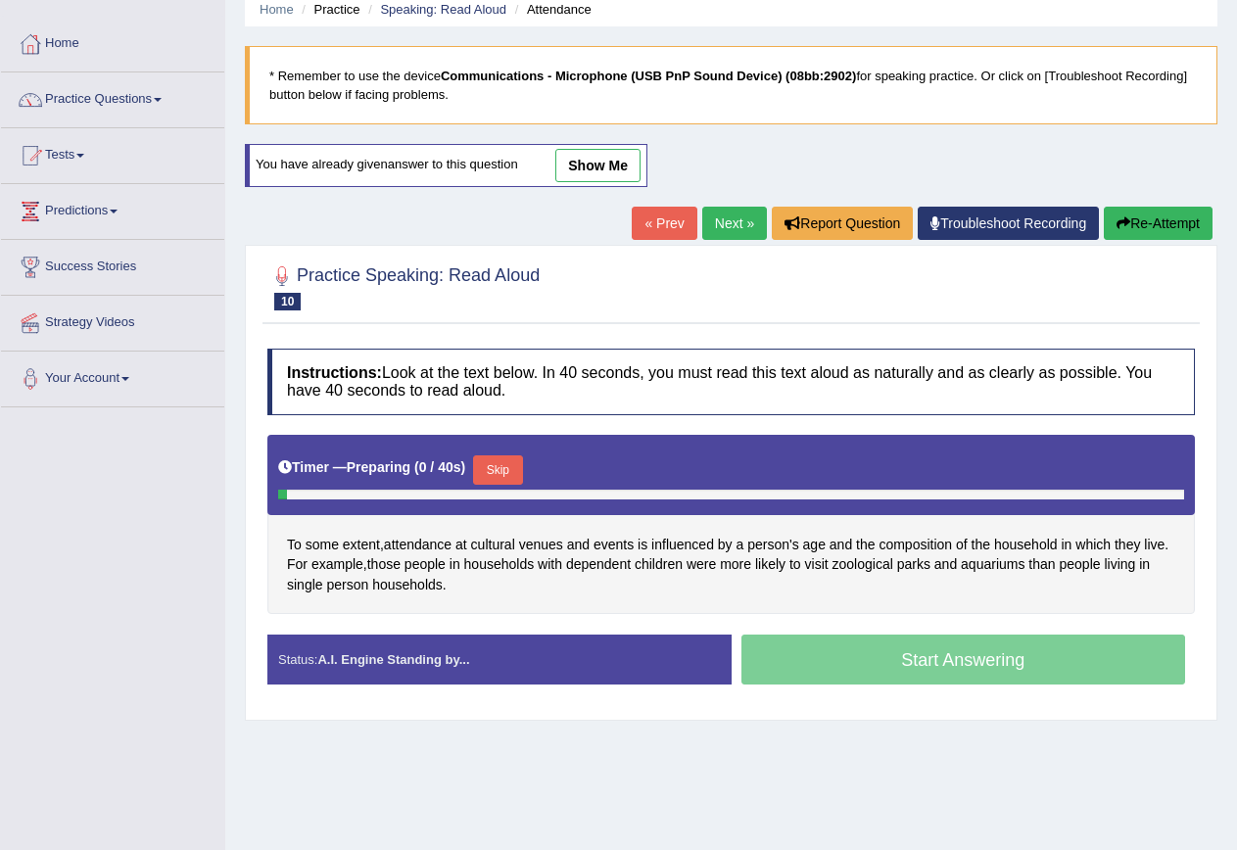
scroll to position [80, 0]
click at [507, 461] on button "Skip" at bounding box center [497, 470] width 49 height 29
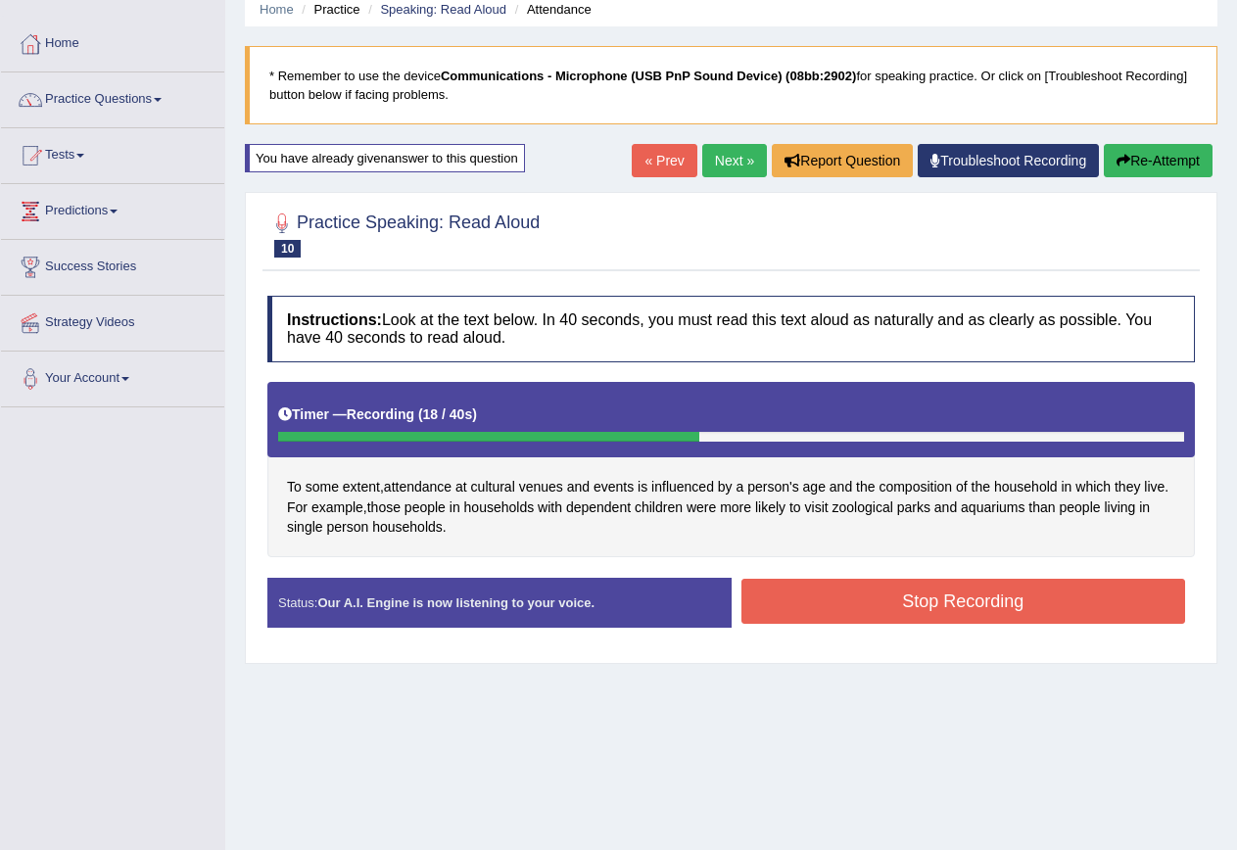
click at [1059, 593] on button "Stop Recording" at bounding box center [964, 601] width 445 height 45
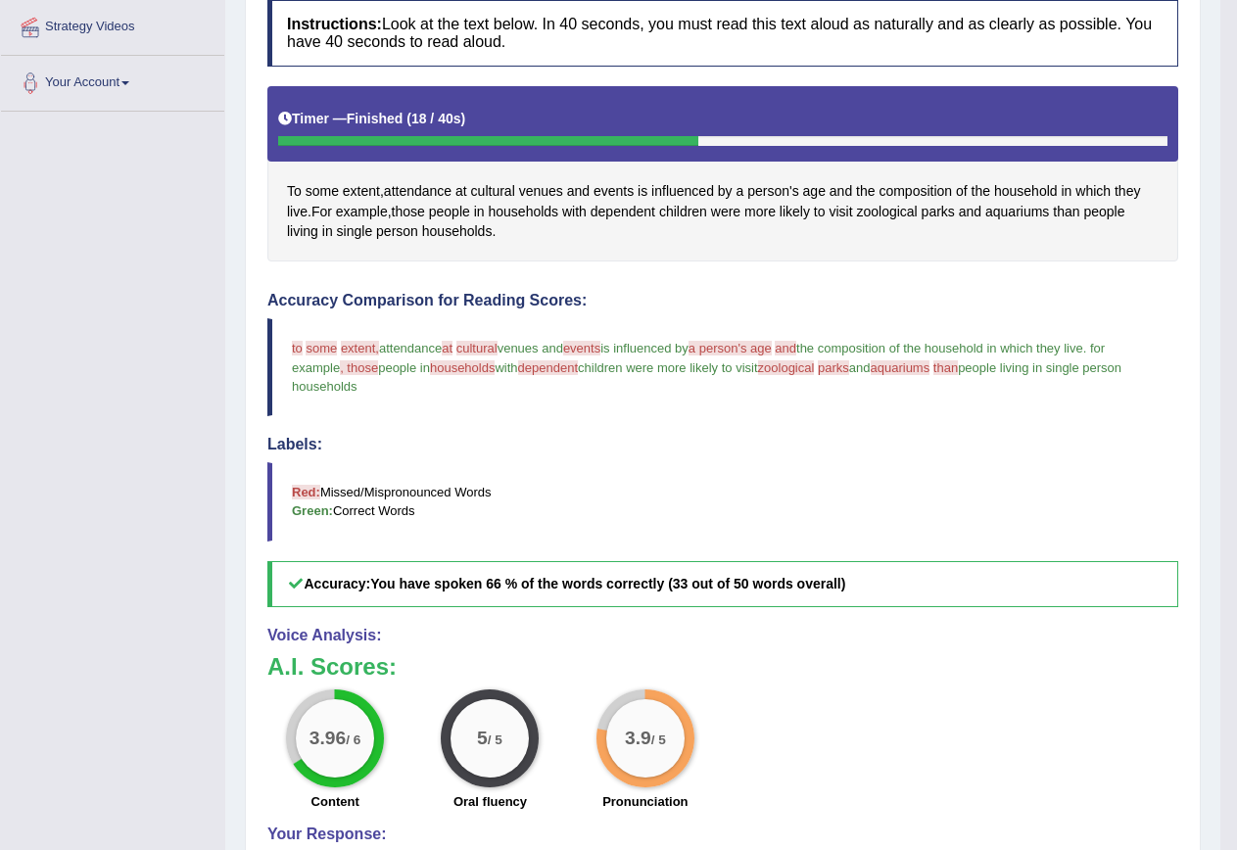
scroll to position [0, 0]
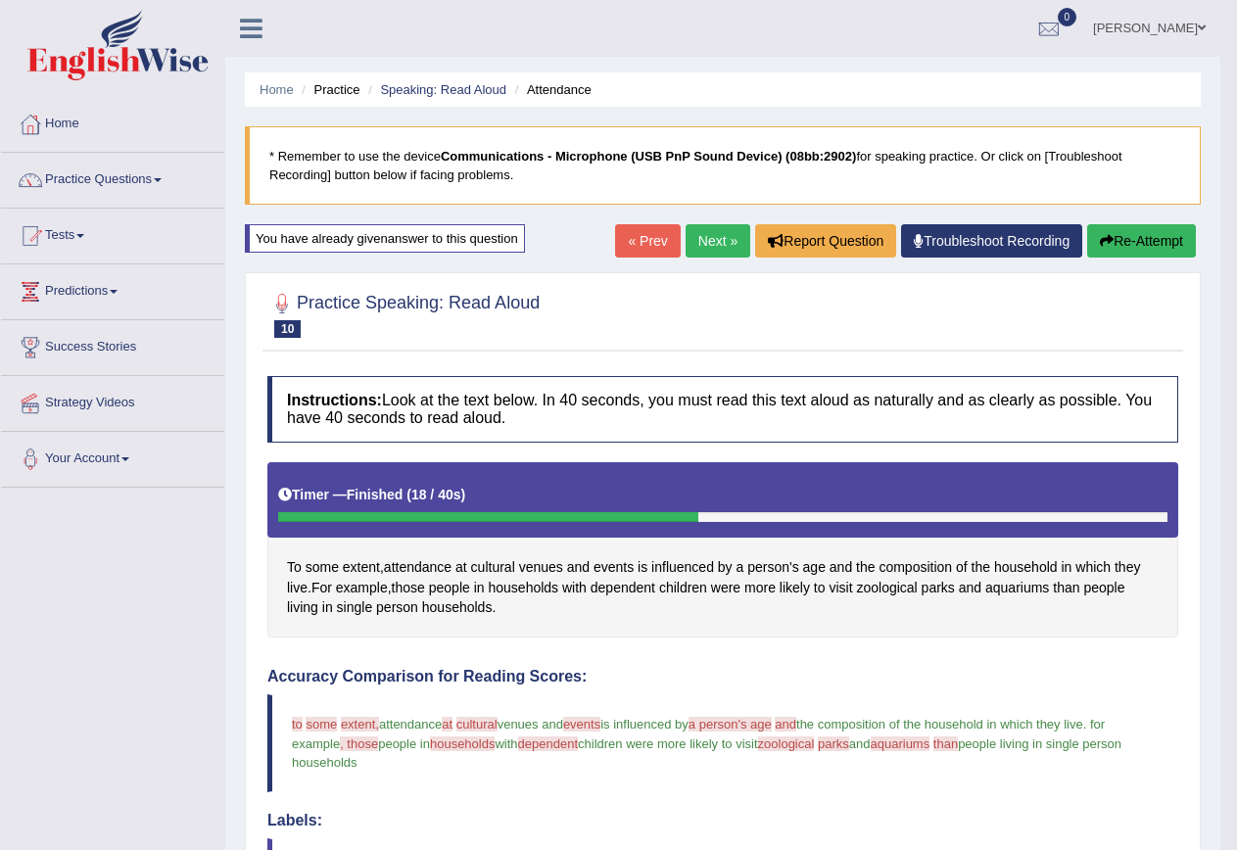
click at [1183, 233] on button "Re-Attempt" at bounding box center [1141, 240] width 109 height 33
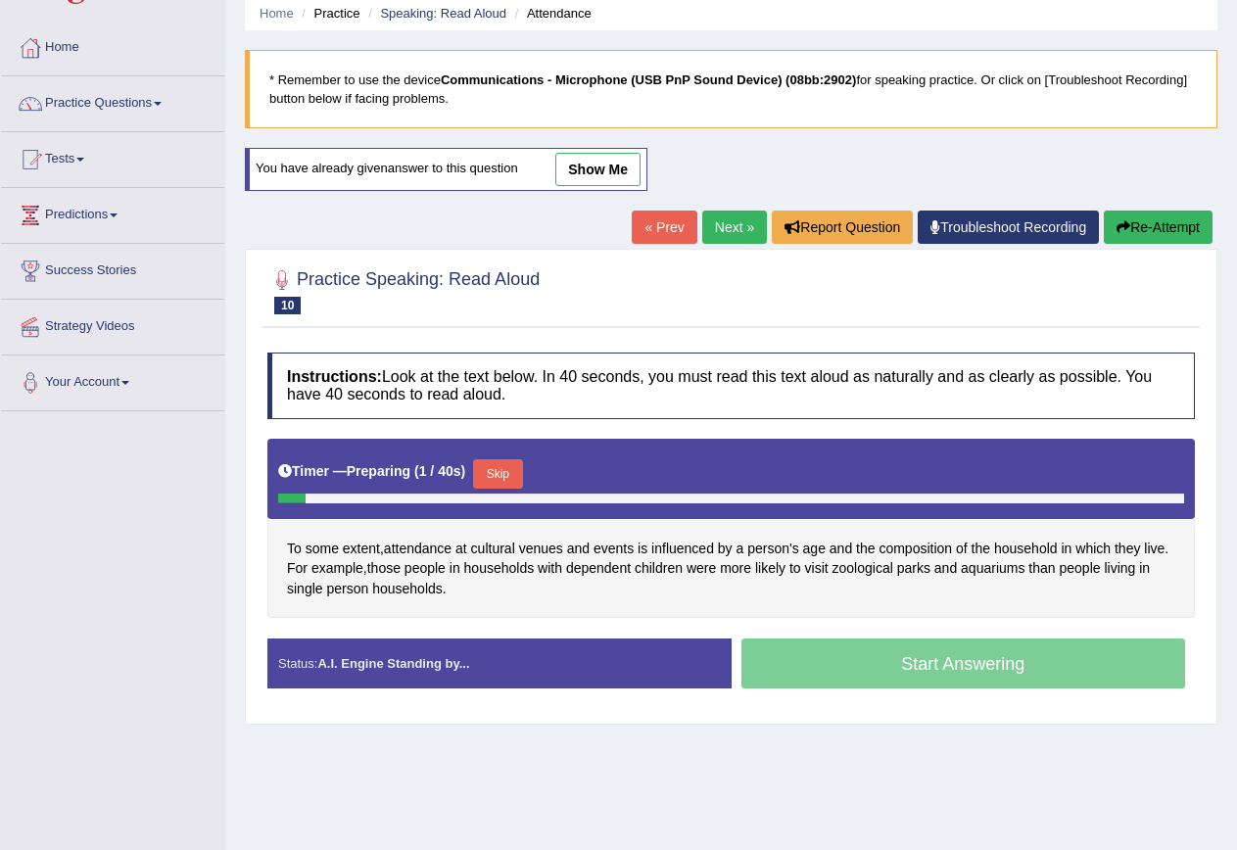
scroll to position [178, 0]
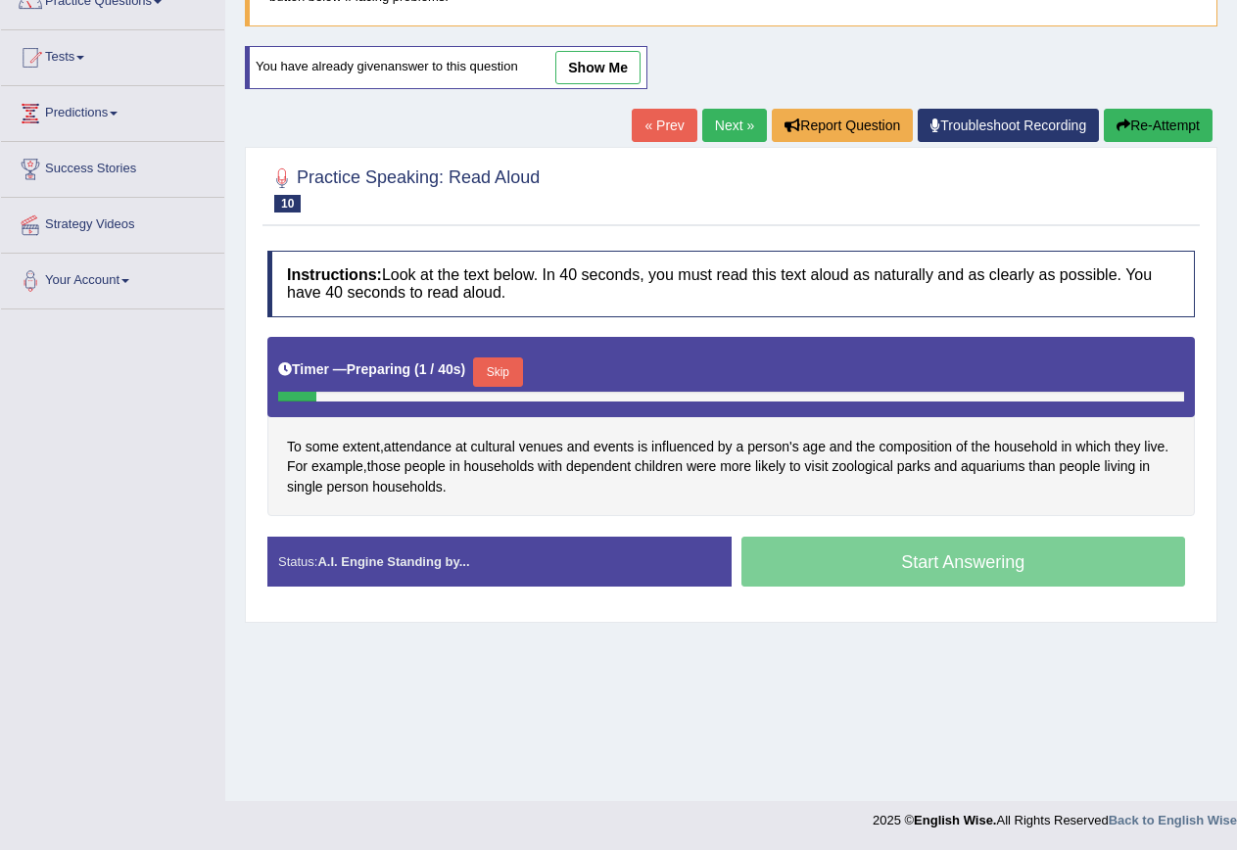
click at [513, 378] on button "Skip" at bounding box center [497, 372] width 49 height 29
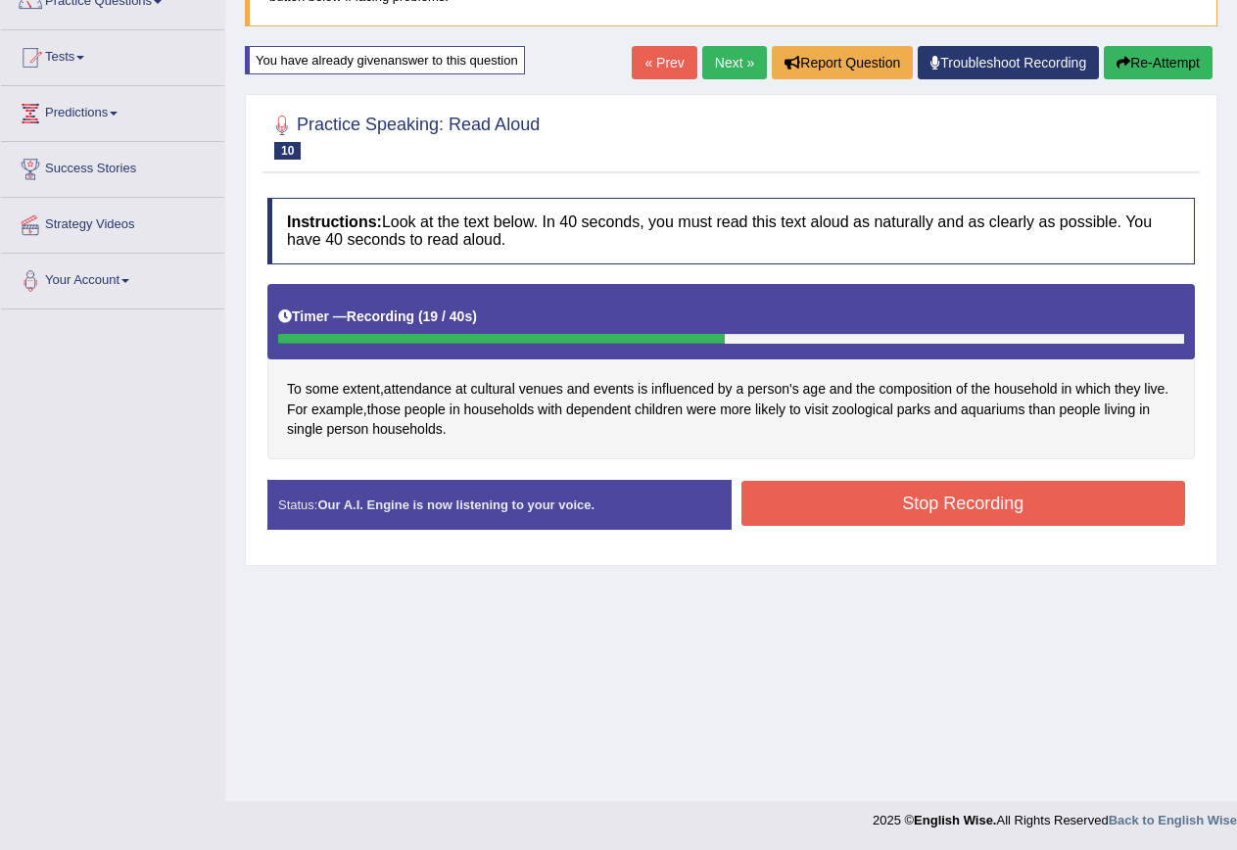
click at [849, 497] on button "Stop Recording" at bounding box center [964, 503] width 445 height 45
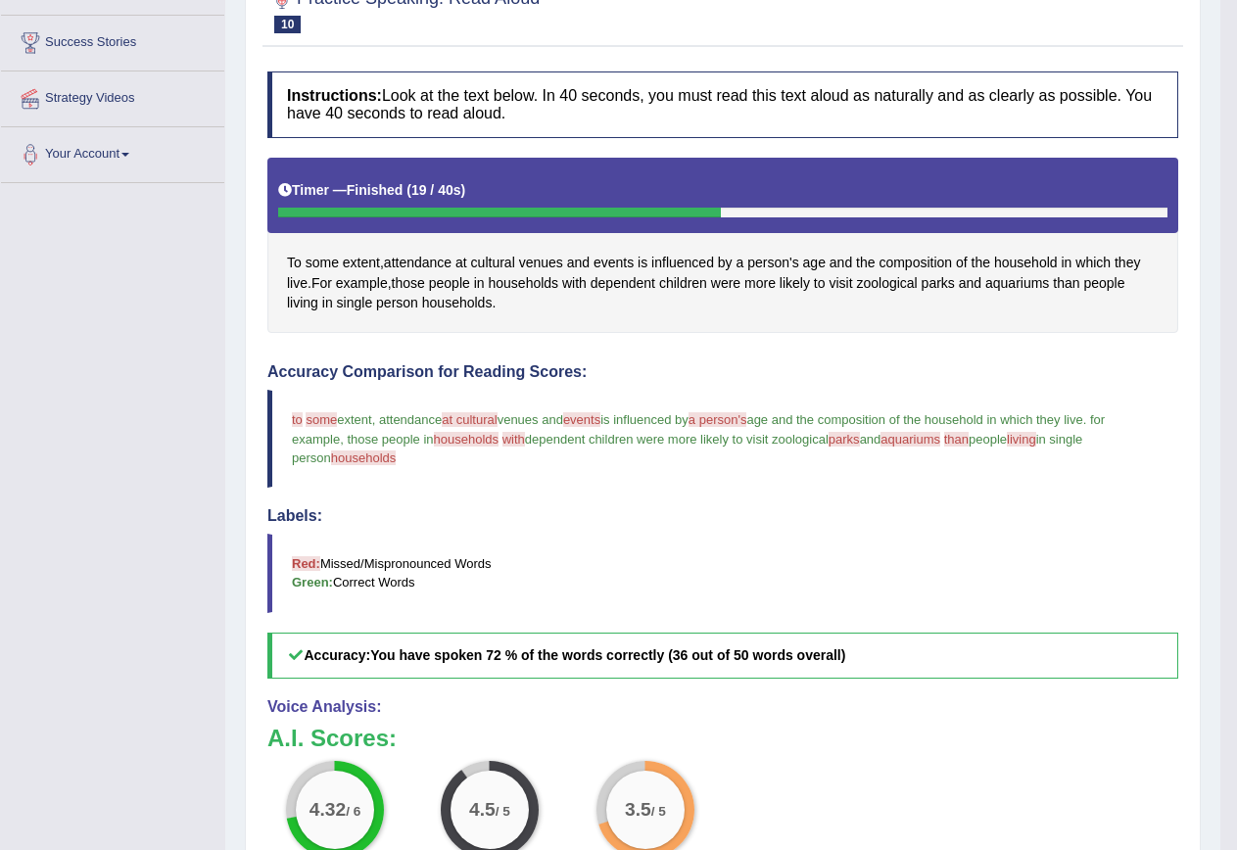
scroll to position [0, 0]
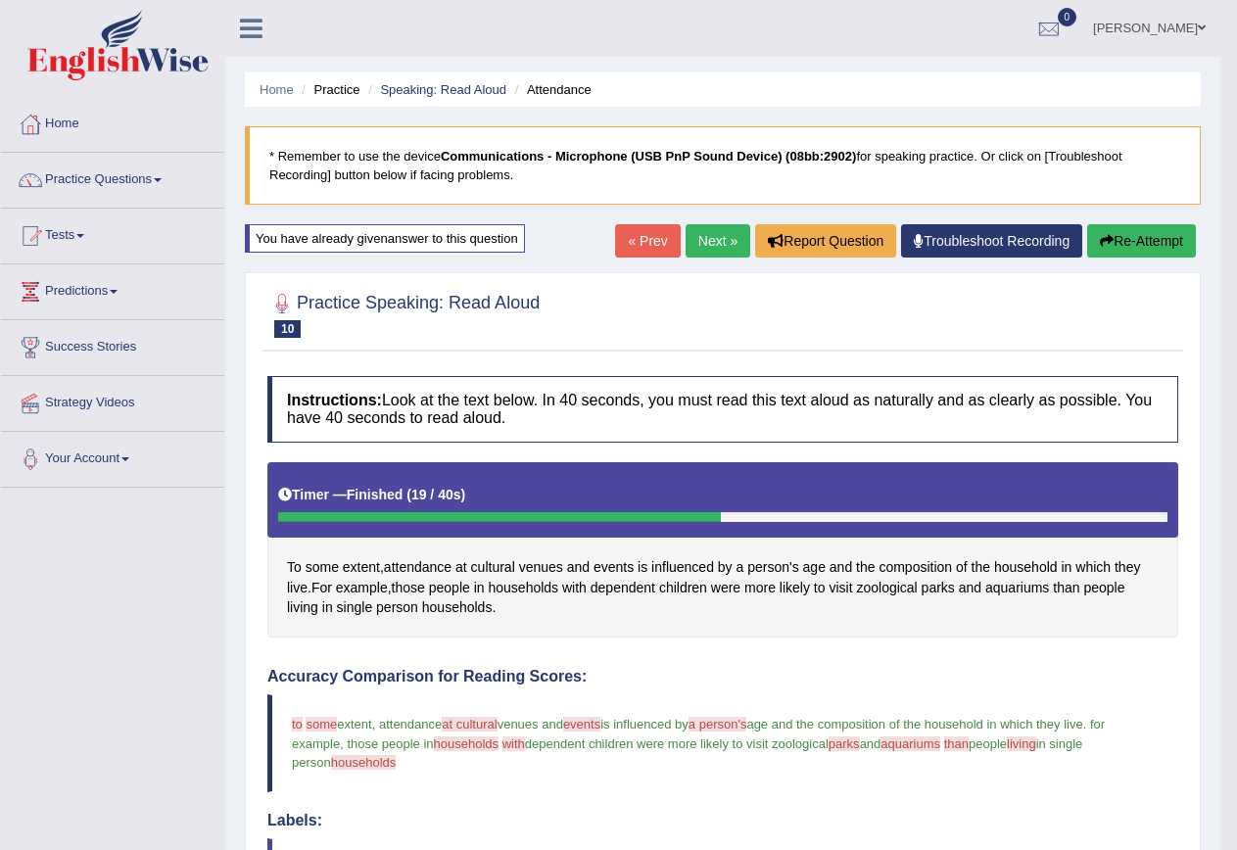
click at [340, 562] on div "To some extent , attendance at cultural venues and events is influenced by a pe…" at bounding box center [722, 549] width 911 height 175
click at [328, 562] on span "some" at bounding box center [322, 567] width 33 height 21
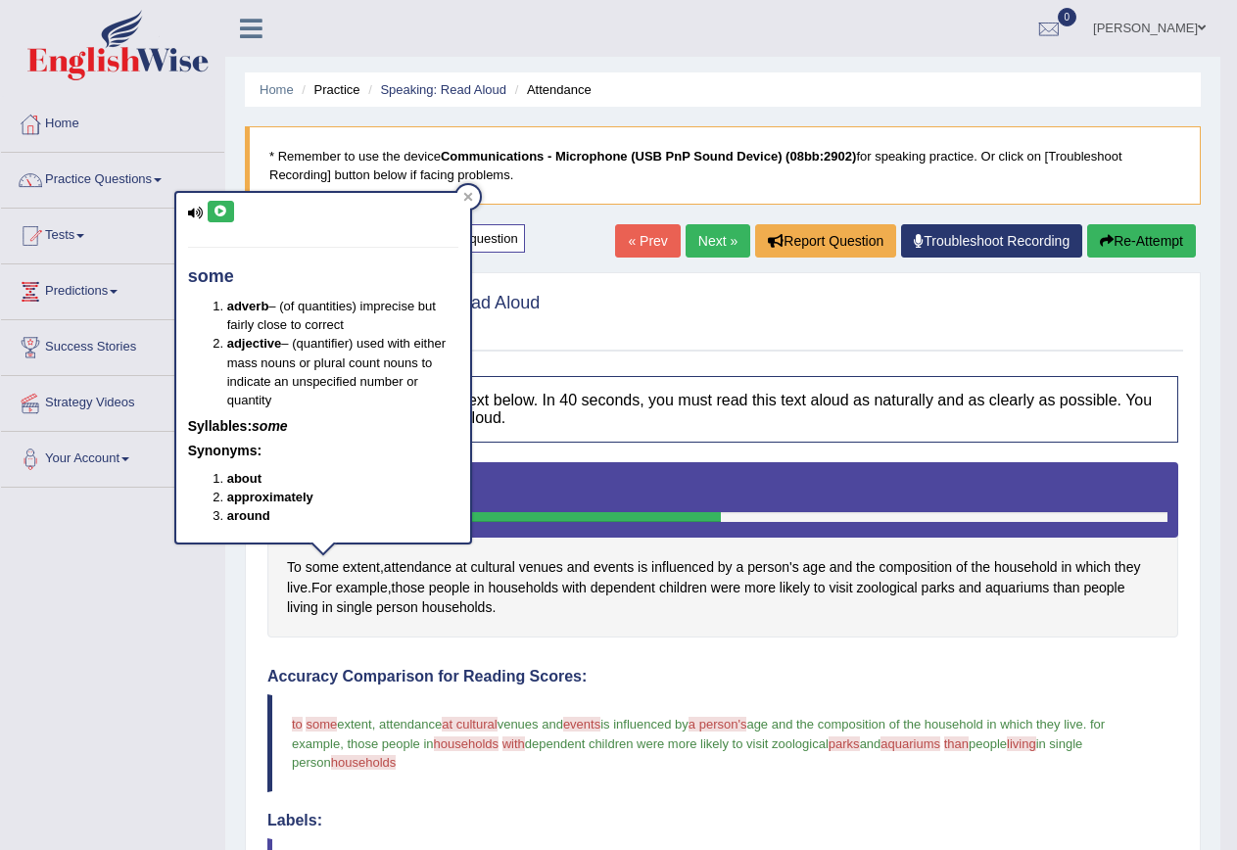
click at [237, 217] on div "some adverb – (of quantities) imprecise but fairly close to correct adjective –…" at bounding box center [323, 368] width 294 height 350
click at [216, 217] on icon at bounding box center [221, 212] width 15 height 12
click at [227, 207] on icon at bounding box center [221, 212] width 15 height 12
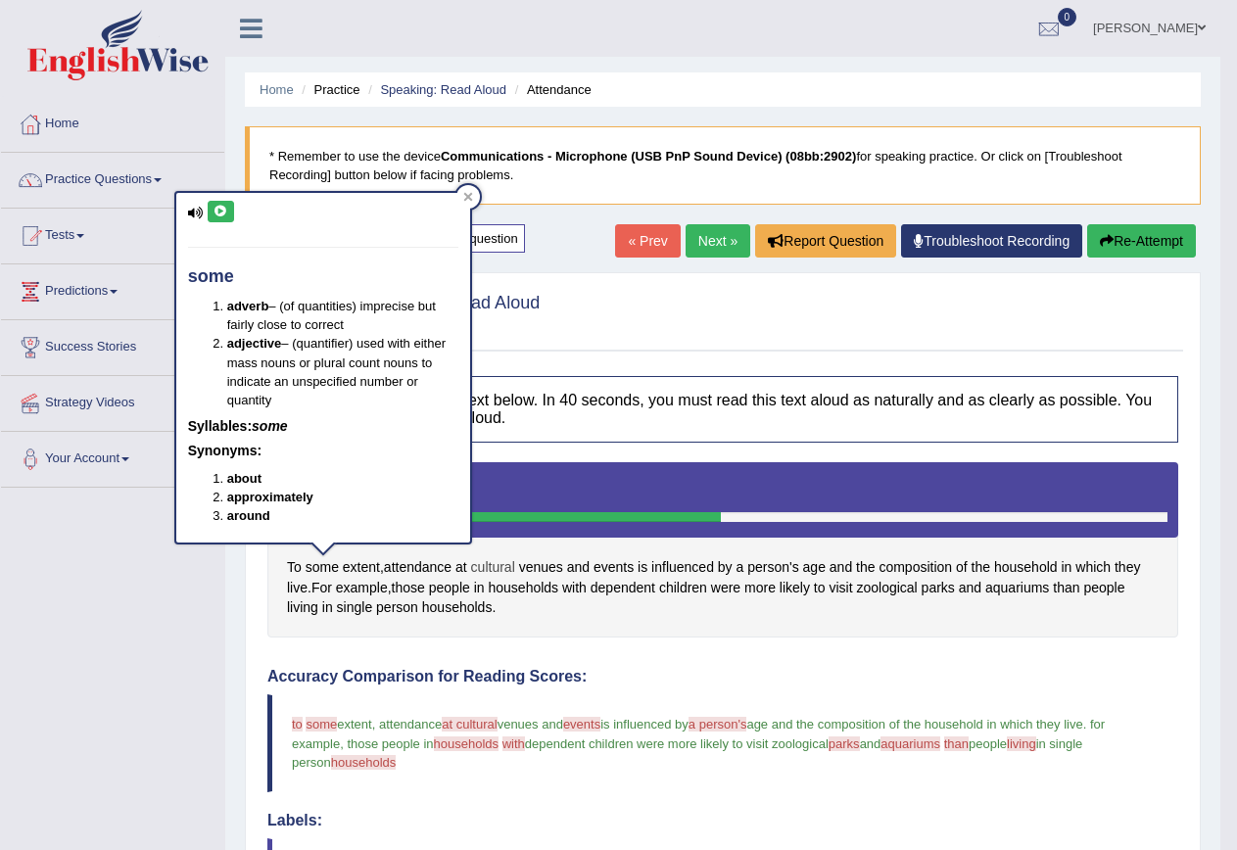
click at [494, 562] on span "cultural" at bounding box center [493, 567] width 44 height 21
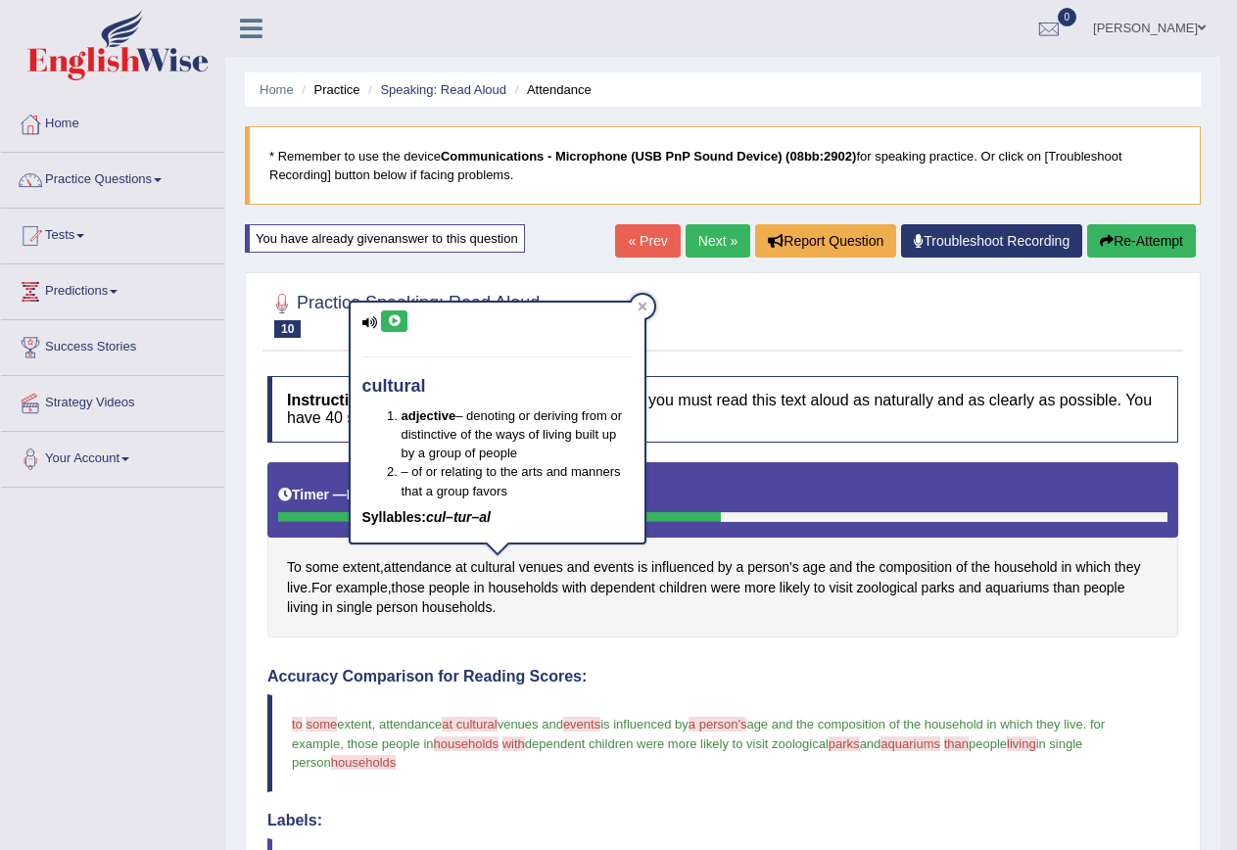
click at [398, 323] on icon at bounding box center [394, 321] width 15 height 12
click at [1024, 592] on span "aquariums" at bounding box center [1018, 588] width 64 height 21
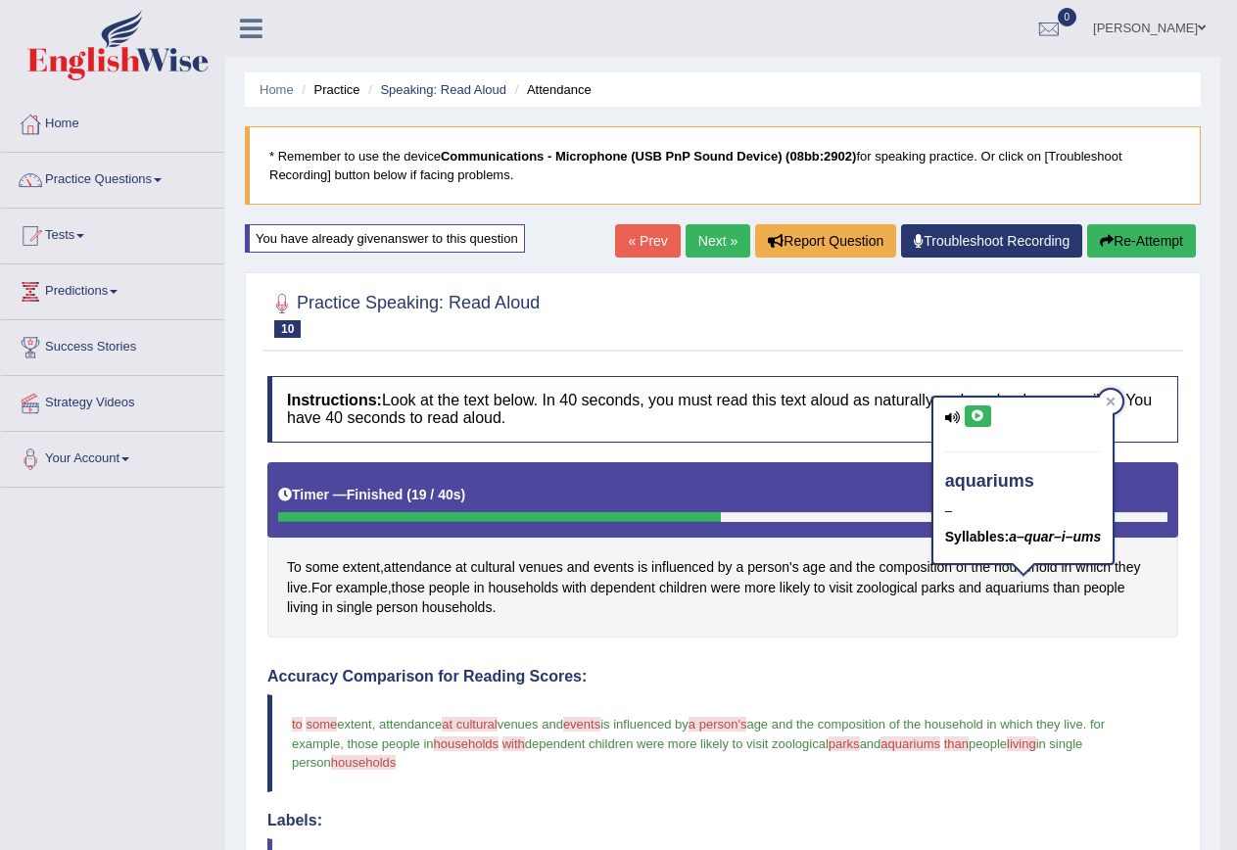
click at [985, 414] on icon at bounding box center [978, 416] width 15 height 12
click at [902, 588] on span "zoological" at bounding box center [886, 588] width 61 height 21
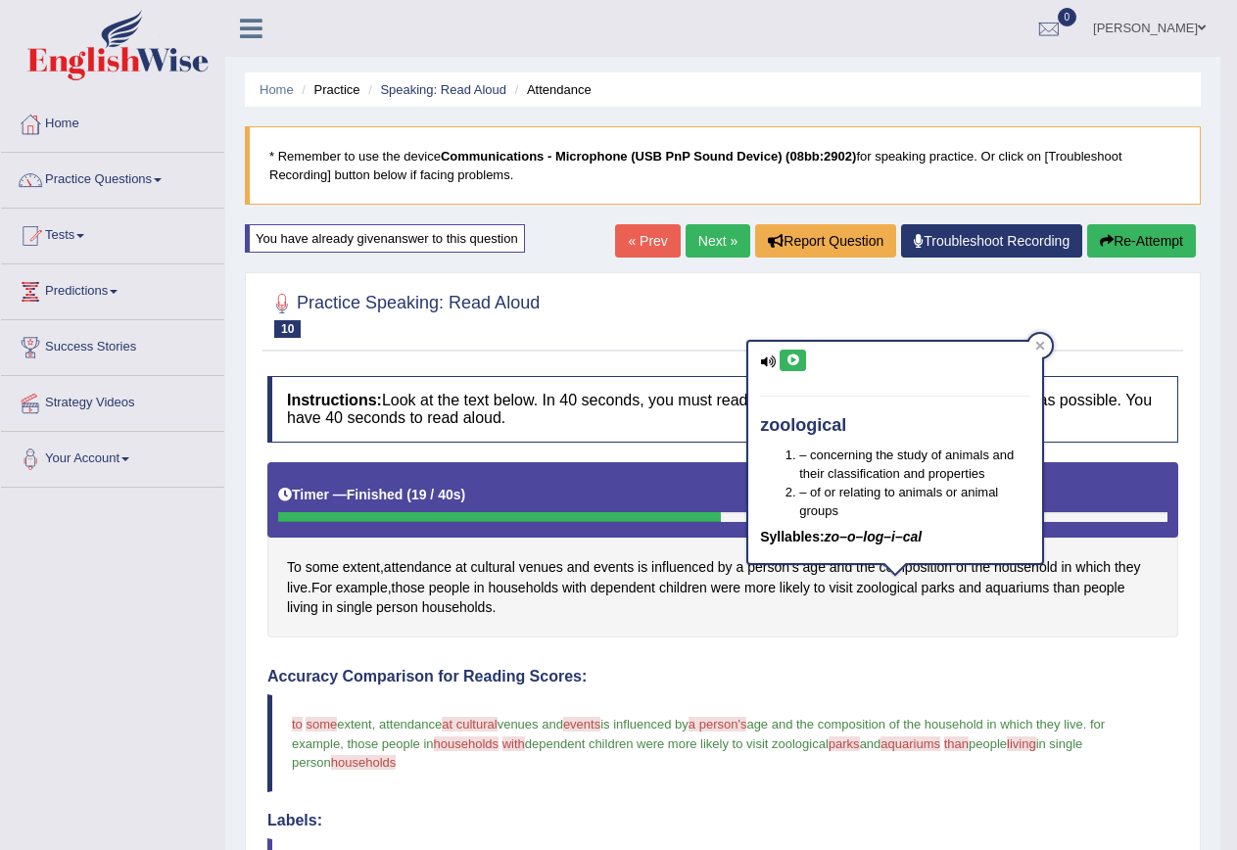
click at [788, 356] on icon at bounding box center [793, 361] width 15 height 12
click at [860, 748] on span "parks" at bounding box center [844, 744] width 31 height 15
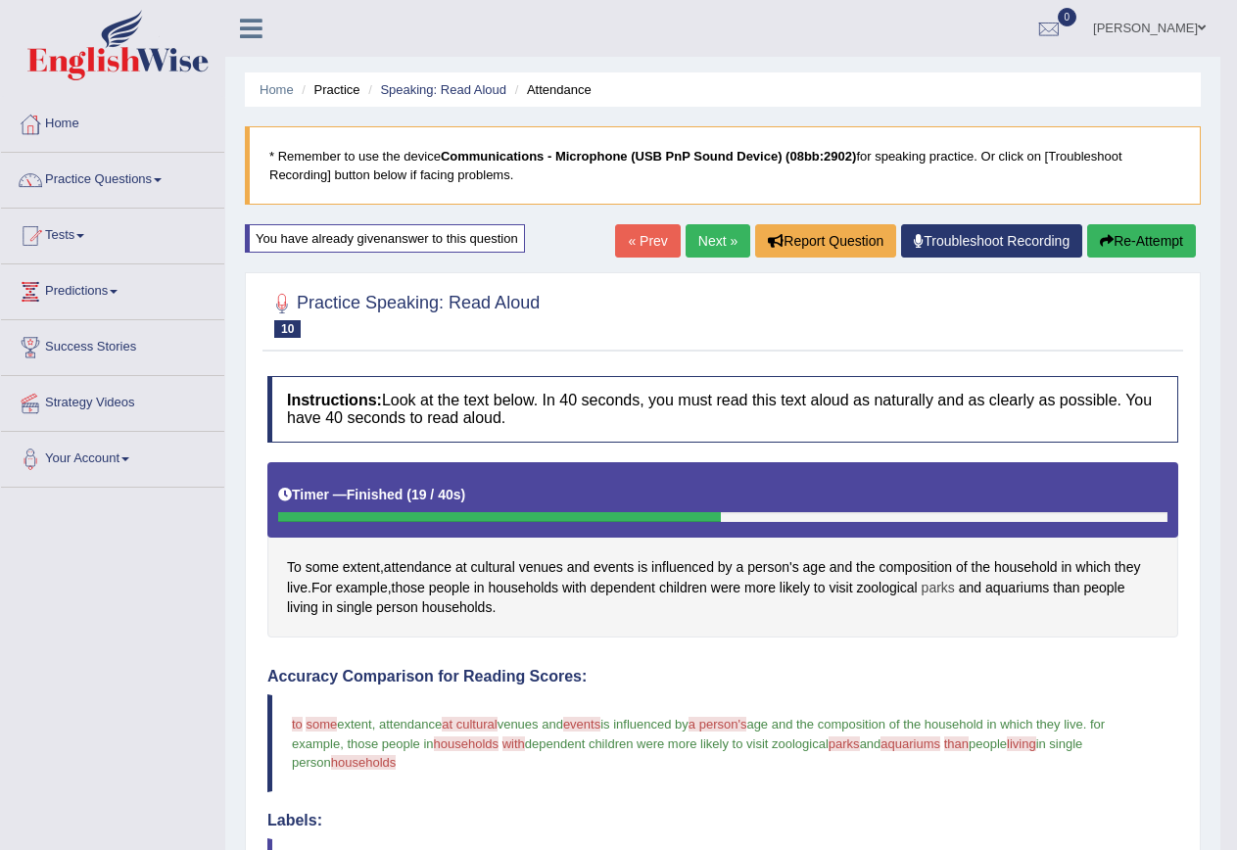
click at [955, 588] on span "parks" at bounding box center [938, 588] width 33 height 21
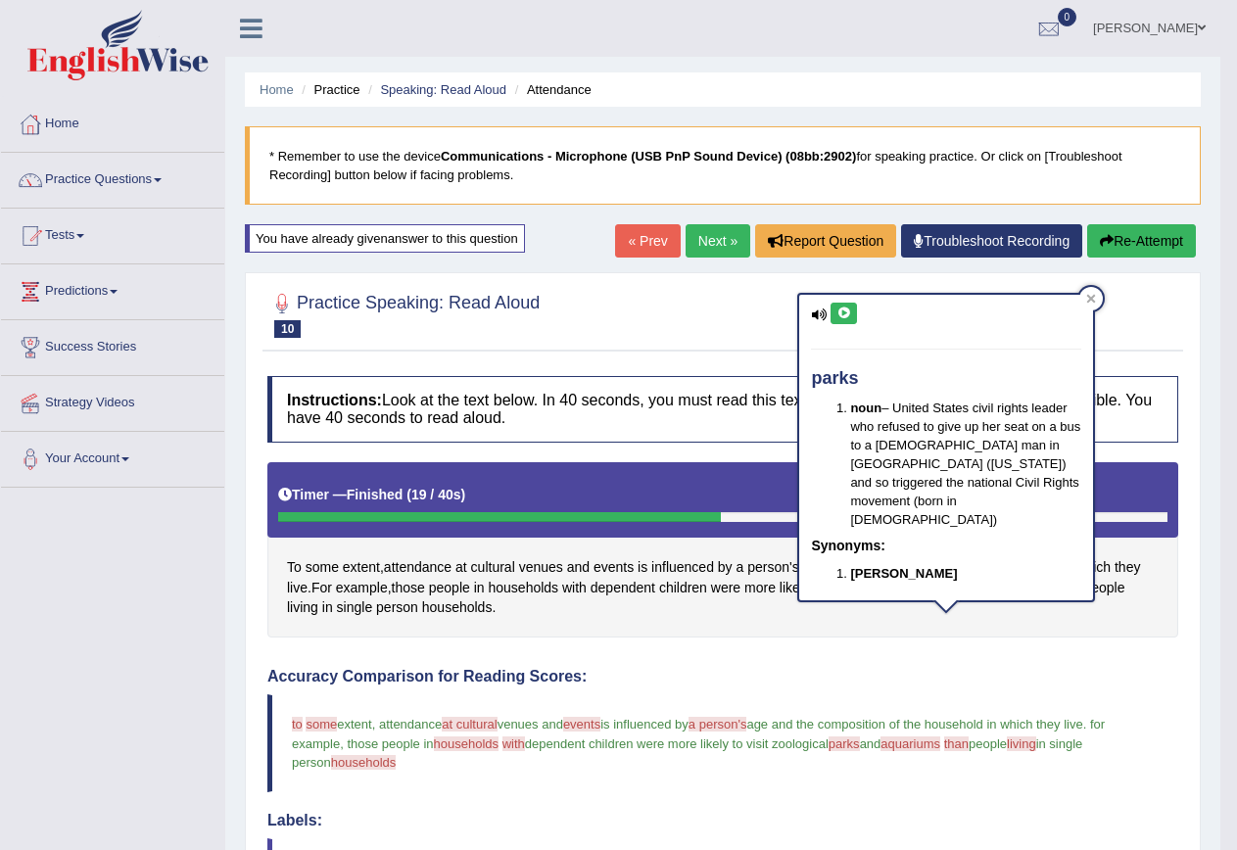
click at [842, 317] on icon at bounding box center [844, 314] width 15 height 12
click at [1088, 302] on icon at bounding box center [1091, 298] width 9 height 9
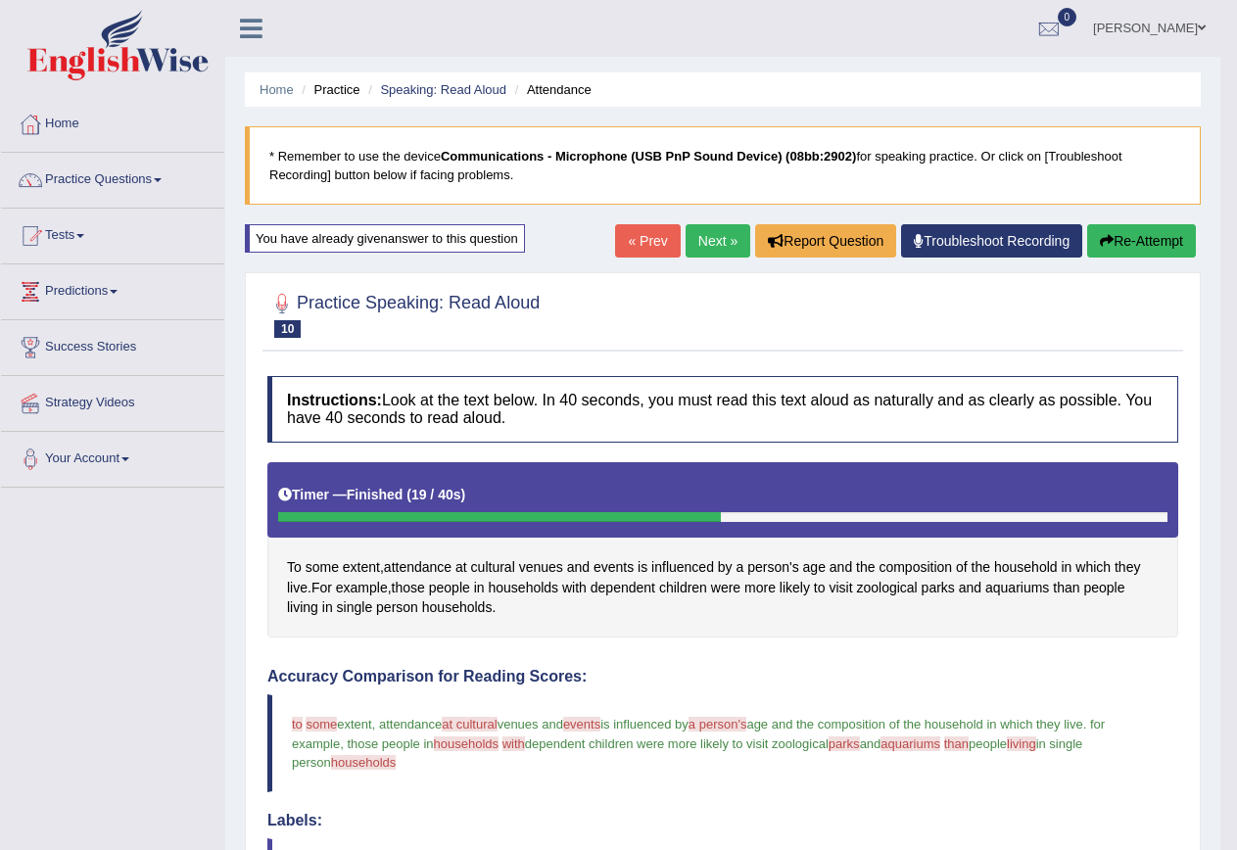
click at [703, 233] on link "Next »" at bounding box center [718, 240] width 65 height 33
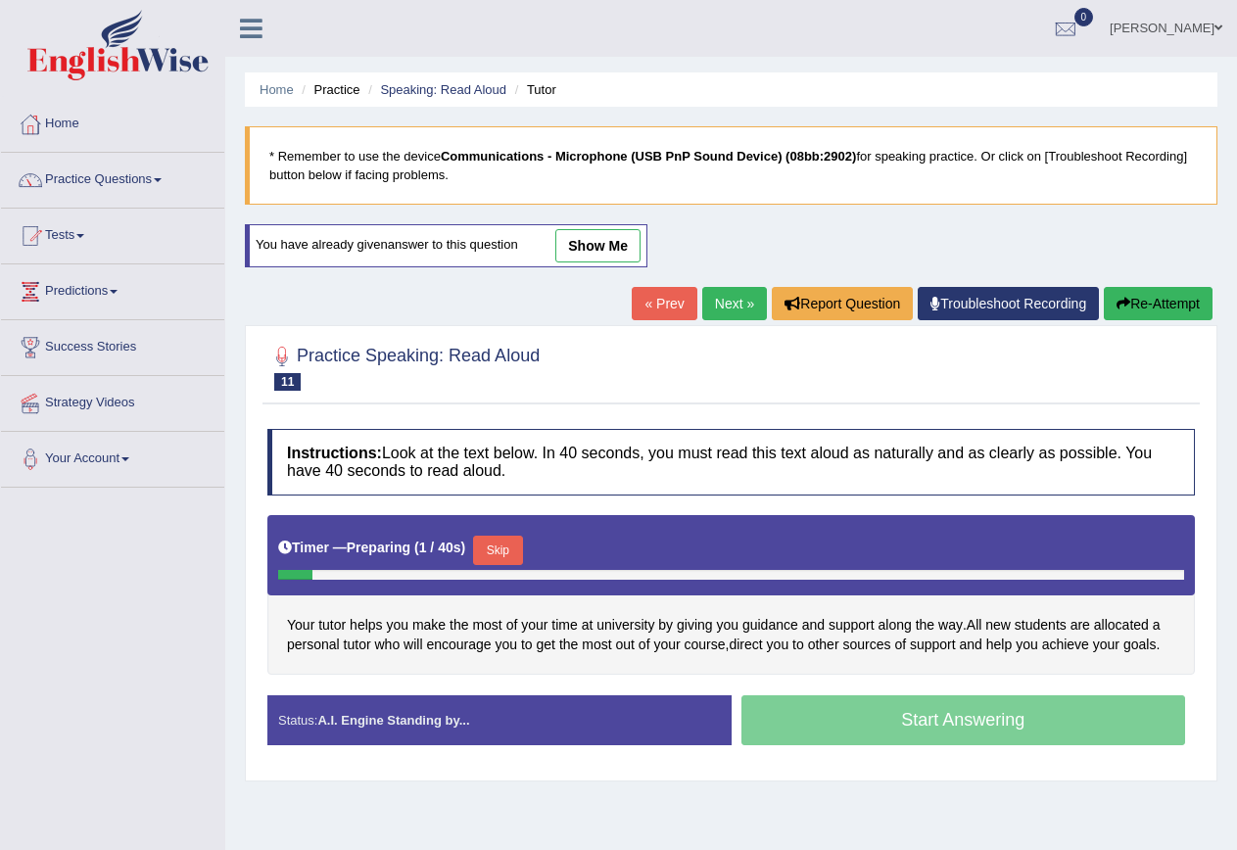
click at [504, 561] on button "Skip" at bounding box center [497, 550] width 49 height 29
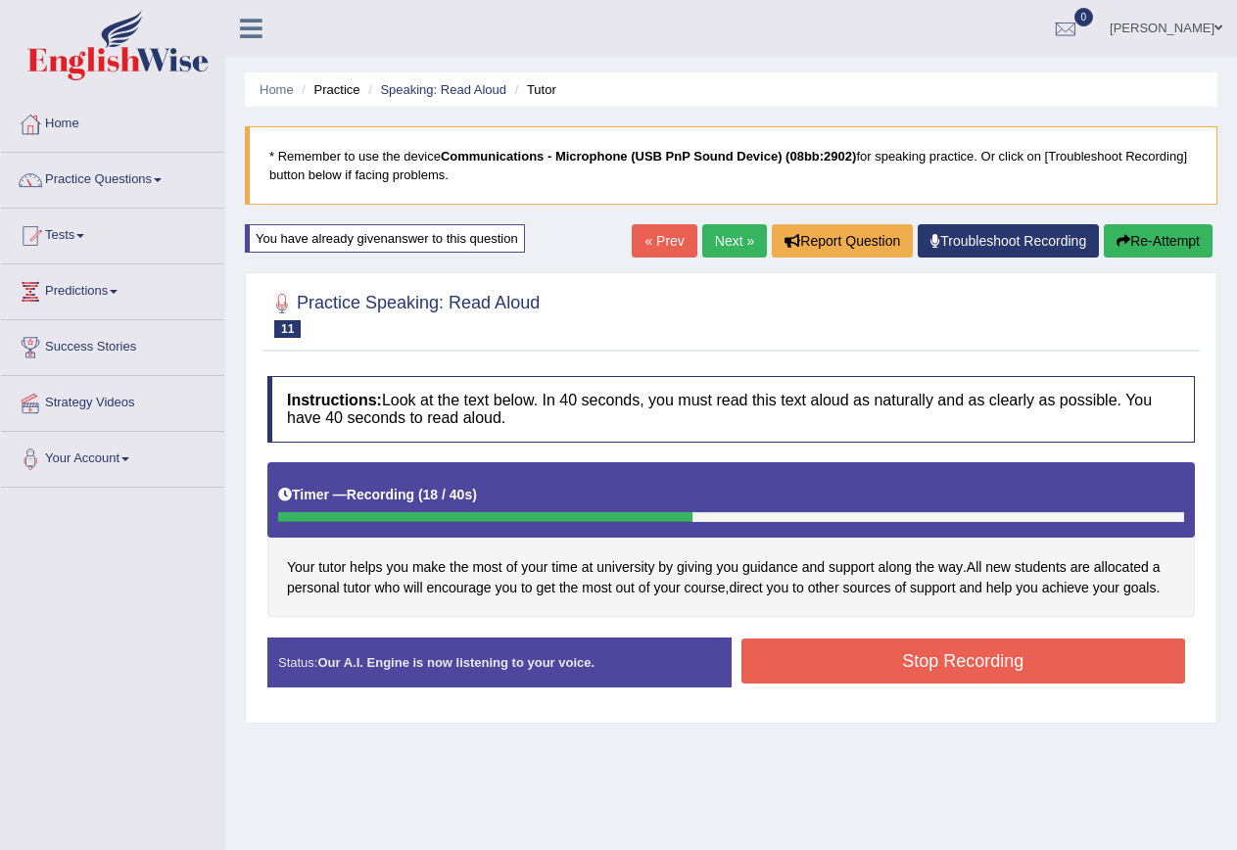
click at [976, 676] on button "Stop Recording" at bounding box center [964, 661] width 445 height 45
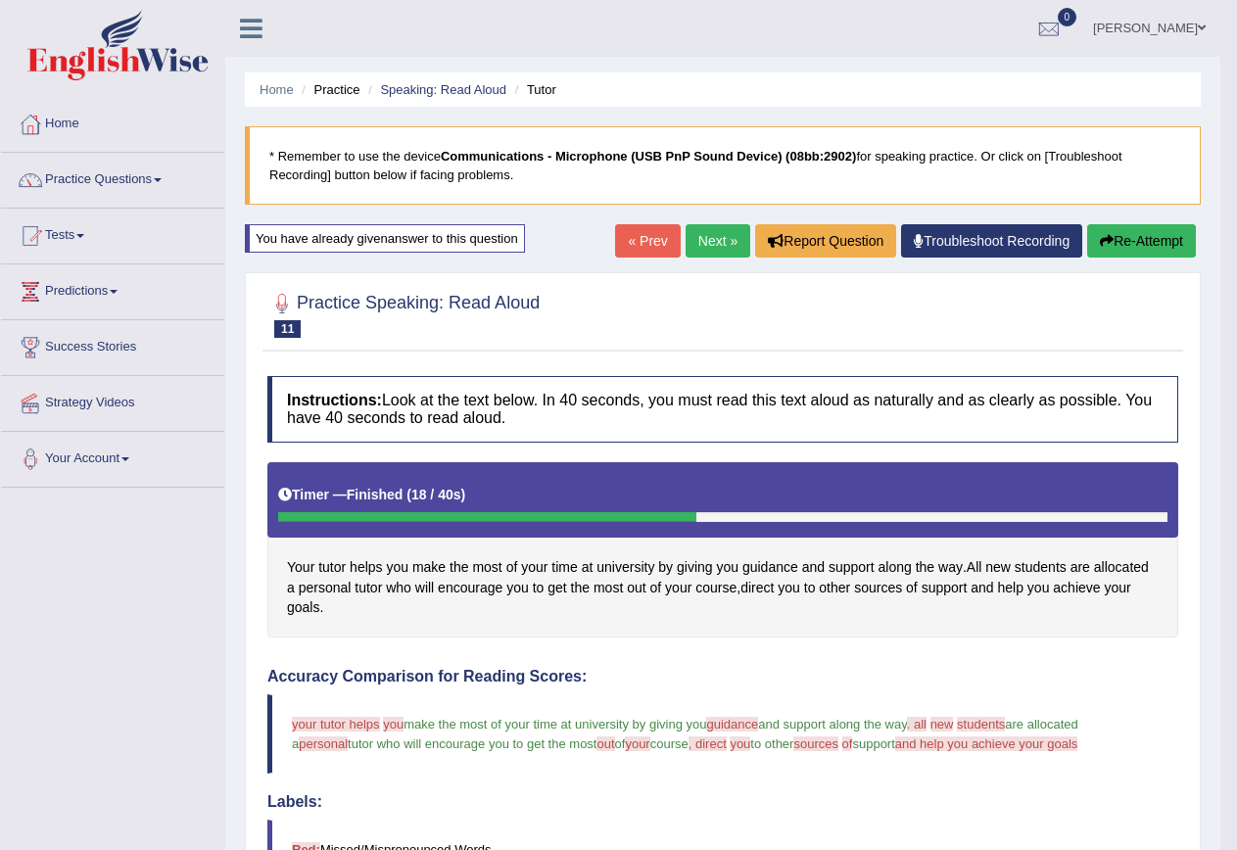
click at [1121, 226] on button "Re-Attempt" at bounding box center [1141, 240] width 109 height 33
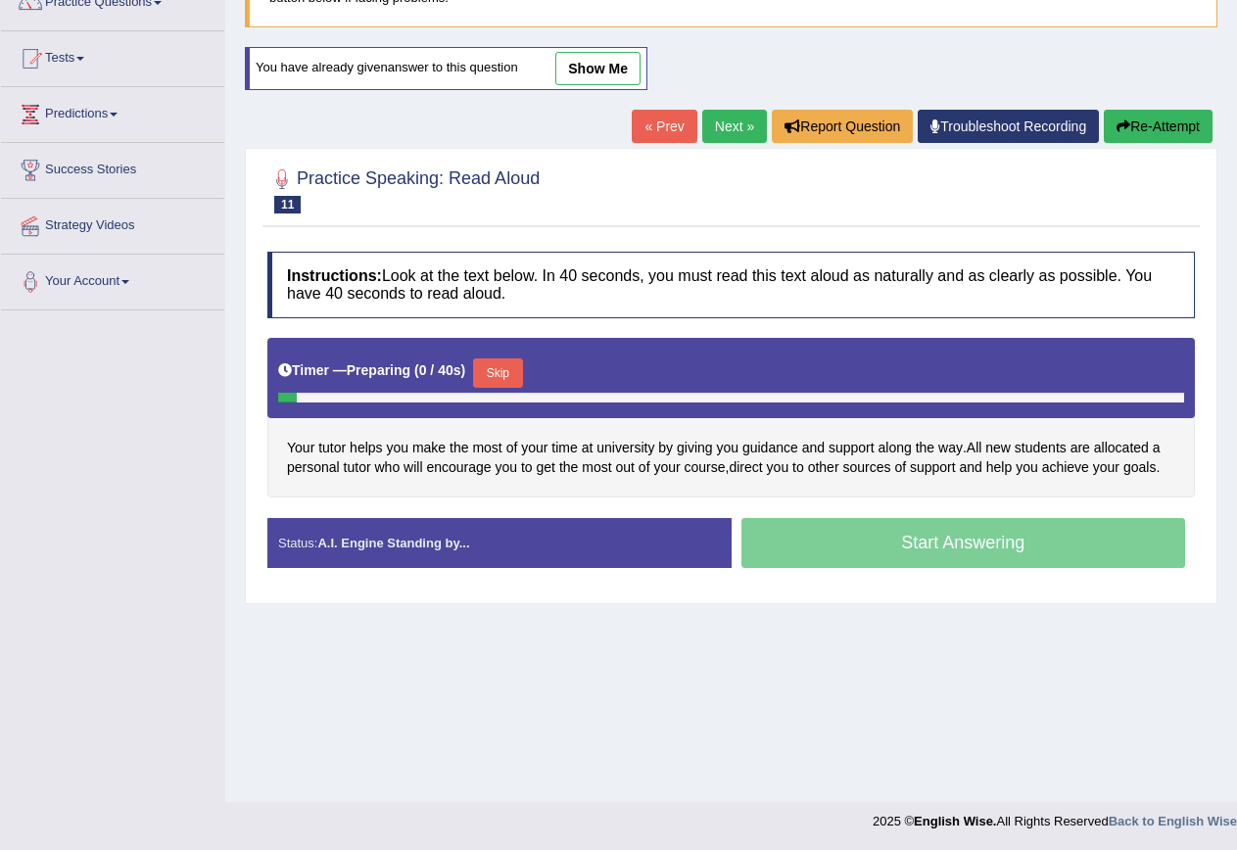
scroll to position [178, 0]
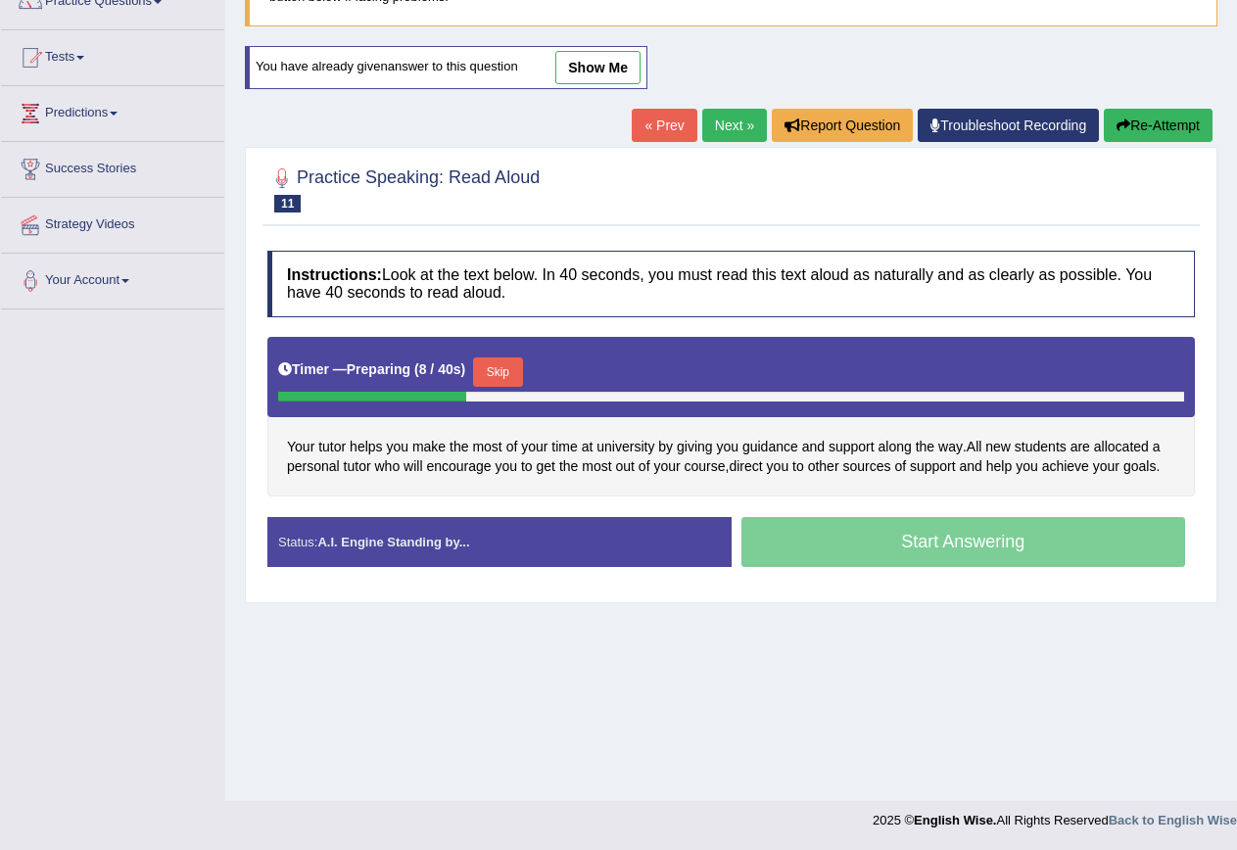
click at [511, 368] on button "Skip" at bounding box center [497, 372] width 49 height 29
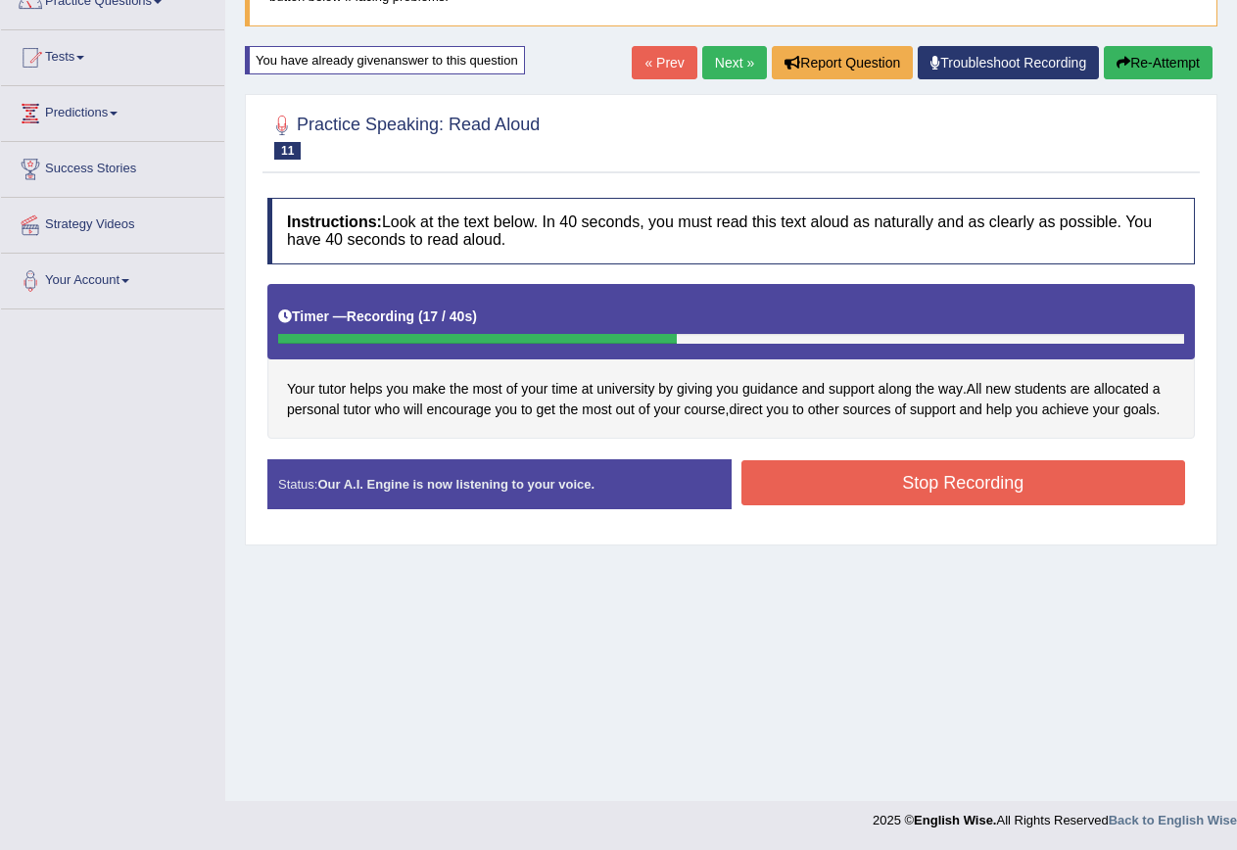
click at [930, 466] on button "Stop Recording" at bounding box center [964, 482] width 445 height 45
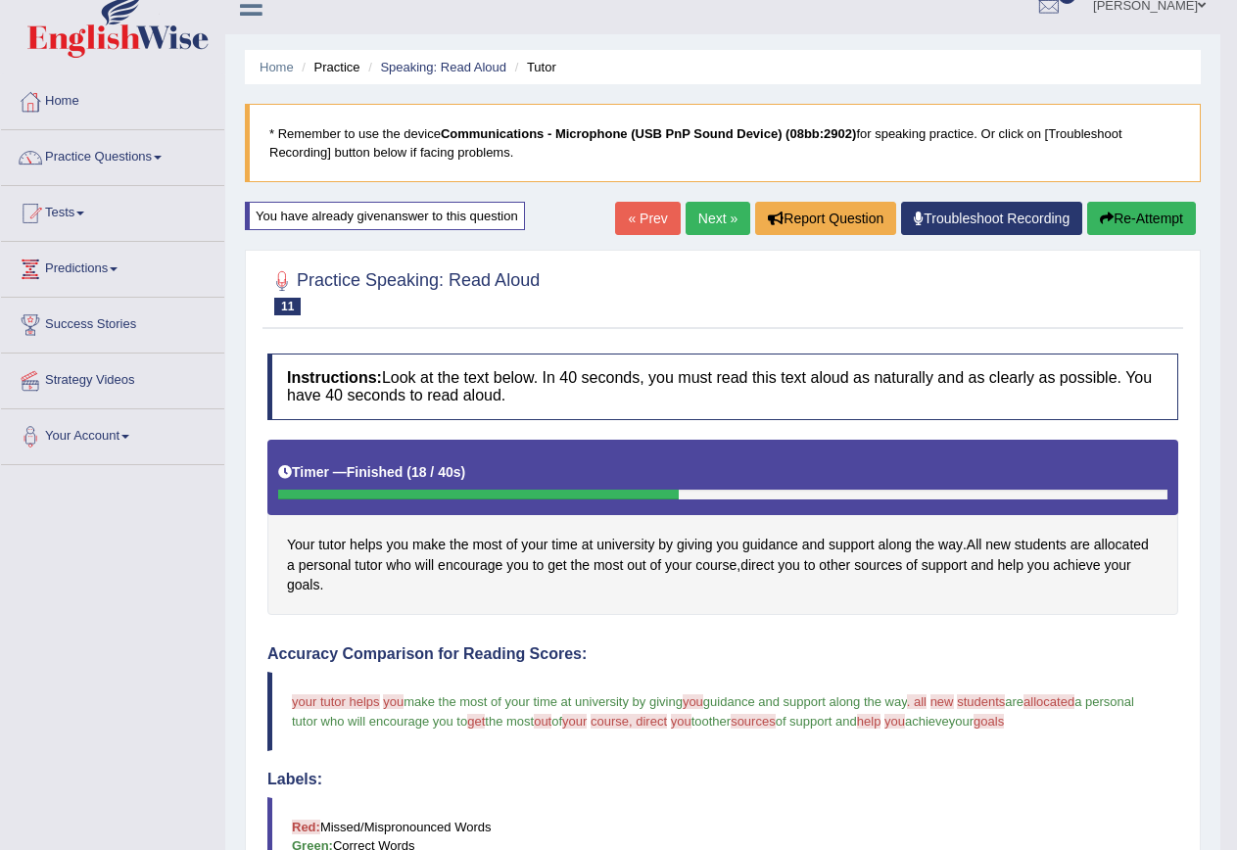
scroll to position [0, 0]
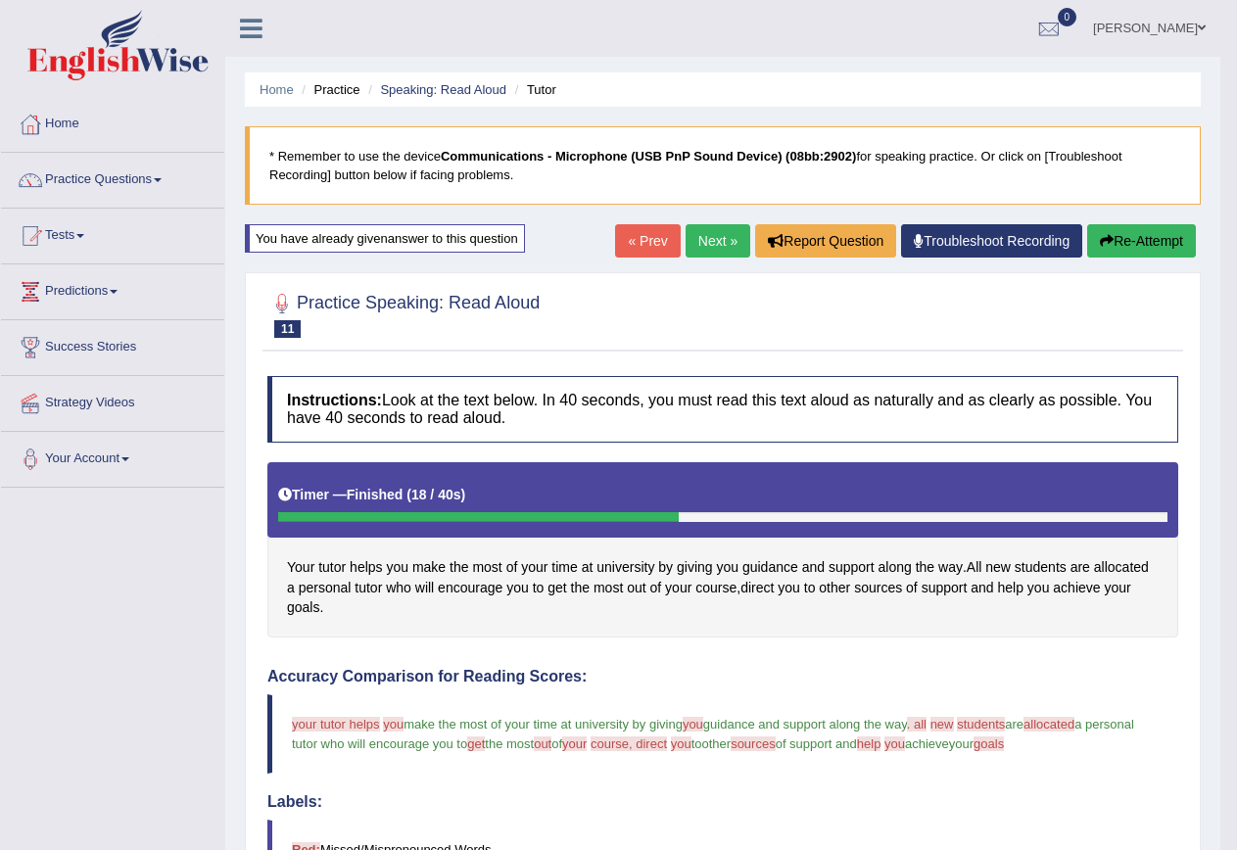
click at [1188, 235] on button "Re-Attempt" at bounding box center [1141, 240] width 109 height 33
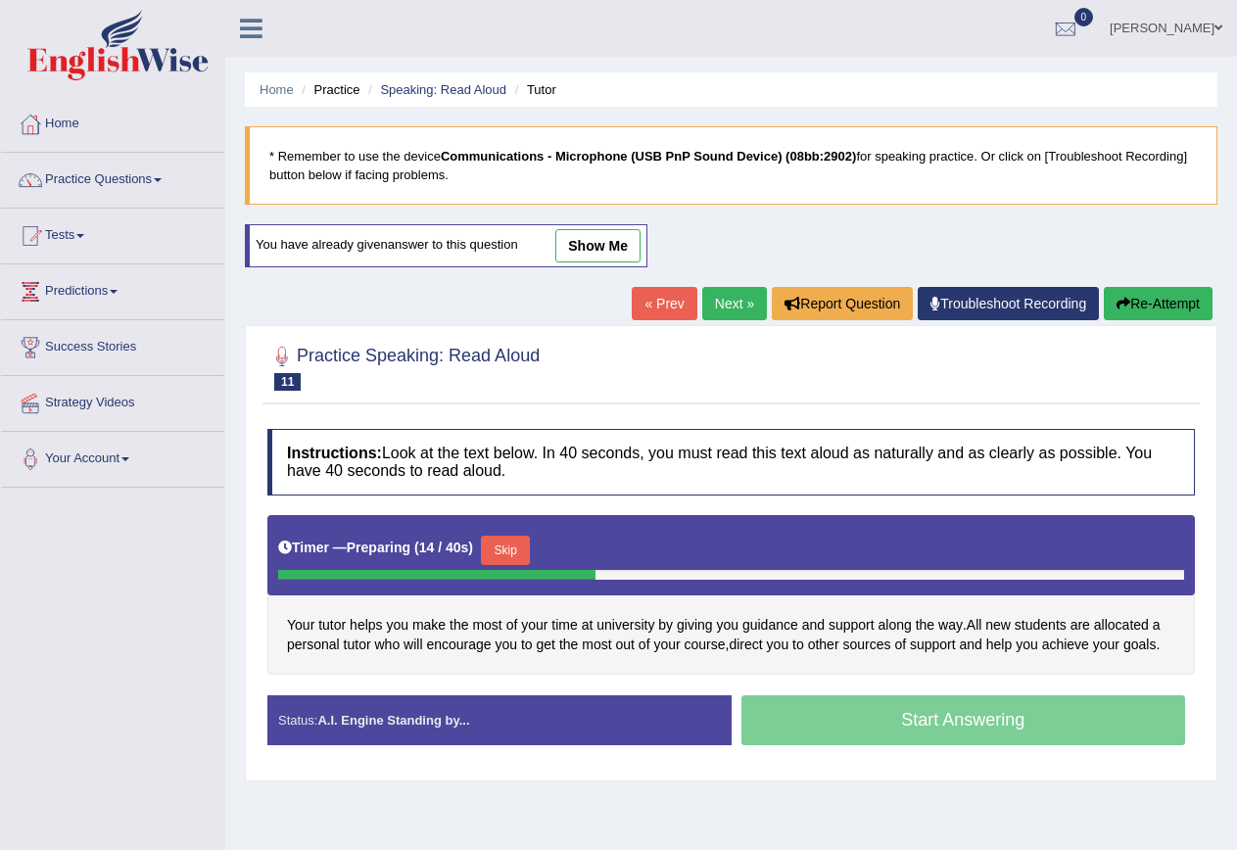
click at [487, 544] on div "Timer — Preparing ( 14 / 40s ) Skip" at bounding box center [731, 550] width 906 height 39
click at [494, 543] on button "Skip" at bounding box center [505, 550] width 49 height 29
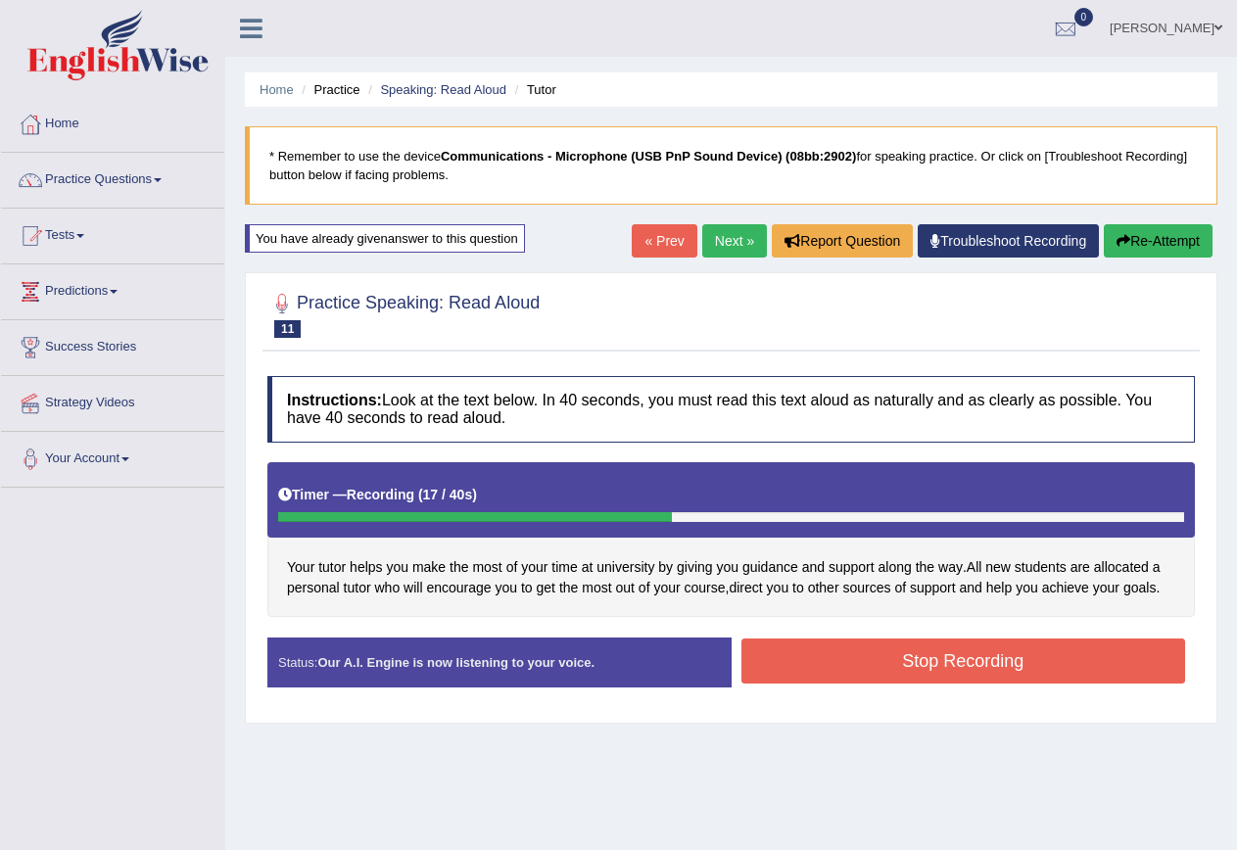
click at [812, 673] on button "Stop Recording" at bounding box center [964, 661] width 445 height 45
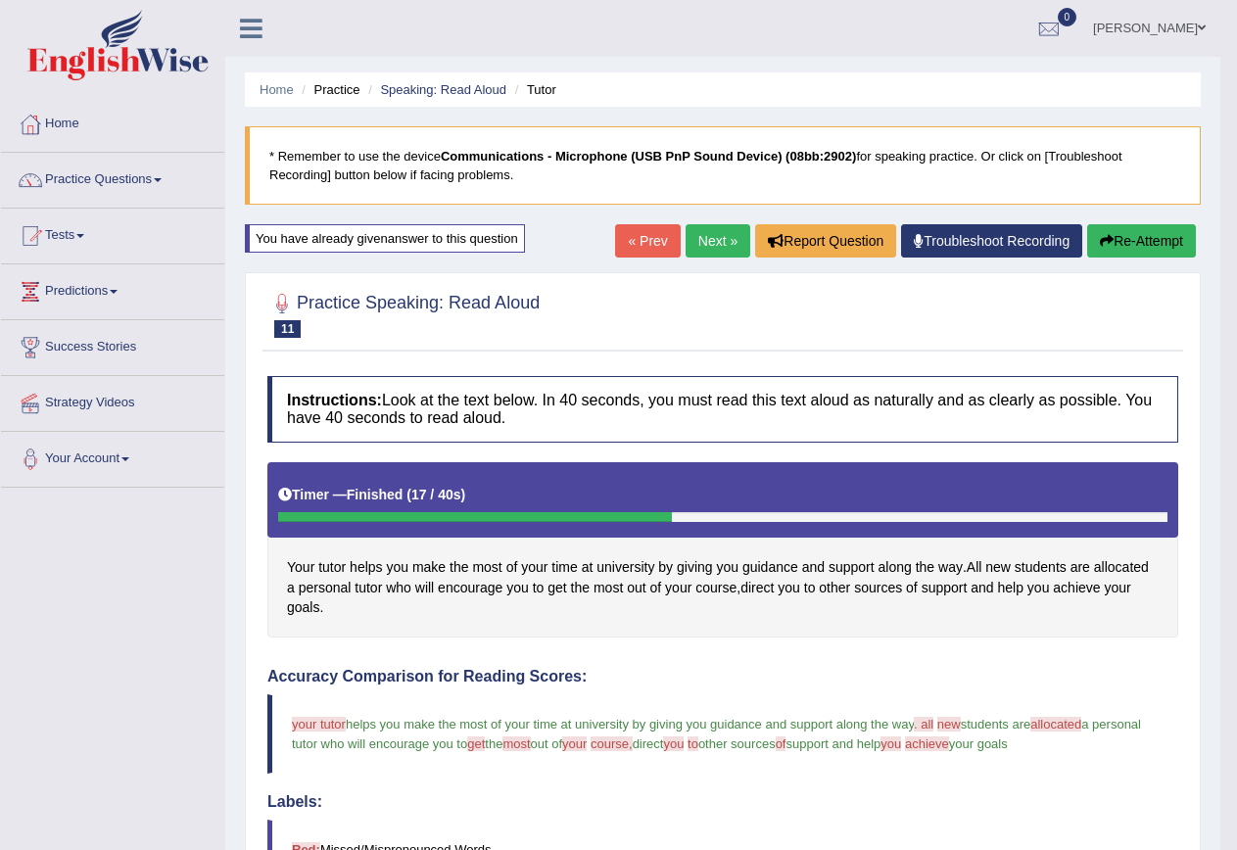
click at [731, 248] on link "Next »" at bounding box center [718, 240] width 65 height 33
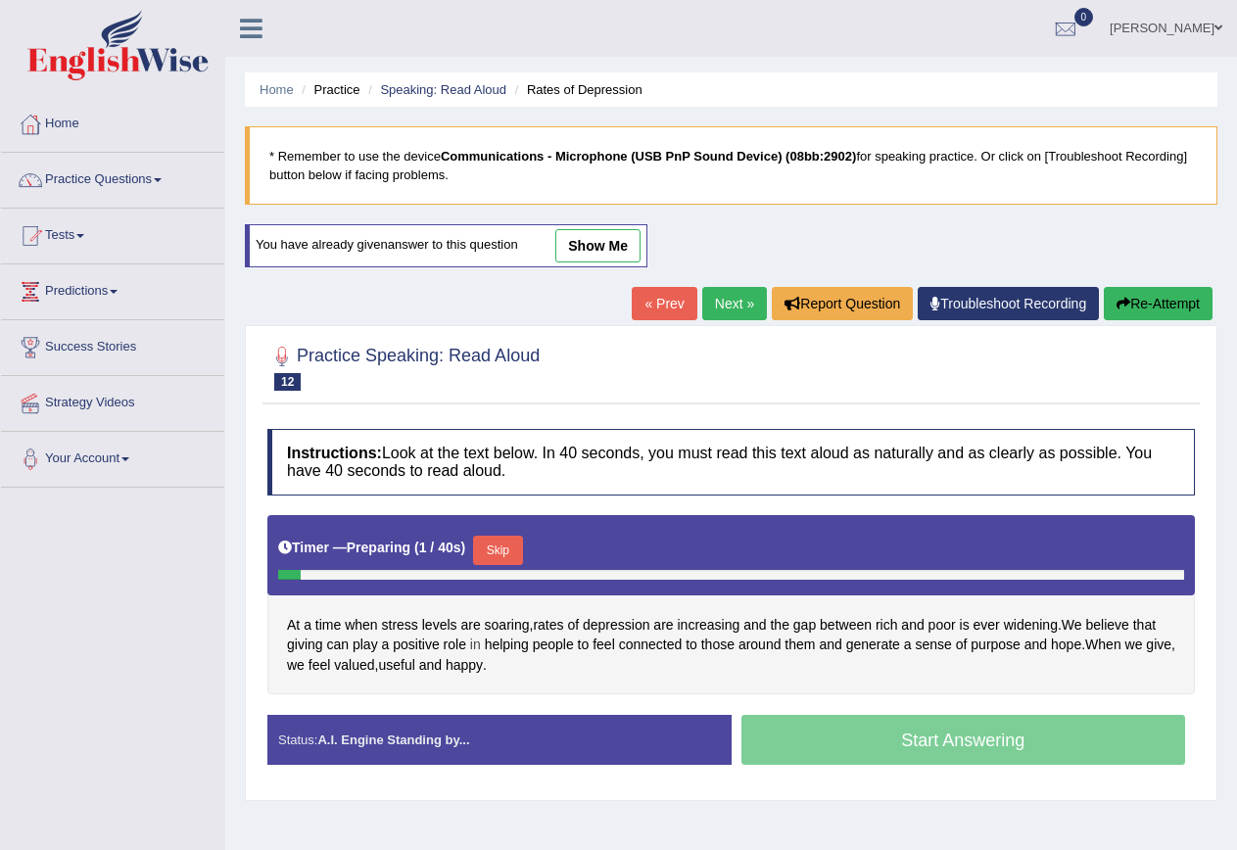
scroll to position [178, 0]
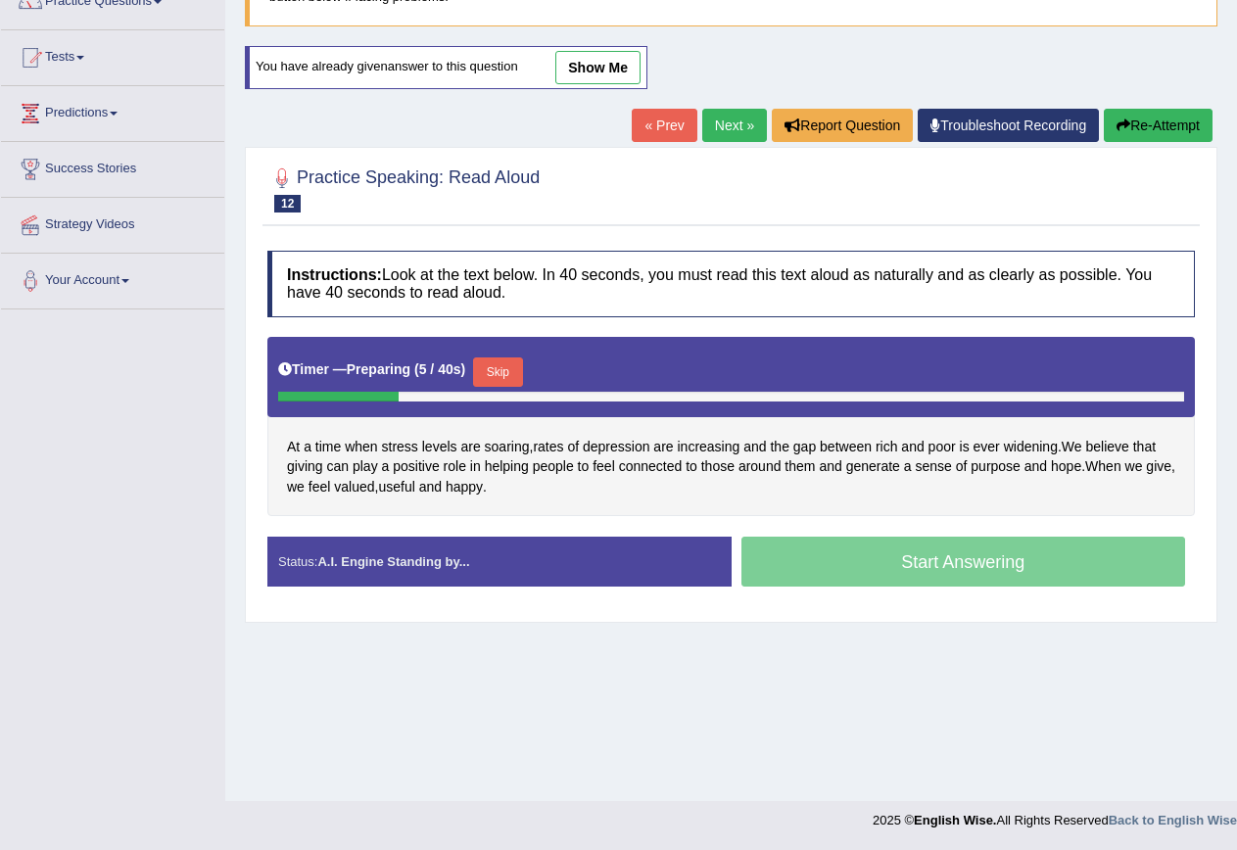
click at [496, 362] on button "Skip" at bounding box center [497, 372] width 49 height 29
click at [507, 361] on button "Skip" at bounding box center [497, 372] width 49 height 29
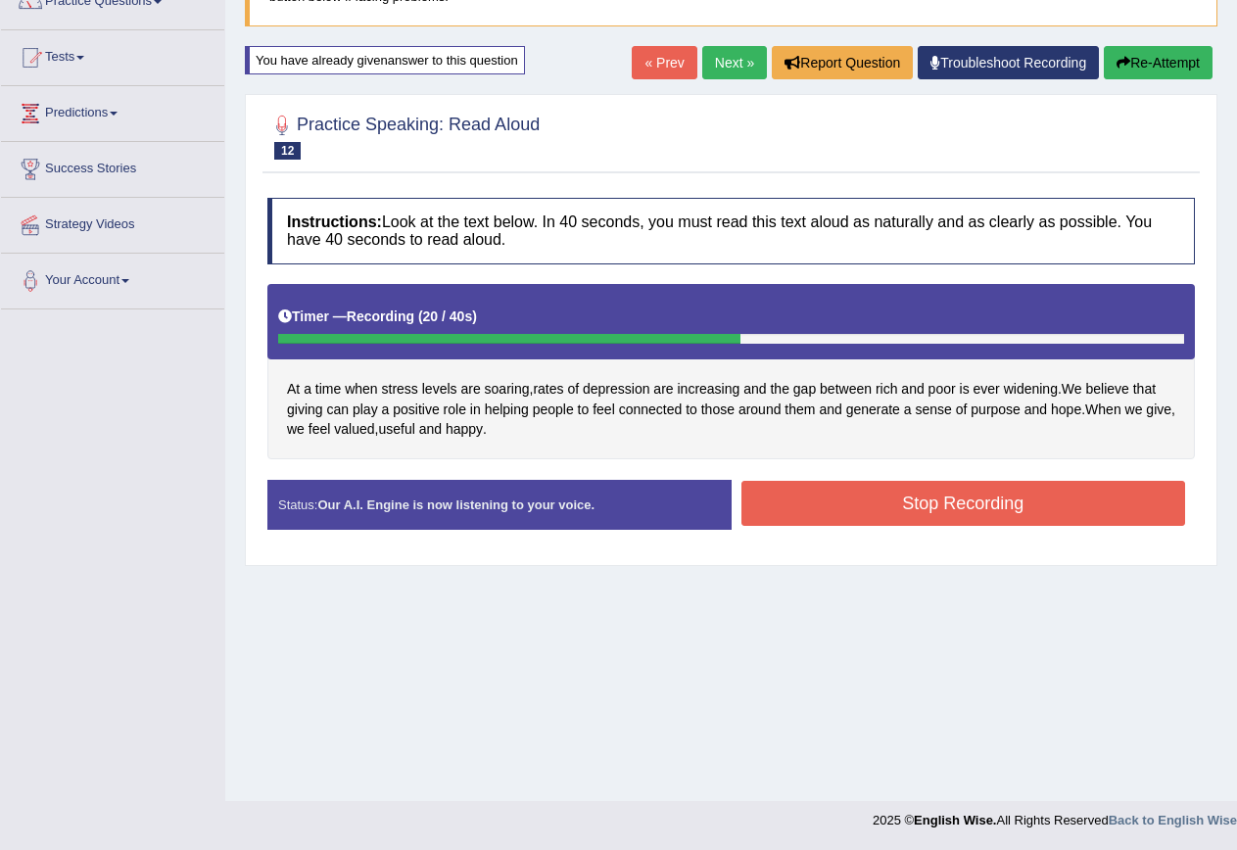
click at [796, 506] on button "Stop Recording" at bounding box center [964, 503] width 445 height 45
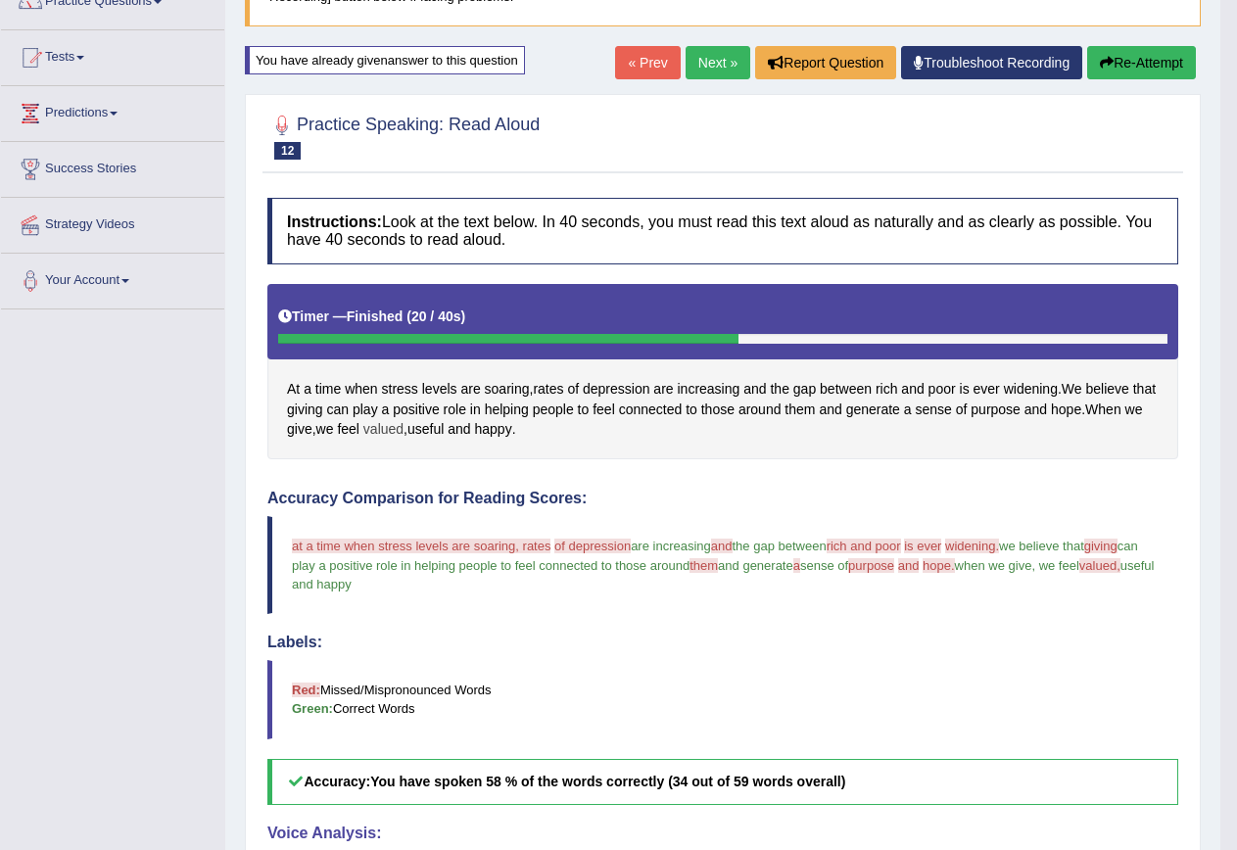
click at [404, 425] on span "valued" at bounding box center [383, 429] width 40 height 21
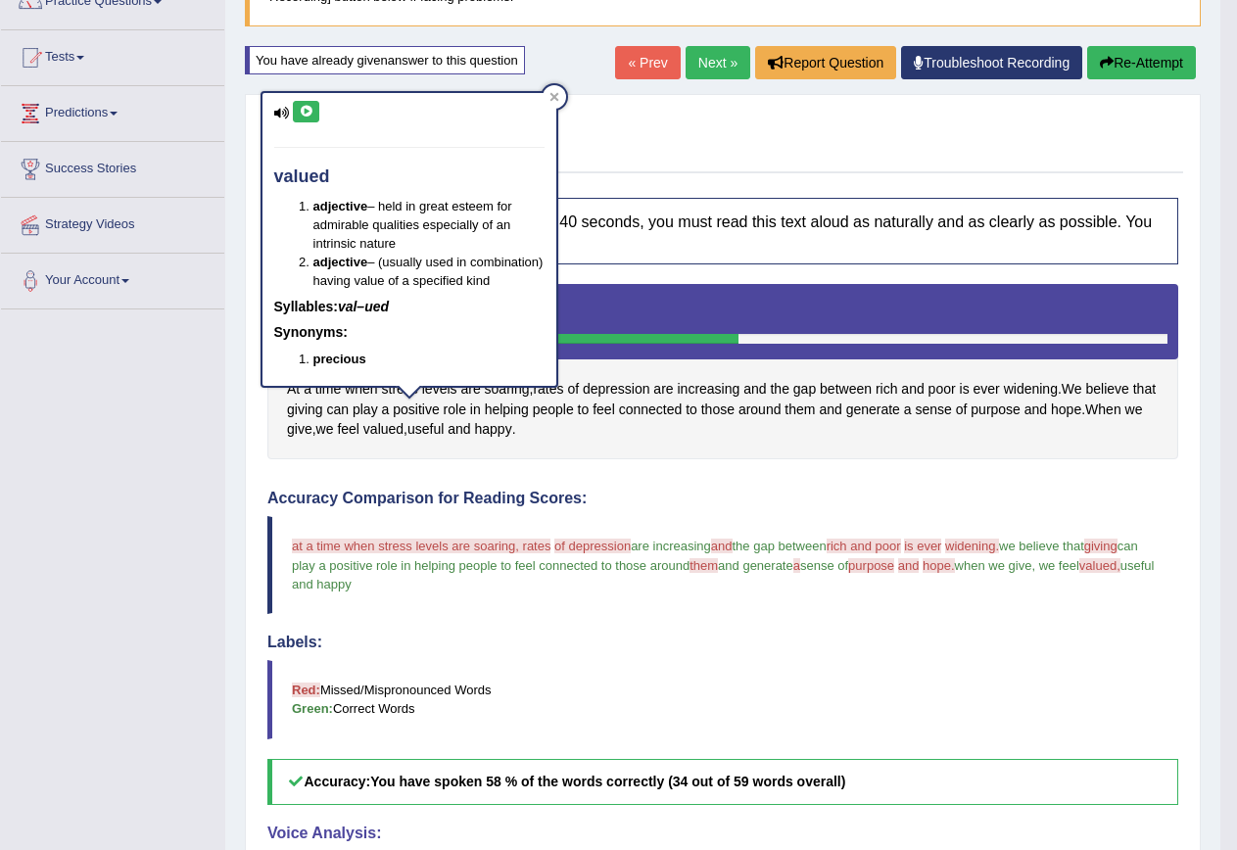
click at [315, 117] on button at bounding box center [306, 112] width 26 height 22
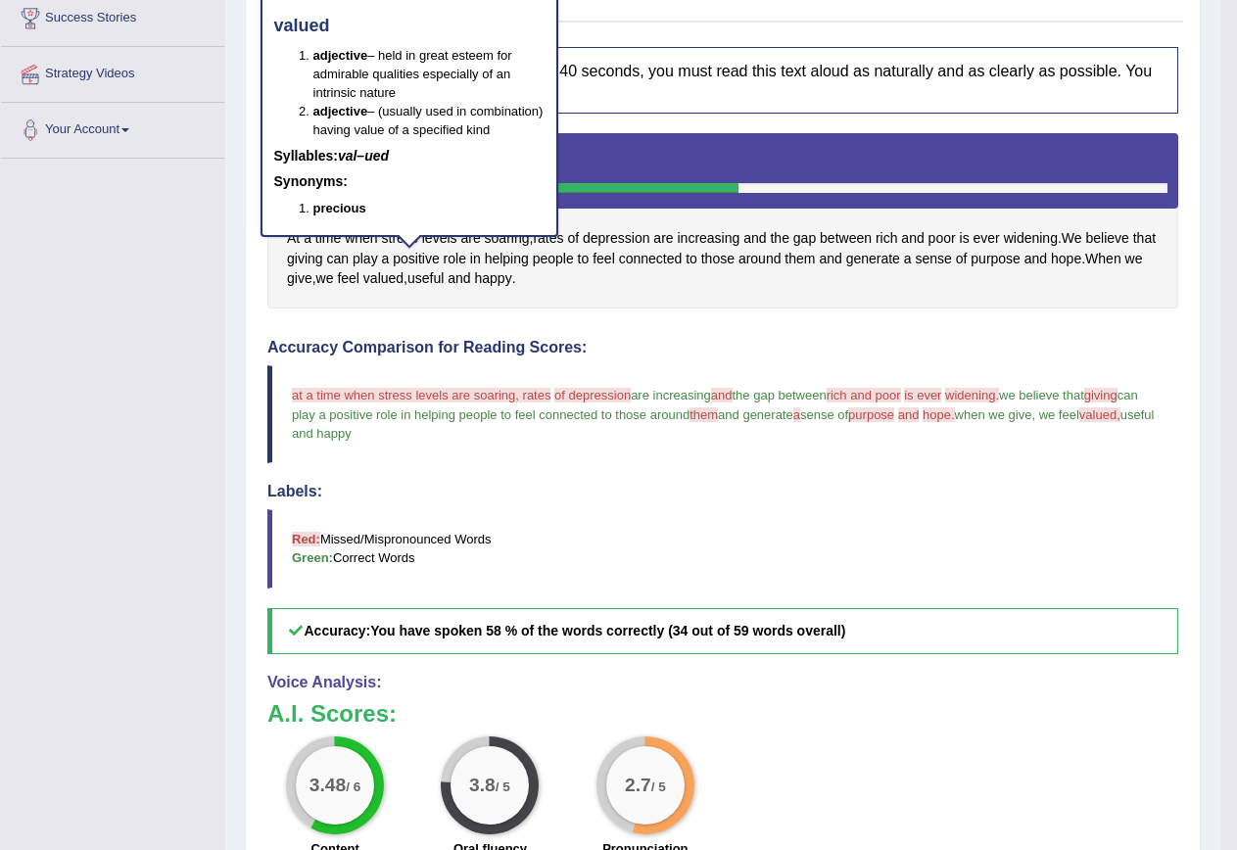
scroll to position [573, 0]
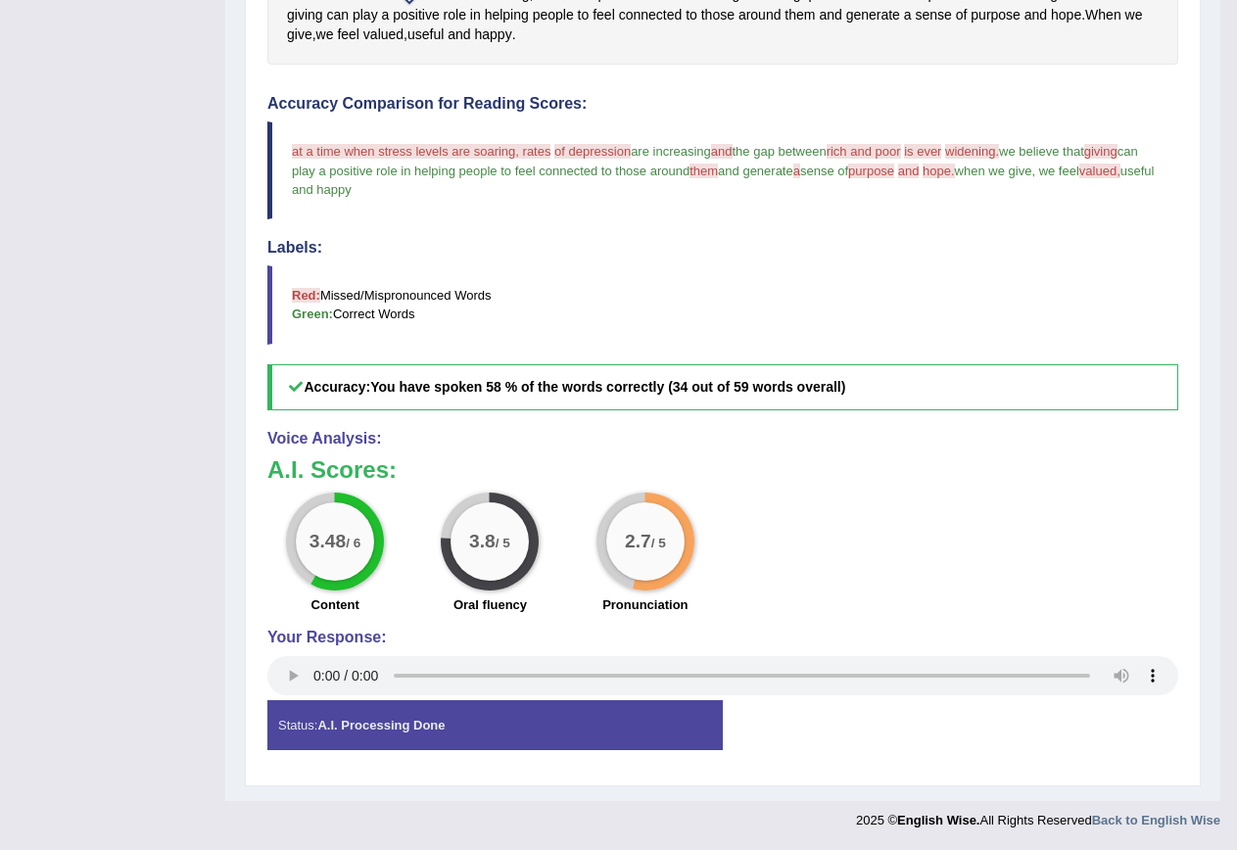
click at [867, 435] on h4 "Voice Analysis:" at bounding box center [722, 439] width 911 height 18
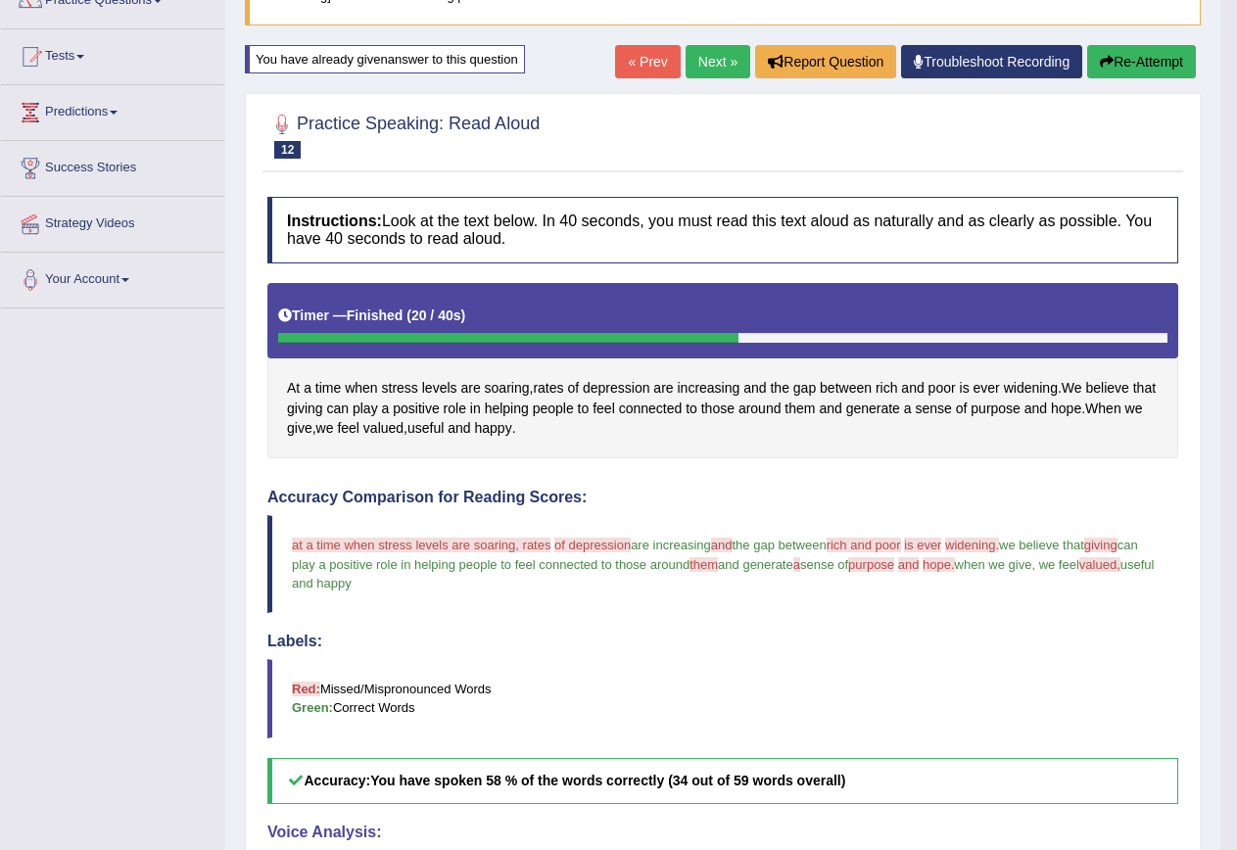
scroll to position [196, 0]
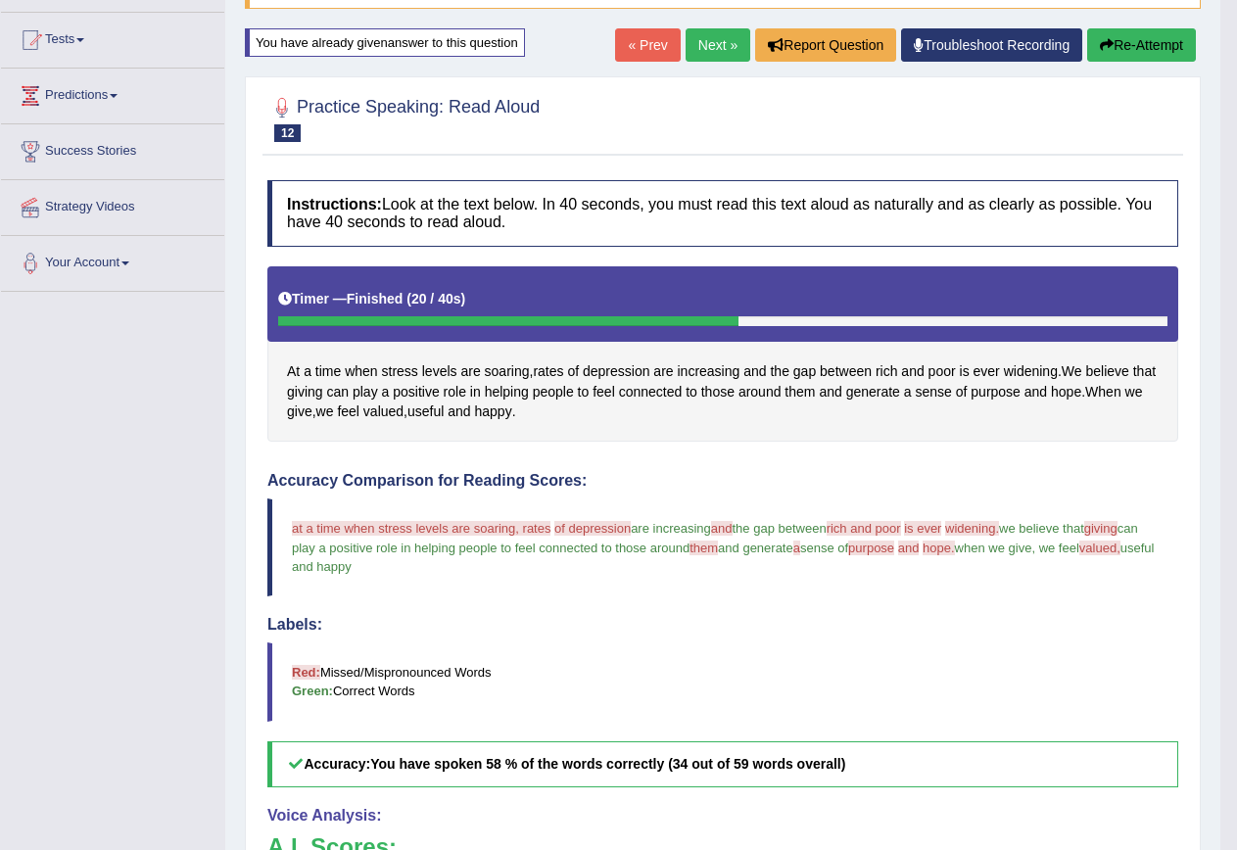
click at [1150, 49] on button "Re-Attempt" at bounding box center [1141, 44] width 109 height 33
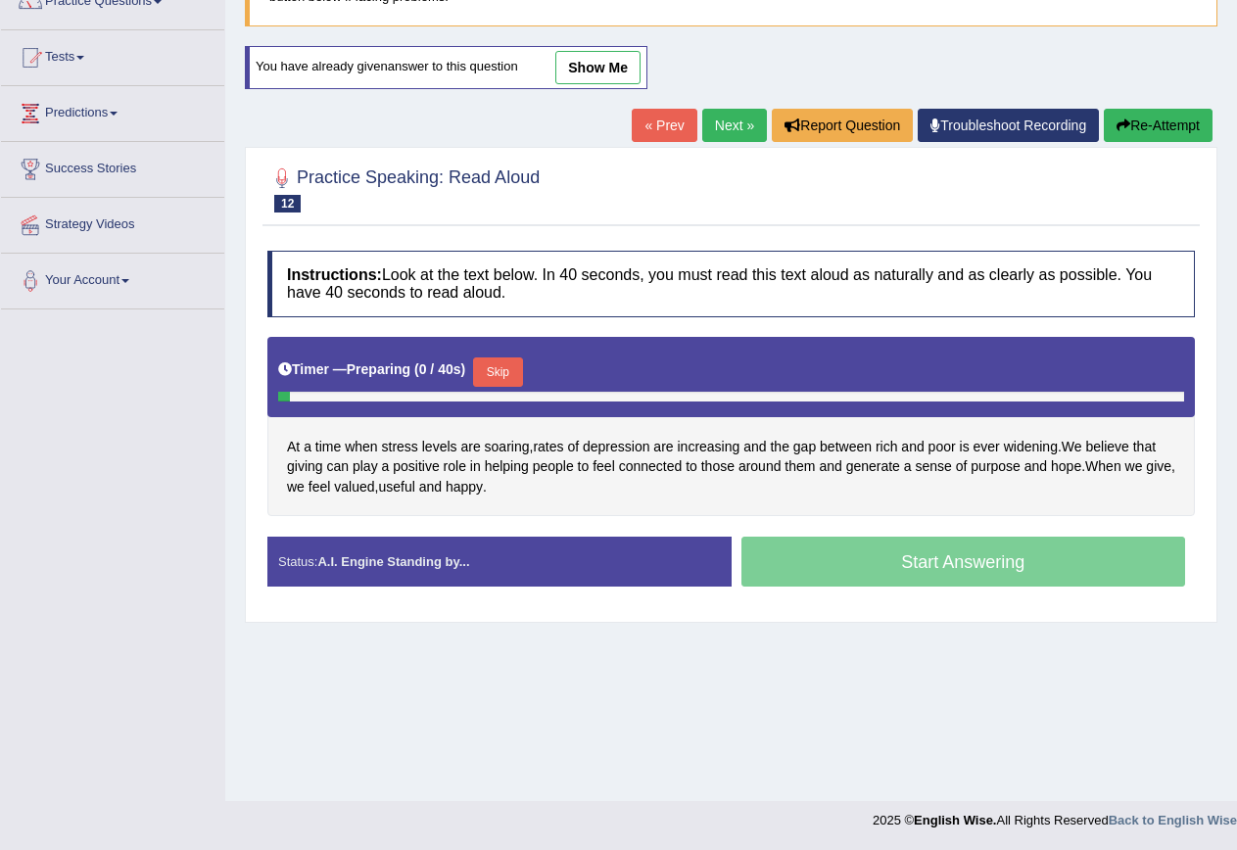
scroll to position [178, 0]
drag, startPoint x: 513, startPoint y: 384, endPoint x: 521, endPoint y: 369, distance: 16.7
click at [514, 384] on button "Skip" at bounding box center [497, 372] width 49 height 29
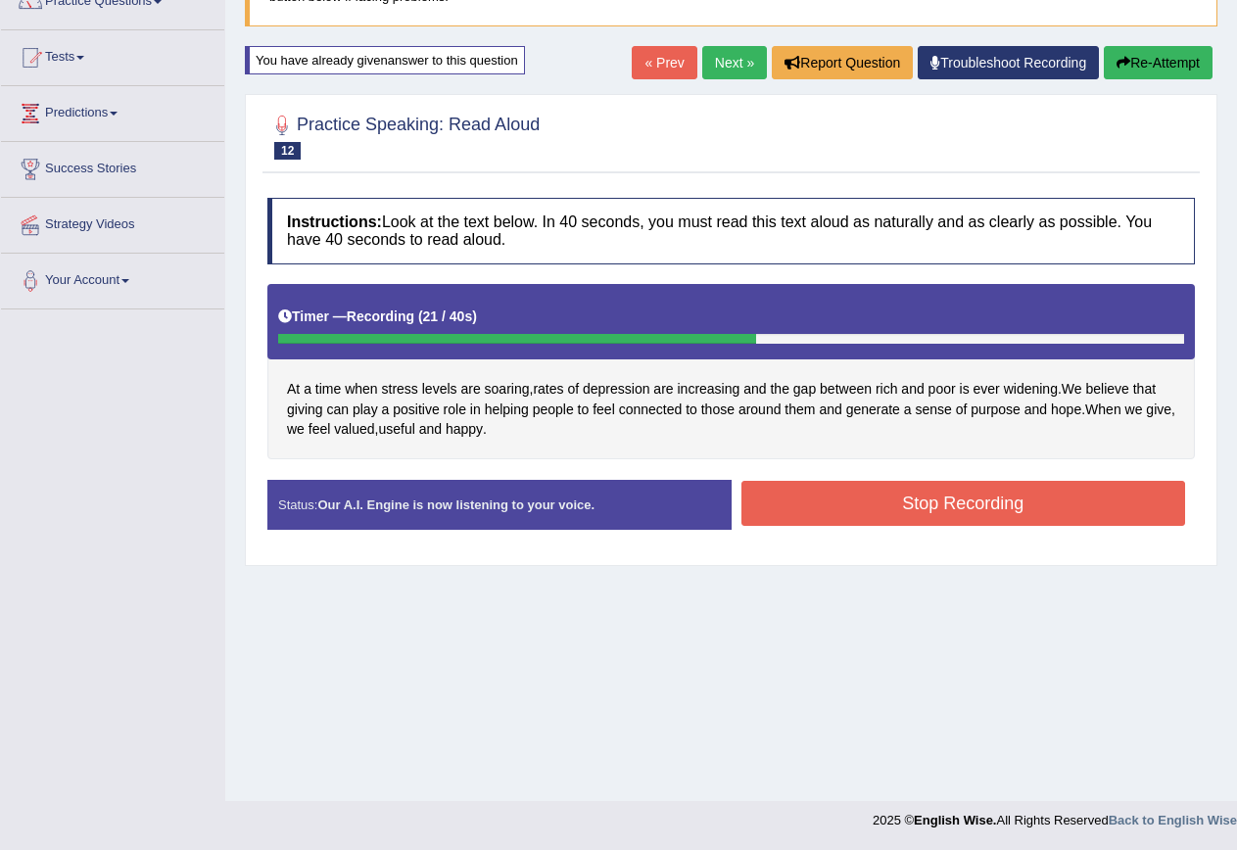
click at [891, 506] on button "Stop Recording" at bounding box center [964, 503] width 445 height 45
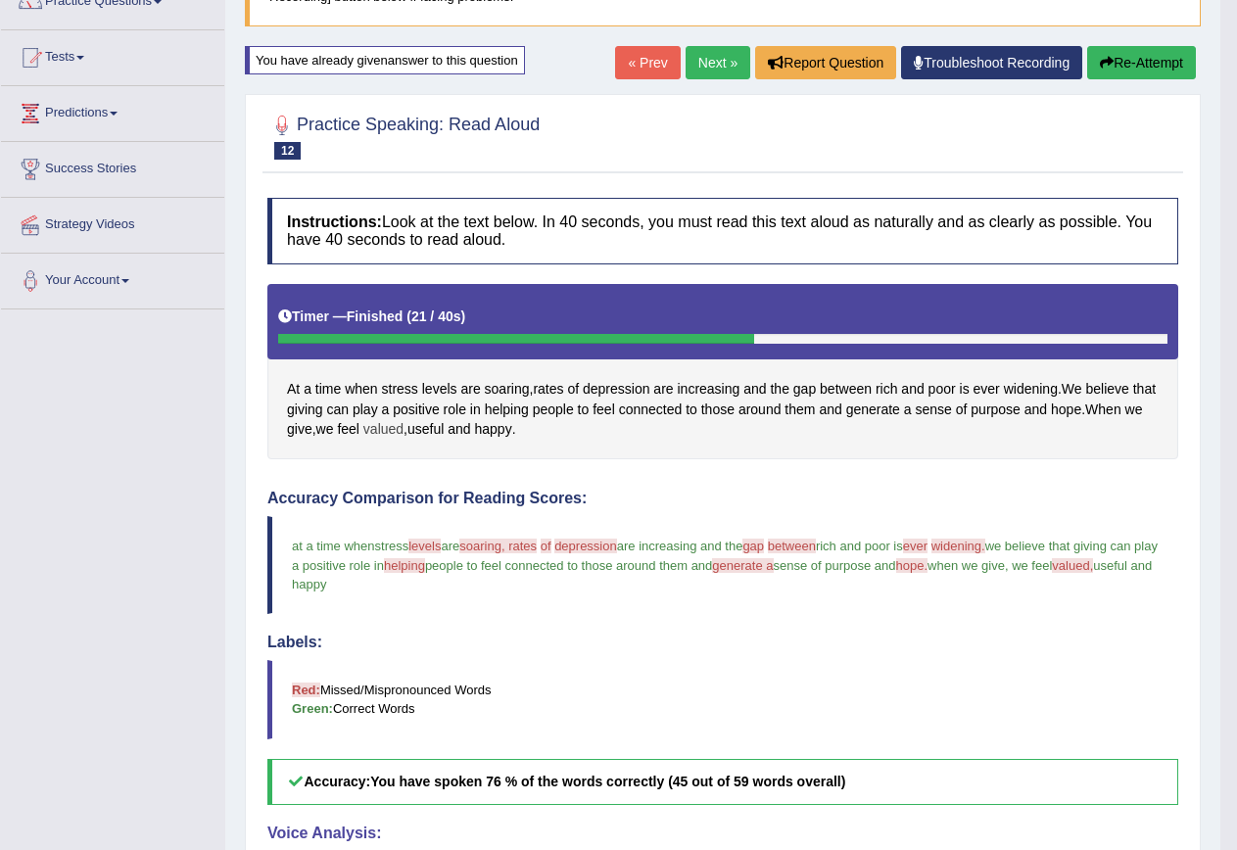
drag, startPoint x: 381, startPoint y: 432, endPoint x: 408, endPoint y: 426, distance: 27.1
click at [360, 433] on span "feel" at bounding box center [348, 429] width 23 height 21
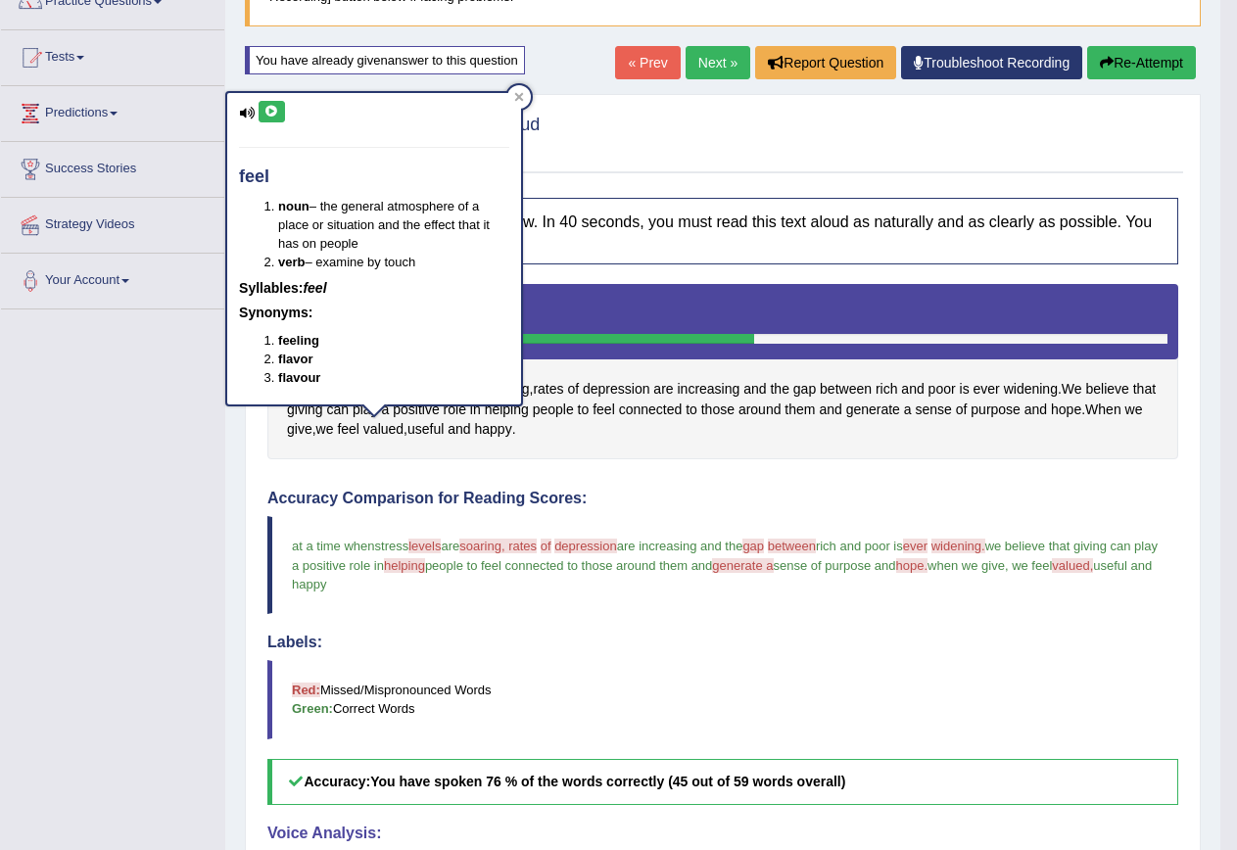
click at [269, 111] on icon at bounding box center [272, 112] width 15 height 12
click at [404, 427] on span "valued" at bounding box center [383, 429] width 40 height 21
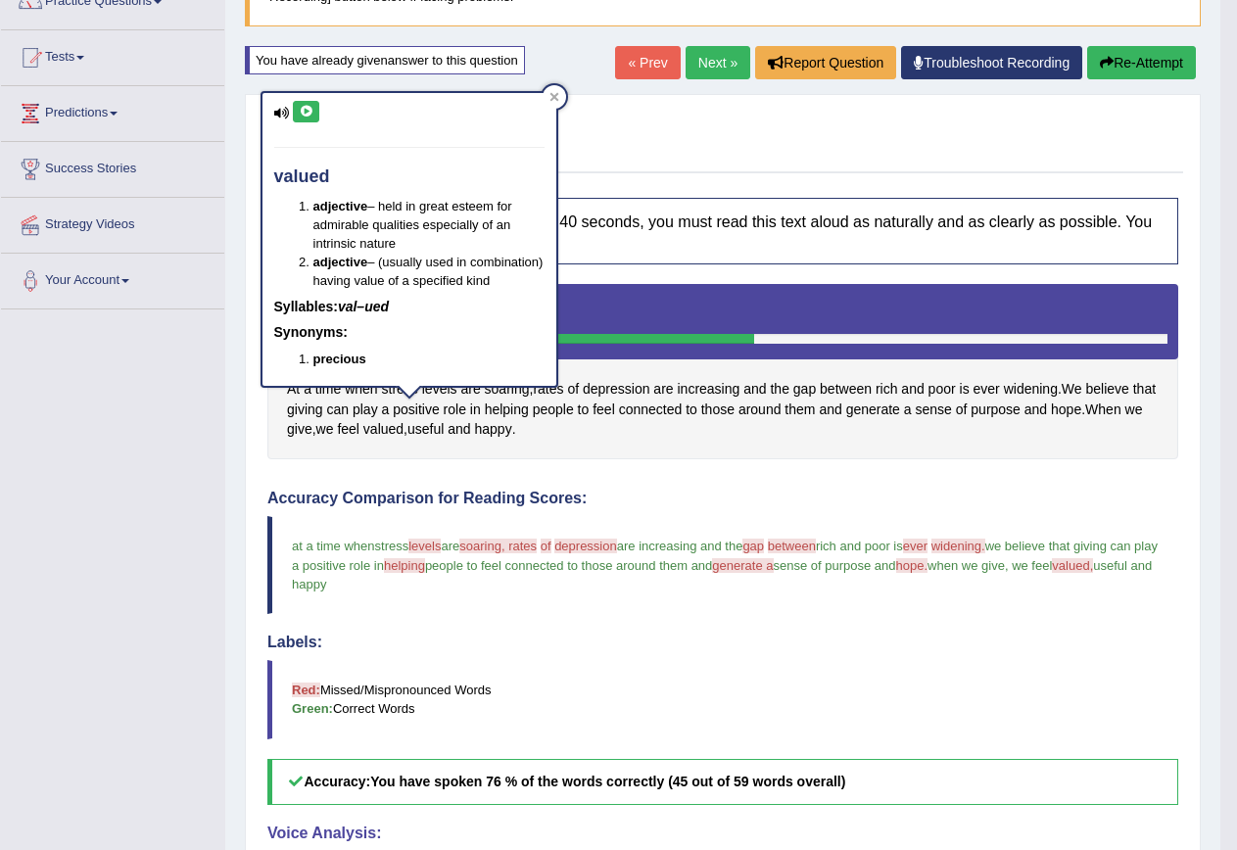
click at [305, 111] on icon at bounding box center [306, 112] width 15 height 12
click at [619, 625] on div "Accuracy Comparison for Reading Scores: at a time when a stress levels level ar…" at bounding box center [722, 647] width 911 height 315
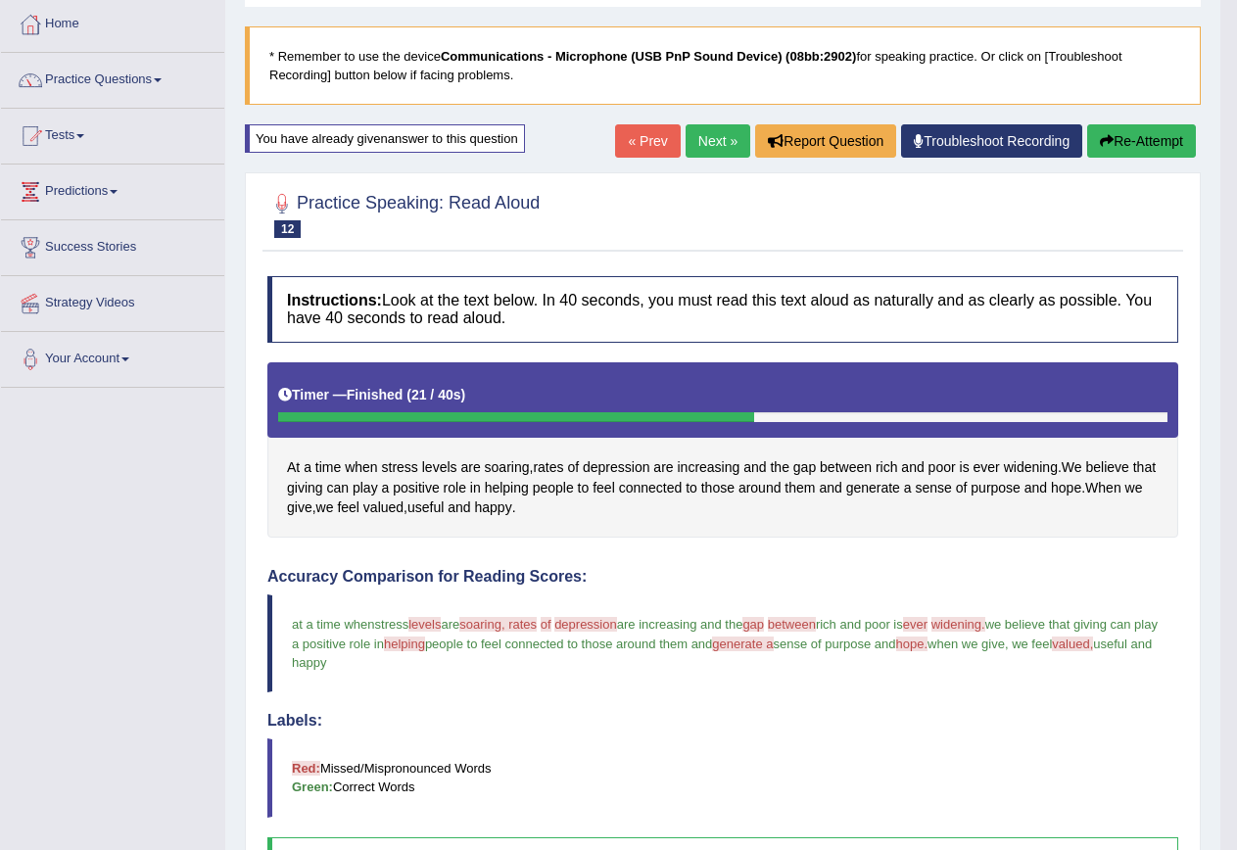
scroll to position [80, 0]
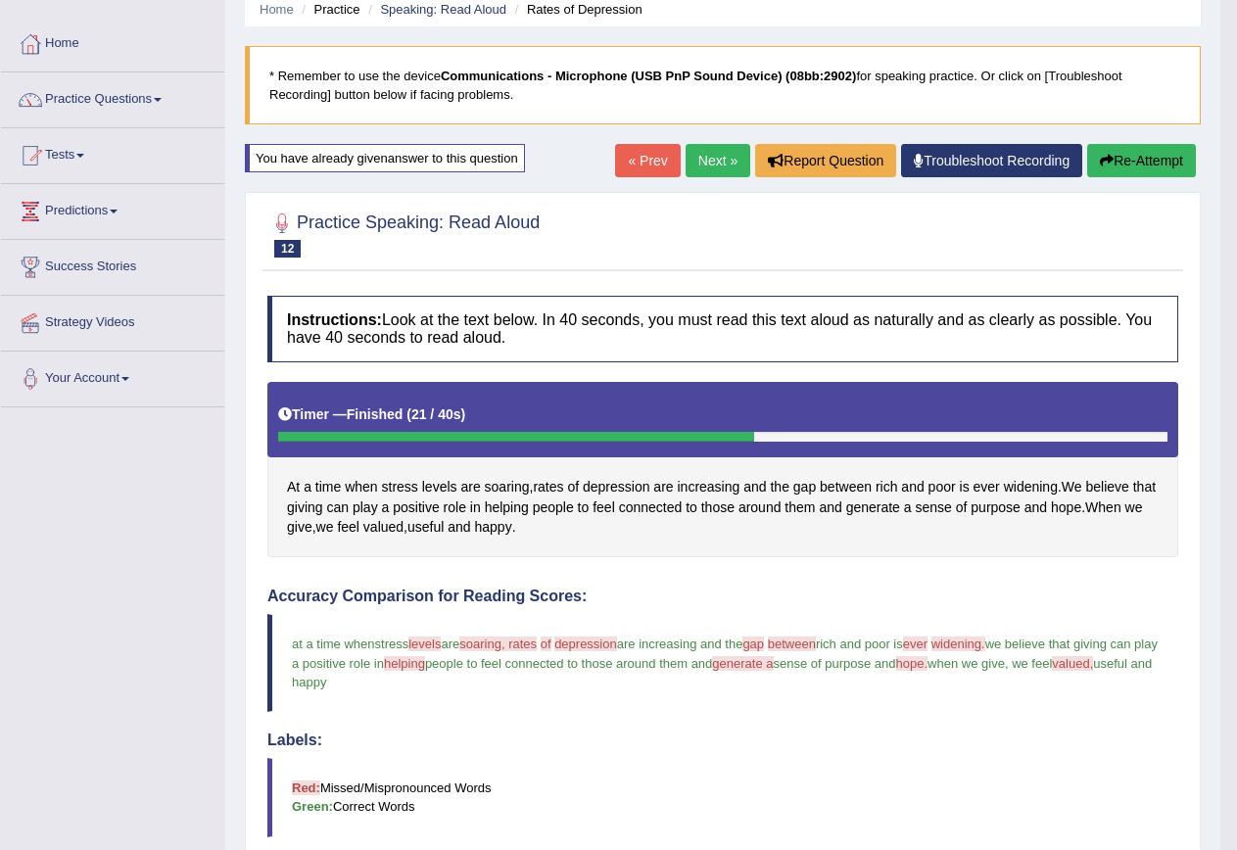
click at [1122, 161] on button "Re-Attempt" at bounding box center [1141, 160] width 109 height 33
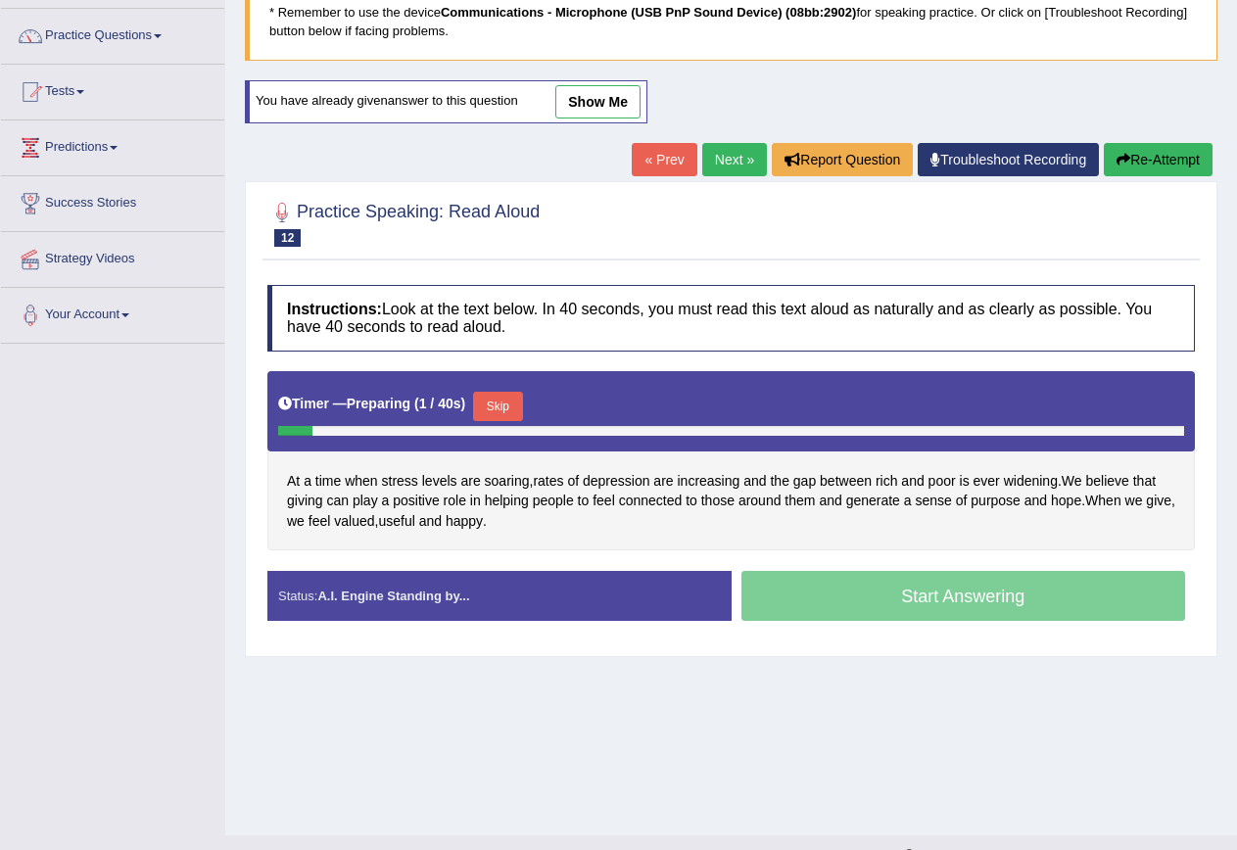
scroll to position [178, 0]
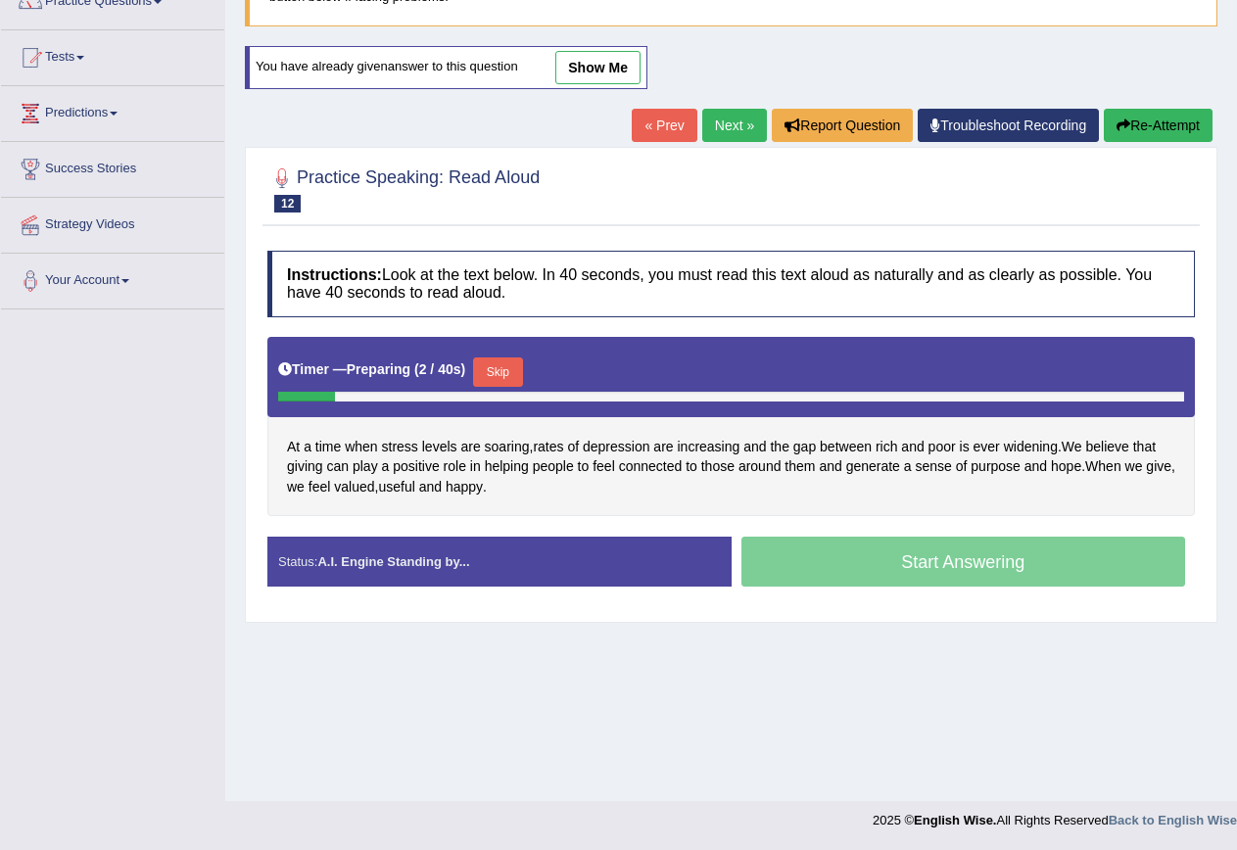
click at [518, 360] on button "Skip" at bounding box center [497, 372] width 49 height 29
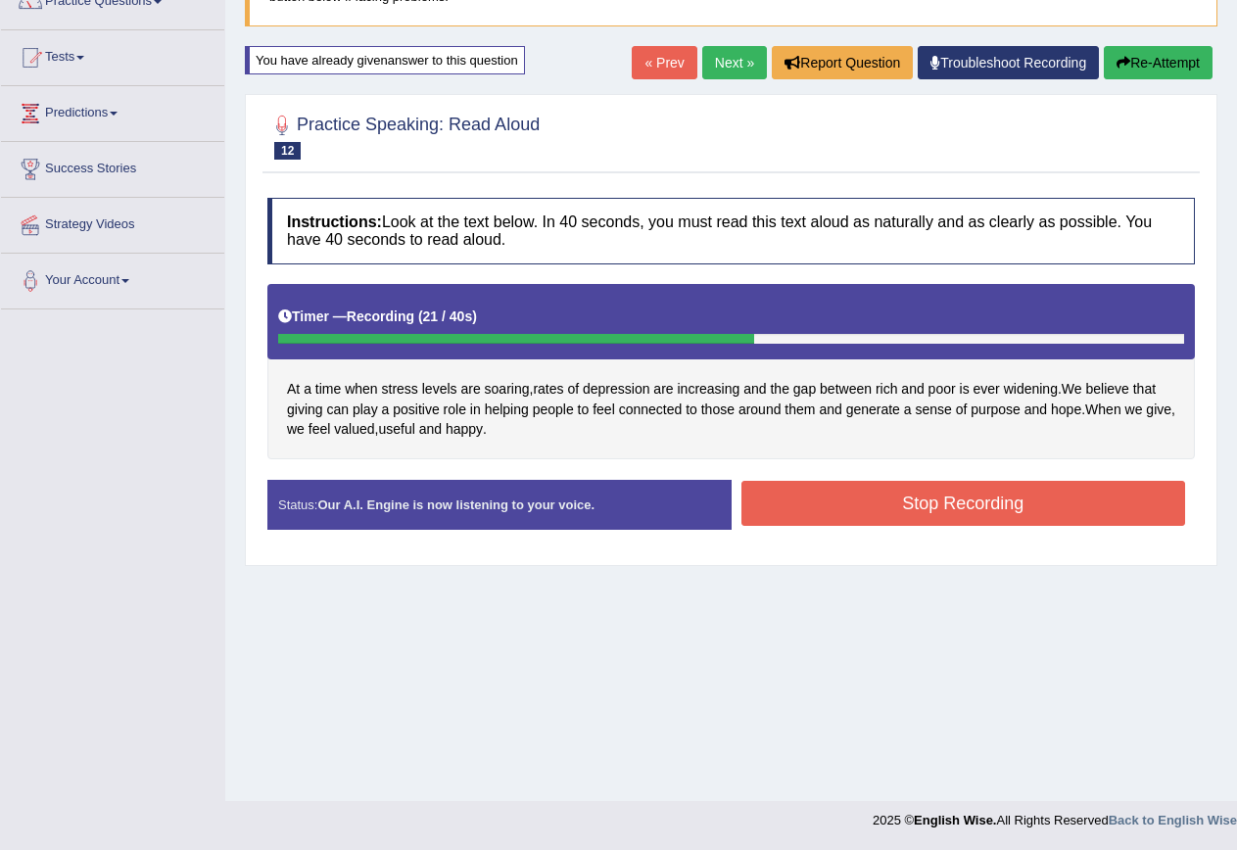
click at [897, 491] on button "Stop Recording" at bounding box center [964, 503] width 445 height 45
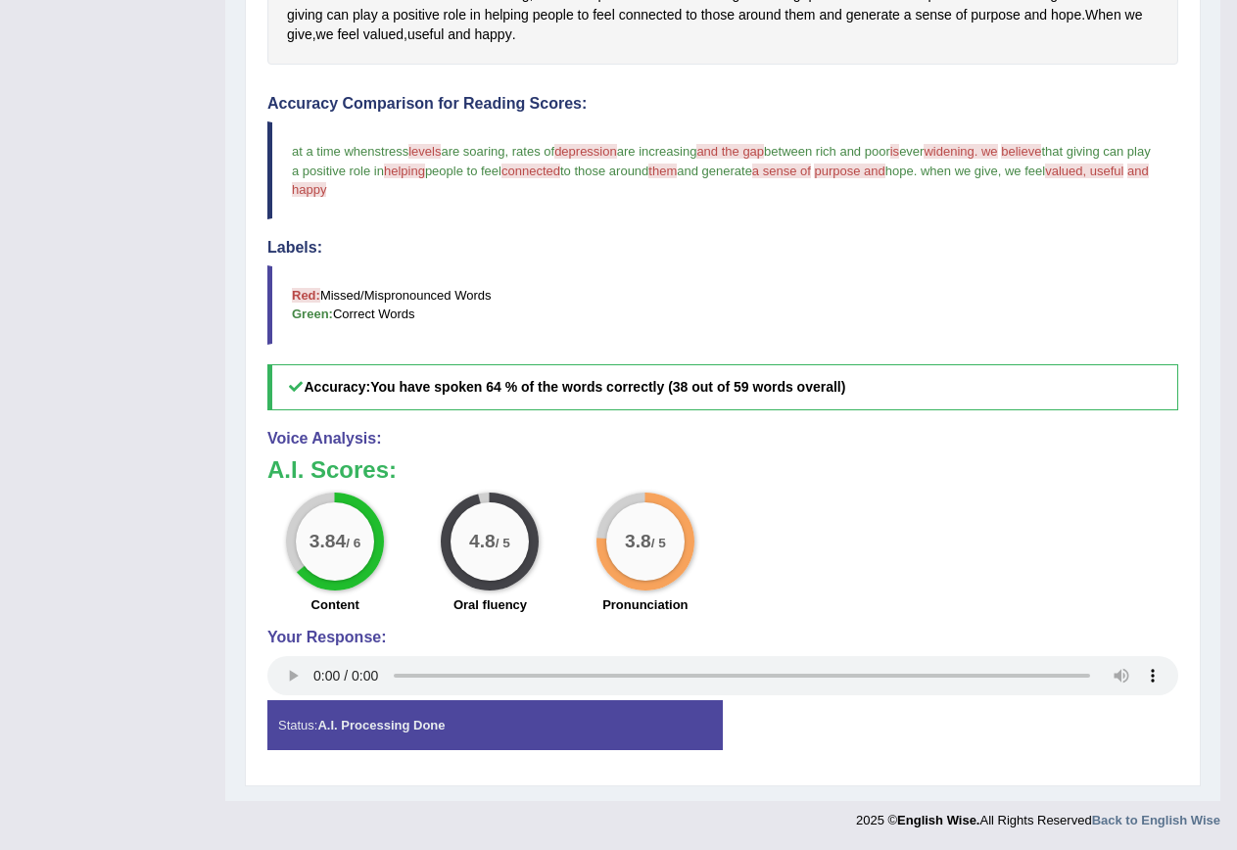
scroll to position [83, 0]
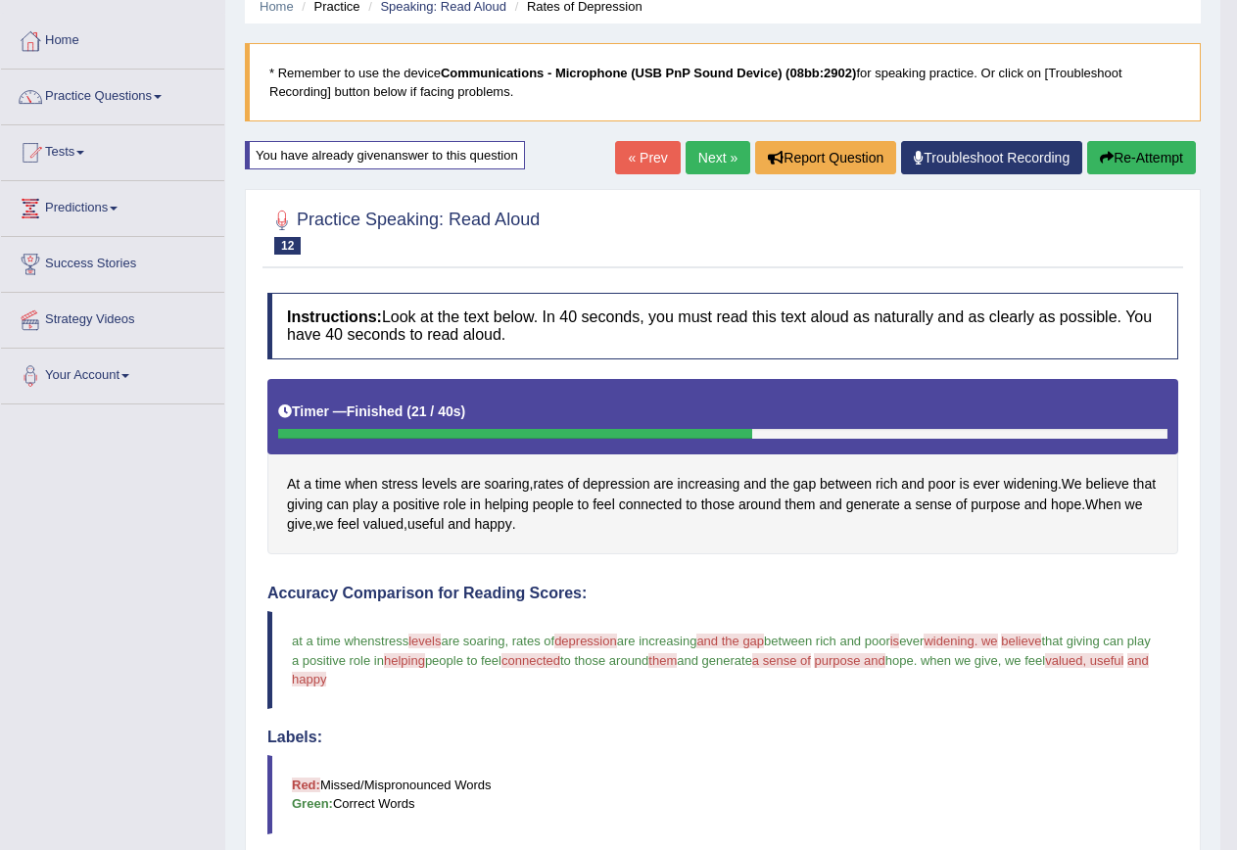
click at [726, 156] on link "Next »" at bounding box center [718, 157] width 65 height 33
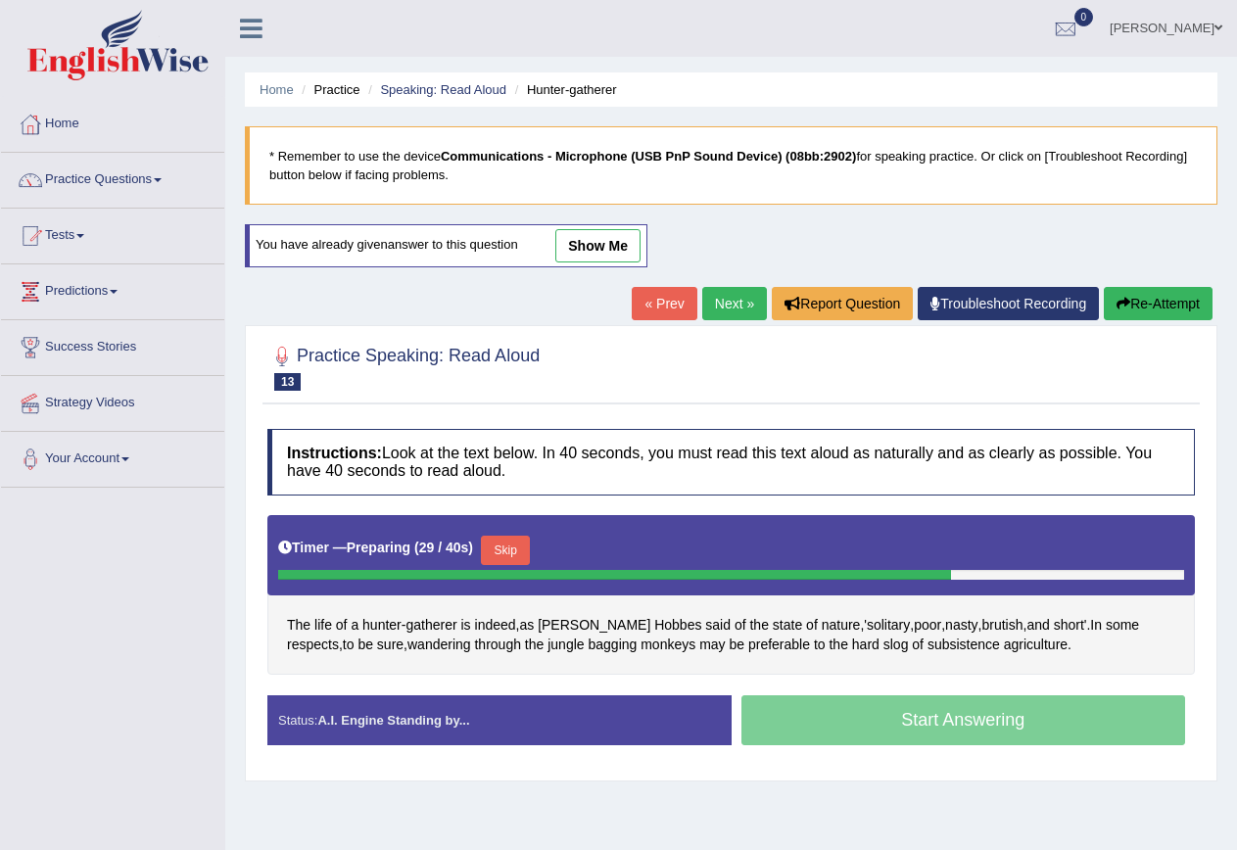
click at [530, 545] on button "Skip" at bounding box center [505, 550] width 49 height 29
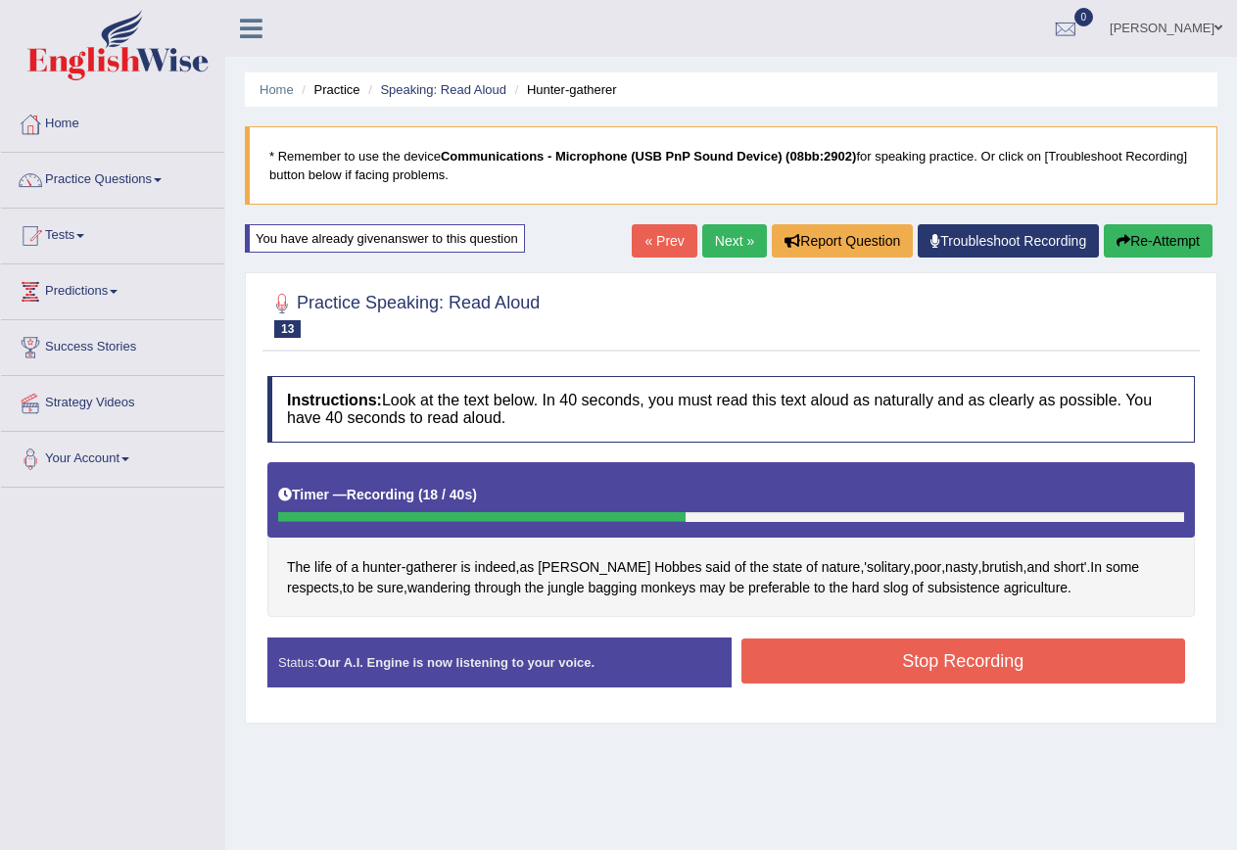
click at [974, 664] on button "Stop Recording" at bounding box center [964, 661] width 445 height 45
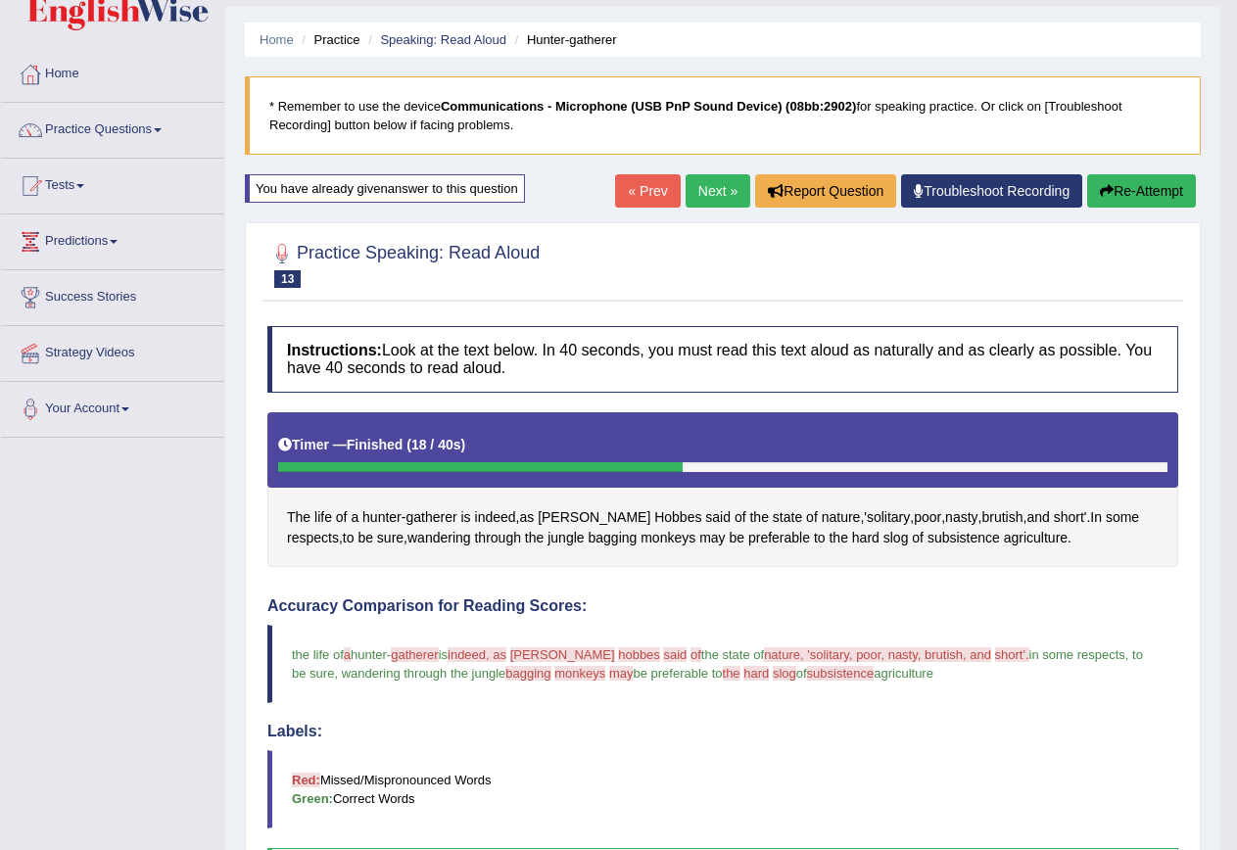
scroll to position [98, 0]
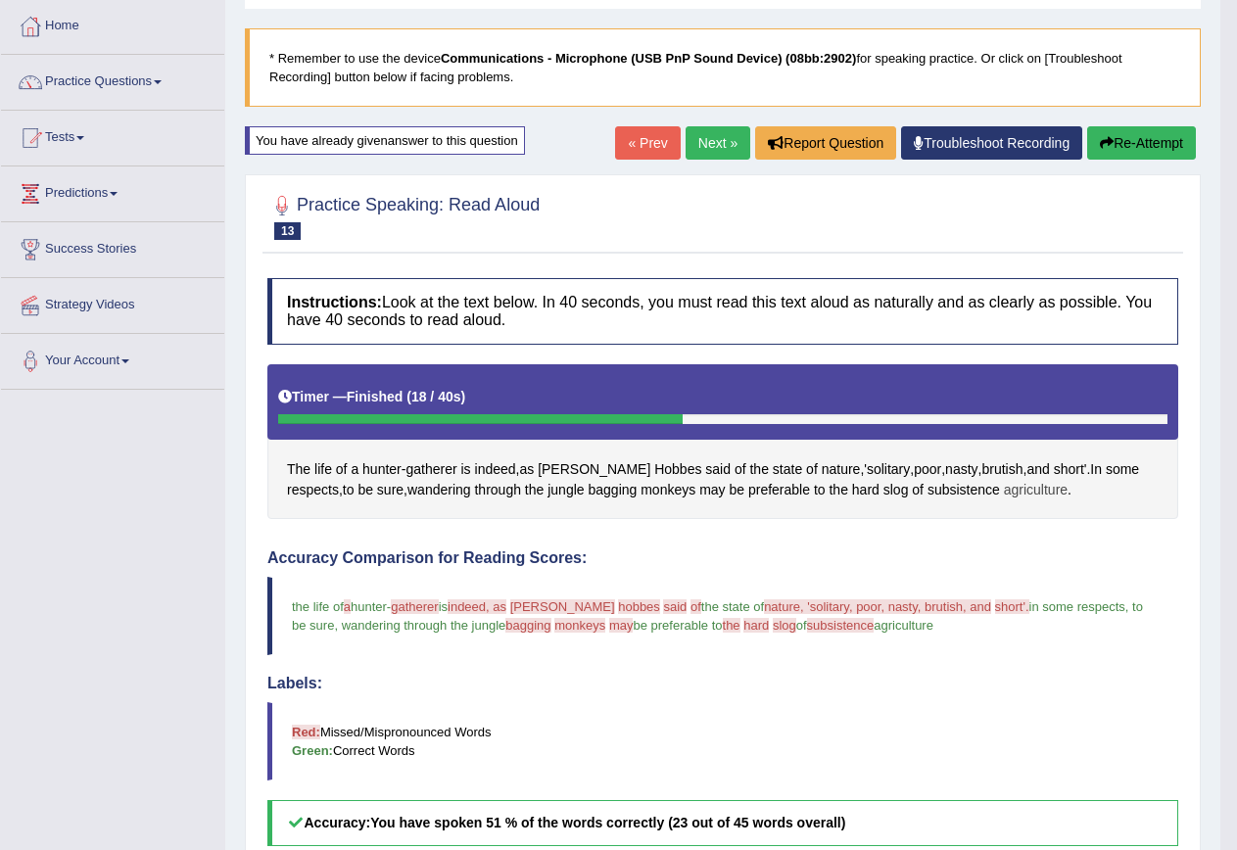
click at [1004, 484] on span "agriculture" at bounding box center [1036, 490] width 64 height 21
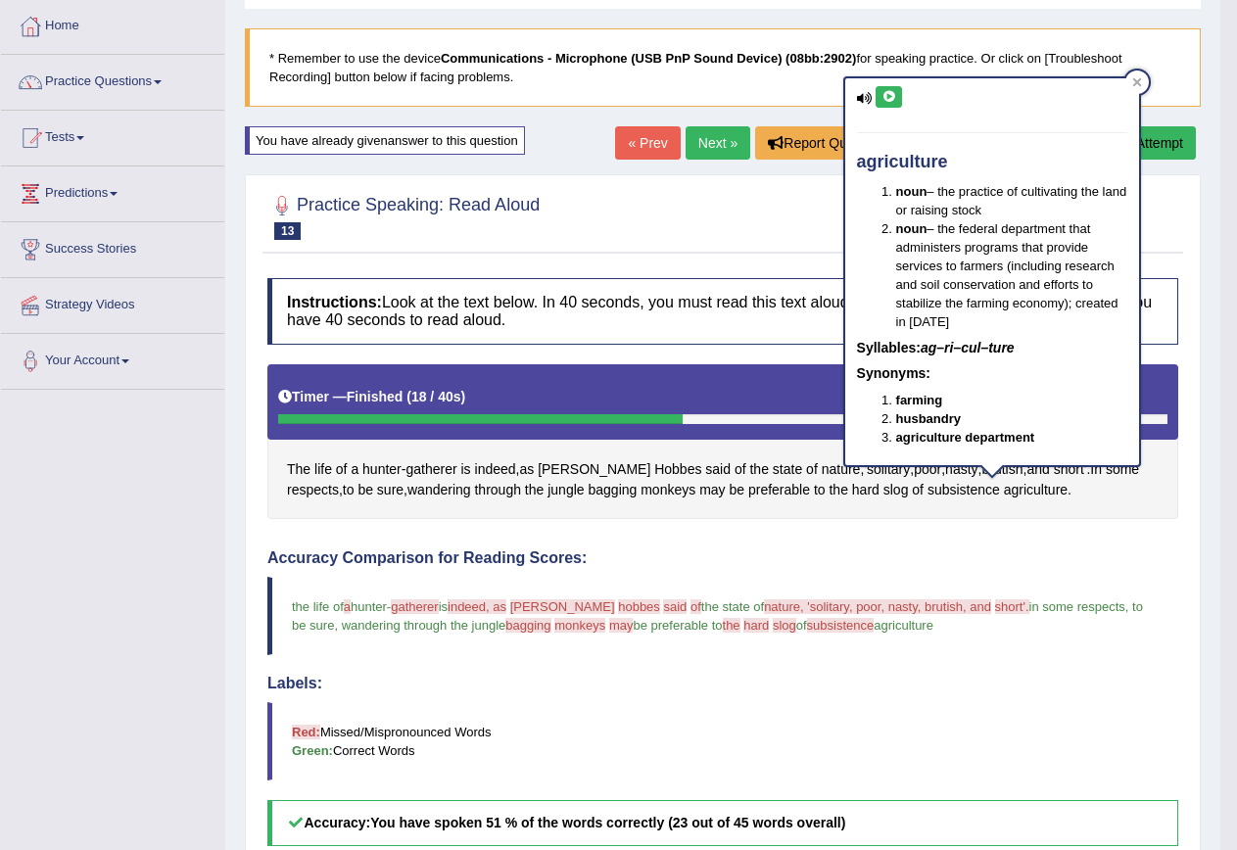
click at [874, 101] on div "agriculture noun – the practice of cultivating the land or raising stock noun –…" at bounding box center [992, 271] width 294 height 387
click at [876, 97] on button at bounding box center [889, 97] width 26 height 22
click at [552, 624] on span at bounding box center [554, 625] width 4 height 15
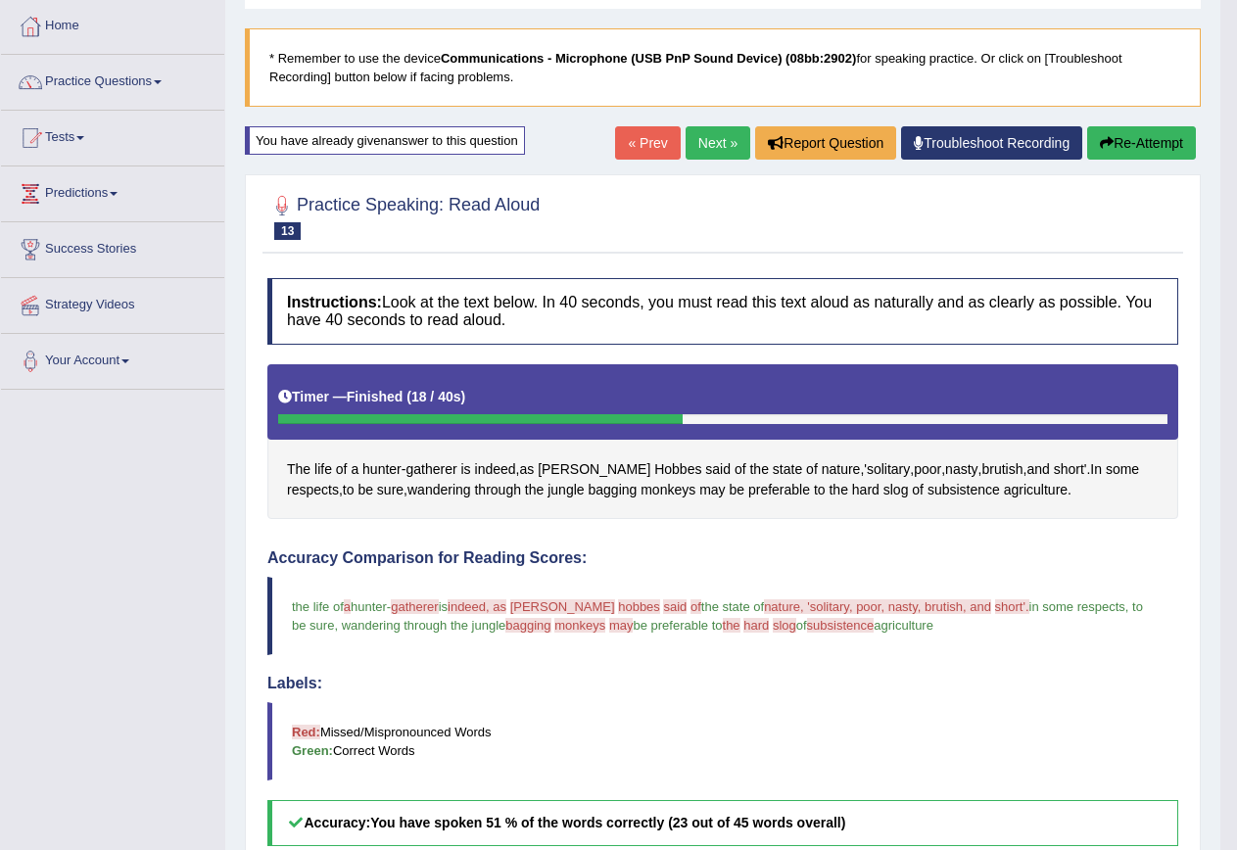
click at [536, 622] on span "bagging" at bounding box center [528, 625] width 45 height 15
click at [588, 486] on span "bagging" at bounding box center [612, 490] width 49 height 21
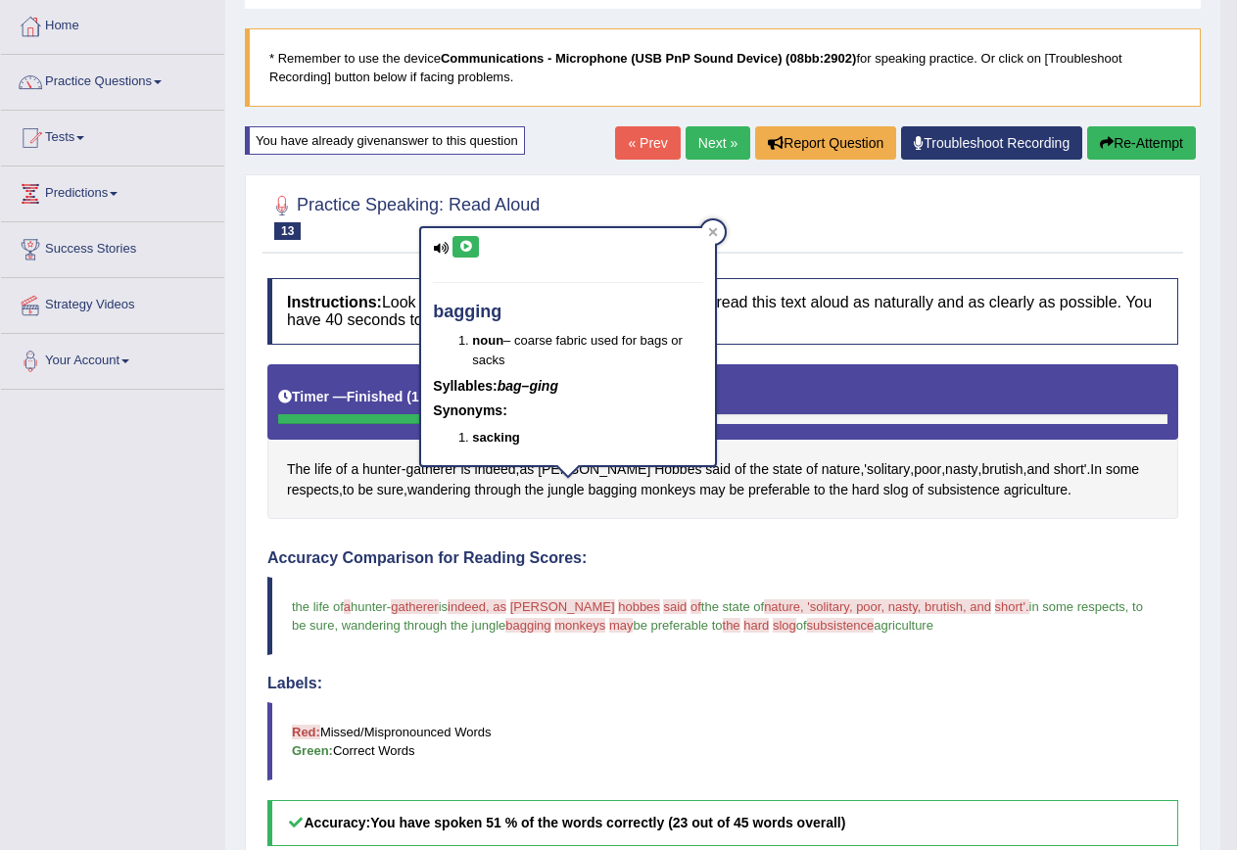
click at [467, 246] on icon at bounding box center [466, 247] width 15 height 12
click at [641, 493] on span "monkeys" at bounding box center [668, 490] width 55 height 21
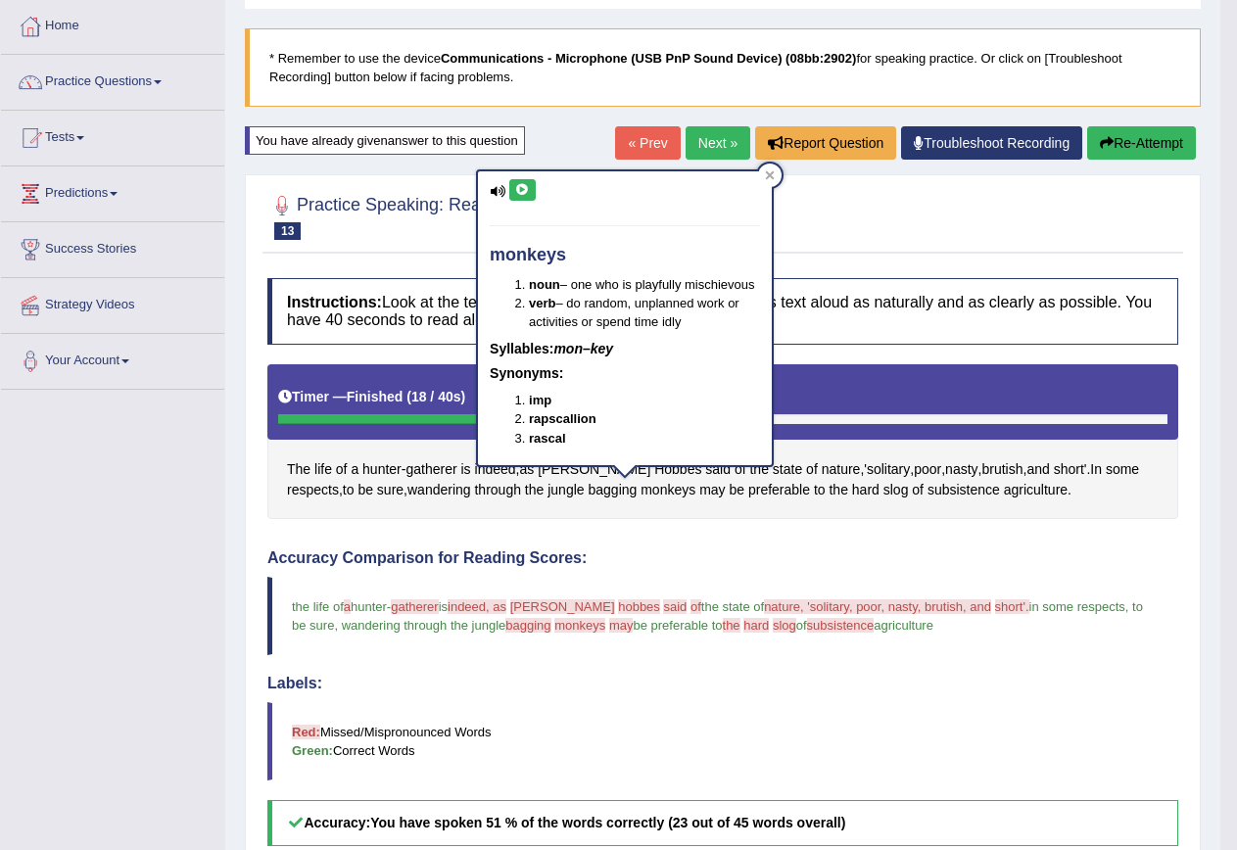
click at [516, 184] on icon at bounding box center [522, 190] width 15 height 12
click at [427, 468] on span "gatherer" at bounding box center [431, 469] width 51 height 21
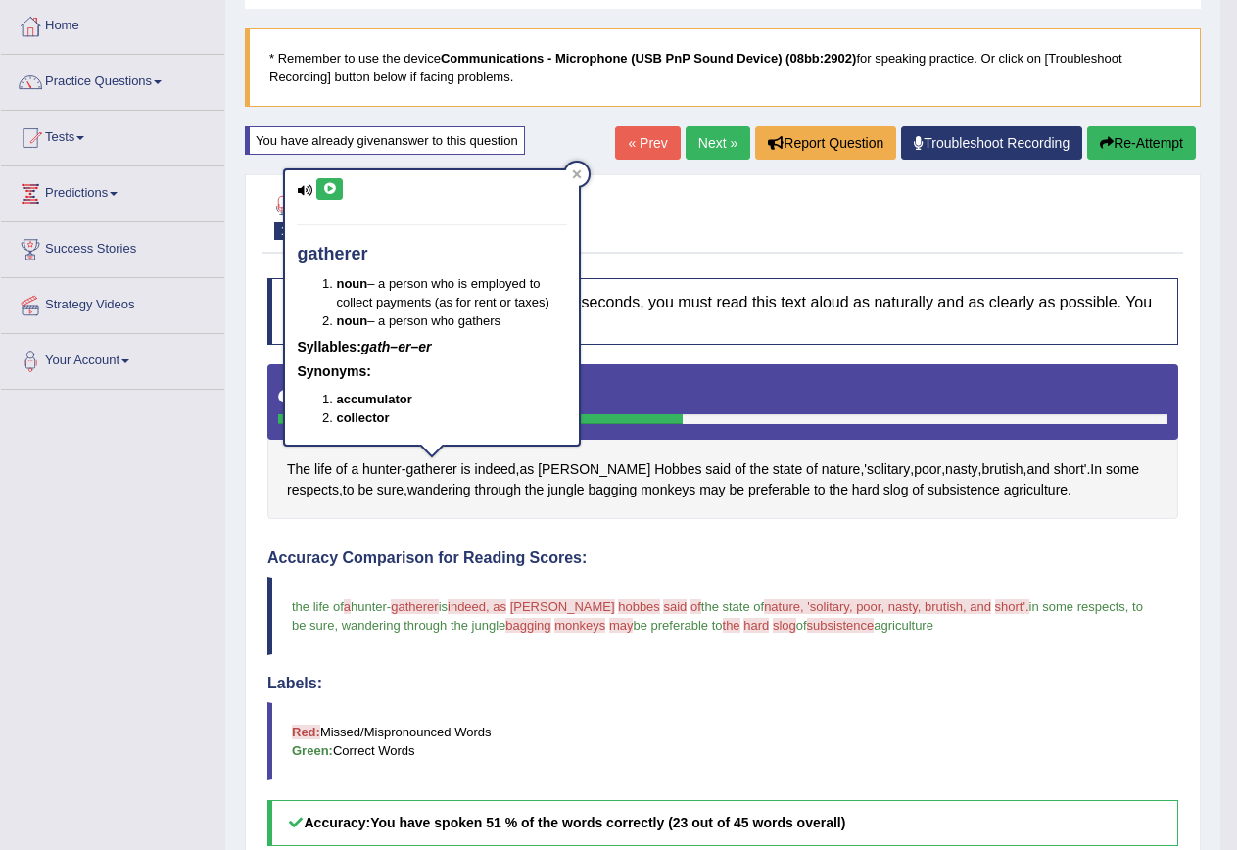
click at [327, 181] on button at bounding box center [329, 189] width 26 height 22
click at [326, 183] on button at bounding box center [329, 189] width 26 height 22
click at [322, 190] on icon at bounding box center [329, 189] width 15 height 12
click at [783, 621] on span "slog" at bounding box center [785, 625] width 24 height 15
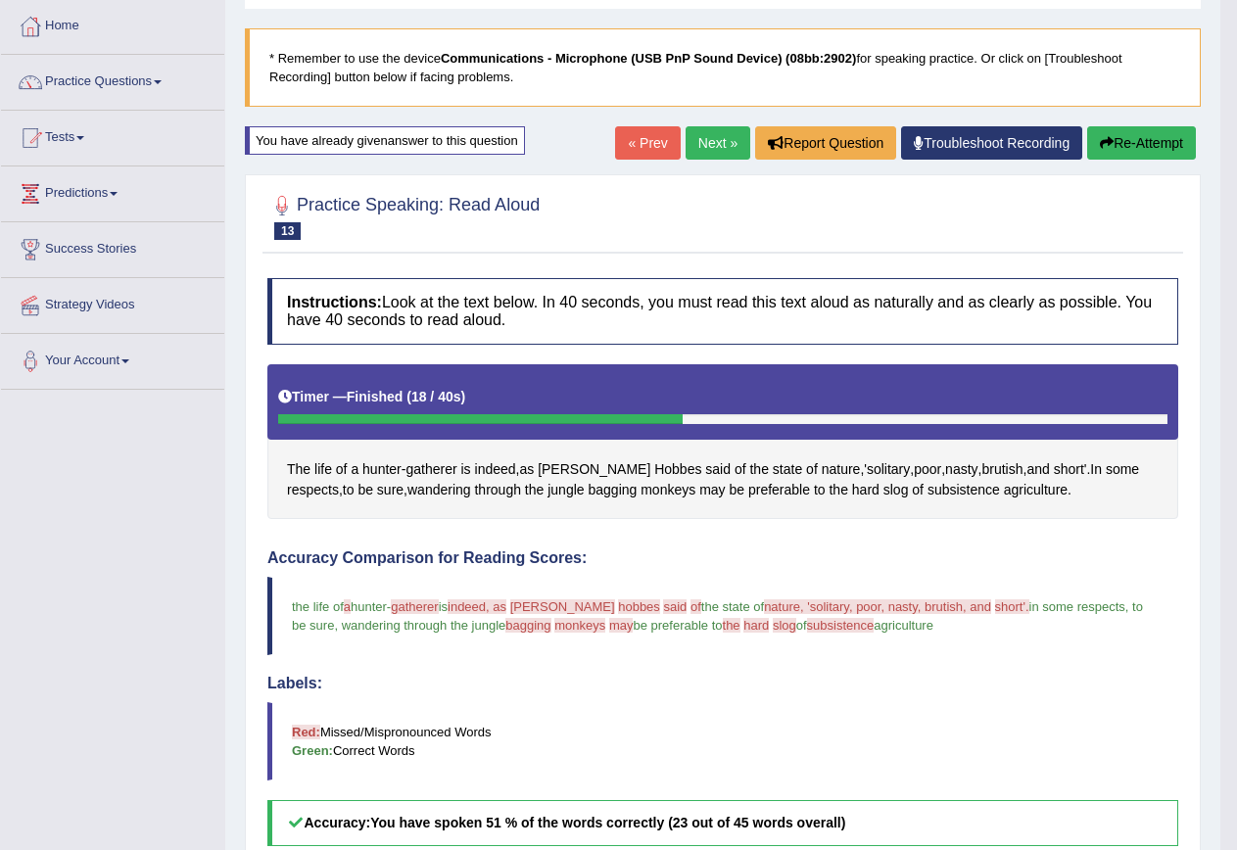
click at [784, 623] on span "slog" at bounding box center [785, 625] width 24 height 15
click at [884, 500] on span "slog" at bounding box center [896, 490] width 25 height 21
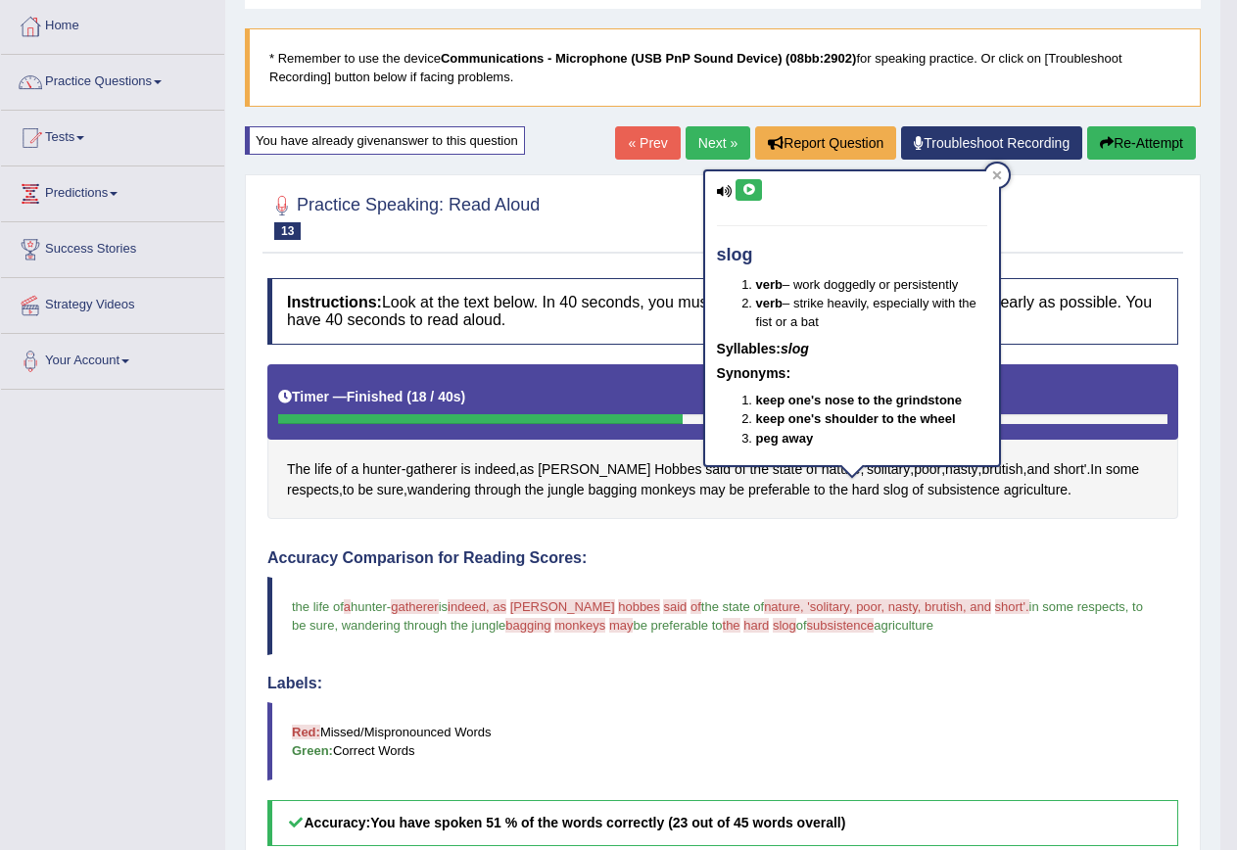
click at [750, 192] on icon at bounding box center [749, 190] width 15 height 12
click at [1005, 176] on div at bounding box center [998, 176] width 24 height 24
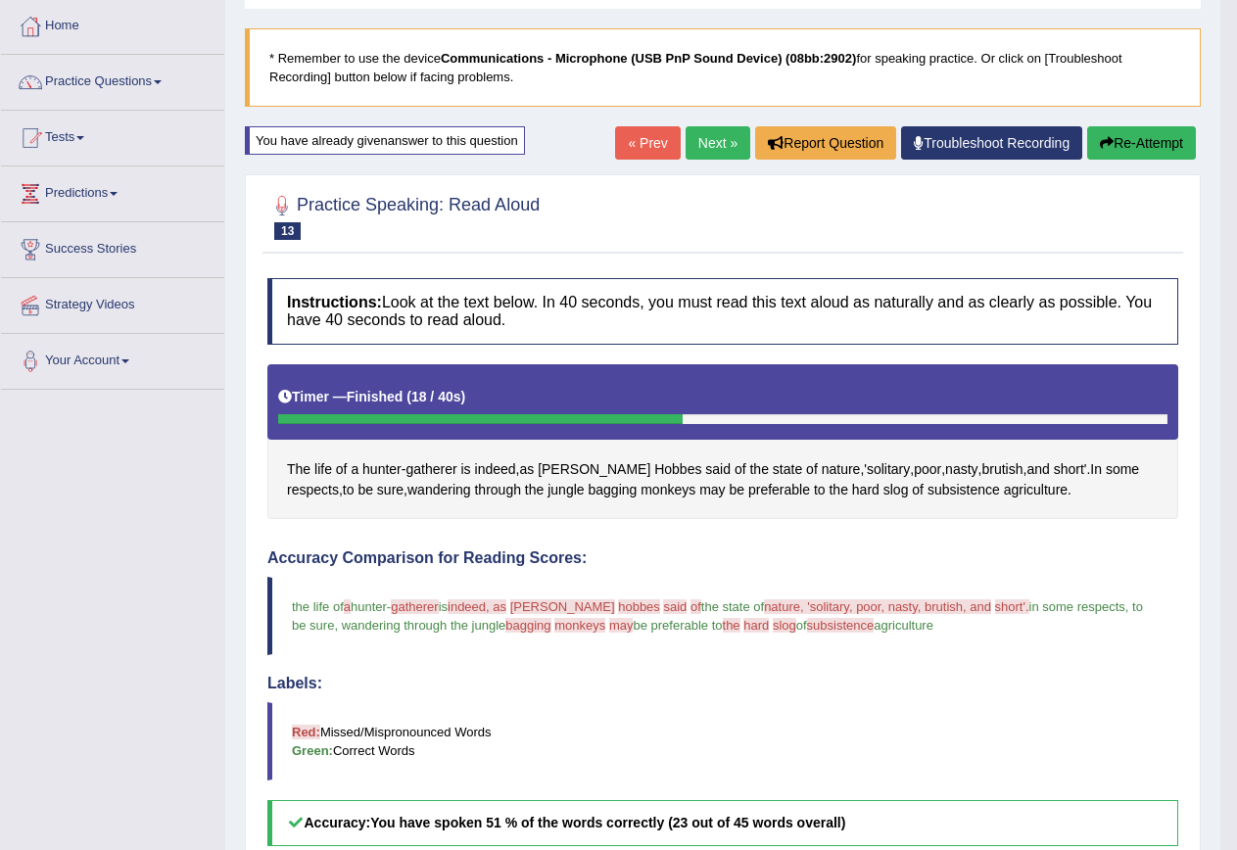
click at [1179, 144] on button "Re-Attempt" at bounding box center [1141, 142] width 109 height 33
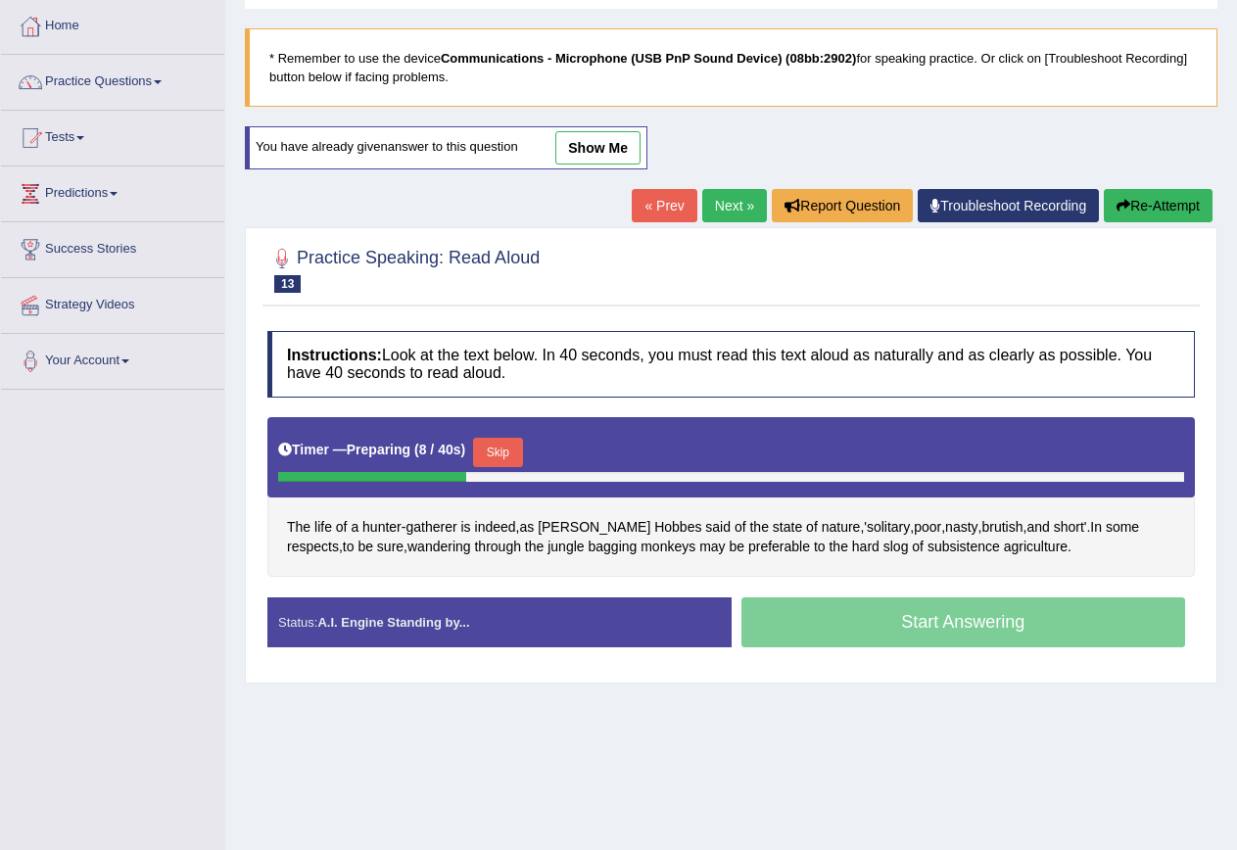
click at [515, 449] on button "Skip" at bounding box center [497, 452] width 49 height 29
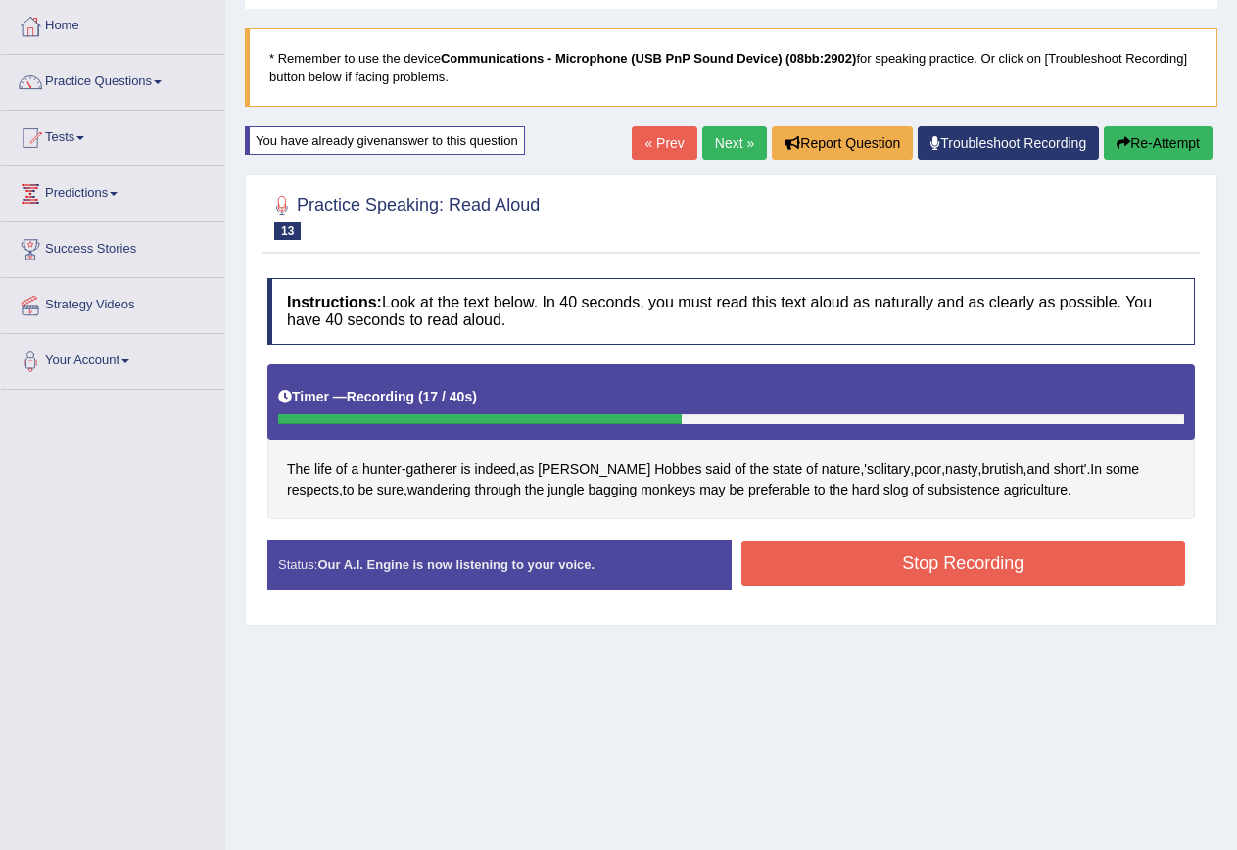
click at [1016, 555] on button "Stop Recording" at bounding box center [964, 563] width 445 height 45
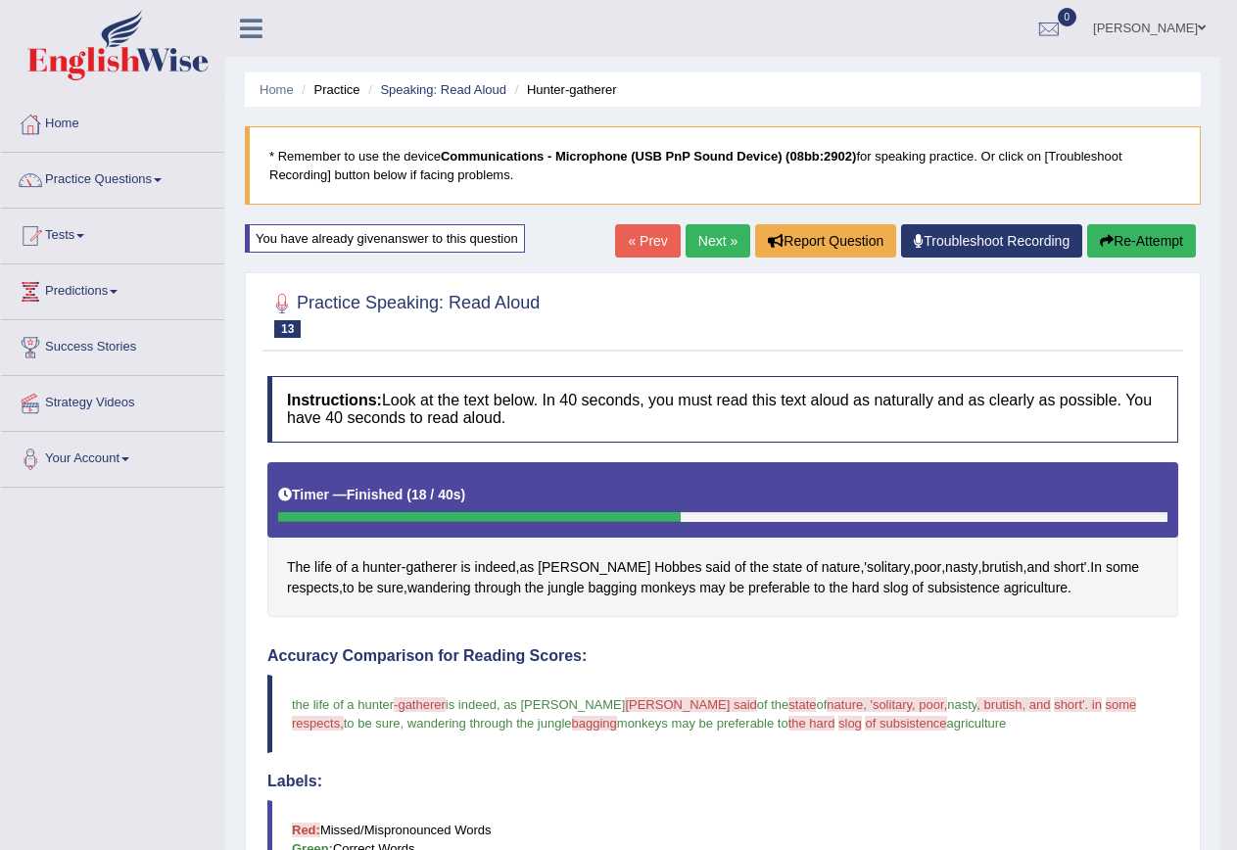
click at [723, 242] on link "Next »" at bounding box center [718, 240] width 65 height 33
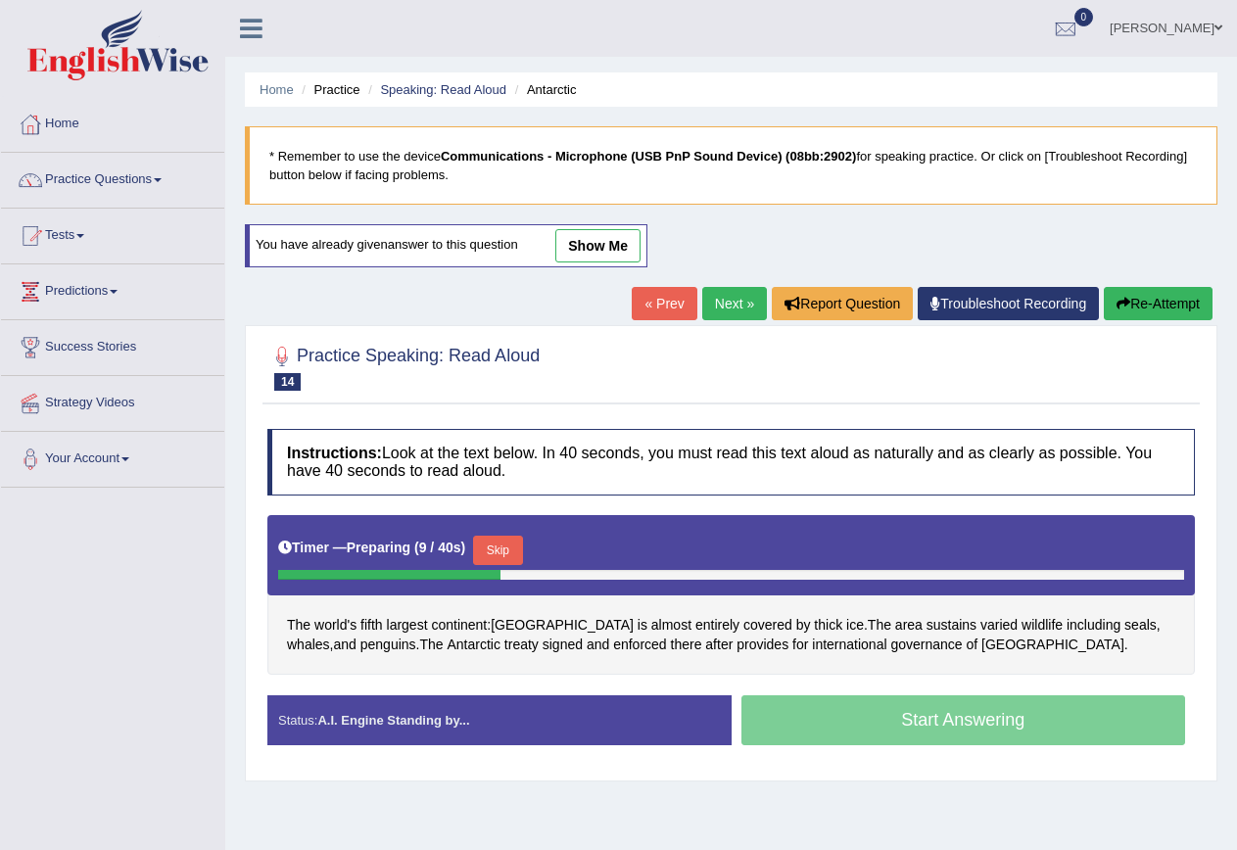
click at [513, 561] on button "Skip" at bounding box center [497, 550] width 49 height 29
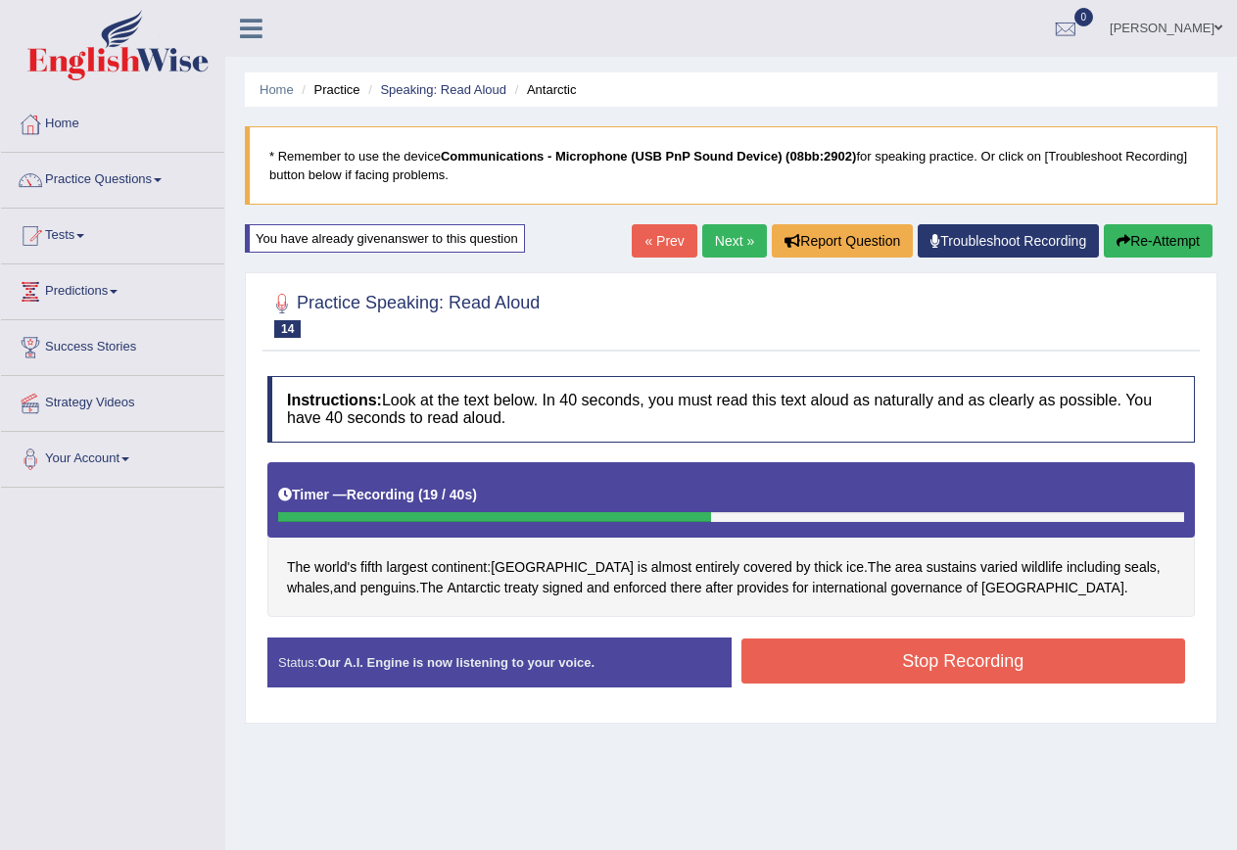
click at [1105, 665] on button "Stop Recording" at bounding box center [964, 661] width 445 height 45
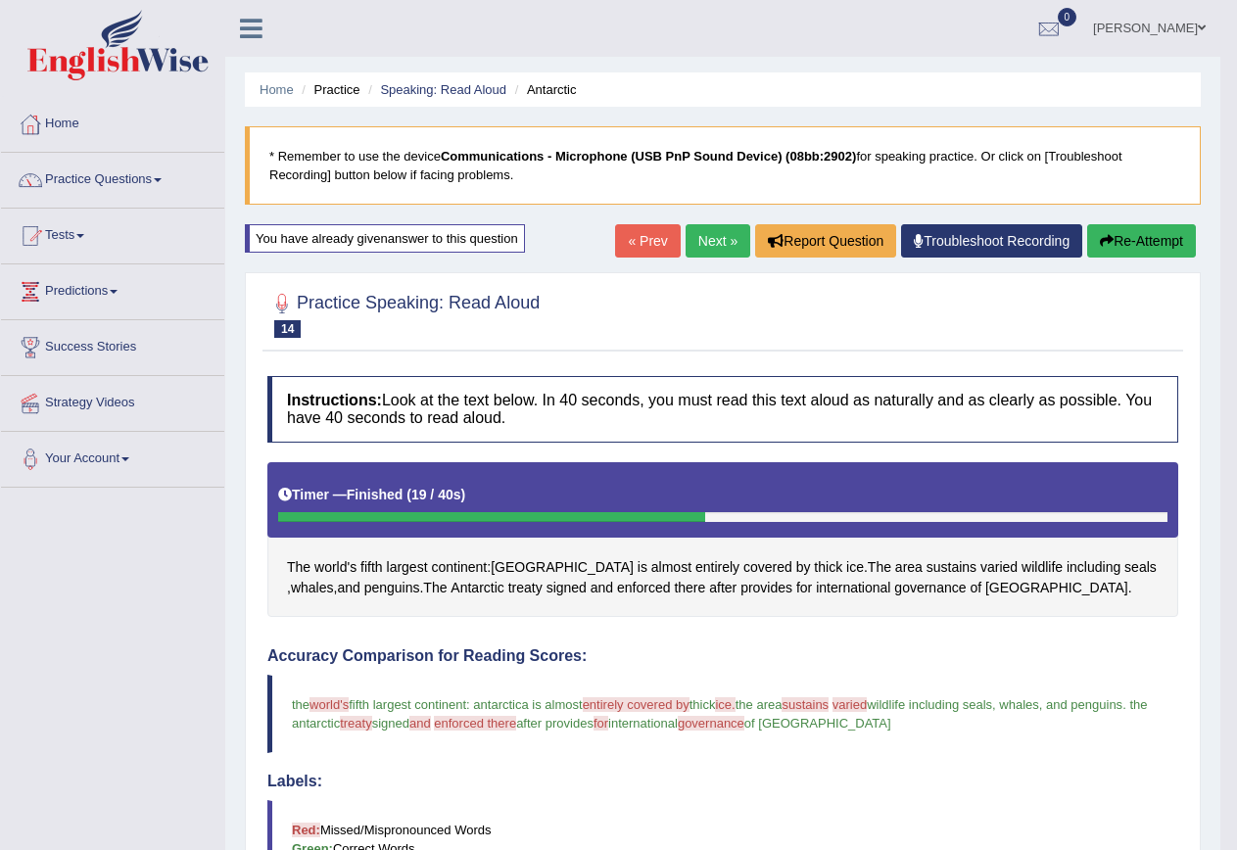
click at [1136, 238] on button "Re-Attempt" at bounding box center [1141, 240] width 109 height 33
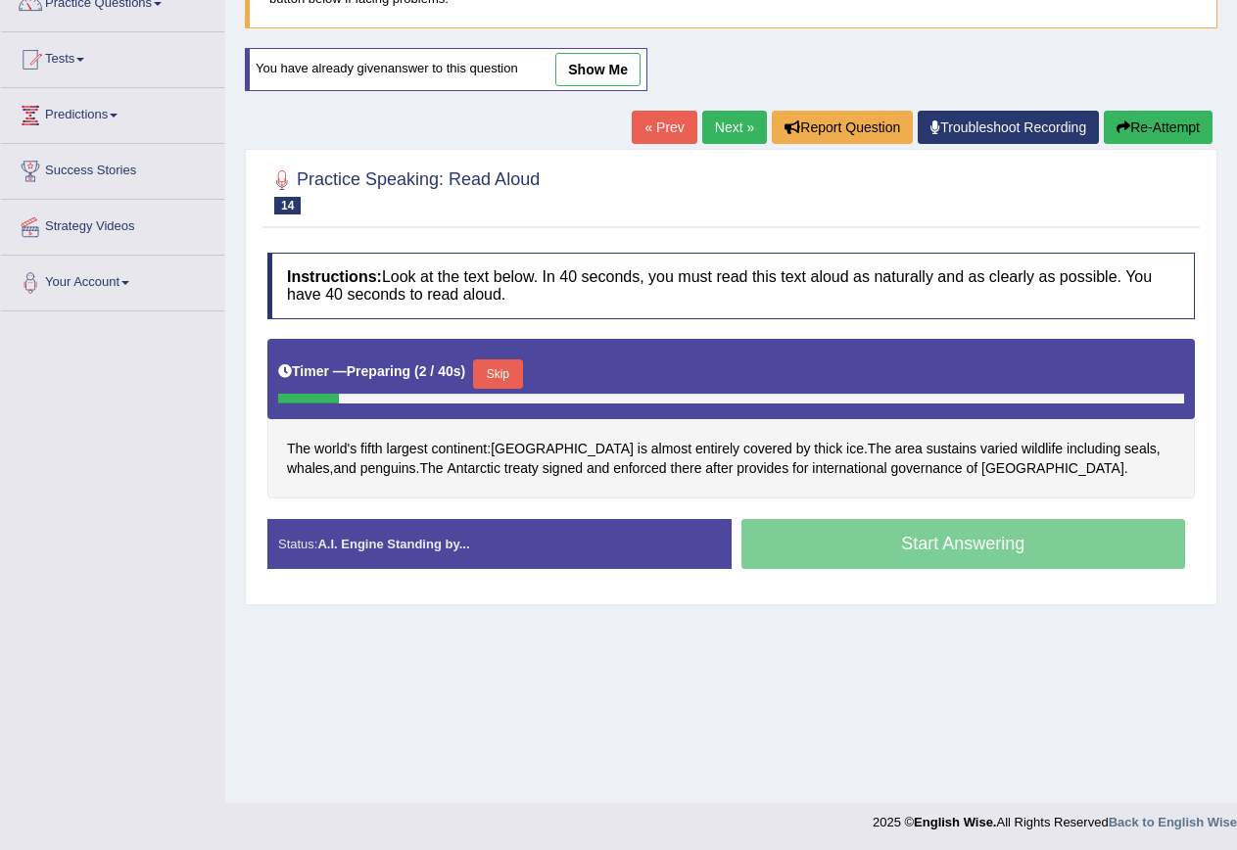
scroll to position [178, 0]
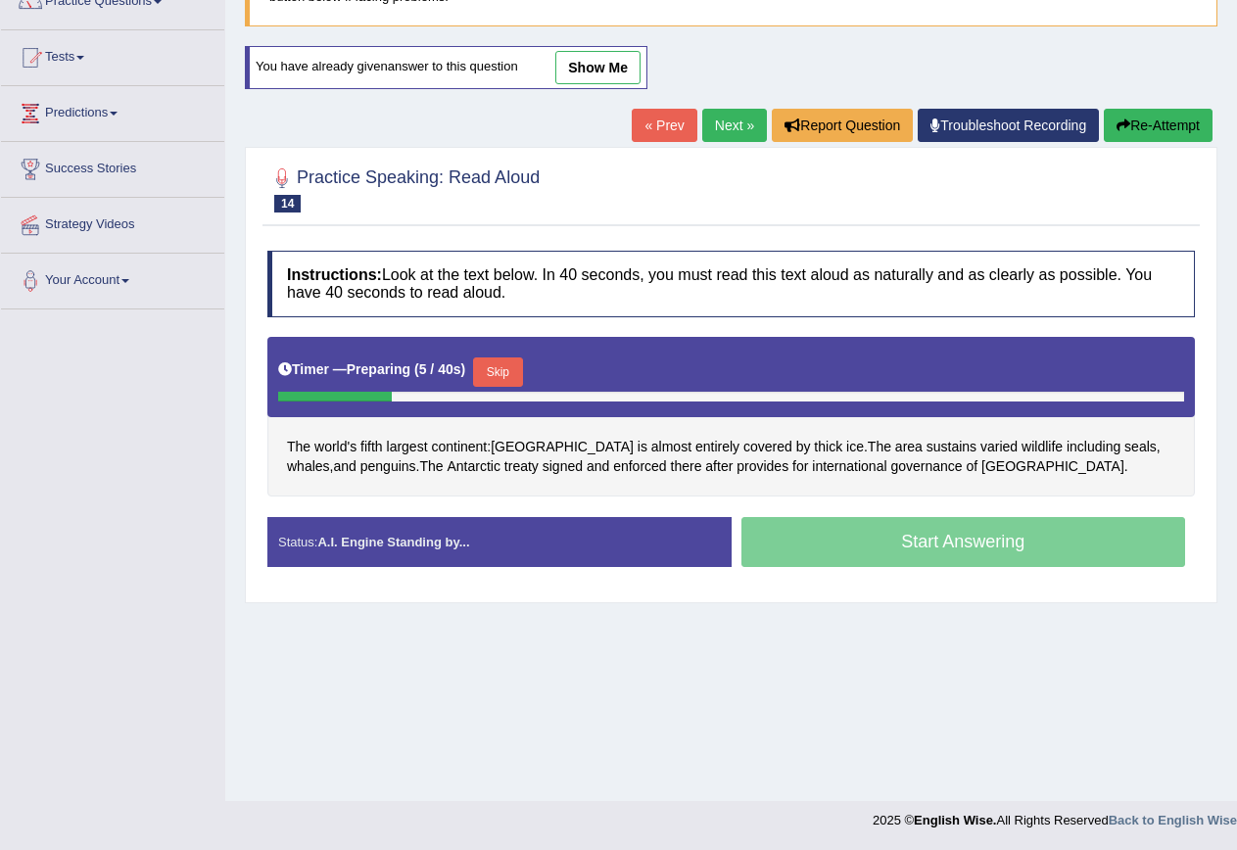
click at [521, 368] on button "Skip" at bounding box center [497, 372] width 49 height 29
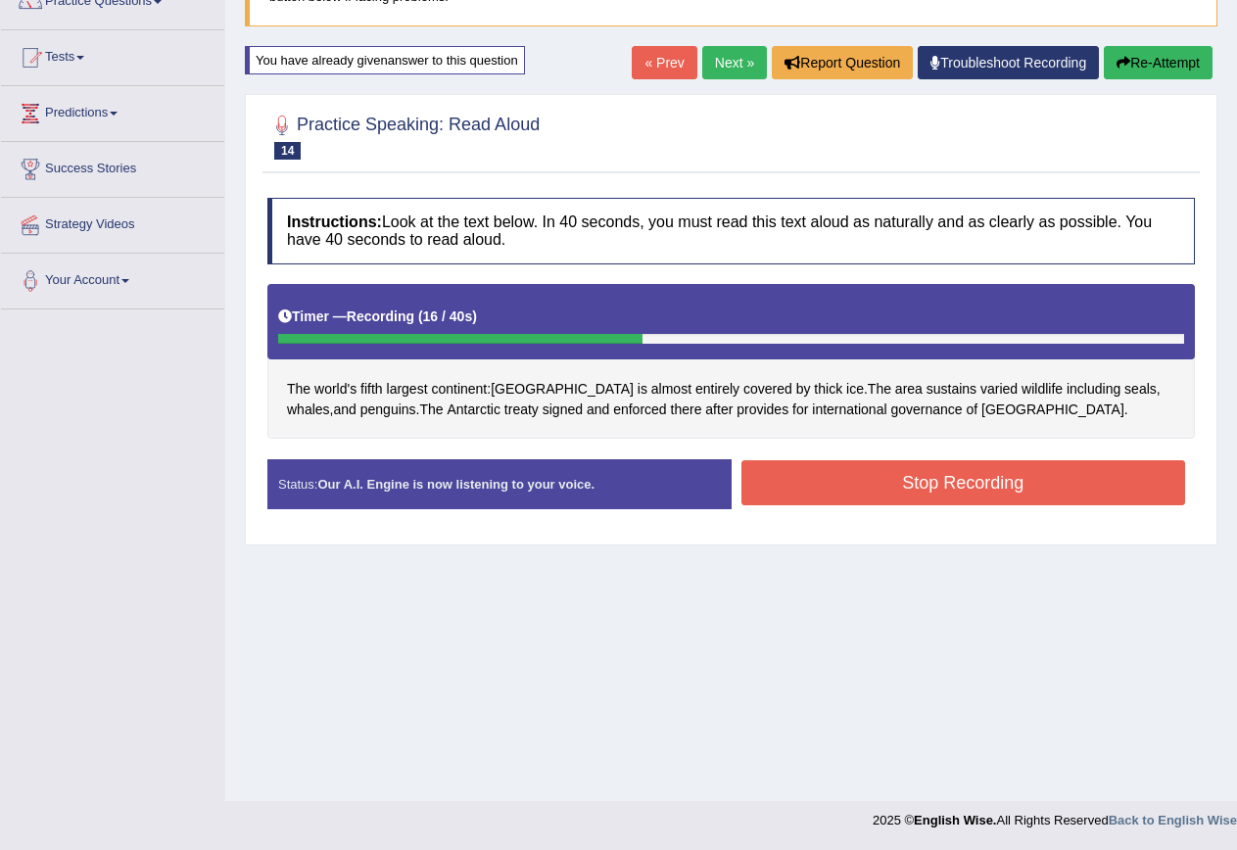
click at [1007, 480] on button "Stop Recording" at bounding box center [964, 482] width 445 height 45
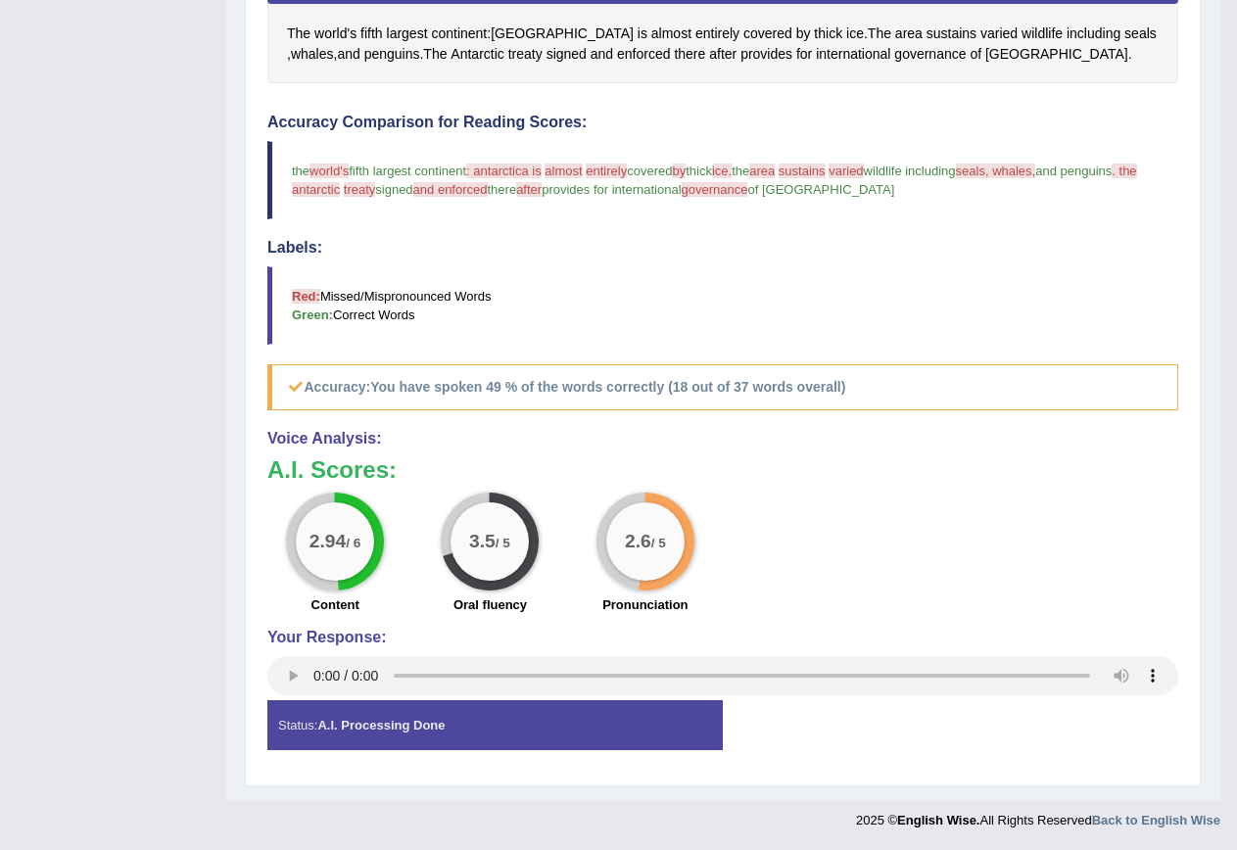
scroll to position [44, 0]
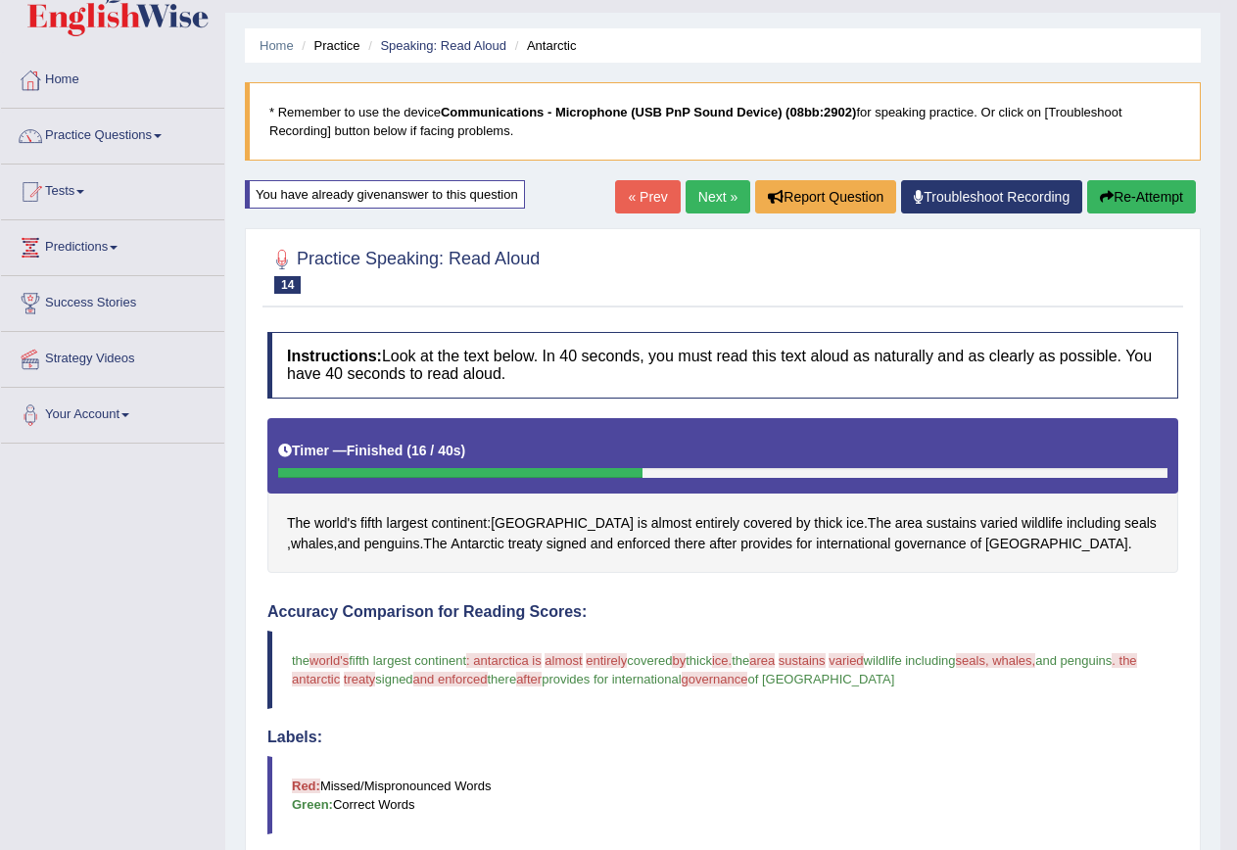
click at [1165, 202] on button "Re-Attempt" at bounding box center [1141, 196] width 109 height 33
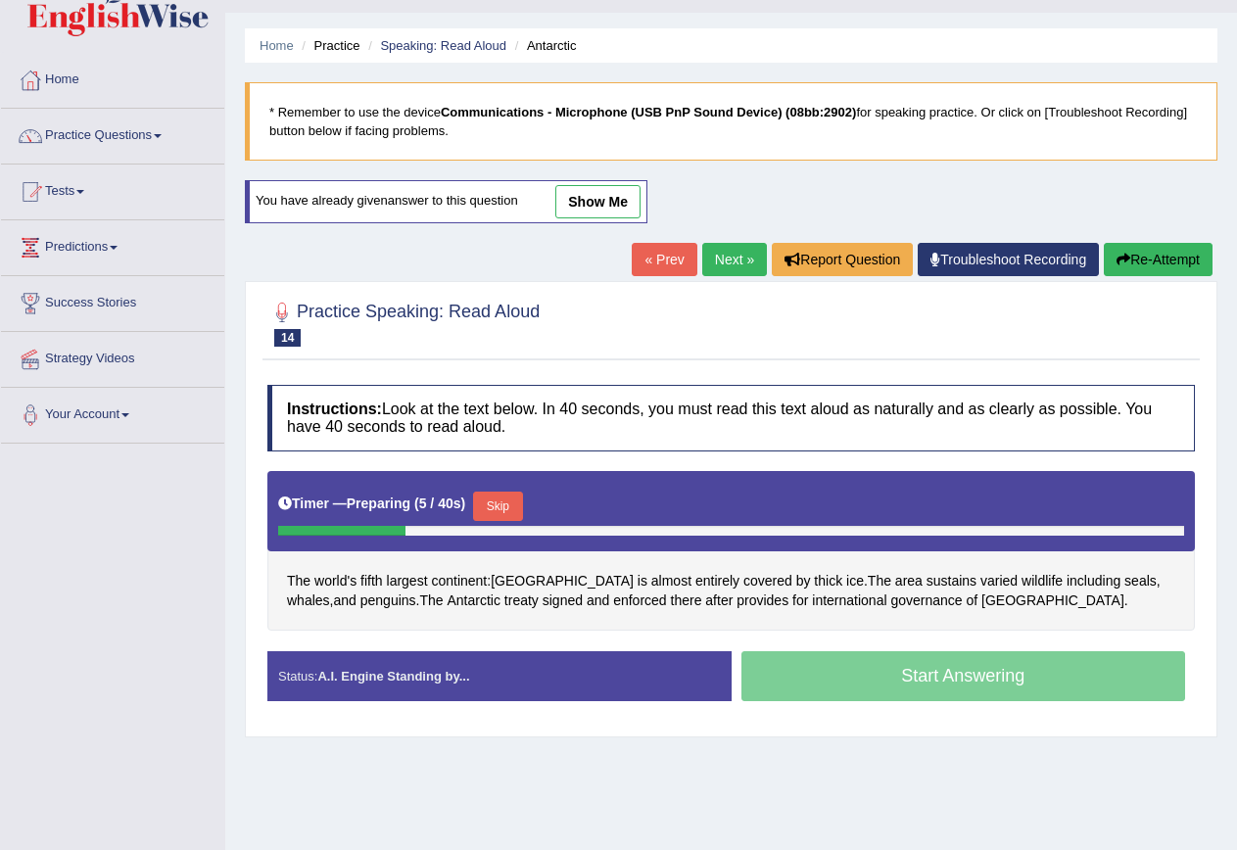
click at [522, 505] on button "Skip" at bounding box center [497, 506] width 49 height 29
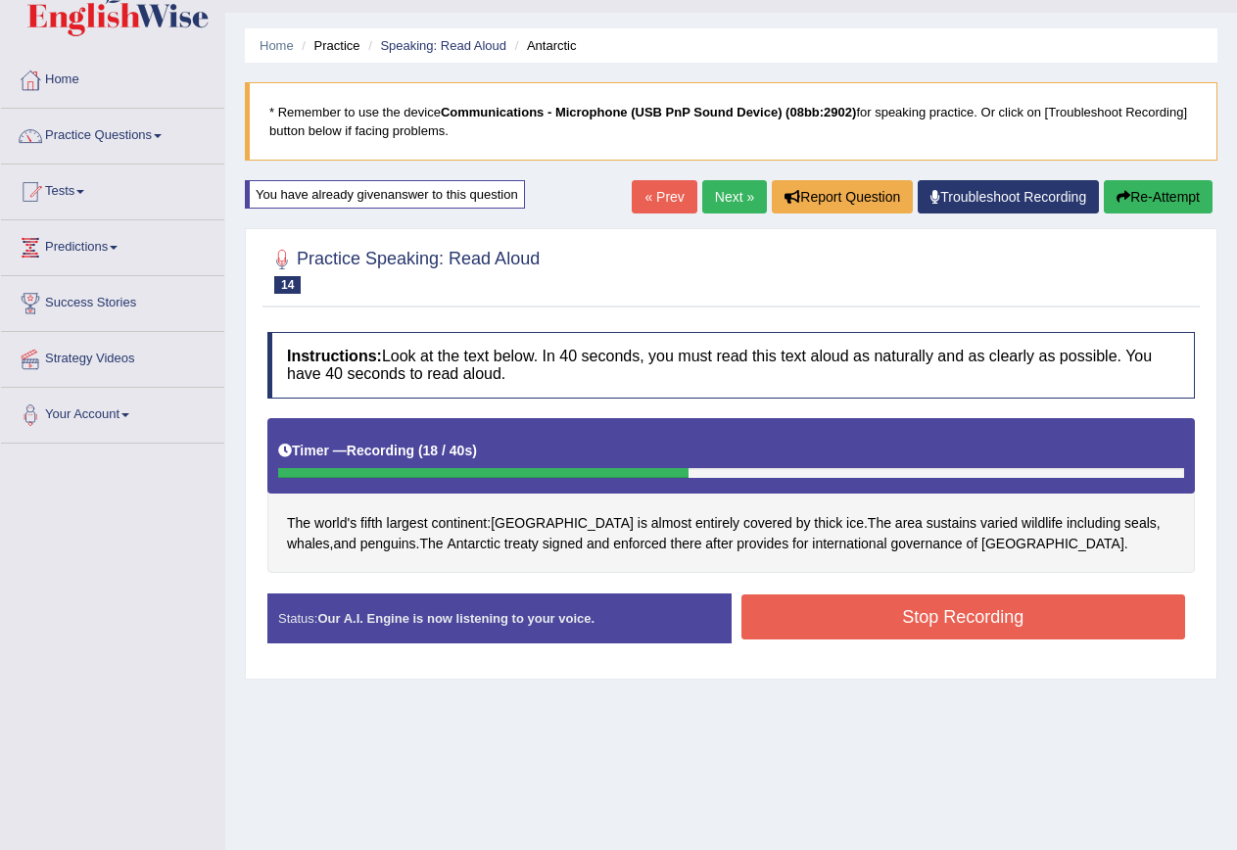
click at [1051, 621] on button "Stop Recording" at bounding box center [964, 617] width 445 height 45
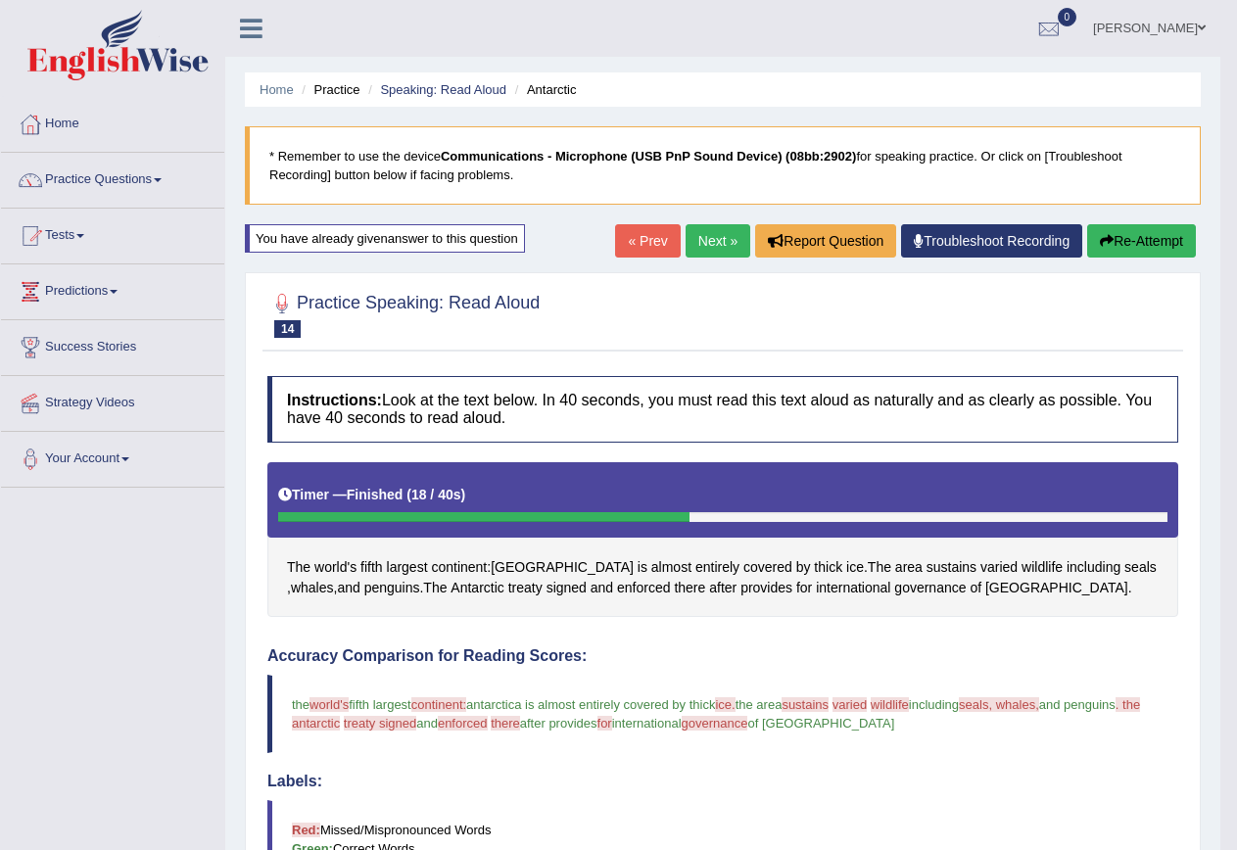
click at [1187, 245] on button "Re-Attempt" at bounding box center [1141, 240] width 109 height 33
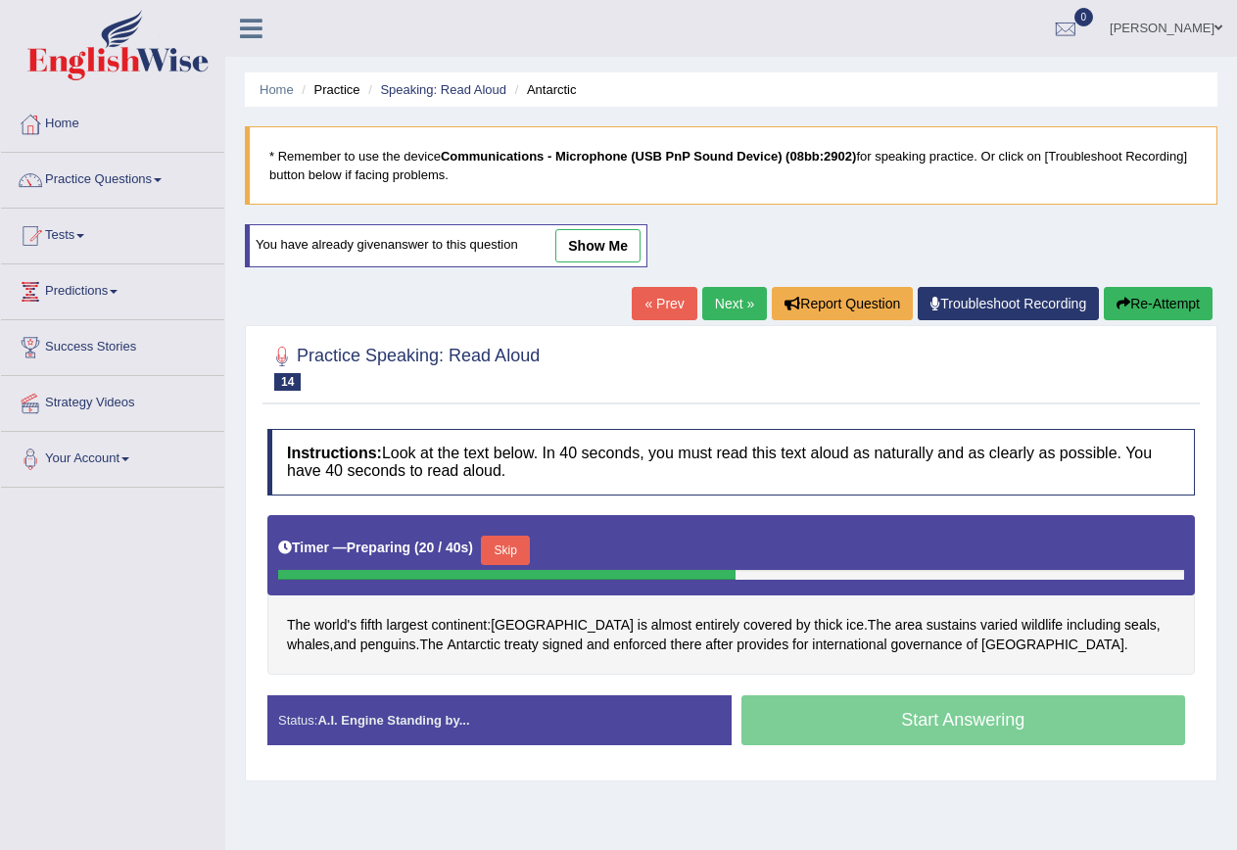
click at [506, 558] on button "Skip" at bounding box center [505, 550] width 49 height 29
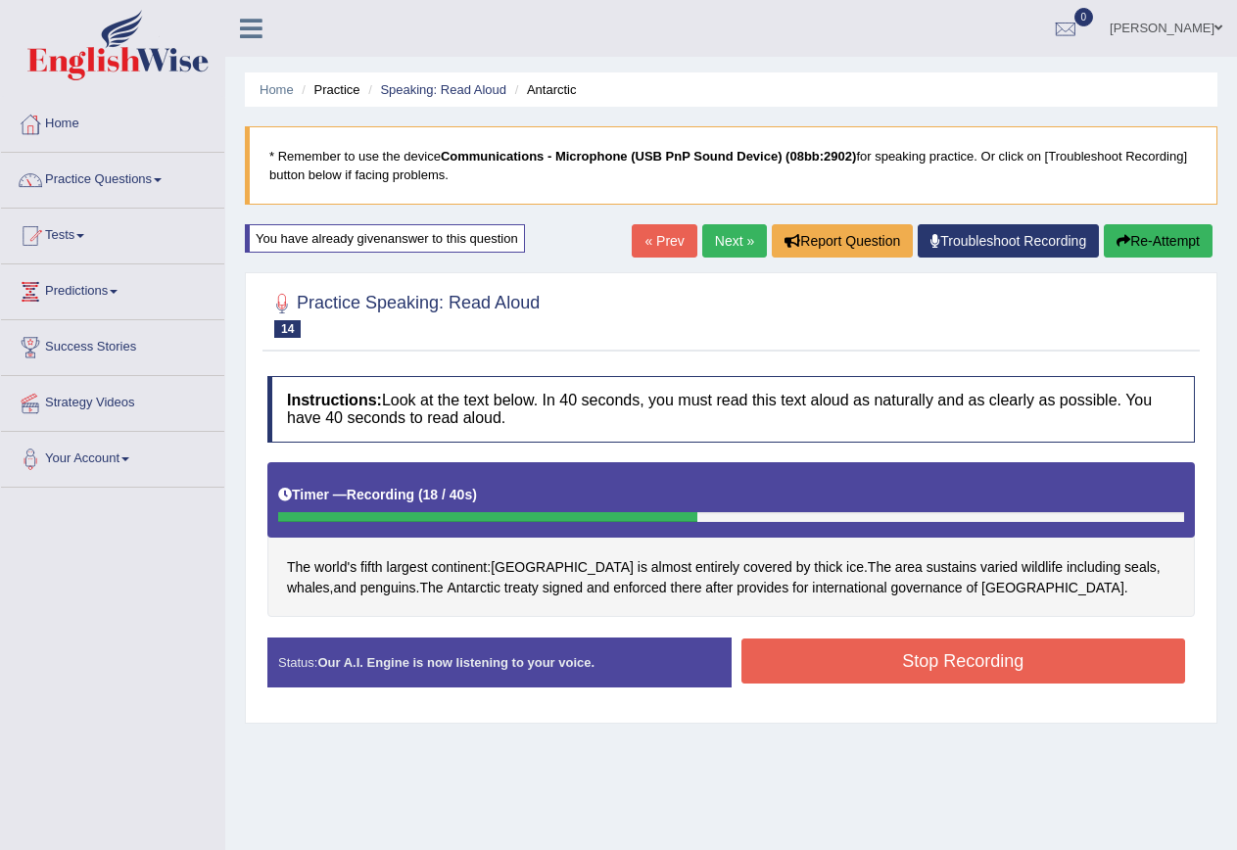
click at [977, 661] on button "Stop Recording" at bounding box center [964, 661] width 445 height 45
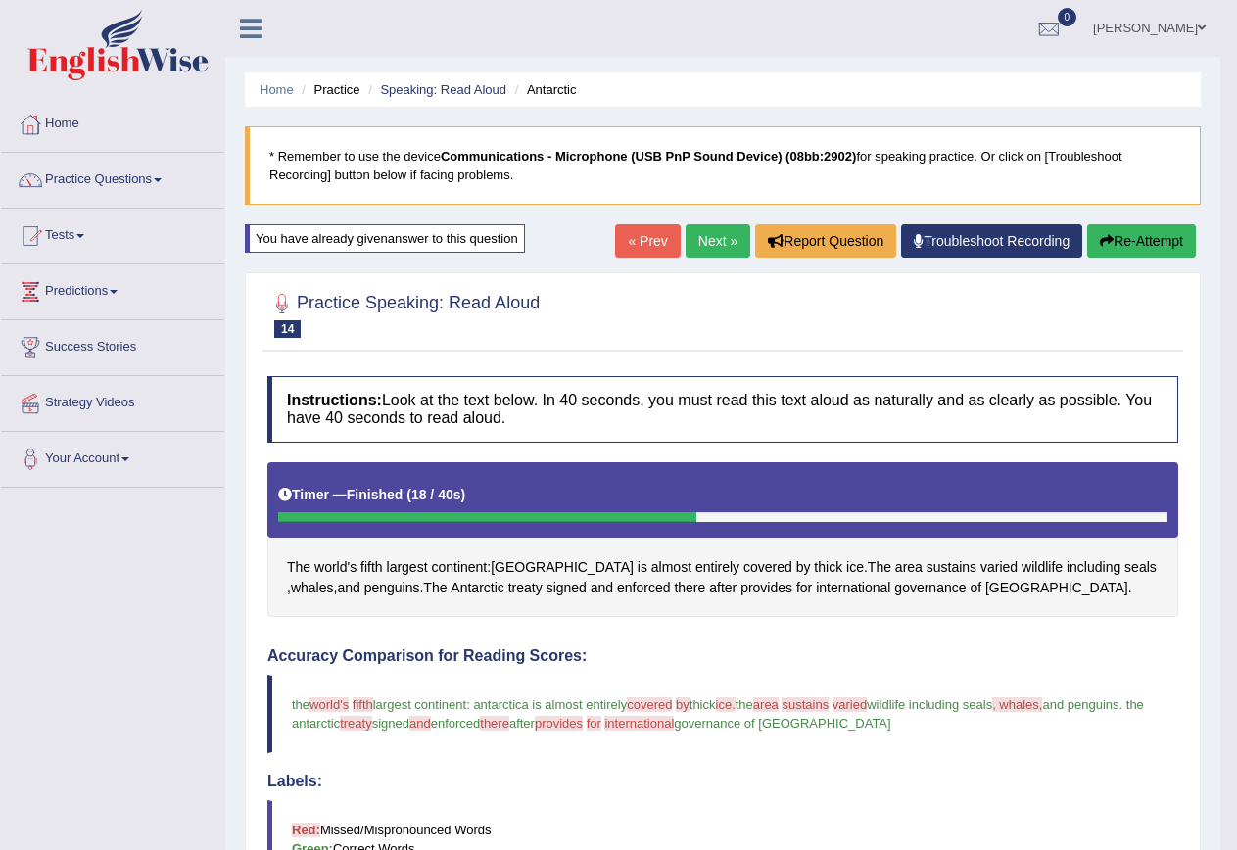
click at [1144, 234] on button "Re-Attempt" at bounding box center [1141, 240] width 109 height 33
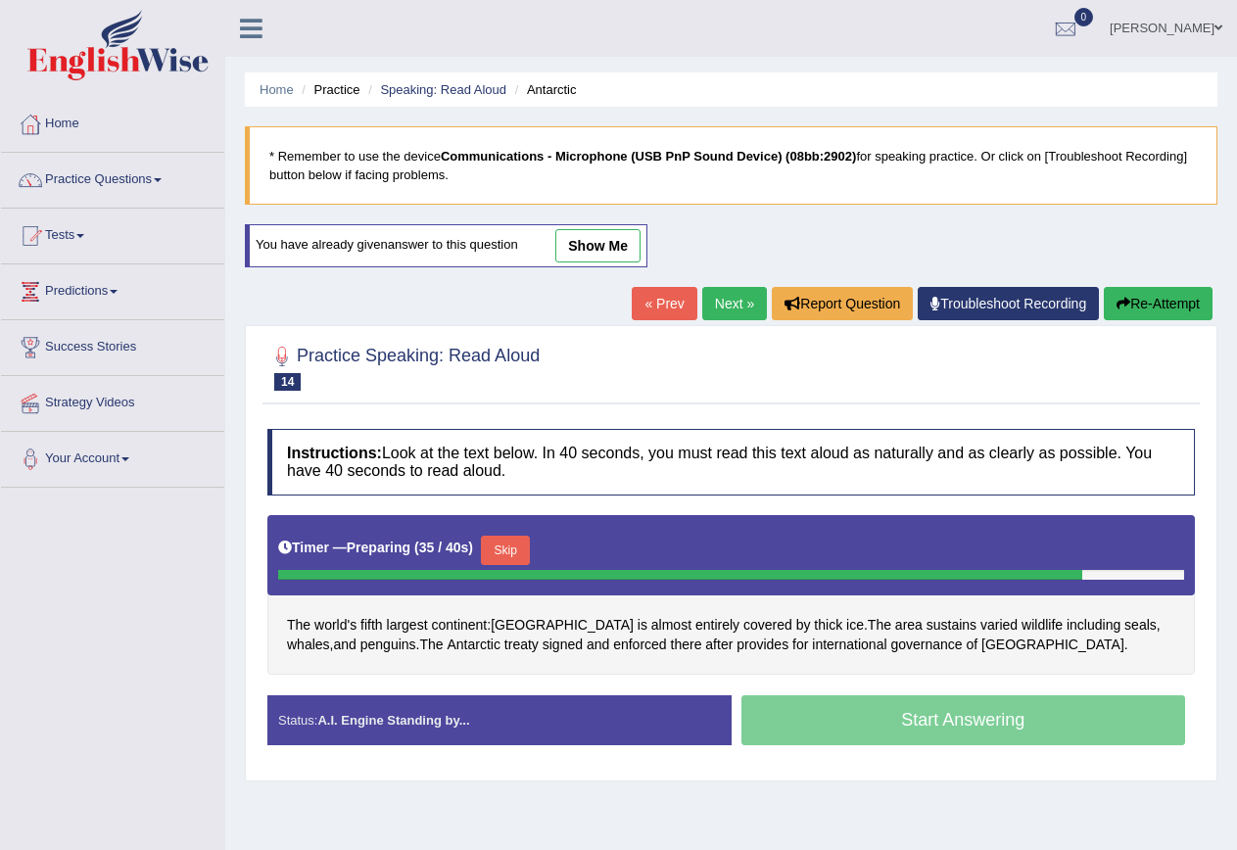
click at [506, 555] on button "Skip" at bounding box center [505, 550] width 49 height 29
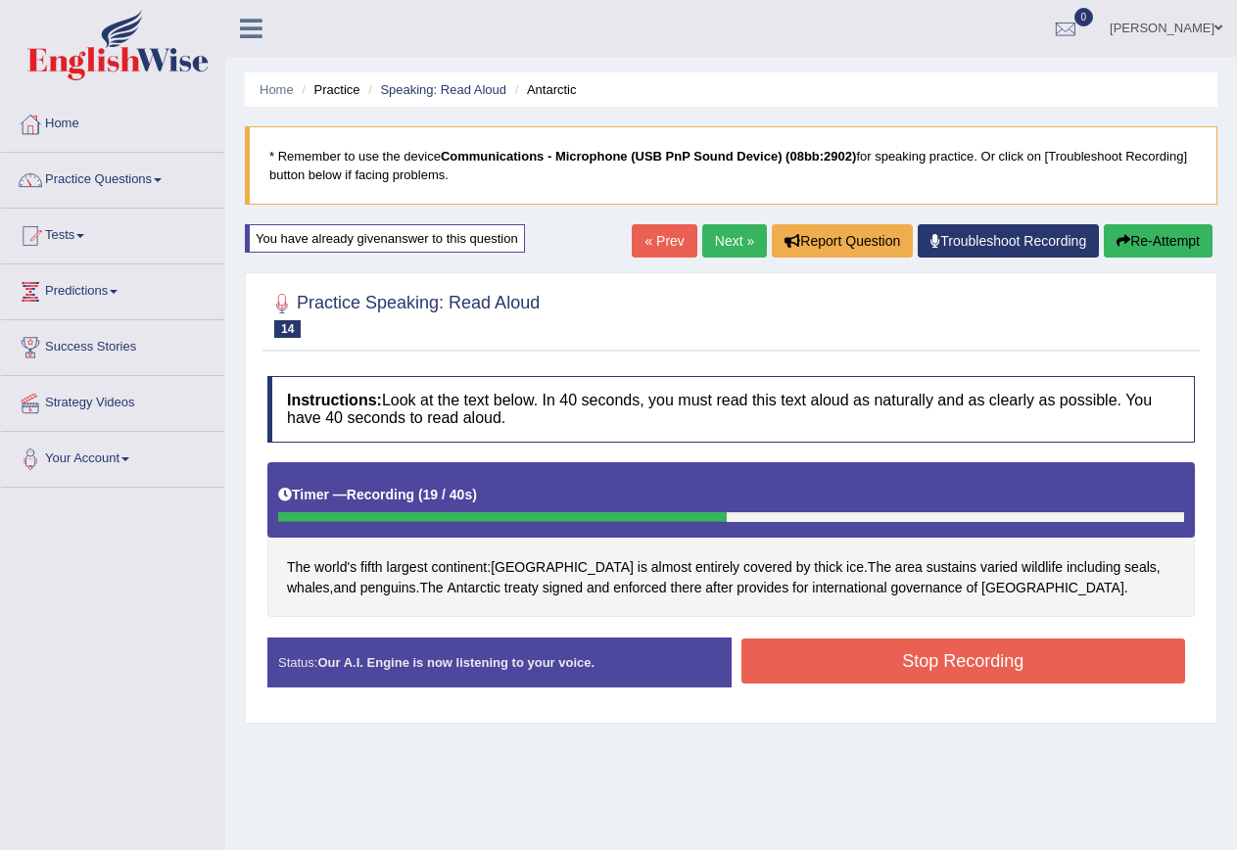
click at [1054, 665] on button "Stop Recording" at bounding box center [964, 661] width 445 height 45
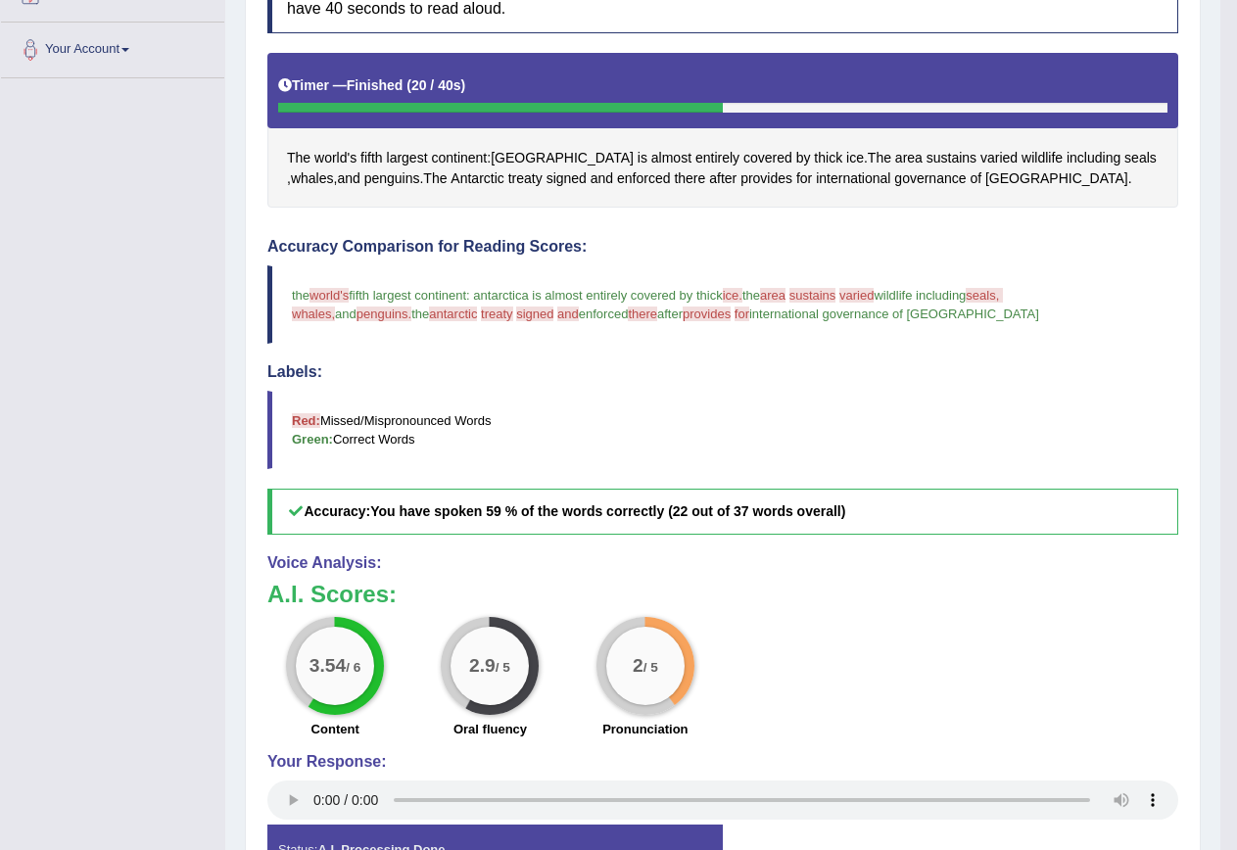
scroll to position [294, 0]
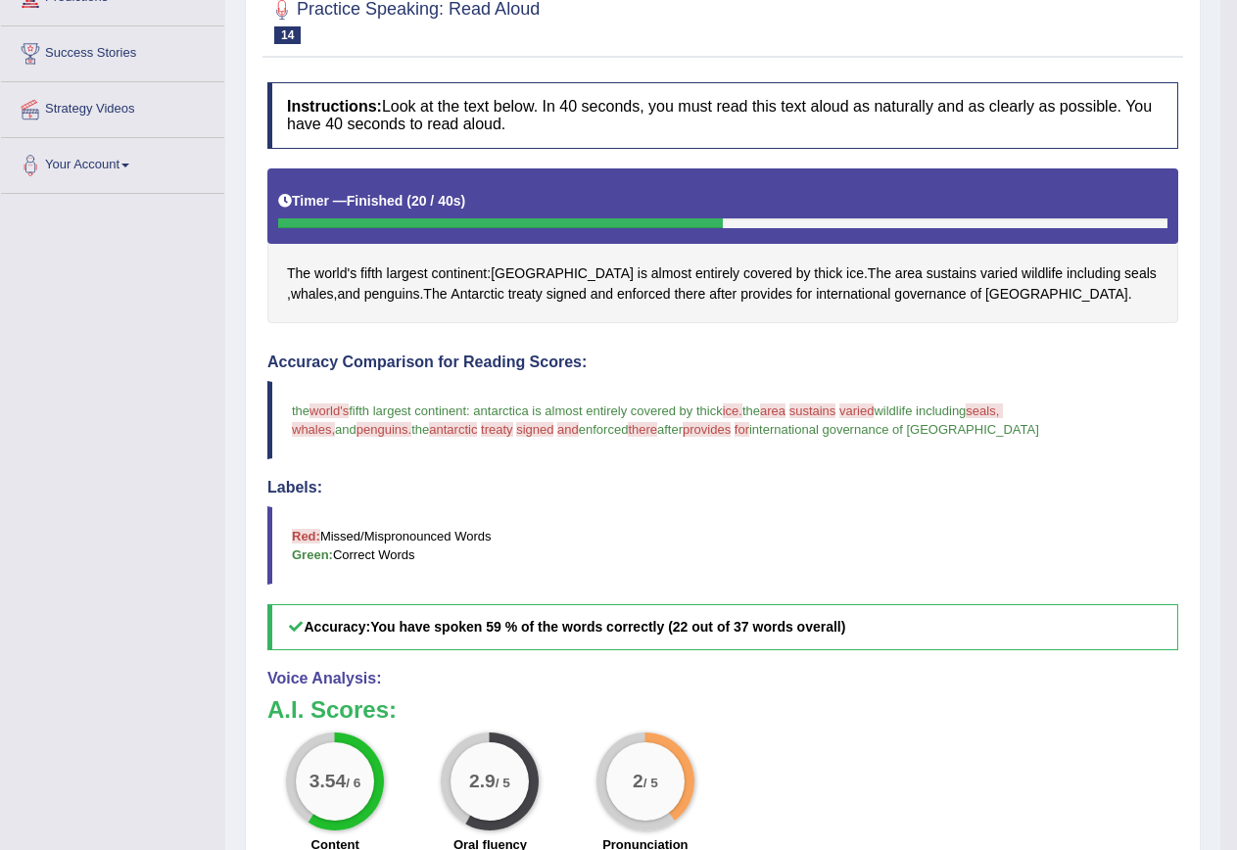
click at [348, 410] on span "world's" at bounding box center [329, 411] width 39 height 15
click at [333, 265] on div "The world's fifth largest continent : Antarctica is almost entirely covered by …" at bounding box center [722, 247] width 911 height 156
click at [333, 271] on span "world's" at bounding box center [335, 274] width 42 height 21
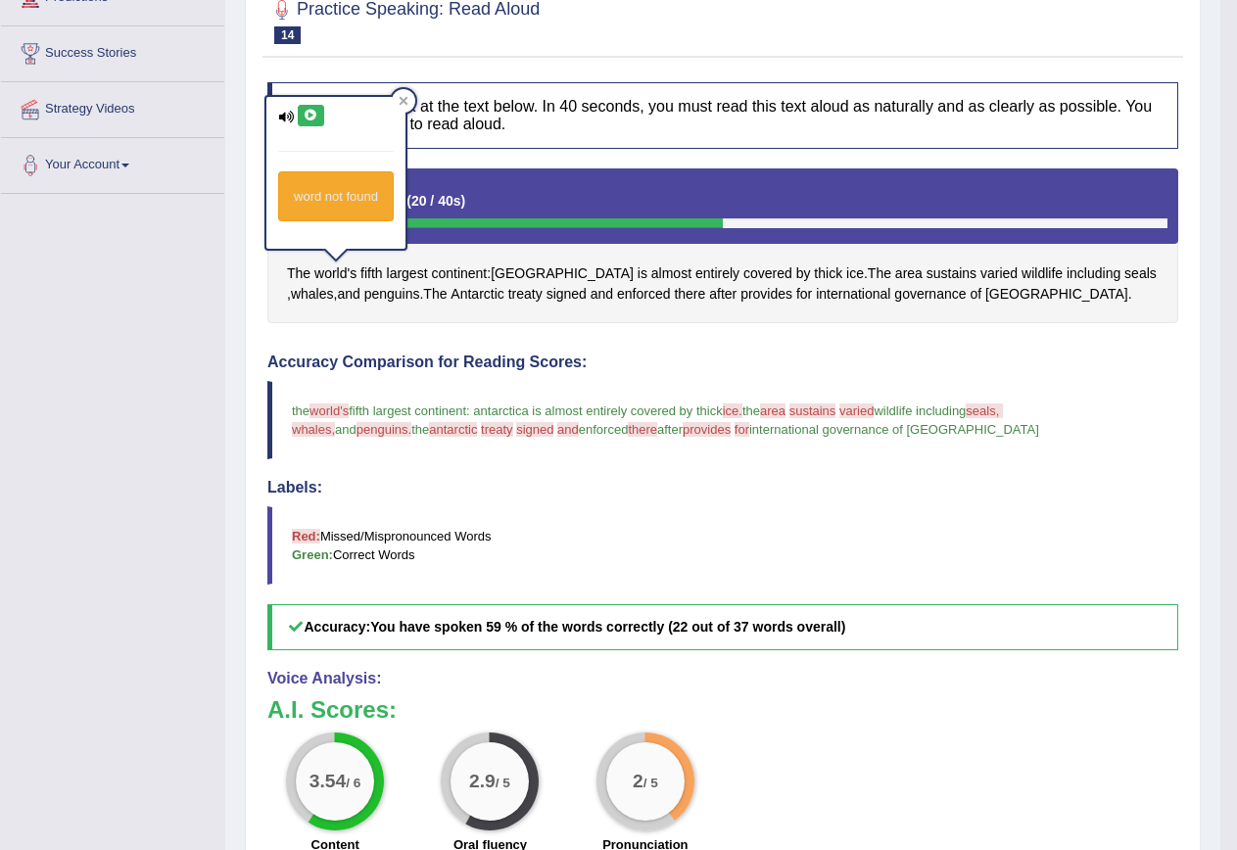
click at [307, 117] on icon at bounding box center [311, 116] width 15 height 12
click at [741, 289] on span "provides" at bounding box center [767, 294] width 52 height 21
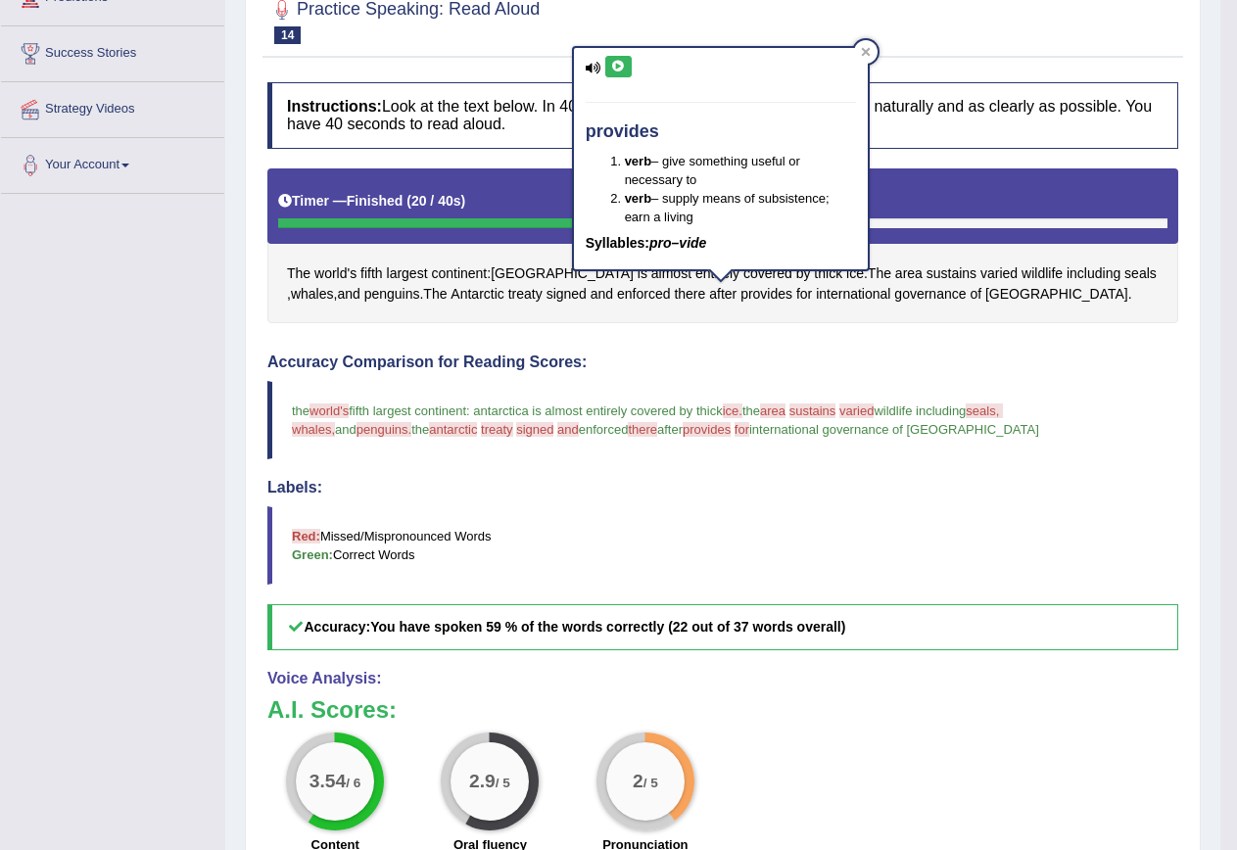
click at [615, 57] on button at bounding box center [618, 67] width 26 height 22
click at [451, 296] on span "Antarctic" at bounding box center [477, 294] width 53 height 21
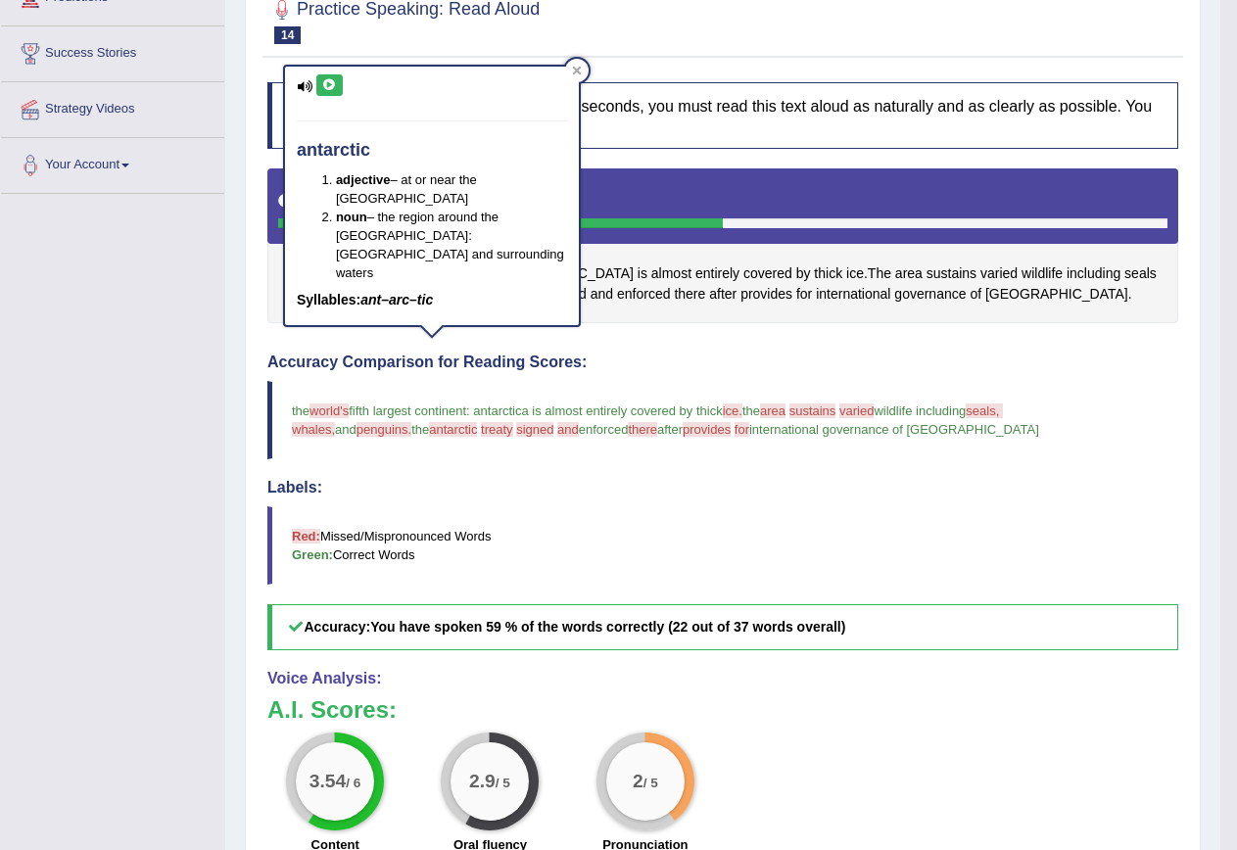
click at [326, 77] on button at bounding box center [329, 85] width 26 height 22
drag, startPoint x: 438, startPoint y: 426, endPoint x: 459, endPoint y: 373, distance: 57.1
click at [481, 423] on span "treaty" at bounding box center [497, 429] width 32 height 15
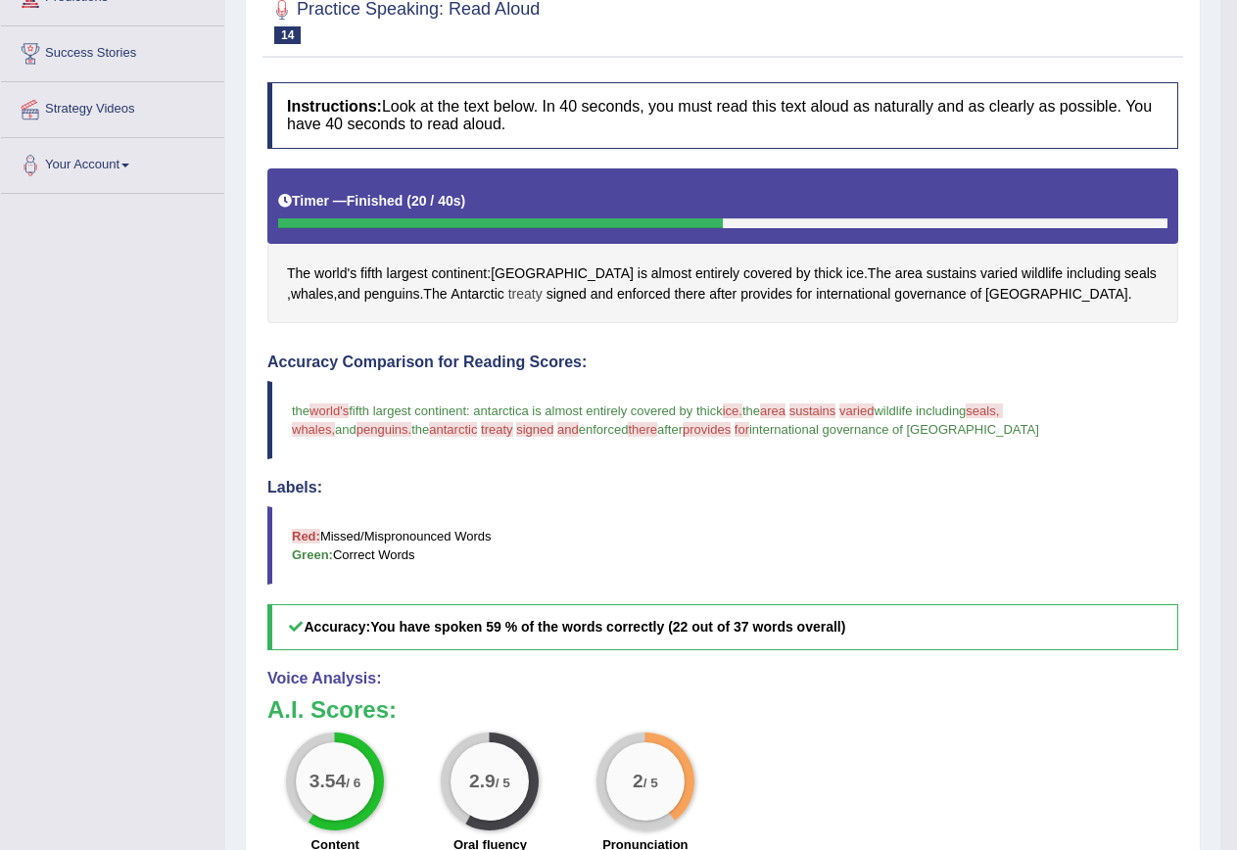
click at [508, 298] on span "treaty" at bounding box center [525, 294] width 34 height 21
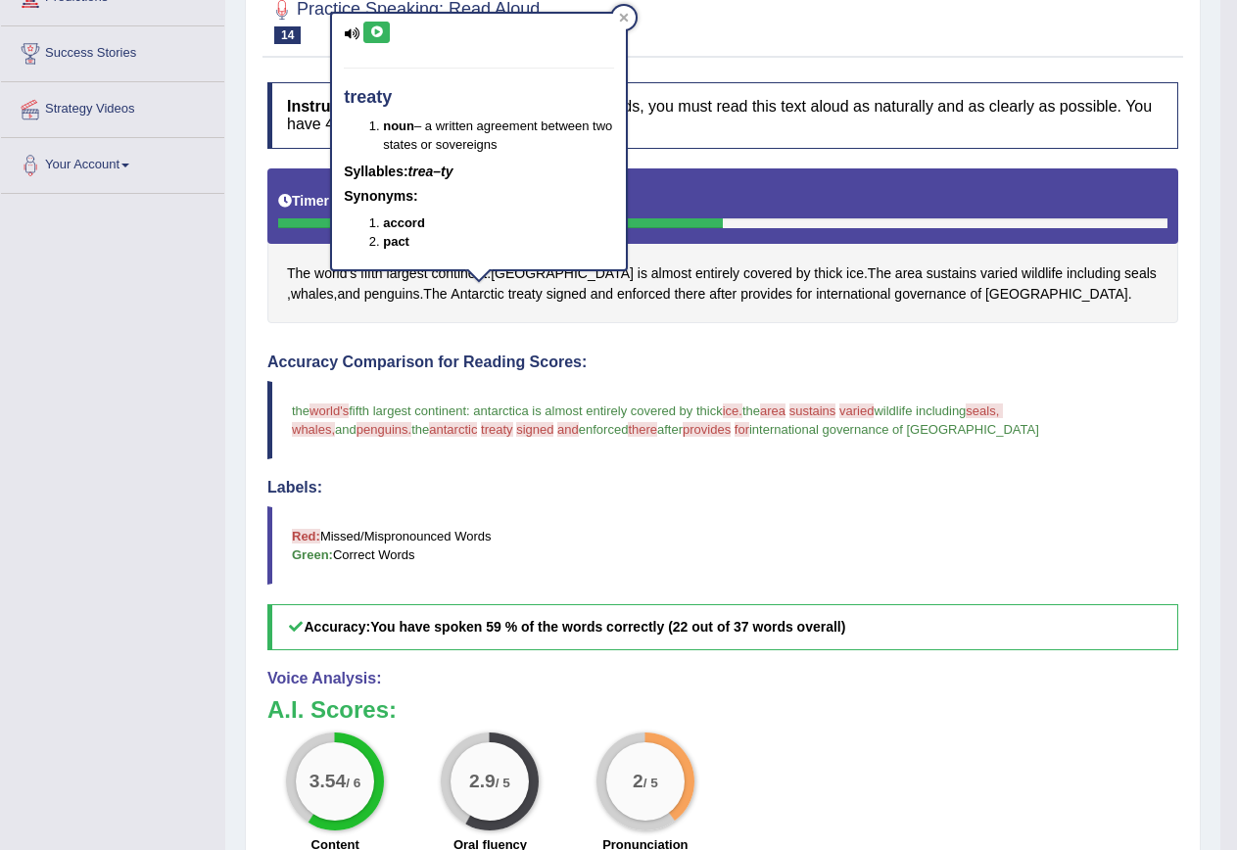
click at [379, 20] on div "treaty noun – a written agreement between two states or sovereigns Syllables: t…" at bounding box center [479, 142] width 294 height 256
click at [379, 26] on icon at bounding box center [376, 32] width 15 height 12
click at [516, 431] on span "signed" at bounding box center [534, 429] width 37 height 15
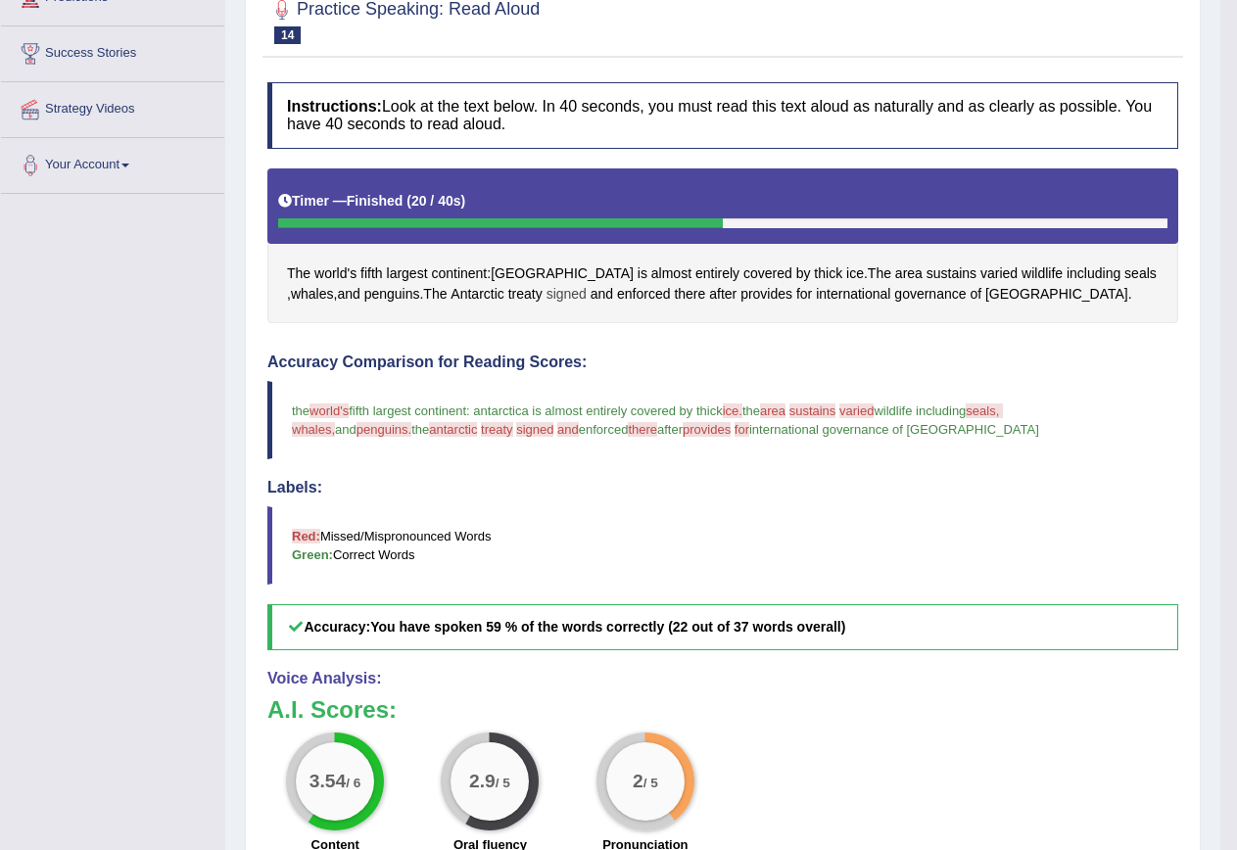
click at [547, 296] on span "signed" at bounding box center [567, 294] width 40 height 21
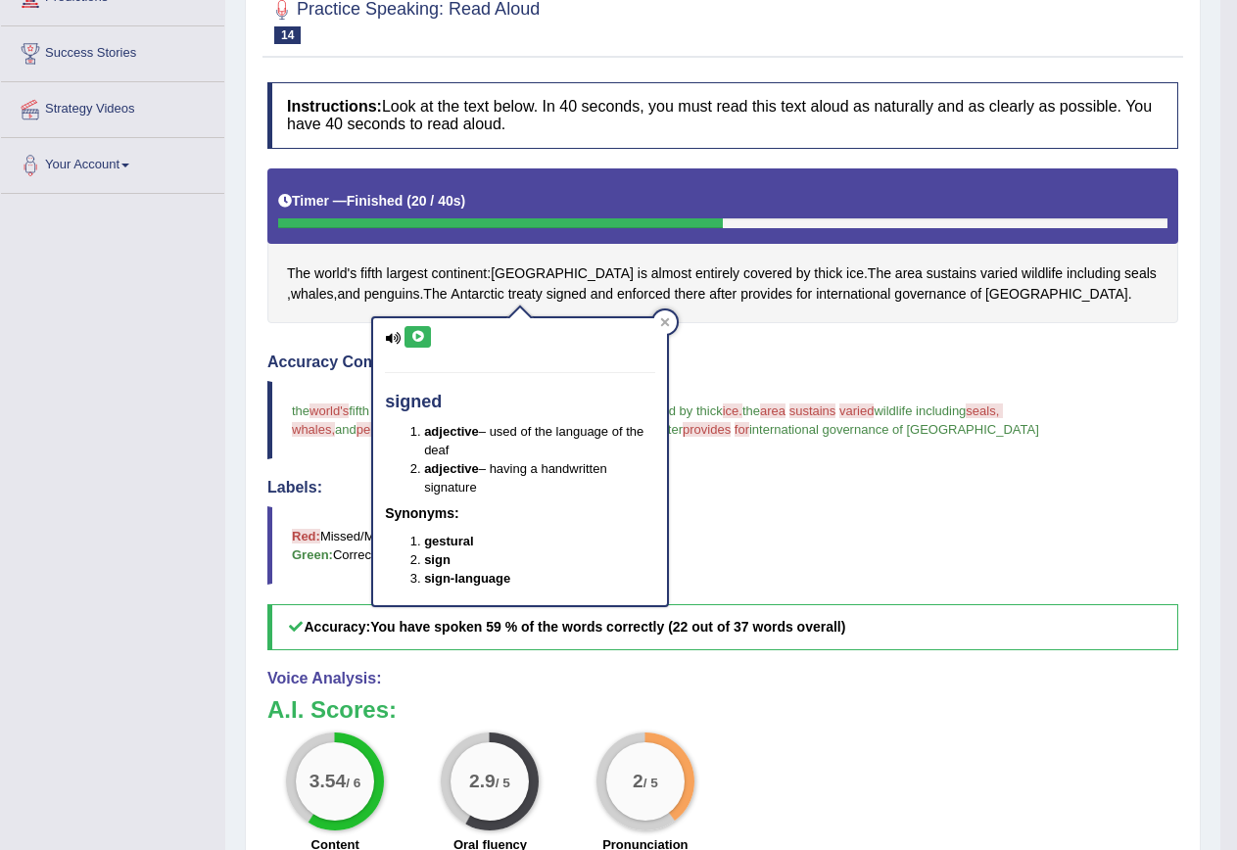
click at [401, 339] on div "signed adjective – used of the language of the deaf adjective – having a handwr…" at bounding box center [520, 461] width 294 height 287
click at [417, 338] on icon at bounding box center [417, 337] width 15 height 12
click at [675, 325] on div at bounding box center [665, 323] width 24 height 24
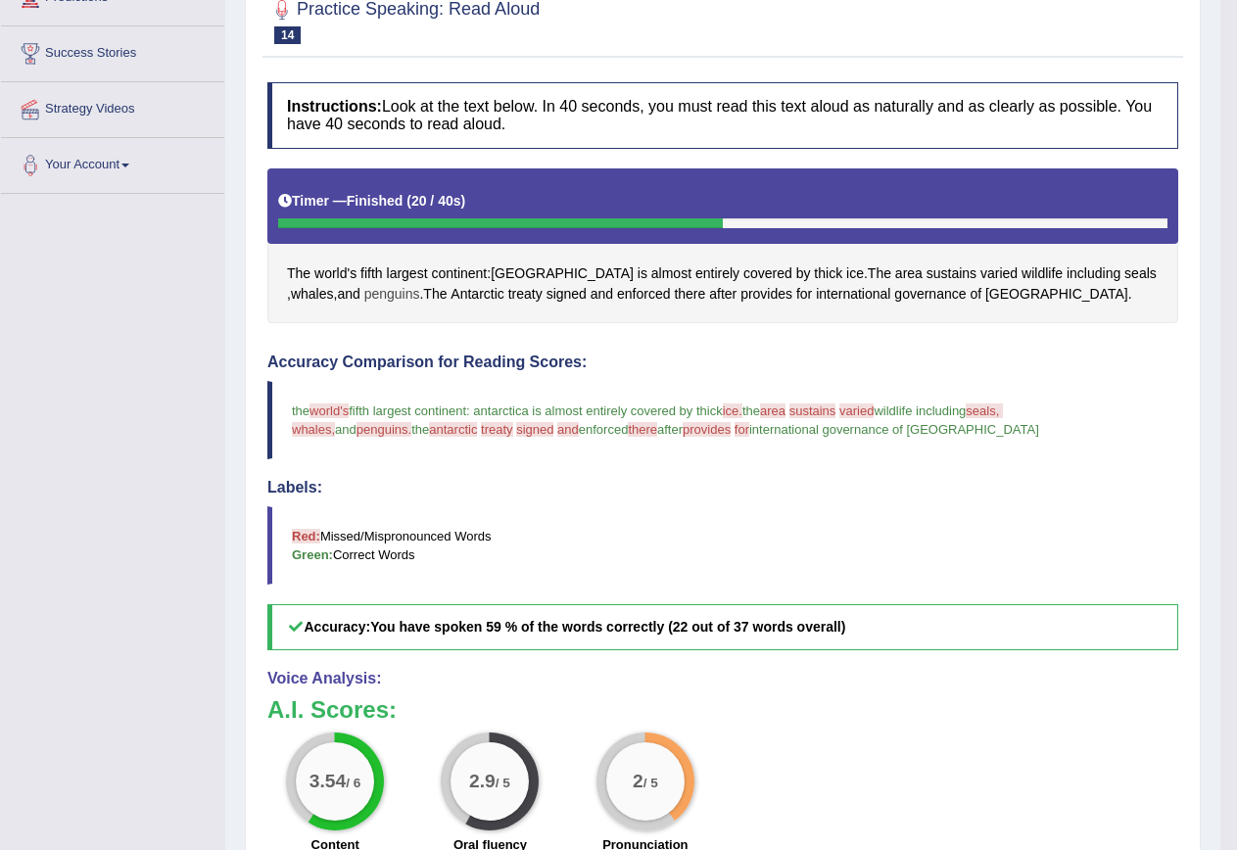
click at [364, 297] on span "penguins" at bounding box center [392, 294] width 56 height 21
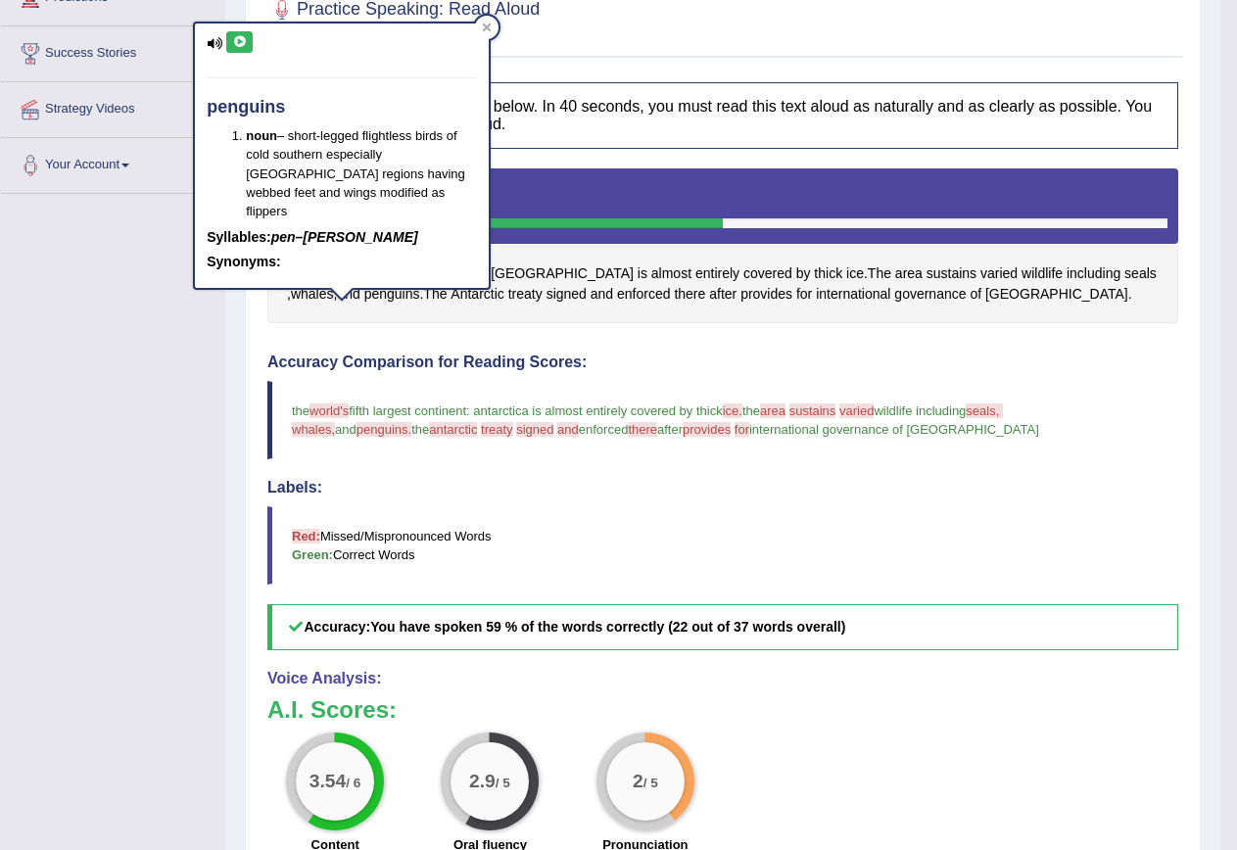
click at [245, 34] on button at bounding box center [239, 42] width 26 height 22
click at [981, 279] on span "varied" at bounding box center [999, 274] width 37 height 21
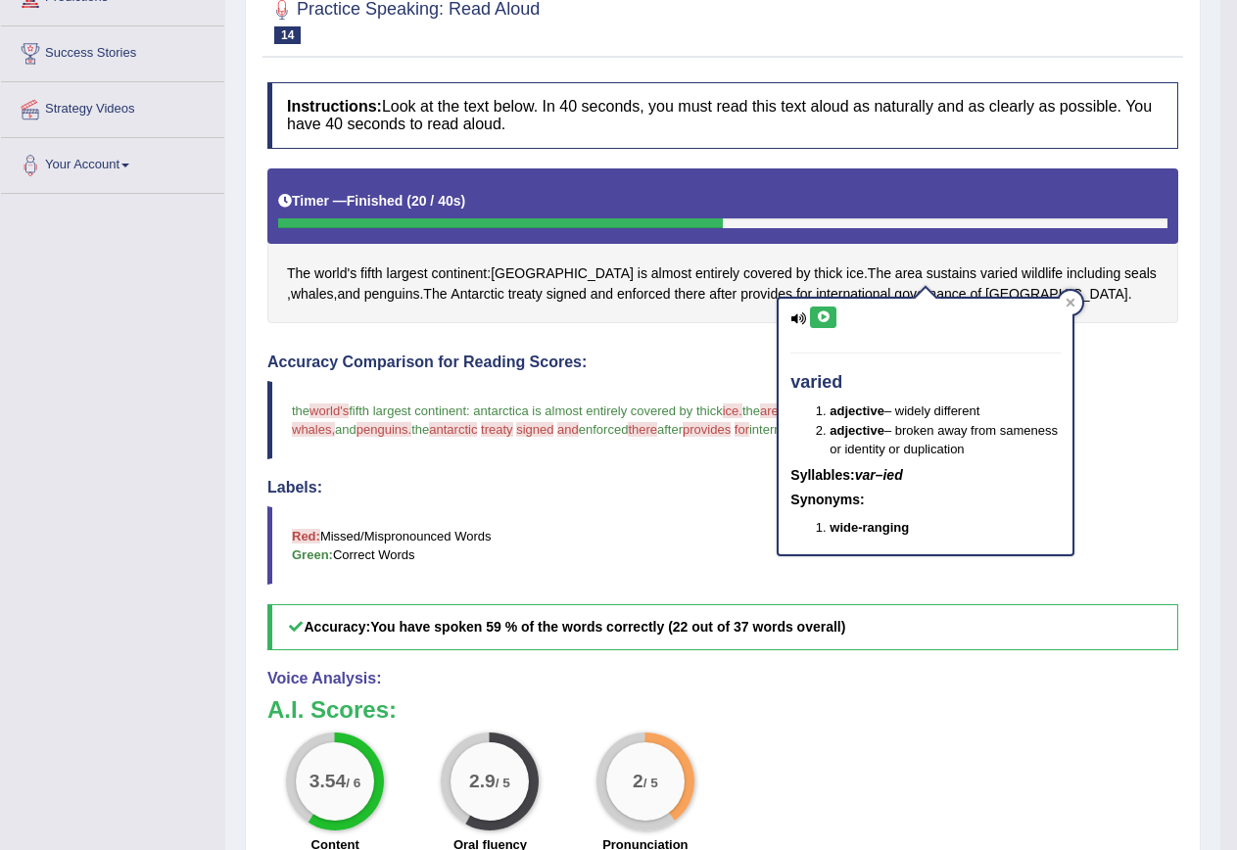
click at [833, 314] on button at bounding box center [823, 318] width 26 height 22
click at [657, 359] on h4 "Accuracy Comparison for Reading Scores:" at bounding box center [722, 363] width 911 height 18
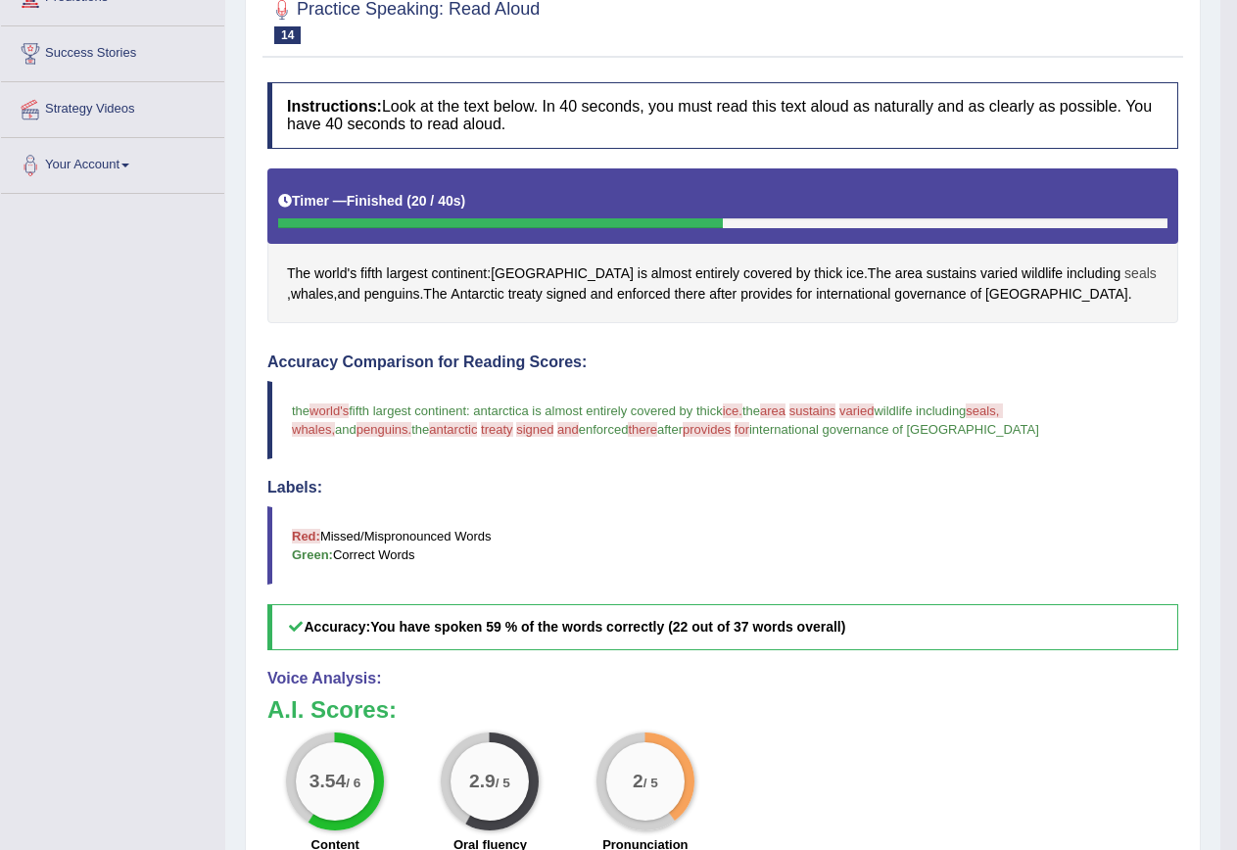
click at [1125, 279] on span "seals" at bounding box center [1141, 274] width 32 height 21
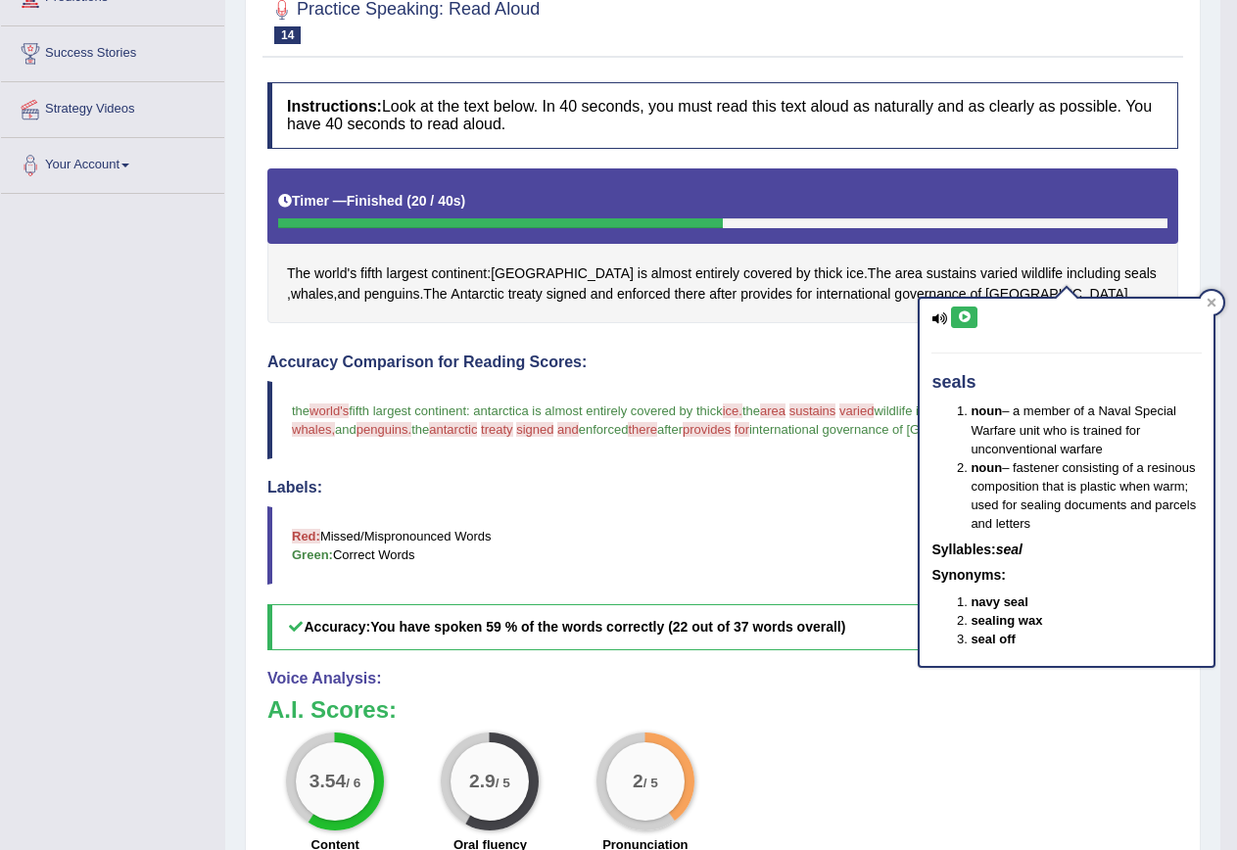
click at [956, 314] on button at bounding box center [964, 318] width 26 height 22
click at [334, 284] on span "whales" at bounding box center [312, 294] width 43 height 21
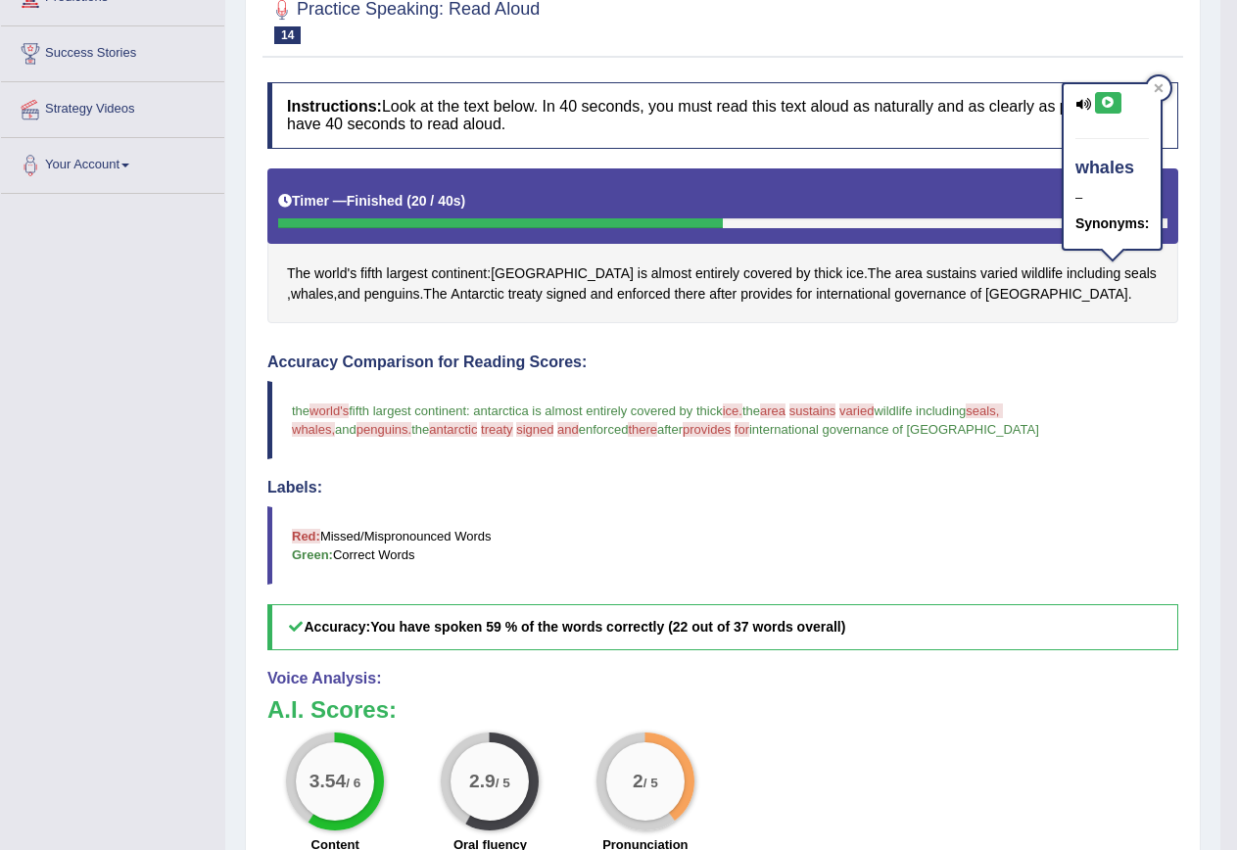
click at [1105, 113] on button at bounding box center [1108, 103] width 26 height 22
click at [364, 296] on span "penguins" at bounding box center [392, 294] width 56 height 21
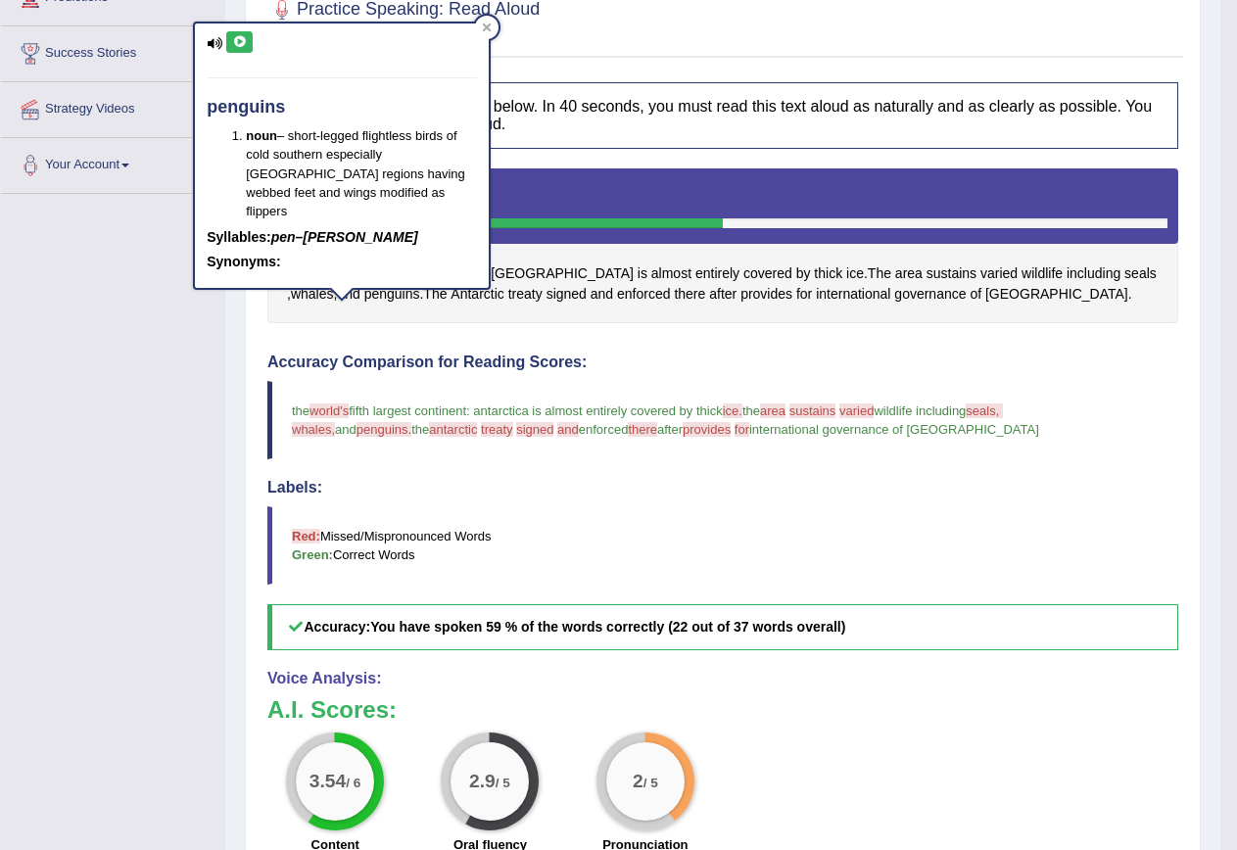
click at [240, 48] on button at bounding box center [239, 42] width 26 height 22
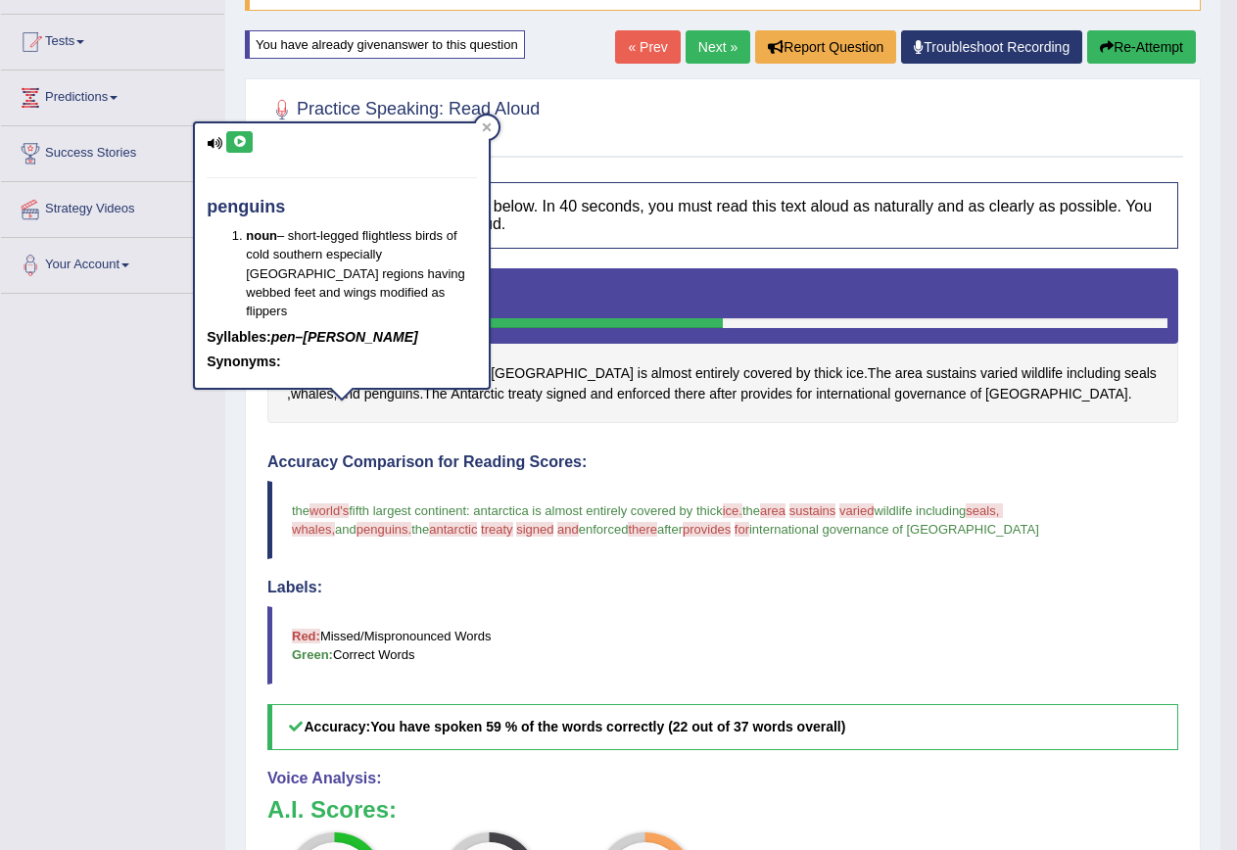
scroll to position [98, 0]
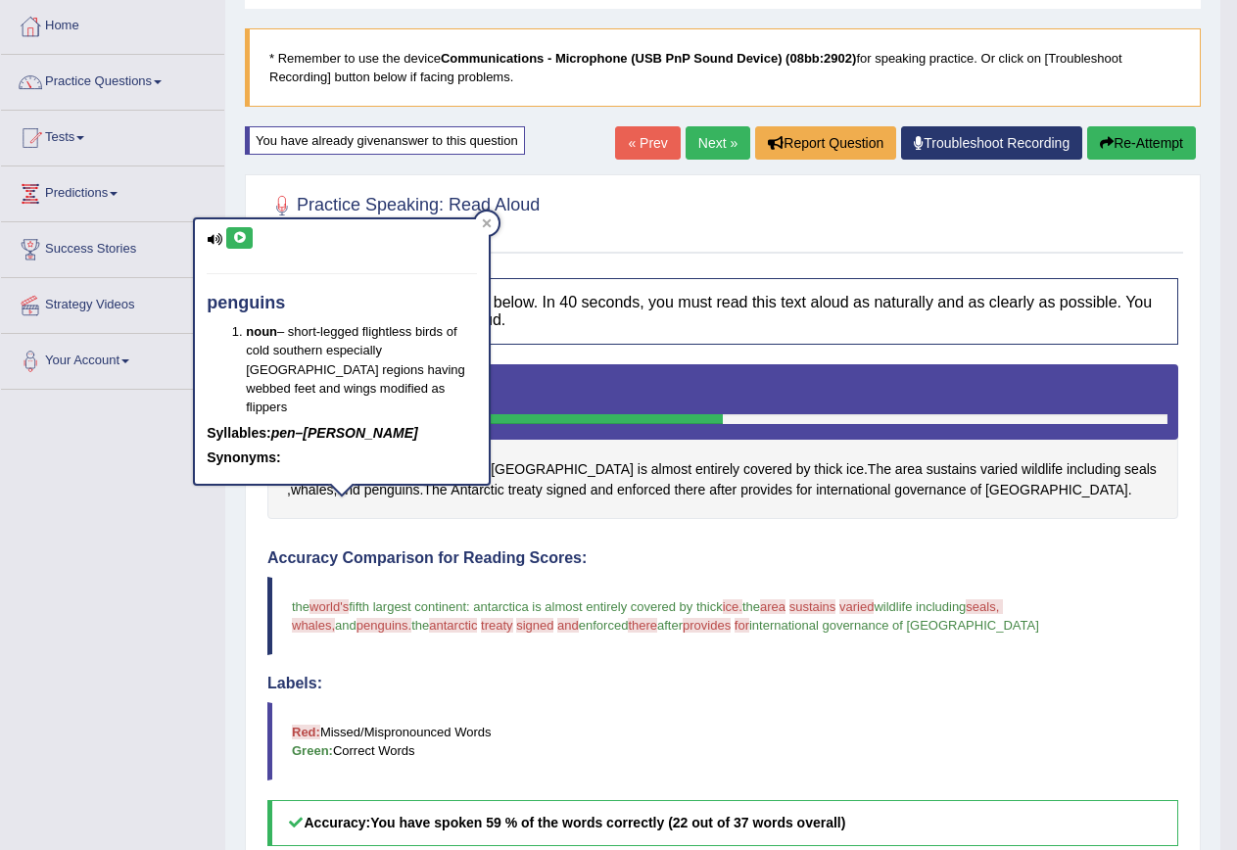
click at [1168, 136] on button "Re-Attempt" at bounding box center [1141, 142] width 109 height 33
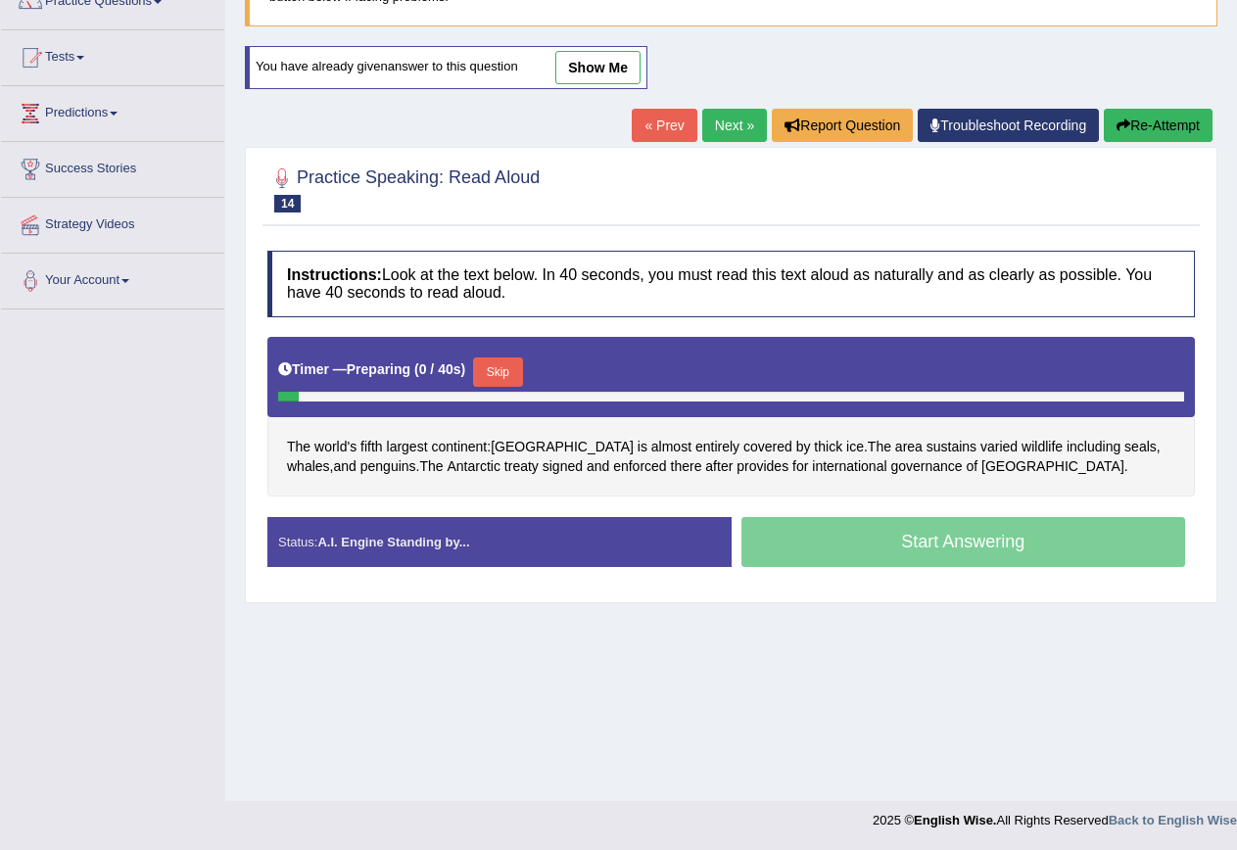
click at [518, 365] on button "Skip" at bounding box center [497, 372] width 49 height 29
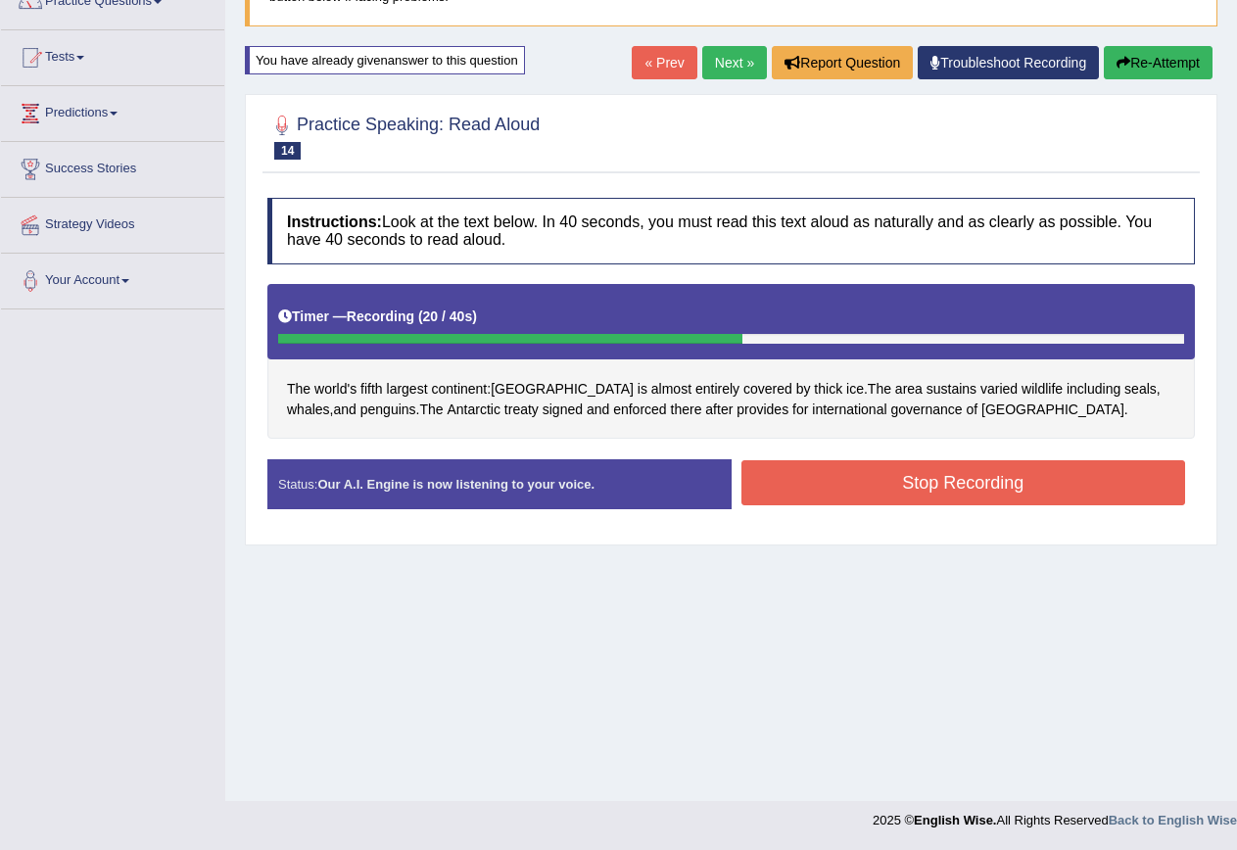
click at [968, 474] on button "Stop Recording" at bounding box center [964, 482] width 445 height 45
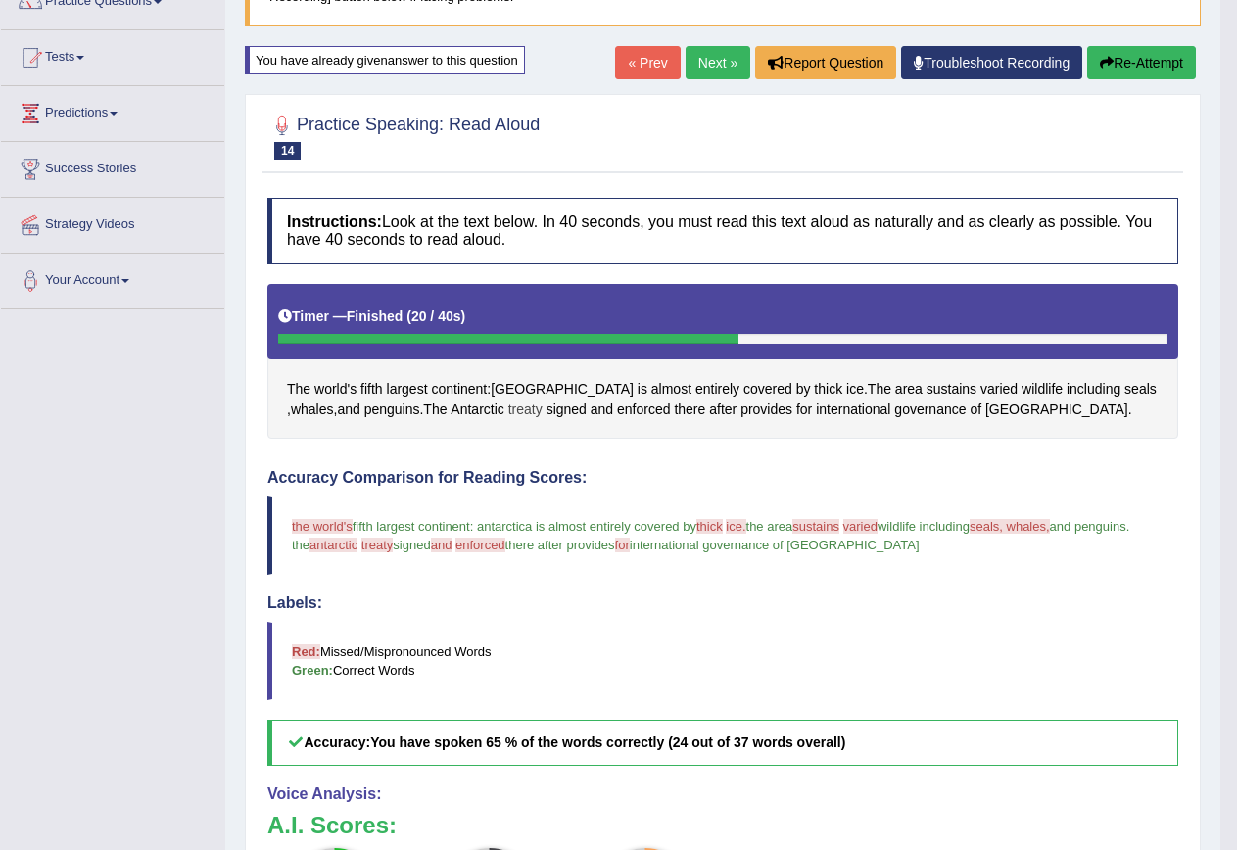
click at [508, 406] on span "treaty" at bounding box center [525, 410] width 34 height 21
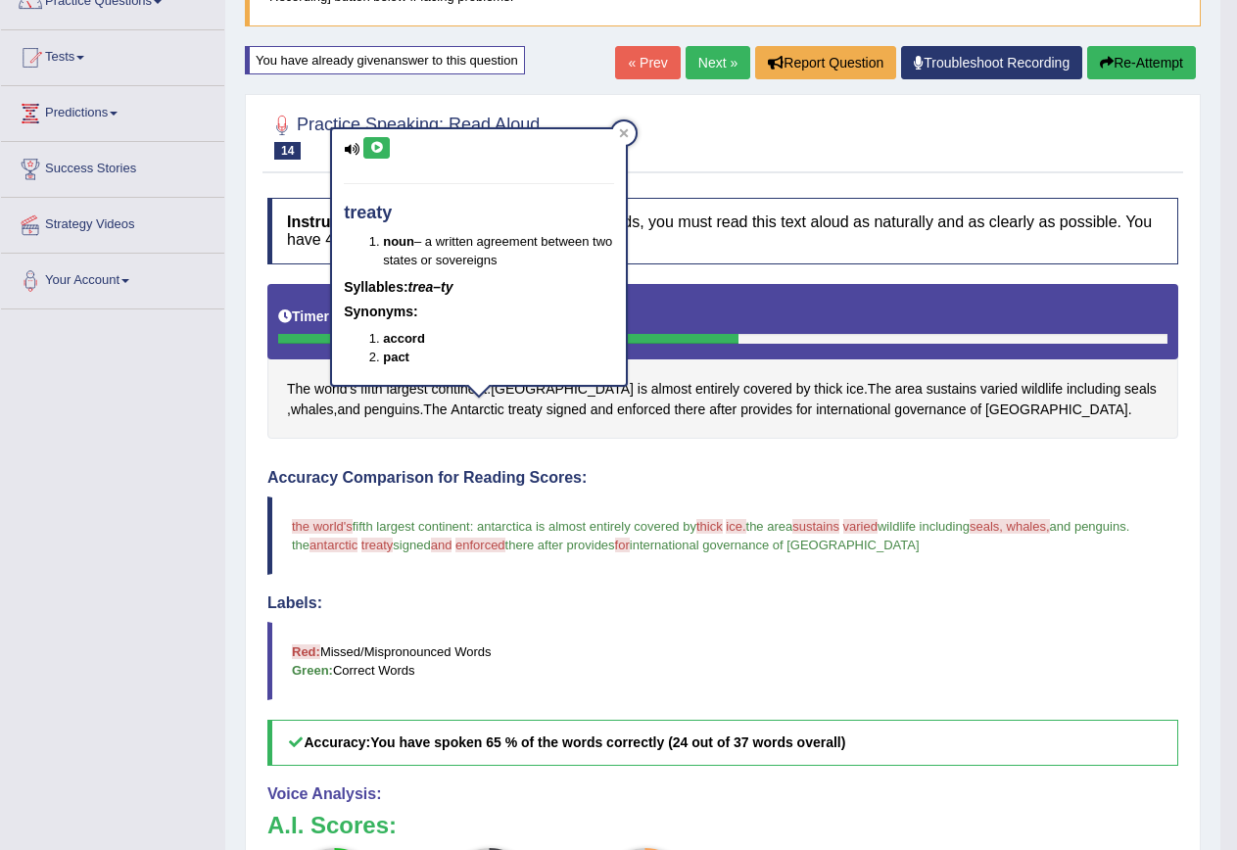
click at [381, 157] on button at bounding box center [376, 148] width 26 height 22
click at [619, 136] on icon at bounding box center [624, 133] width 10 height 10
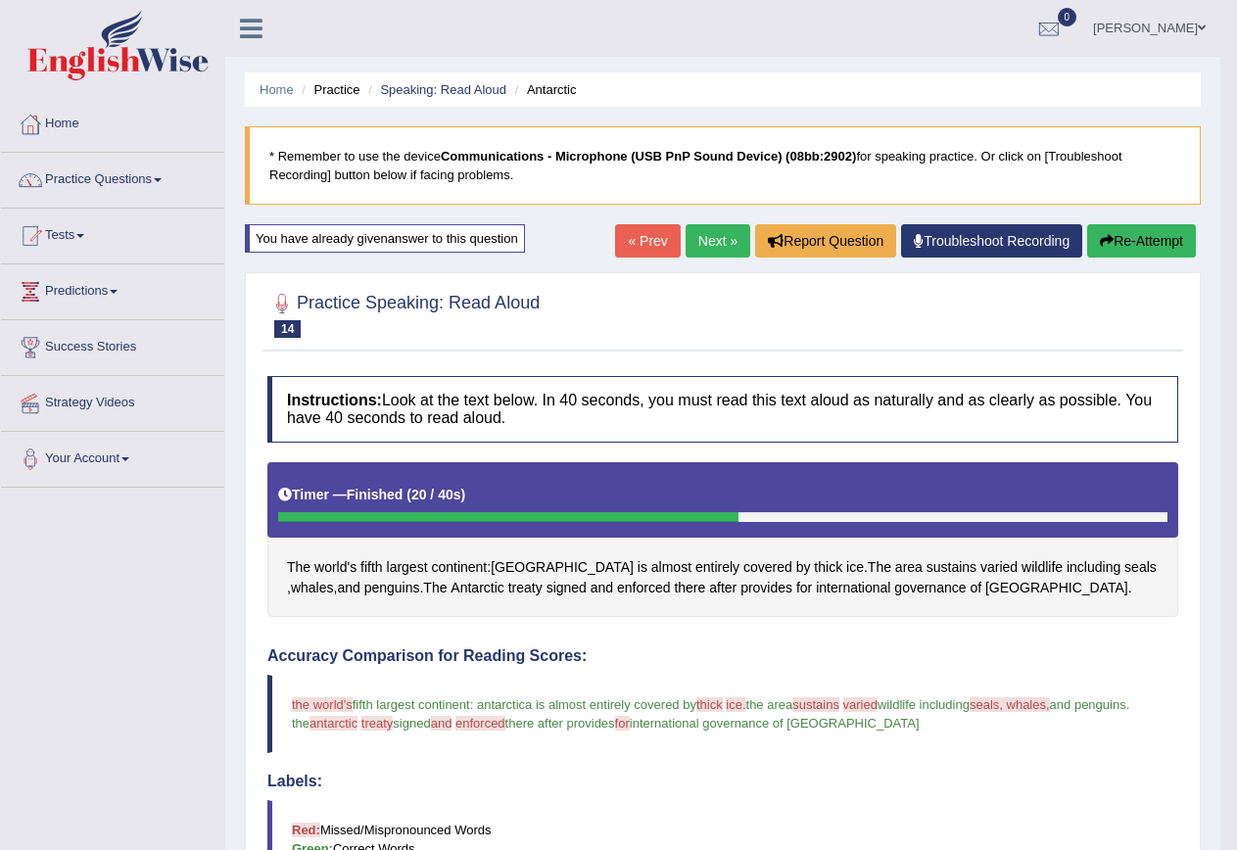
click at [736, 237] on link "Next »" at bounding box center [718, 240] width 65 height 33
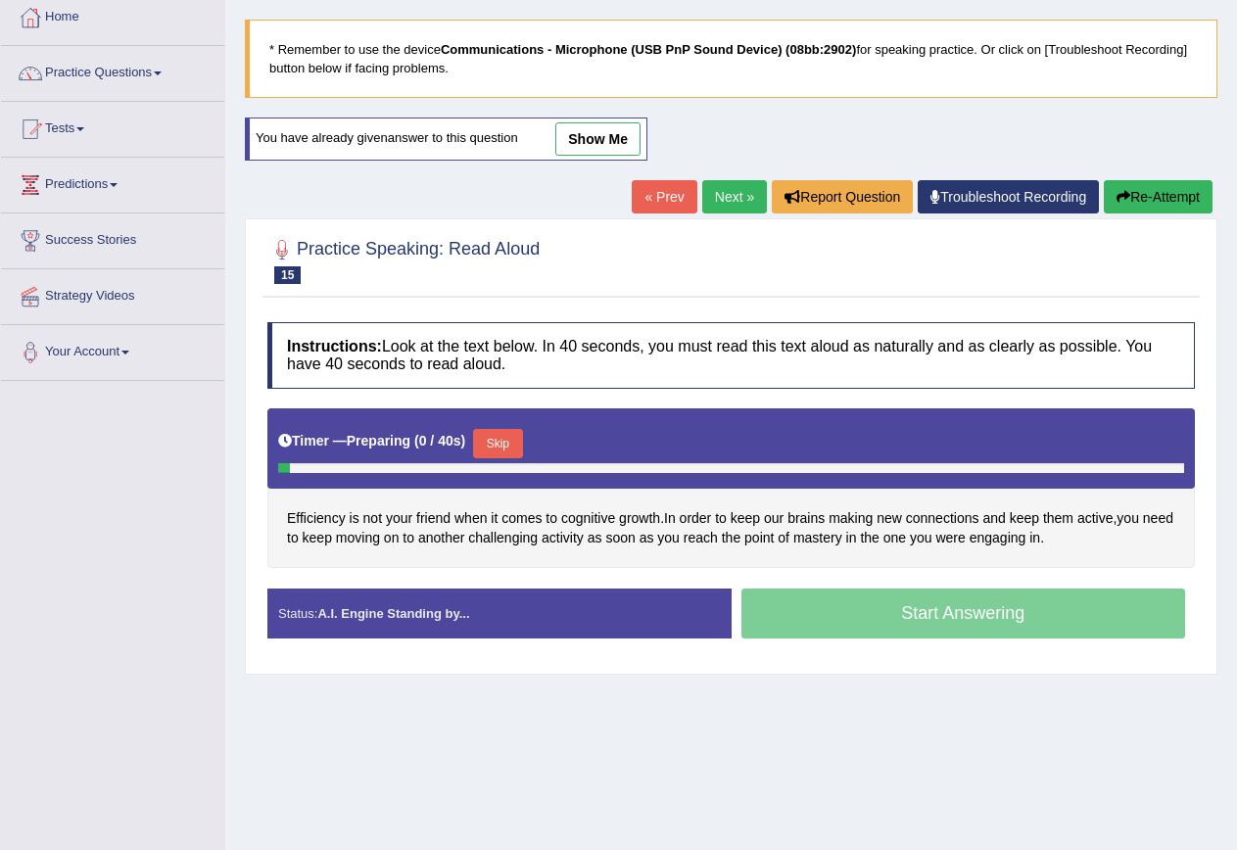
scroll to position [178, 0]
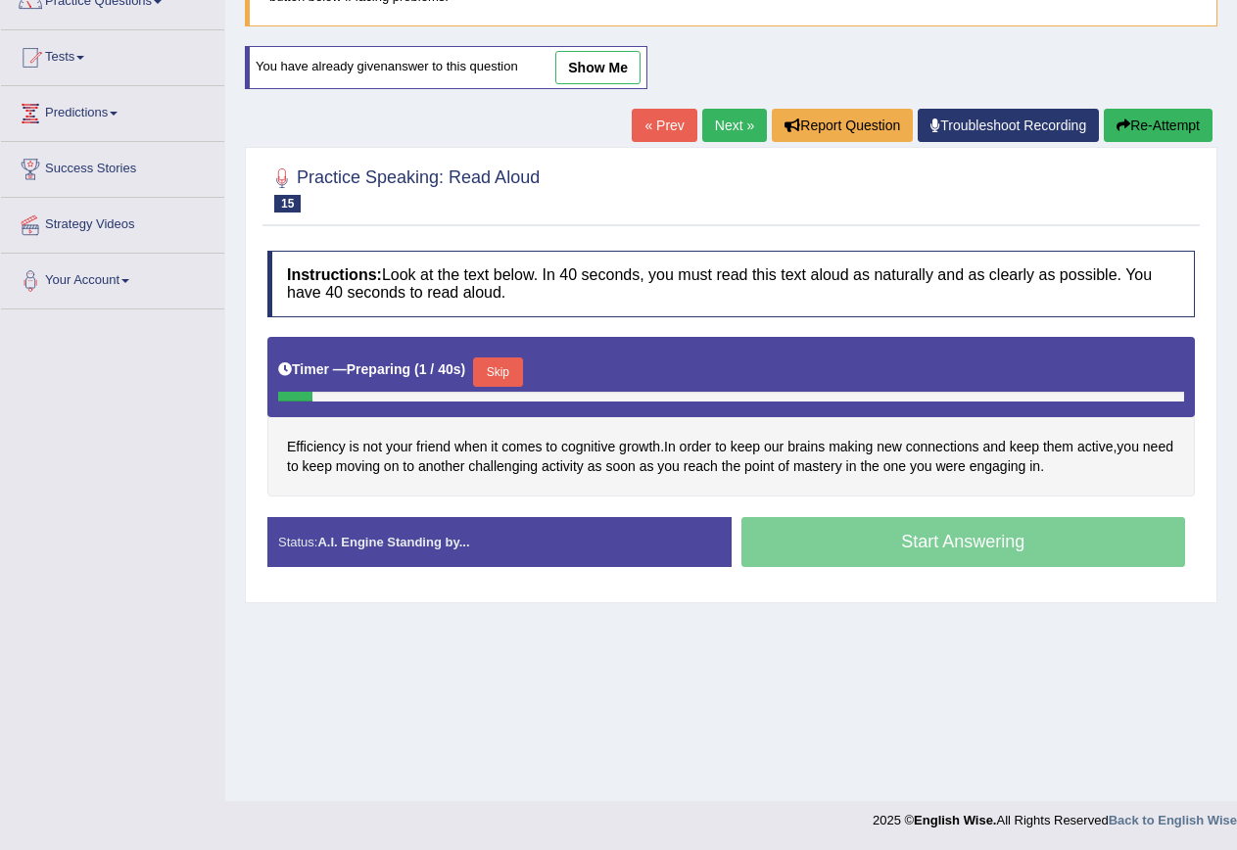
click at [516, 371] on button "Skip" at bounding box center [497, 372] width 49 height 29
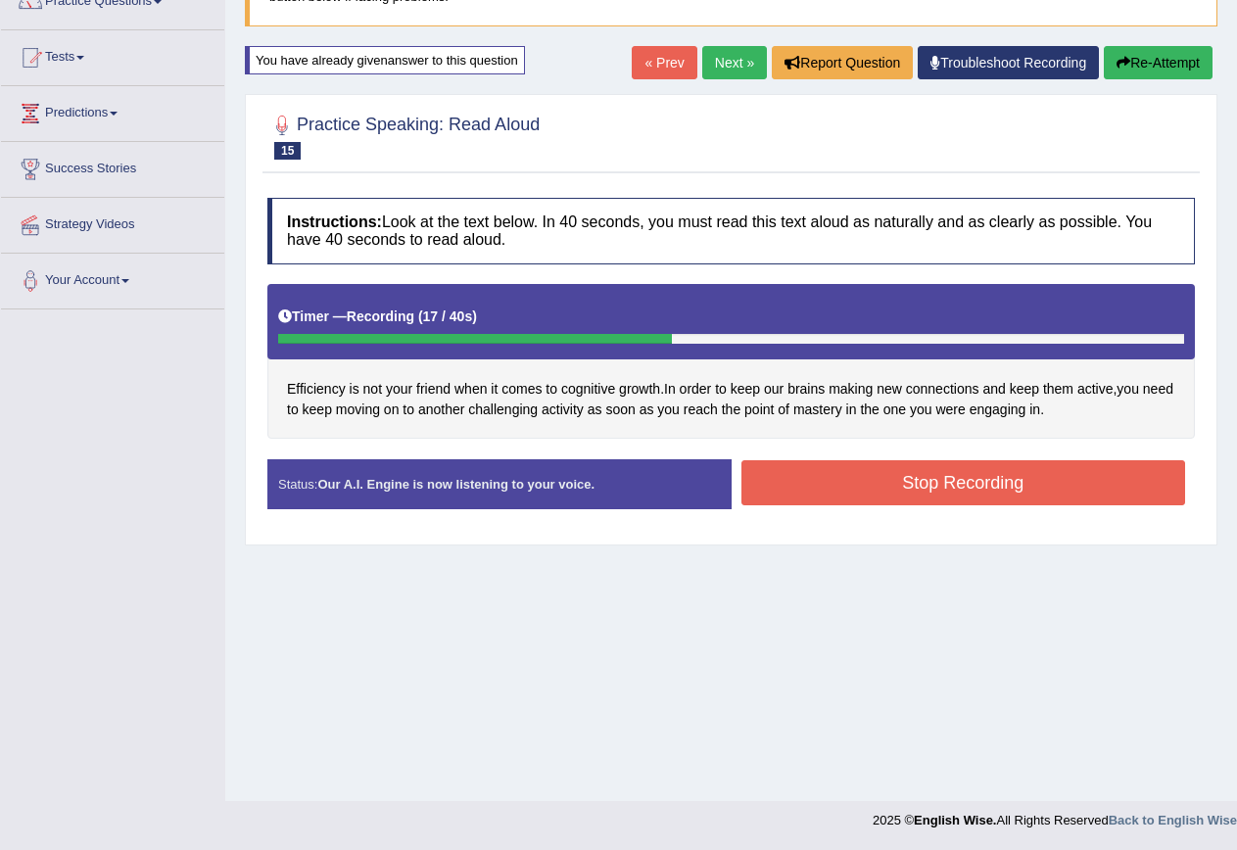
click at [1052, 476] on button "Stop Recording" at bounding box center [964, 482] width 445 height 45
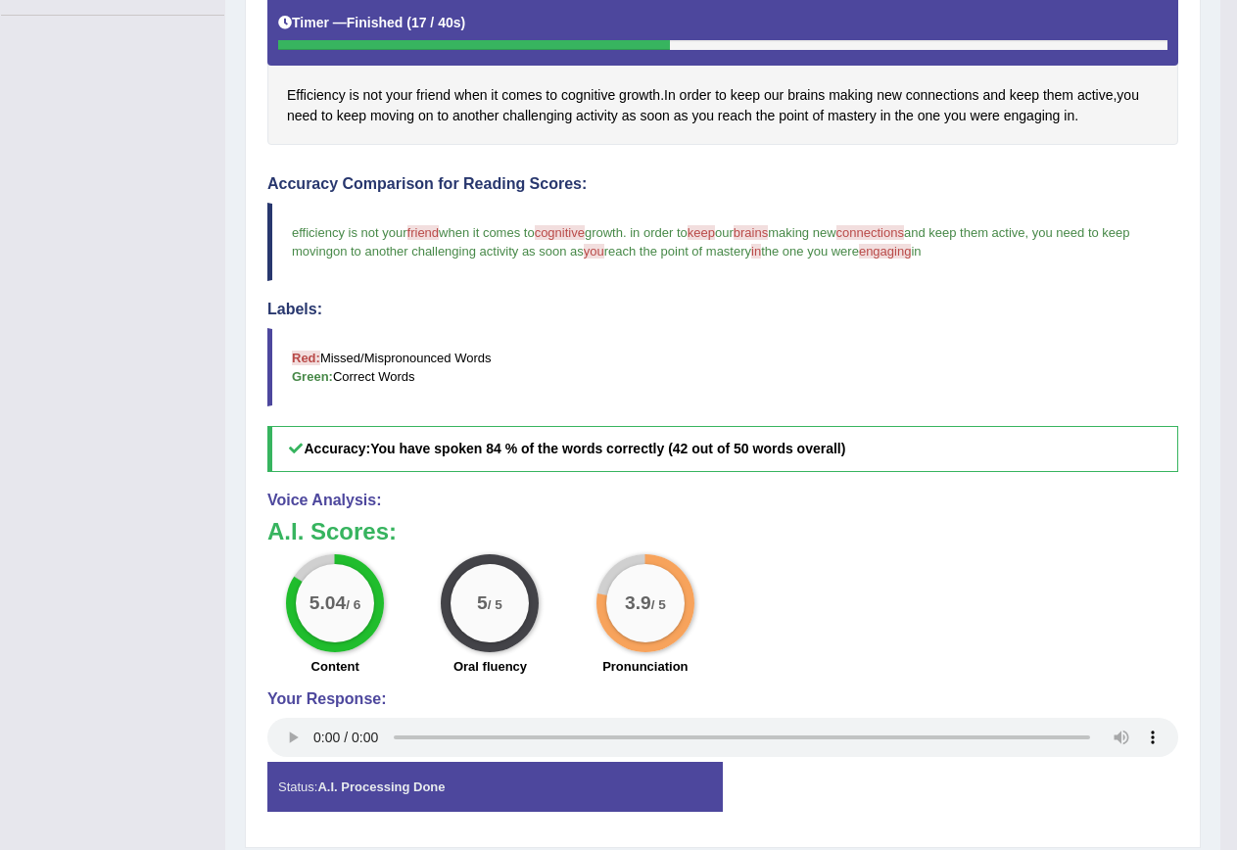
scroll to position [0, 0]
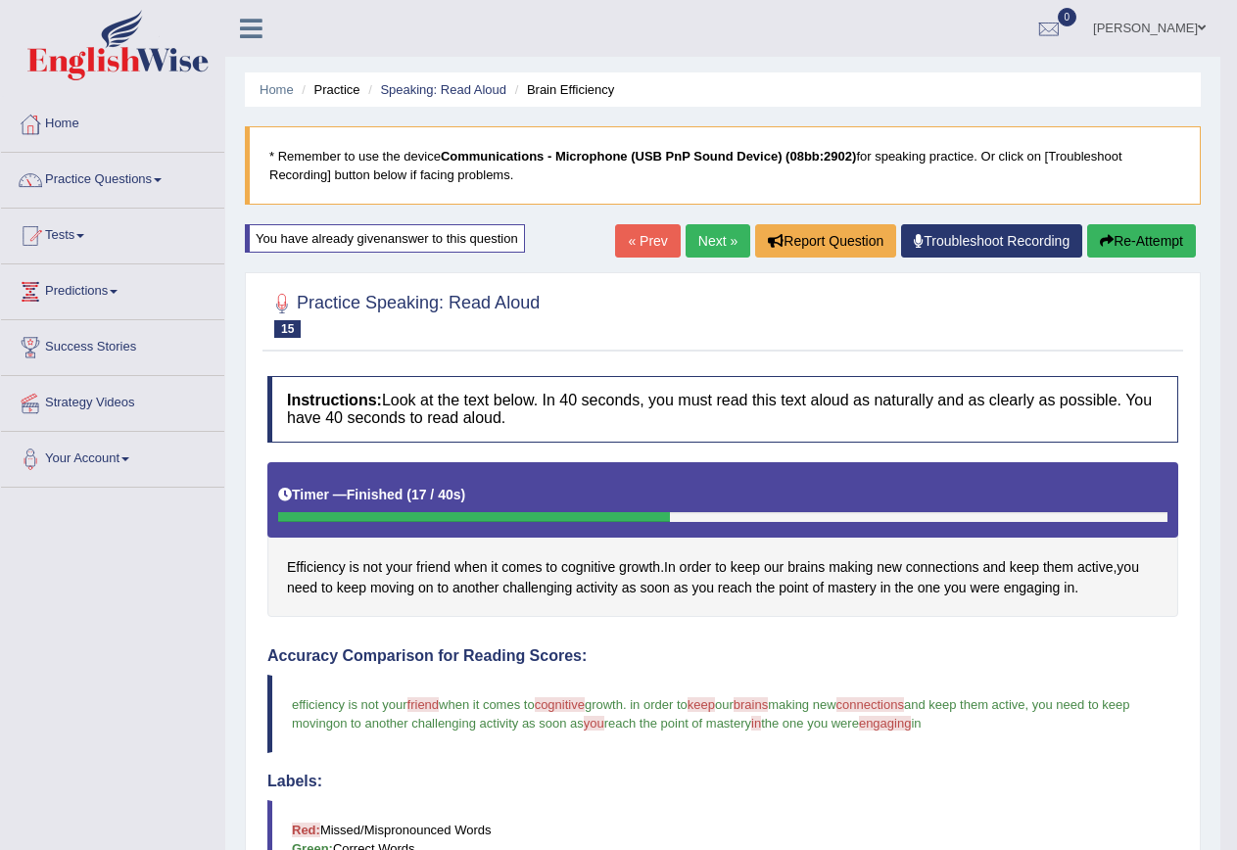
click at [1161, 230] on button "Re-Attempt" at bounding box center [1141, 240] width 109 height 33
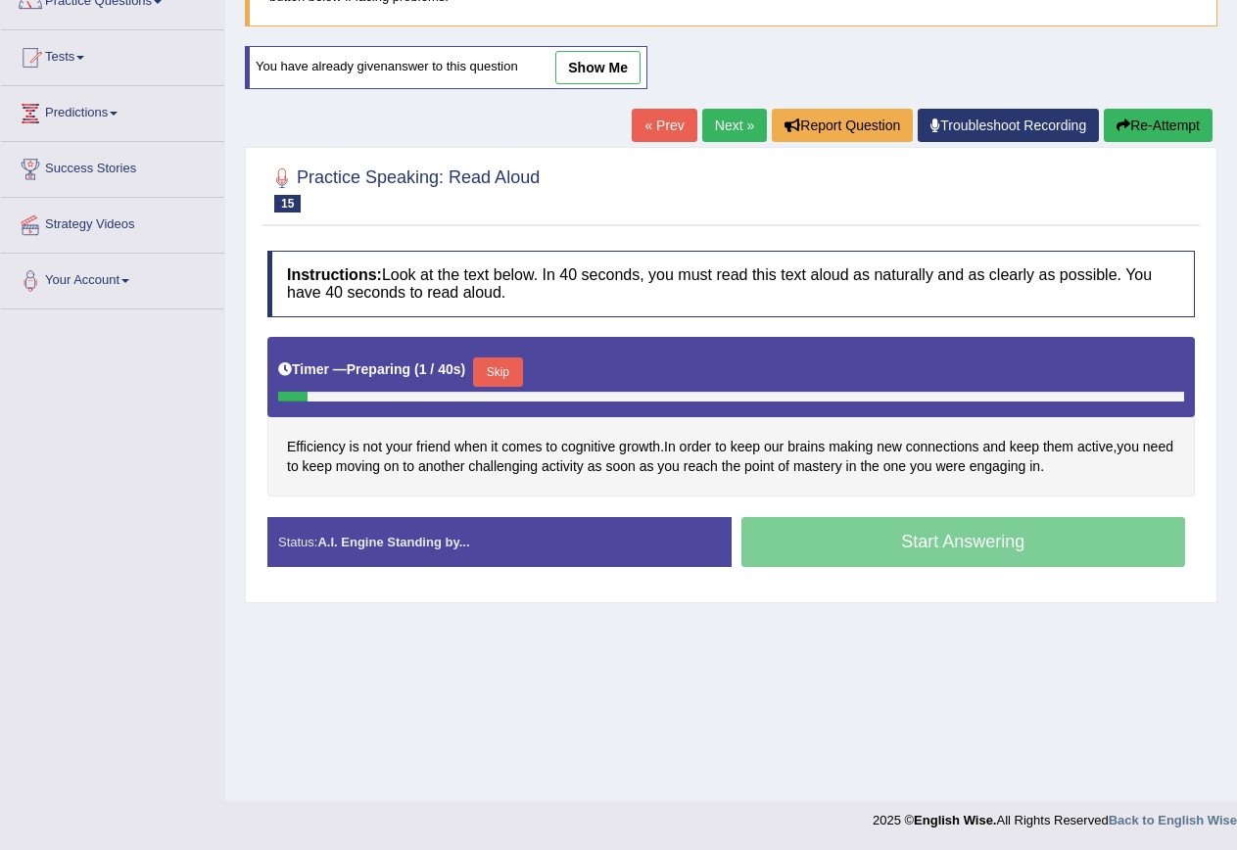
click at [522, 376] on button "Skip" at bounding box center [497, 372] width 49 height 29
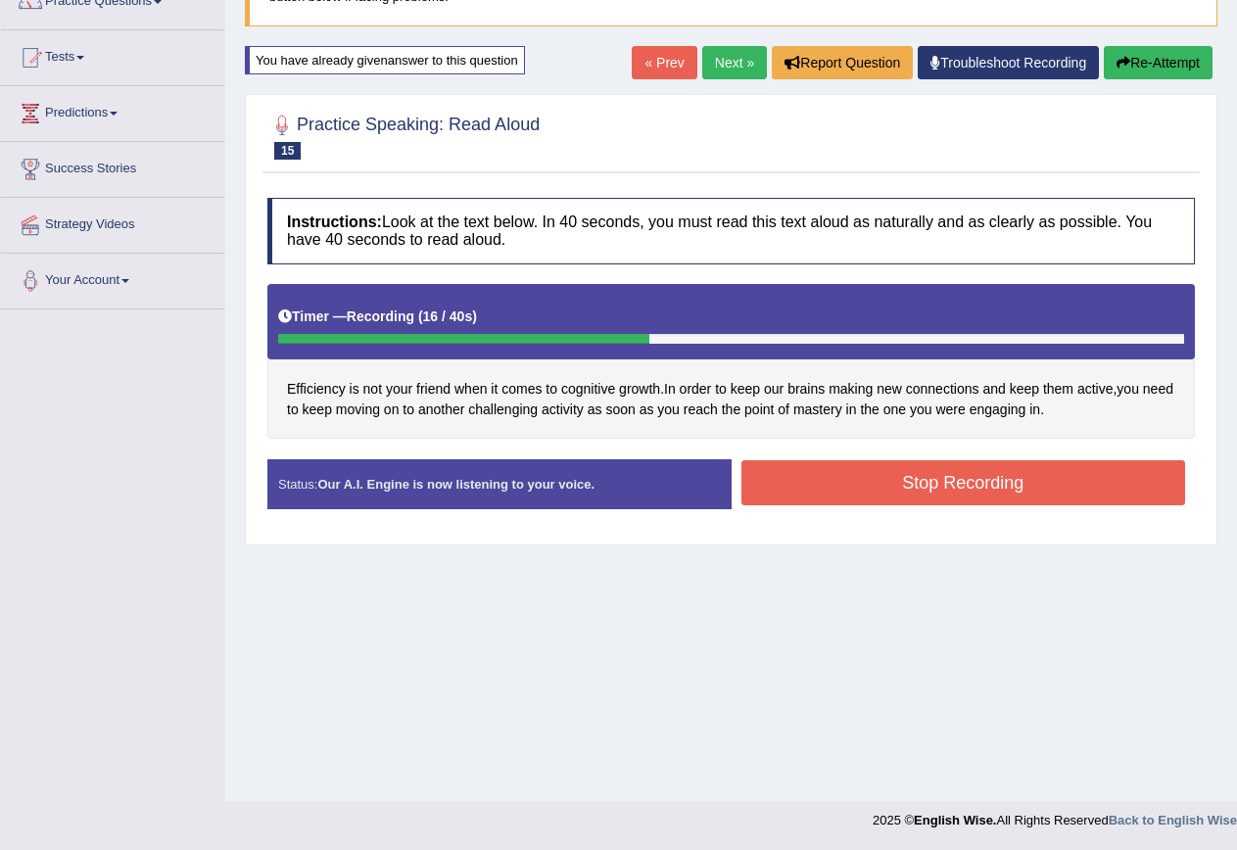
click at [990, 470] on button "Stop Recording" at bounding box center [964, 482] width 445 height 45
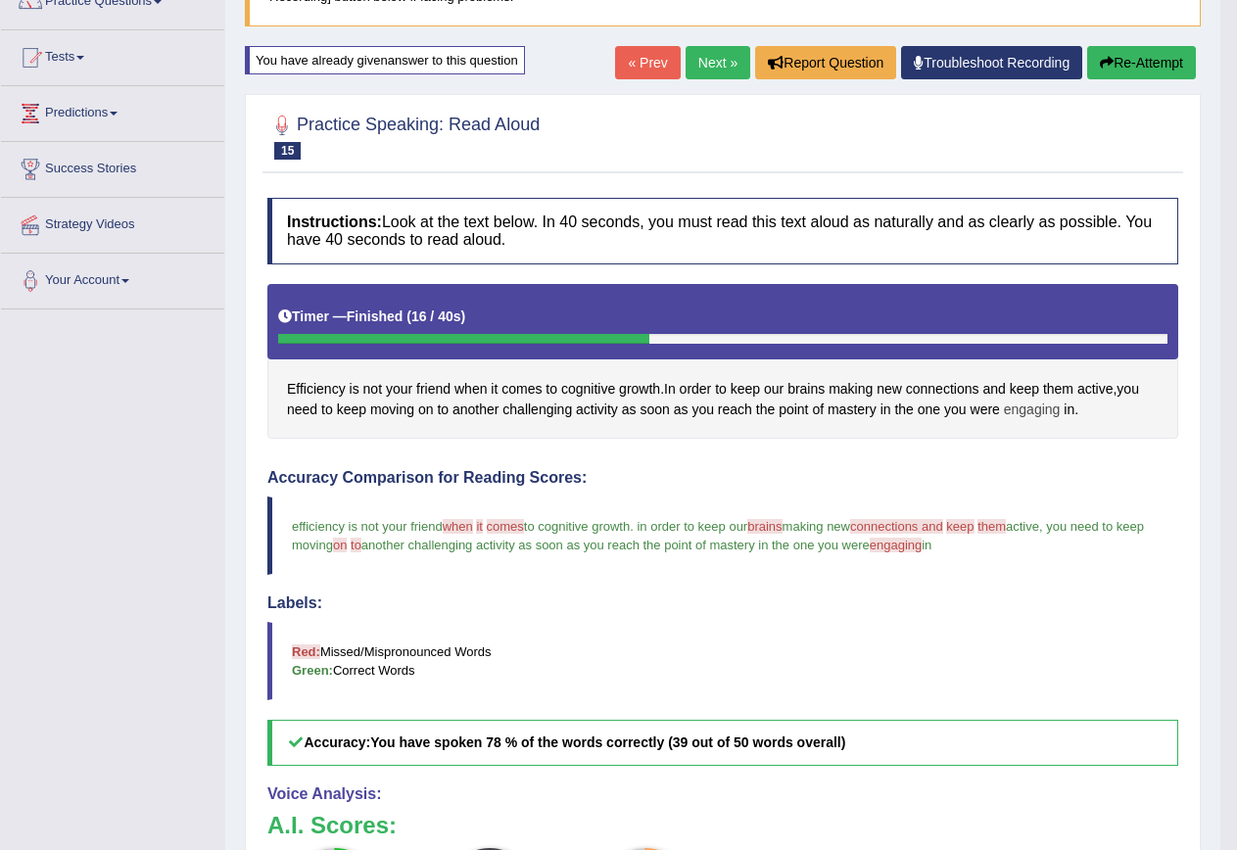
click at [1038, 400] on span "engaging" at bounding box center [1032, 410] width 57 height 21
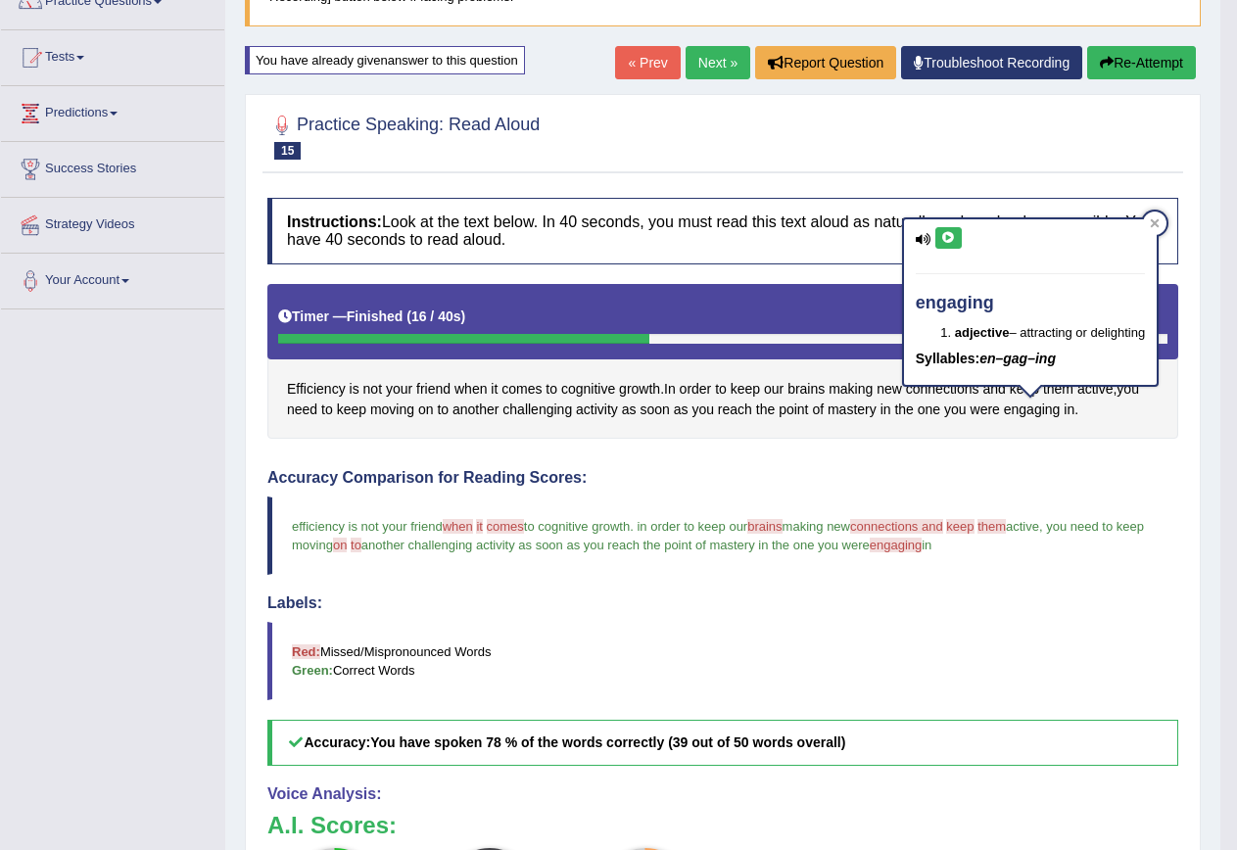
click at [948, 244] on icon at bounding box center [948, 238] width 15 height 12
click at [1159, 227] on icon at bounding box center [1155, 223] width 10 height 10
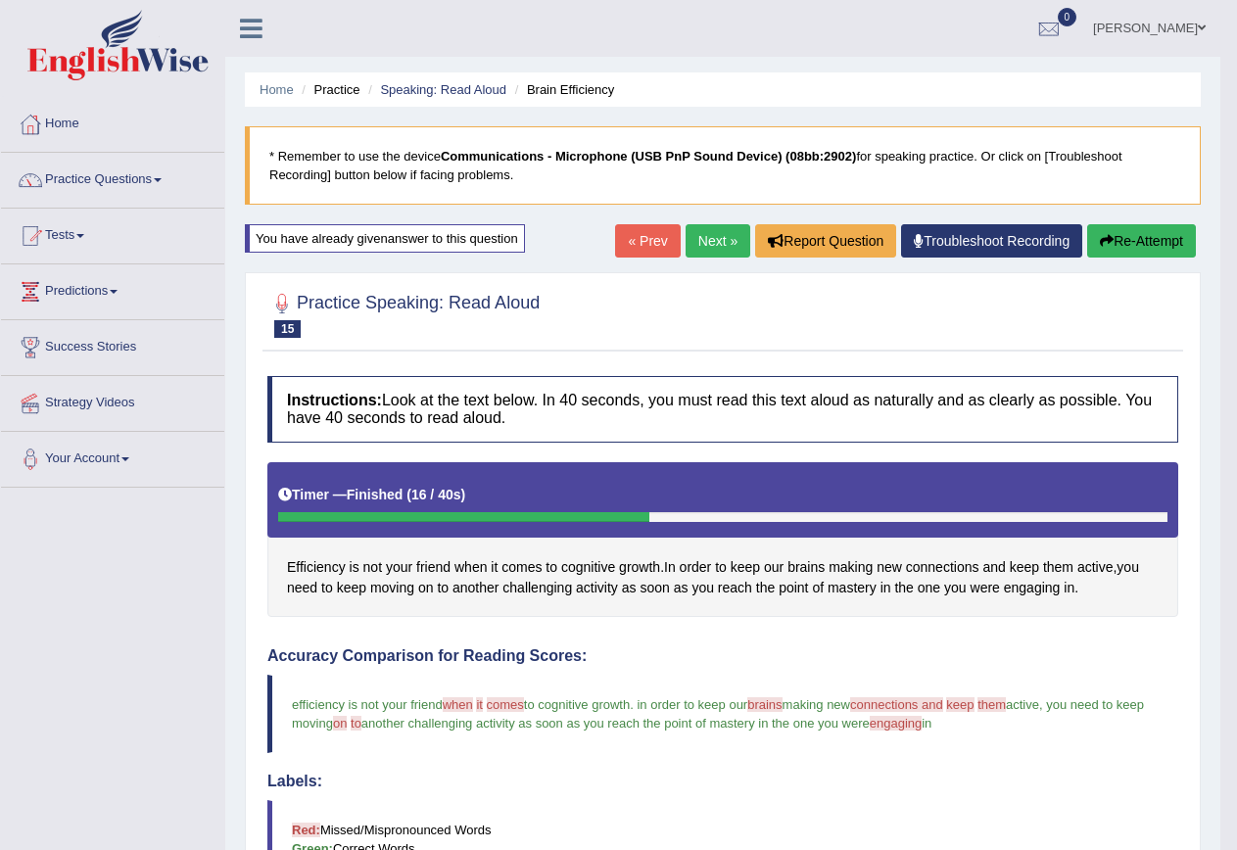
click at [1115, 234] on button "Re-Attempt" at bounding box center [1141, 240] width 109 height 33
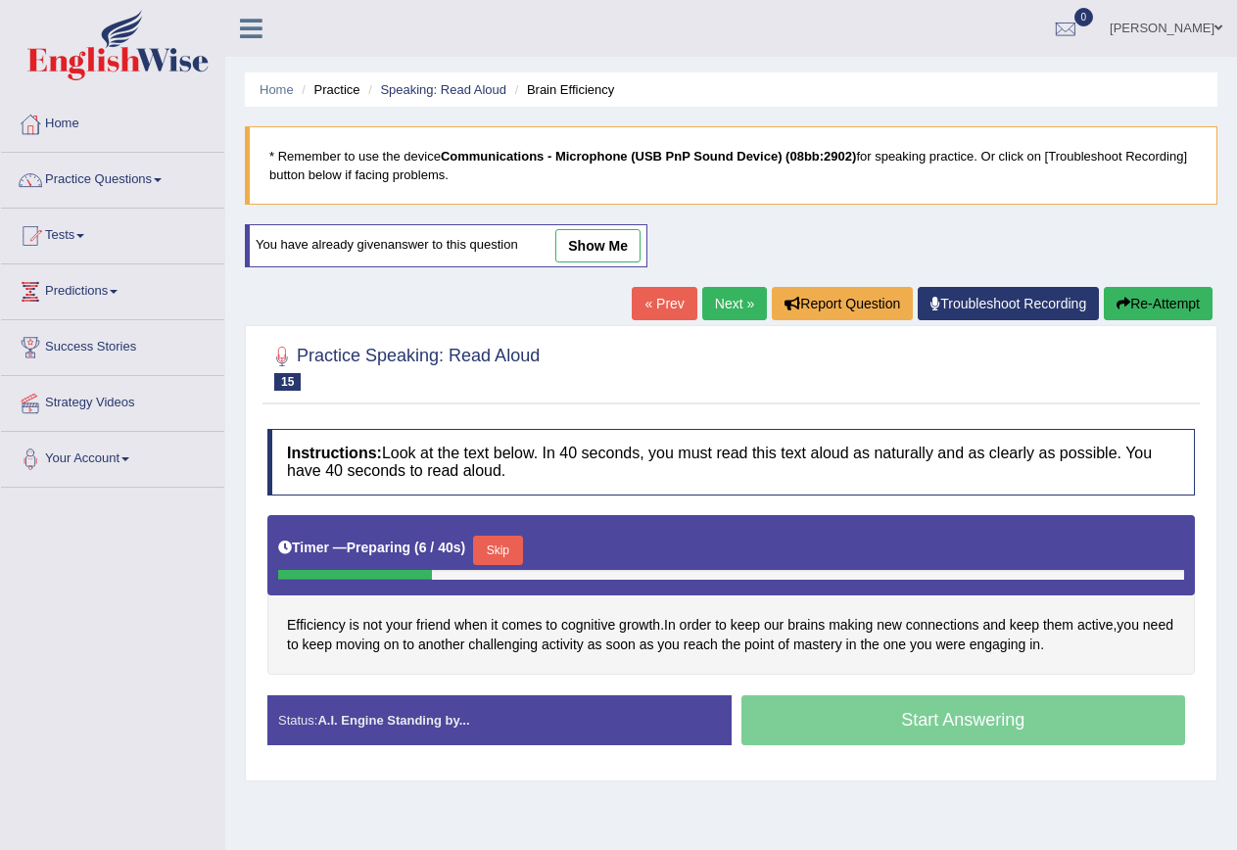
click at [501, 555] on button "Skip" at bounding box center [497, 550] width 49 height 29
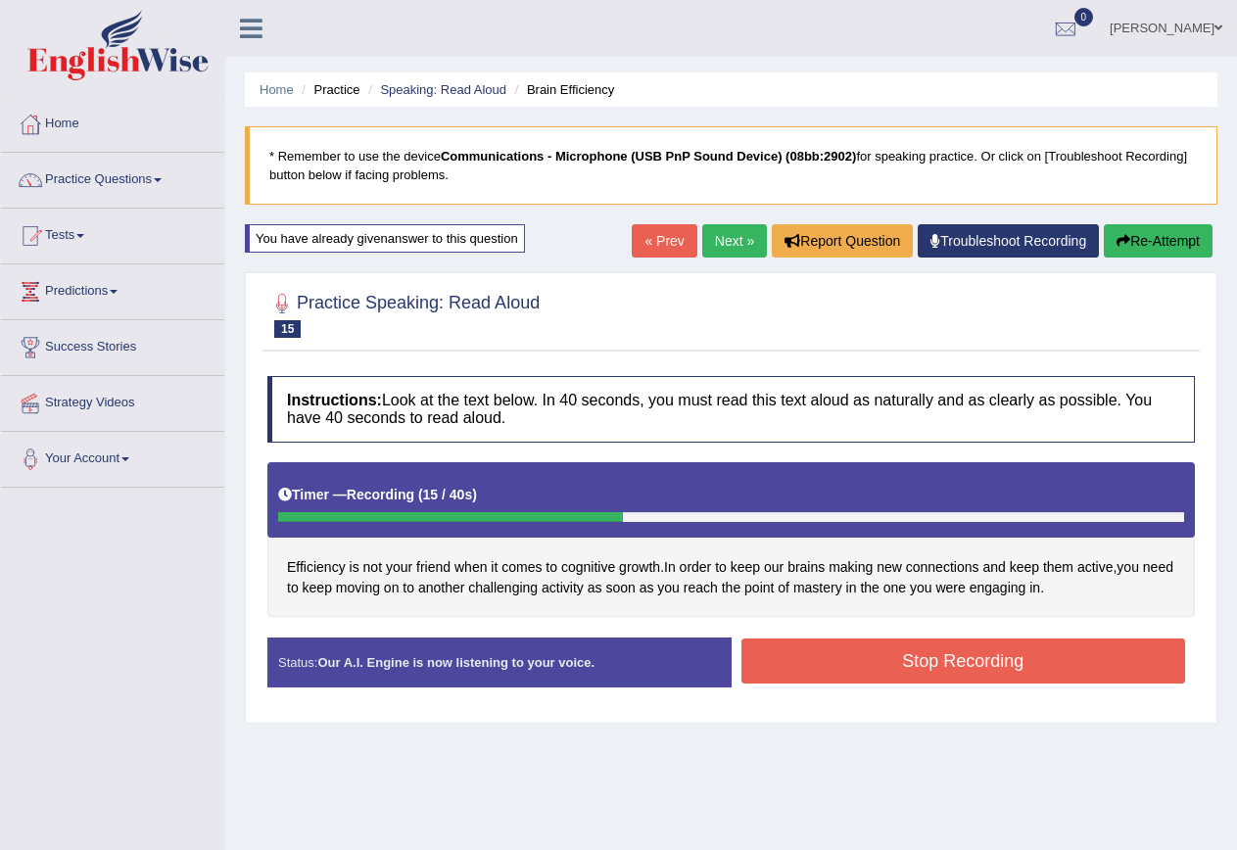
click at [1161, 648] on button "Stop Recording" at bounding box center [964, 661] width 445 height 45
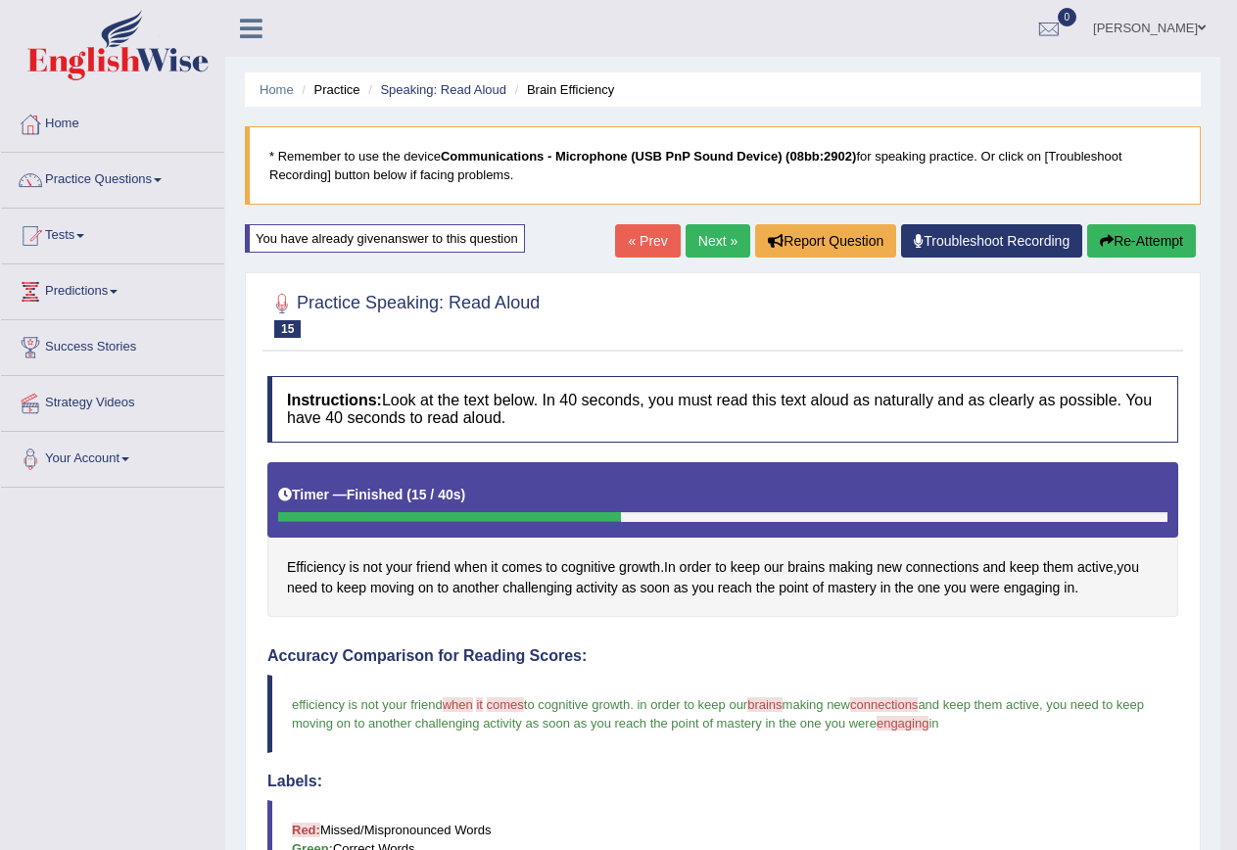
click at [715, 235] on link "Next »" at bounding box center [718, 240] width 65 height 33
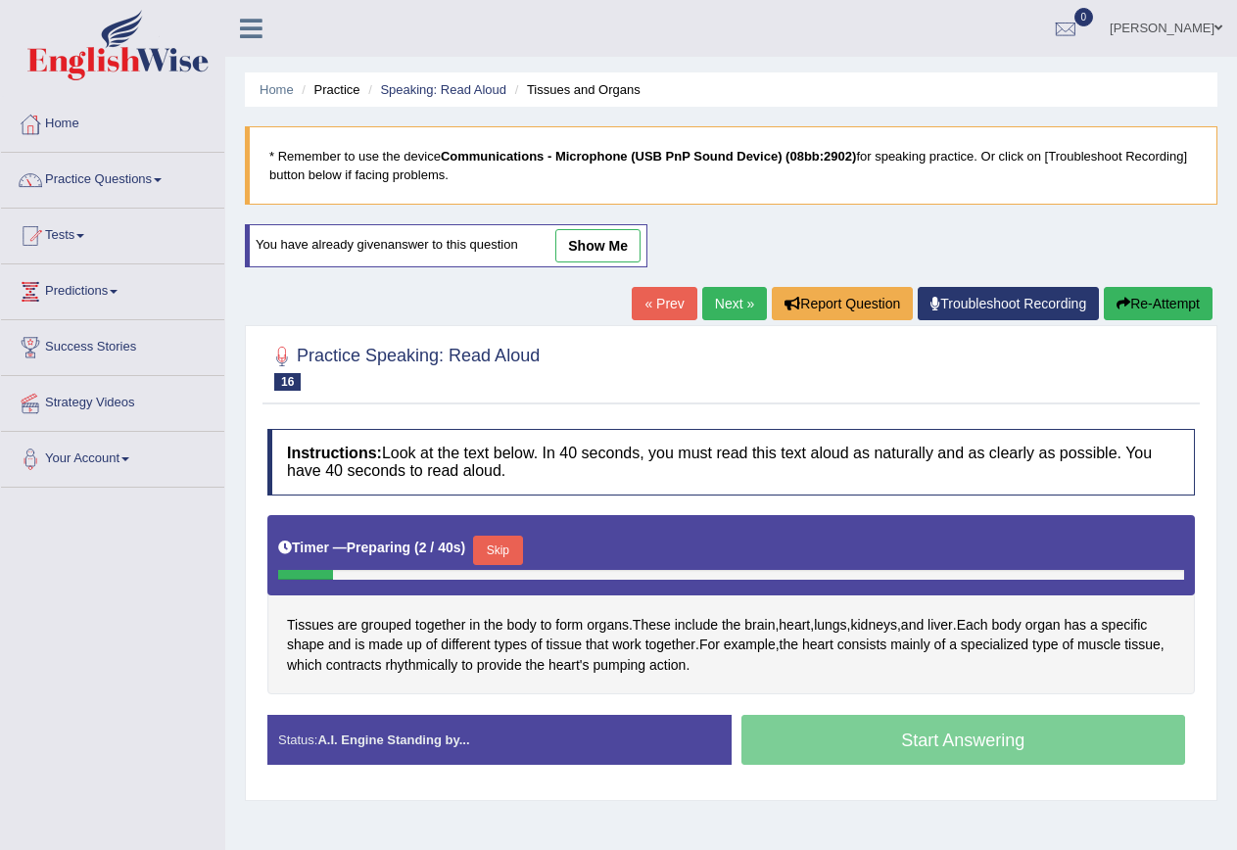
click at [502, 550] on button "Skip" at bounding box center [497, 550] width 49 height 29
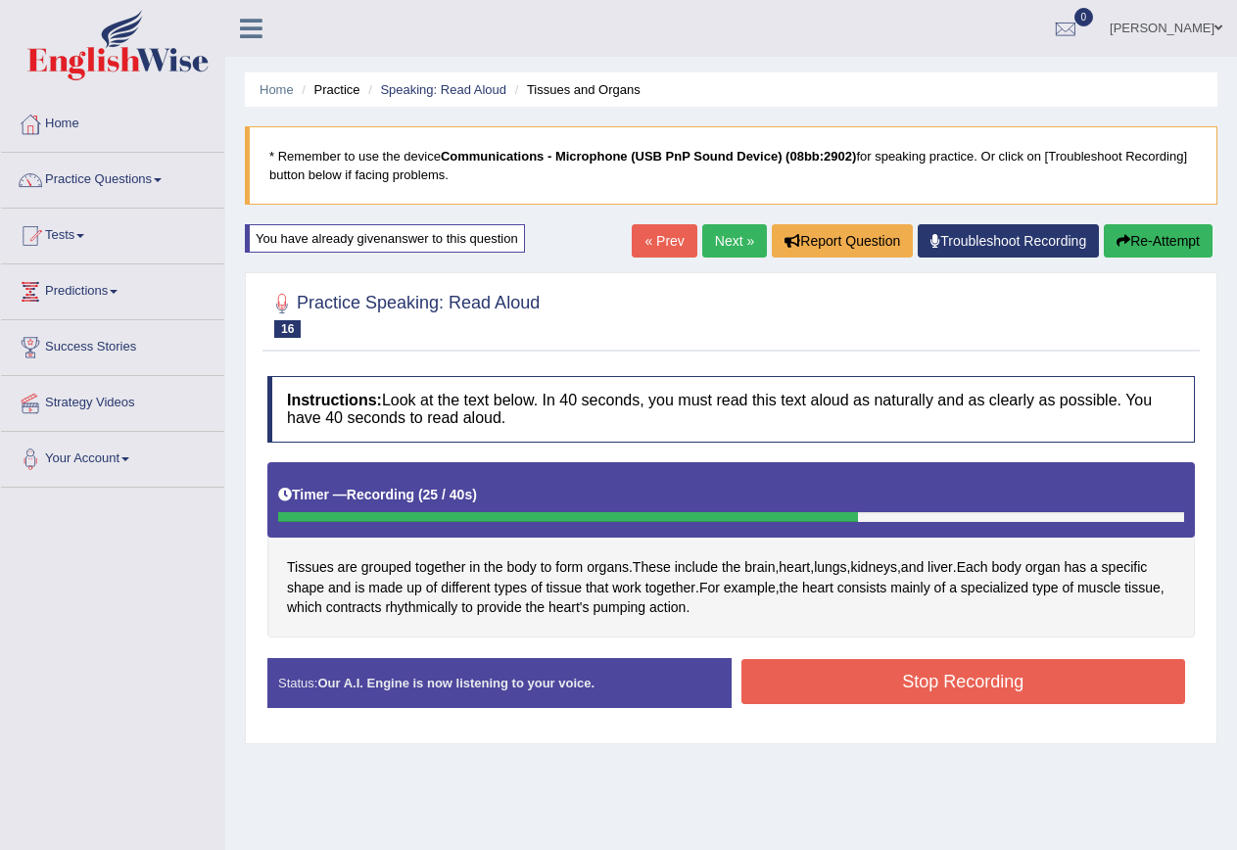
click at [959, 684] on button "Stop Recording" at bounding box center [964, 681] width 445 height 45
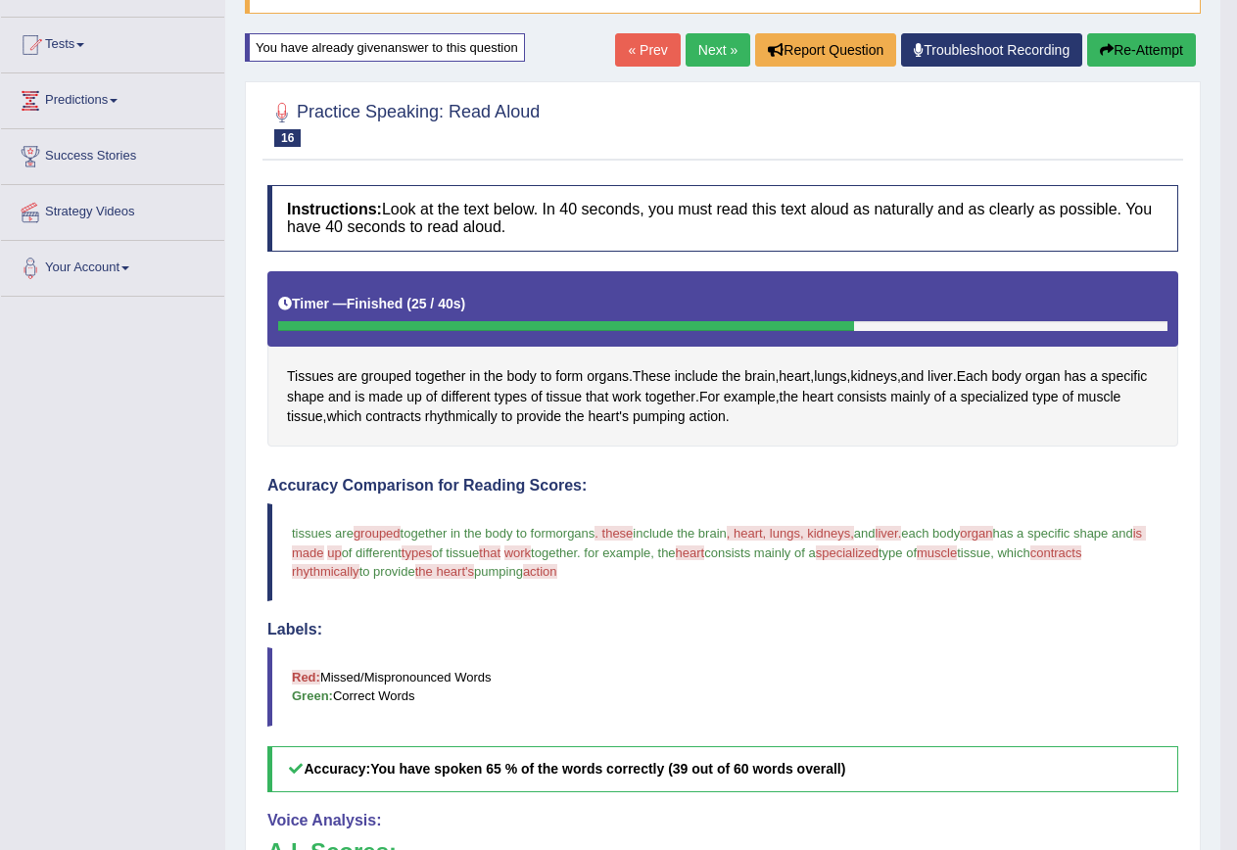
scroll to position [196, 0]
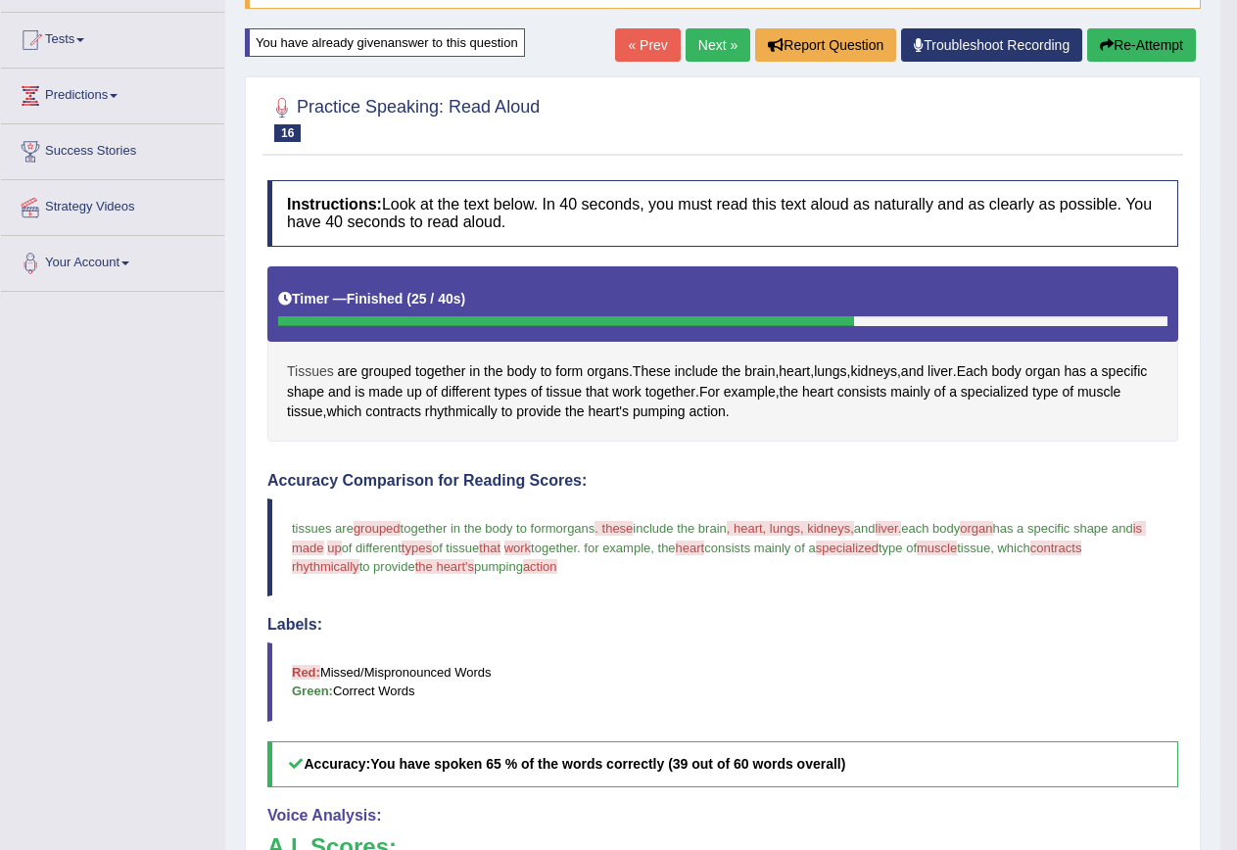
click at [329, 363] on span "Tissues" at bounding box center [310, 372] width 47 height 21
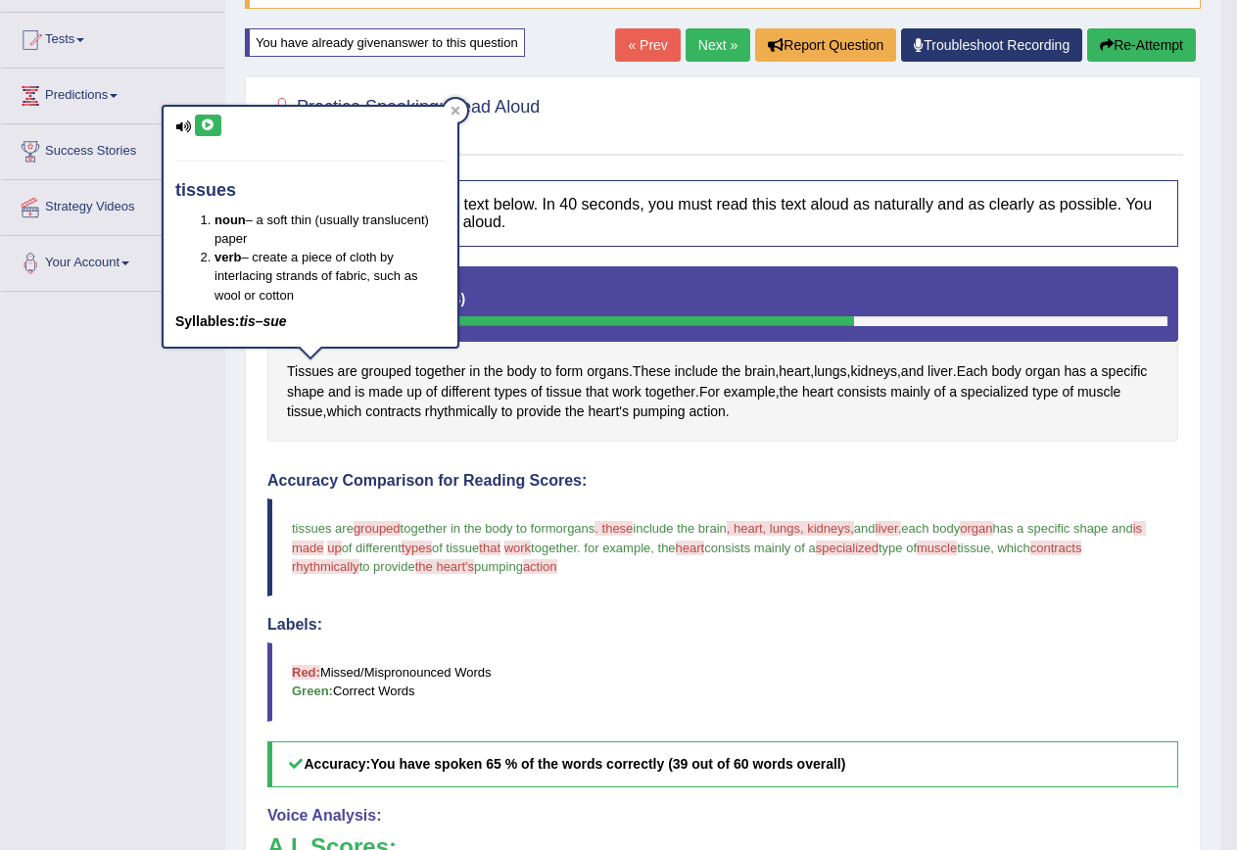
click at [204, 118] on button at bounding box center [208, 126] width 26 height 22
click at [394, 368] on span "grouped" at bounding box center [387, 372] width 50 height 21
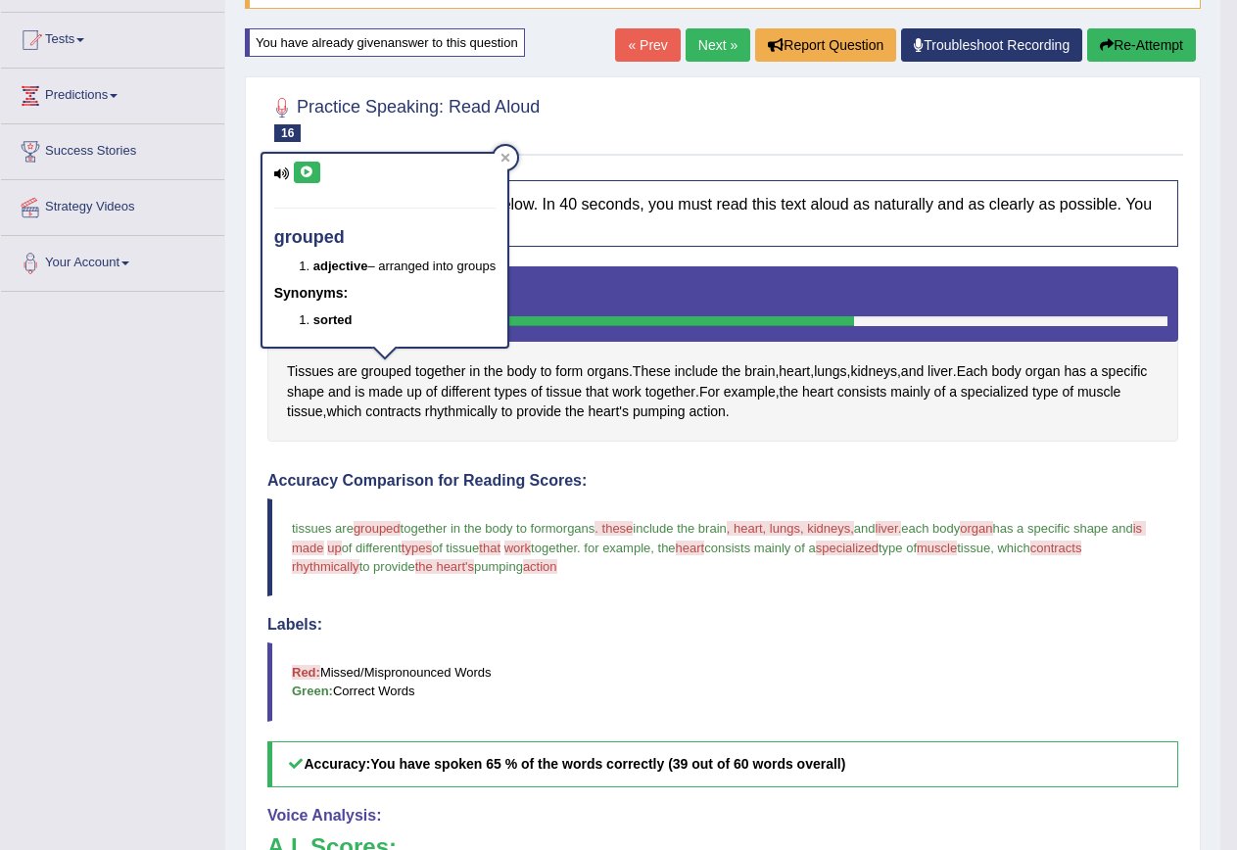
click at [323, 172] on div "grouped adjective – arranged into groups Synonyms: sorted" at bounding box center [385, 250] width 245 height 193
click at [312, 172] on icon at bounding box center [307, 173] width 15 height 12
click at [765, 531] on span ", heart, lungs, kidneys," at bounding box center [790, 528] width 127 height 15
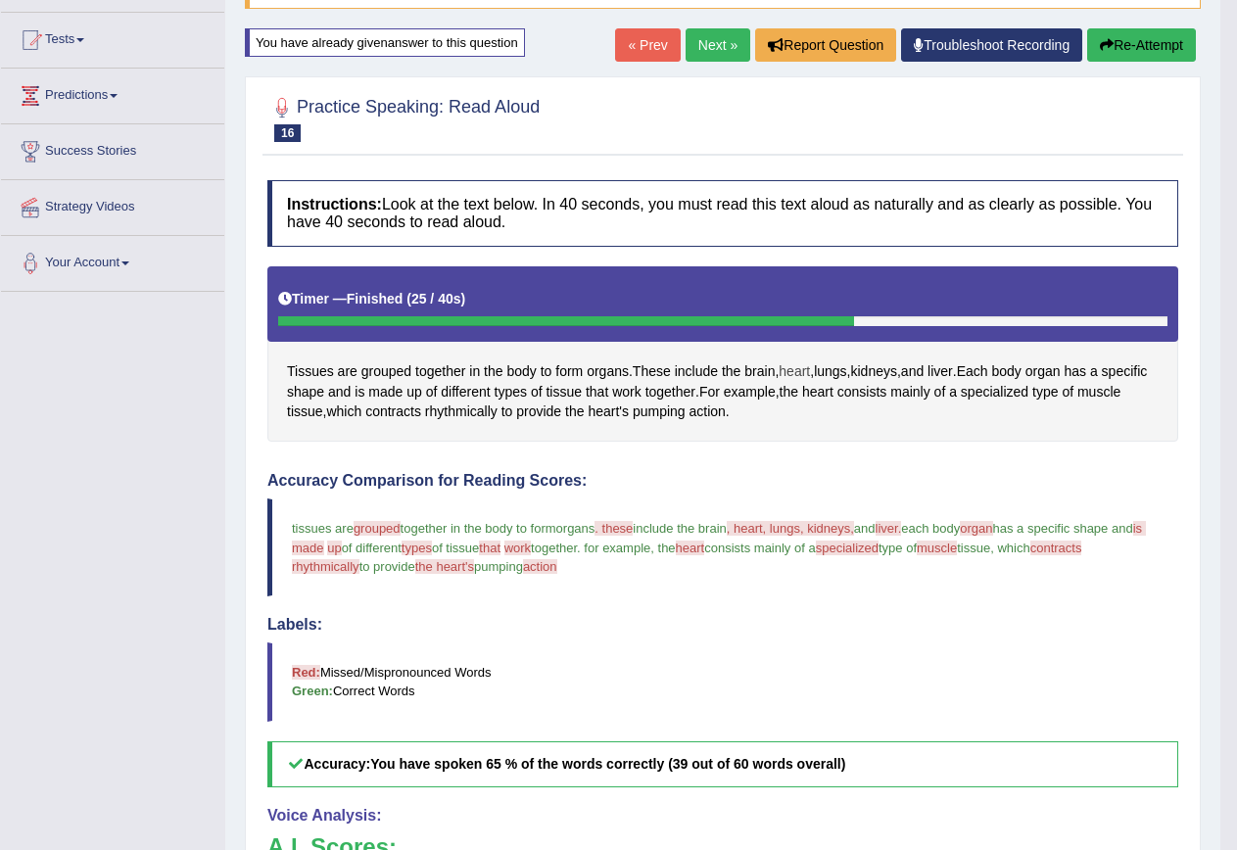
click at [802, 367] on span "heart" at bounding box center [794, 372] width 31 height 21
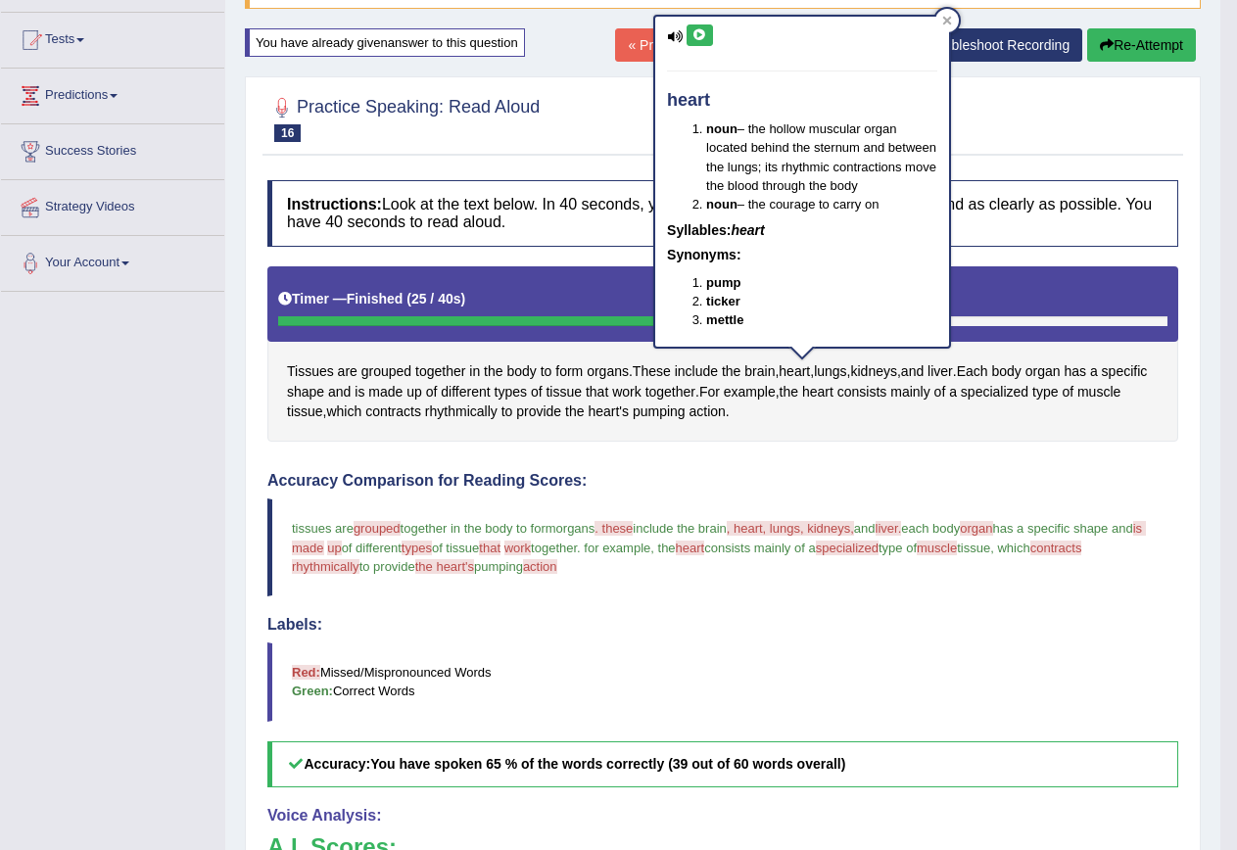
click at [704, 37] on icon at bounding box center [700, 35] width 15 height 12
drag, startPoint x: 796, startPoint y: 529, endPoint x: 796, endPoint y: 465, distance: 63.7
click at [796, 527] on span ", heart, lungs, kidneys," at bounding box center [790, 528] width 127 height 15
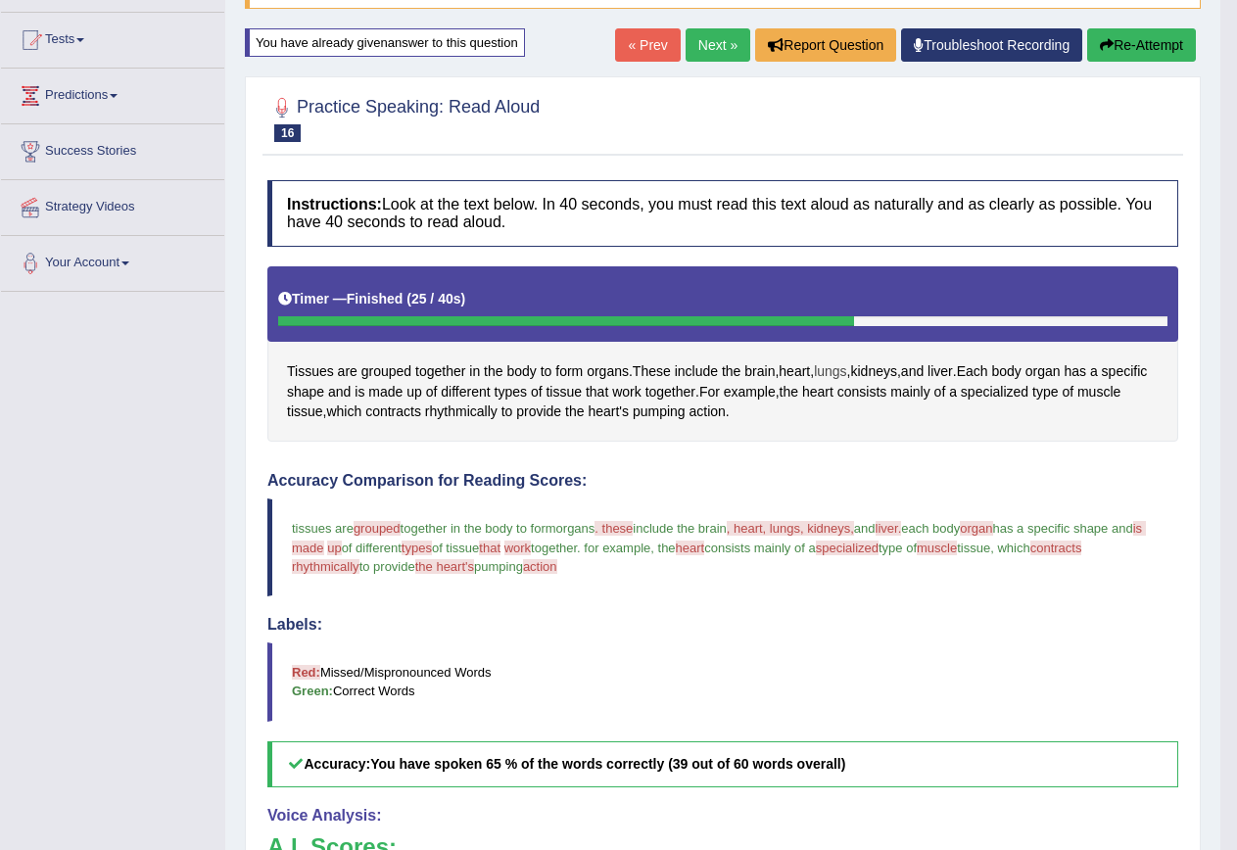
click at [846, 370] on span "lungs" at bounding box center [830, 372] width 32 height 21
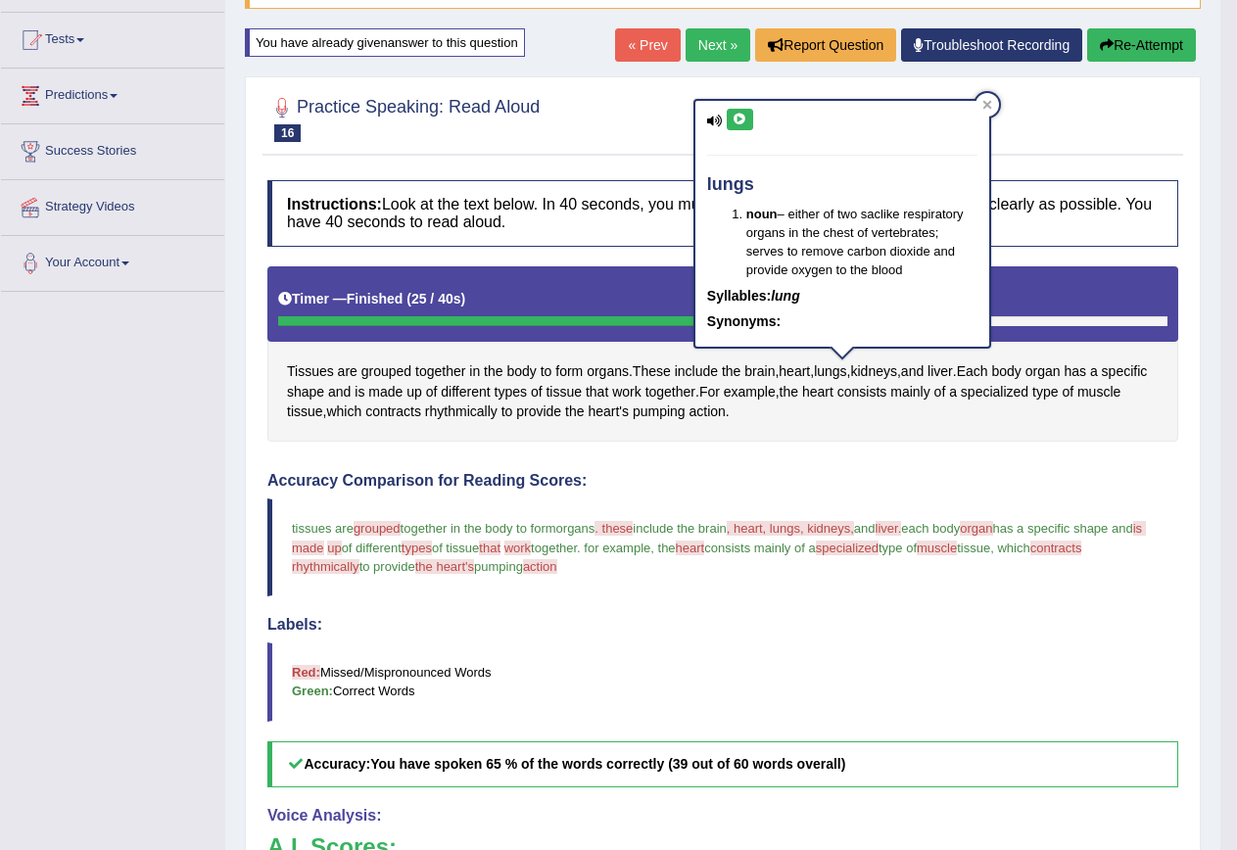
click at [742, 109] on button at bounding box center [740, 120] width 26 height 22
click at [846, 379] on span "lungs" at bounding box center [830, 372] width 32 height 21
click at [738, 114] on icon at bounding box center [740, 120] width 15 height 12
click at [892, 372] on span "kidneys" at bounding box center [874, 372] width 46 height 21
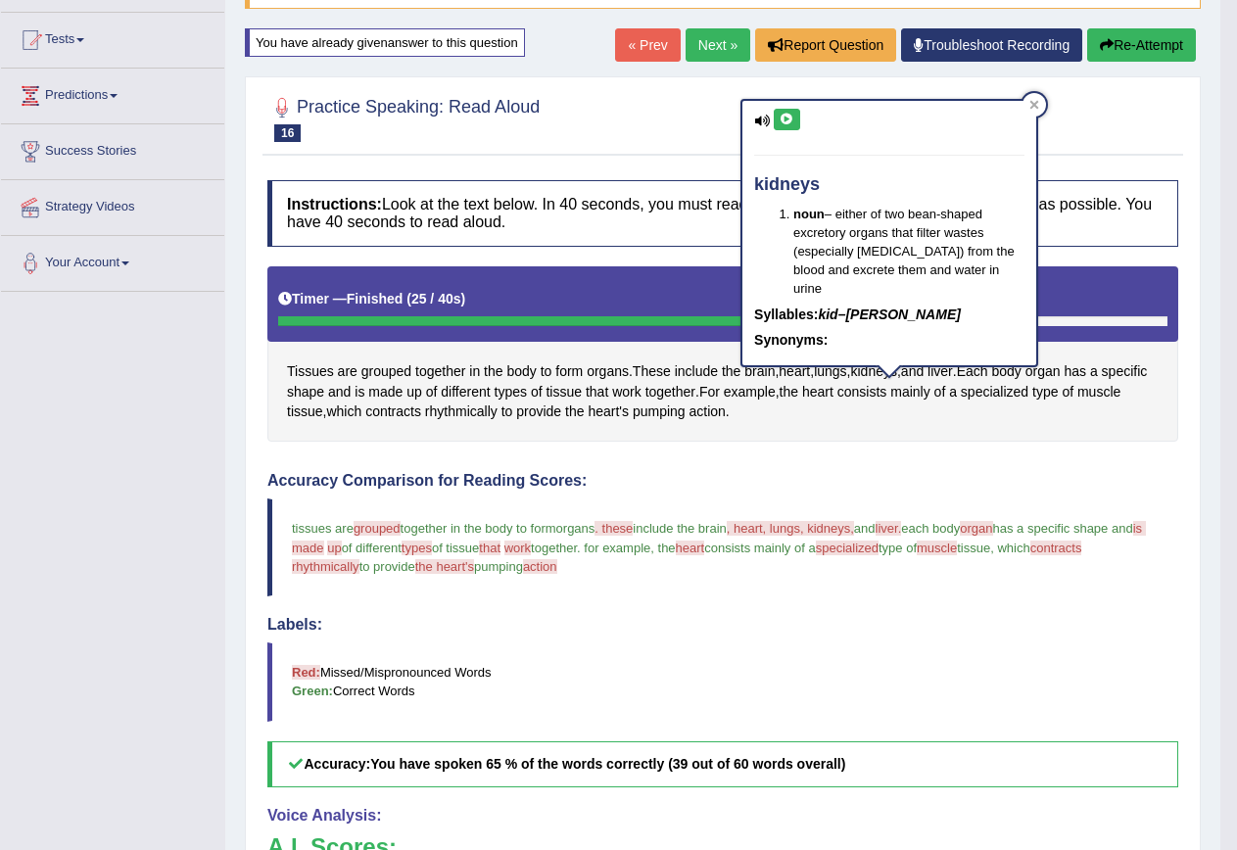
click at [780, 115] on icon at bounding box center [787, 120] width 15 height 12
click at [953, 371] on span "liver" at bounding box center [940, 372] width 25 height 21
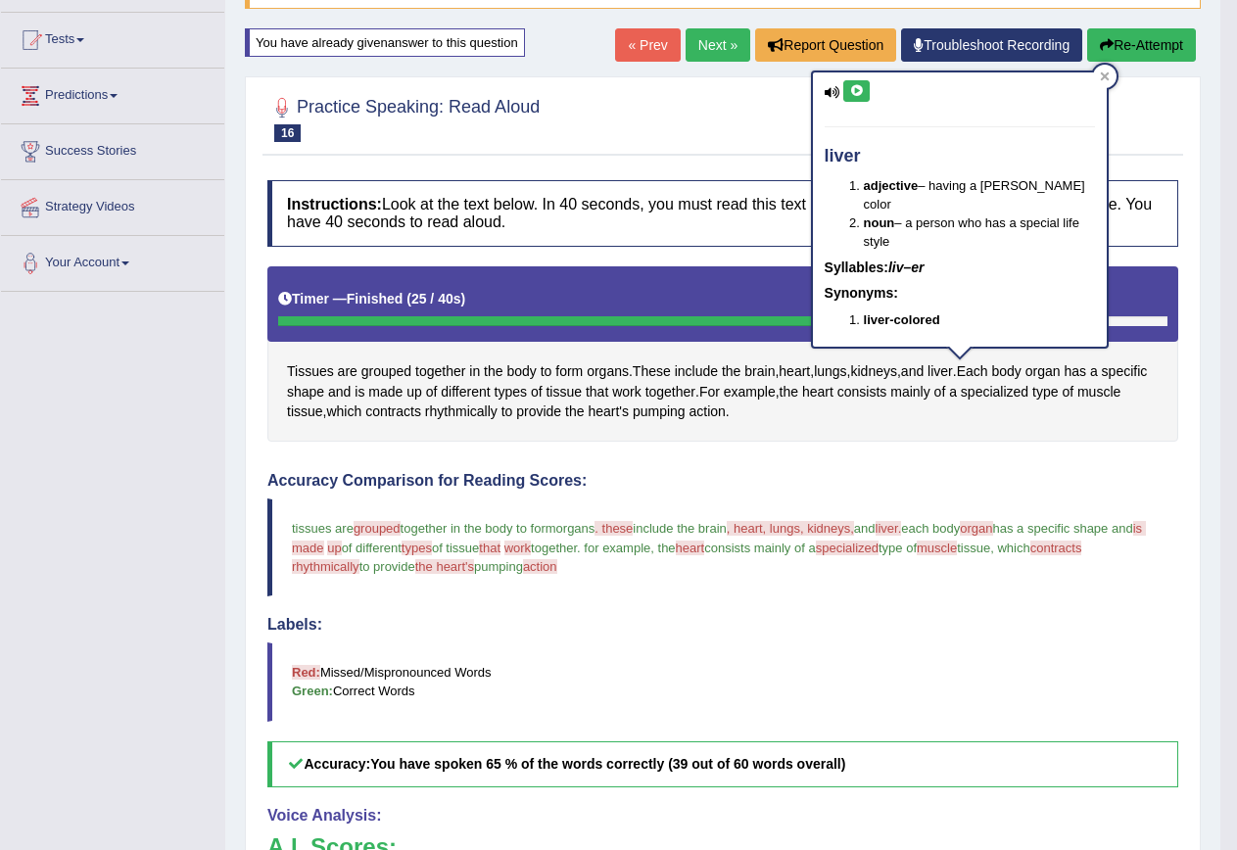
click at [859, 76] on div "liver adjective – having a reddish-brown color noun – a person who has a specia…" at bounding box center [960, 209] width 294 height 274
click at [860, 81] on button at bounding box center [857, 91] width 26 height 22
click at [1029, 397] on span "specialized" at bounding box center [995, 392] width 68 height 21
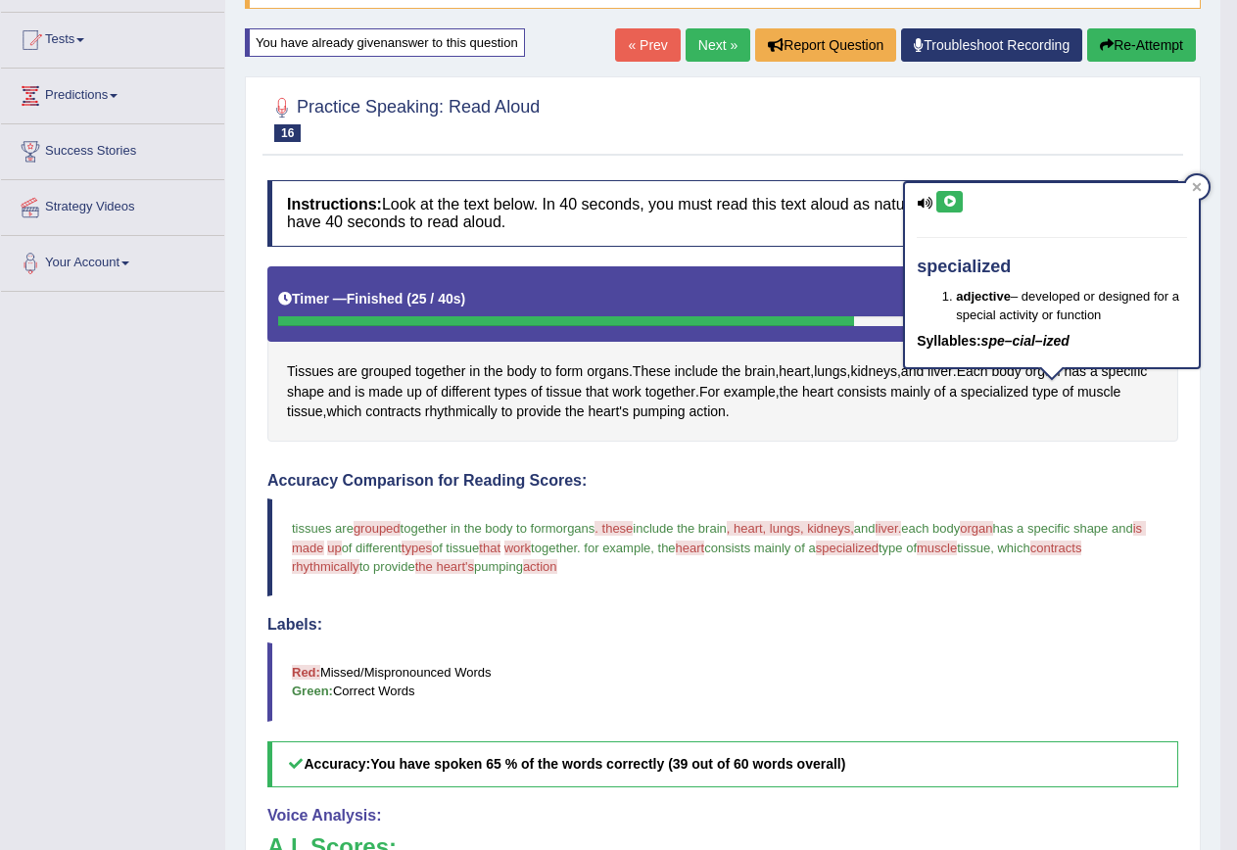
click at [950, 203] on icon at bounding box center [949, 202] width 15 height 12
click at [1153, 34] on button "Re-Attempt" at bounding box center [1141, 44] width 109 height 33
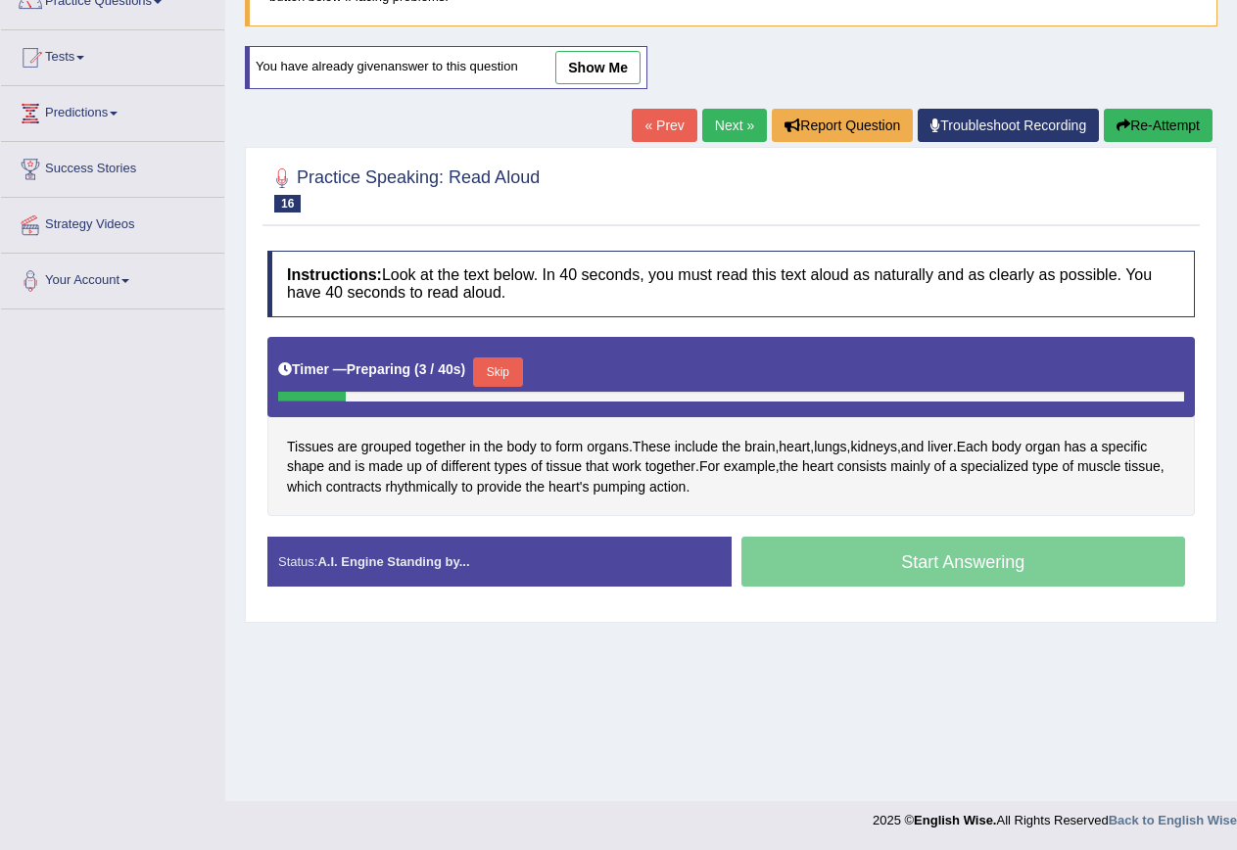
click at [509, 368] on button "Skip" at bounding box center [497, 372] width 49 height 29
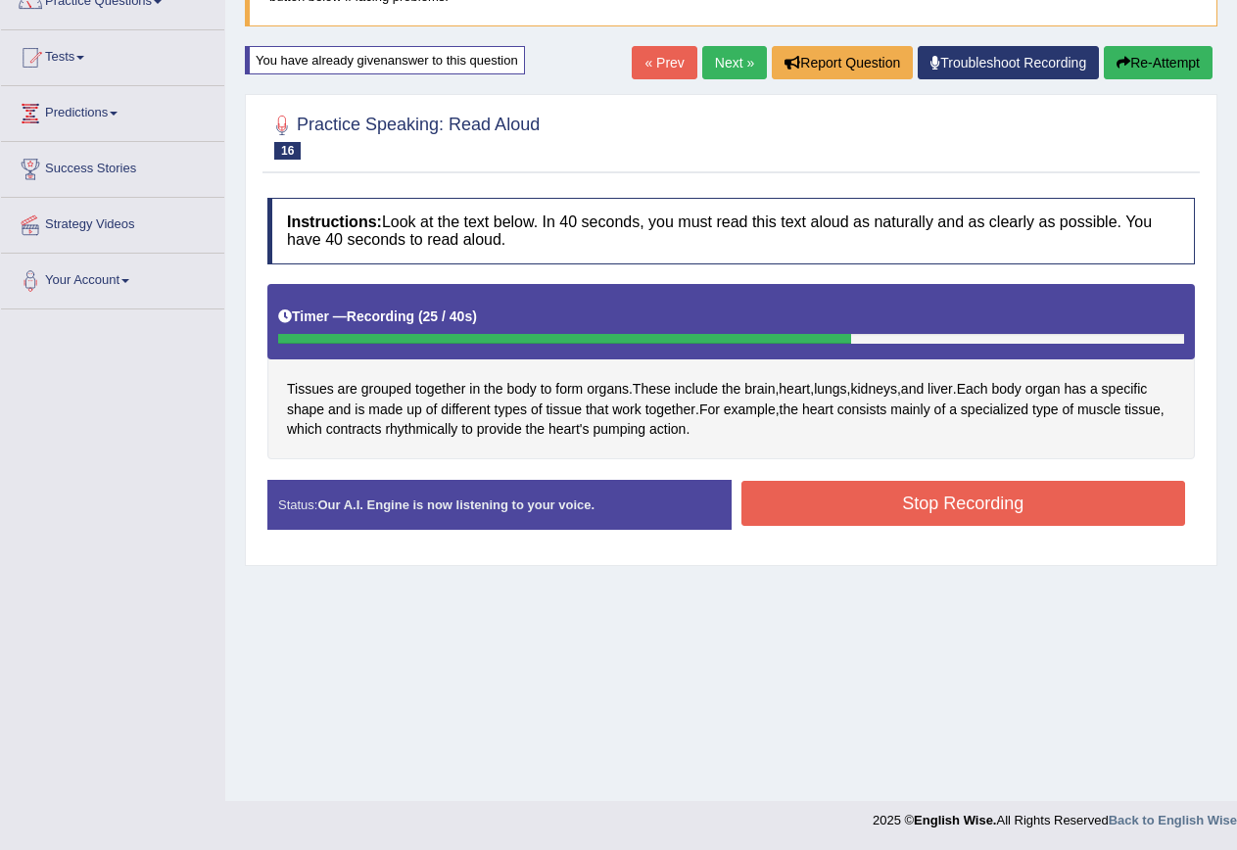
click at [953, 492] on button "Stop Recording" at bounding box center [964, 503] width 445 height 45
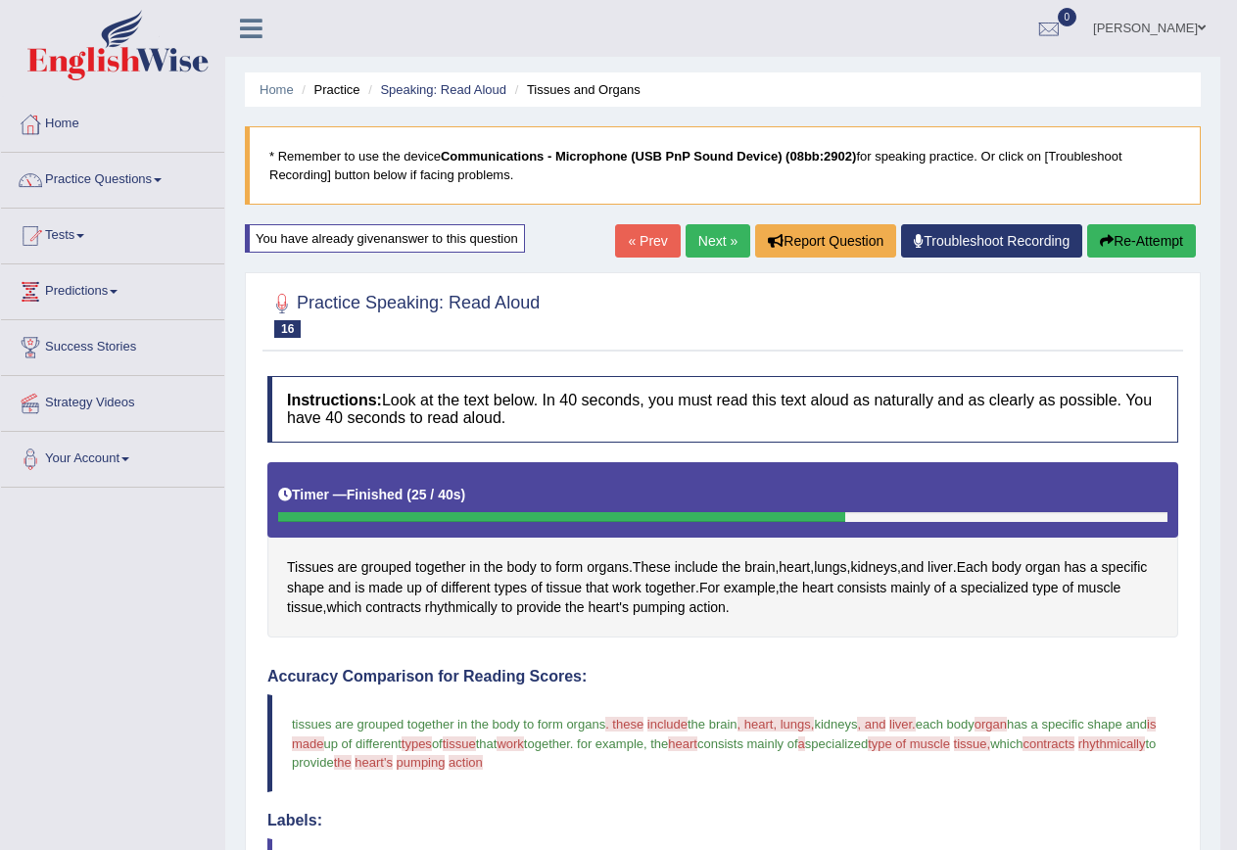
click at [717, 245] on link "Next »" at bounding box center [718, 240] width 65 height 33
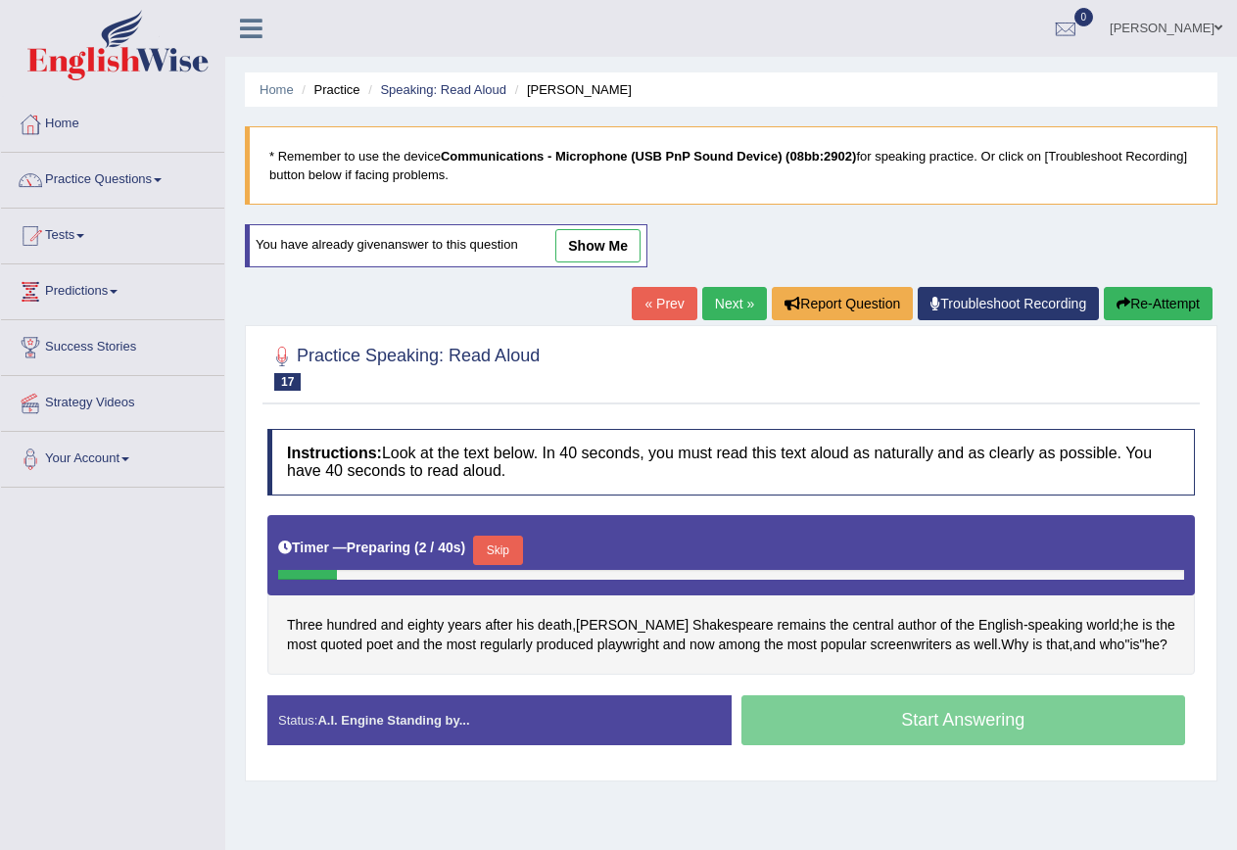
click at [517, 538] on button "Skip" at bounding box center [497, 550] width 49 height 29
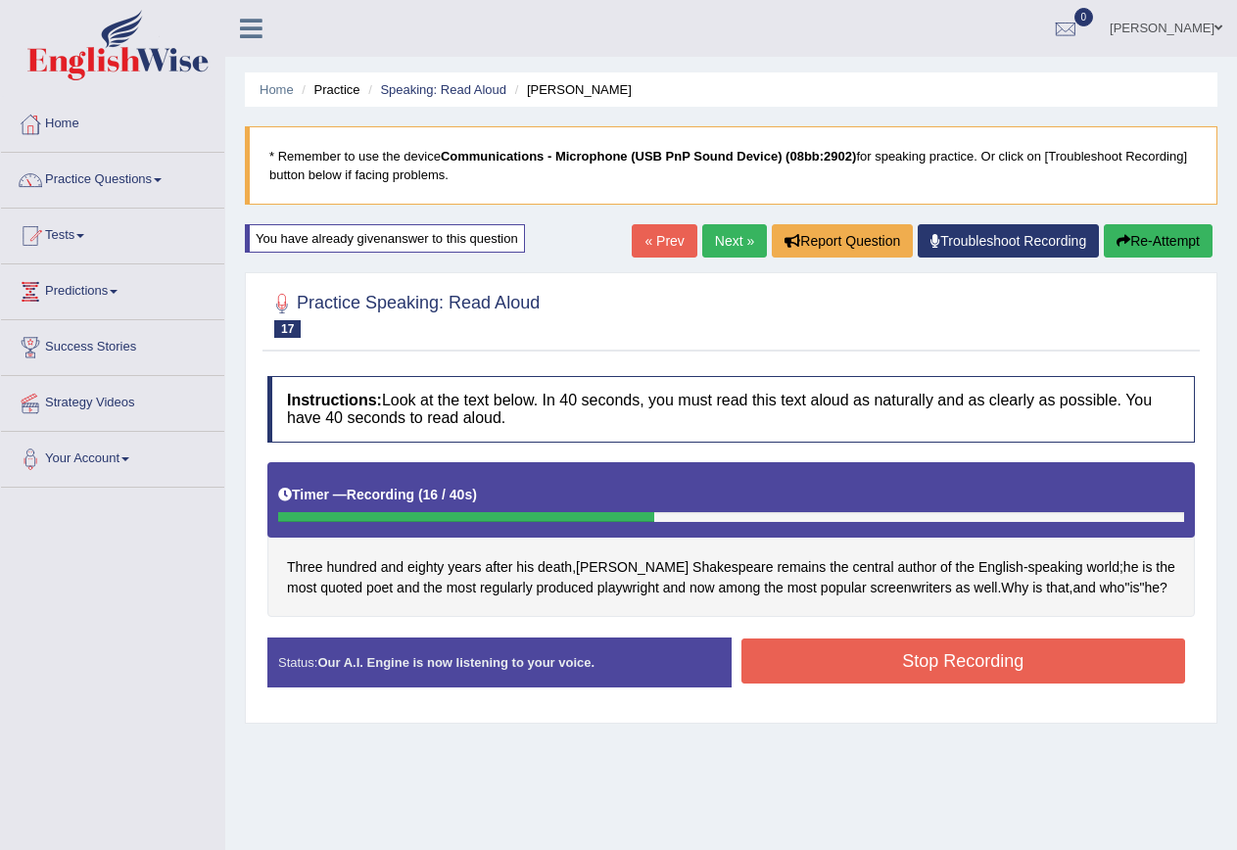
click at [1045, 658] on button "Stop Recording" at bounding box center [964, 661] width 445 height 45
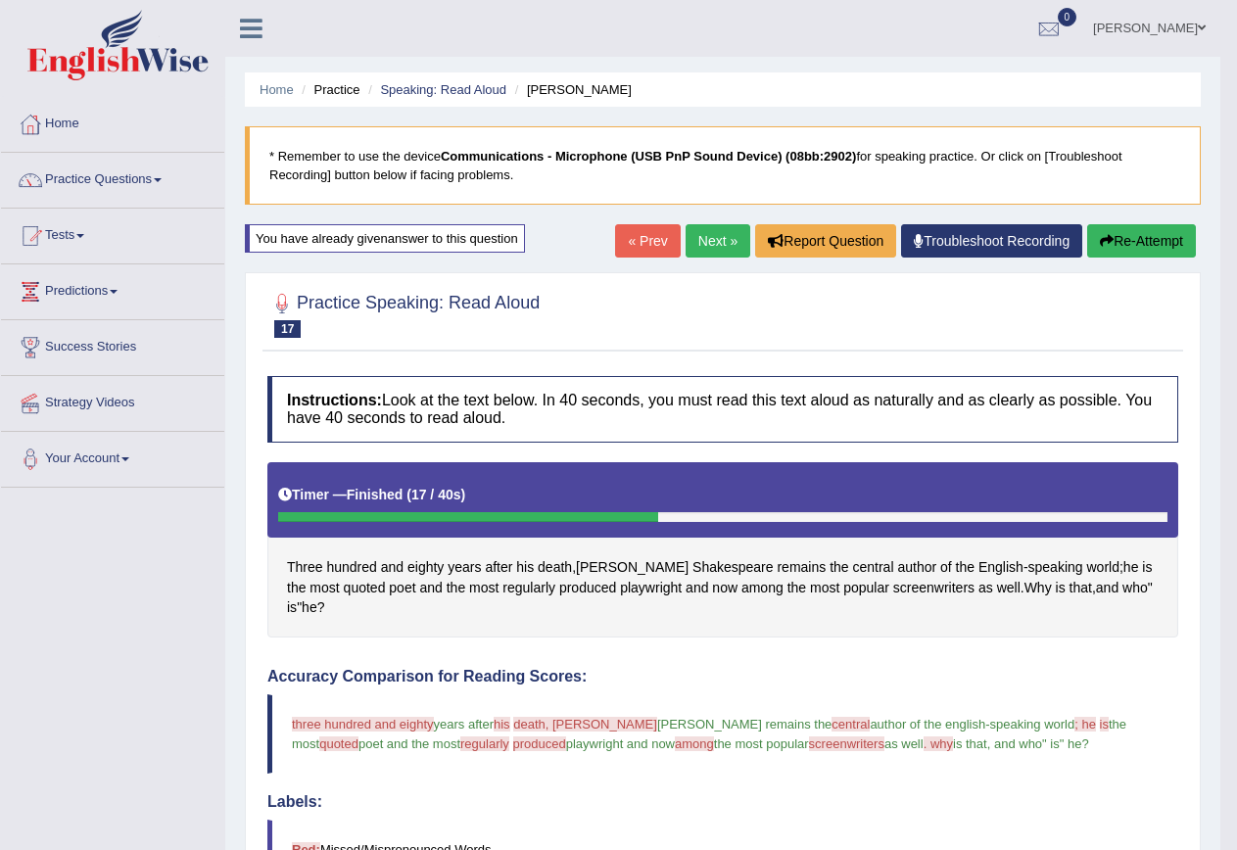
click at [1158, 246] on button "Re-Attempt" at bounding box center [1141, 240] width 109 height 33
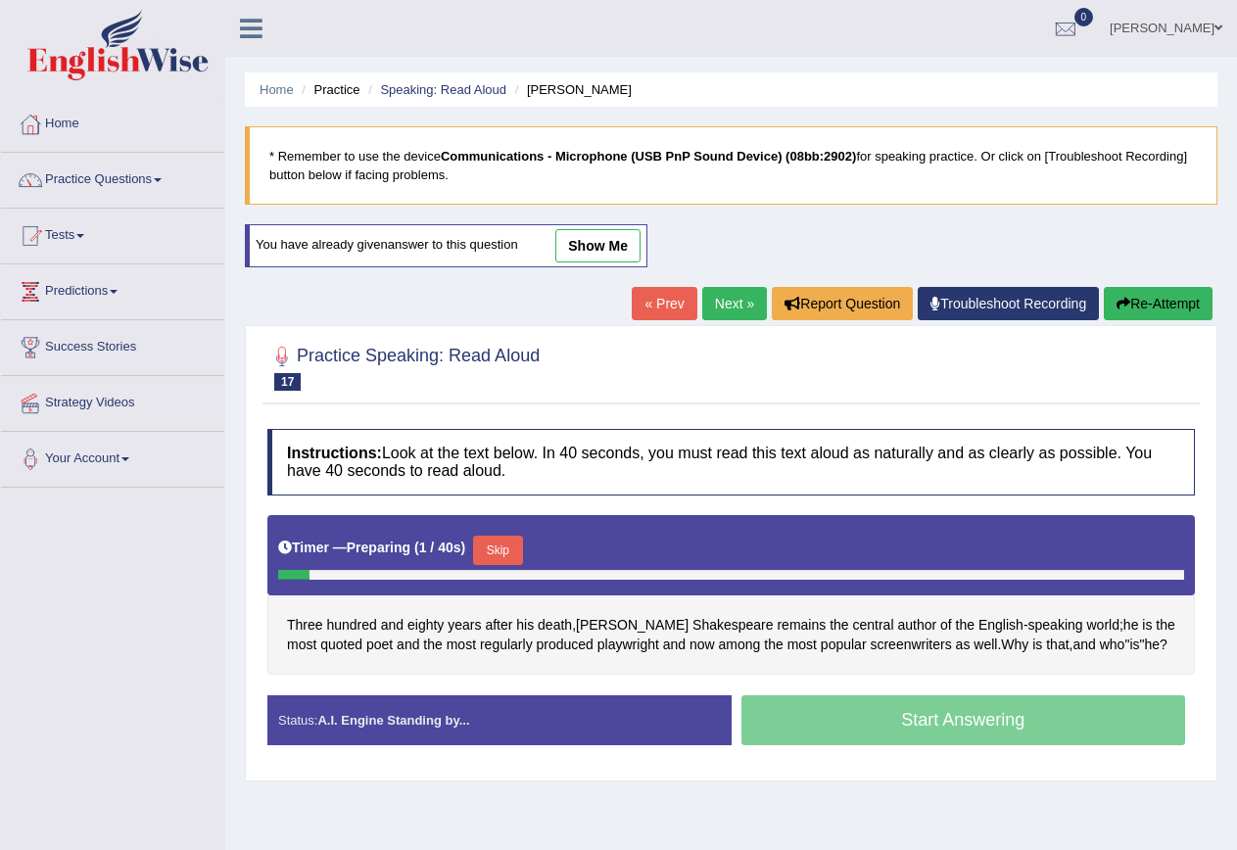
click at [499, 546] on button "Skip" at bounding box center [497, 550] width 49 height 29
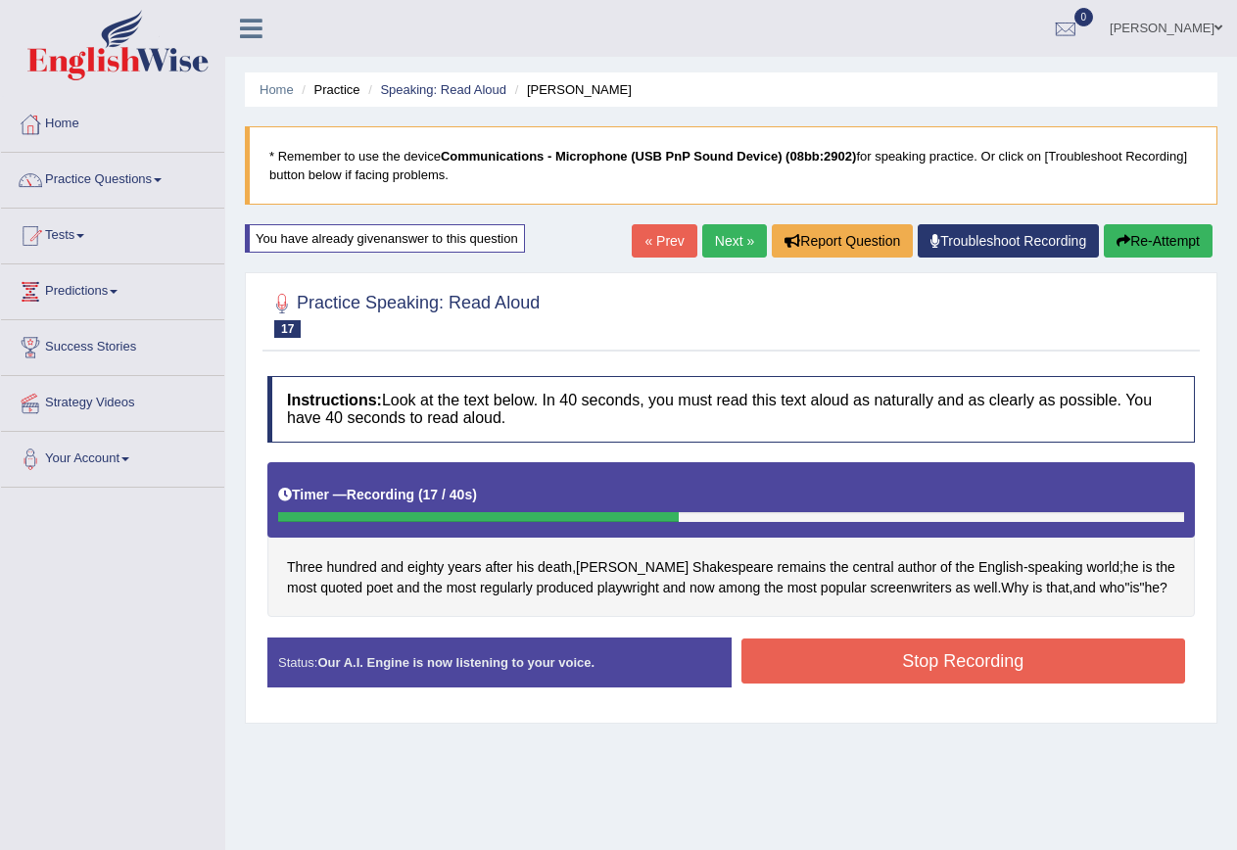
click at [923, 659] on button "Stop Recording" at bounding box center [964, 661] width 445 height 45
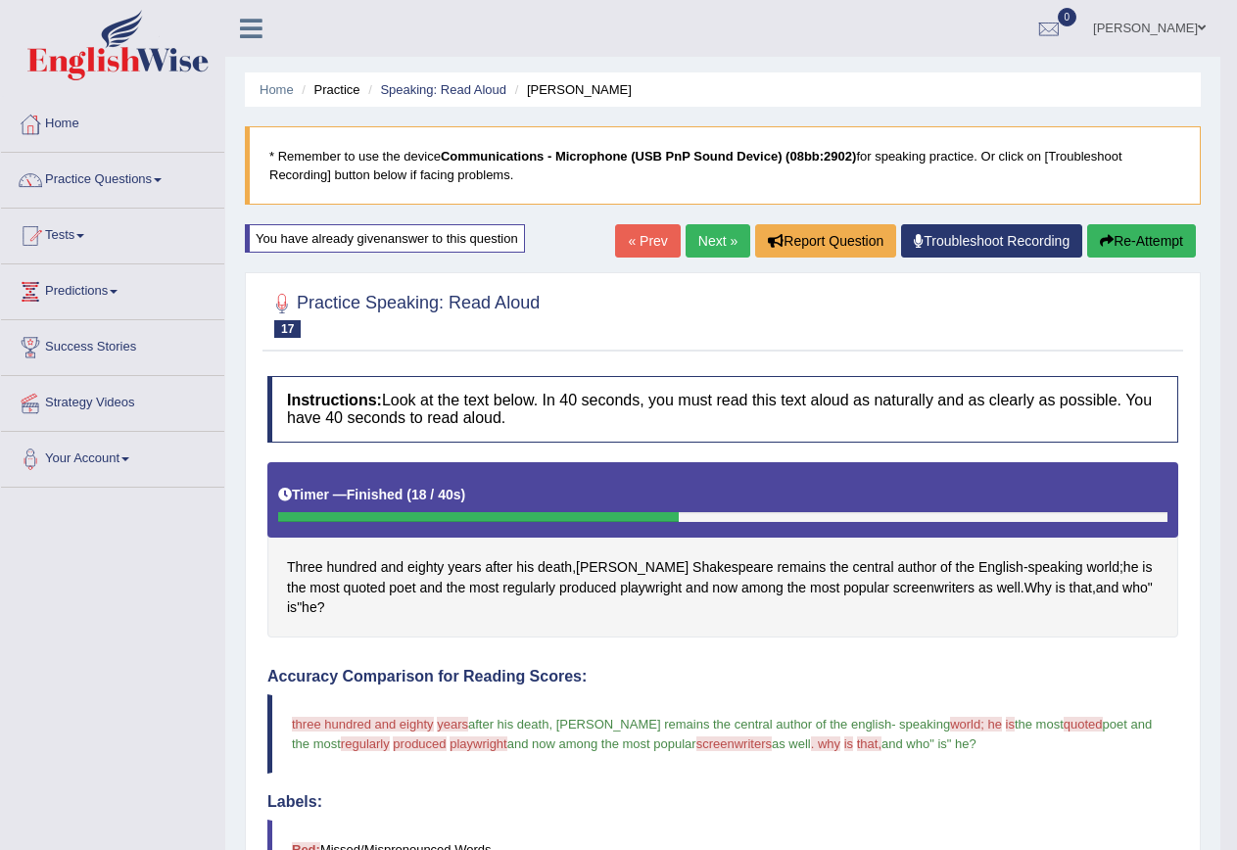
drag, startPoint x: 725, startPoint y: 259, endPoint x: 729, endPoint y: 246, distance: 13.3
click at [727, 254] on div "« Prev Next » Report Question Troubleshoot Recording Re-Attempt" at bounding box center [908, 243] width 586 height 38
click at [729, 246] on link "Next »" at bounding box center [718, 240] width 65 height 33
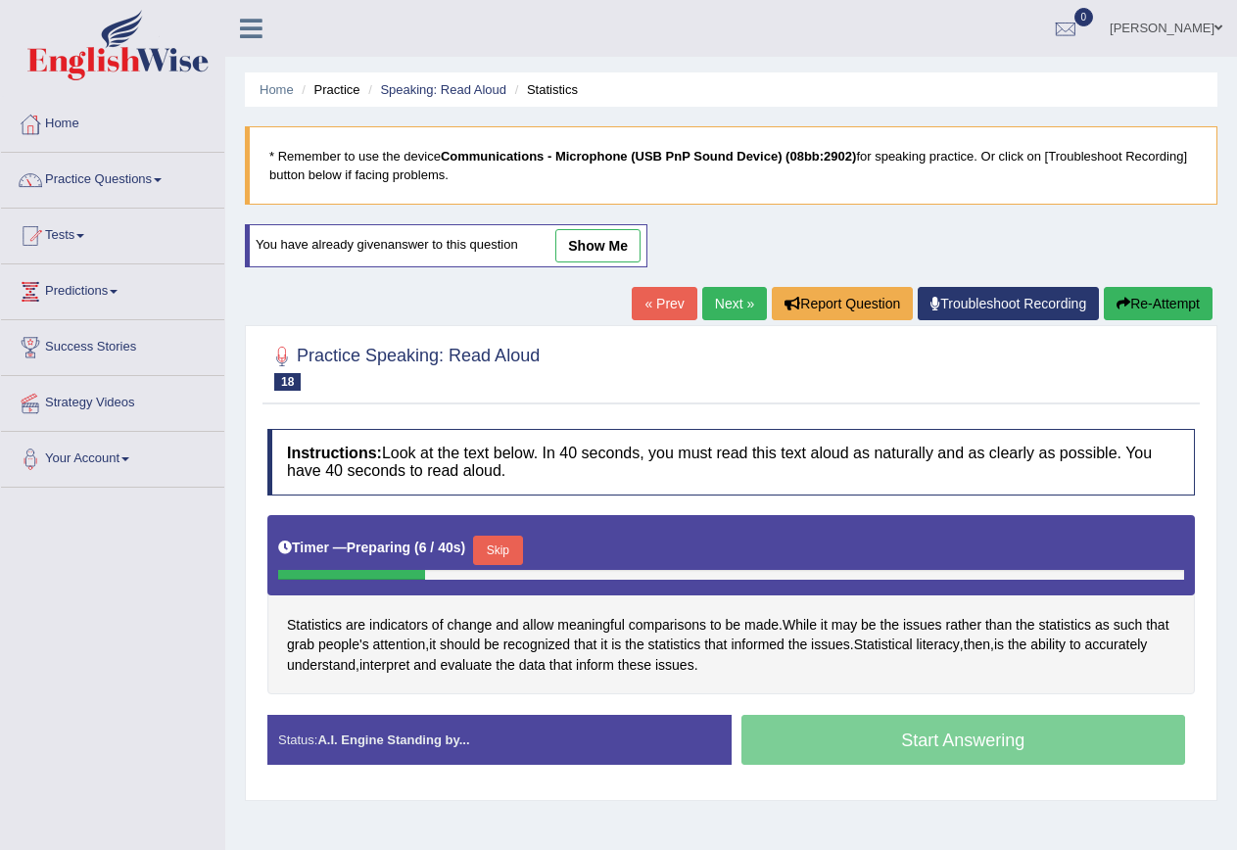
click at [497, 550] on button "Skip" at bounding box center [497, 550] width 49 height 29
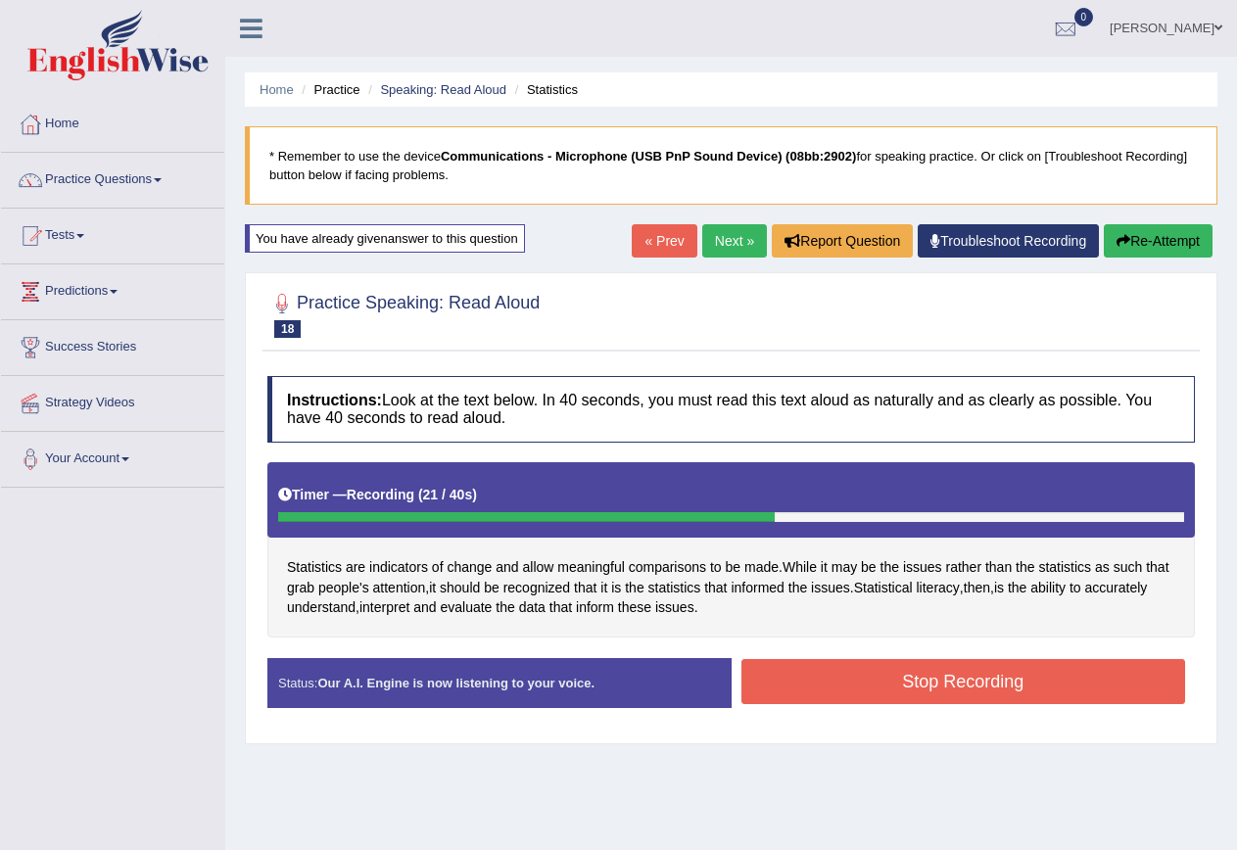
click at [932, 669] on button "Stop Recording" at bounding box center [964, 681] width 445 height 45
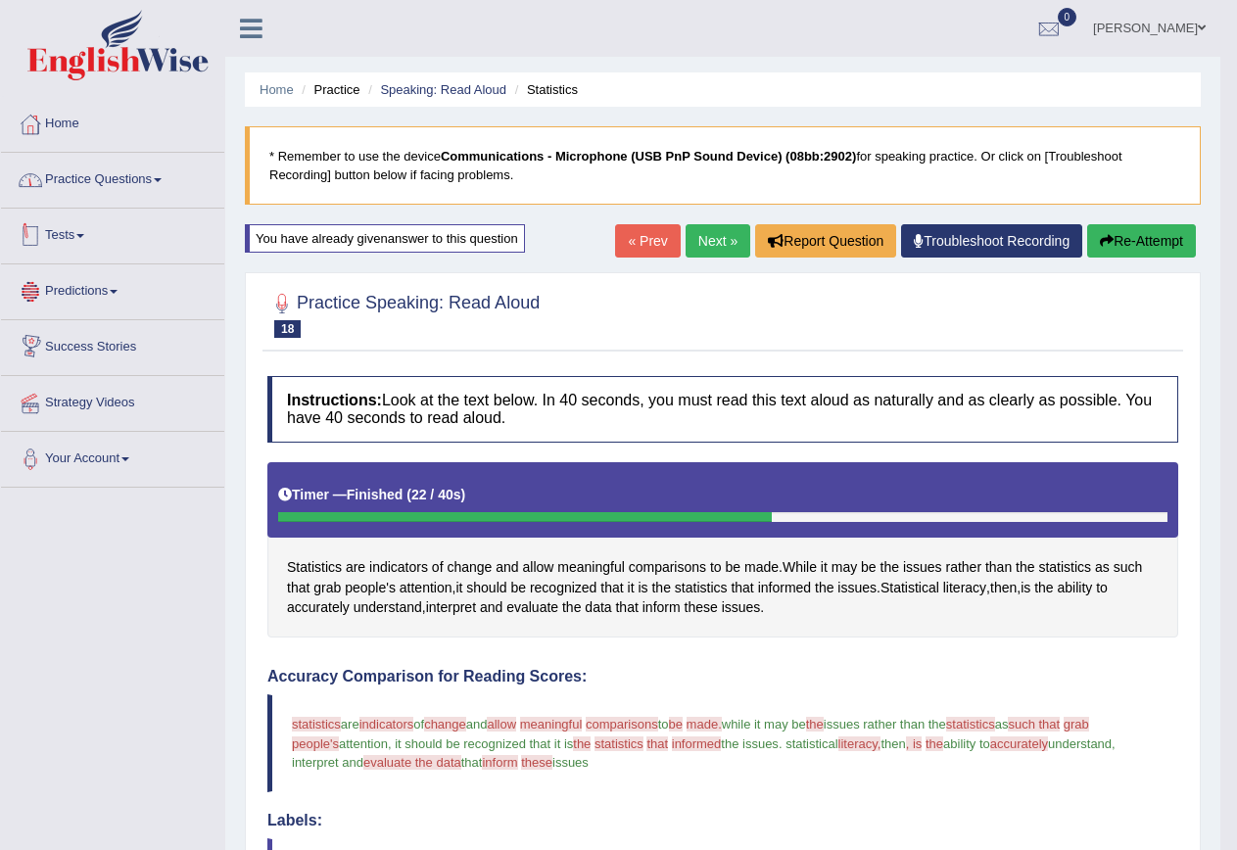
click at [94, 187] on link "Practice Questions" at bounding box center [112, 177] width 223 height 49
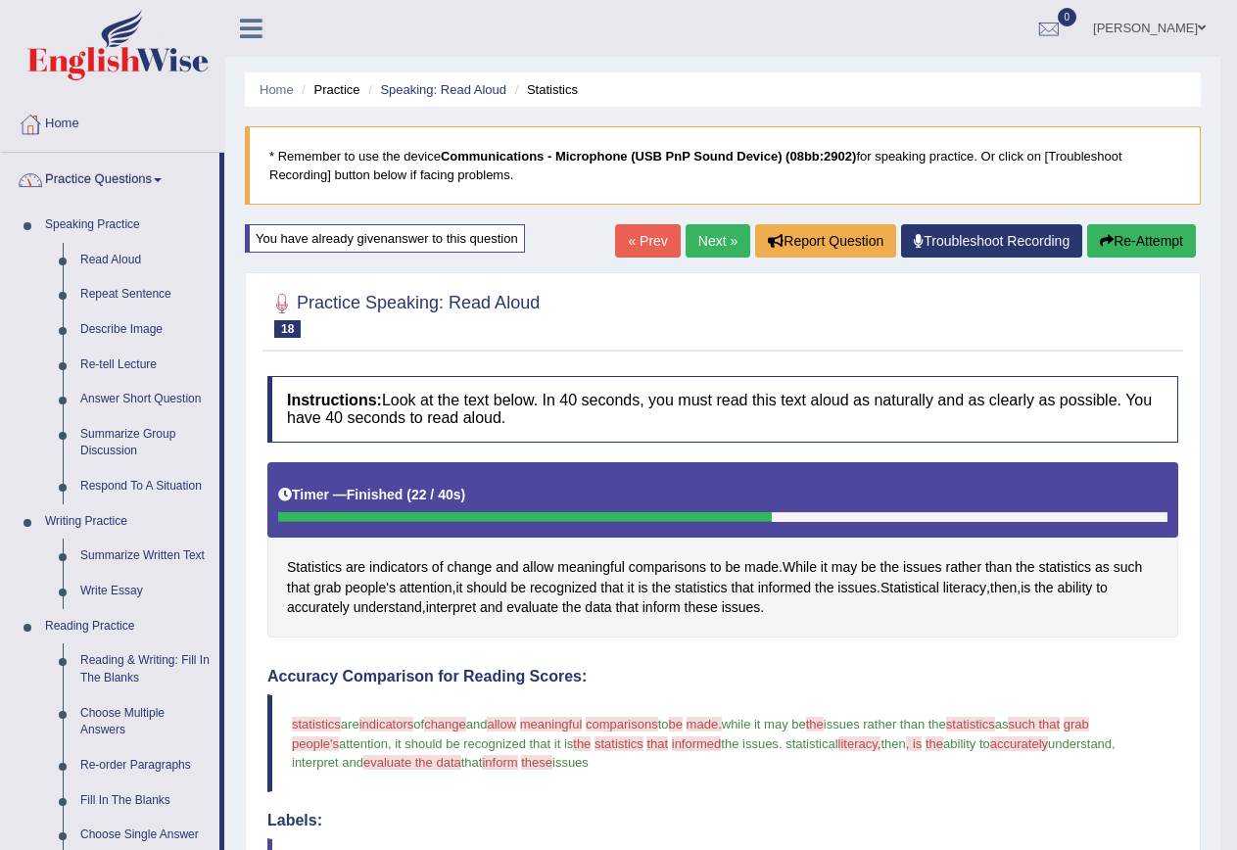
click at [105, 301] on link "Repeat Sentence" at bounding box center [146, 294] width 148 height 35
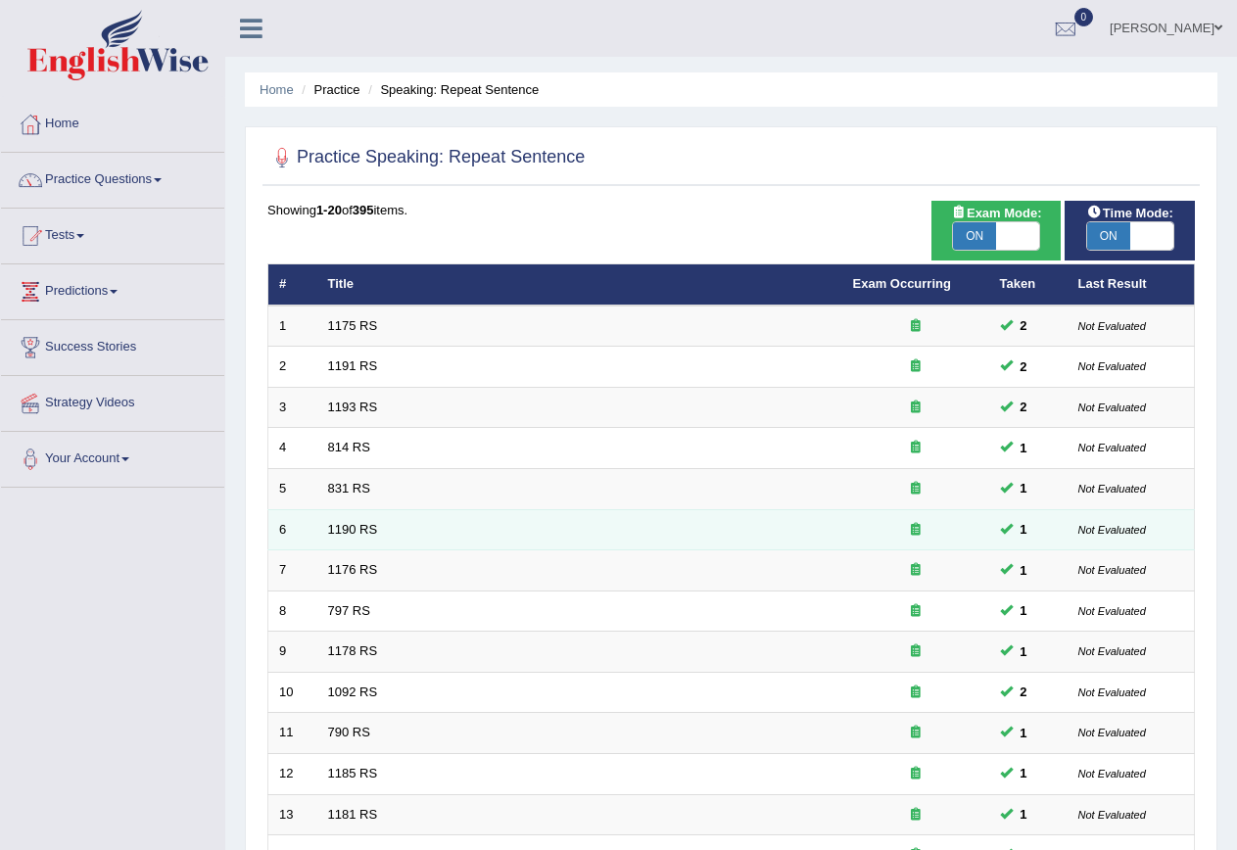
scroll to position [447, 0]
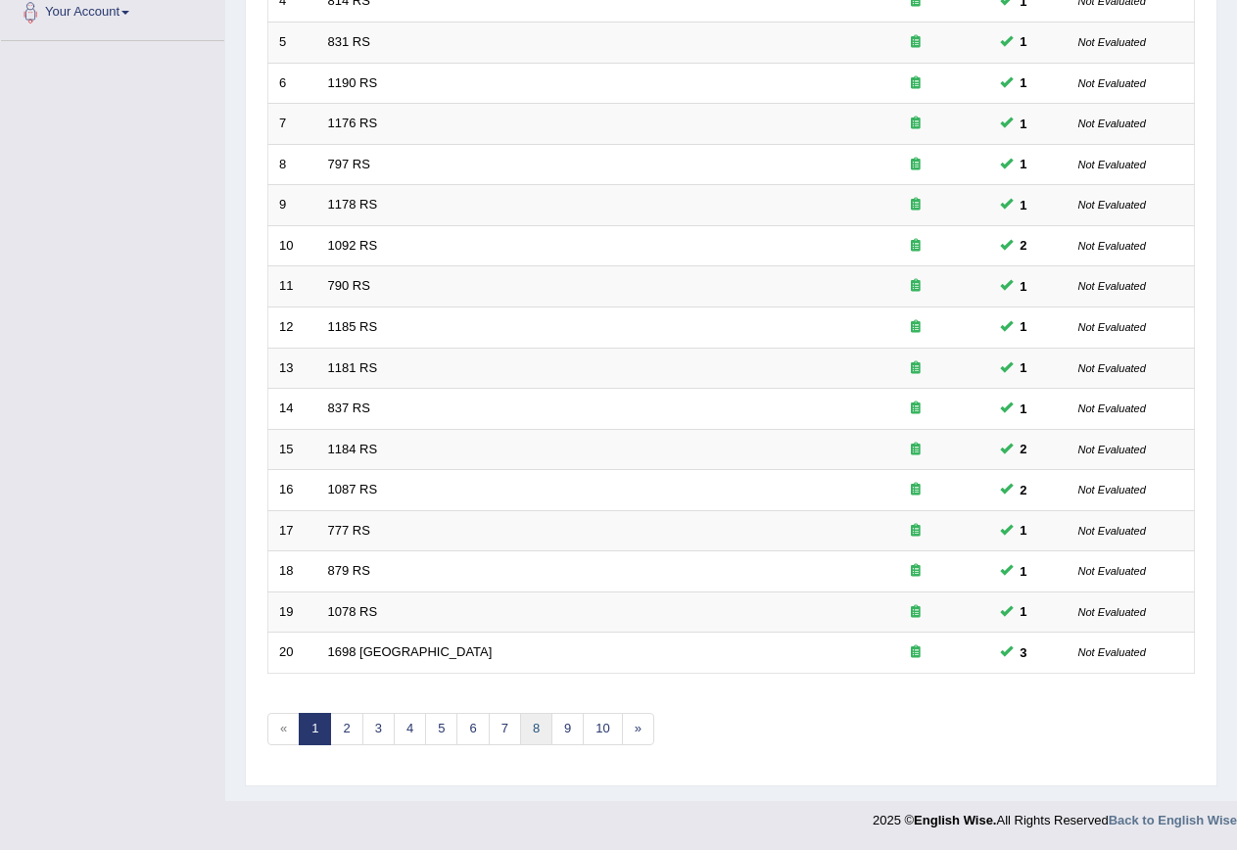
click at [525, 730] on link "8" at bounding box center [536, 729] width 32 height 32
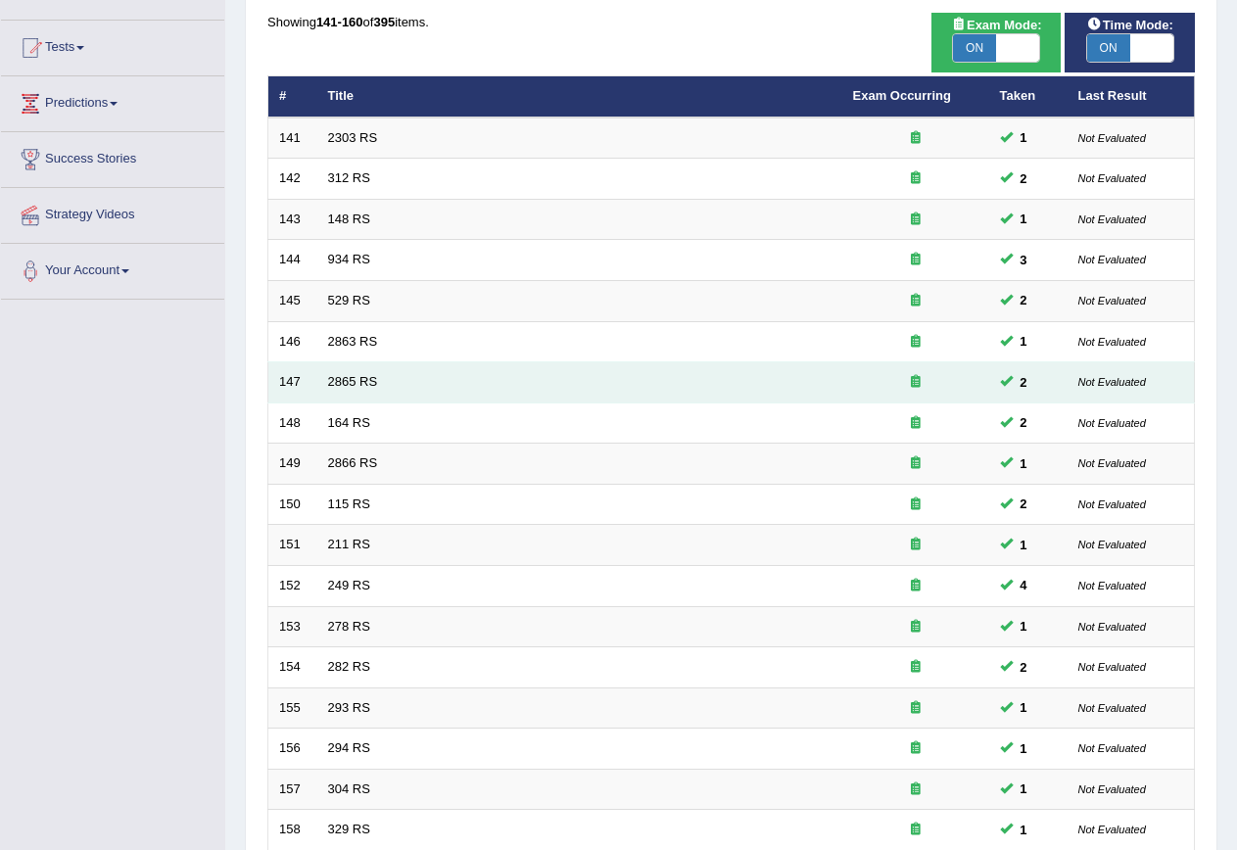
scroll to position [447, 0]
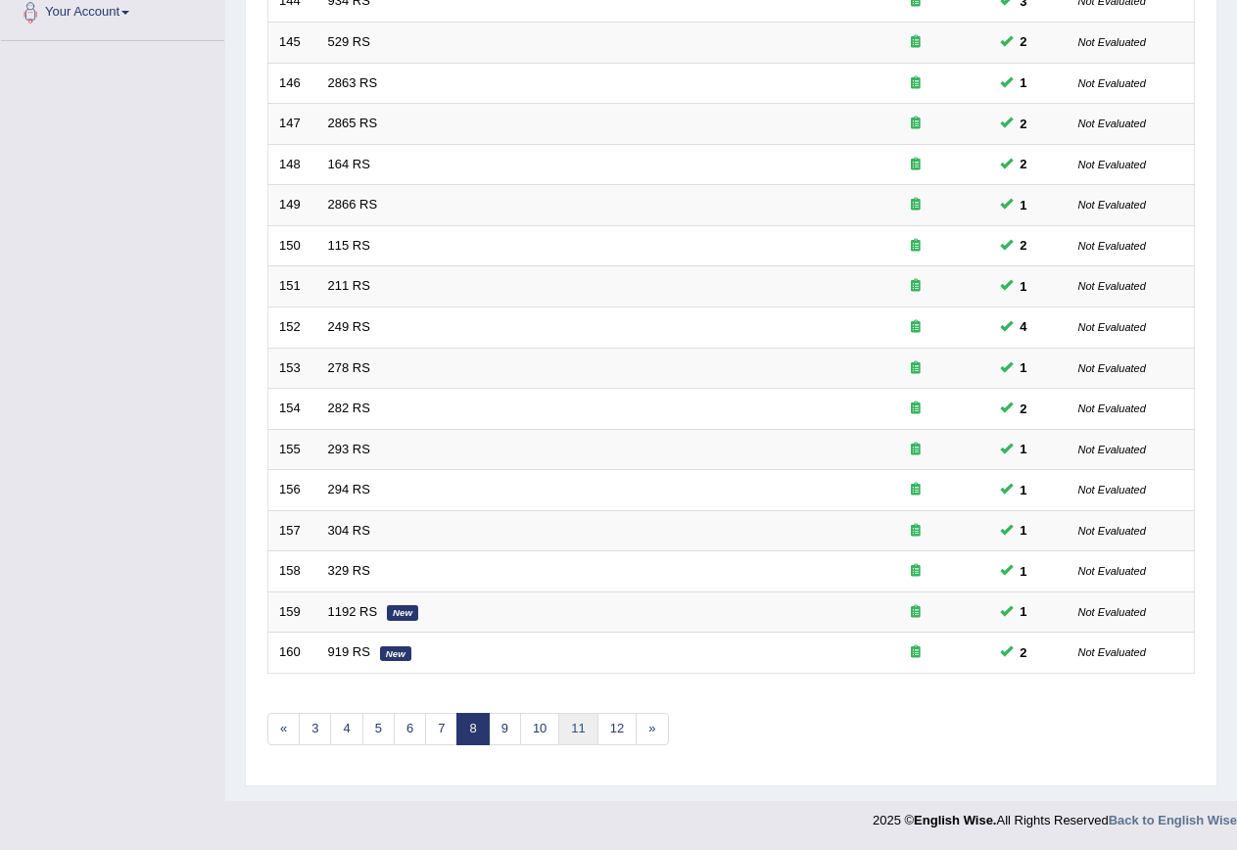
click at [562, 723] on link "11" at bounding box center [577, 729] width 39 height 32
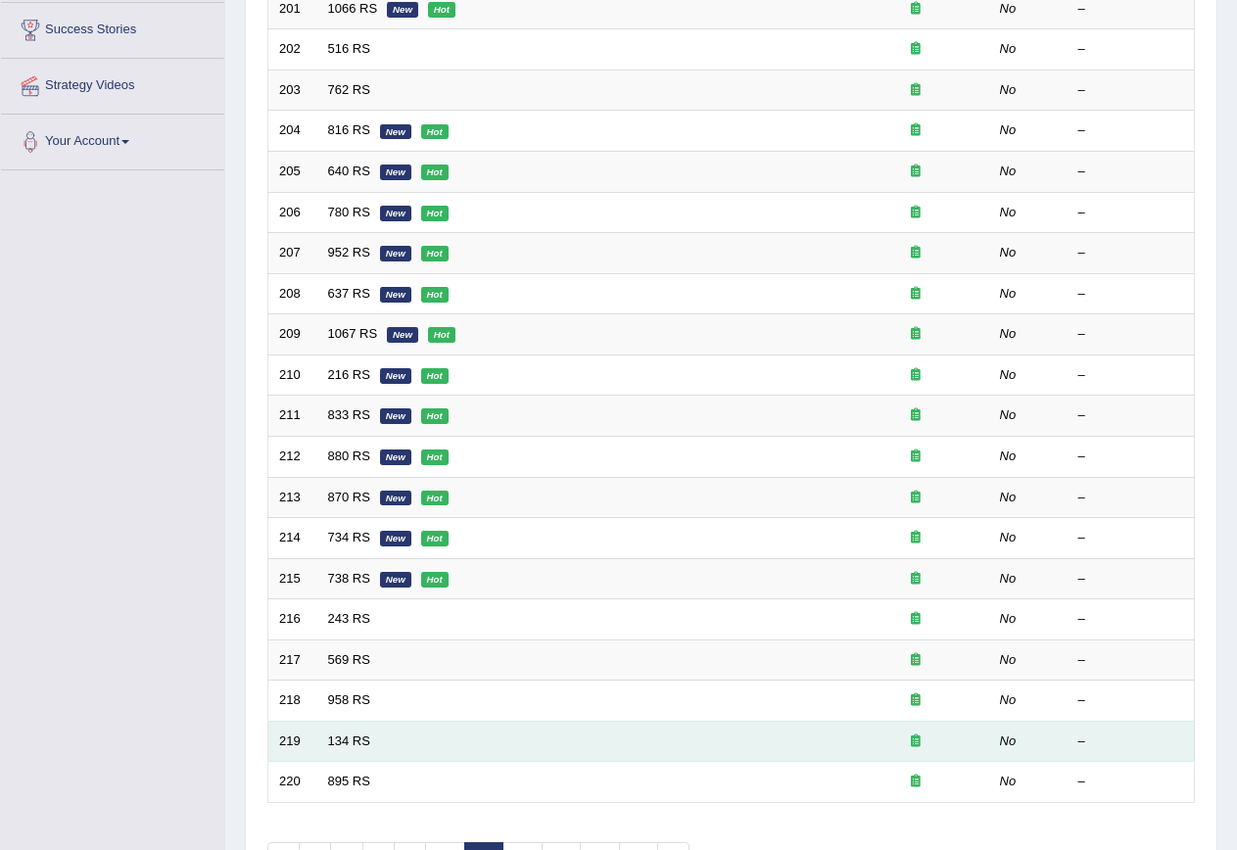
scroll to position [447, 0]
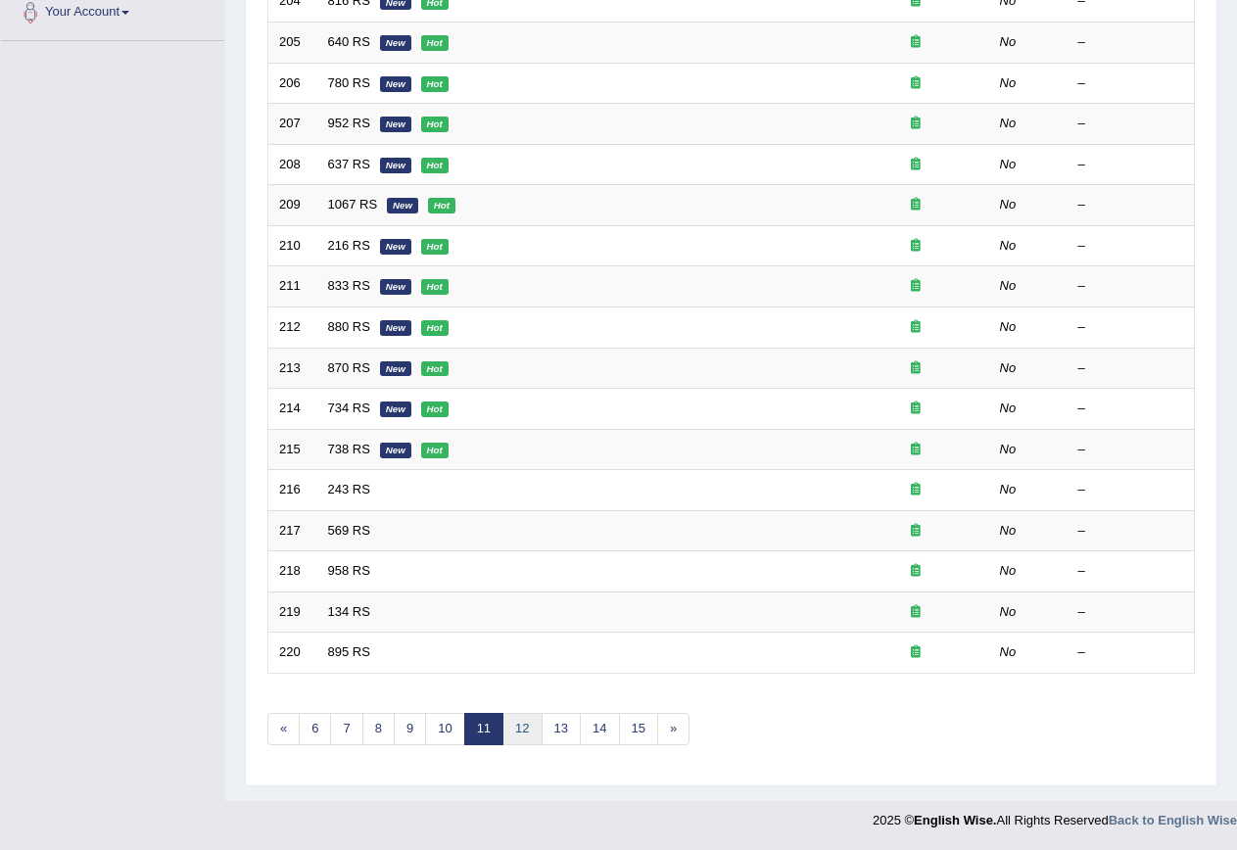
click at [531, 727] on link "12" at bounding box center [522, 729] width 39 height 32
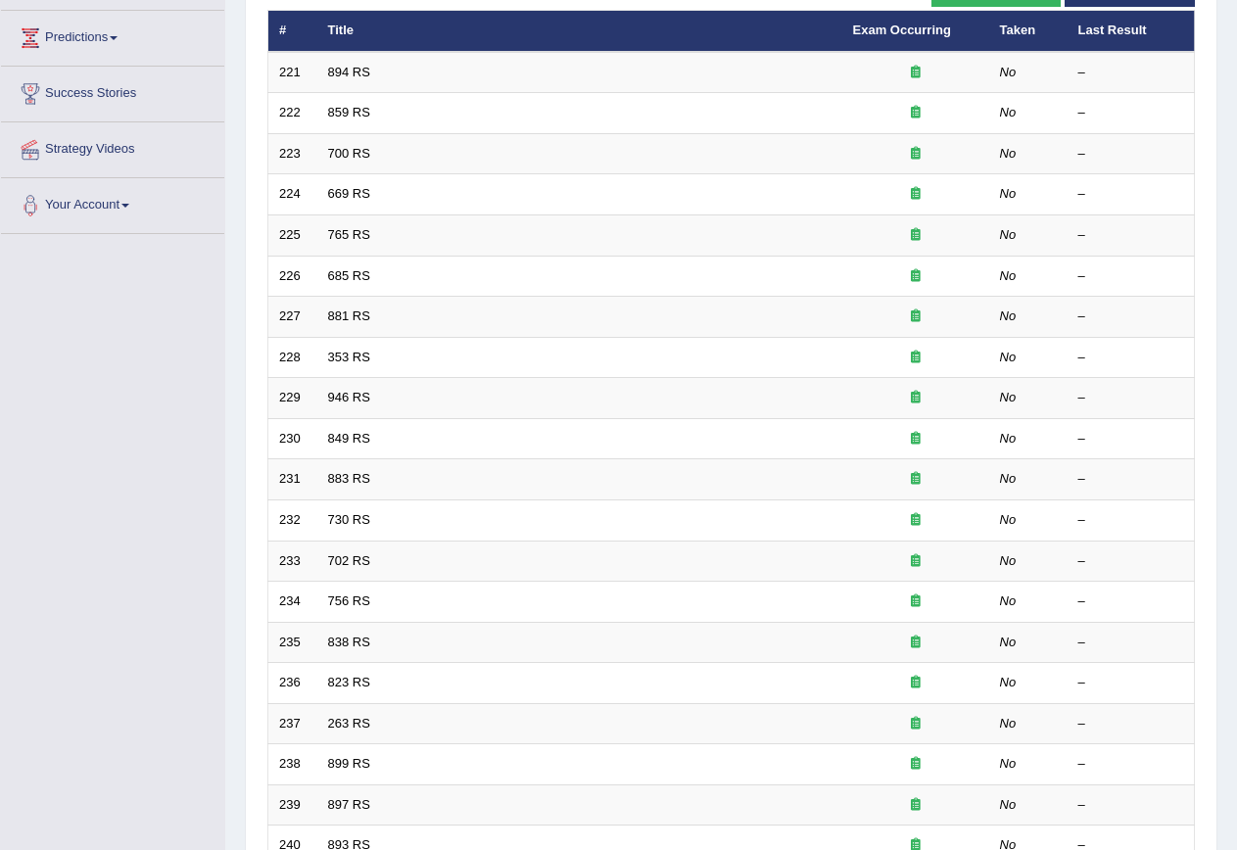
scroll to position [447, 0]
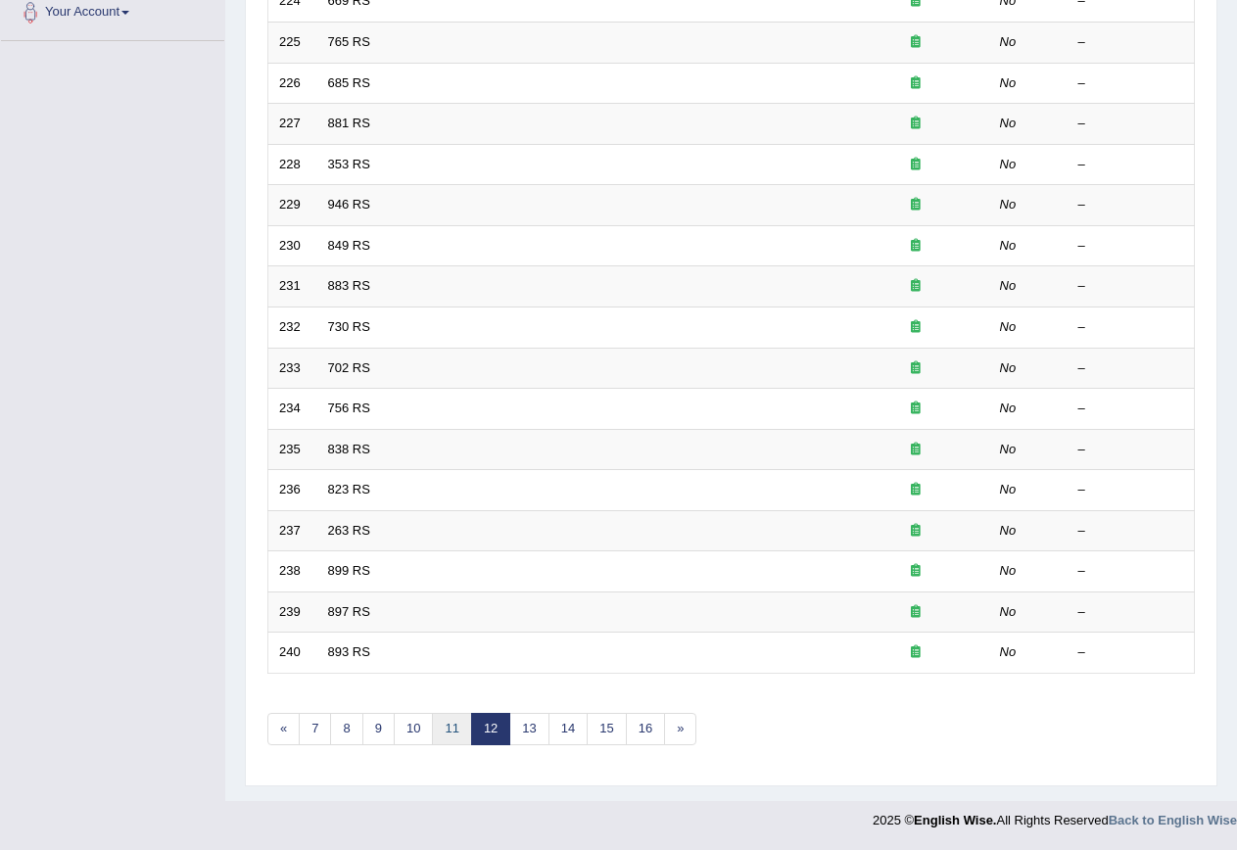
click at [459, 727] on link "11" at bounding box center [451, 729] width 39 height 32
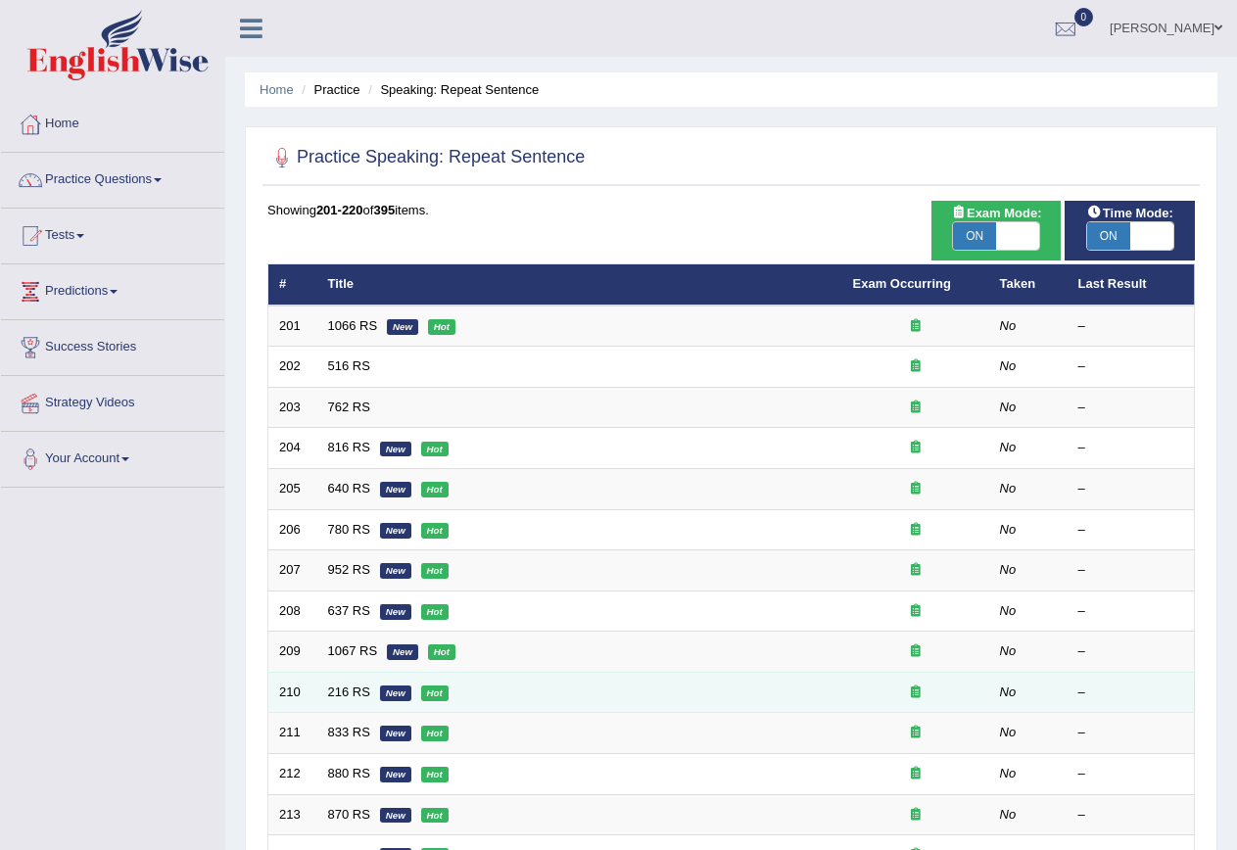
scroll to position [447, 0]
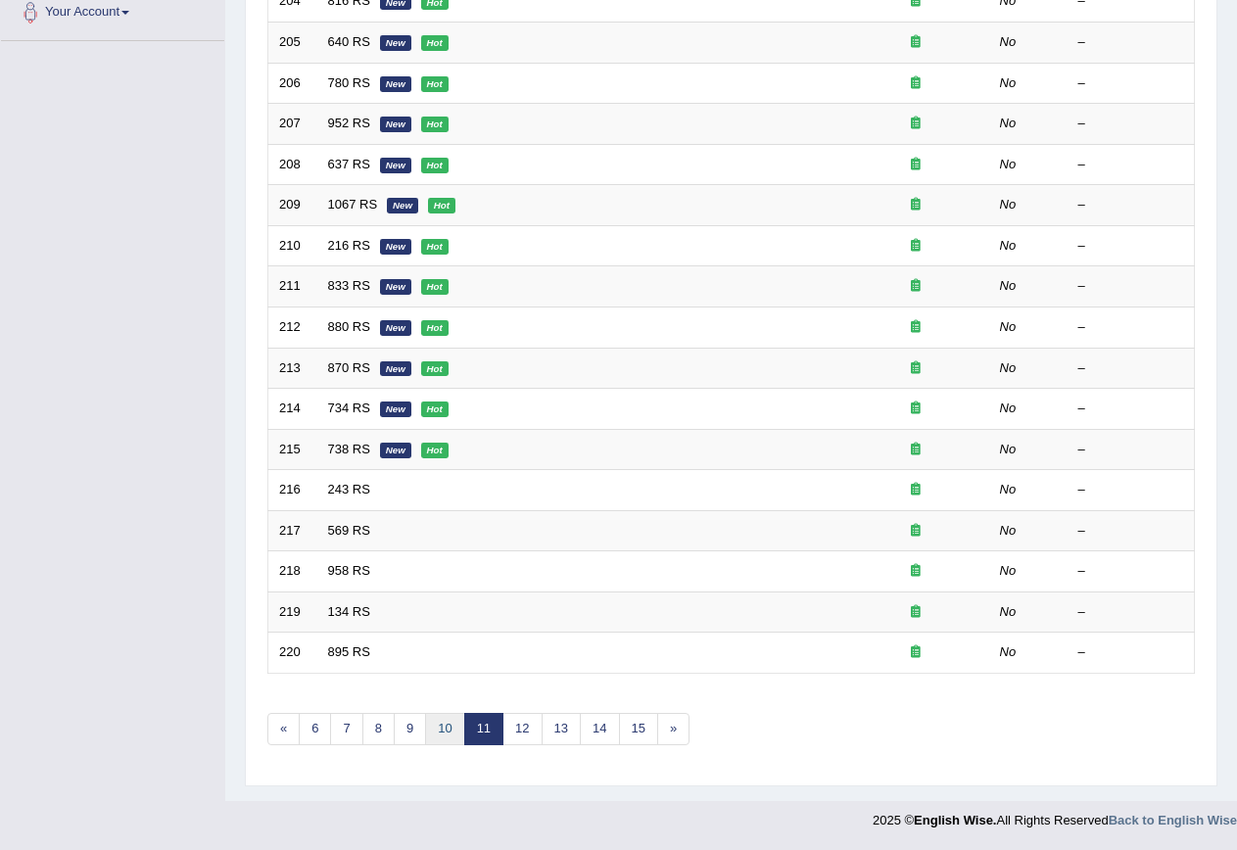
click at [443, 737] on link "10" at bounding box center [444, 729] width 39 height 32
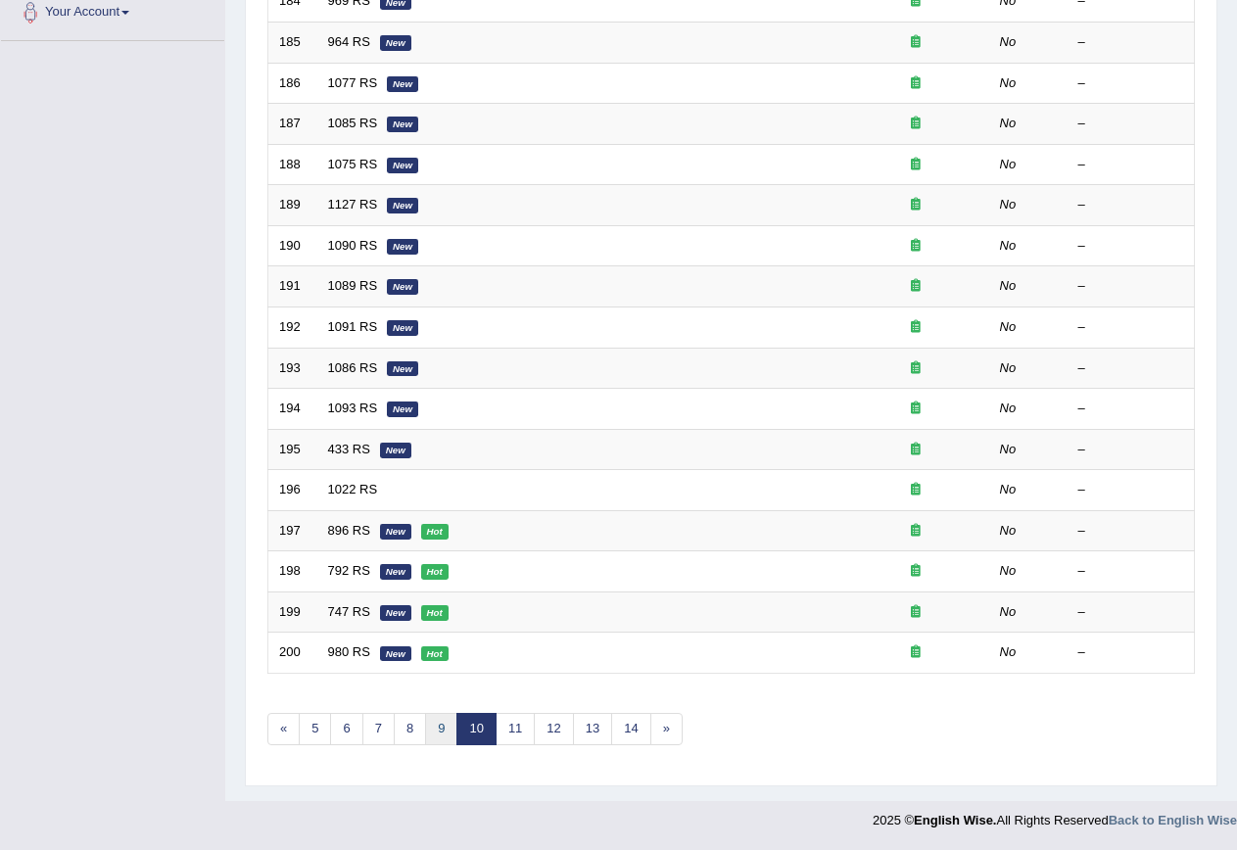
click at [442, 726] on link "9" at bounding box center [441, 729] width 32 height 32
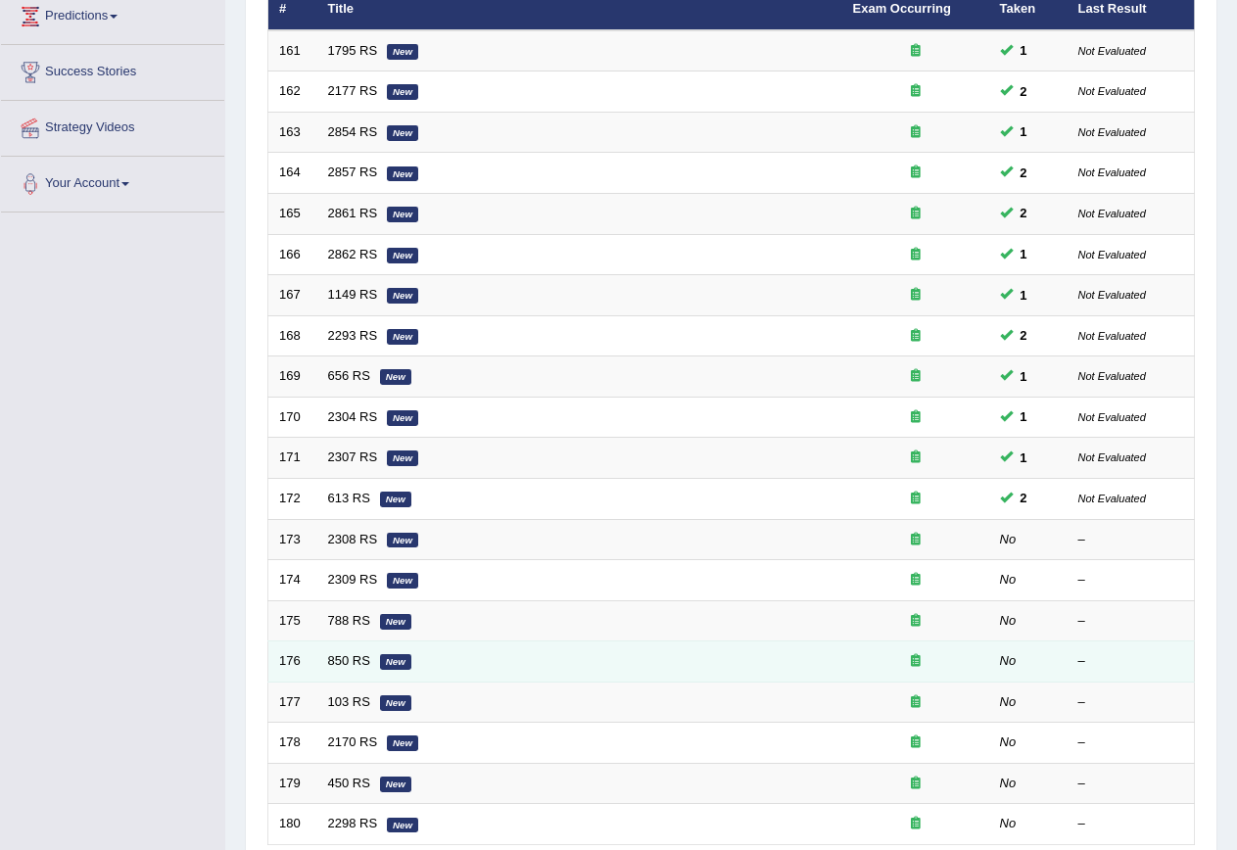
scroll to position [447, 0]
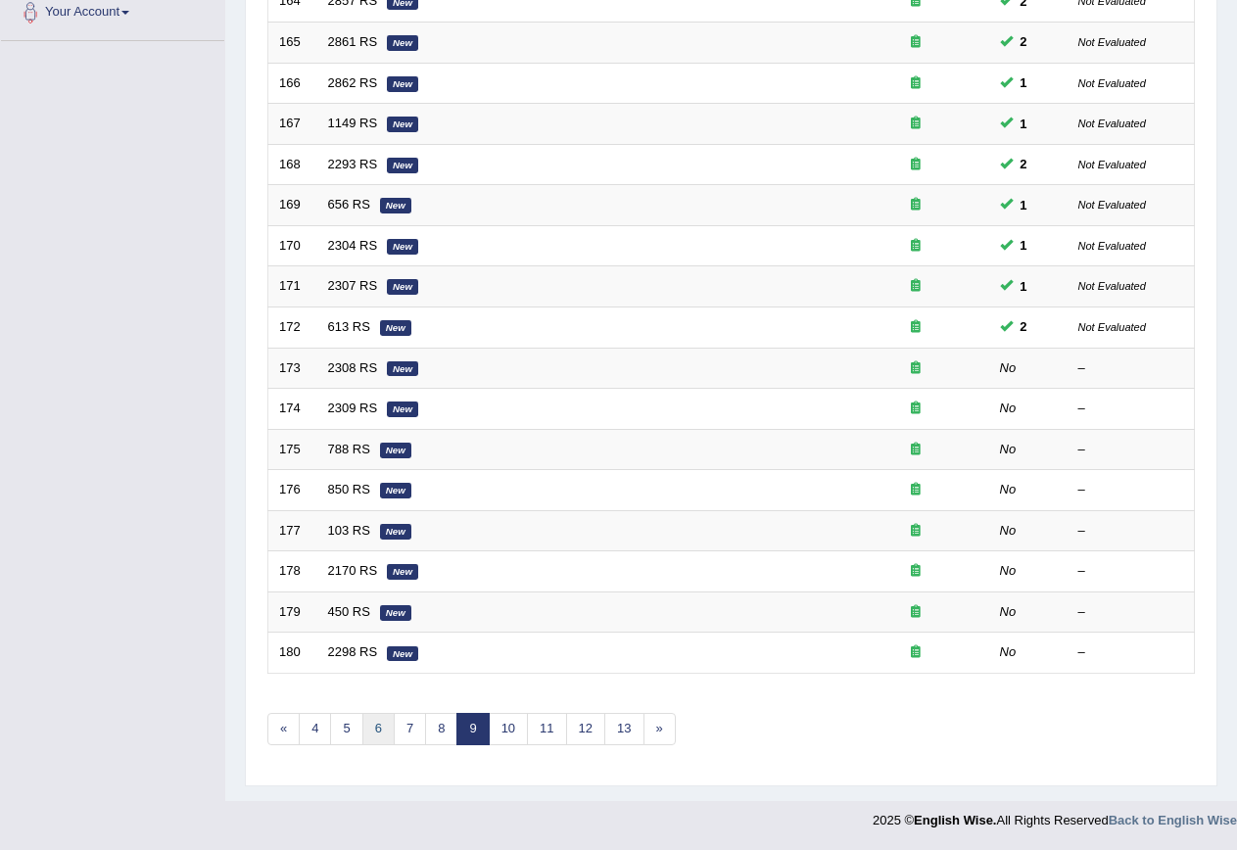
click at [381, 726] on link "6" at bounding box center [378, 729] width 32 height 32
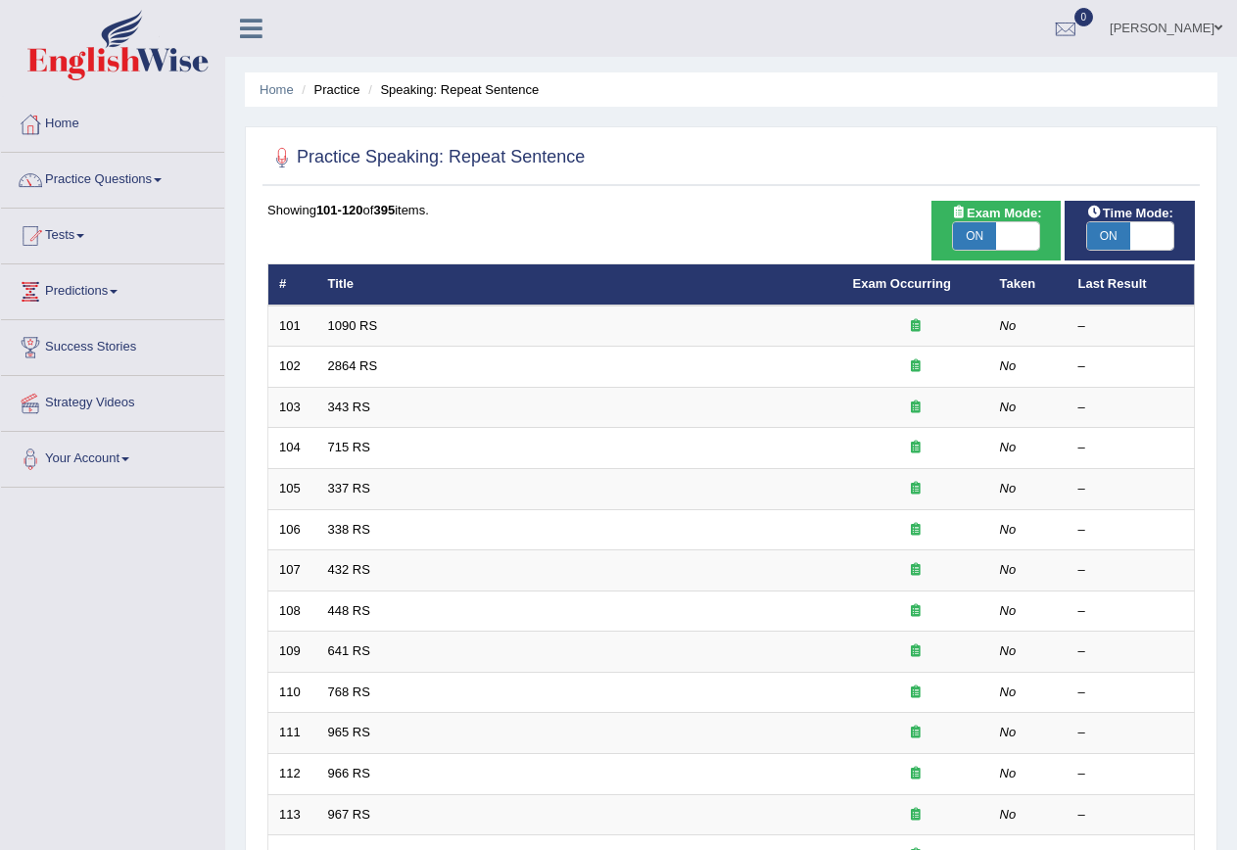
scroll to position [447, 0]
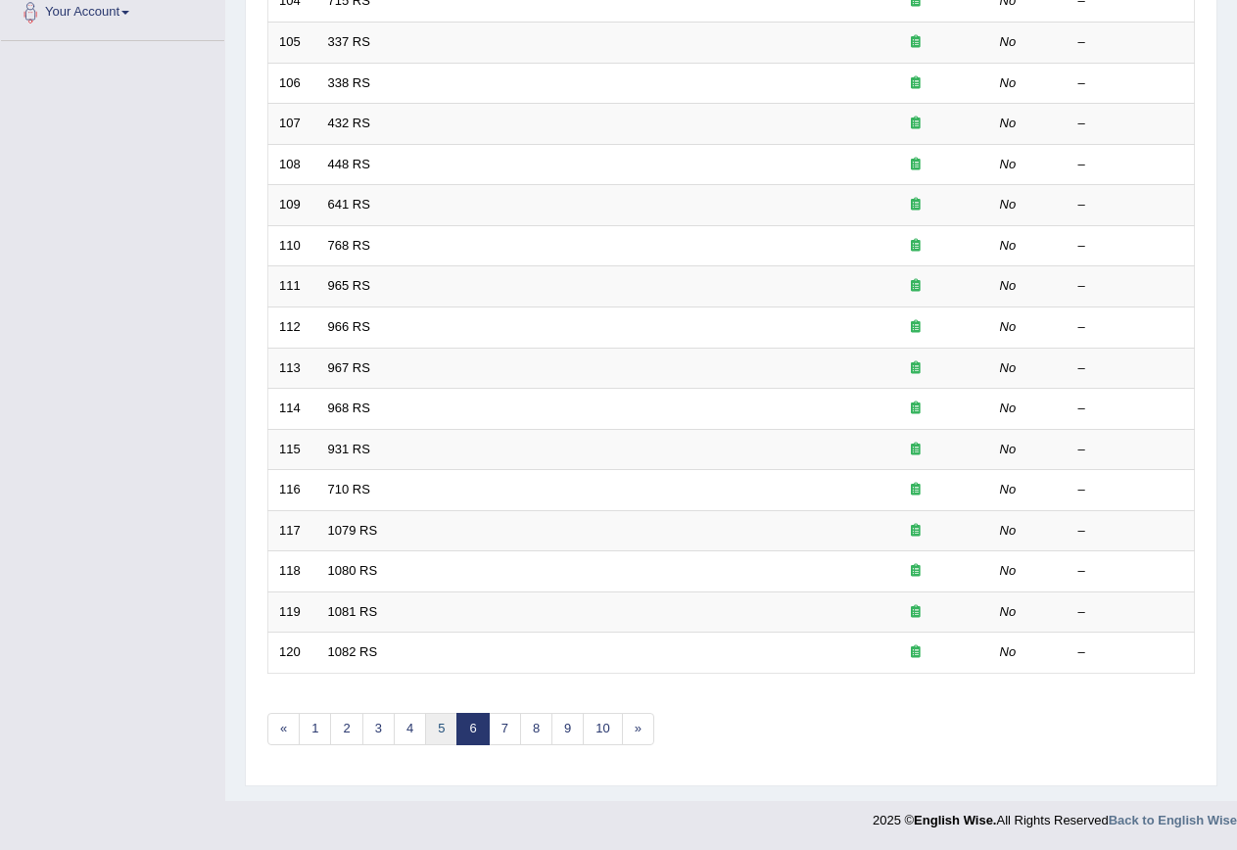
click at [440, 723] on link "5" at bounding box center [441, 729] width 32 height 32
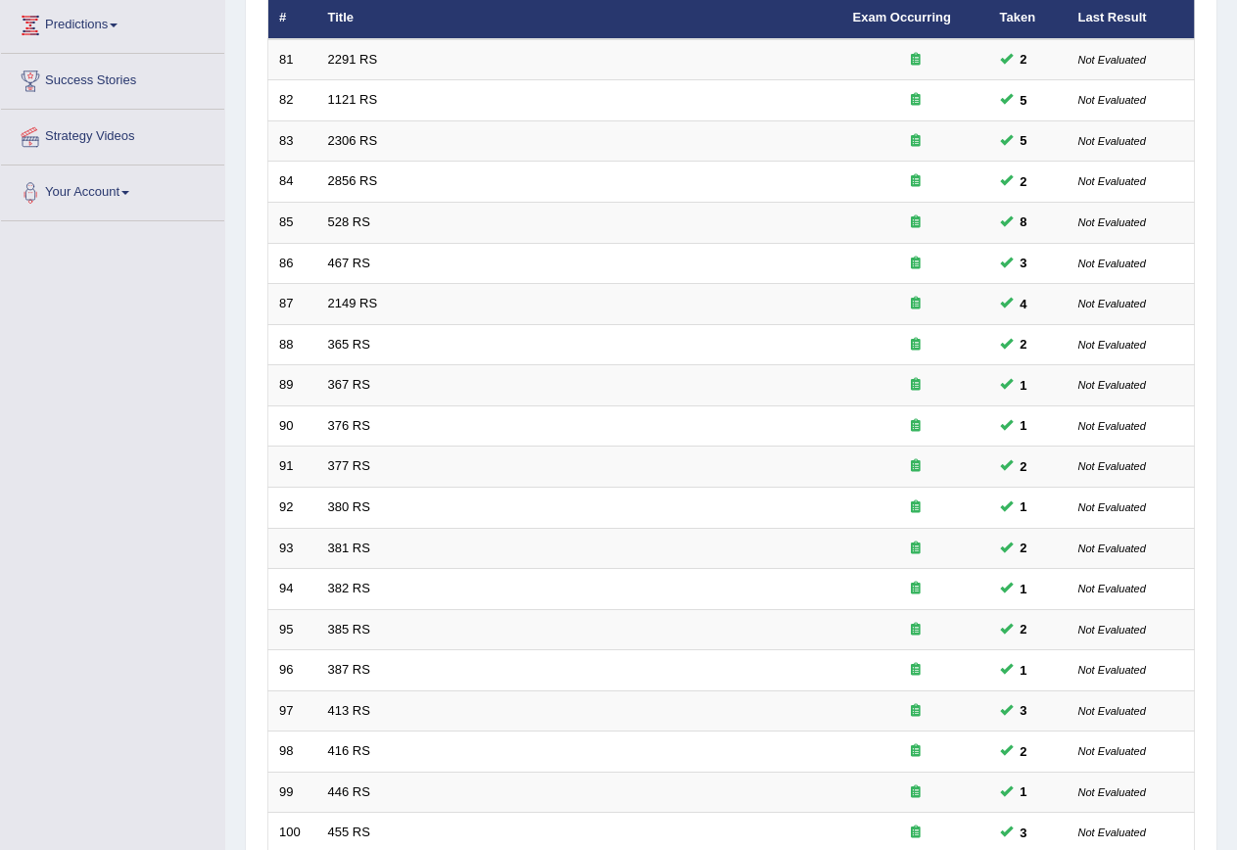
scroll to position [447, 0]
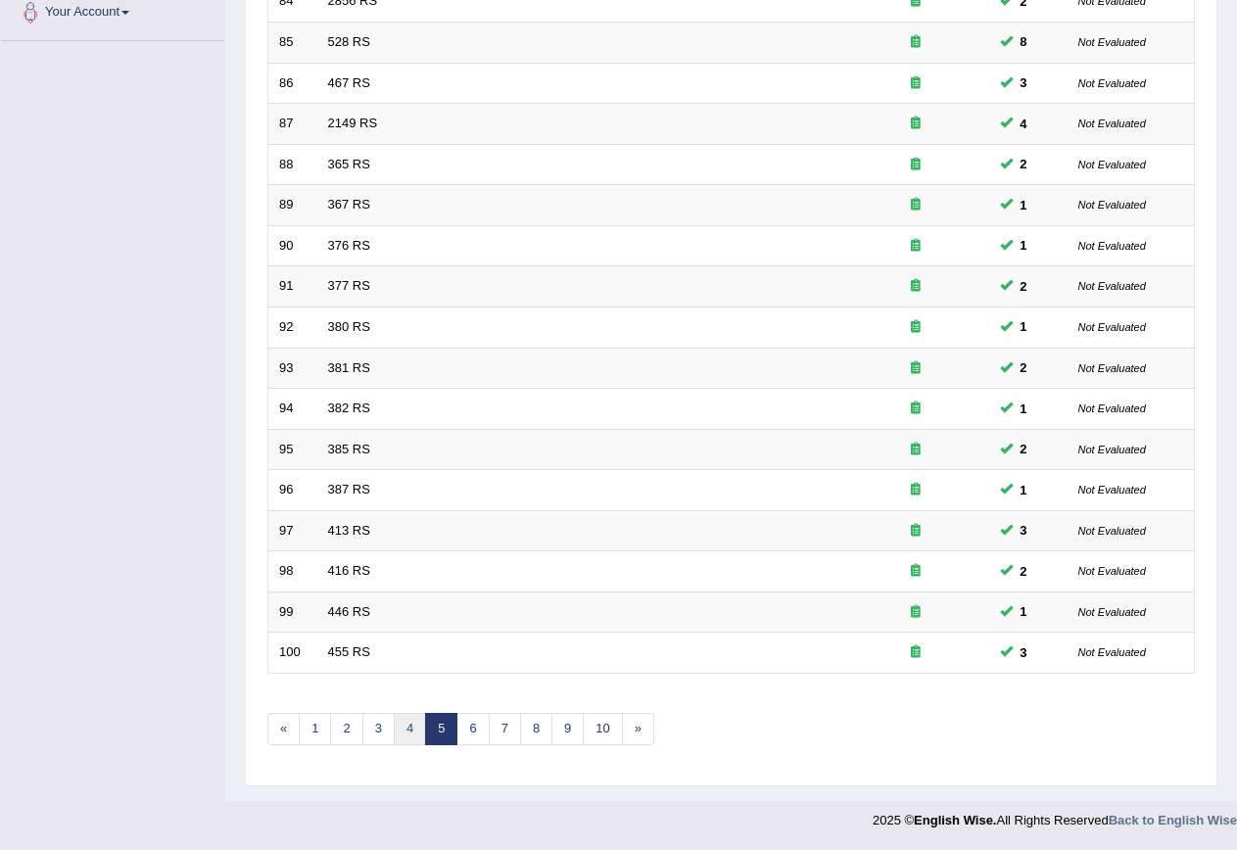
click at [414, 735] on link "4" at bounding box center [410, 729] width 32 height 32
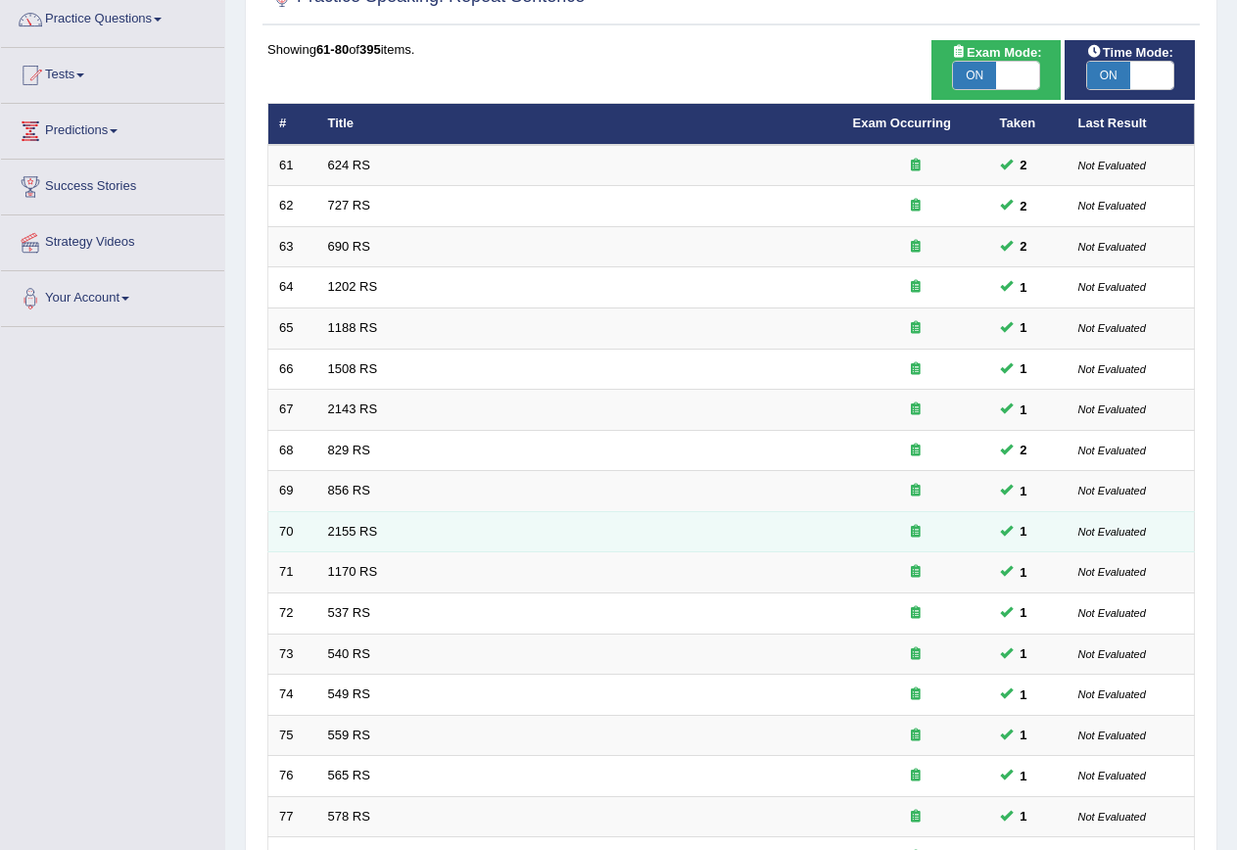
scroll to position [447, 0]
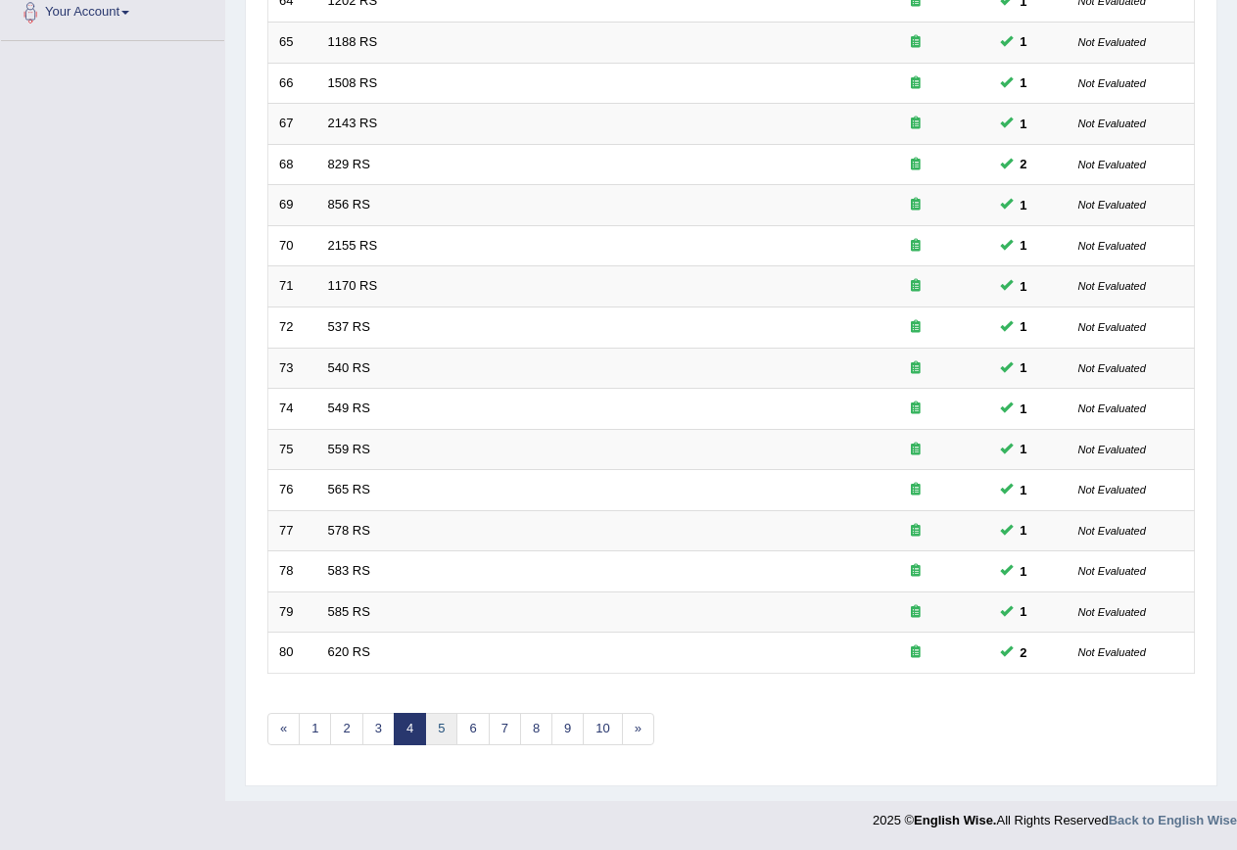
click at [442, 729] on link "5" at bounding box center [441, 729] width 32 height 32
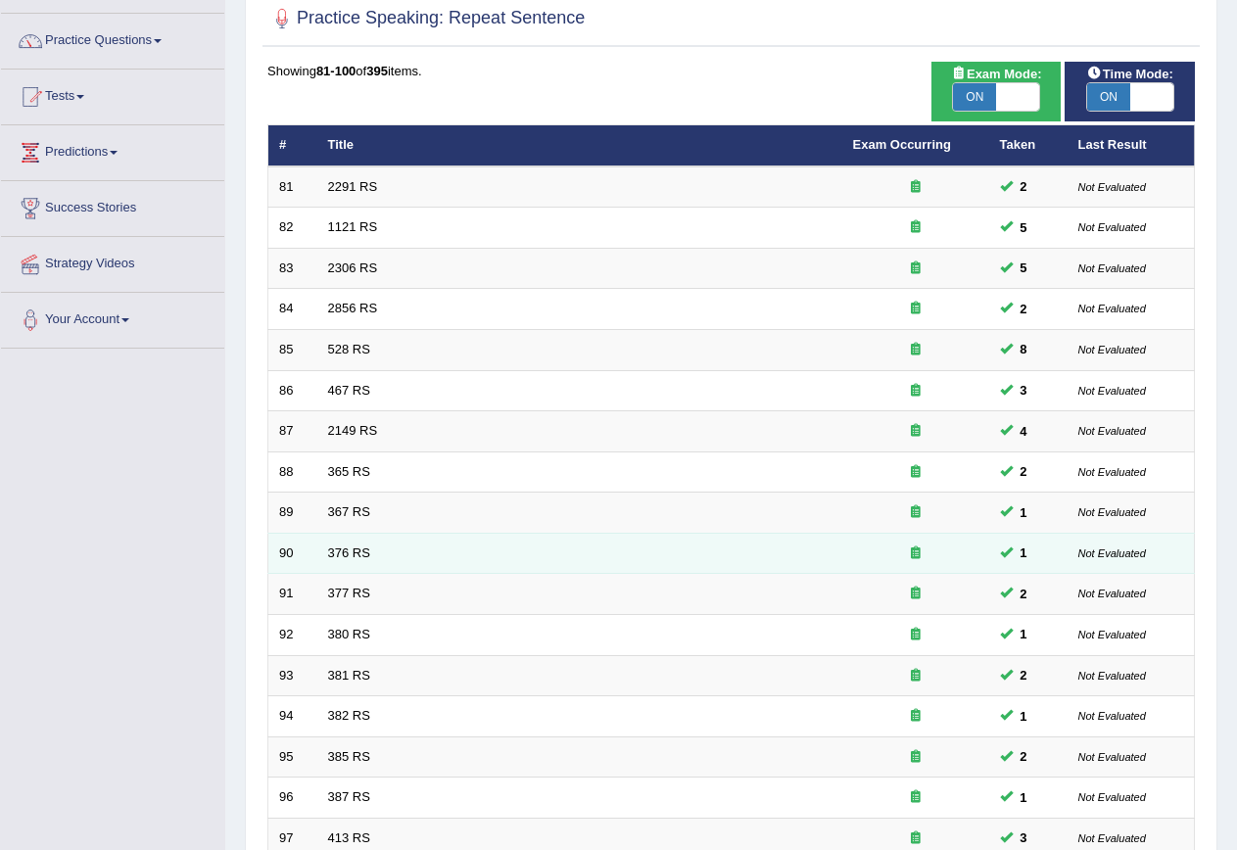
scroll to position [447, 0]
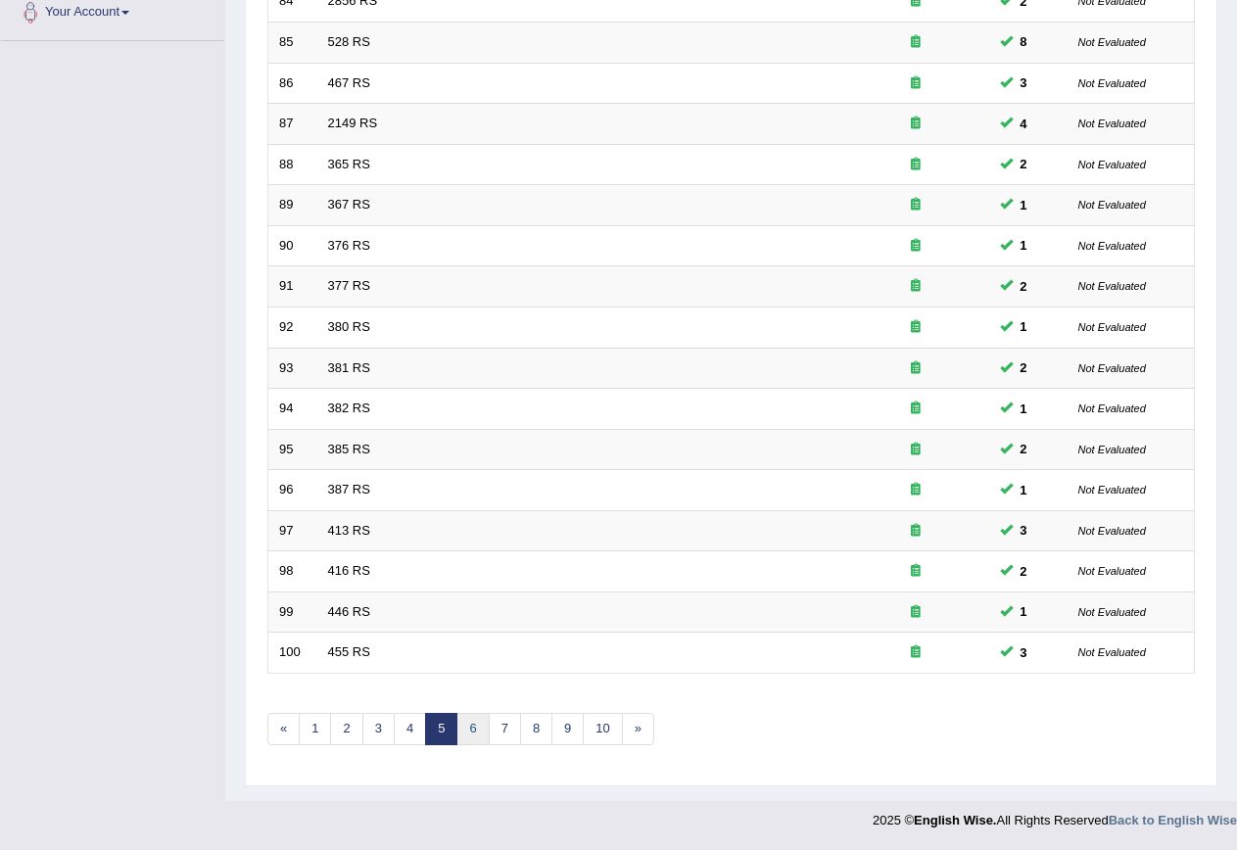
click at [472, 724] on link "6" at bounding box center [473, 729] width 32 height 32
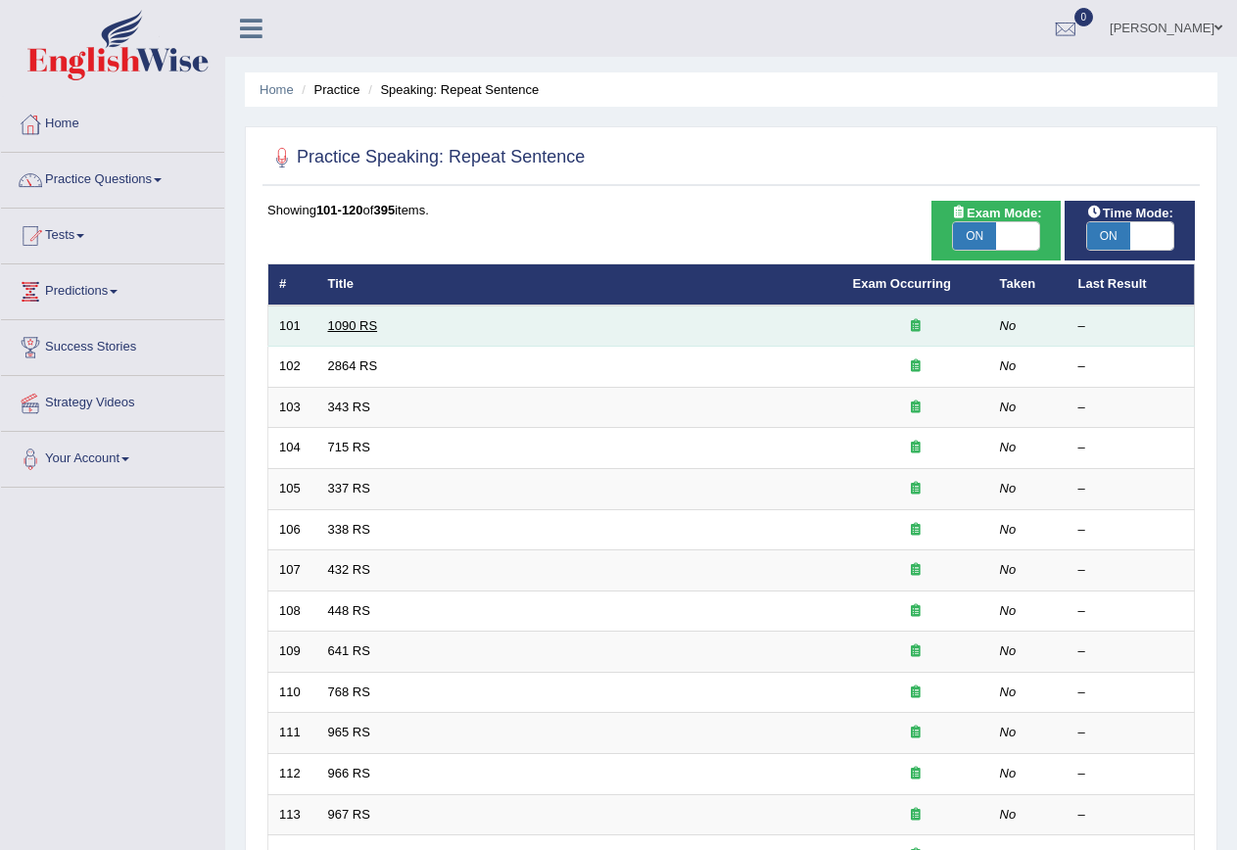
click at [349, 321] on link "1090 RS" at bounding box center [353, 325] width 50 height 15
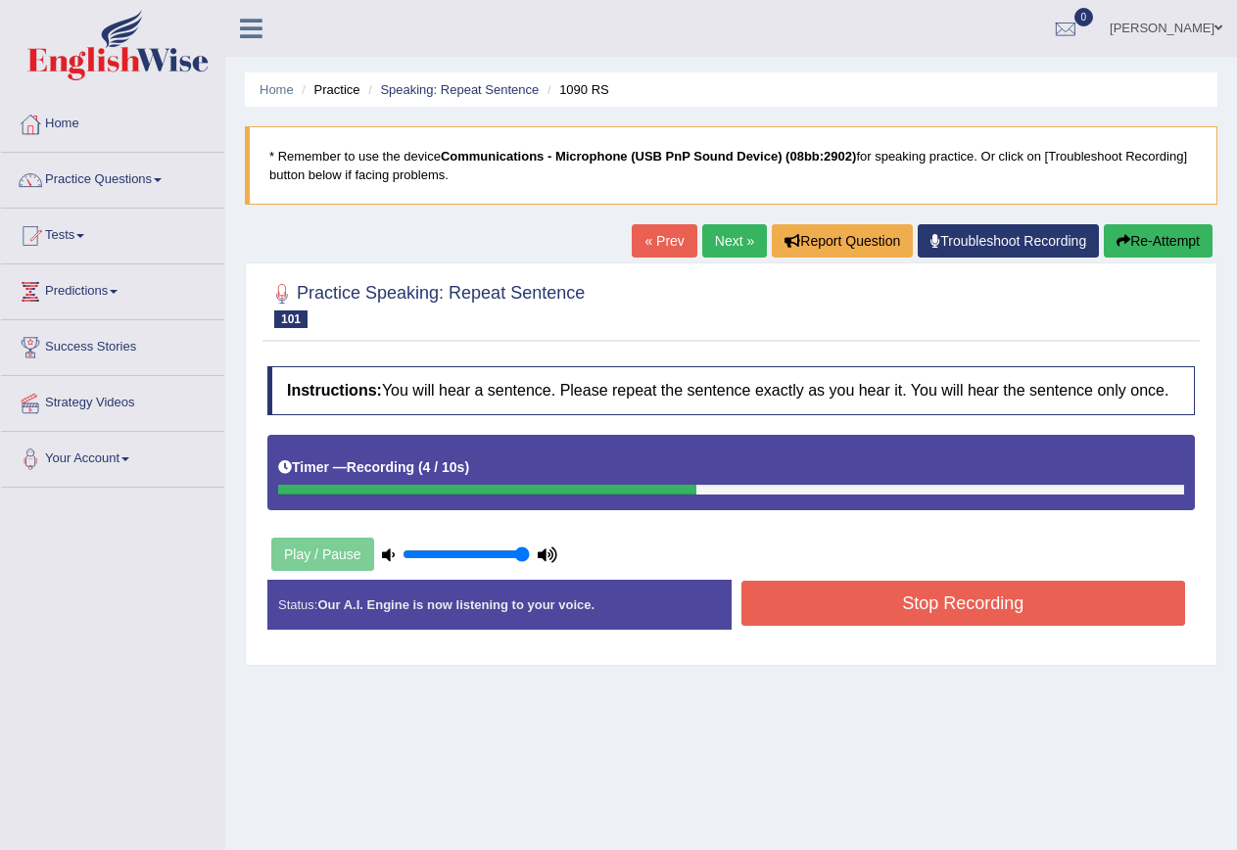
click at [923, 605] on button "Stop Recording" at bounding box center [964, 603] width 445 height 45
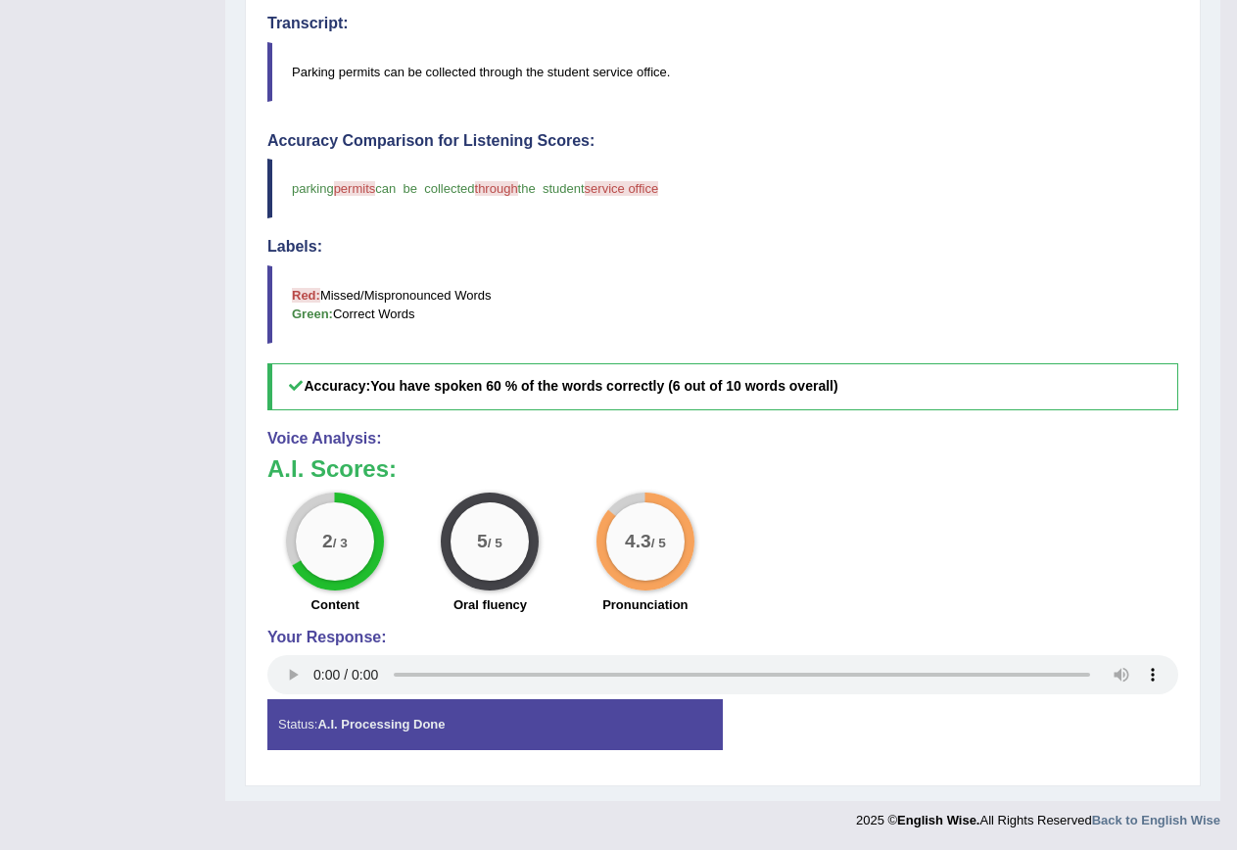
scroll to position [200, 0]
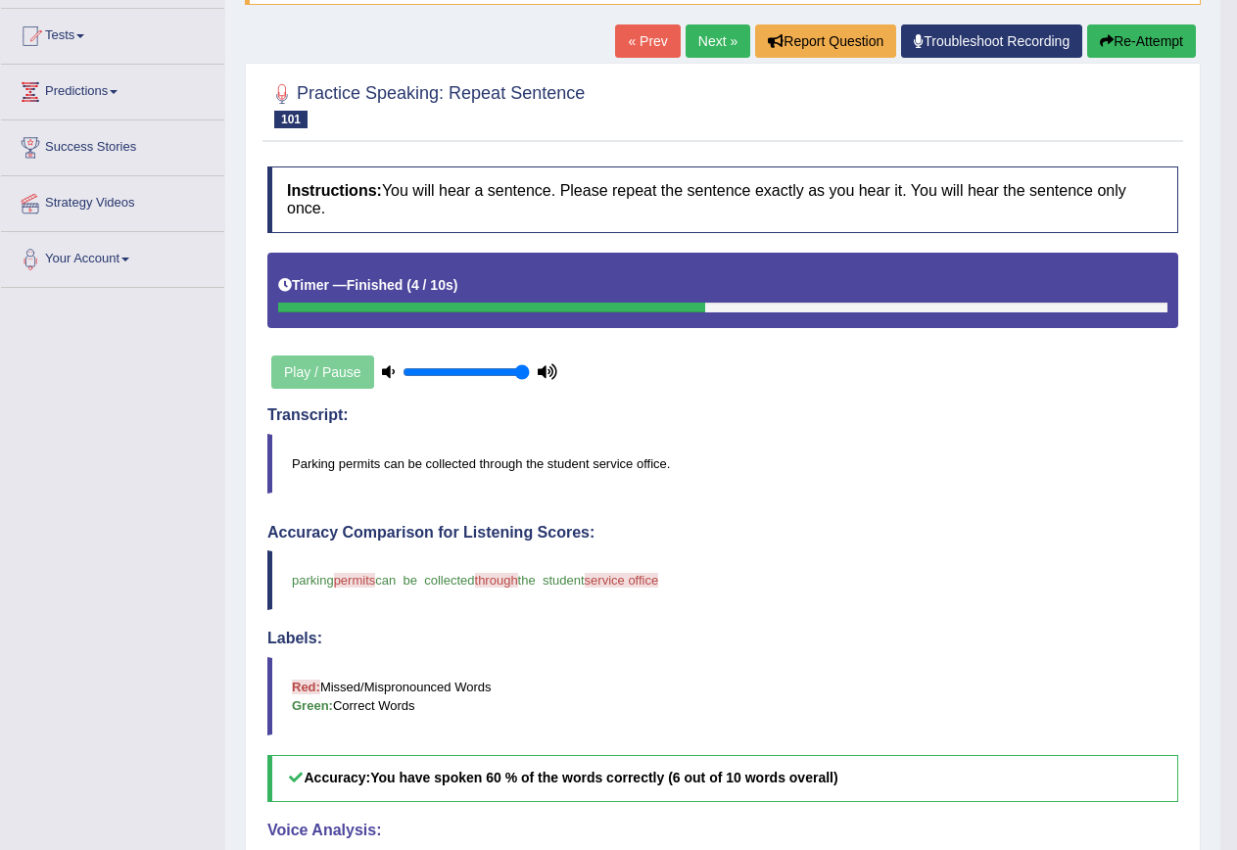
click at [1113, 30] on button "Re-Attempt" at bounding box center [1141, 40] width 109 height 33
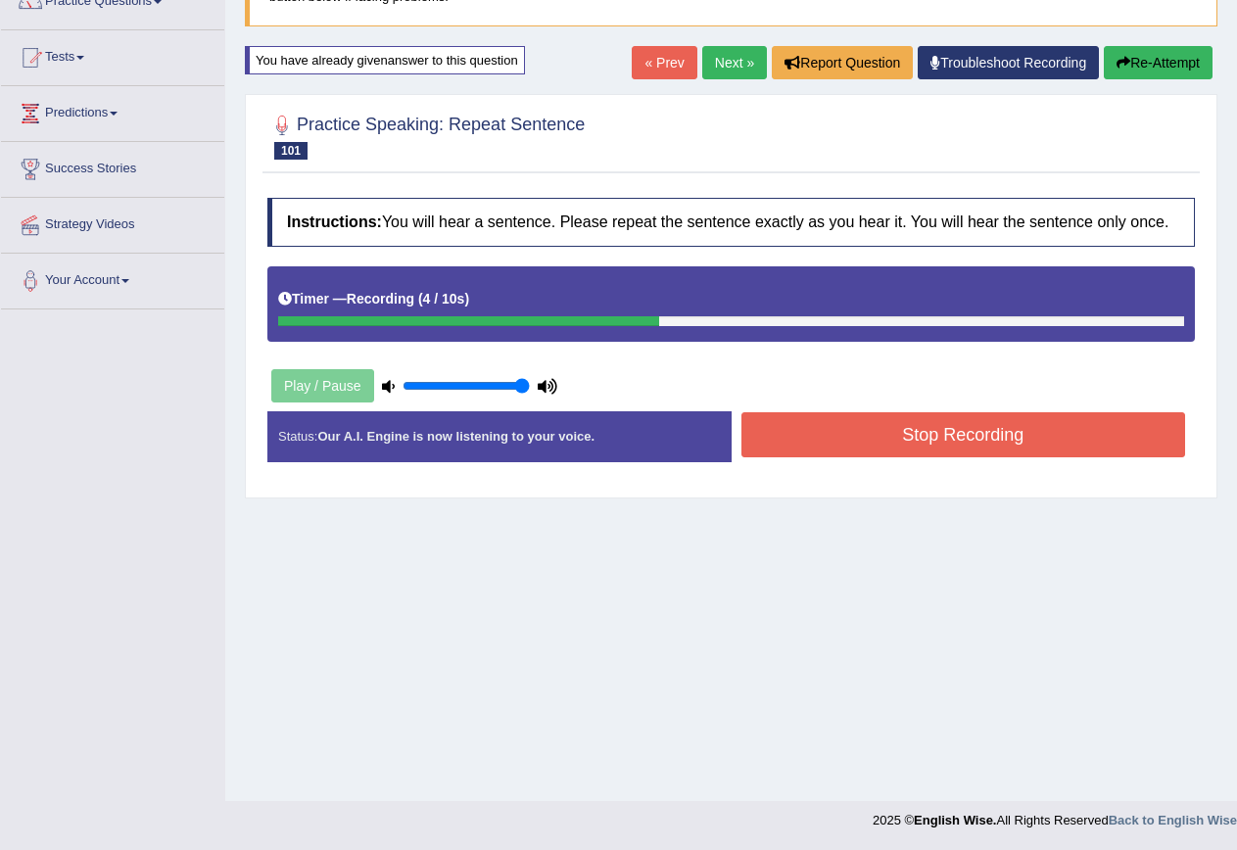
click at [1029, 416] on button "Stop Recording" at bounding box center [964, 434] width 445 height 45
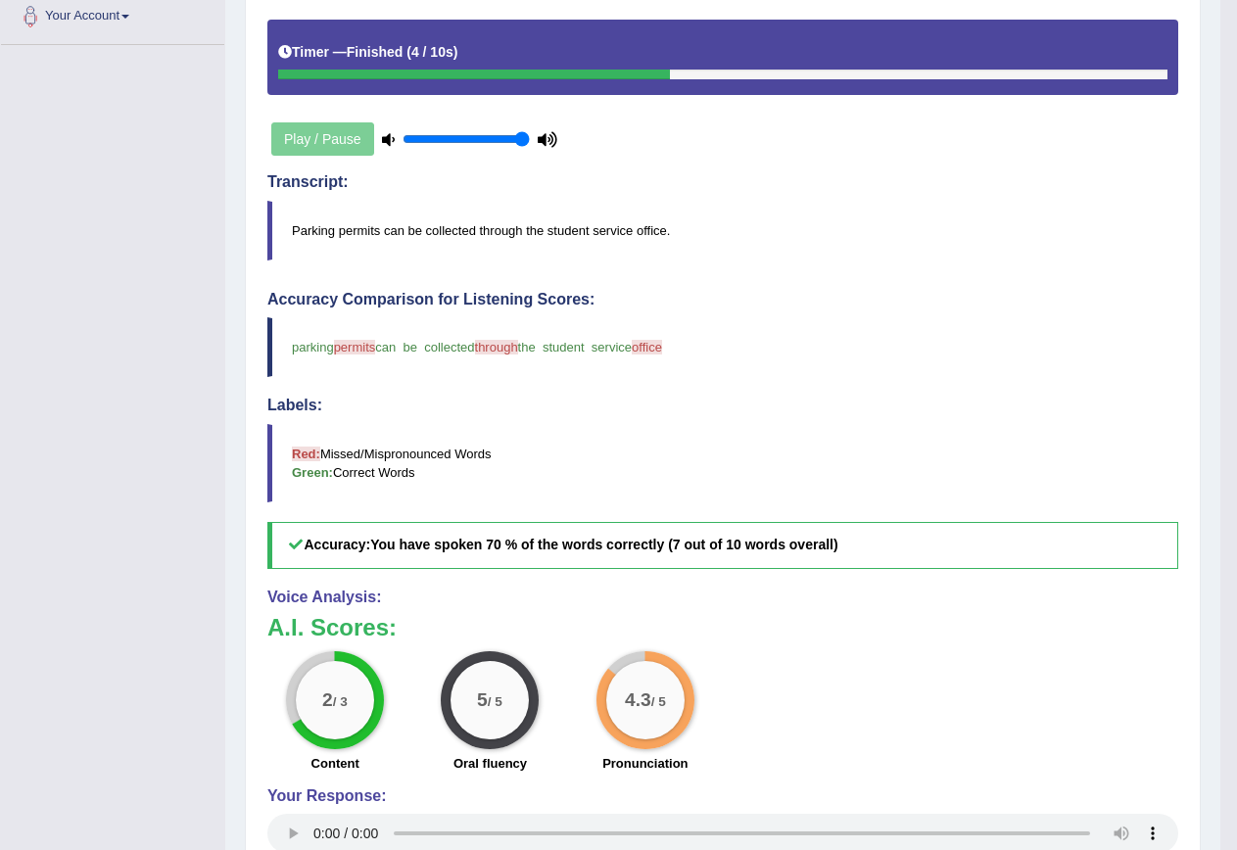
scroll to position [80, 0]
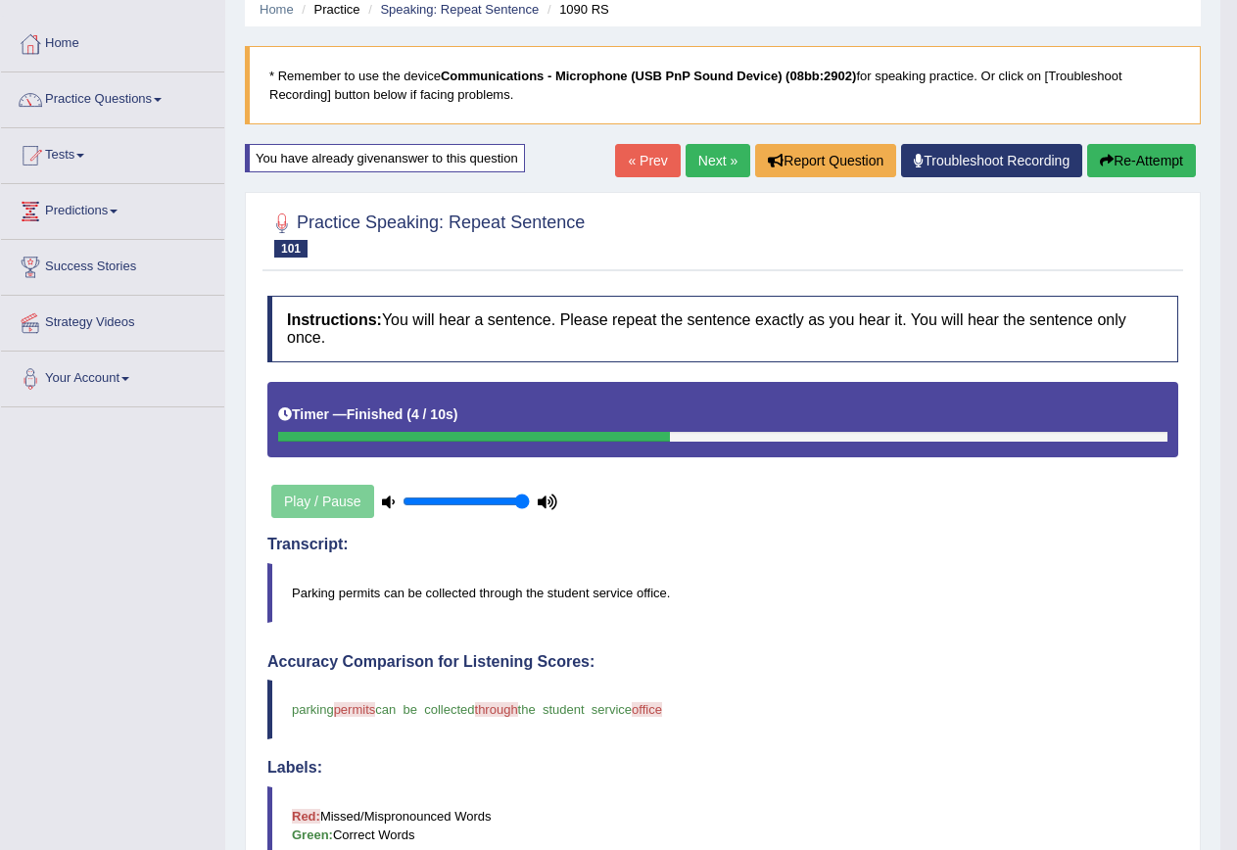
click at [1107, 155] on icon "button" at bounding box center [1107, 161] width 14 height 14
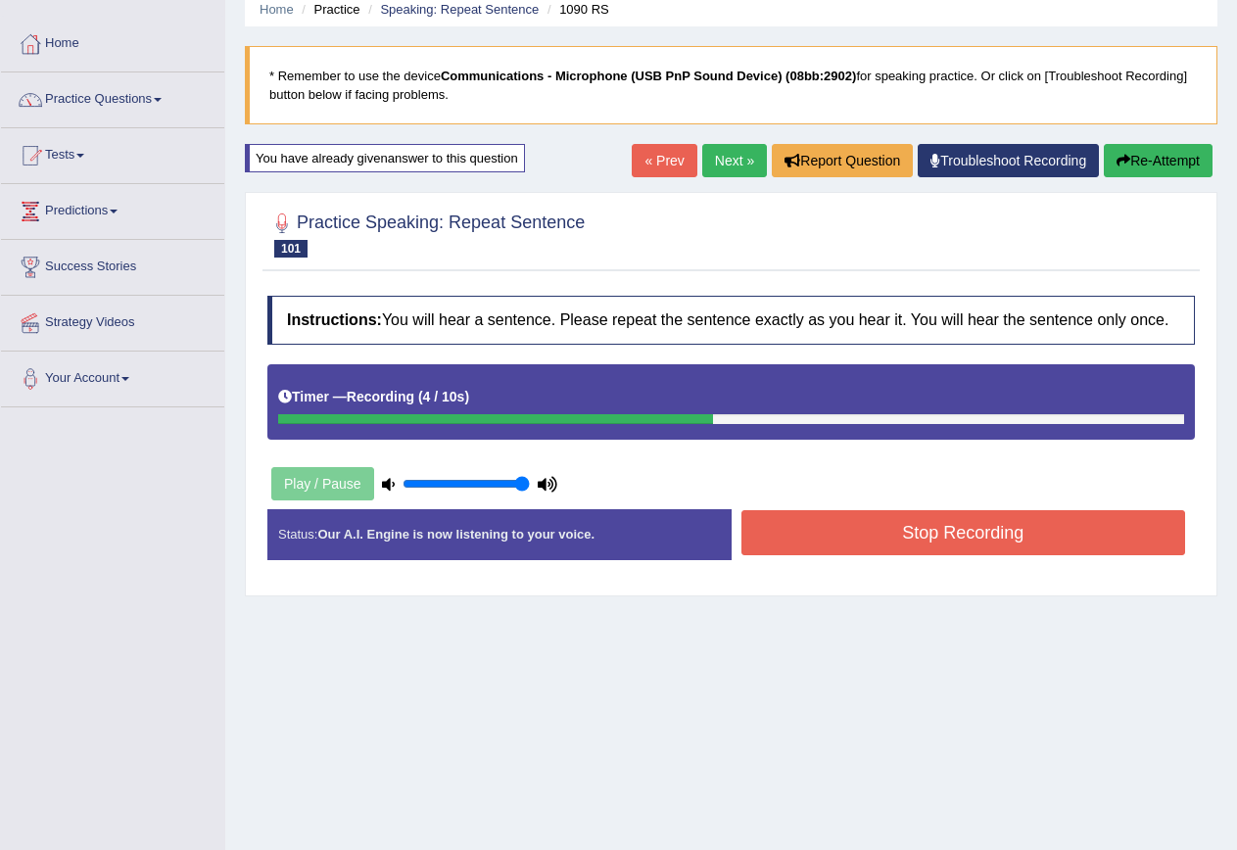
click at [963, 553] on button "Stop Recording" at bounding box center [964, 532] width 445 height 45
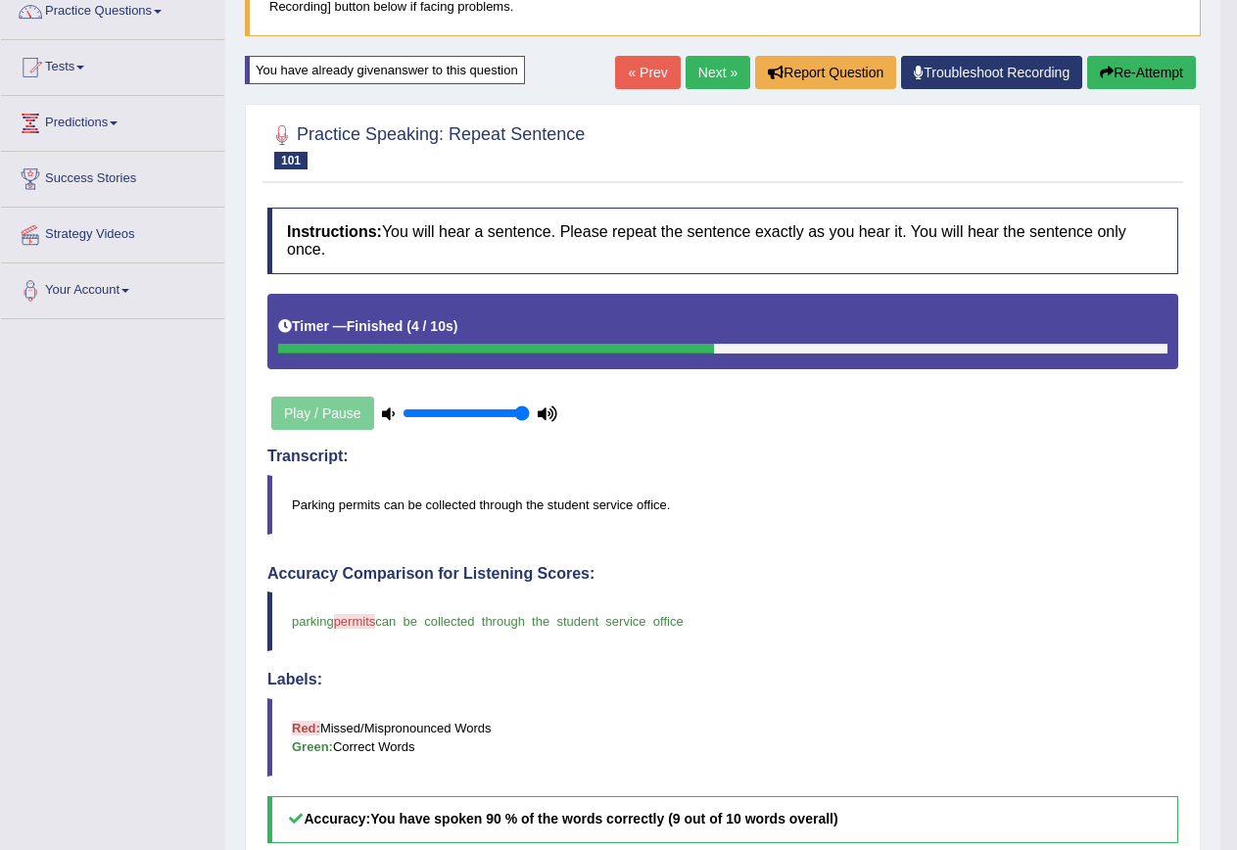
scroll to position [14, 0]
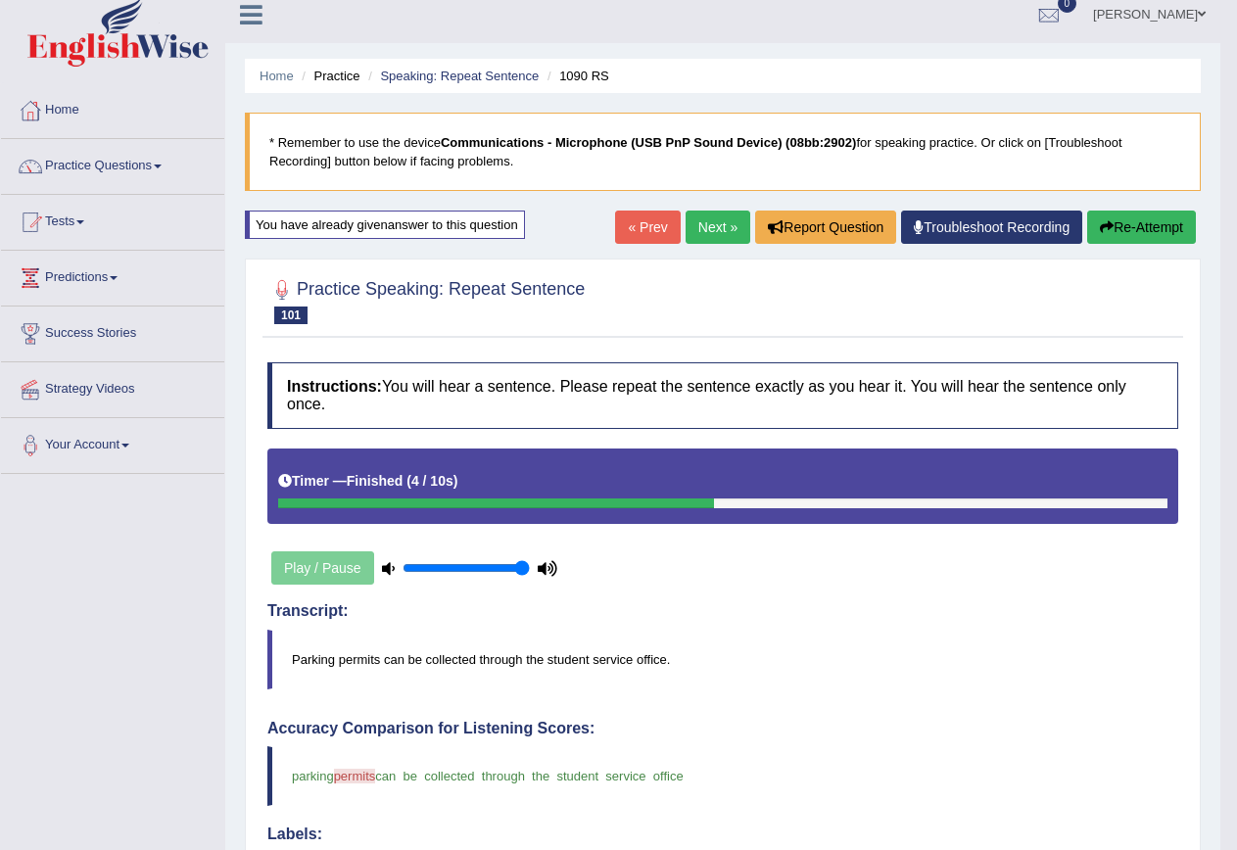
click at [719, 229] on link "Next »" at bounding box center [718, 227] width 65 height 33
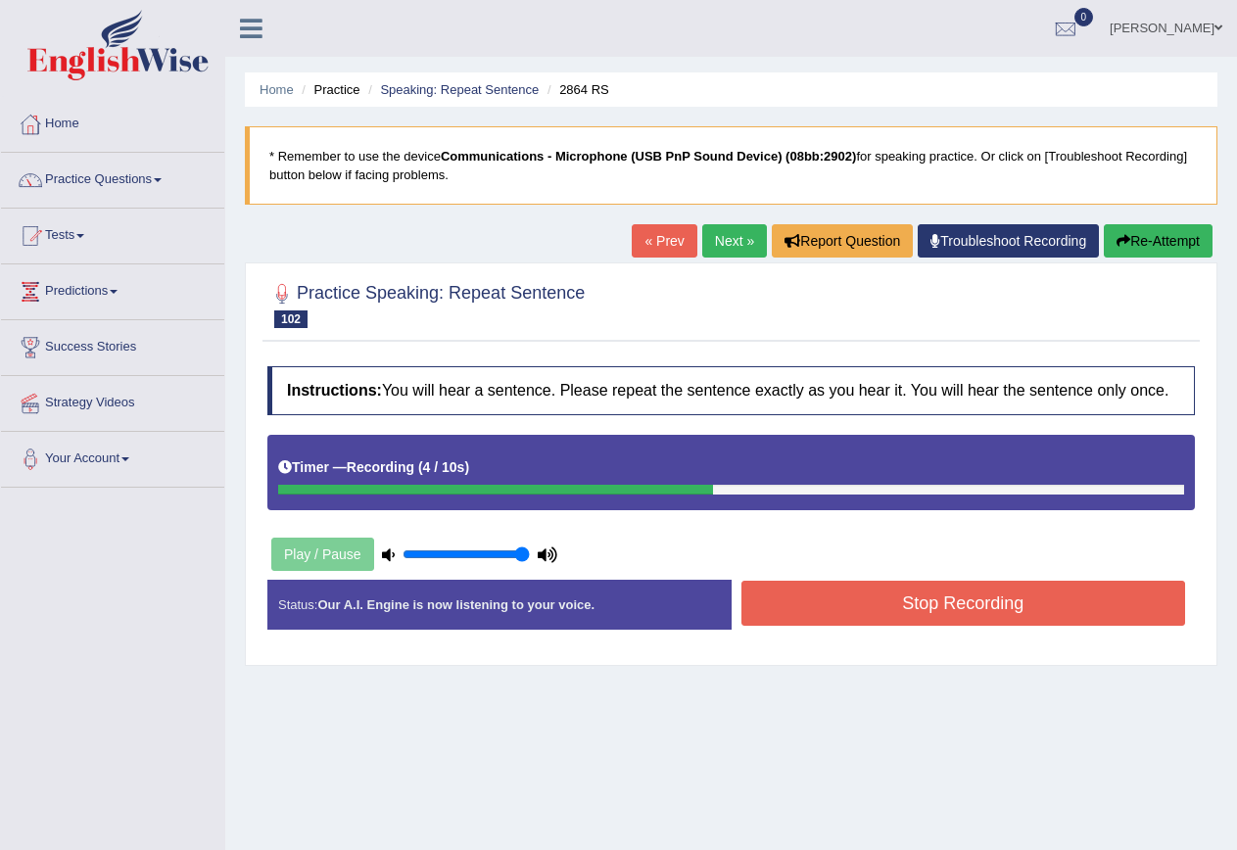
click at [832, 597] on button "Stop Recording" at bounding box center [964, 603] width 445 height 45
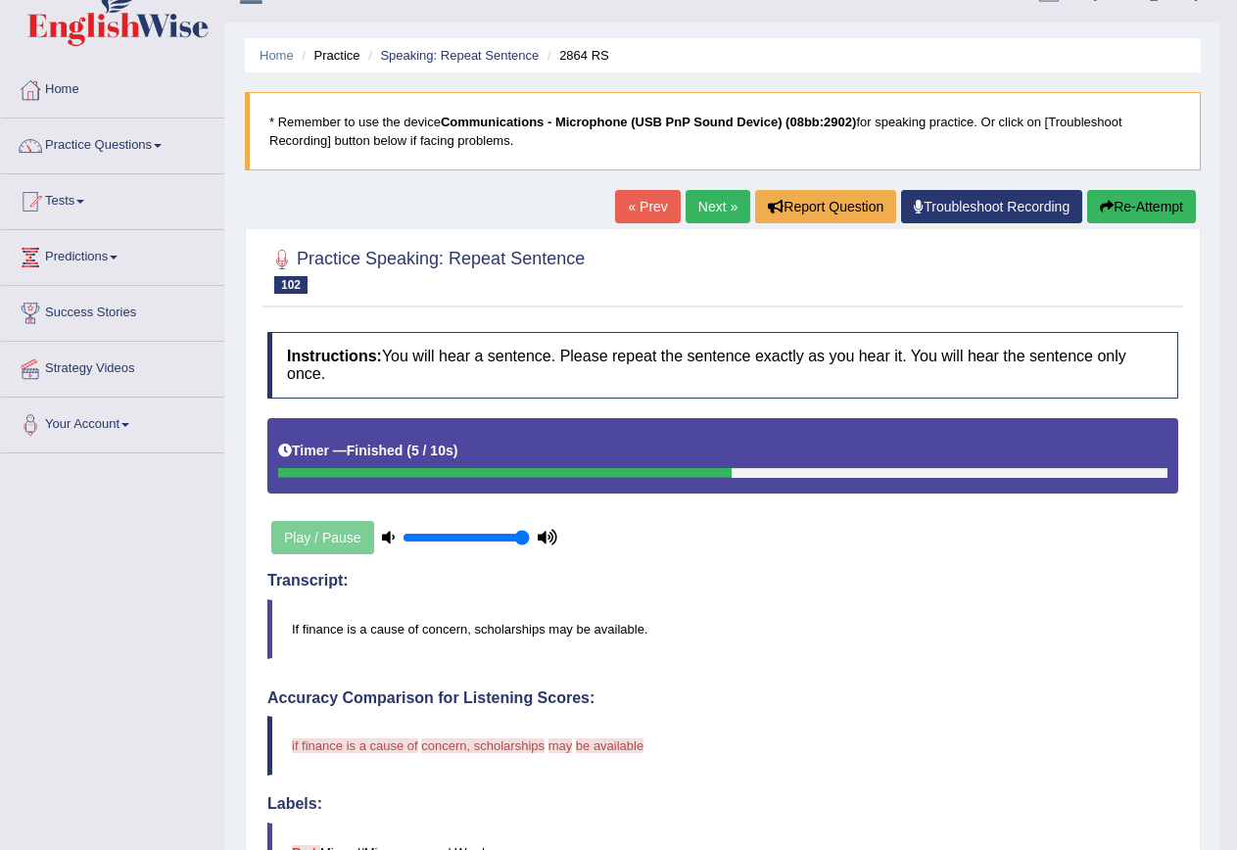
scroll to position [4, 0]
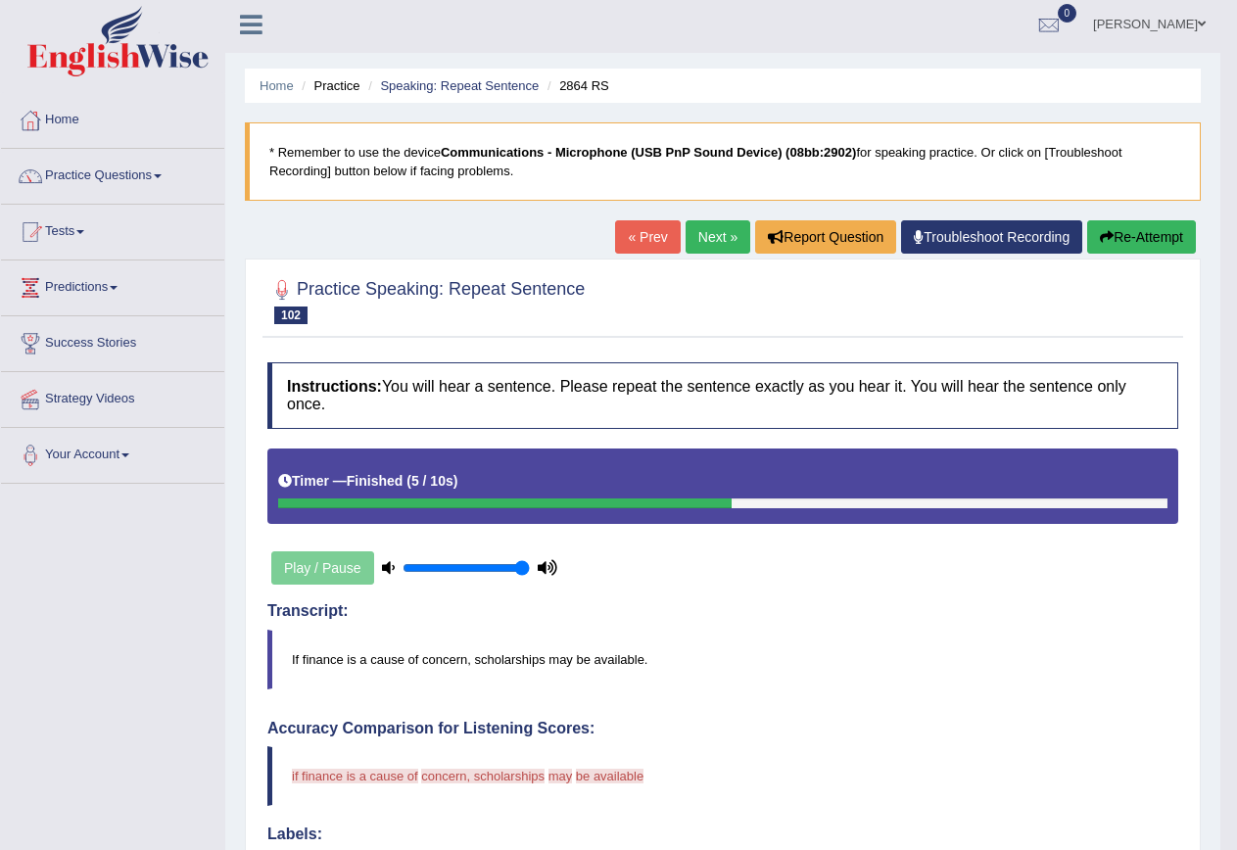
click at [1128, 227] on button "Re-Attempt" at bounding box center [1141, 236] width 109 height 33
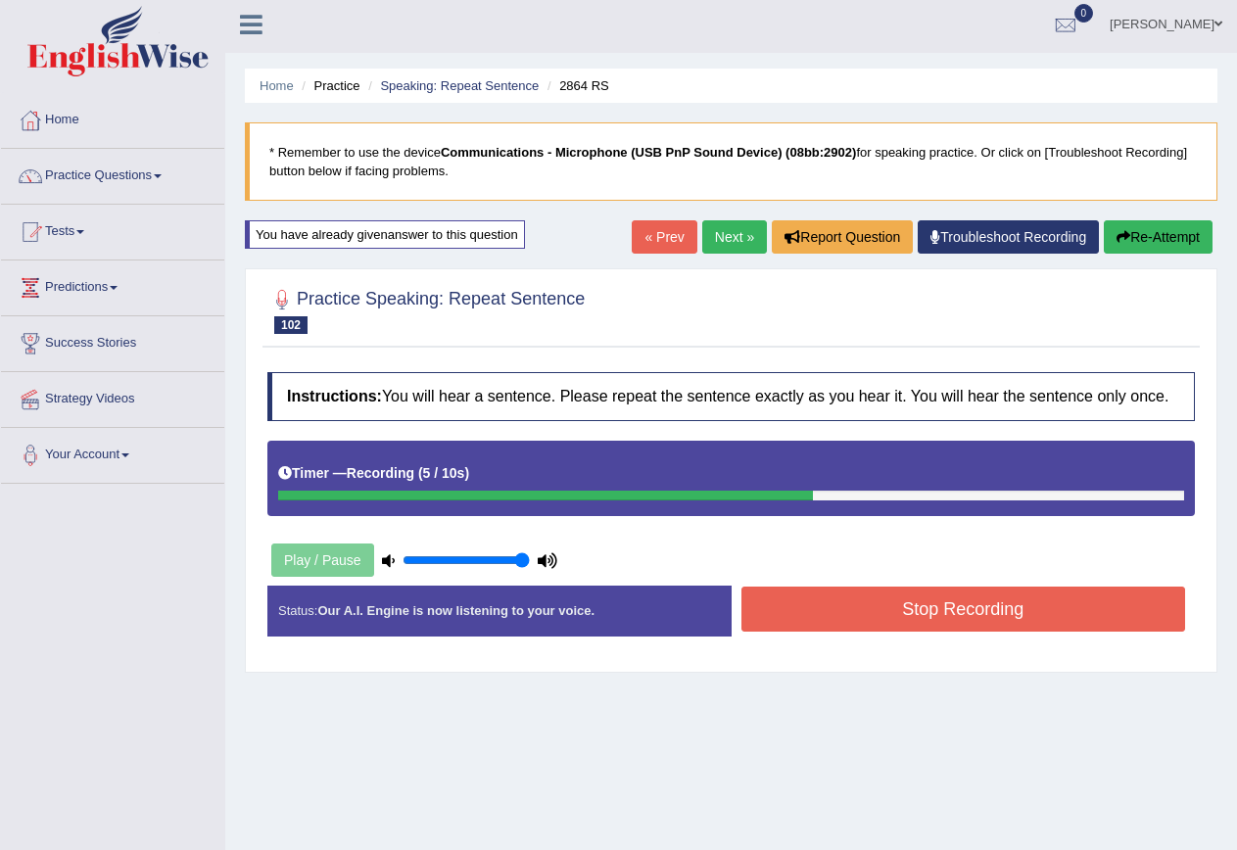
click at [972, 574] on div "Instructions: You will hear a sentence. Please repeat the sentence exactly as y…" at bounding box center [732, 511] width 938 height 299
click at [960, 619] on button "Stop Recording" at bounding box center [964, 609] width 445 height 45
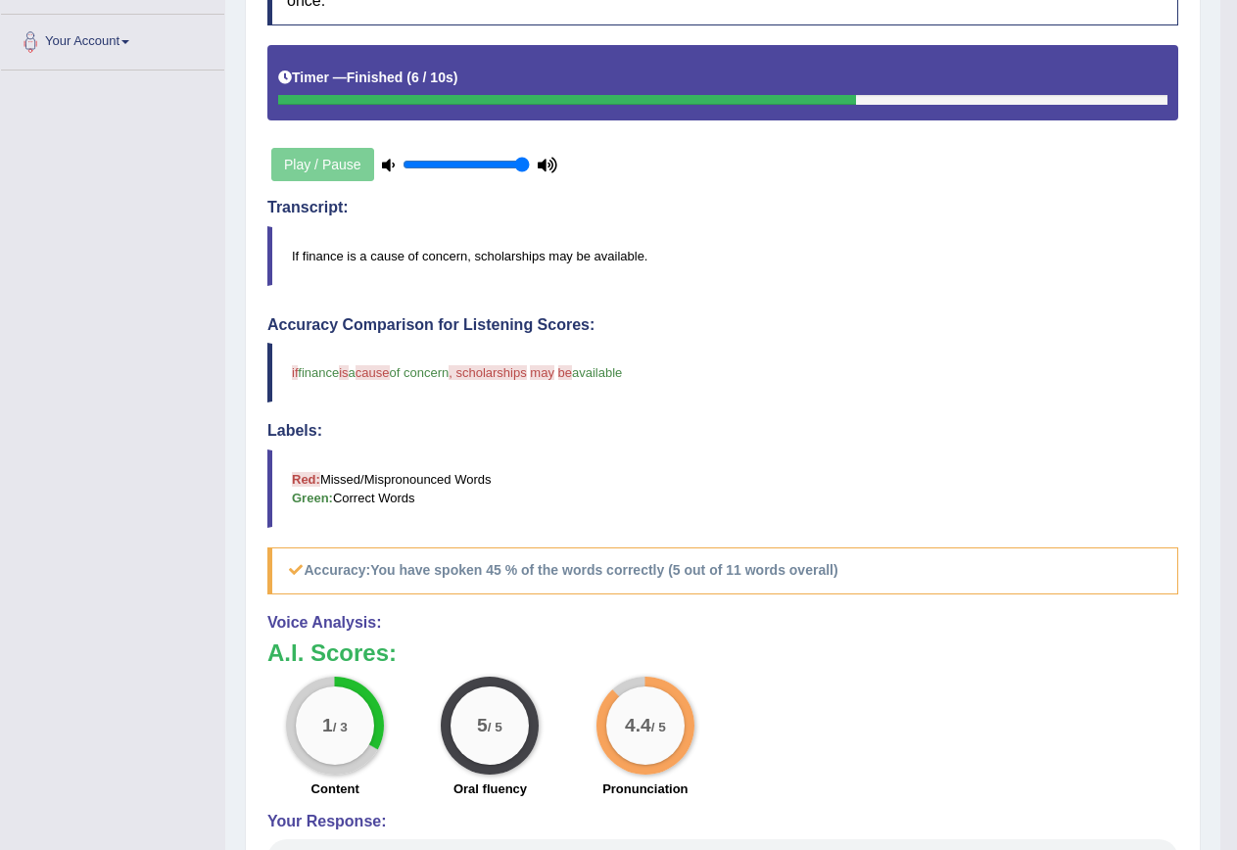
scroll to position [102, 0]
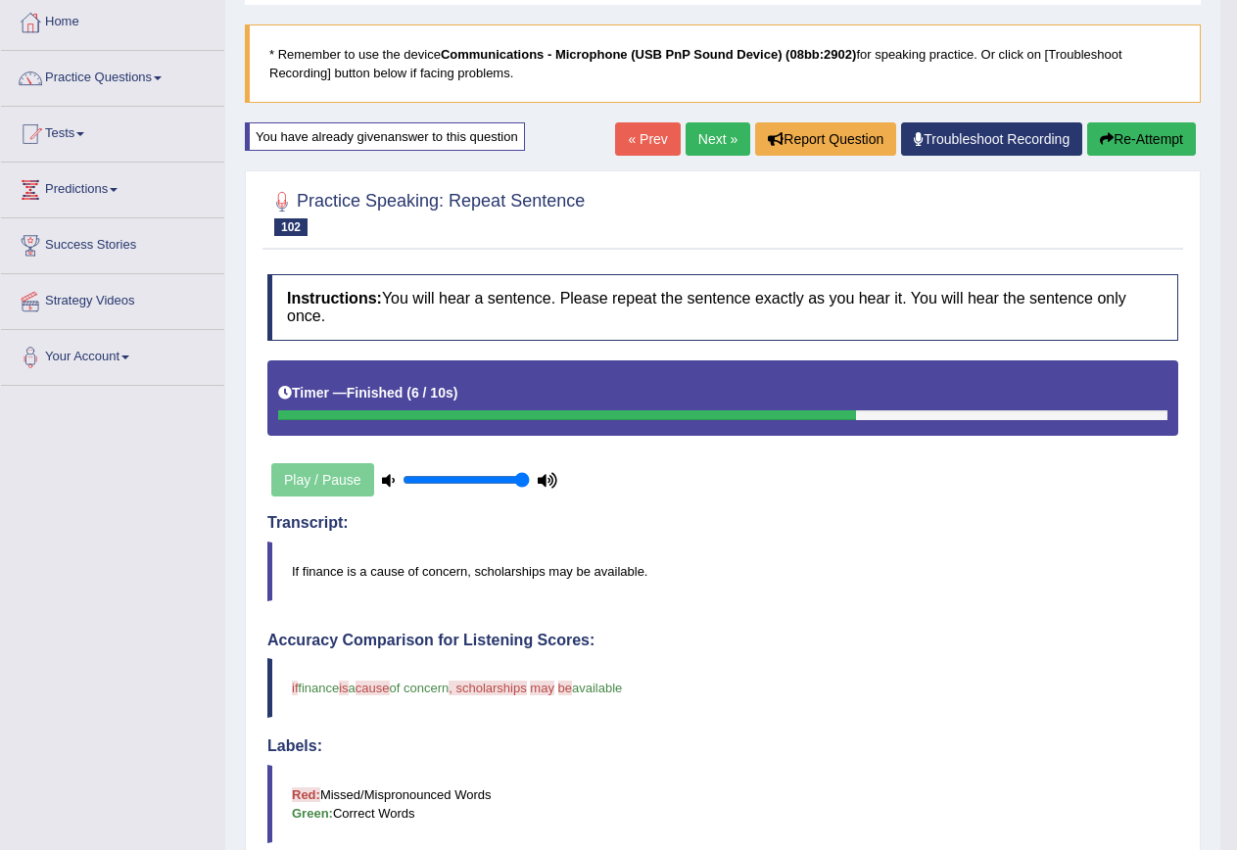
click at [1162, 130] on button "Re-Attempt" at bounding box center [1141, 138] width 109 height 33
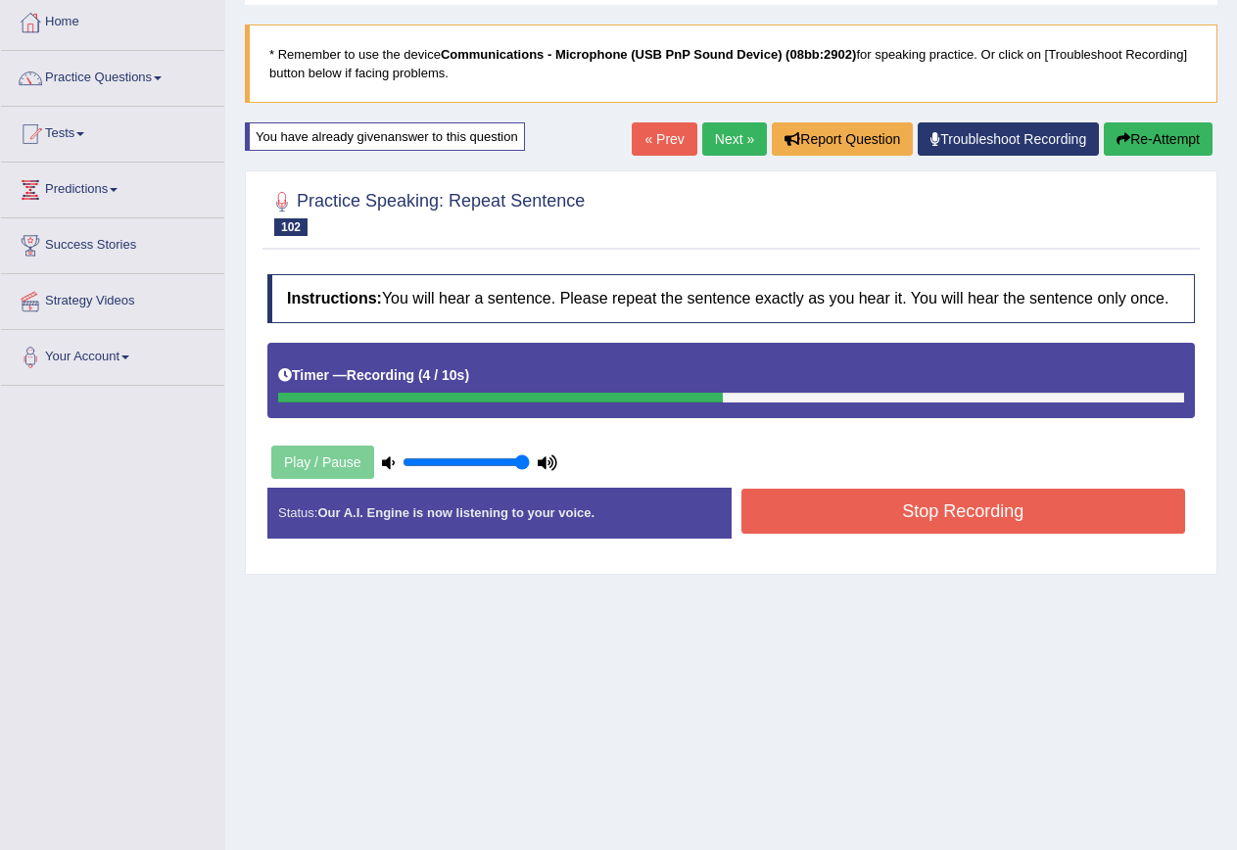
click at [910, 490] on button "Stop Recording" at bounding box center [964, 511] width 445 height 45
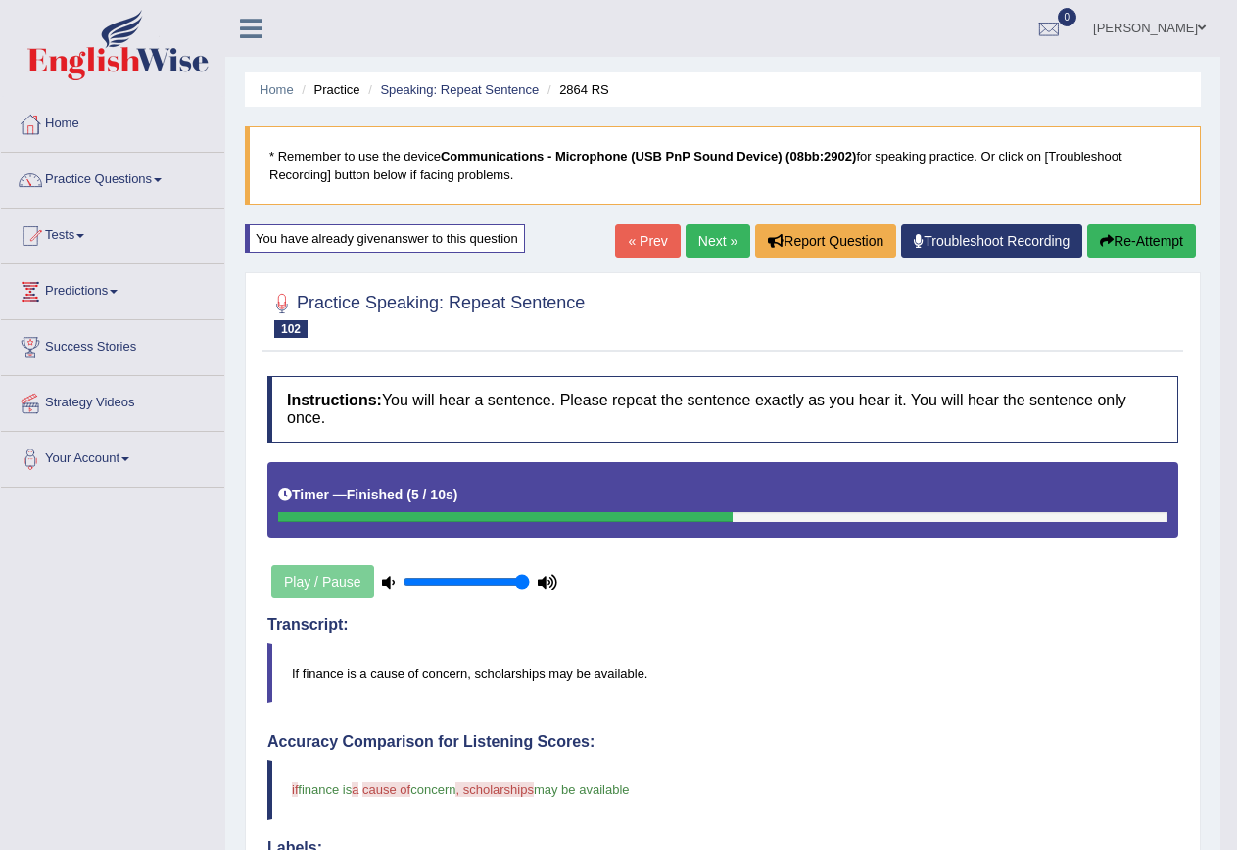
click at [712, 247] on link "Next »" at bounding box center [718, 240] width 65 height 33
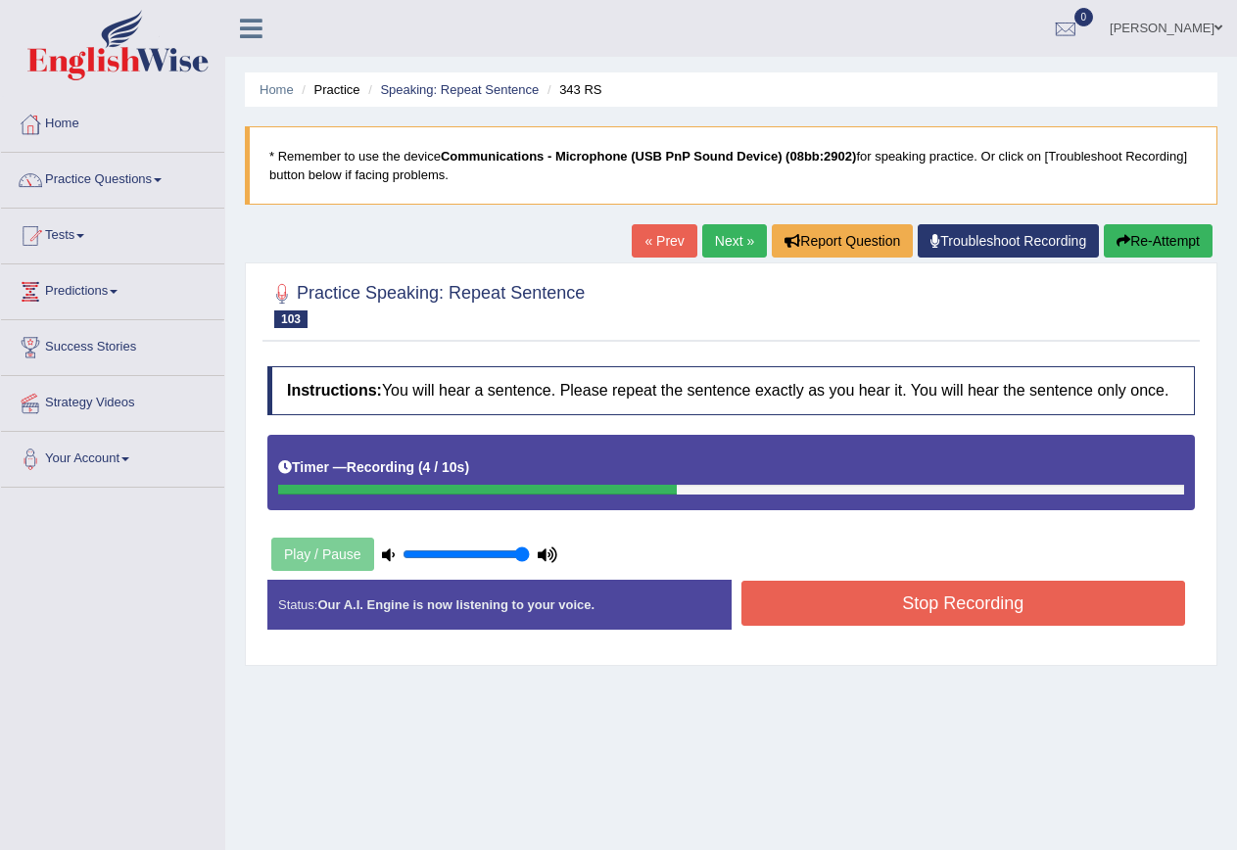
click at [1072, 622] on div "Stop Recording" at bounding box center [964, 606] width 464 height 50
click at [1078, 611] on button "Stop Recording" at bounding box center [964, 603] width 445 height 45
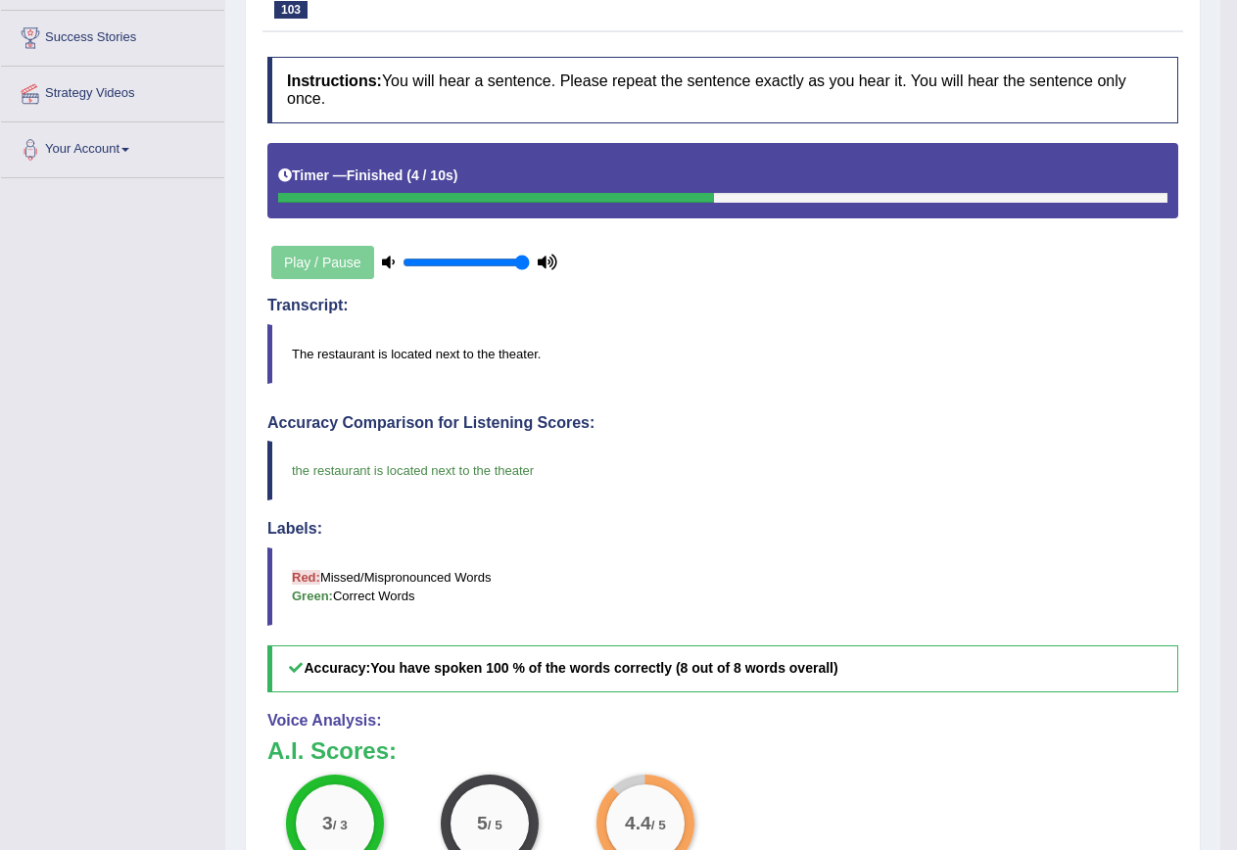
scroll to position [392, 0]
